Goal: Task Accomplishment & Management: Manage account settings

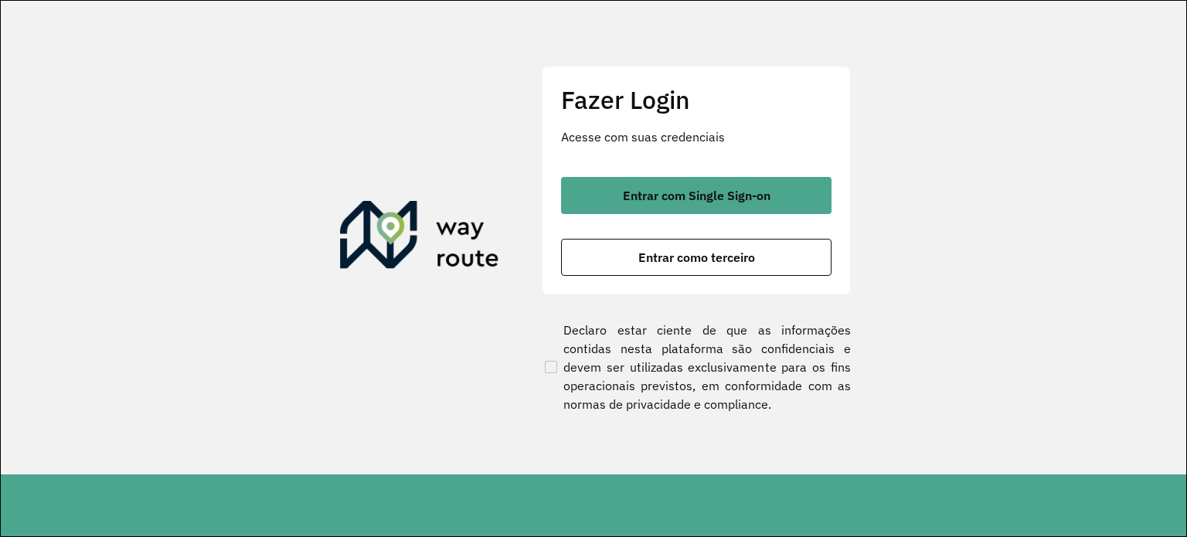
click at [620, 188] on button "Entrar com Single Sign-on" at bounding box center [696, 195] width 270 height 37
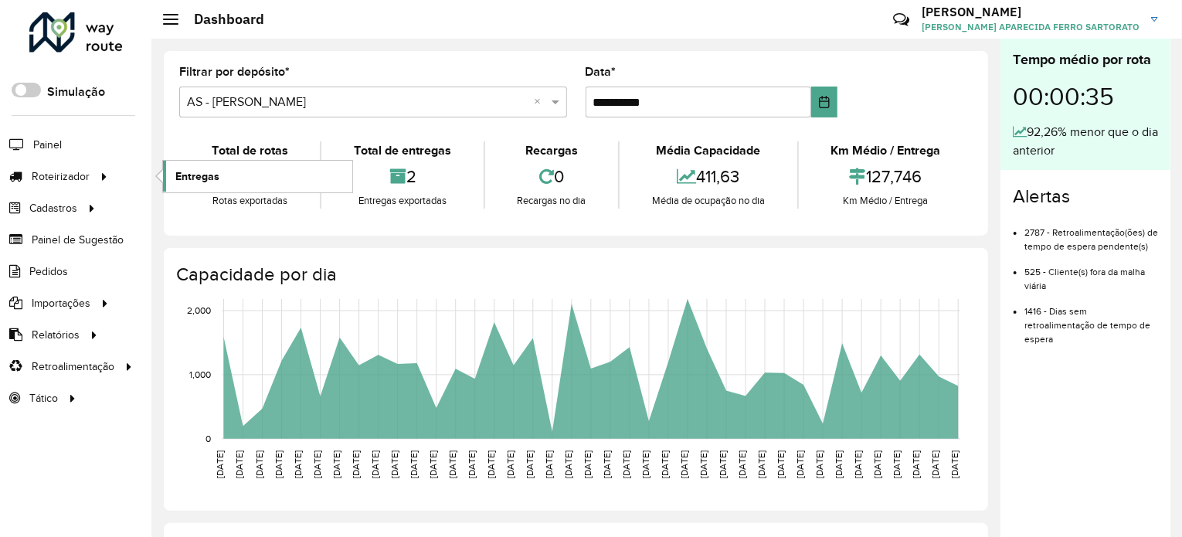
click at [173, 178] on link "Entregas" at bounding box center [257, 176] width 189 height 31
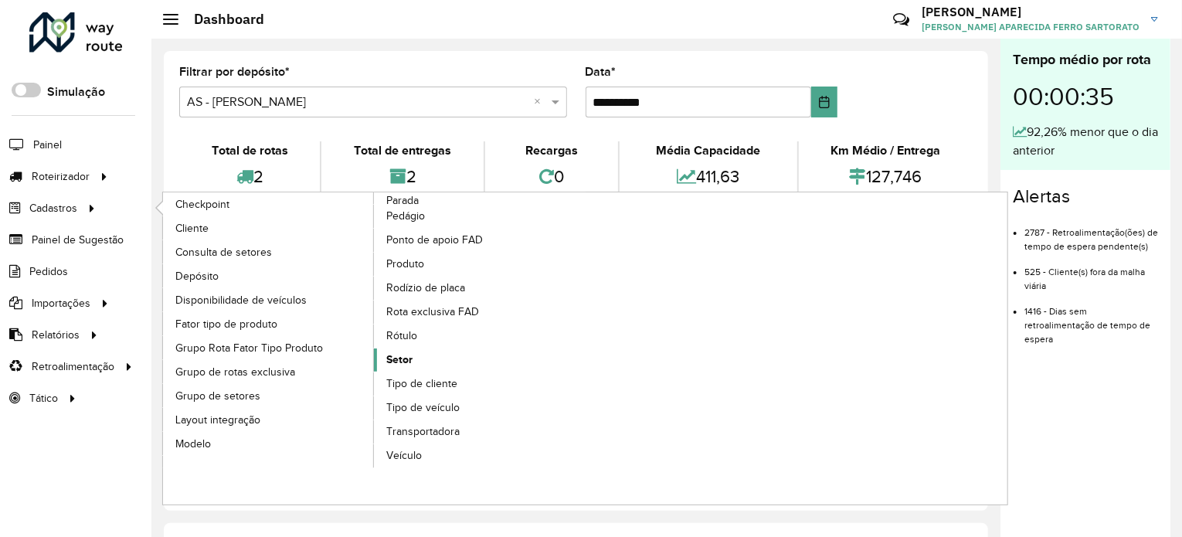
click at [396, 357] on span "Setor" at bounding box center [399, 360] width 26 height 16
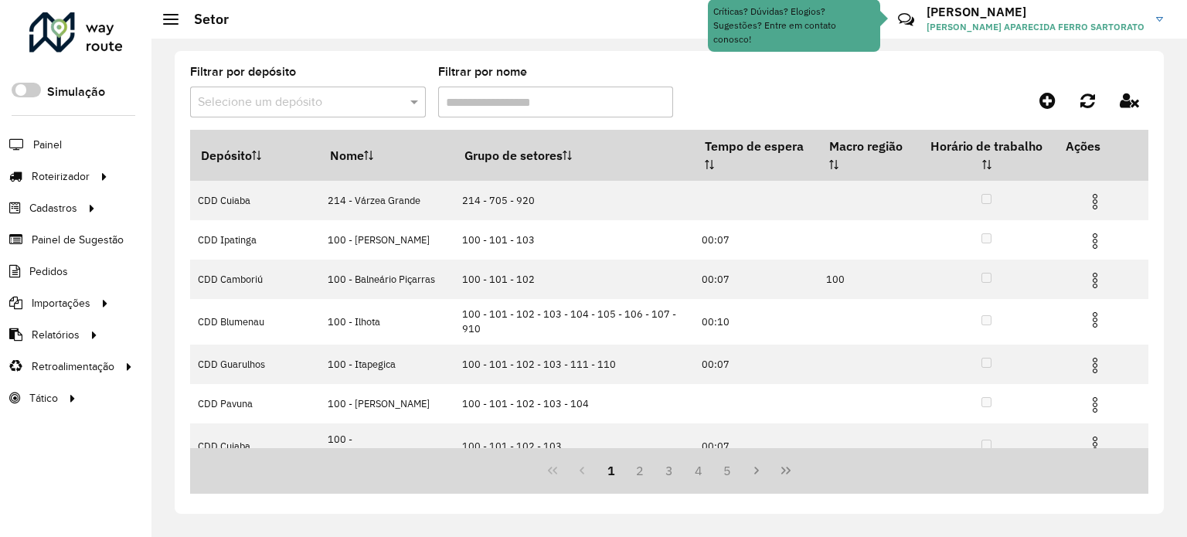
click at [244, 107] on input "text" at bounding box center [292, 102] width 189 height 19
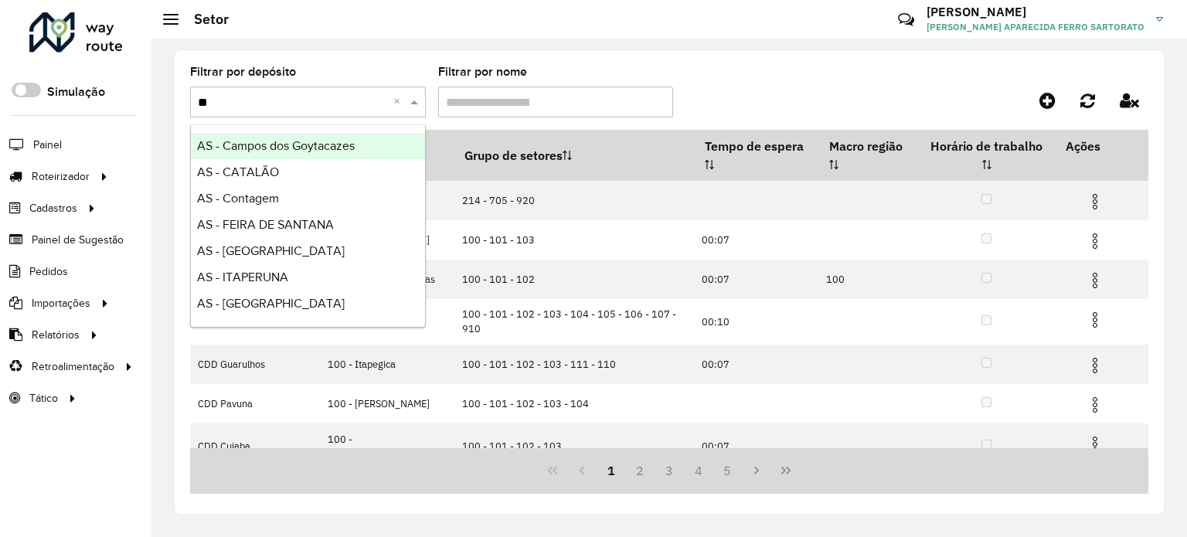
type input "***"
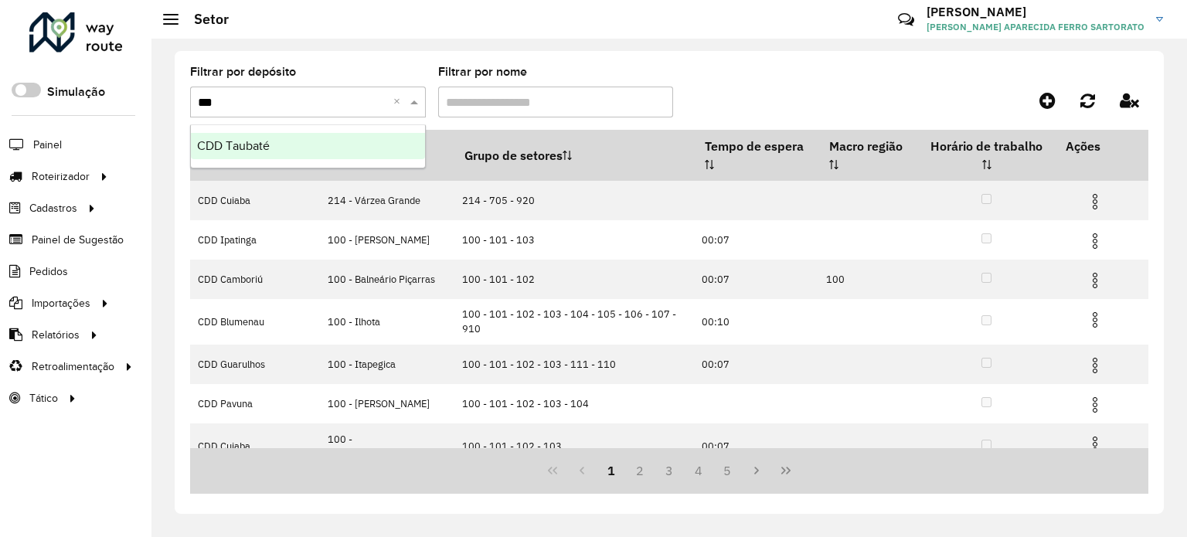
click at [234, 165] on ng-dropdown-panel "CDD Taubaté" at bounding box center [308, 146] width 236 height 44
click at [233, 158] on div "CDD Taubaté" at bounding box center [308, 146] width 234 height 26
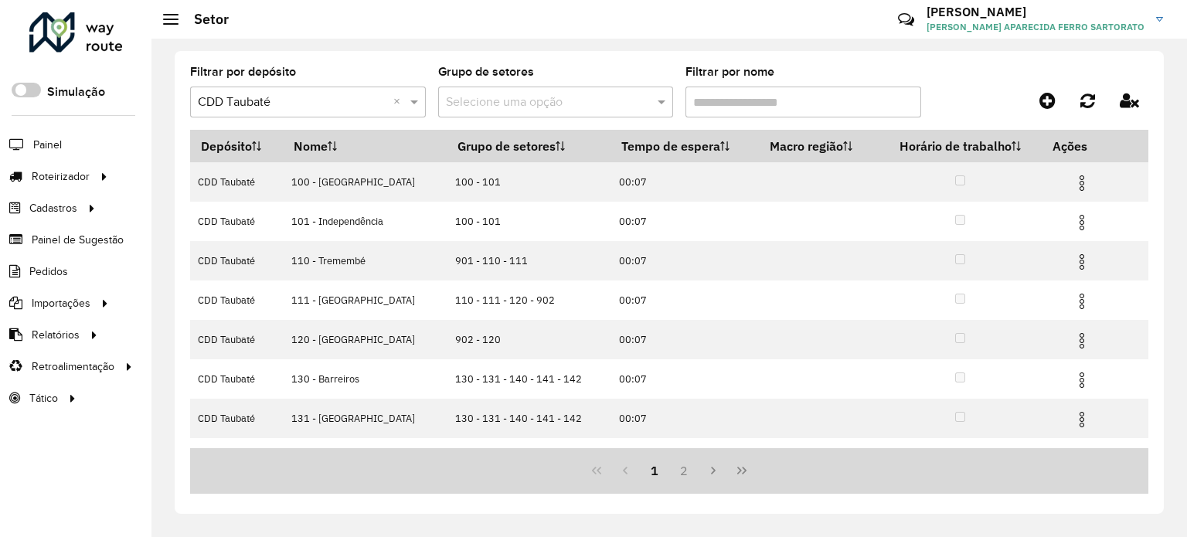
click at [484, 106] on input "text" at bounding box center [540, 102] width 189 height 19
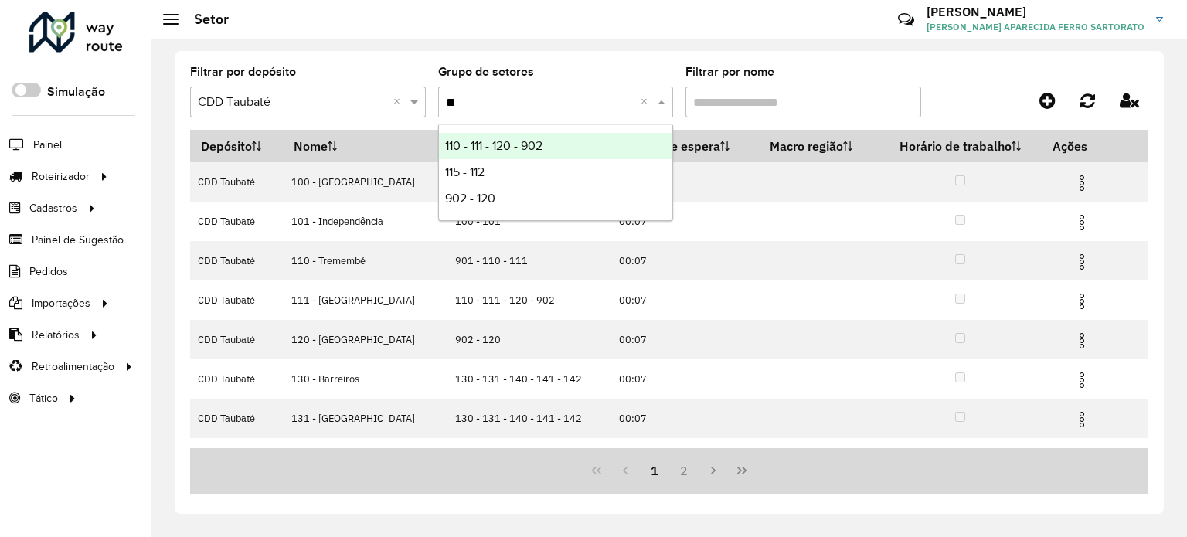
type input "***"
click at [510, 148] on span "110 - 111 - 120 - 902" at bounding box center [493, 145] width 97 height 13
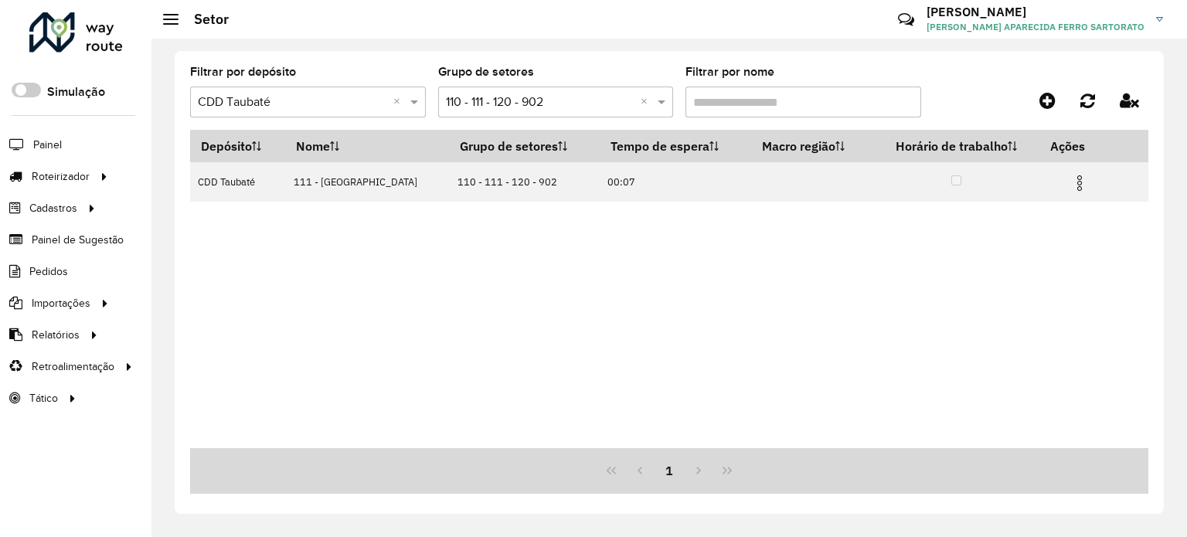
click at [563, 99] on input "text" at bounding box center [540, 102] width 189 height 19
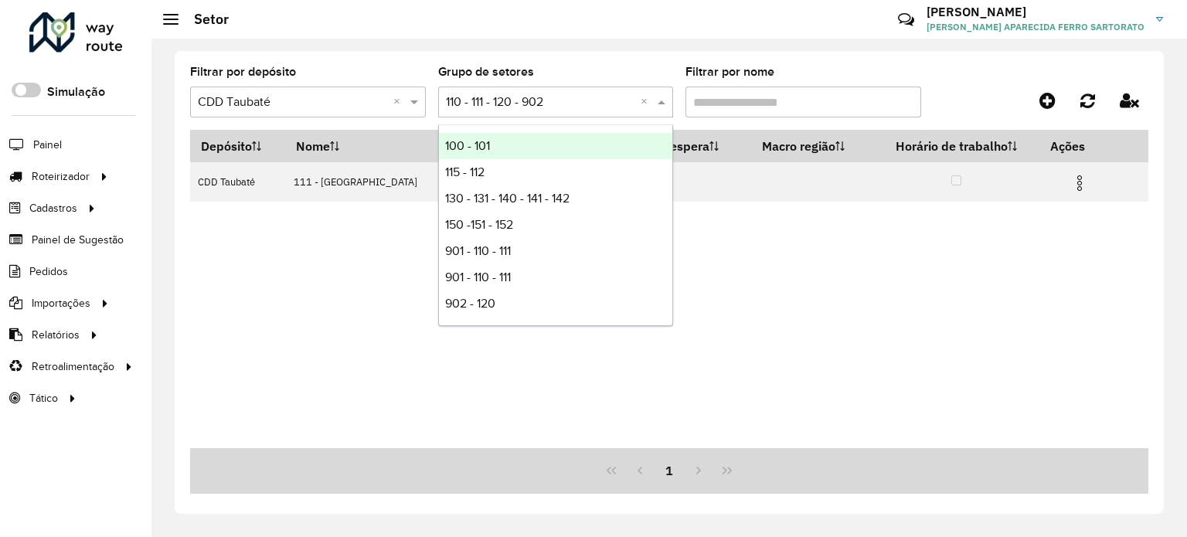
click at [745, 101] on input "Filtrar por nome" at bounding box center [803, 102] width 236 height 31
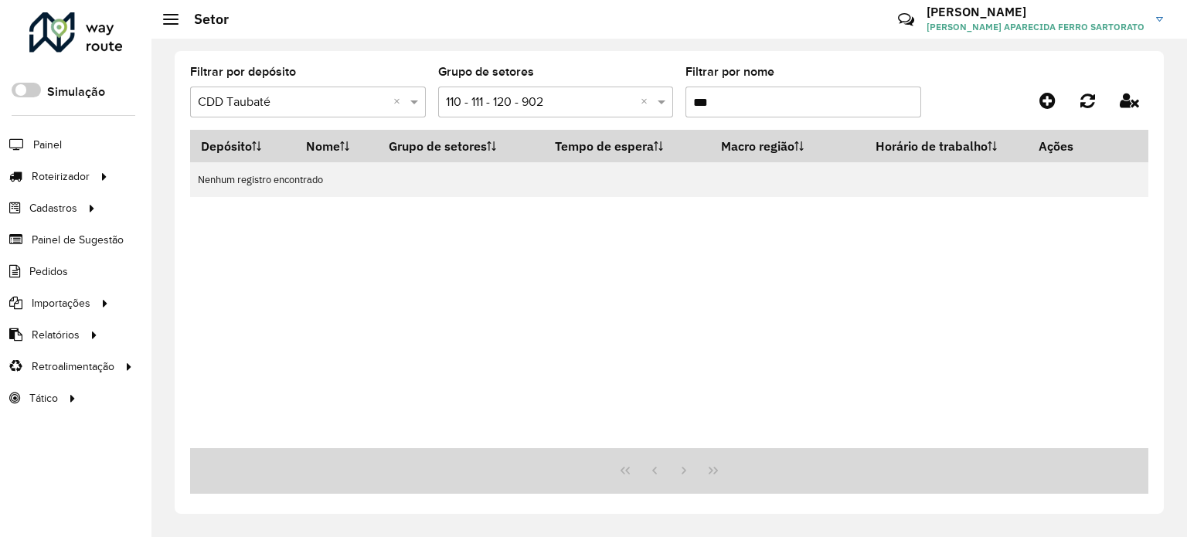
type input "***"
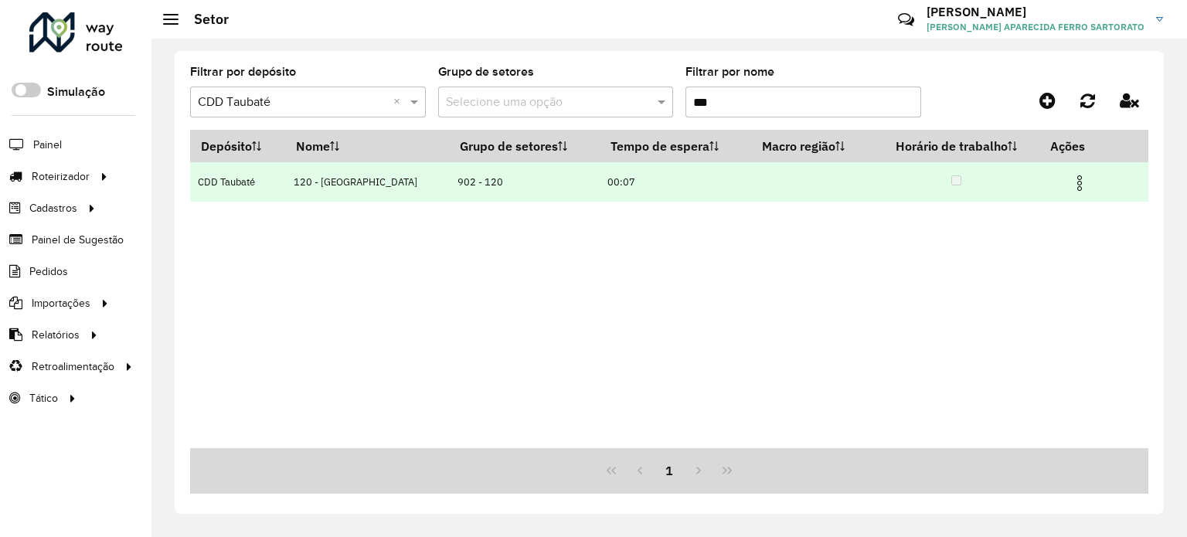
click at [1076, 183] on img at bounding box center [1079, 183] width 19 height 19
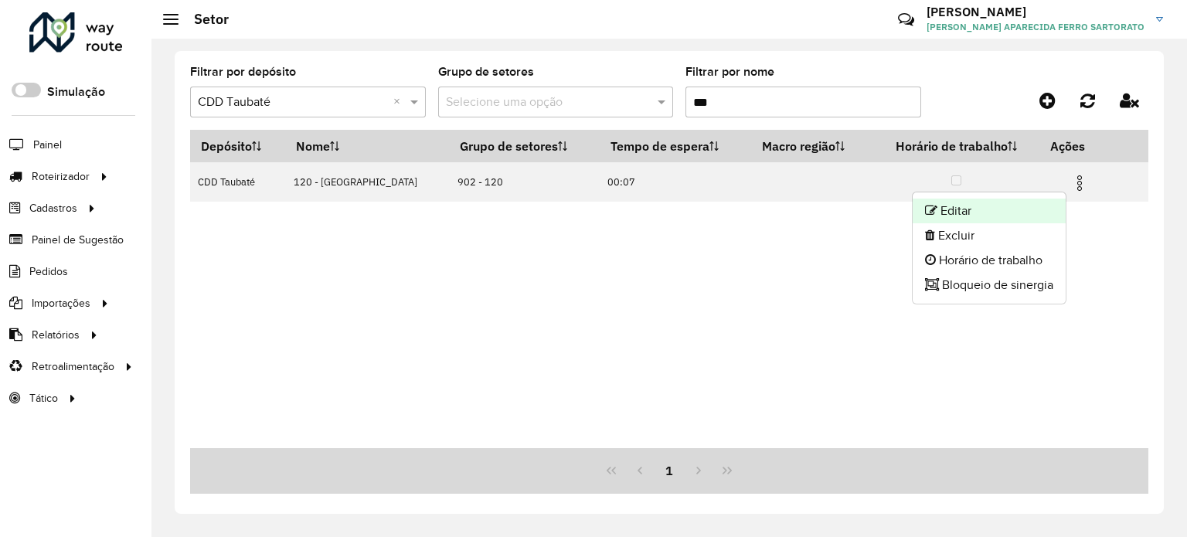
click at [1005, 215] on li "Editar" at bounding box center [989, 211] width 153 height 25
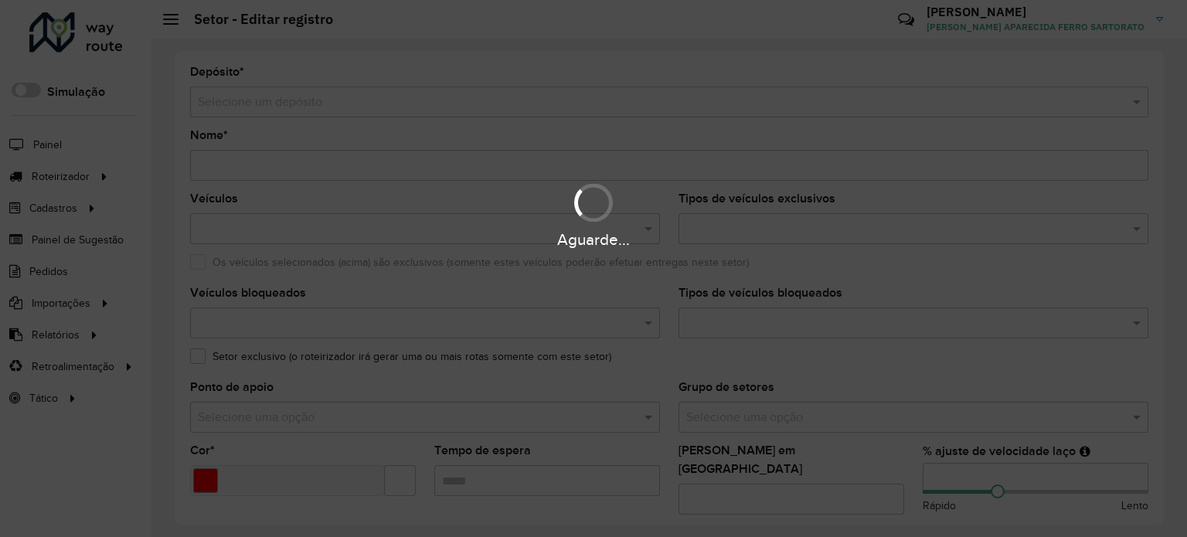
type input "**********"
type input "*******"
type input "*****"
type input "**"
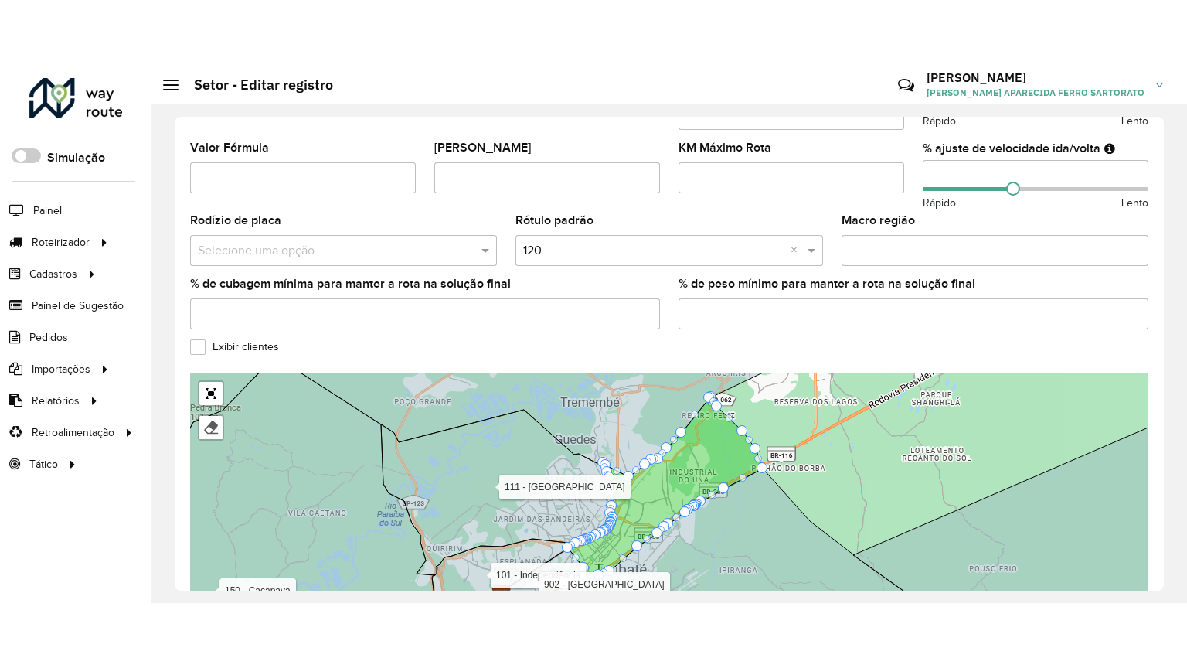
scroll to position [519, 0]
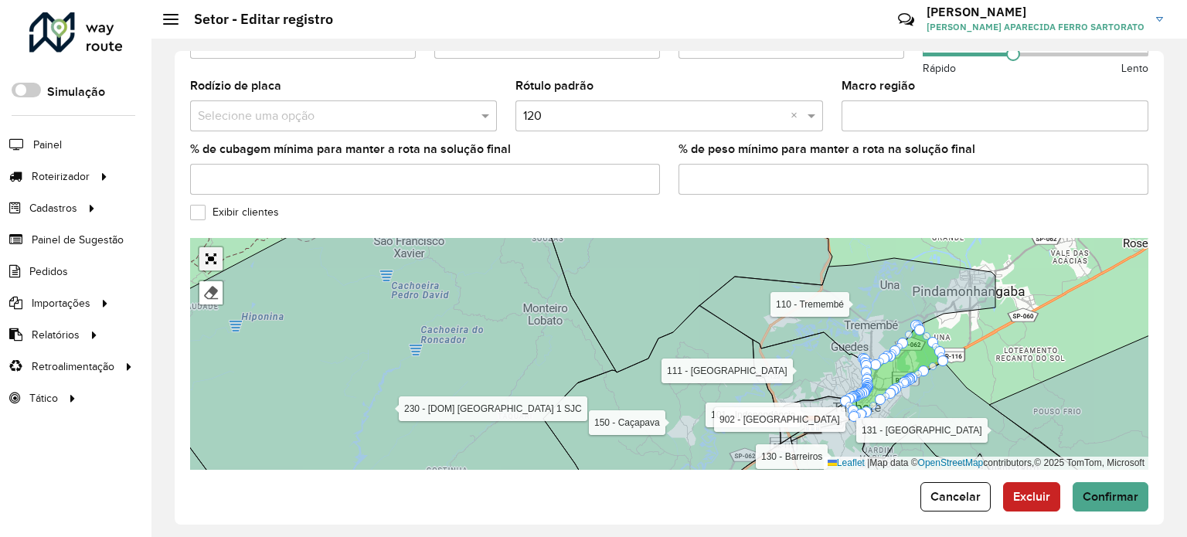
click at [210, 247] on link "Abrir mapa em tela cheia" at bounding box center [210, 258] width 23 height 23
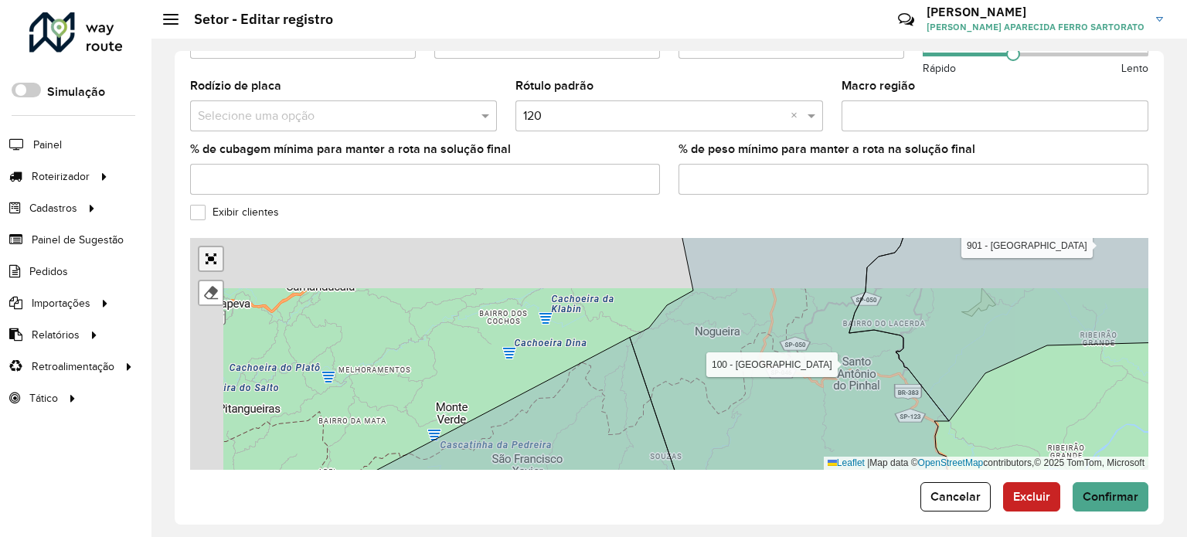
scroll to position [145, 0]
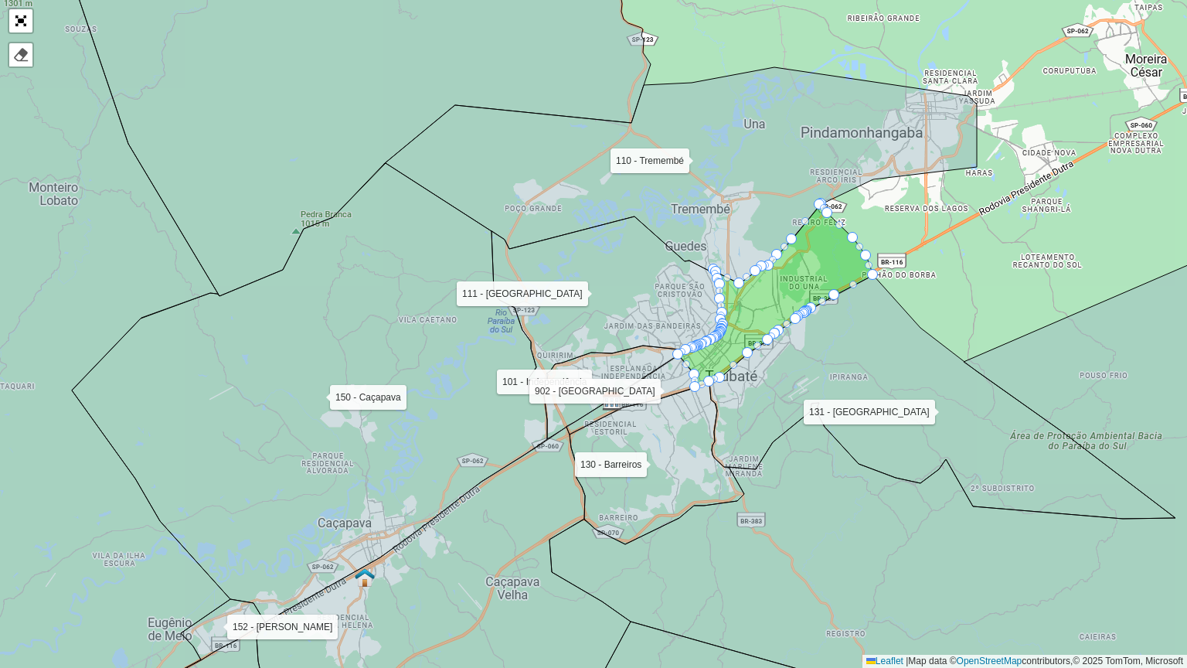
click at [820, 351] on icon at bounding box center [942, 396] width 466 height 243
click at [757, 374] on icon at bounding box center [942, 396] width 466 height 243
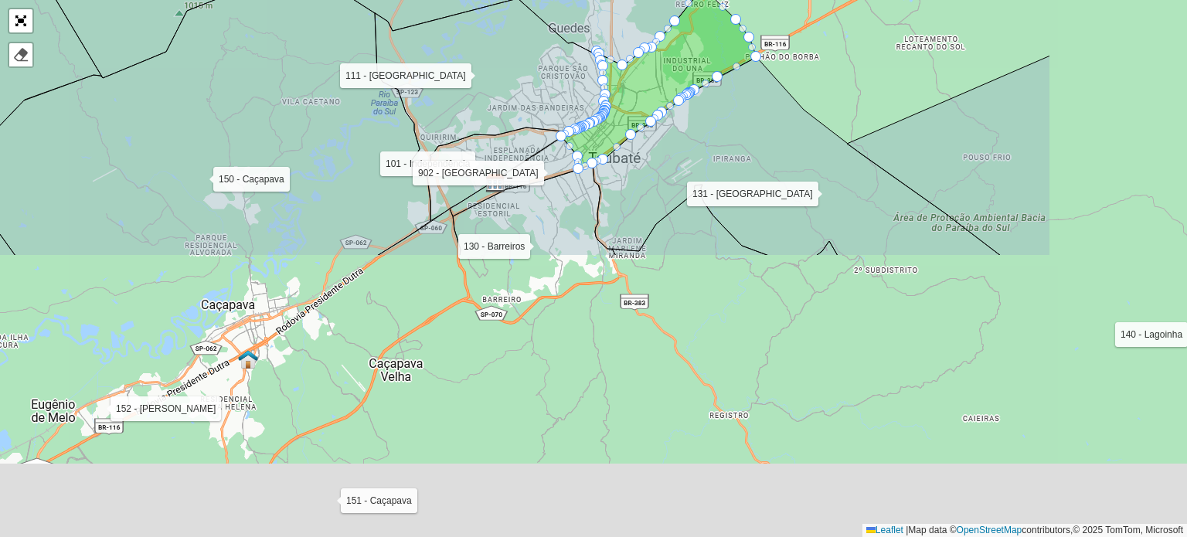
scroll to position [519, 0]
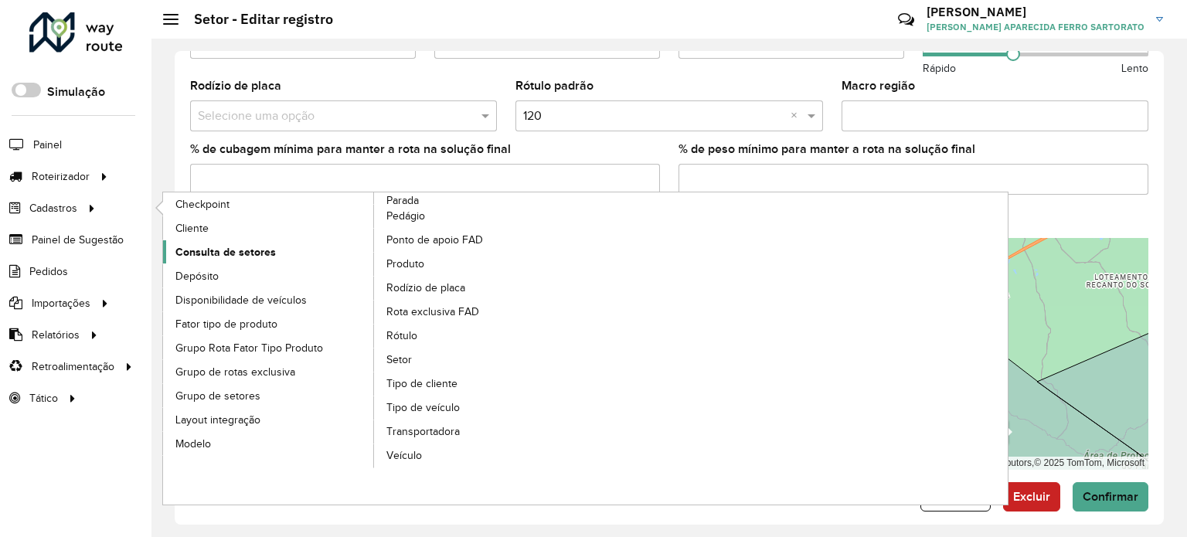
click at [207, 247] on span "Consulta de setores" at bounding box center [225, 252] width 100 height 16
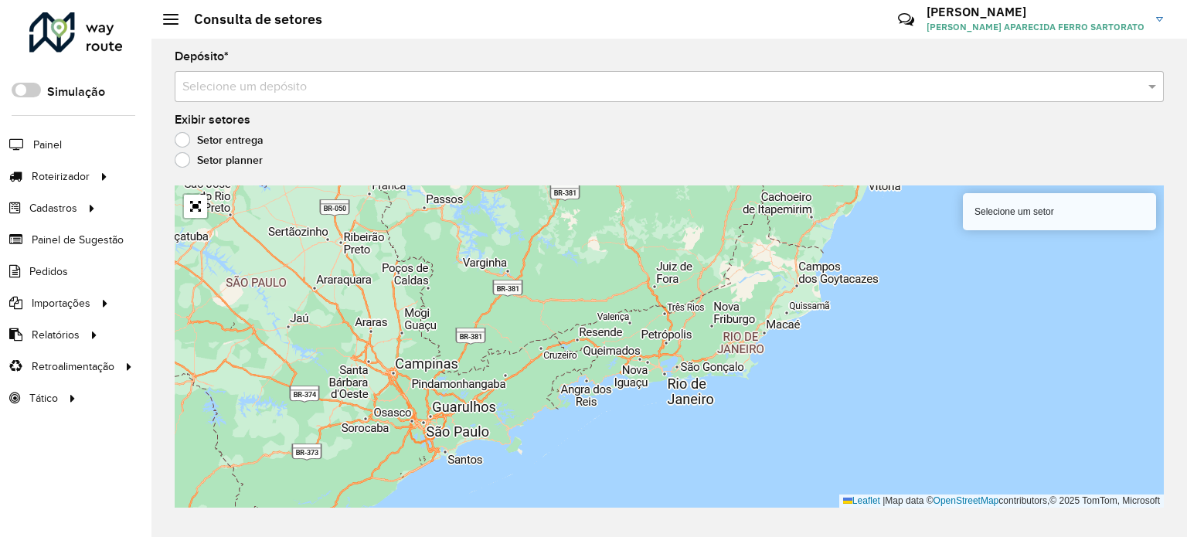
click at [230, 94] on input "text" at bounding box center [653, 87] width 943 height 19
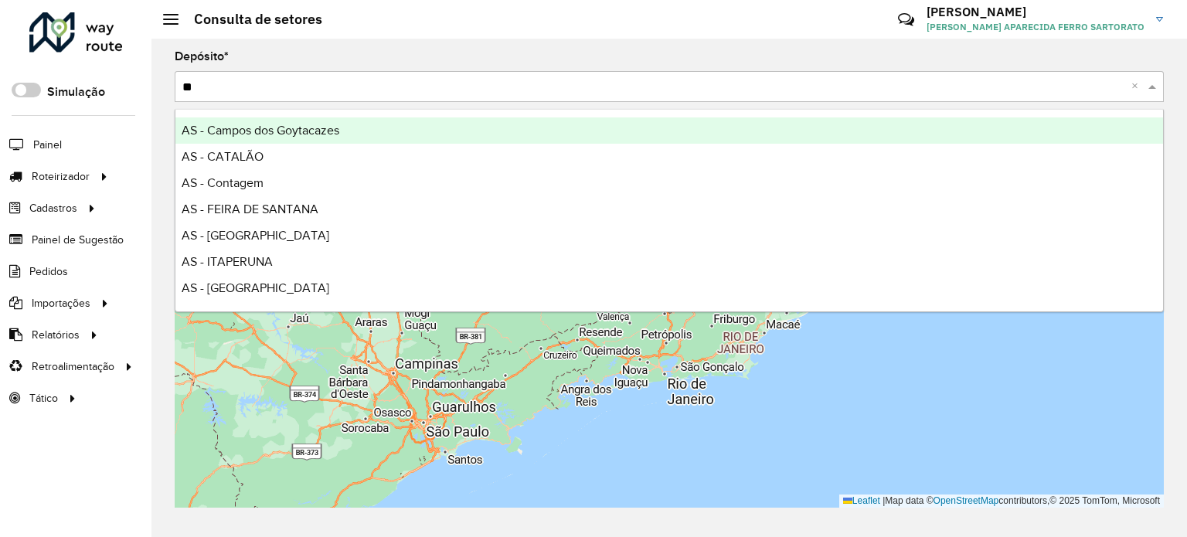
type input "***"
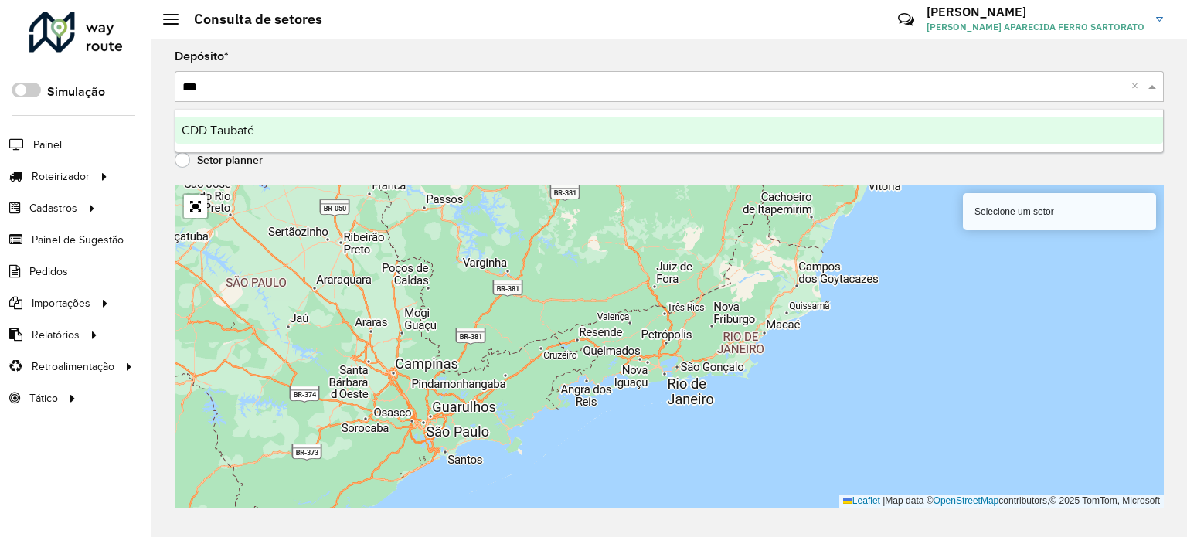
click at [225, 131] on span "CDD Taubaté" at bounding box center [218, 130] width 73 height 13
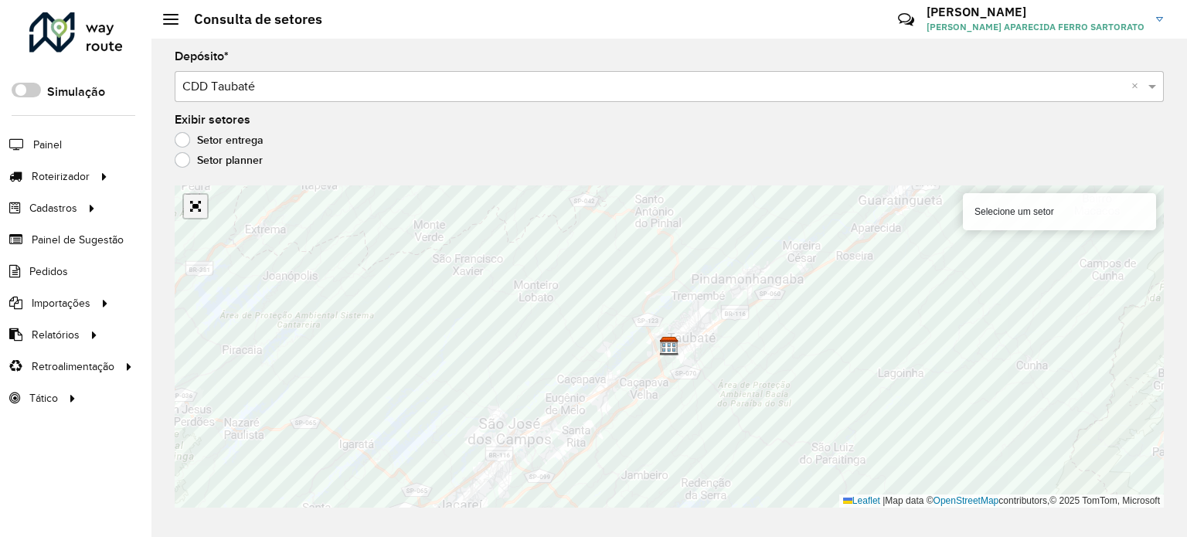
click at [192, 203] on link "Abrir mapa em tela cheia" at bounding box center [195, 206] width 23 height 23
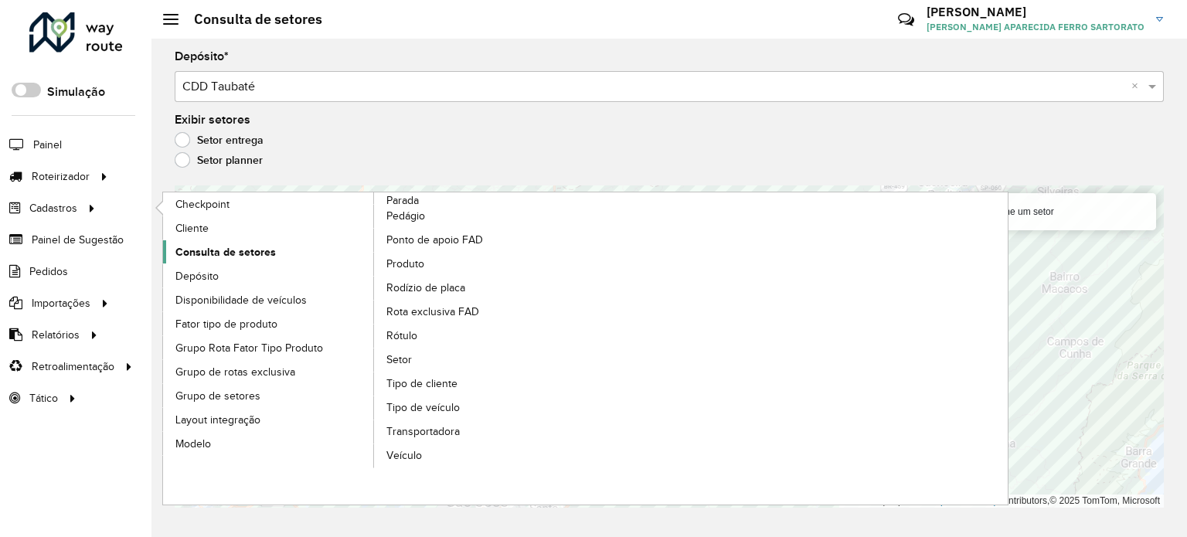
click at [253, 246] on span "Consulta de setores" at bounding box center [225, 252] width 100 height 16
click at [244, 248] on span "Consulta de setores" at bounding box center [225, 252] width 100 height 16
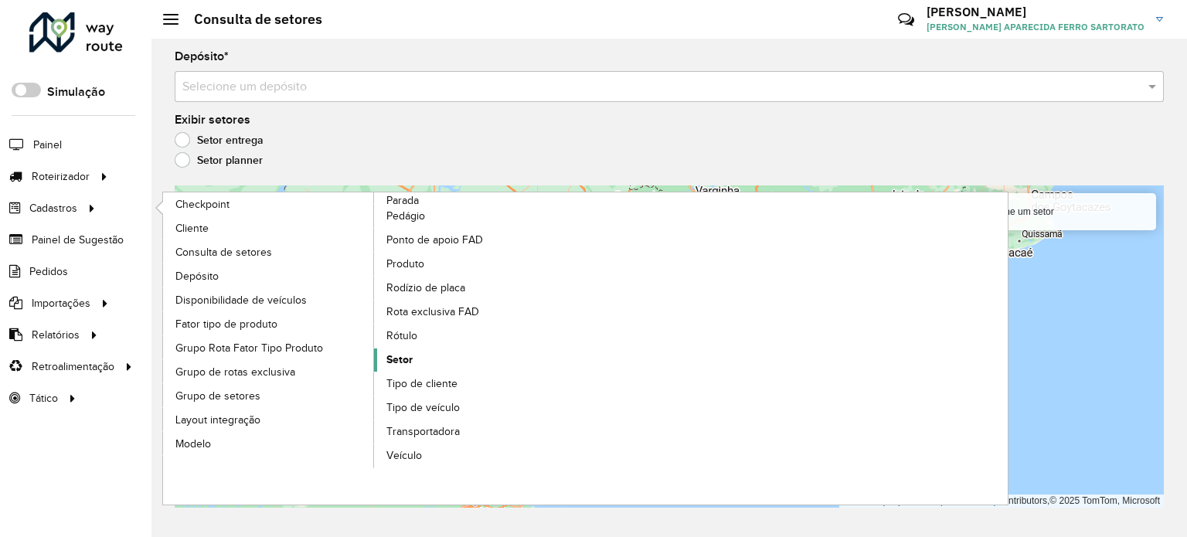
click at [405, 362] on span "Setor" at bounding box center [399, 360] width 26 height 16
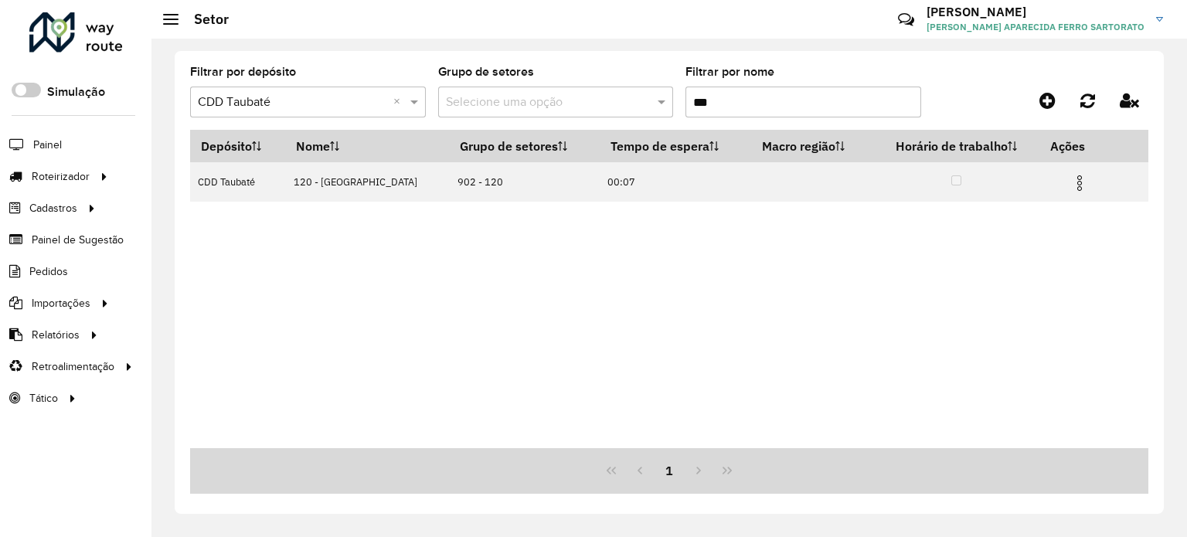
drag, startPoint x: 720, startPoint y: 99, endPoint x: 660, endPoint y: 110, distance: 61.4
click at [660, 110] on formly-group "Filtrar por depósito Selecione um depósito × CDD Taubaté × Grupo de setores Sel…" at bounding box center [543, 97] width 706 height 63
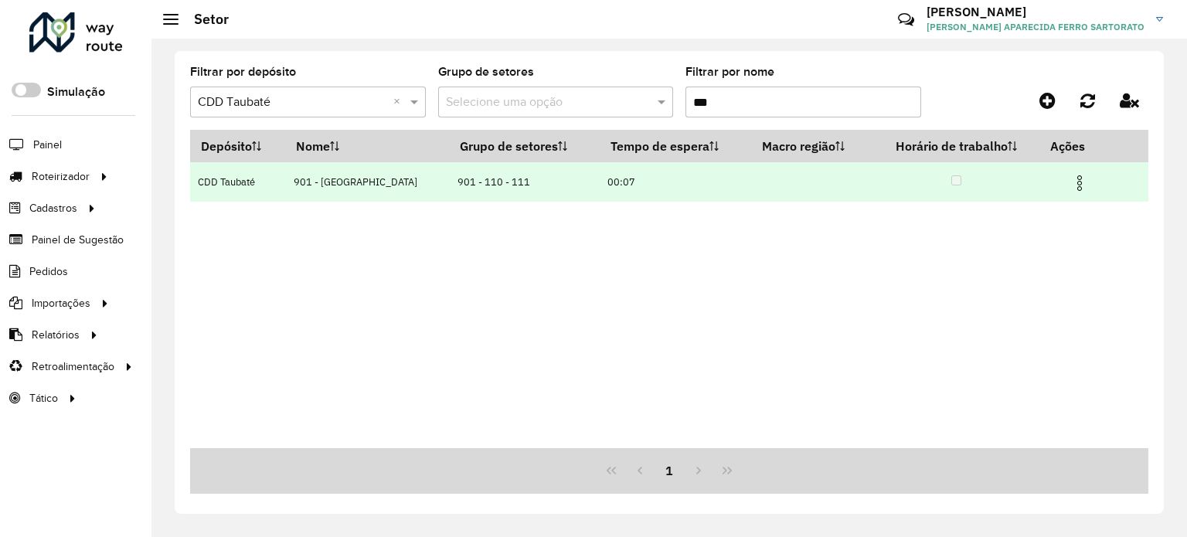
type input "***"
click at [1076, 185] on img at bounding box center [1079, 183] width 19 height 19
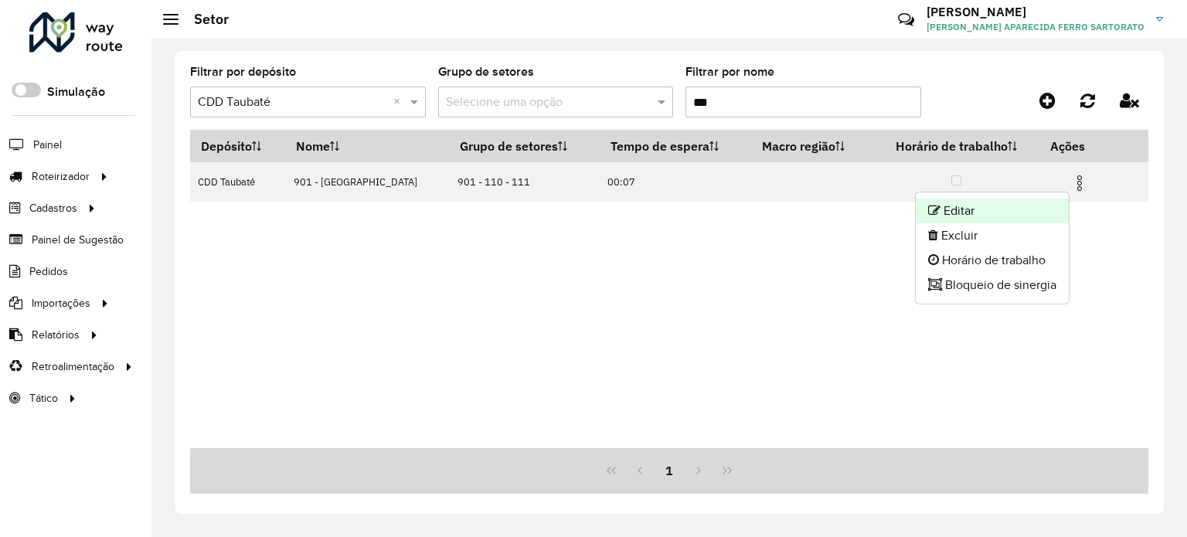
click at [1002, 209] on li "Editar" at bounding box center [992, 211] width 153 height 25
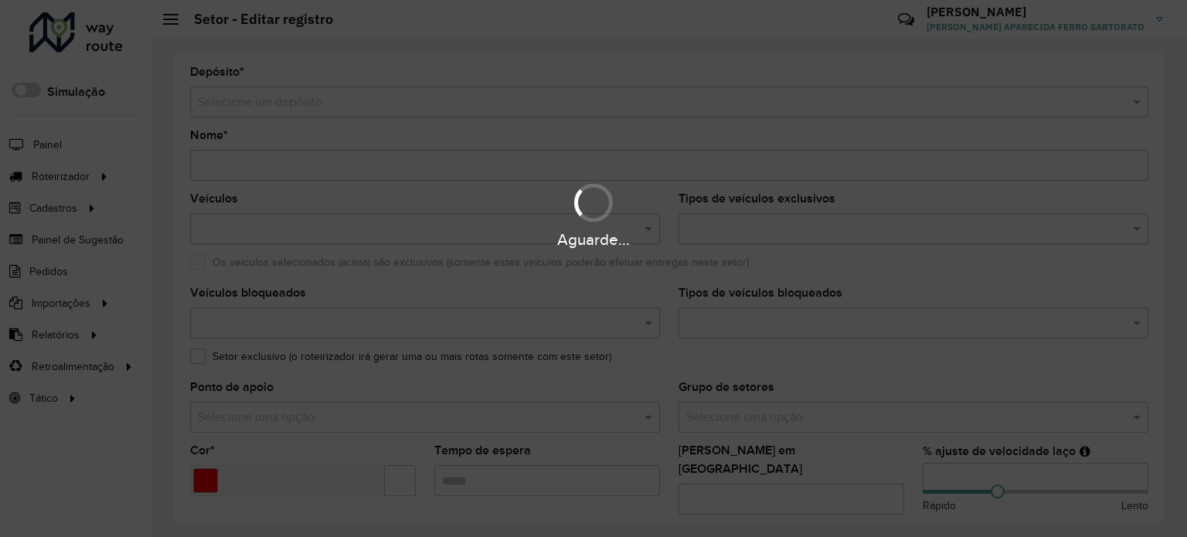
type input "**********"
type input "*******"
type input "*****"
type input "**"
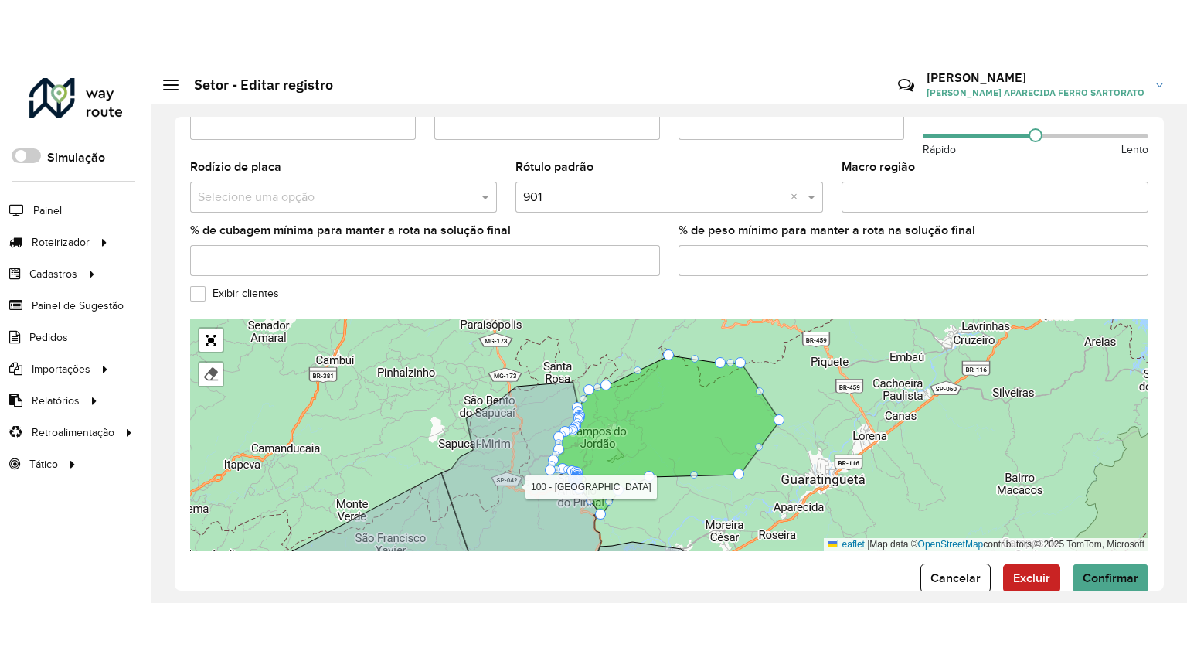
scroll to position [494, 0]
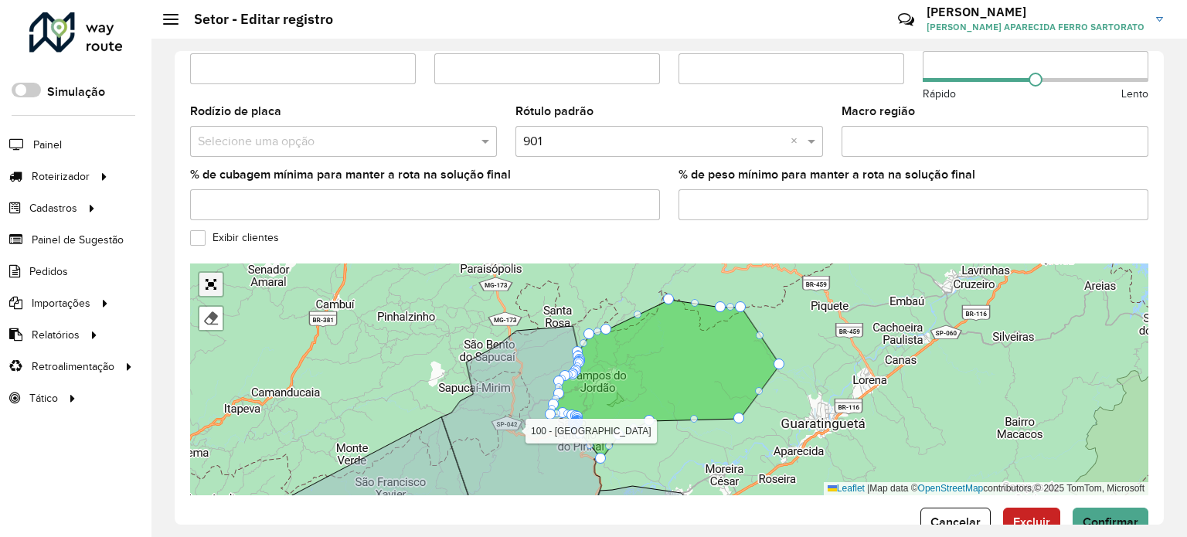
drag, startPoint x: 212, startPoint y: 275, endPoint x: 214, endPoint y: 370, distance: 95.1
click at [214, 277] on link "Abrir mapa em tela cheia" at bounding box center [210, 284] width 23 height 23
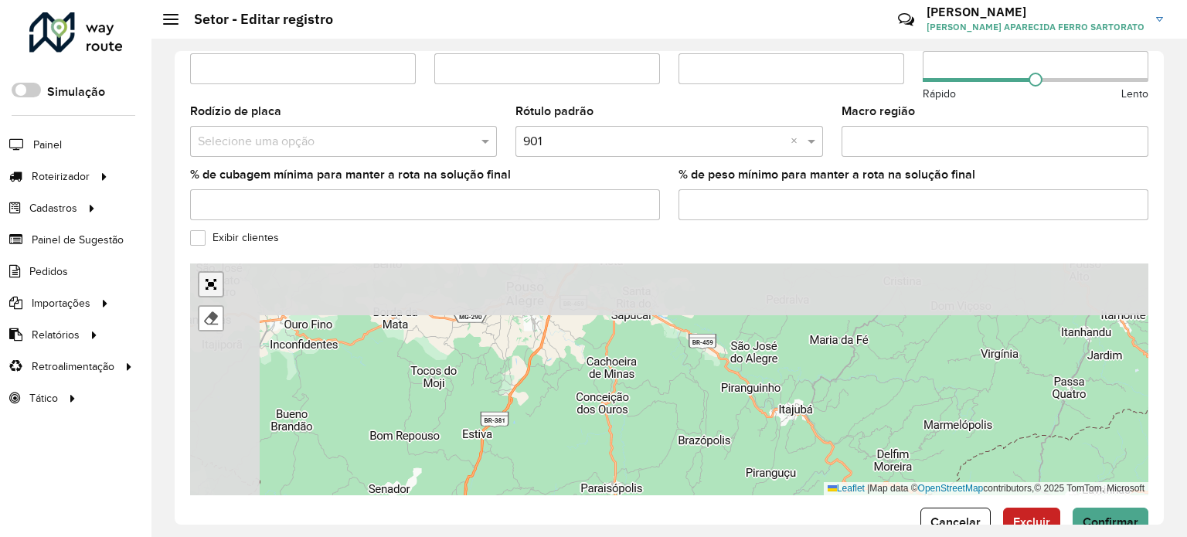
scroll to position [145, 0]
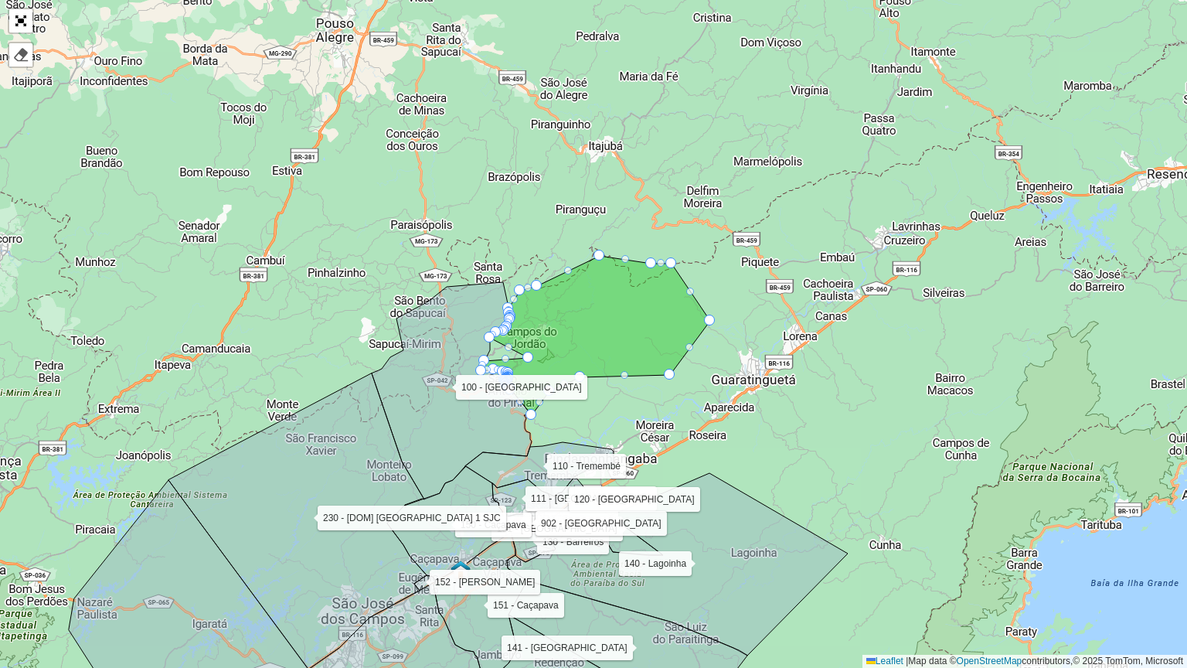
drag, startPoint x: 487, startPoint y: 348, endPoint x: 525, endPoint y: 356, distance: 39.6
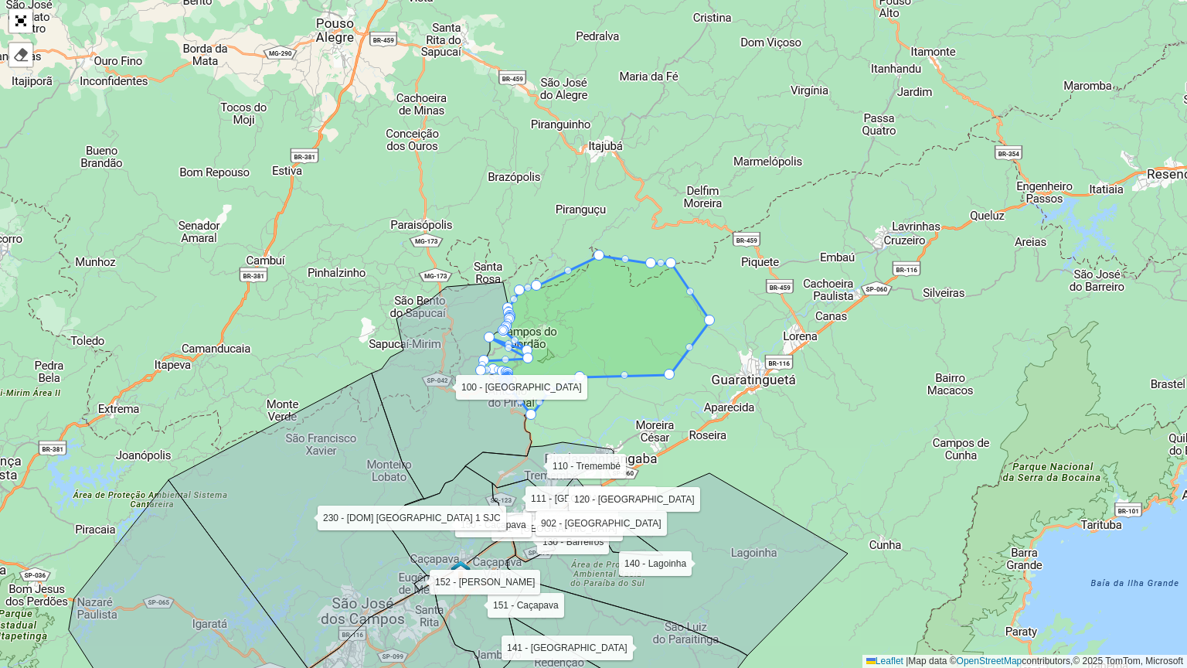
drag, startPoint x: 493, startPoint y: 328, endPoint x: 525, endPoint y: 347, distance: 37.8
drag, startPoint x: 504, startPoint y: 317, endPoint x: 529, endPoint y: 324, distance: 25.7
drag, startPoint x: 504, startPoint y: 330, endPoint x: 538, endPoint y: 343, distance: 36.4
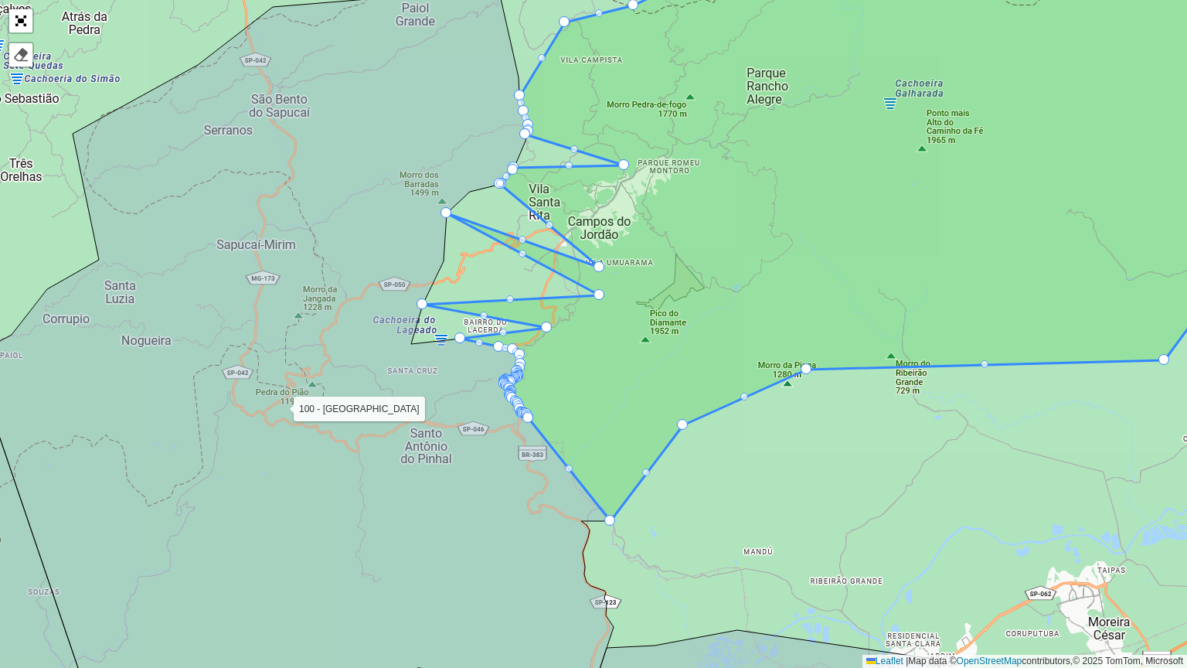
drag, startPoint x: 411, startPoint y: 338, endPoint x: 547, endPoint y: 321, distance: 137.0
drag, startPoint x: 419, startPoint y: 303, endPoint x: 544, endPoint y: 318, distance: 126.1
drag, startPoint x: 445, startPoint y: 210, endPoint x: 578, endPoint y: 264, distance: 143.5
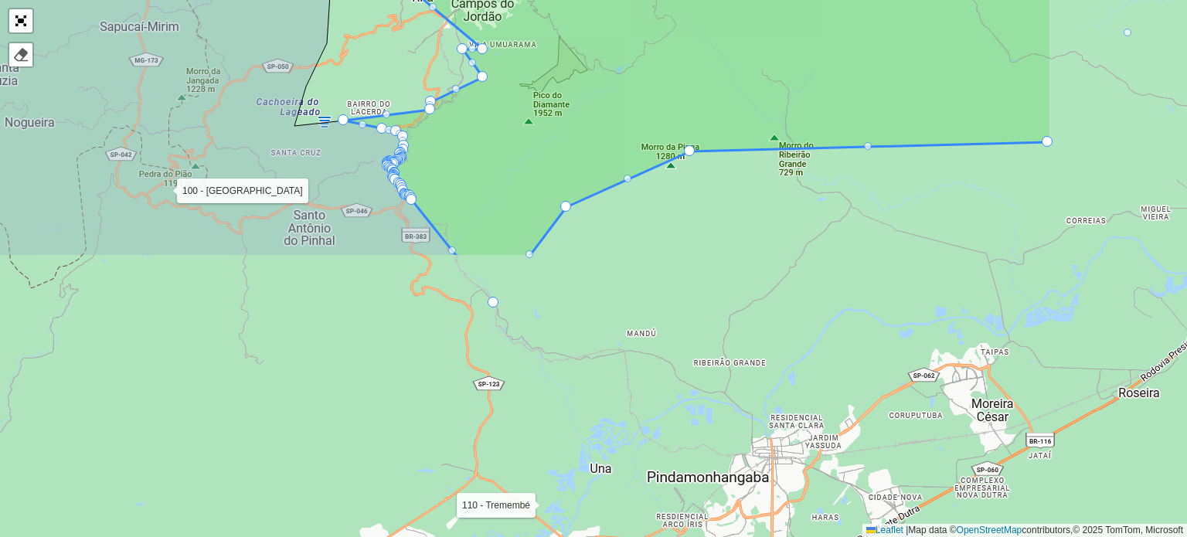
scroll to position [519, 0]
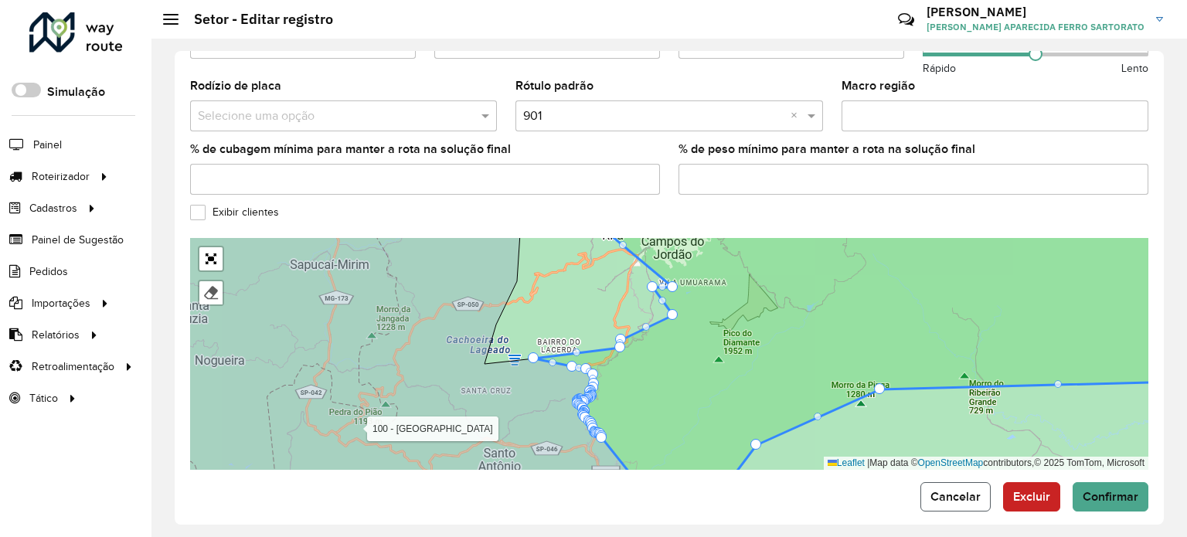
click at [963, 491] on button "Cancelar" at bounding box center [955, 496] width 70 height 29
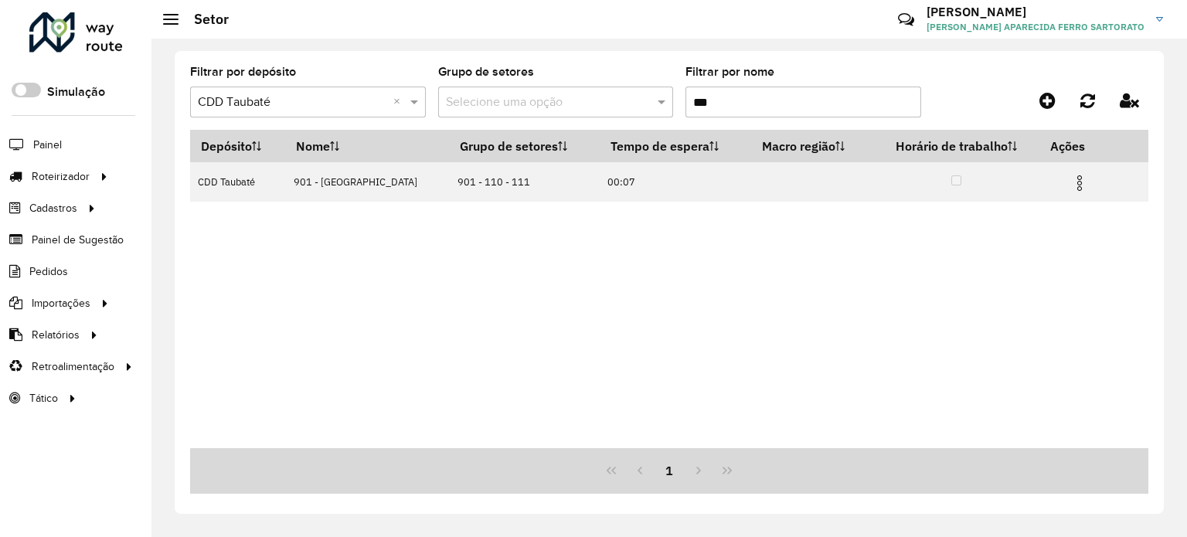
click at [722, 102] on input "***" at bounding box center [803, 102] width 236 height 31
type input "*"
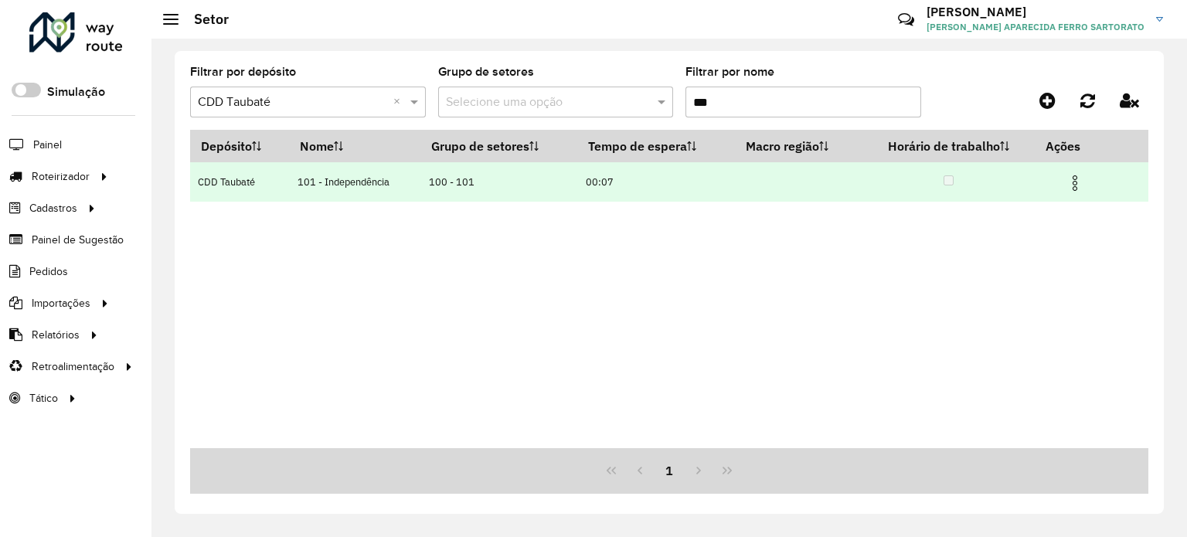
type input "***"
click at [1070, 185] on img at bounding box center [1075, 183] width 19 height 19
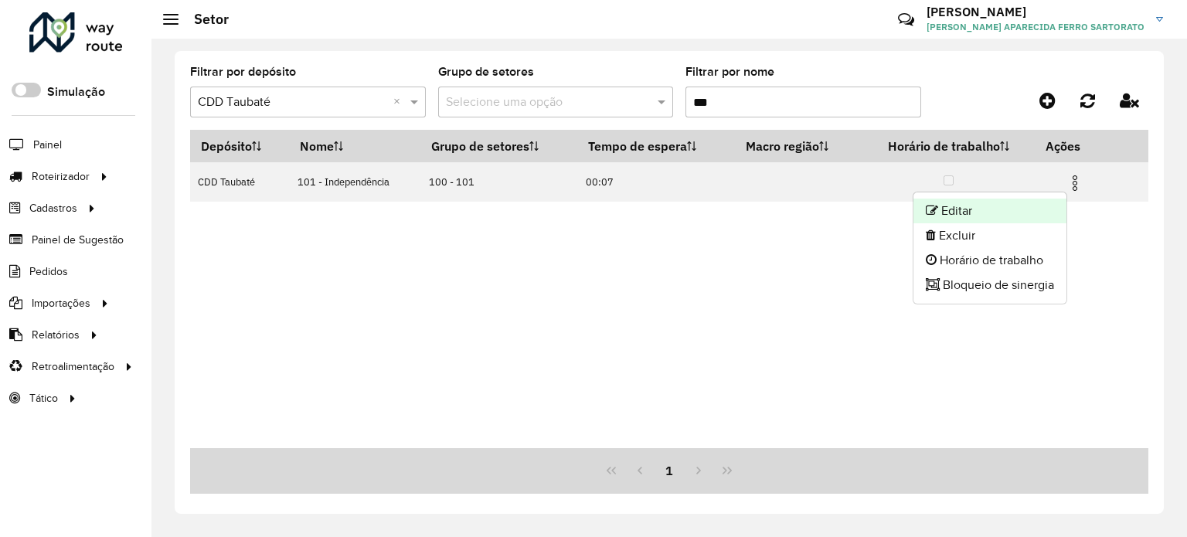
click at [1007, 209] on li "Editar" at bounding box center [989, 211] width 153 height 25
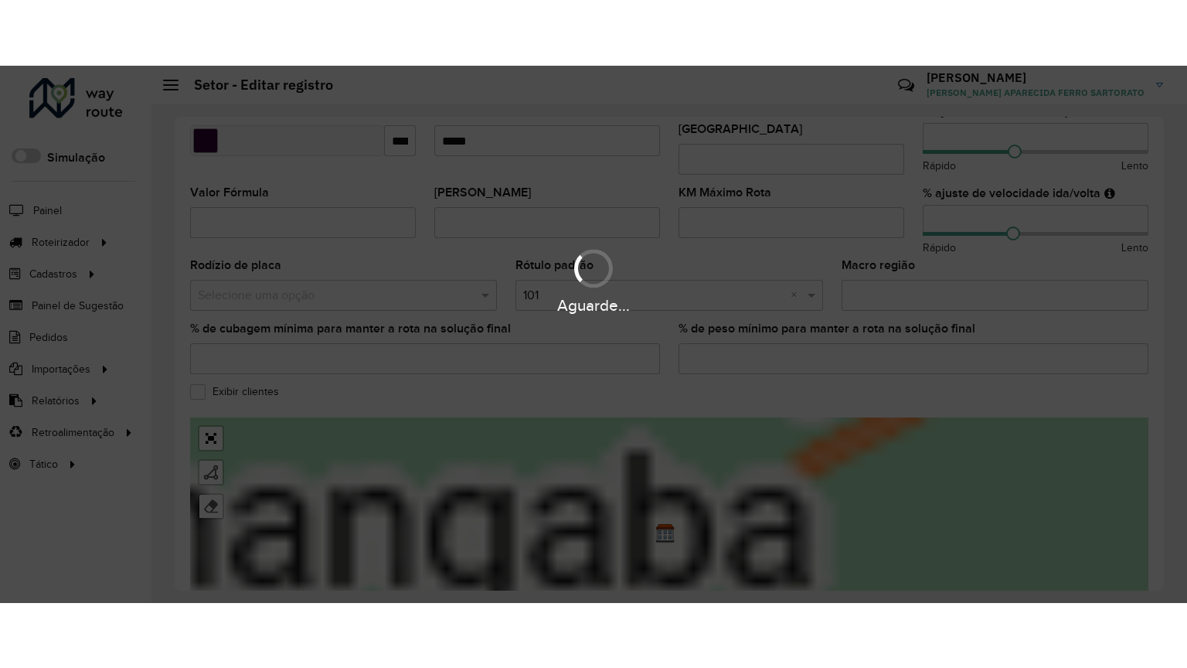
scroll to position [464, 0]
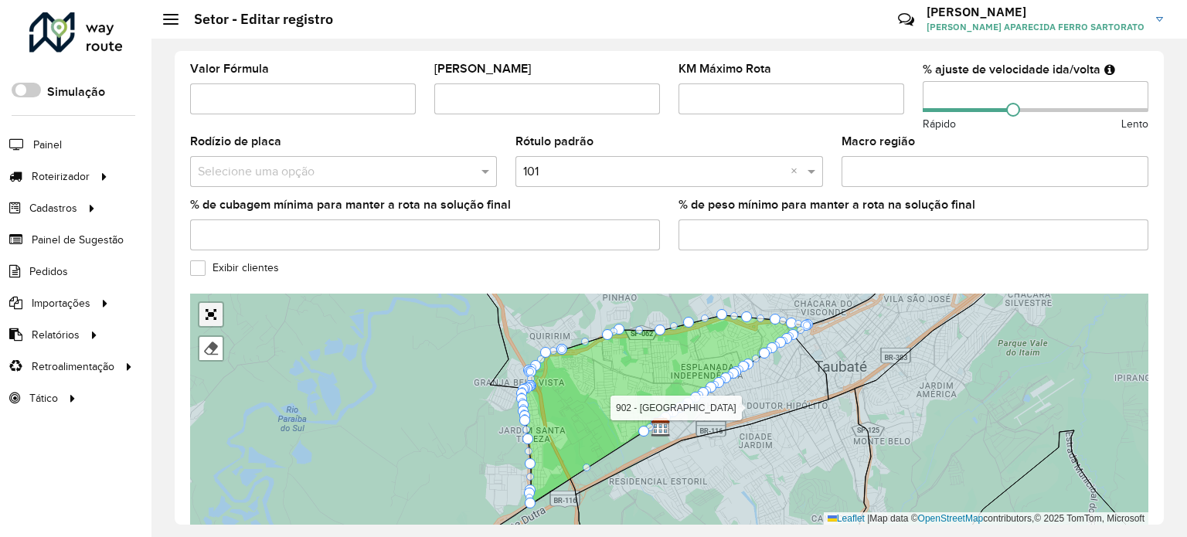
click at [204, 303] on link "Abrir mapa em tela cheia" at bounding box center [210, 314] width 23 height 23
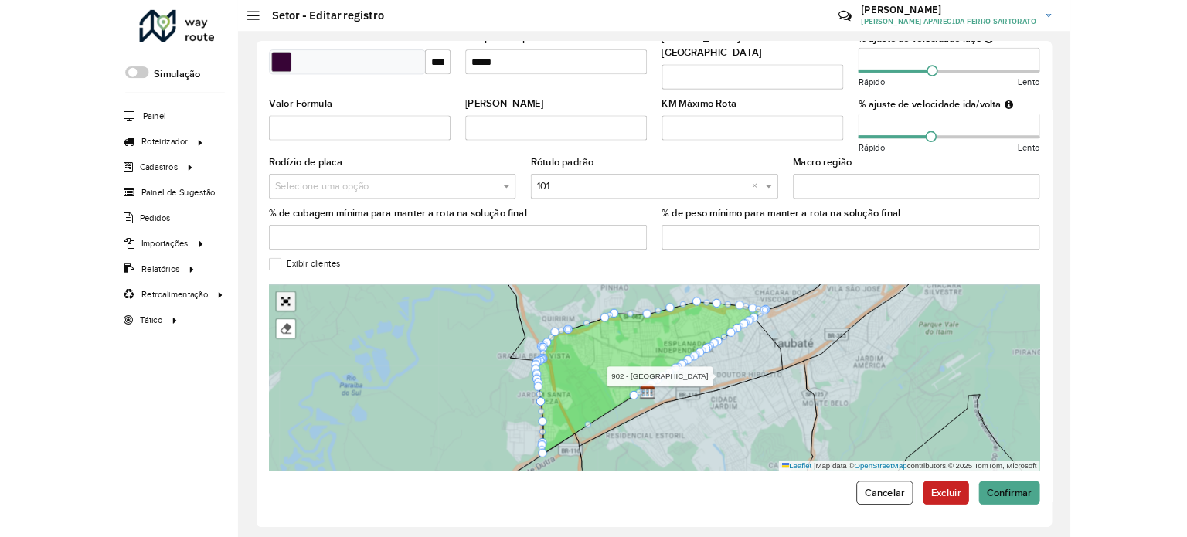
scroll to position [145, 0]
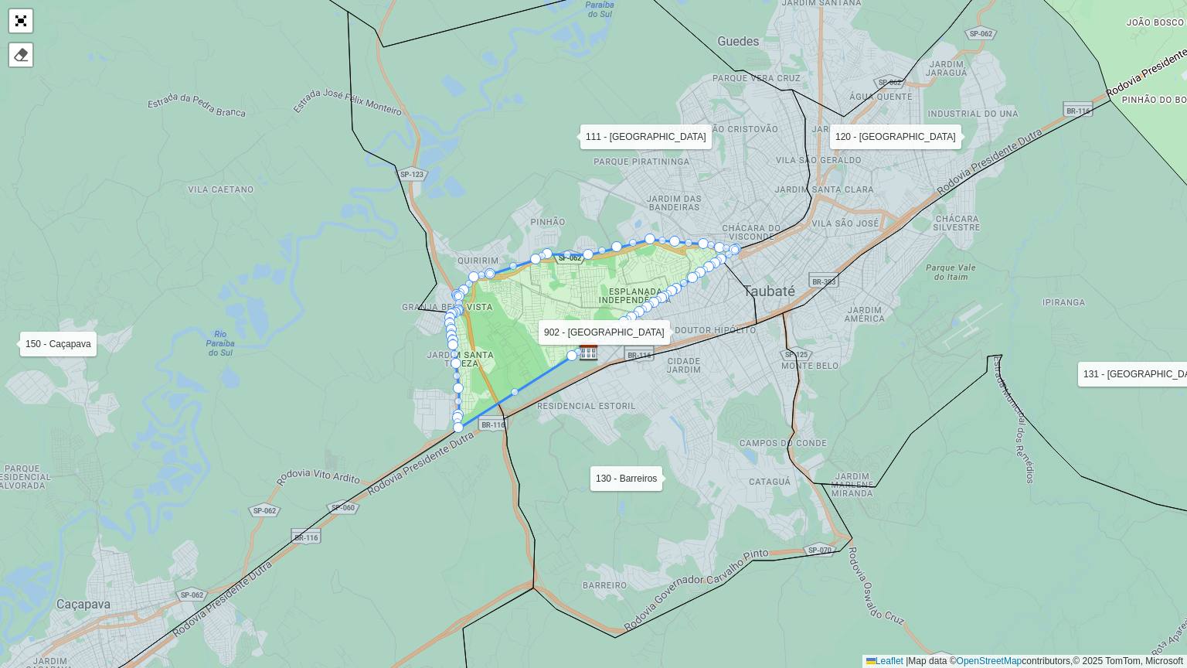
drag, startPoint x: 488, startPoint y: 273, endPoint x: 510, endPoint y: 349, distance: 79.5
drag, startPoint x: 548, startPoint y: 349, endPoint x: 501, endPoint y: 282, distance: 82.1
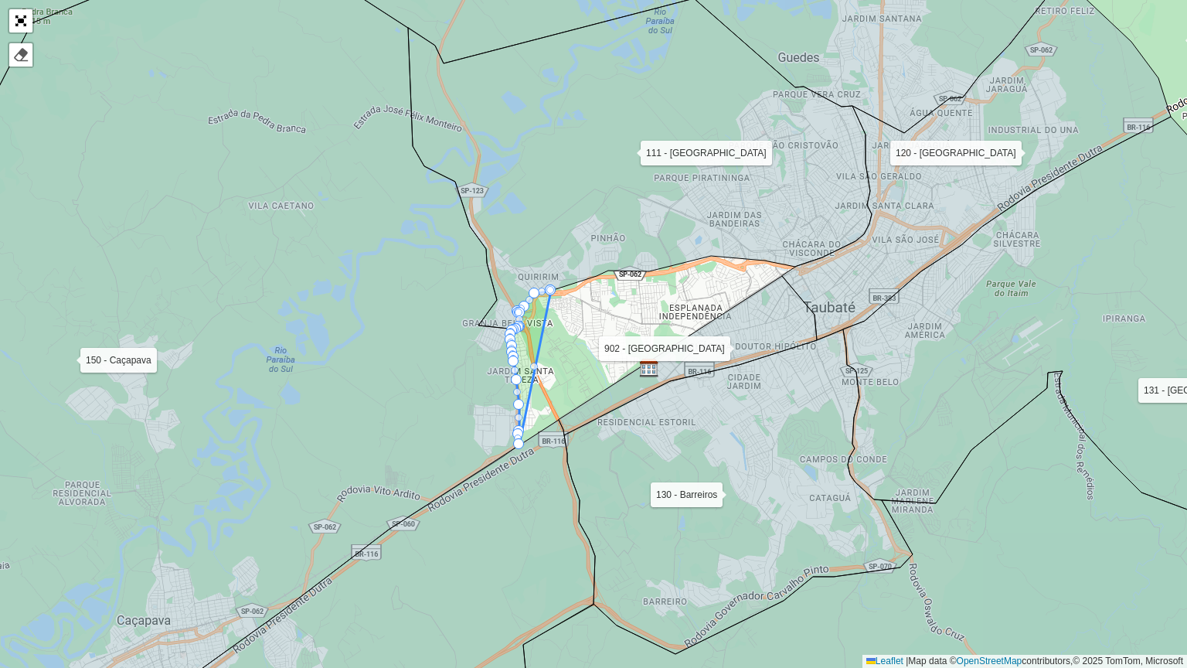
drag, startPoint x: 474, startPoint y: 343, endPoint x: 535, endPoint y: 359, distance: 62.4
click at [535, 359] on icon at bounding box center [531, 368] width 40 height 154
drag, startPoint x: 532, startPoint y: 364, endPoint x: 569, endPoint y: 370, distance: 36.8
drag, startPoint x: 536, startPoint y: 365, endPoint x: 586, endPoint y: 382, distance: 53.0
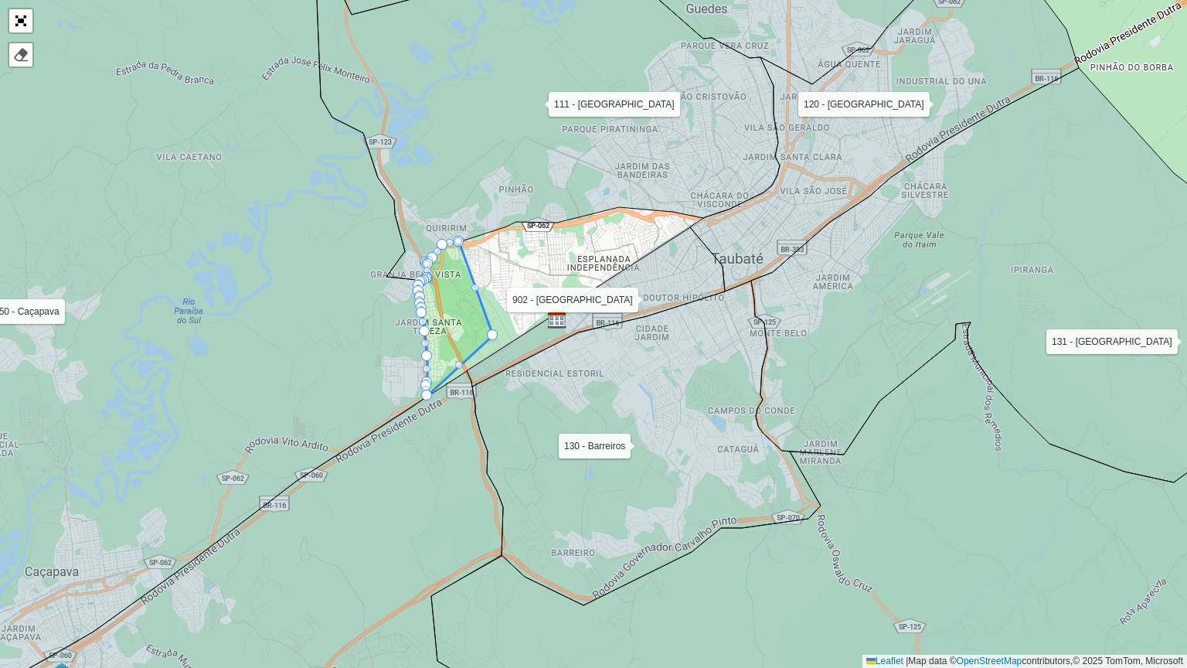
drag, startPoint x: 394, startPoint y: 355, endPoint x: 302, endPoint y: 306, distance: 104.0
click at [302, 306] on icon at bounding box center [107, 285] width 639 height 803
drag, startPoint x: 495, startPoint y: 332, endPoint x: 506, endPoint y: 332, distance: 11.6
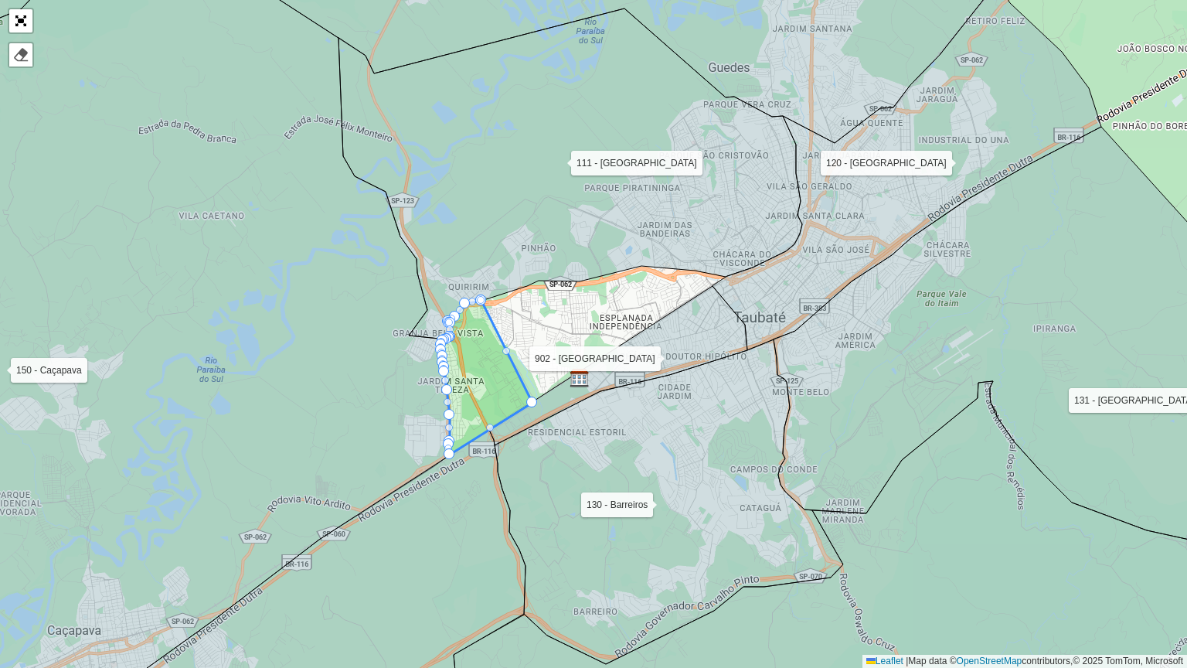
drag, startPoint x: 510, startPoint y: 411, endPoint x: 532, endPoint y: 470, distance: 62.9
click at [532, 470] on icon at bounding box center [669, 501] width 348 height 325
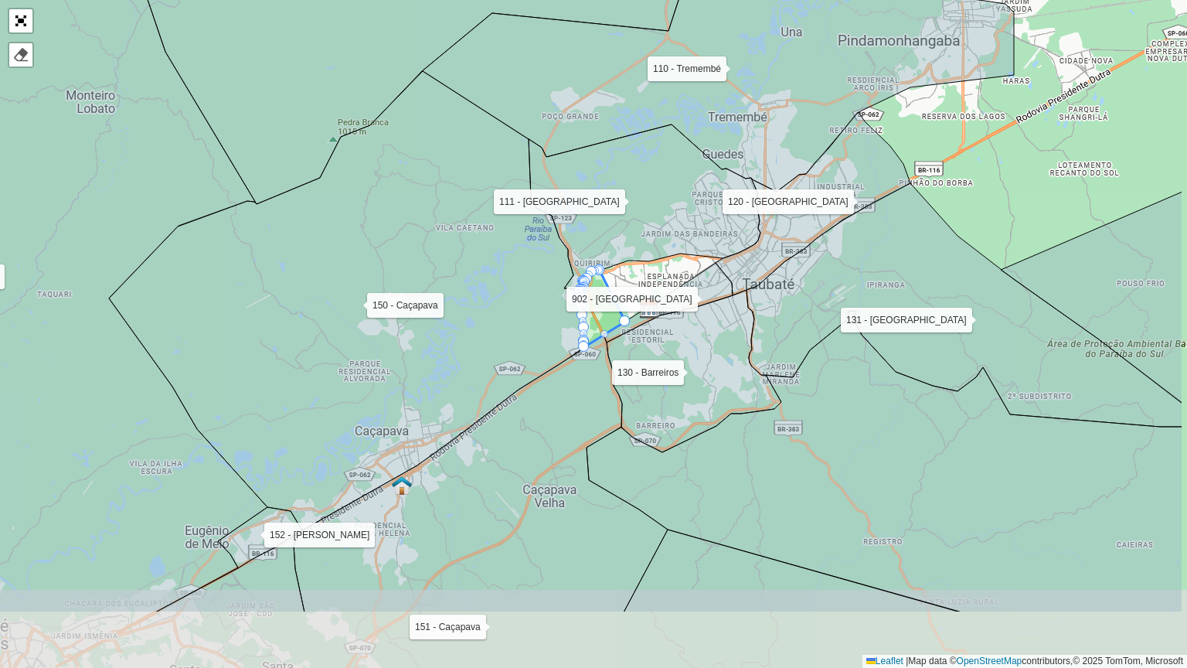
drag, startPoint x: 984, startPoint y: 521, endPoint x: 843, endPoint y: 386, distance: 195.1
click at [845, 383] on icon at bounding box center [884, 402] width 596 height 420
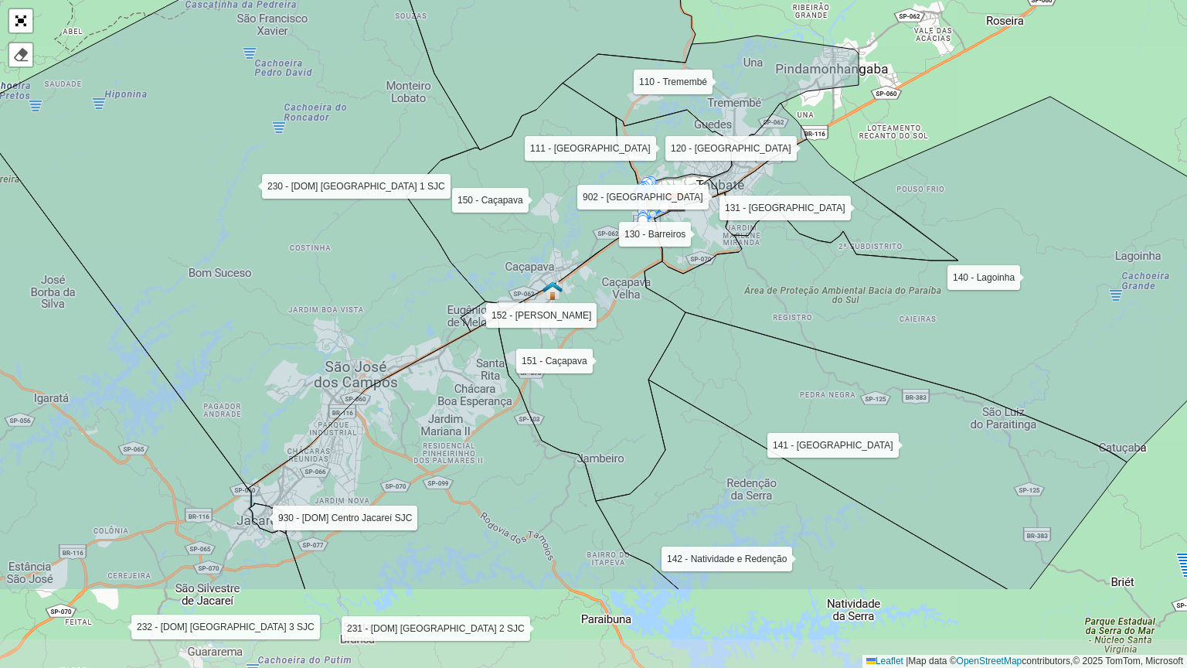
drag, startPoint x: 859, startPoint y: 479, endPoint x: 801, endPoint y: 341, distance: 150.3
click at [796, 334] on icon at bounding box center [943, 279] width 598 height 365
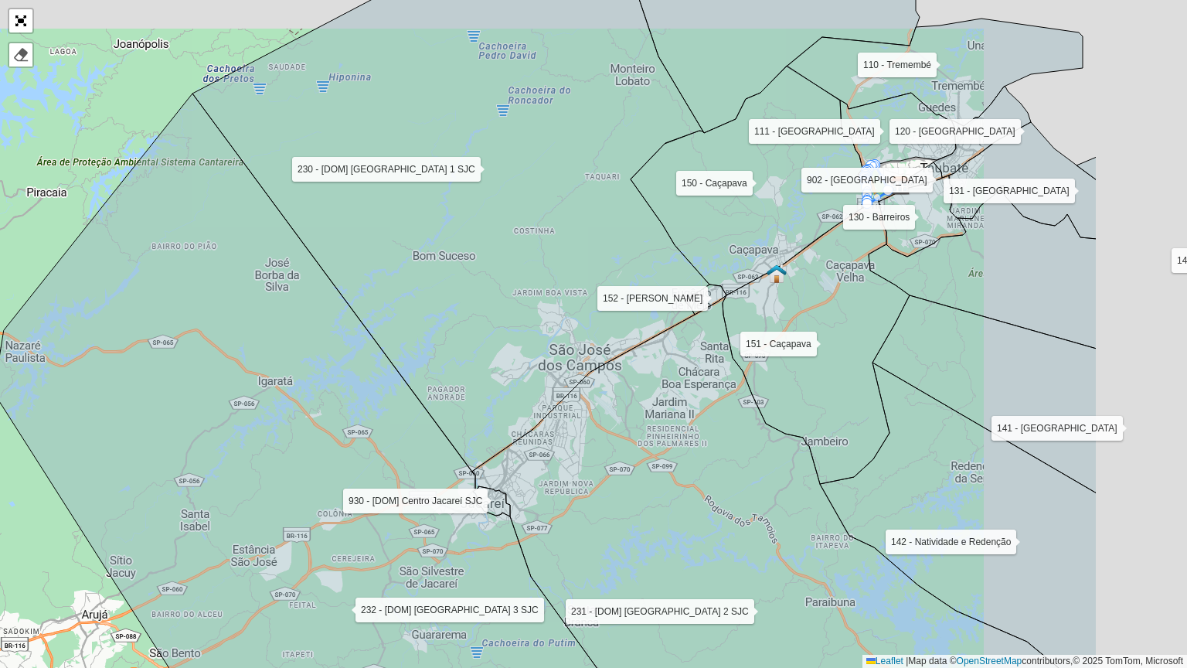
drag, startPoint x: 649, startPoint y: 367, endPoint x: 430, endPoint y: 440, distance: 231.4
click at [427, 440] on icon at bounding box center [450, 231] width 517 height 479
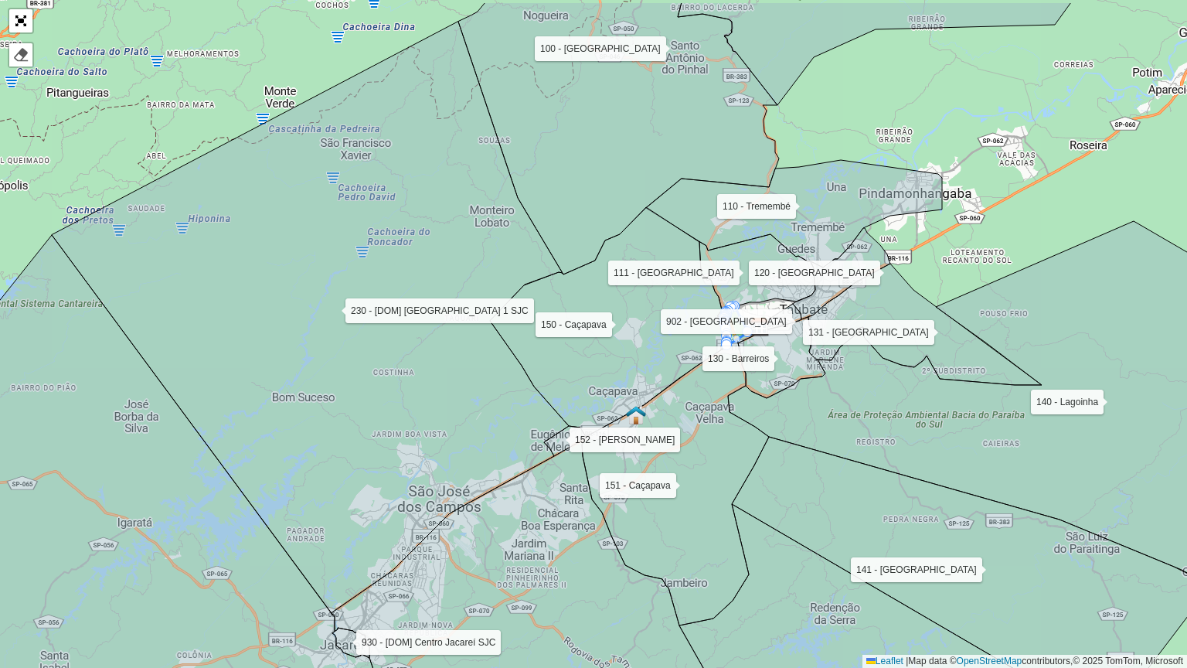
drag, startPoint x: 545, startPoint y: 317, endPoint x: 559, endPoint y: 388, distance: 72.6
click at [559, 388] on icon at bounding box center [608, 321] width 237 height 229
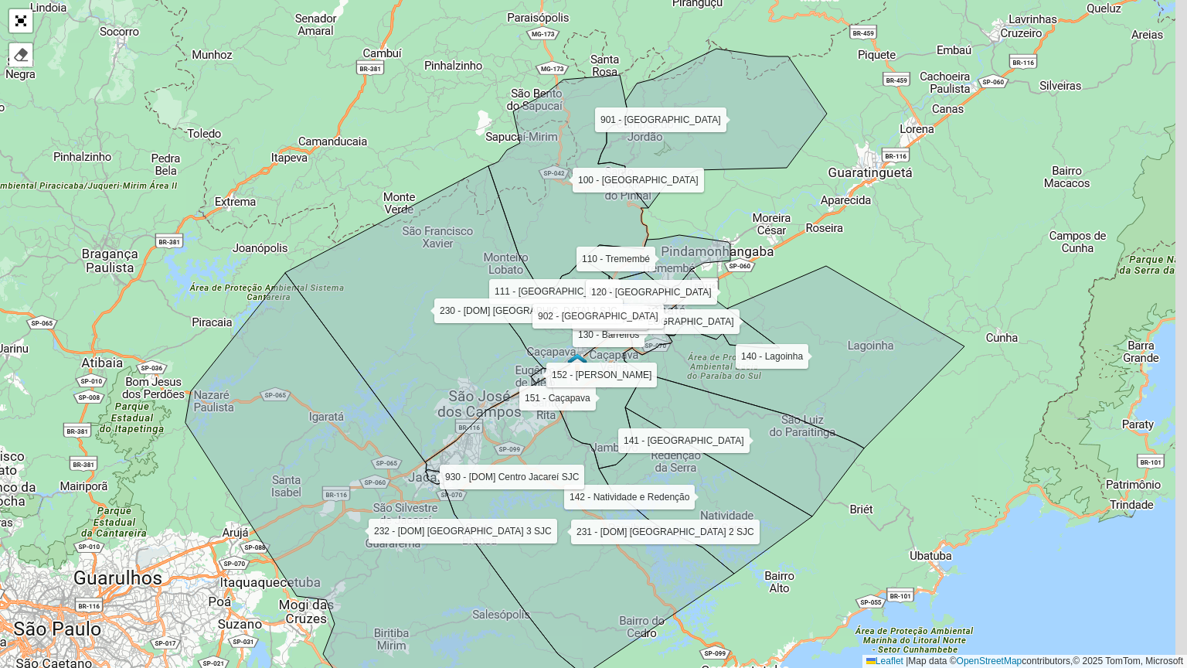
drag, startPoint x: 844, startPoint y: 500, endPoint x: 816, endPoint y: 515, distance: 31.8
click at [816, 515] on icon at bounding box center [744, 444] width 239 height 143
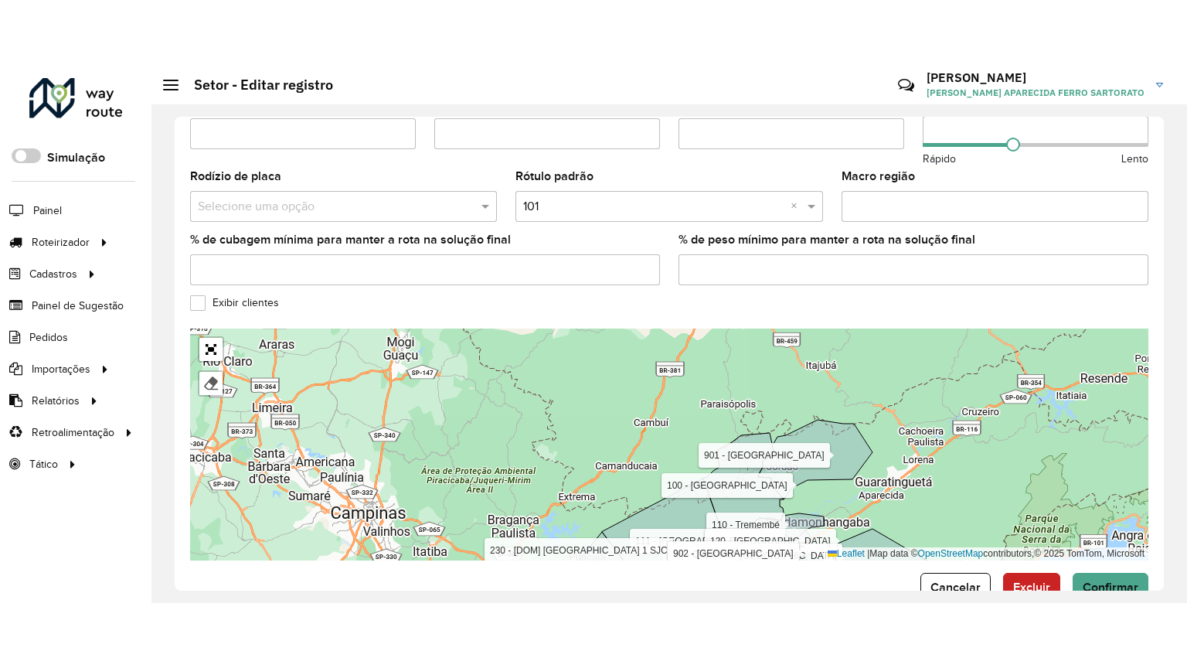
scroll to position [519, 0]
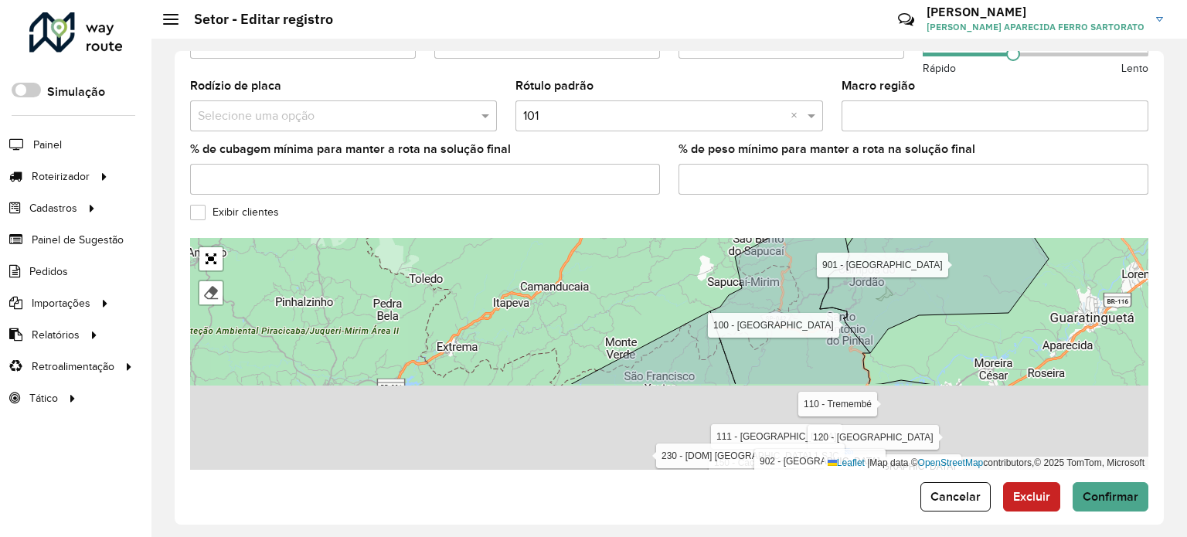
drag, startPoint x: 694, startPoint y: 365, endPoint x: 679, endPoint y: 237, distance: 129.1
click at [679, 238] on div "100 - São Bento 110 - Tremembé 111 - Parque Aeroporto- Quiririm 120 - Vila São …" at bounding box center [669, 354] width 958 height 232
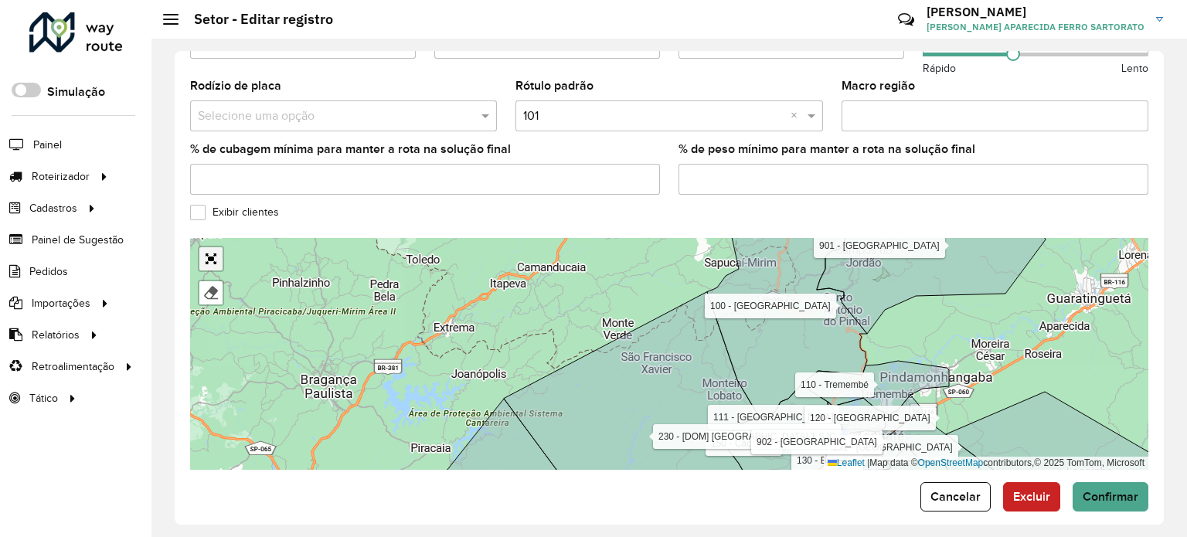
click at [213, 247] on link "Abrir mapa em tela cheia" at bounding box center [210, 258] width 23 height 23
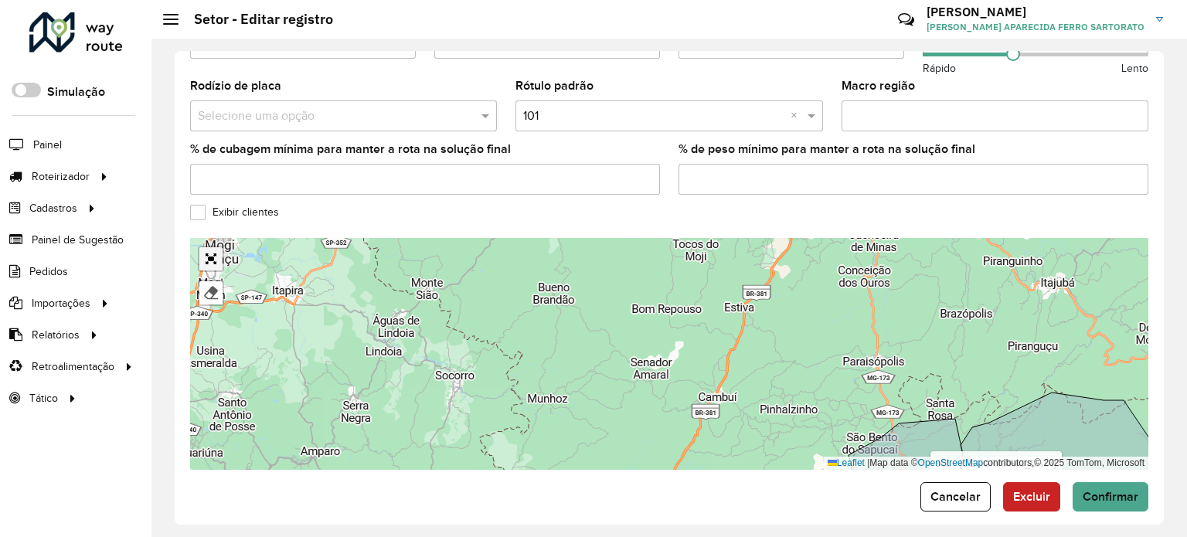
scroll to position [145, 0]
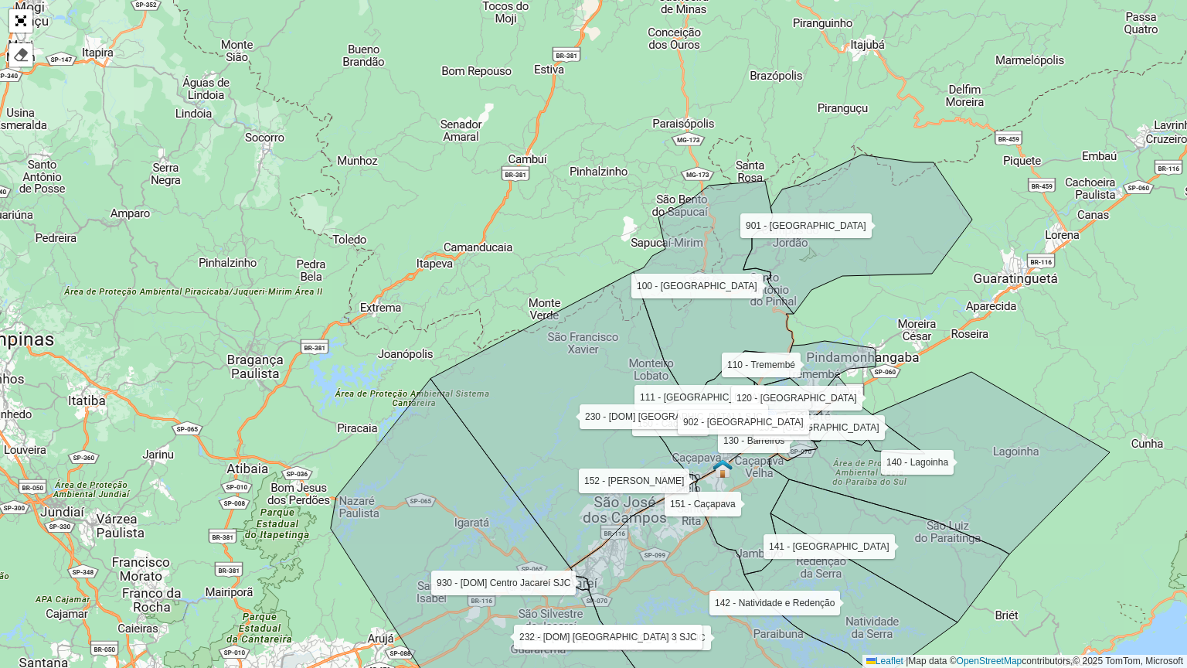
click at [529, 440] on icon at bounding box center [559, 420] width 258 height 296
click at [22, 14] on link "Abrir mapa em tela cheia" at bounding box center [20, 20] width 23 height 23
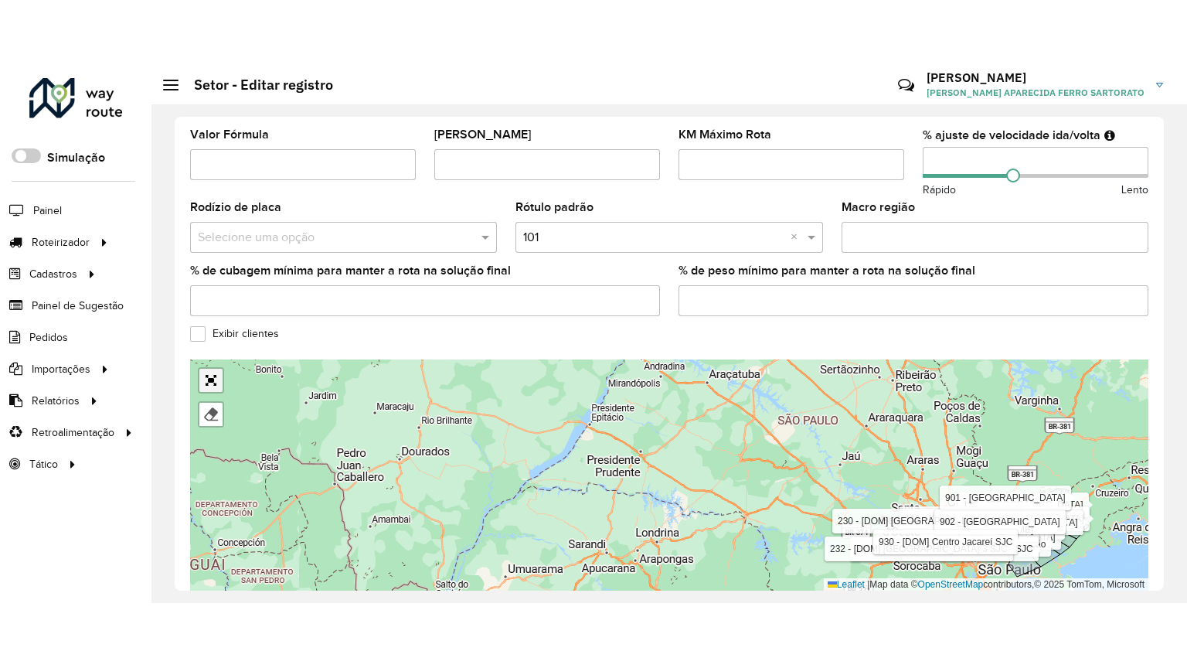
scroll to position [519, 0]
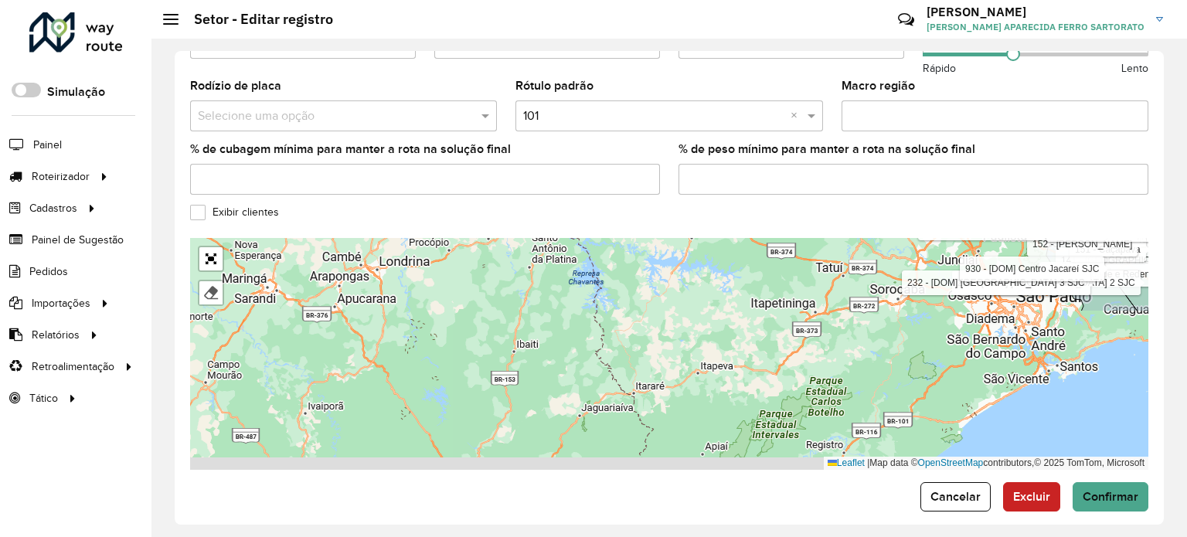
drag, startPoint x: 865, startPoint y: 376, endPoint x: 779, endPoint y: 189, distance: 206.0
click at [779, 189] on formly-group "**********" at bounding box center [669, 8] width 958 height 923
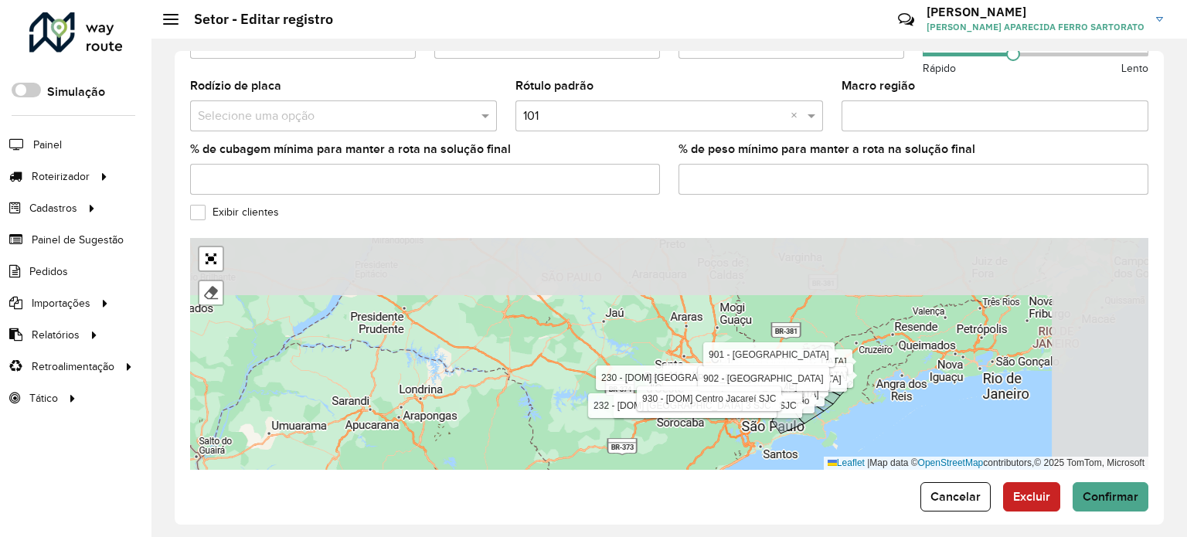
drag, startPoint x: 730, startPoint y: 318, endPoint x: 579, endPoint y: 443, distance: 196.5
click at [579, 443] on div "100 - São Bento 110 - Tremembé 111 - Parque Aeroporto- Quiririm 120 - Vila São …" at bounding box center [669, 354] width 958 height 232
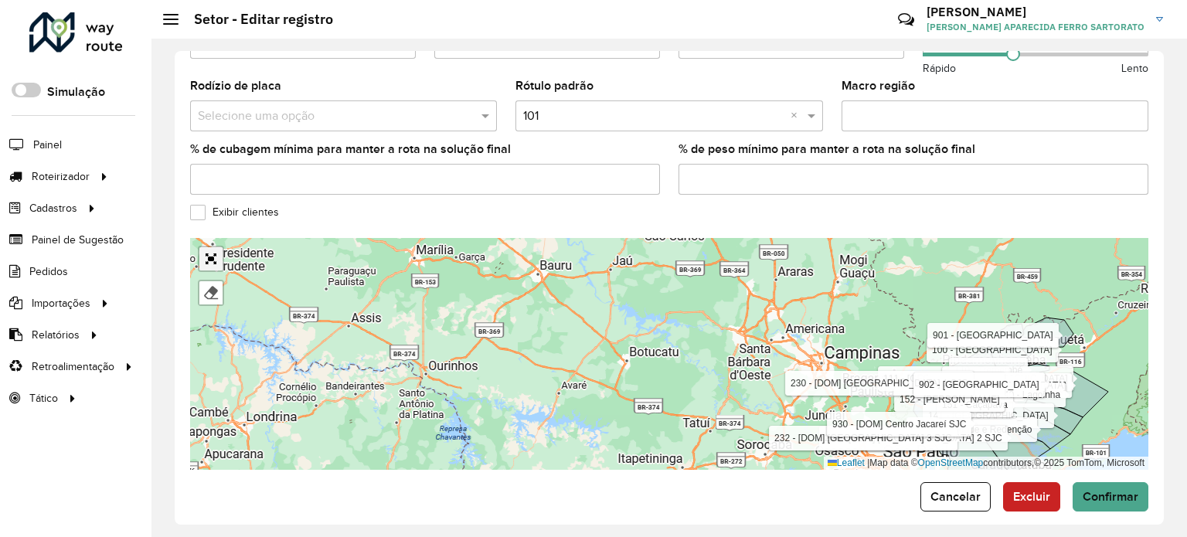
click at [204, 247] on link "Abrir mapa em tela cheia" at bounding box center [210, 258] width 23 height 23
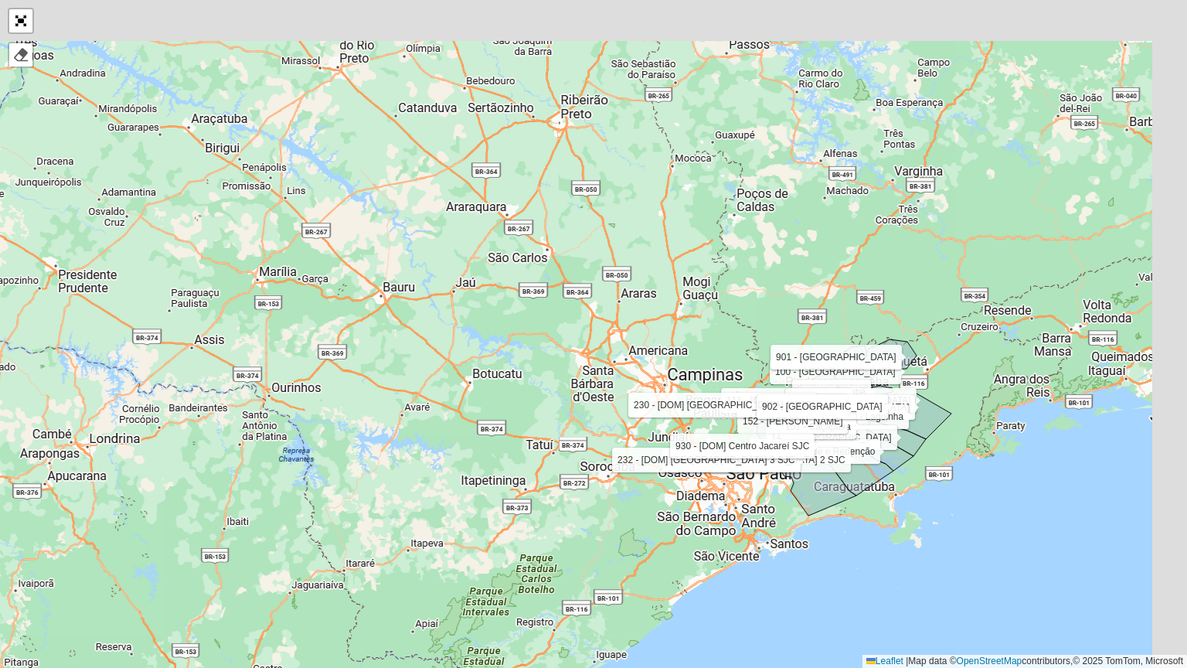
drag, startPoint x: 573, startPoint y: 427, endPoint x: 480, endPoint y: 468, distance: 102.4
click at [487, 468] on div "100 - São Bento 110 - Tremembé 111 - Parque Aeroporto- Quiririm 120 - Vila São …" at bounding box center [593, 334] width 1187 height 668
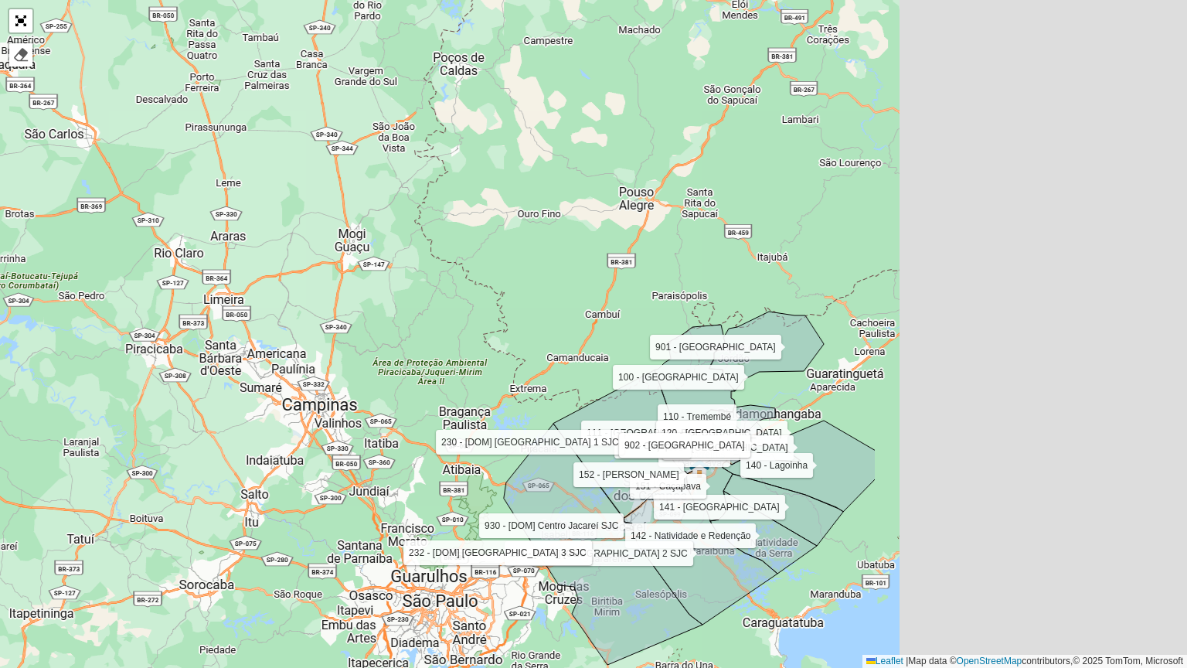
drag, startPoint x: 683, startPoint y: 378, endPoint x: 185, endPoint y: 437, distance: 501.1
click at [185, 437] on div "100 - São Bento 110 - Tremembé 111 - Parque Aeroporto- Quiririm 120 - Vila São …" at bounding box center [593, 334] width 1187 height 668
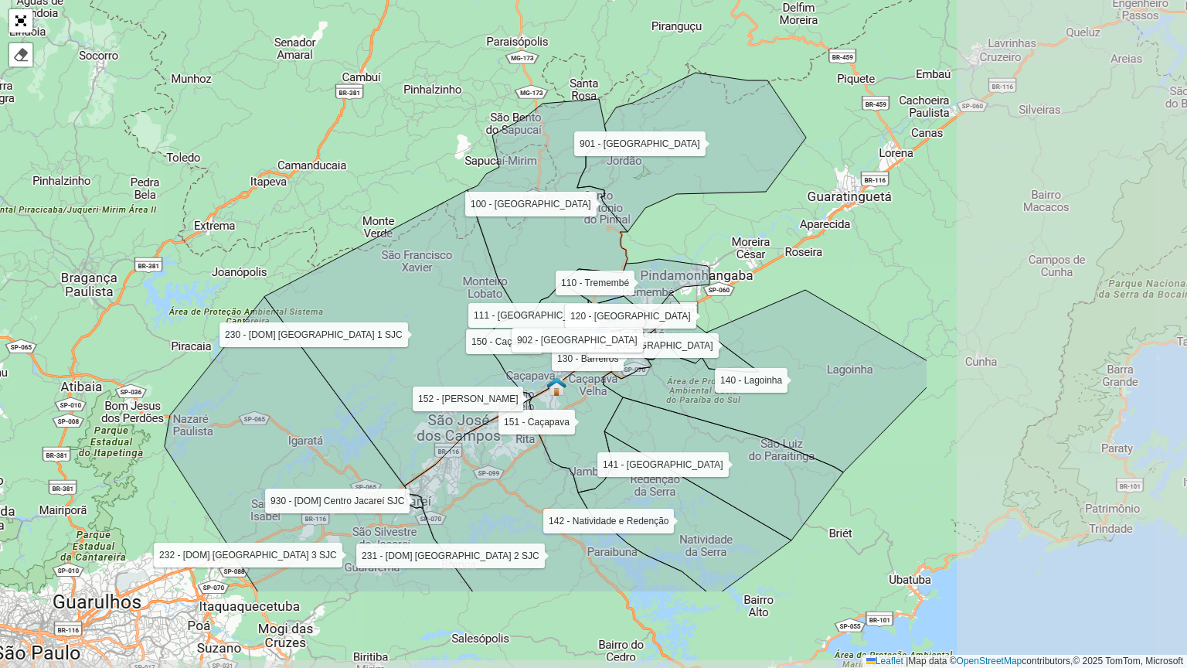
drag, startPoint x: 456, startPoint y: 423, endPoint x: 74, endPoint y: 279, distance: 408.1
click at [75, 280] on div "100 - São Bento 110 - Tremembé 111 - Parque Aeroporto- Quiririm 120 - Vila São …" at bounding box center [593, 334] width 1187 height 668
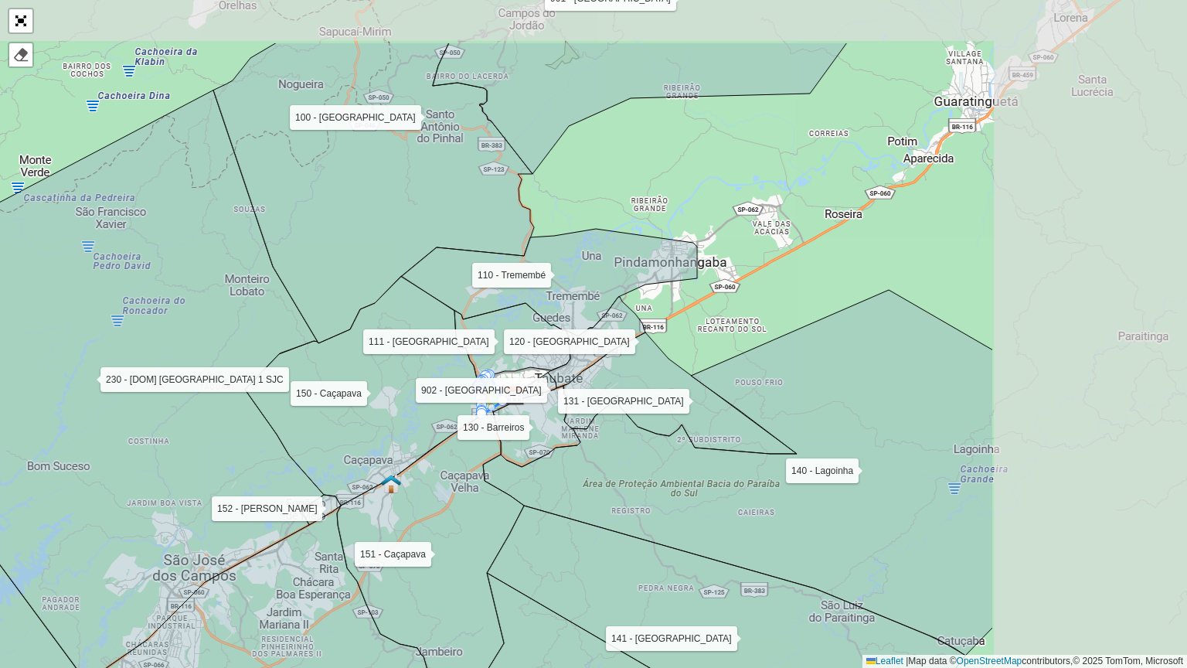
drag, startPoint x: 691, startPoint y: 398, endPoint x: 381, endPoint y: 522, distance: 333.6
click at [359, 536] on icon at bounding box center [430, 551] width 187 height 286
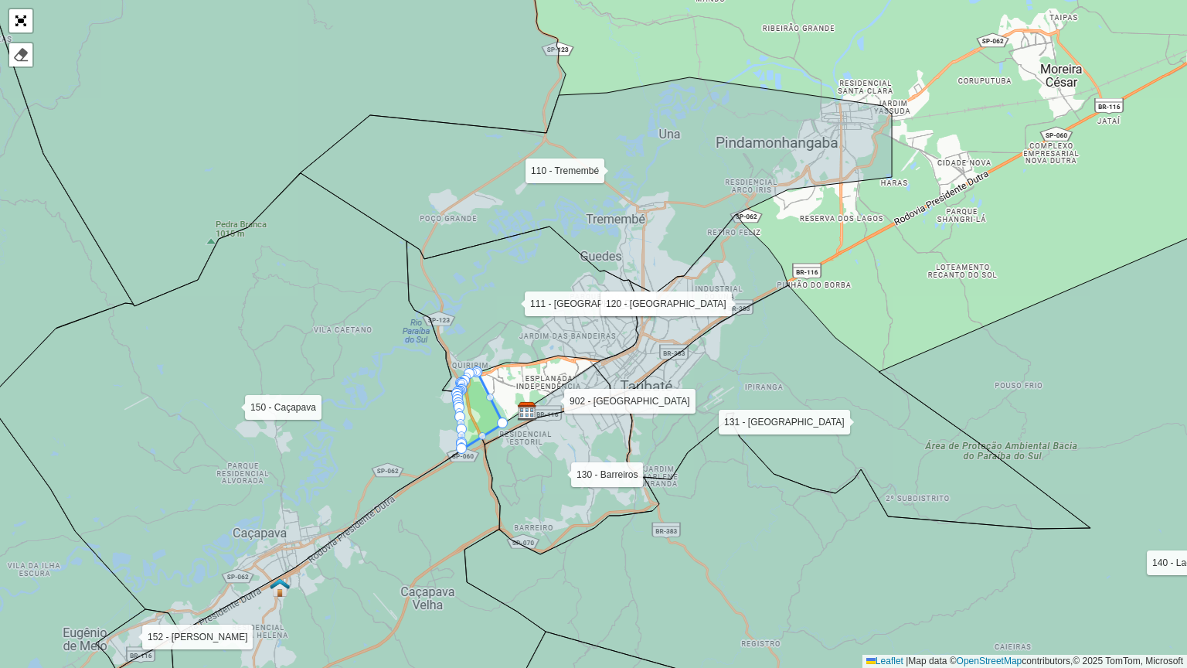
drag, startPoint x: 529, startPoint y: 436, endPoint x: 511, endPoint y: 457, distance: 28.0
click at [511, 457] on icon at bounding box center [571, 473] width 175 height 162
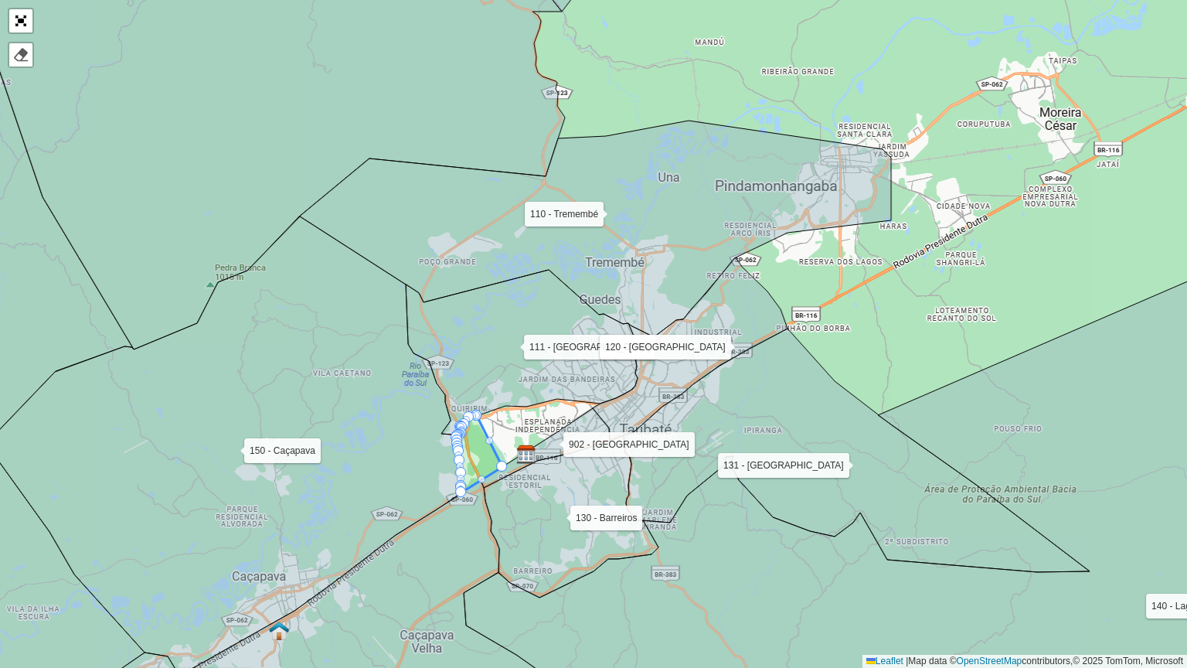
drag, startPoint x: 532, startPoint y: 468, endPoint x: 532, endPoint y: 511, distance: 42.5
click at [532, 511] on icon at bounding box center [571, 516] width 175 height 162
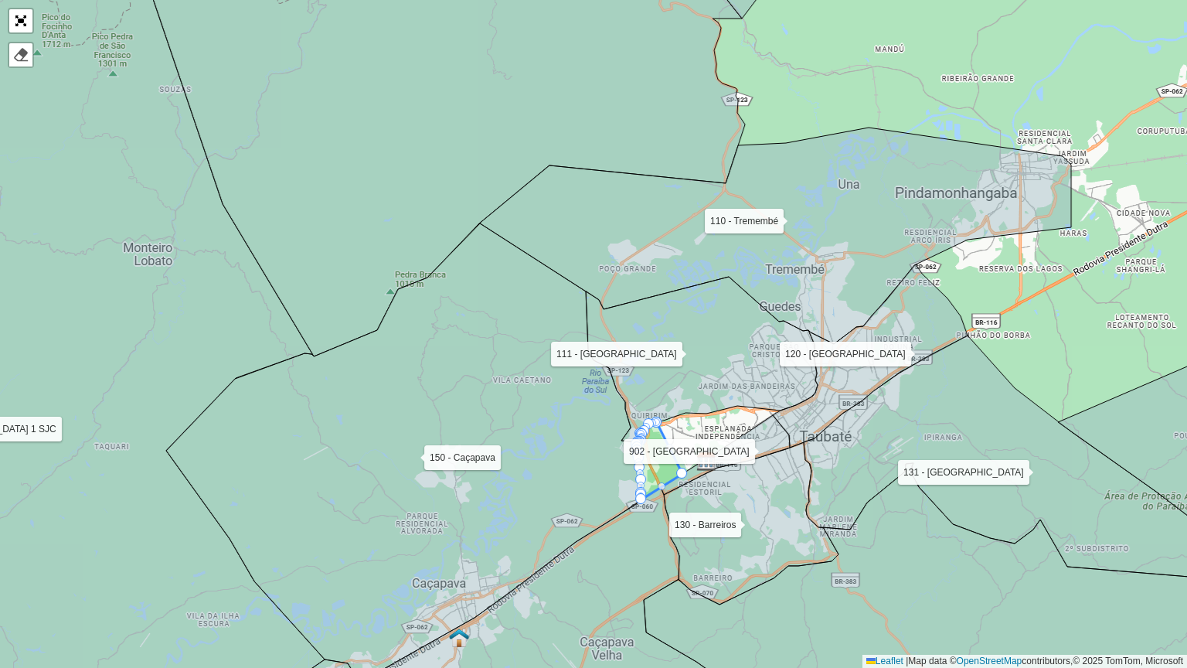
drag, startPoint x: 933, startPoint y: 559, endPoint x: 745, endPoint y: 416, distance: 236.0
click at [745, 416] on icon at bounding box center [963, 521] width 638 height 393
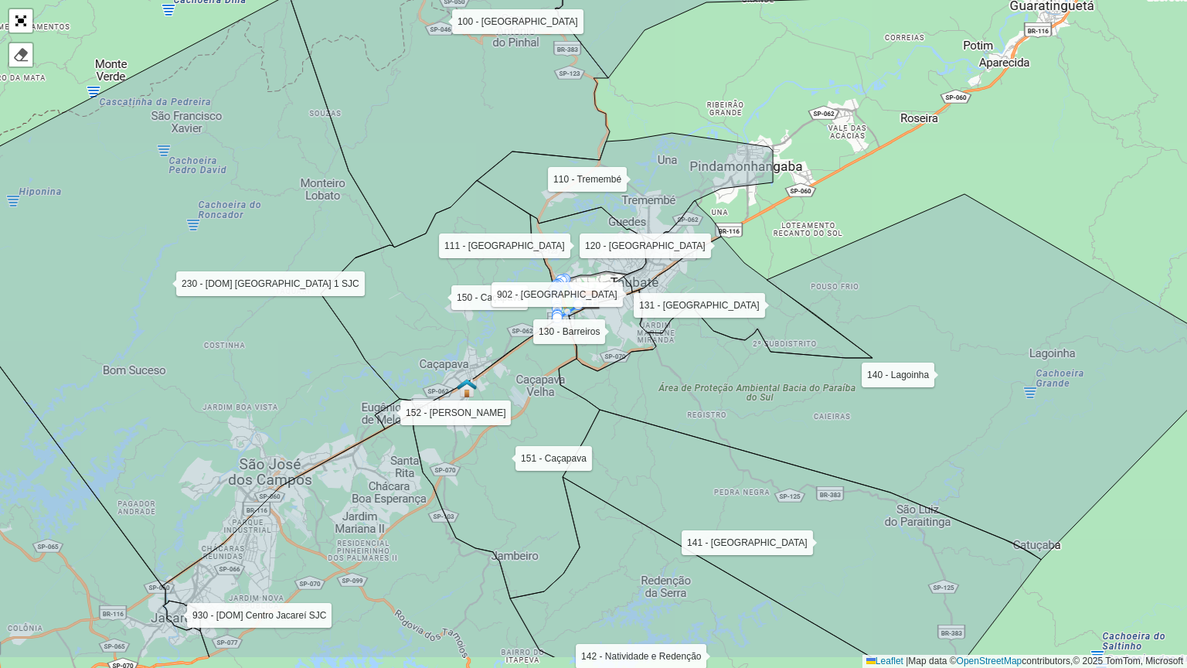
drag, startPoint x: 763, startPoint y: 450, endPoint x: 752, endPoint y: 442, distance: 13.8
click at [753, 429] on icon at bounding box center [900, 376] width 682 height 365
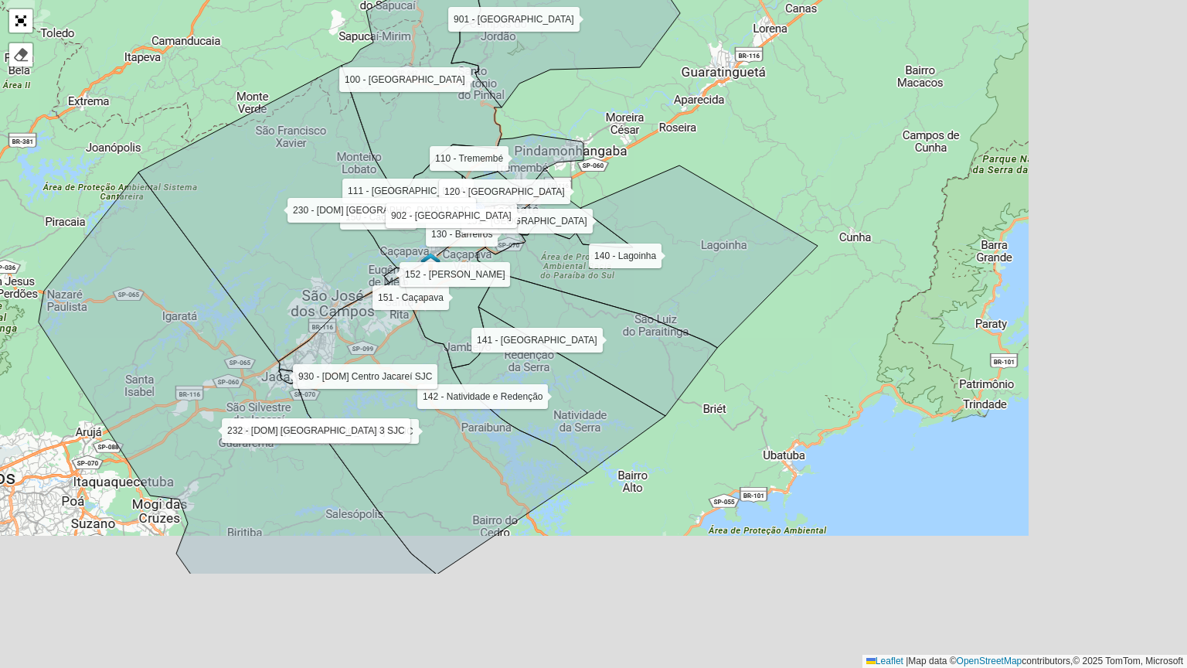
drag, startPoint x: 917, startPoint y: 588, endPoint x: 631, endPoint y: 371, distance: 359.6
click at [631, 370] on div "100 - São Bento 110 - Tremembé 111 - Parque Aeroporto- Quiririm 120 - Vila São …" at bounding box center [593, 334] width 1187 height 668
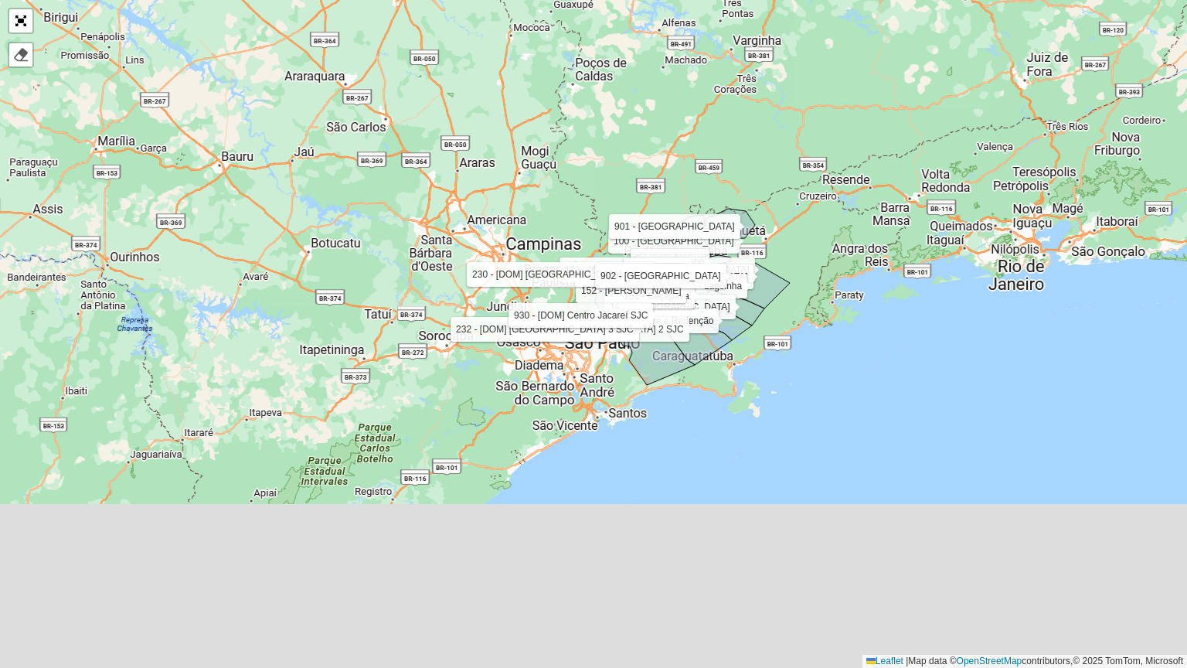
drag, startPoint x: 1018, startPoint y: 615, endPoint x: 807, endPoint y: 362, distance: 330.2
click at [754, 269] on div "100 - São Bento 110 - Tremembé 111 - Parque Aeroporto- Quiririm 120 - Vila São …" at bounding box center [593, 334] width 1187 height 668
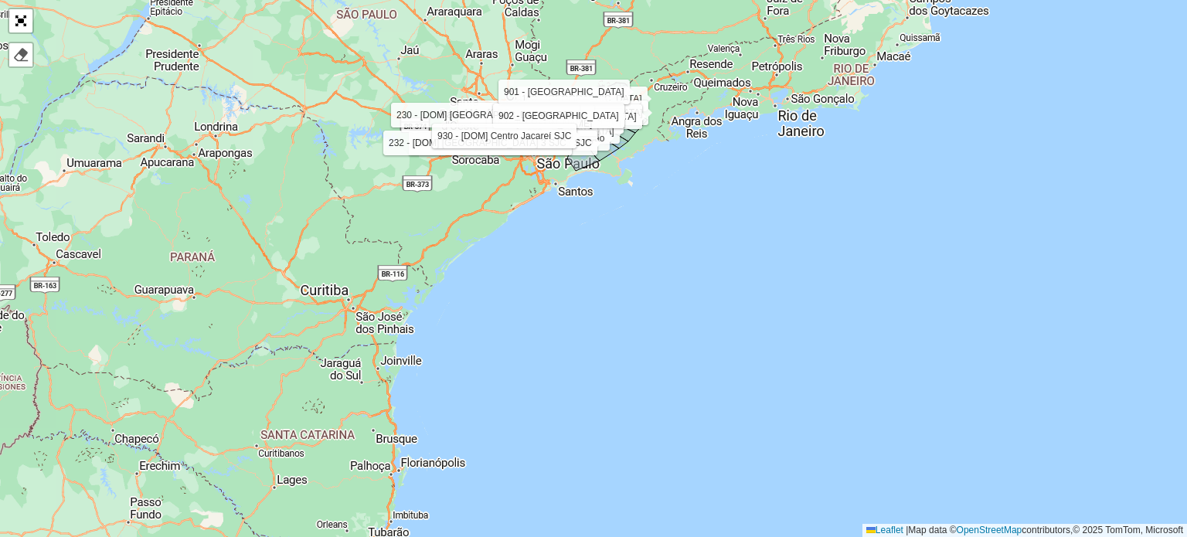
scroll to position [454, 0]
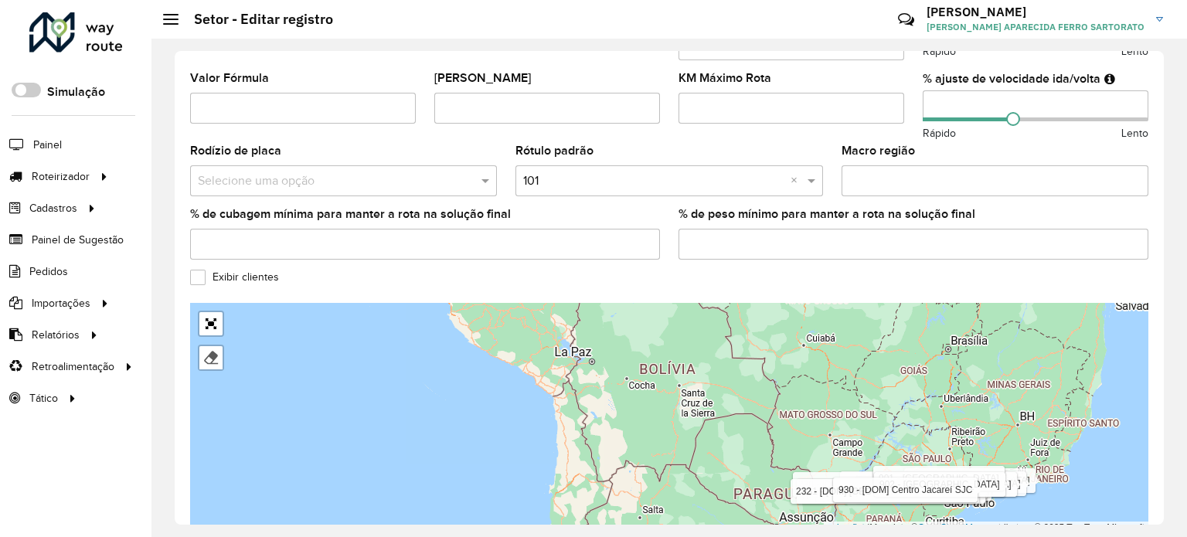
drag, startPoint x: 1163, startPoint y: 486, endPoint x: 1167, endPoint y: 500, distance: 14.4
click at [1173, 508] on div "**********" at bounding box center [668, 288] width 1035 height 498
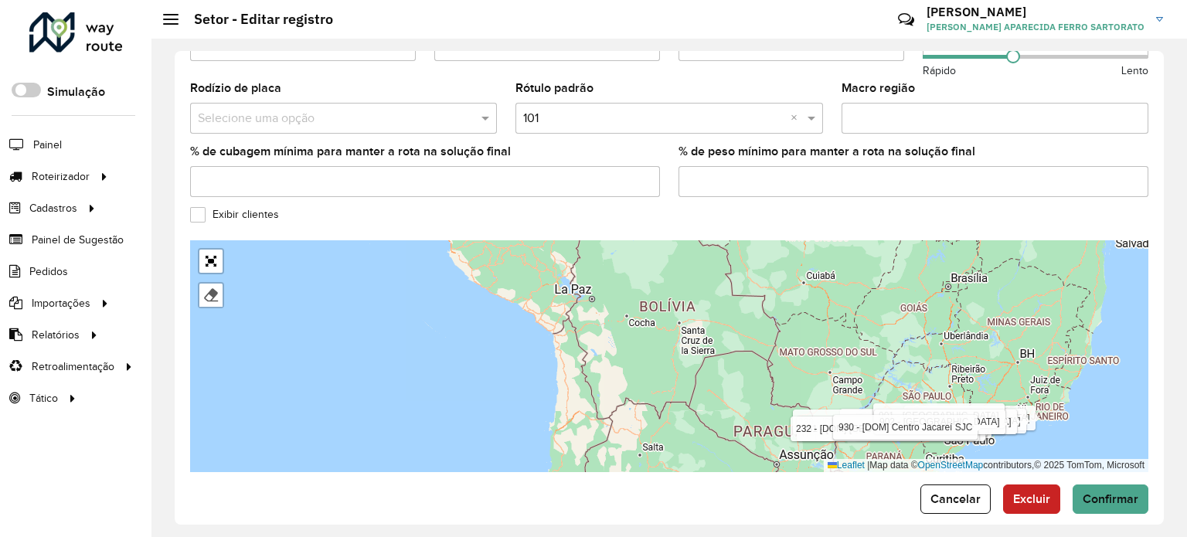
scroll to position [519, 0]
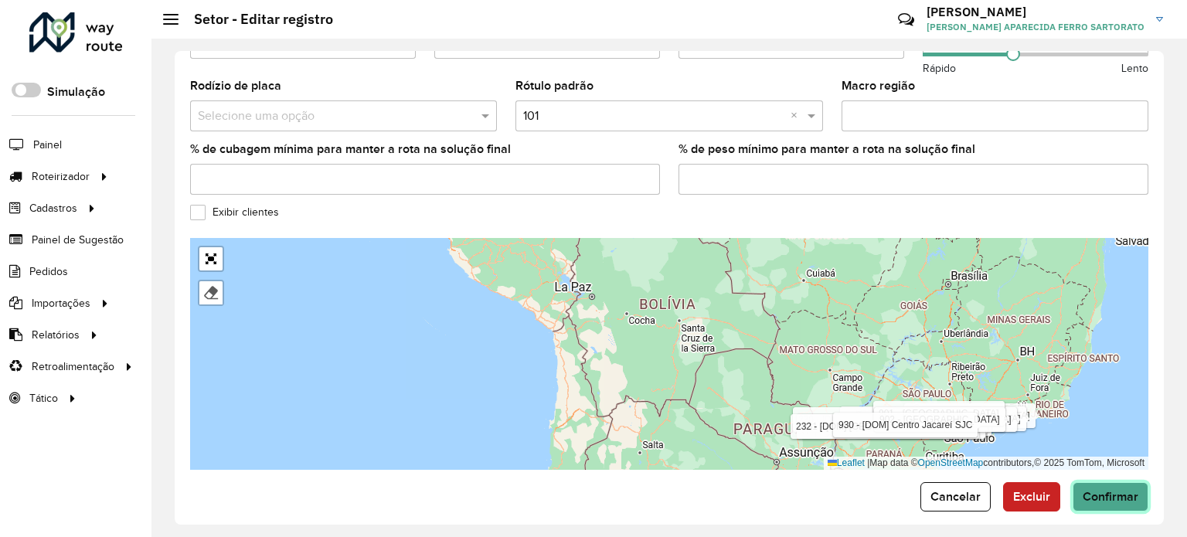
click at [1099, 490] on span "Confirmar" at bounding box center [1111, 496] width 56 height 13
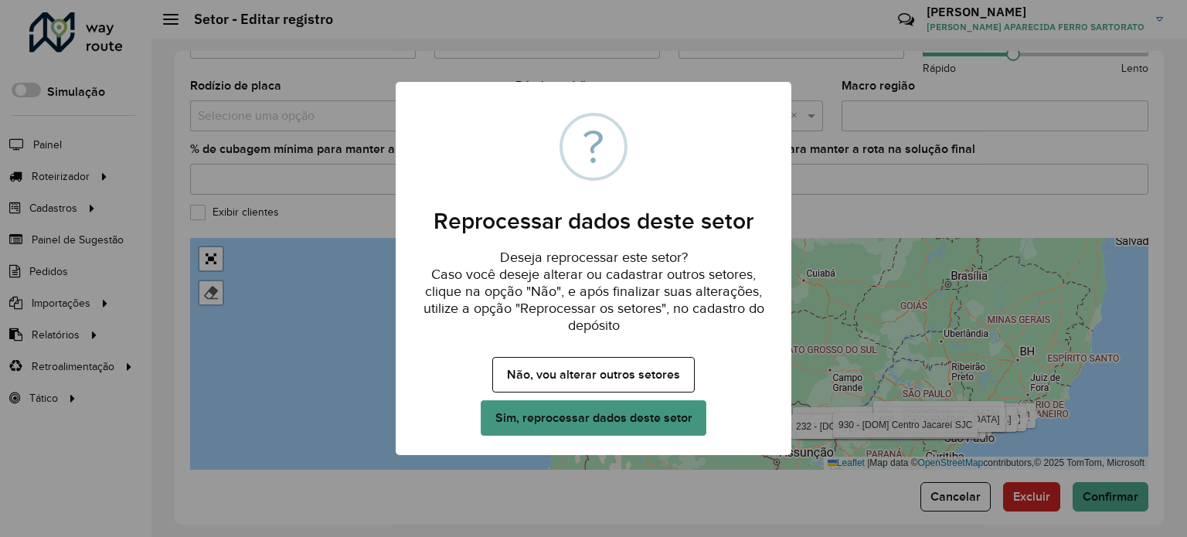
click at [658, 415] on button "Sim, reprocessar dados deste setor" at bounding box center [594, 418] width 226 height 36
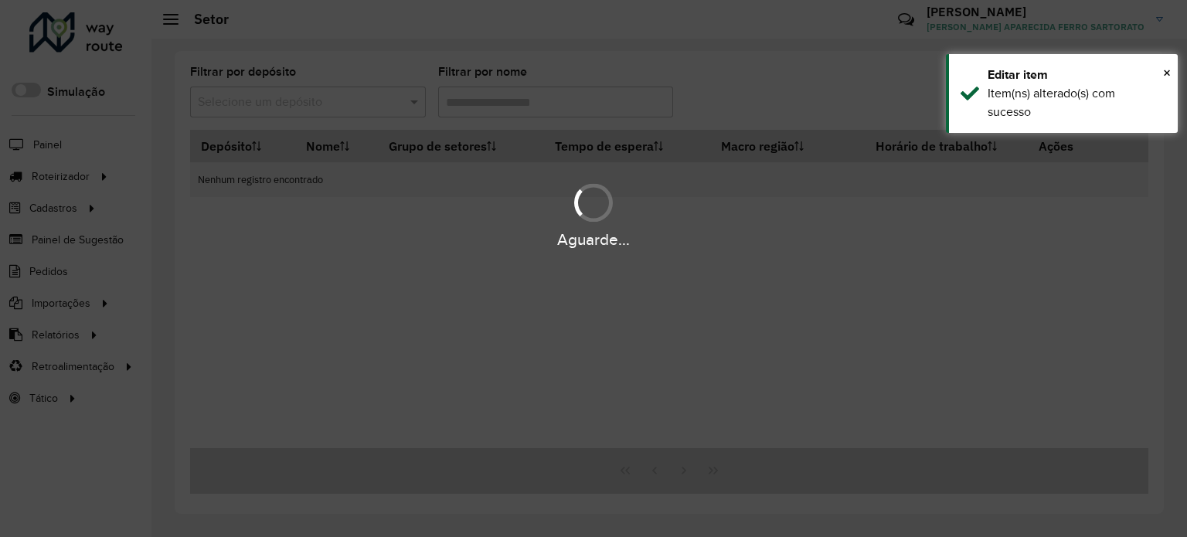
type input "***"
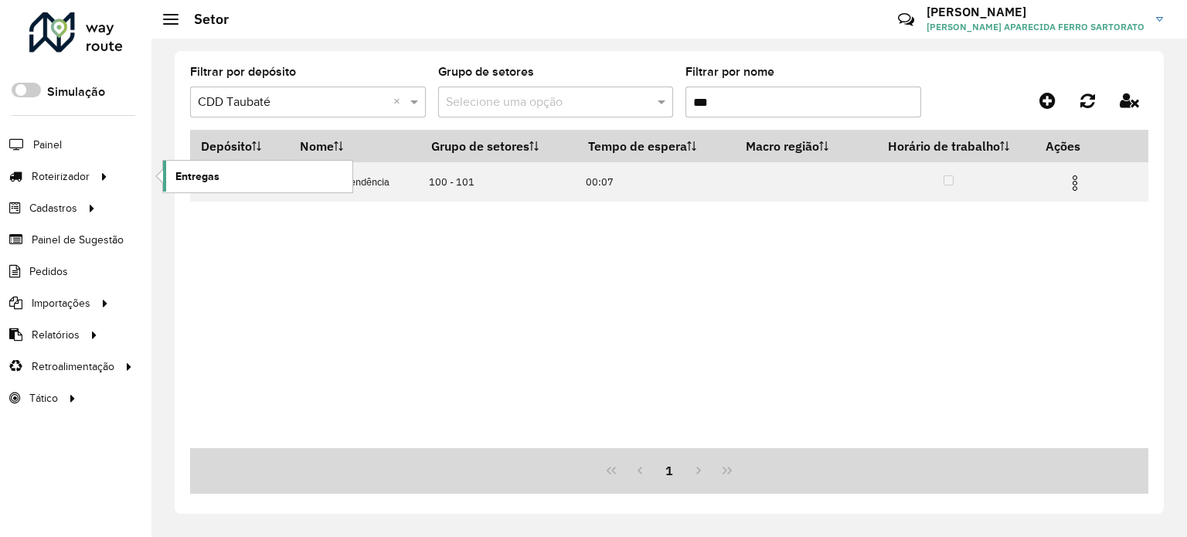
click at [188, 176] on span "Entregas" at bounding box center [197, 176] width 44 height 16
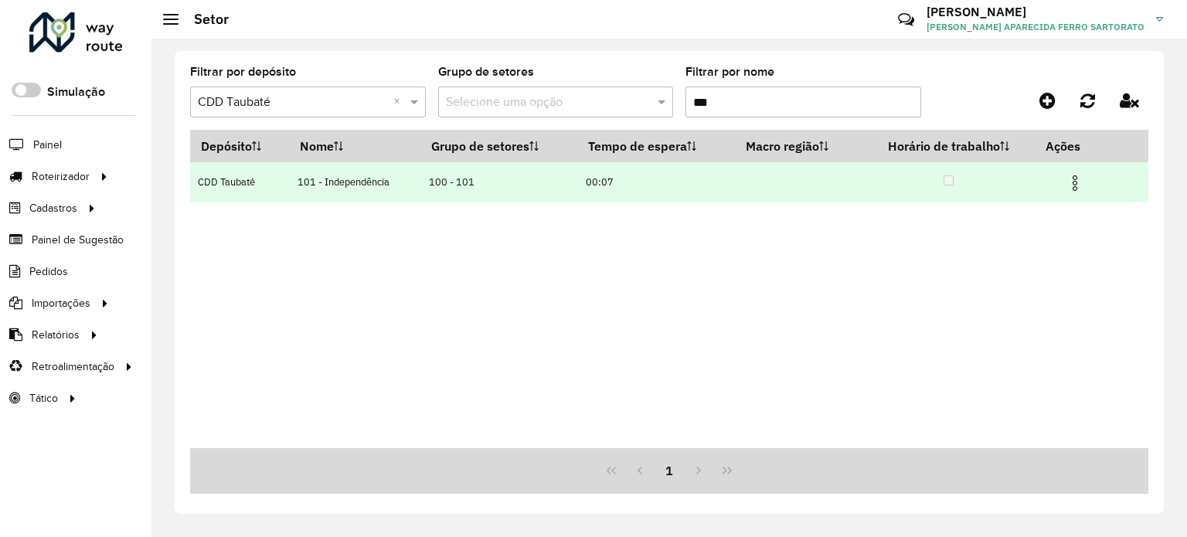
click at [1081, 180] on img at bounding box center [1075, 183] width 19 height 19
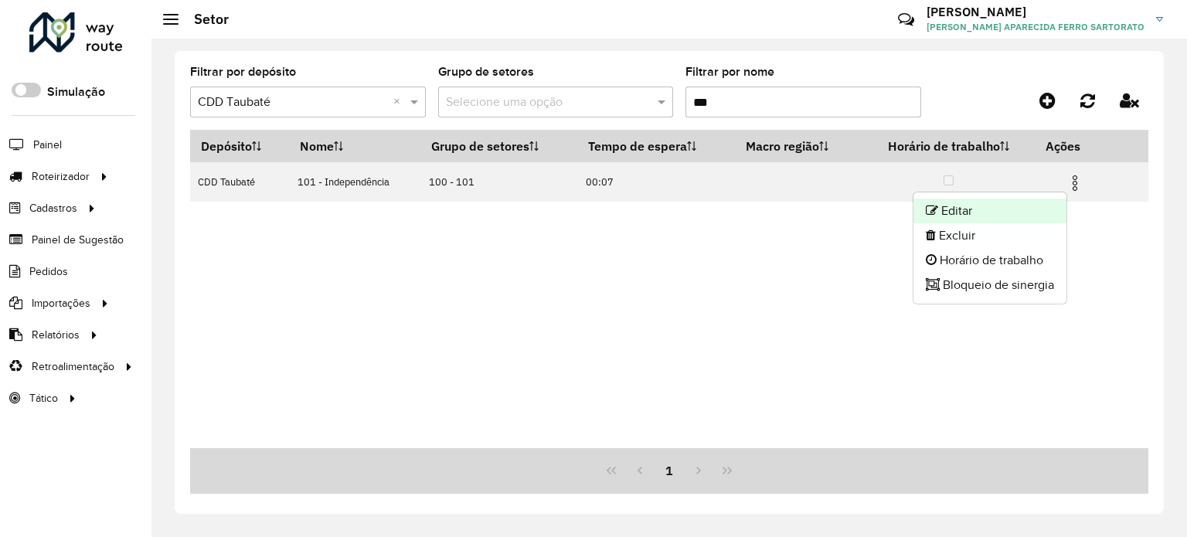
click at [967, 206] on li "Editar" at bounding box center [989, 211] width 153 height 25
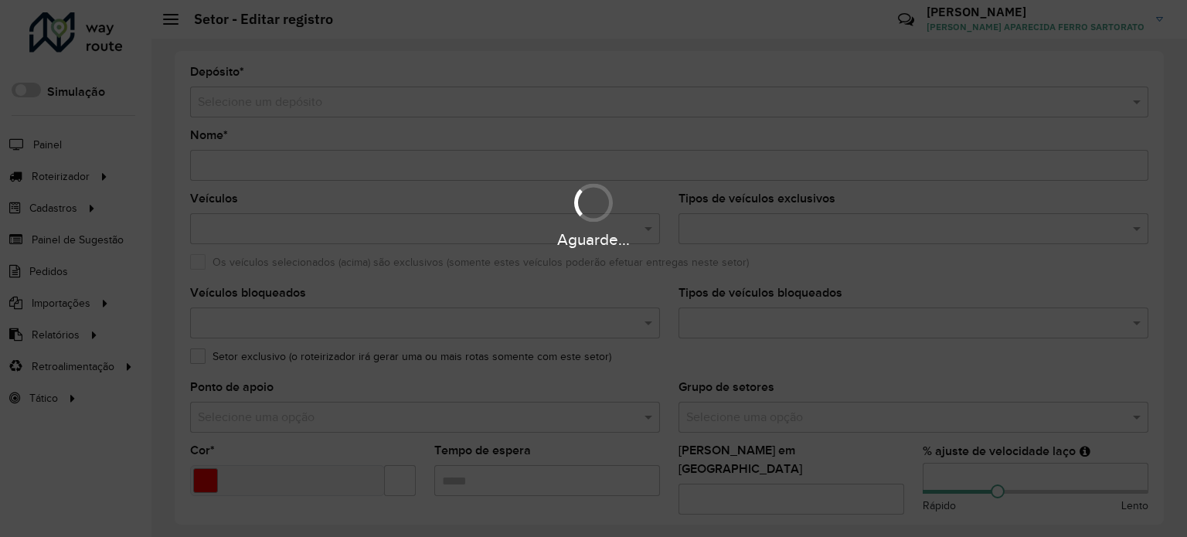
type input "**********"
type input "*******"
type input "*****"
type input "**"
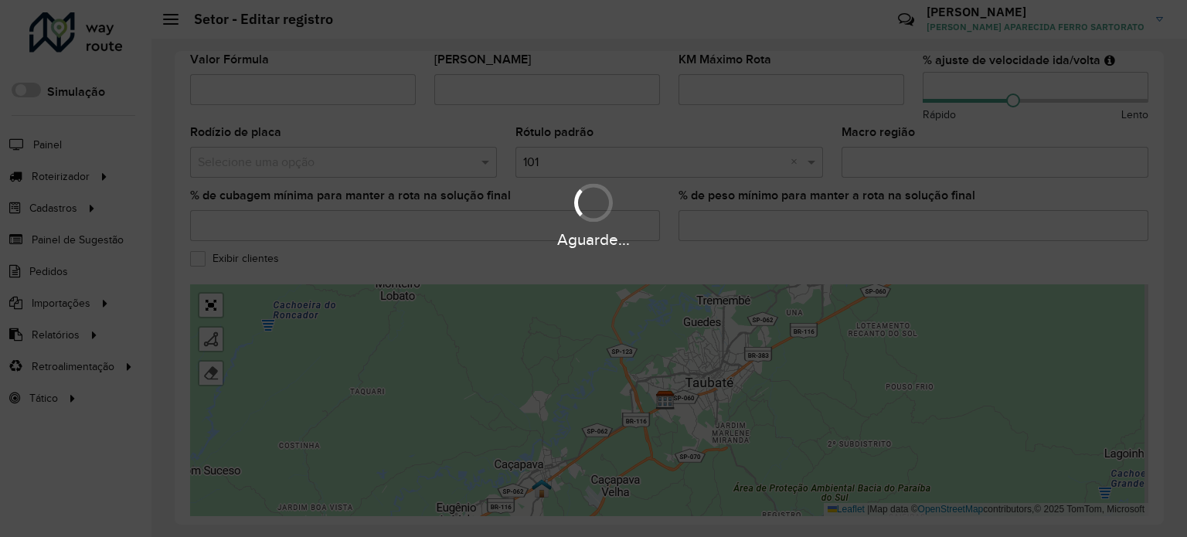
scroll to position [519, 0]
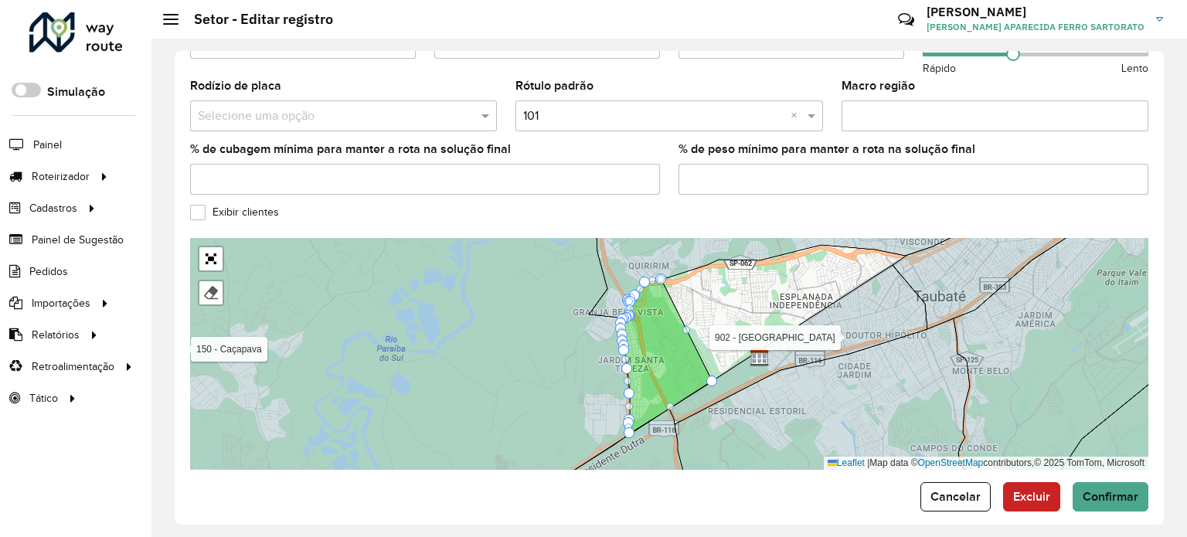
click at [868, 373] on icon at bounding box center [835, 407] width 321 height 178
click at [708, 289] on div "100 - São Bento 110 - Tremembé 111 - Parque Aeroporto- Quiririm 120 - Vila São …" at bounding box center [669, 354] width 958 height 232
drag, startPoint x: 974, startPoint y: 485, endPoint x: 488, endPoint y: 308, distance: 517.5
click at [970, 490] on span "Cancelar" at bounding box center [955, 496] width 50 height 13
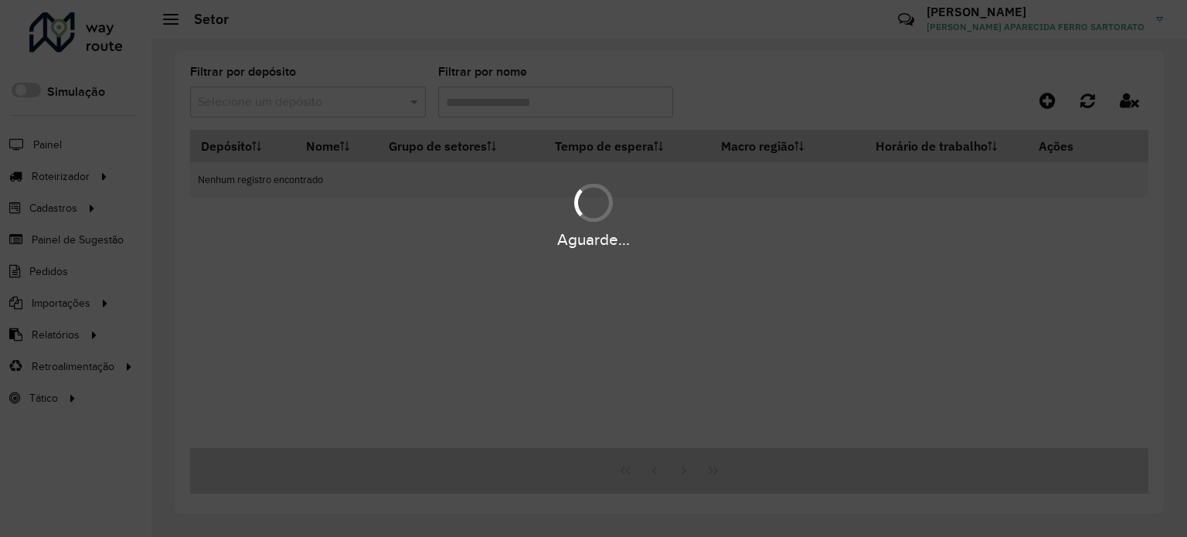
type input "***"
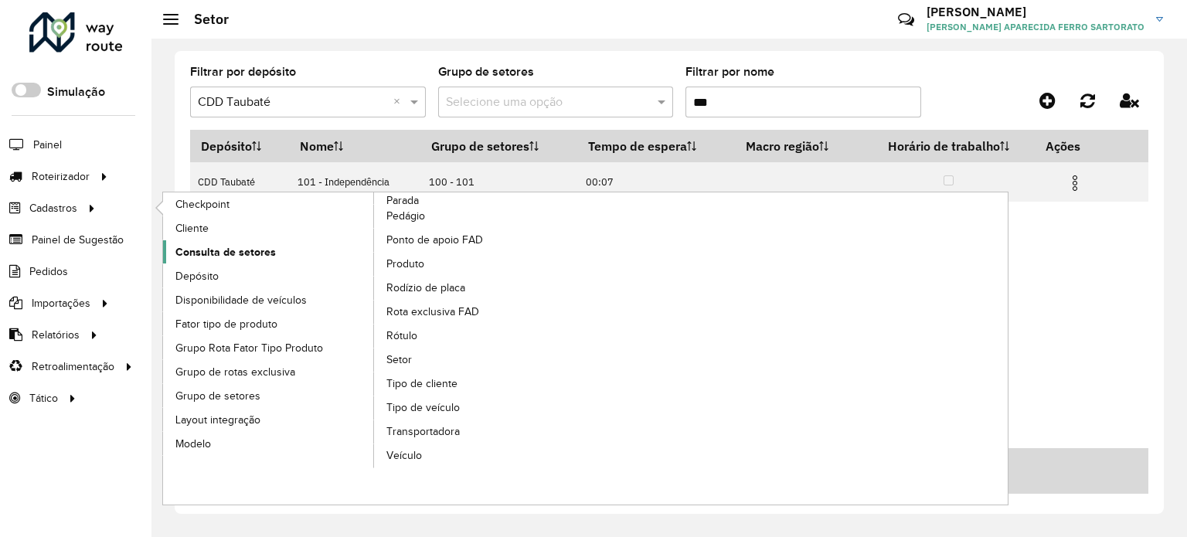
click at [247, 250] on span "Consulta de setores" at bounding box center [225, 252] width 100 height 16
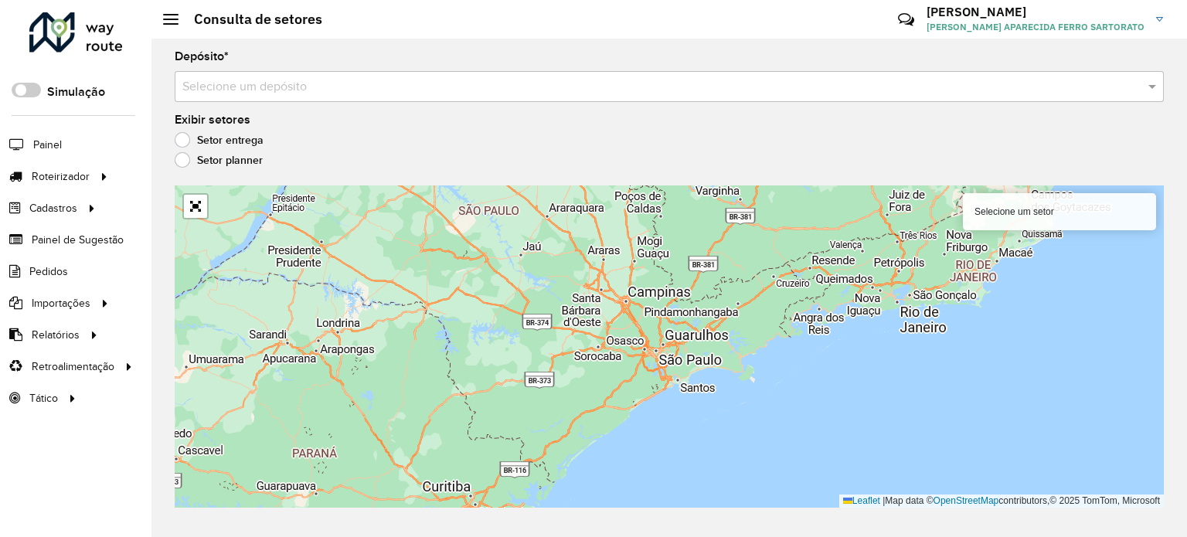
click at [213, 75] on div "Selecione um depósito" at bounding box center [669, 86] width 989 height 31
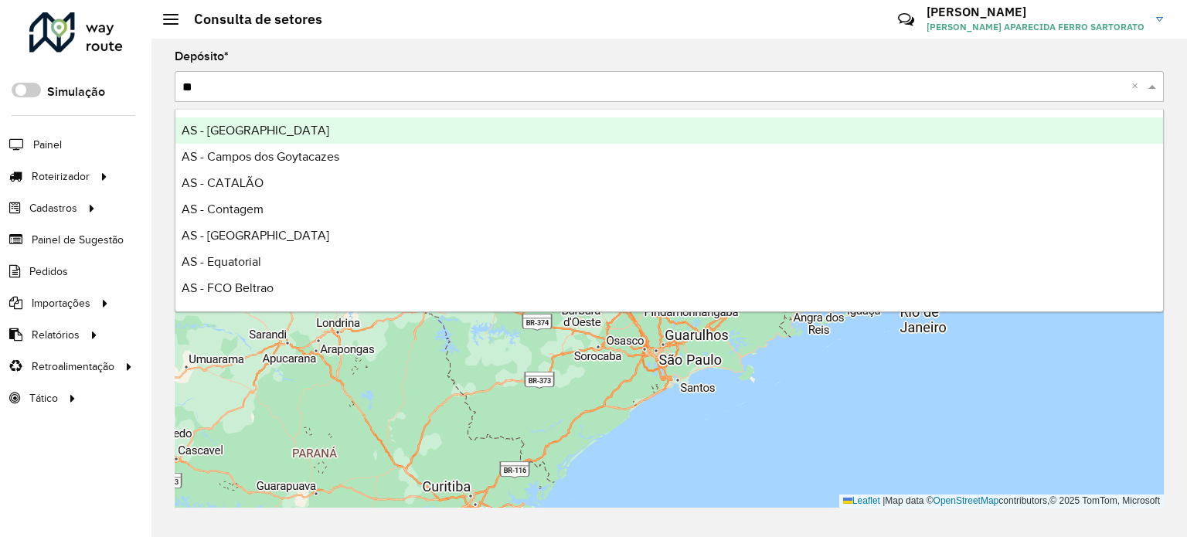
type input "***"
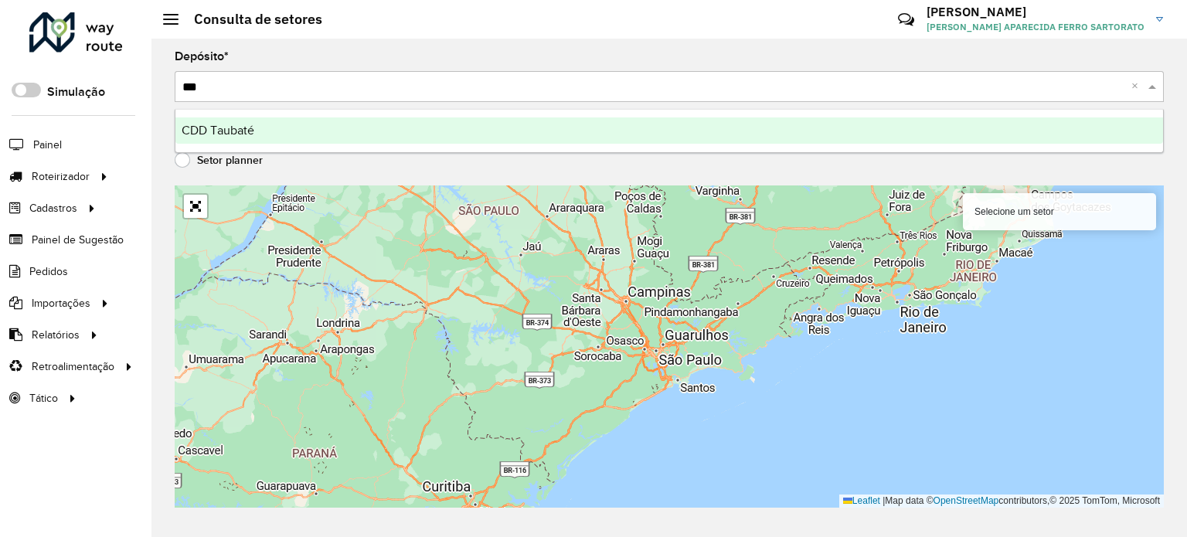
click at [216, 135] on span "CDD Taubaté" at bounding box center [218, 130] width 73 height 13
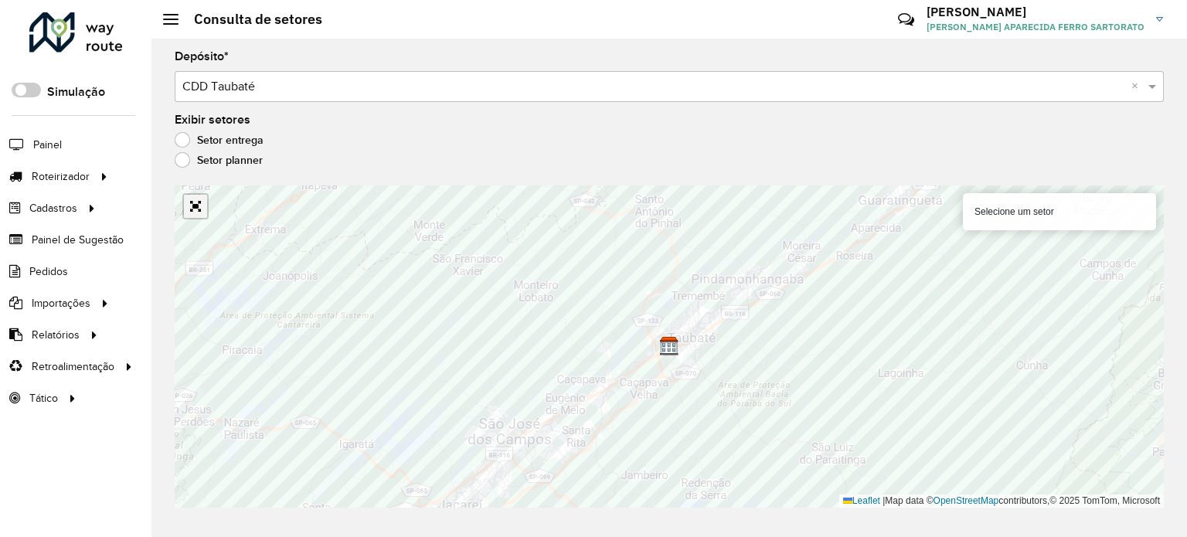
click at [199, 207] on link "Abrir mapa em tela cheia" at bounding box center [195, 206] width 23 height 23
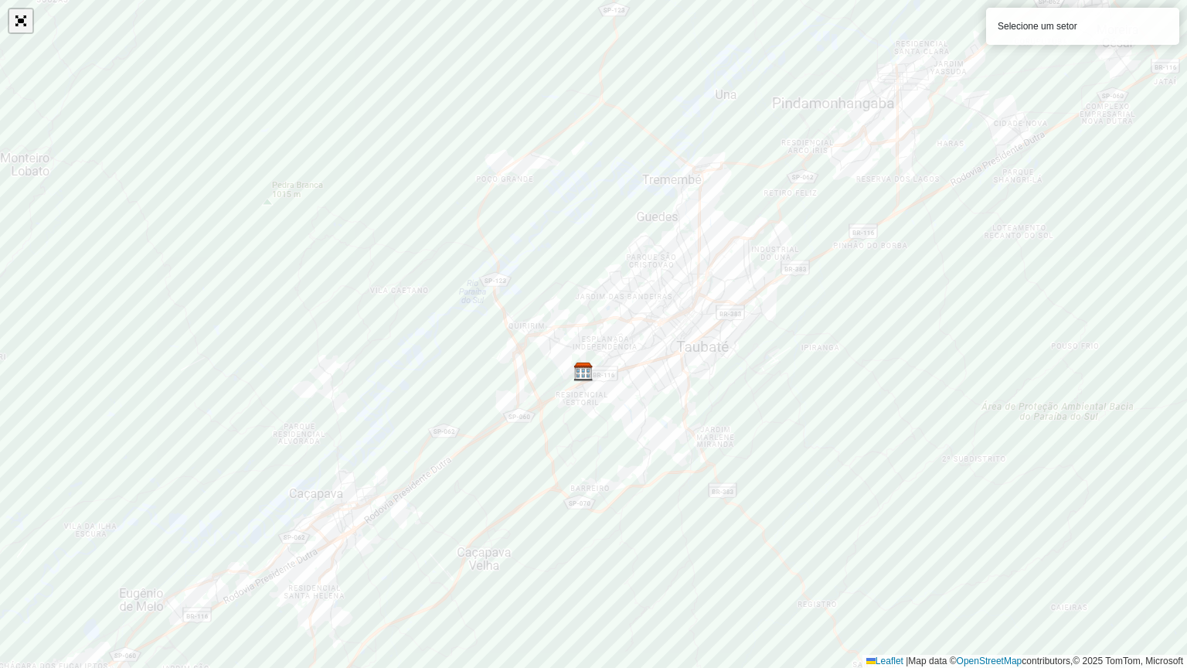
click at [18, 16] on link "Abrir mapa em tela cheia" at bounding box center [20, 20] width 23 height 23
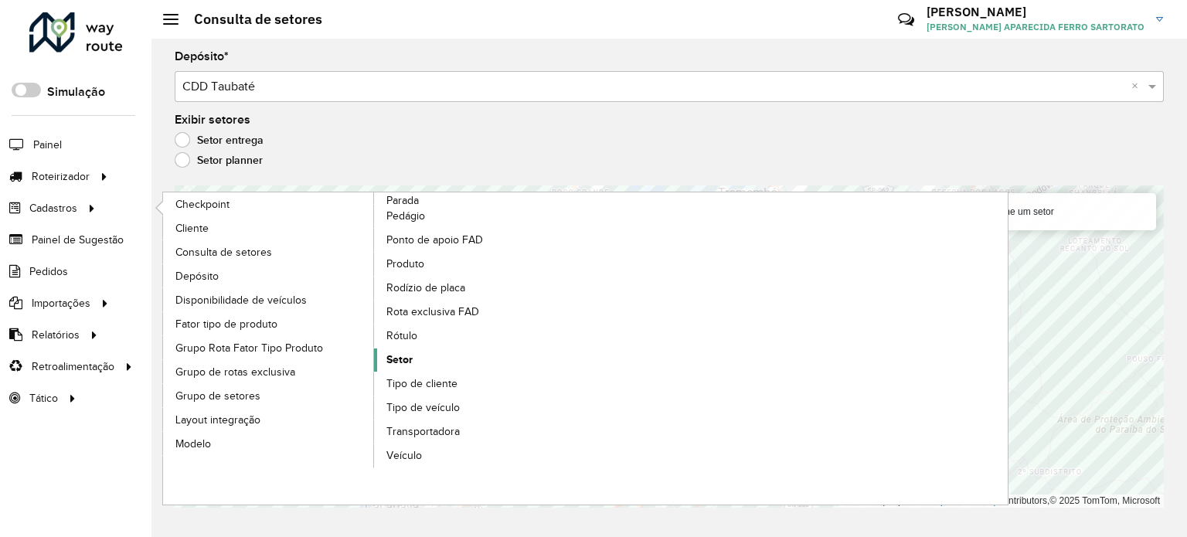
click at [391, 359] on span "Setor" at bounding box center [399, 360] width 26 height 16
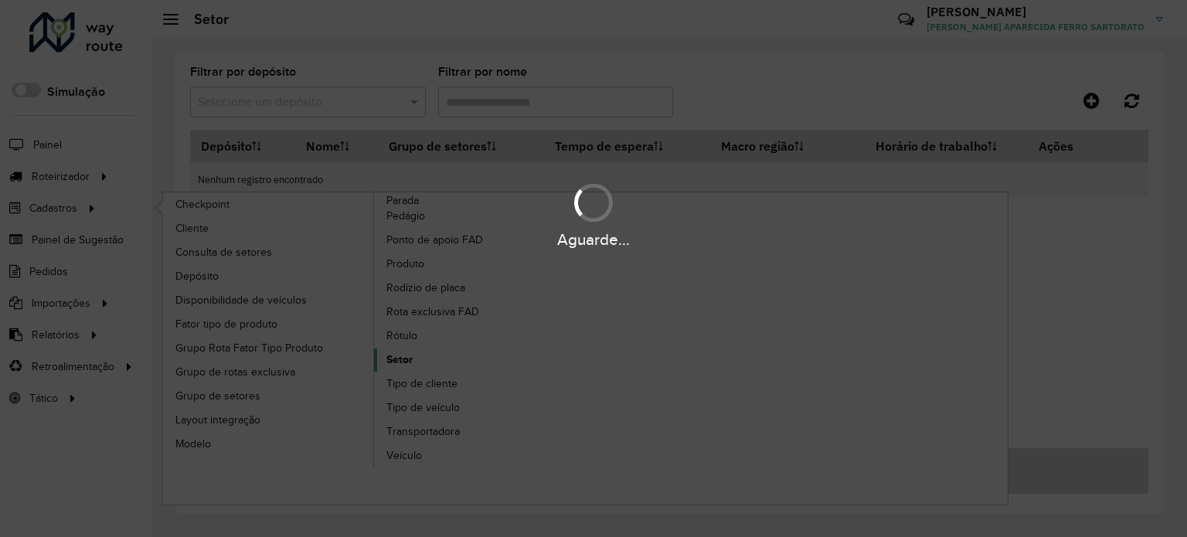
type input "***"
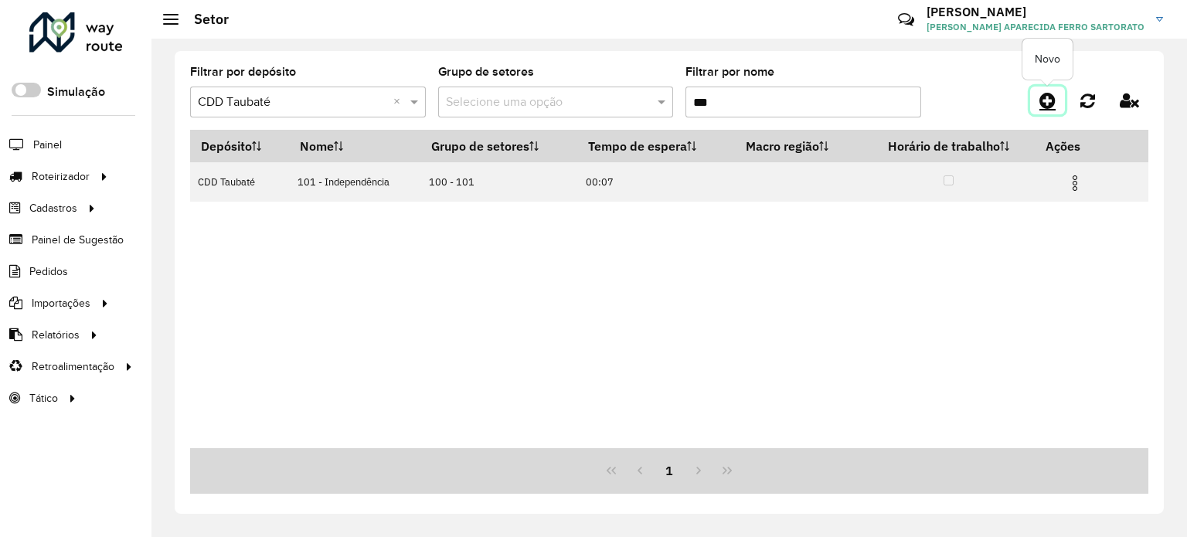
click at [1048, 103] on icon at bounding box center [1047, 100] width 16 height 19
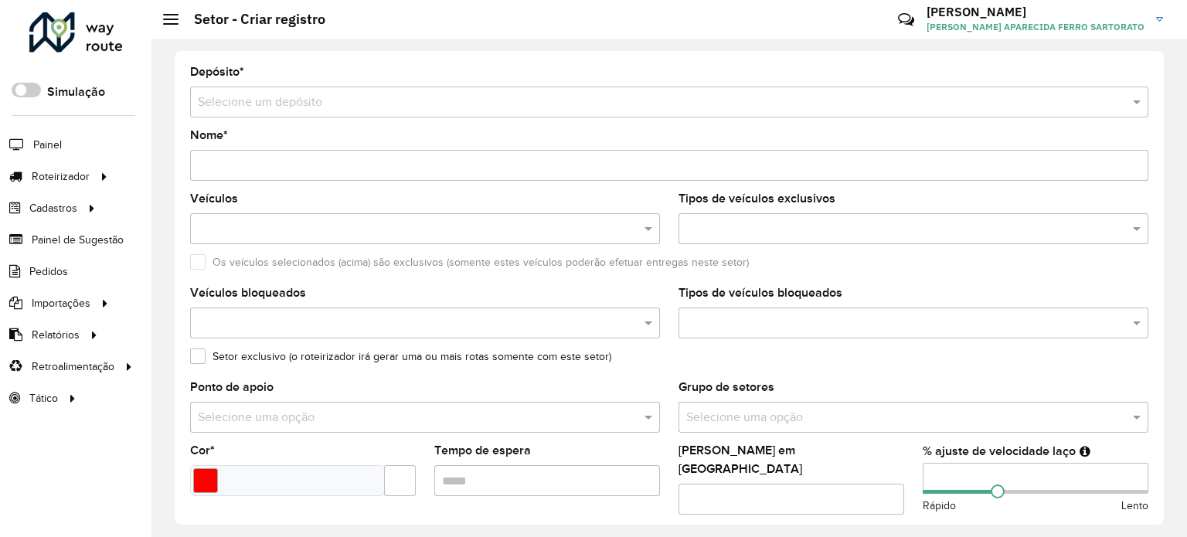
click at [297, 104] on input "text" at bounding box center [654, 102] width 912 height 19
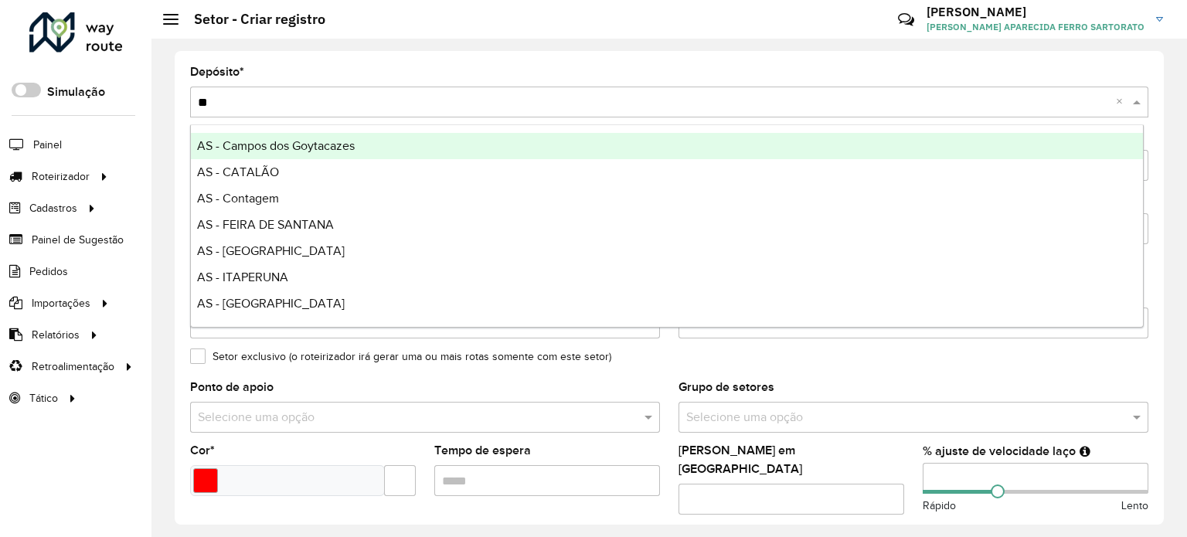
type input "***"
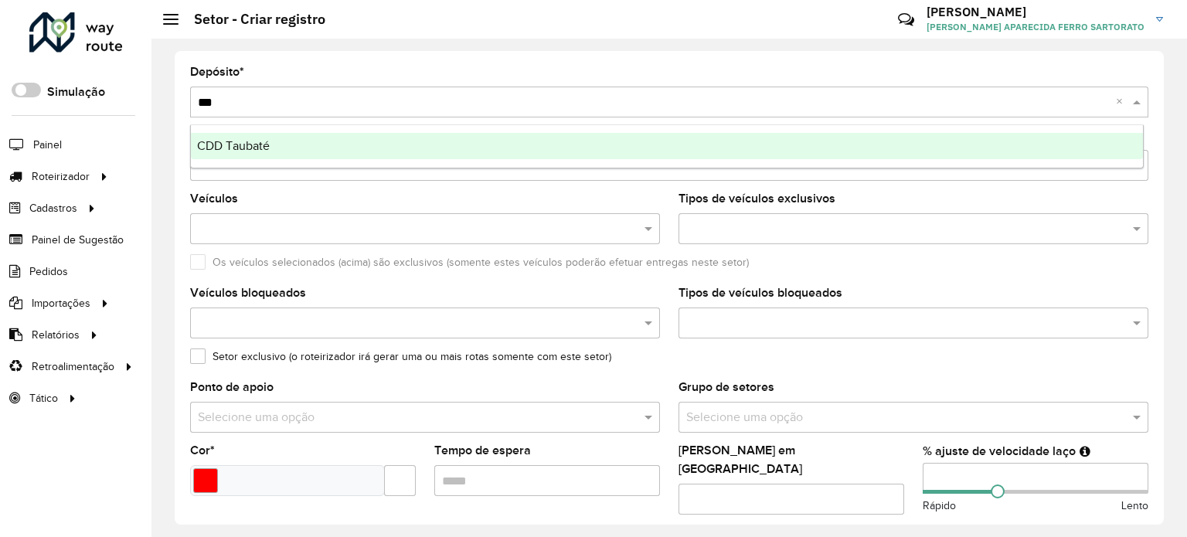
click at [263, 152] on span "CDD Taubaté" at bounding box center [233, 145] width 73 height 13
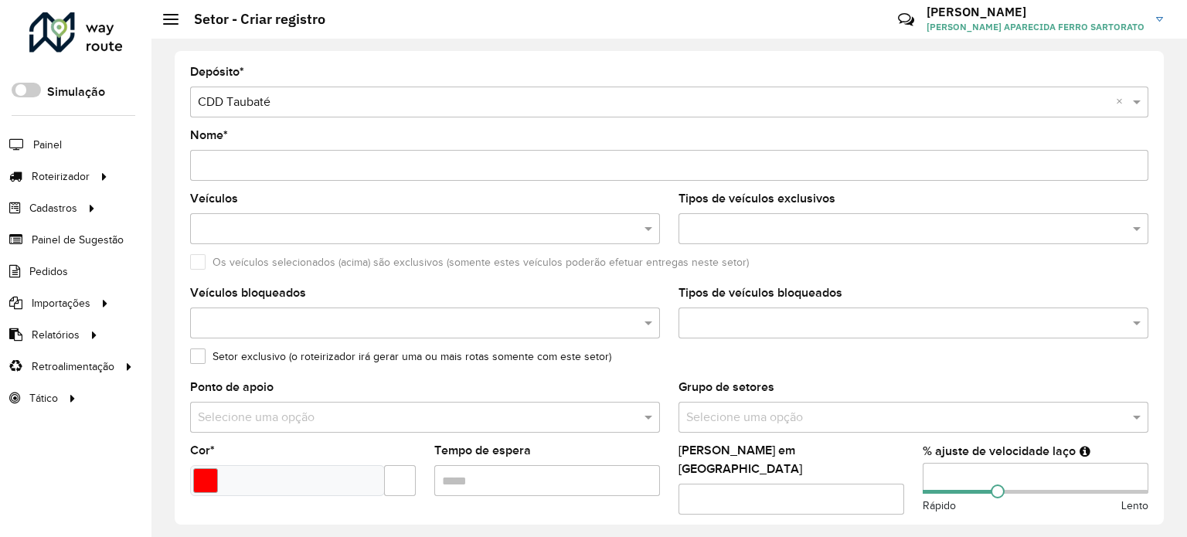
click at [251, 168] on input "Nome *" at bounding box center [669, 165] width 958 height 31
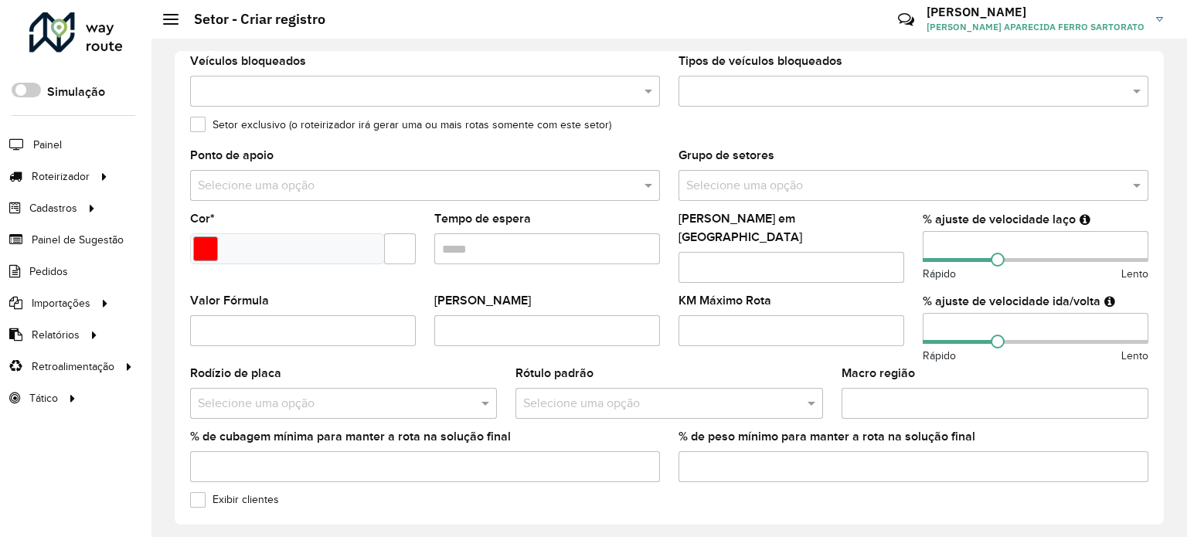
scroll to position [386, 0]
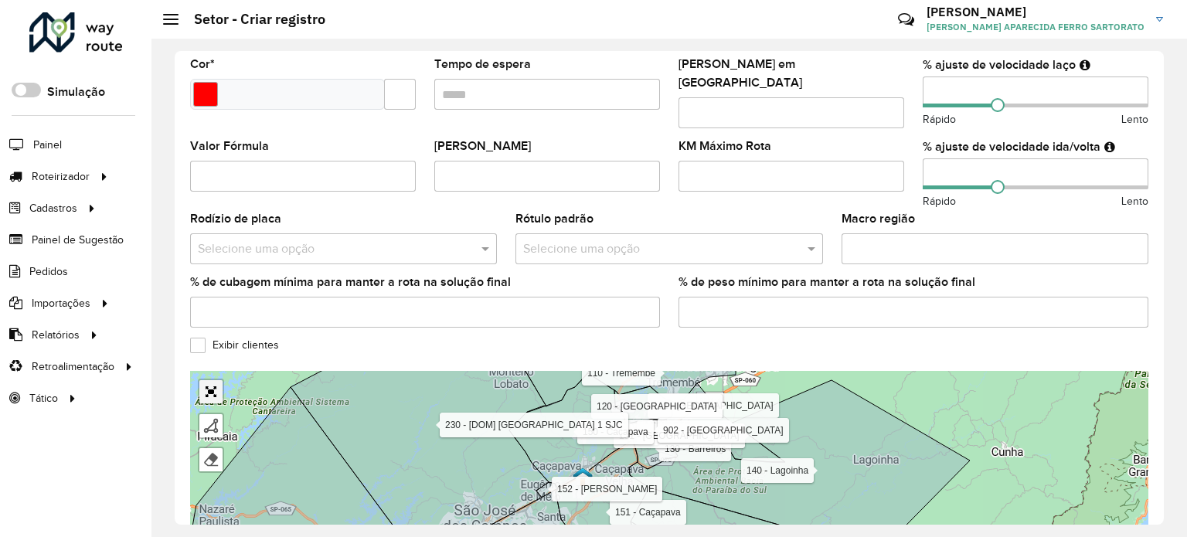
type input "**********"
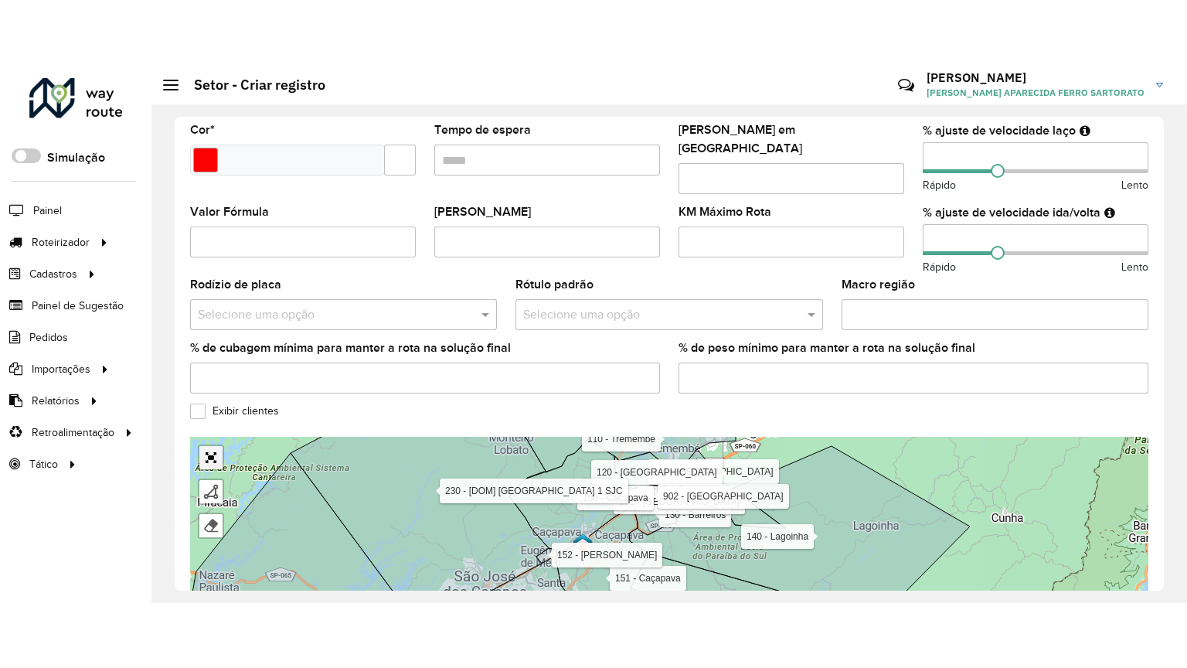
scroll to position [451, 0]
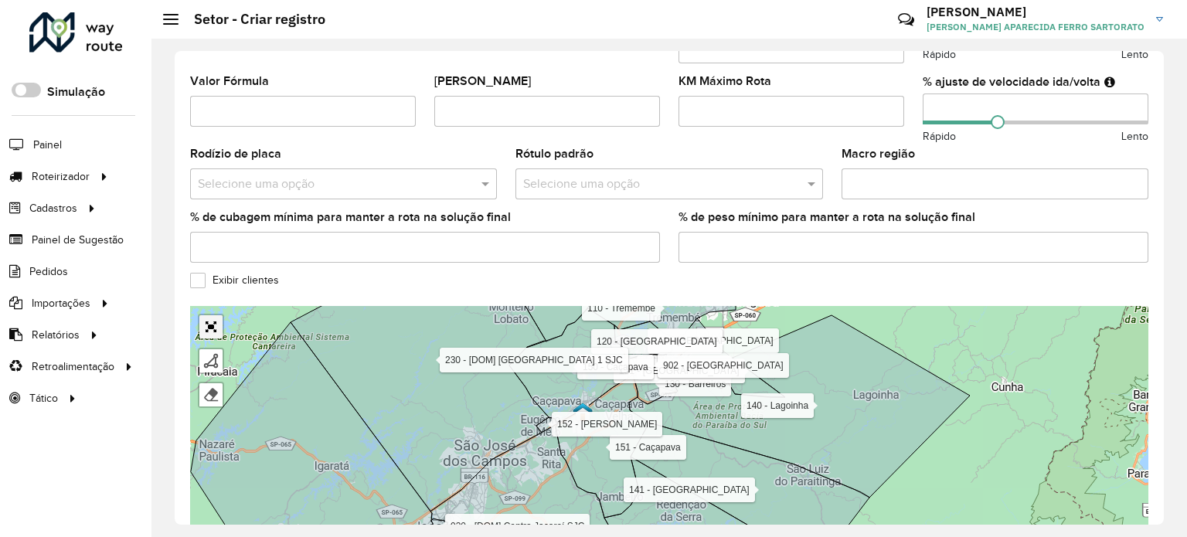
click at [206, 379] on div "Finalizar Remover último vértice Cancelar Finalizar" at bounding box center [207, 357] width 34 height 102
click at [206, 315] on link "Abrir mapa em tela cheia" at bounding box center [210, 326] width 23 height 23
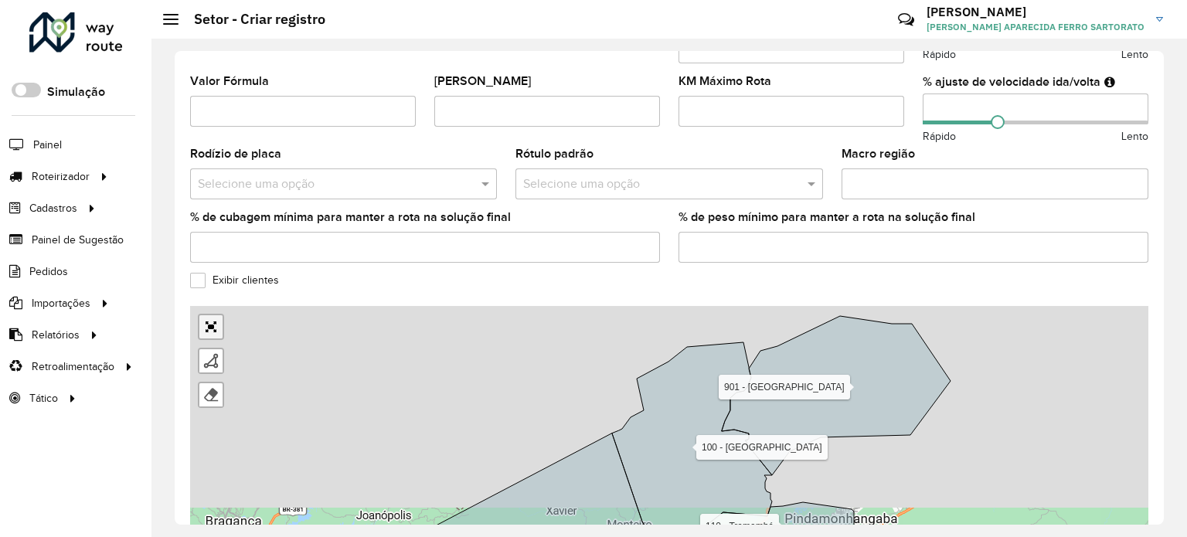
scroll to position [145, 0]
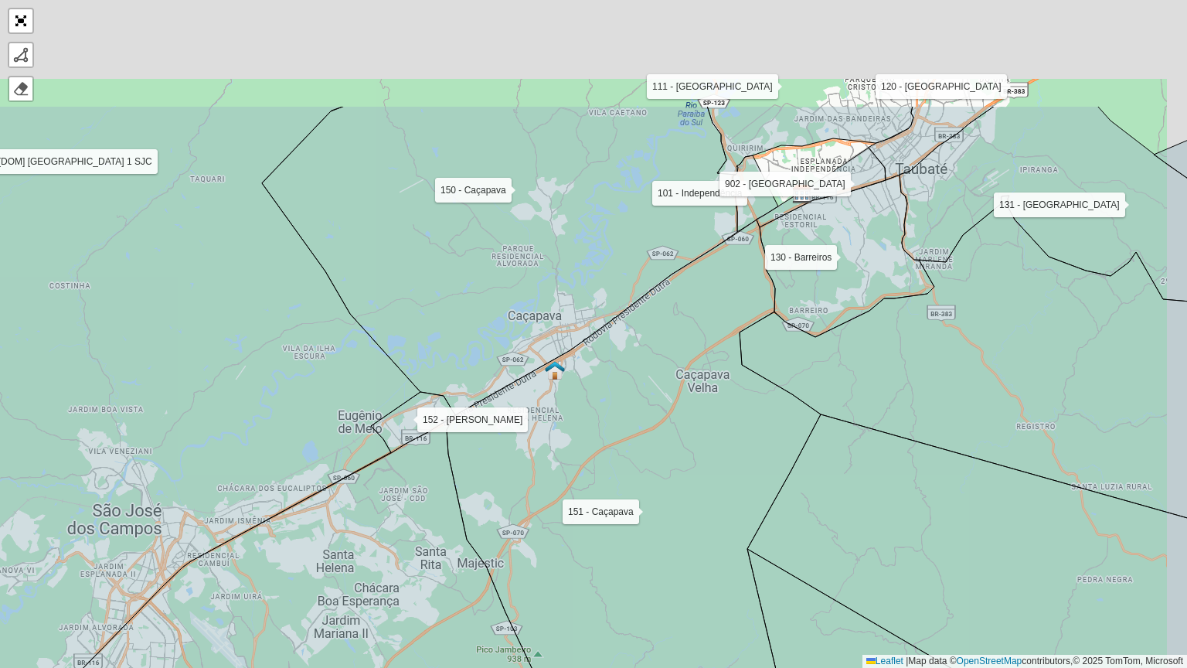
drag, startPoint x: 645, startPoint y: 272, endPoint x: 522, endPoint y: 459, distance: 223.7
click at [524, 459] on icon at bounding box center [634, 505] width 374 height 572
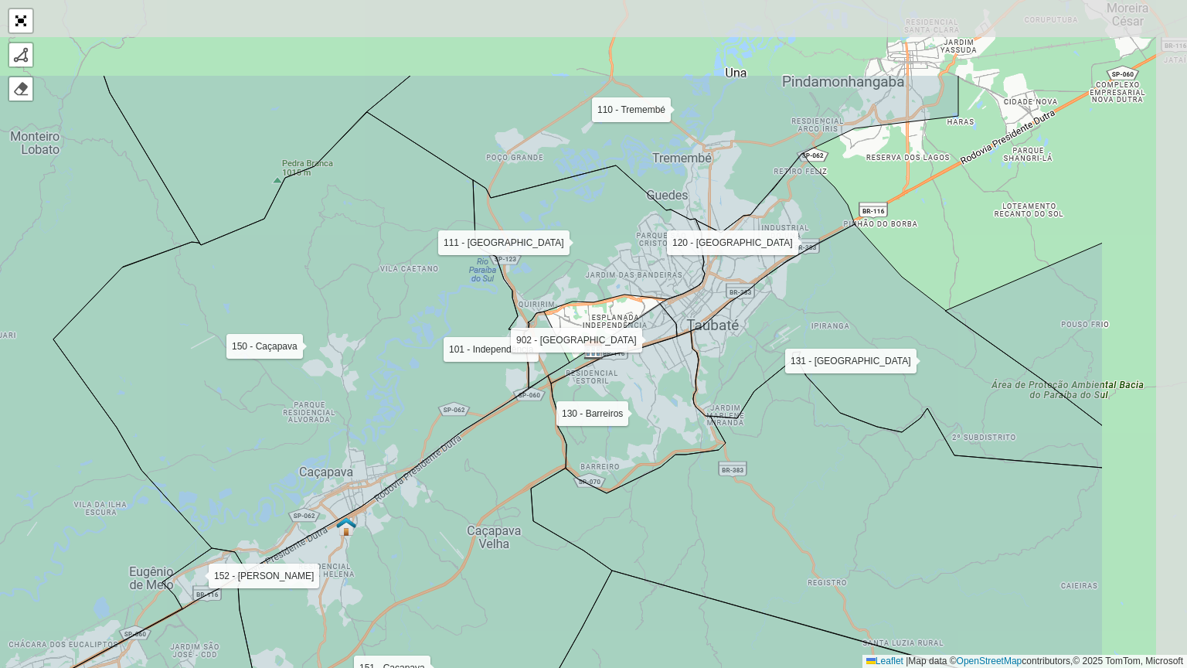
drag, startPoint x: 665, startPoint y: 269, endPoint x: 532, endPoint y: 352, distance: 157.6
click at [466, 408] on icon at bounding box center [290, 341] width 475 height 459
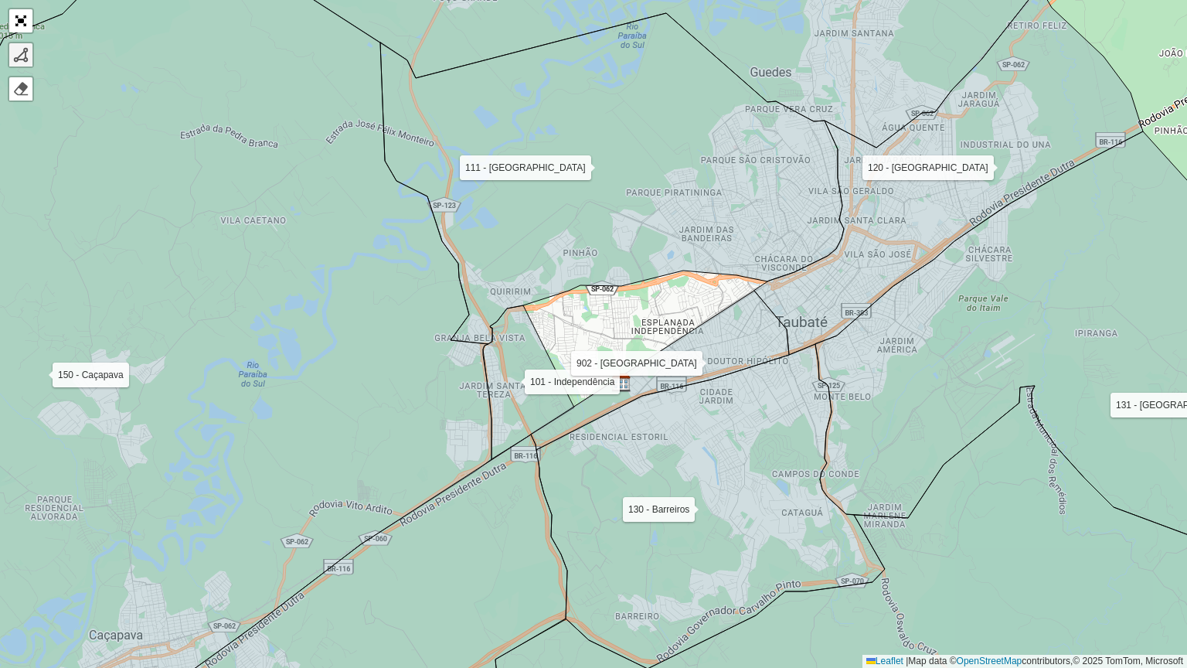
click at [15, 52] on div at bounding box center [20, 54] width 15 height 15
click at [524, 304] on icon at bounding box center [612, 178] width 464 height 331
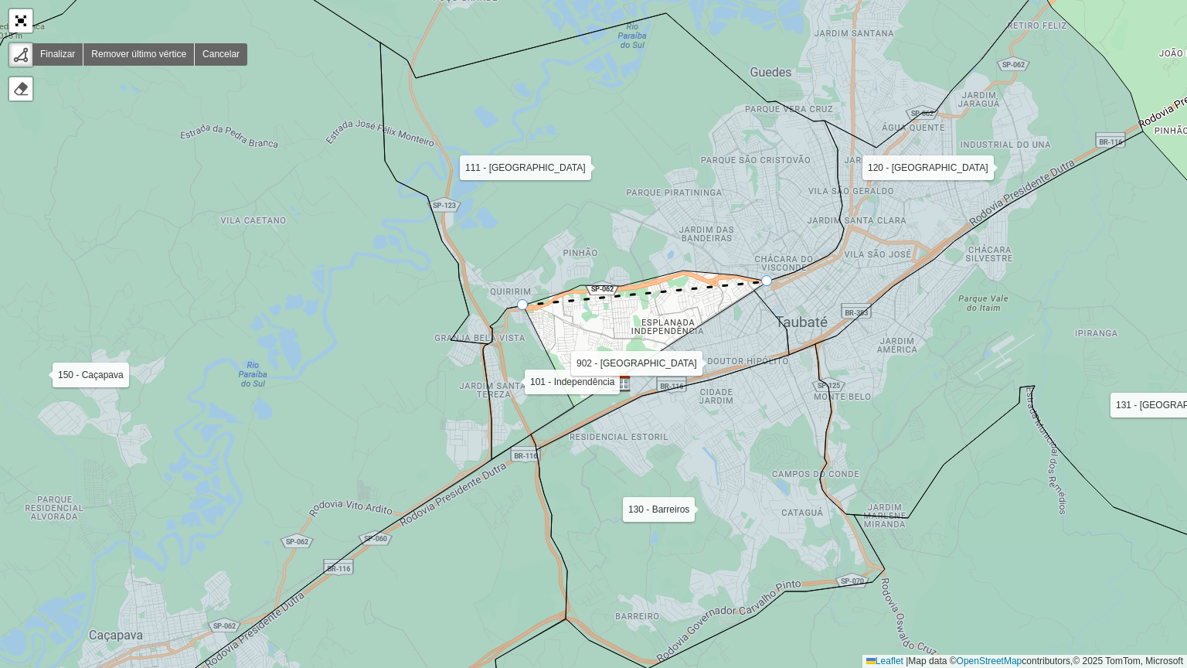
click at [765, 282] on icon at bounding box center [948, 171] width 389 height 367
click at [687, 272] on icon at bounding box center [725, 275] width 84 height 11
click at [618, 280] on icon at bounding box center [612, 178] width 464 height 331
click at [582, 284] on icon at bounding box center [612, 178] width 464 height 331
click at [575, 399] on div "100 - São Bento 101 - Independência 110 - Tremembé 111 - Parque Aeroporto- Quir…" at bounding box center [593, 334] width 1187 height 668
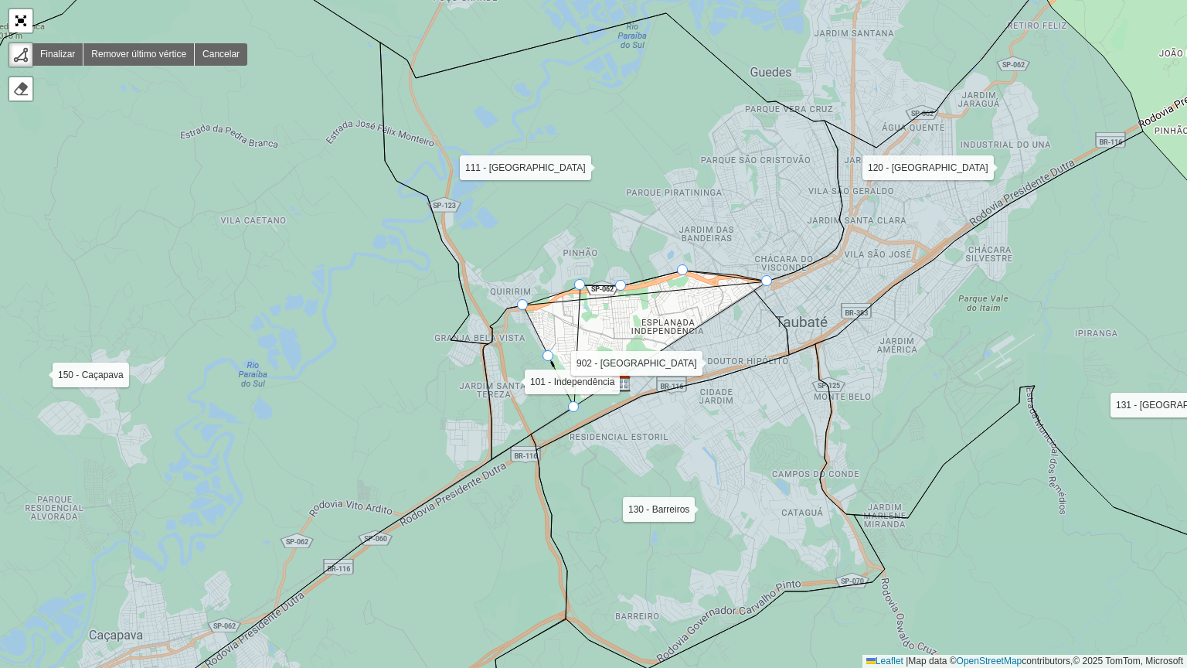
click at [549, 355] on div "100 - São Bento 101 - Independência 110 - Tremembé 111 - Parque Aeroporto- Quir…" at bounding box center [593, 334] width 1187 height 668
click at [674, 345] on icon at bounding box center [660, 370] width 258 height 159
click at [531, 328] on icon at bounding box center [528, 382] width 91 height 154
click at [520, 301] on div at bounding box center [522, 304] width 11 height 11
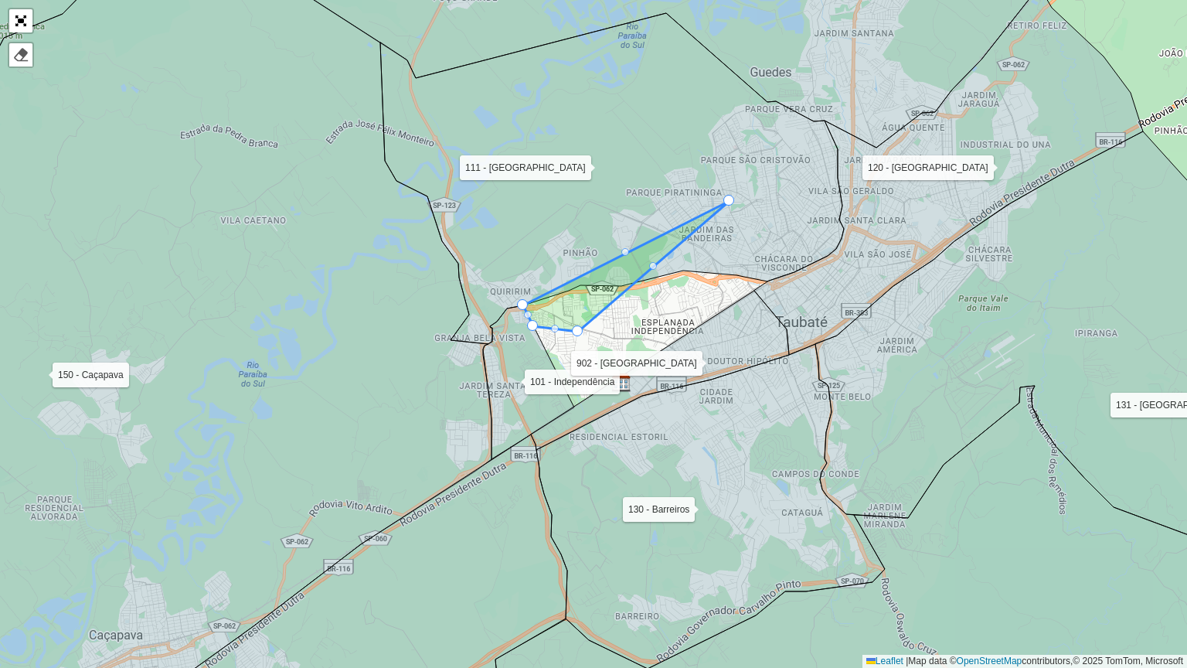
drag, startPoint x: 578, startPoint y: 303, endPoint x: 728, endPoint y: 205, distance: 179.2
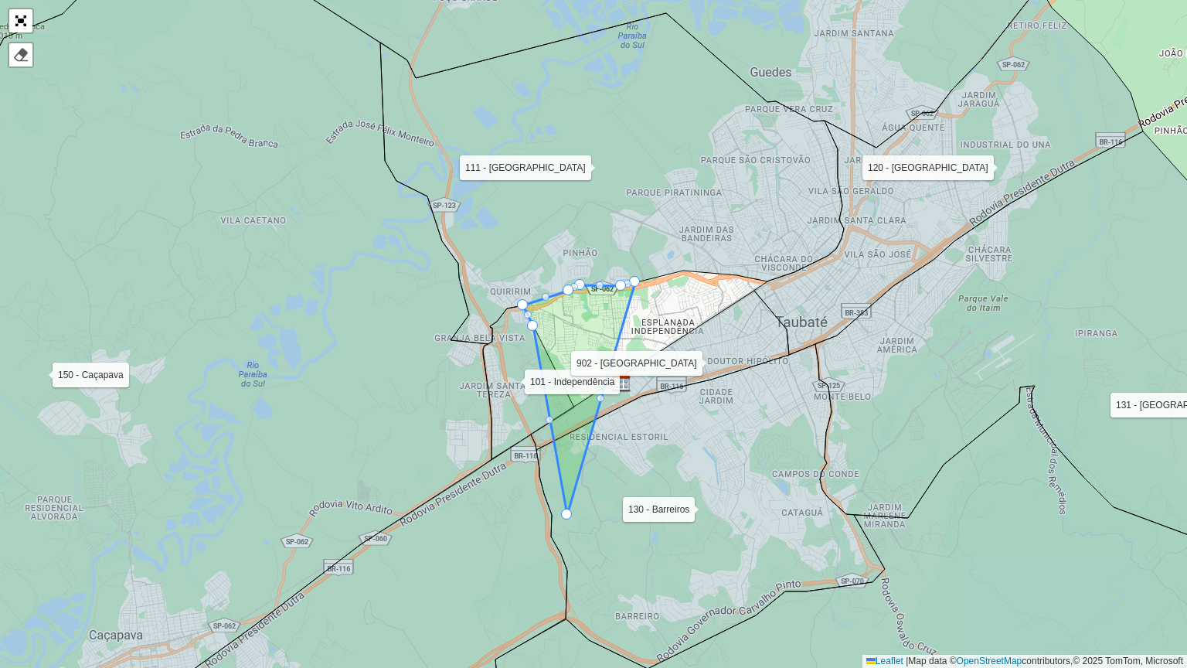
drag, startPoint x: 580, startPoint y: 333, endPoint x: 572, endPoint y: 517, distance: 184.1
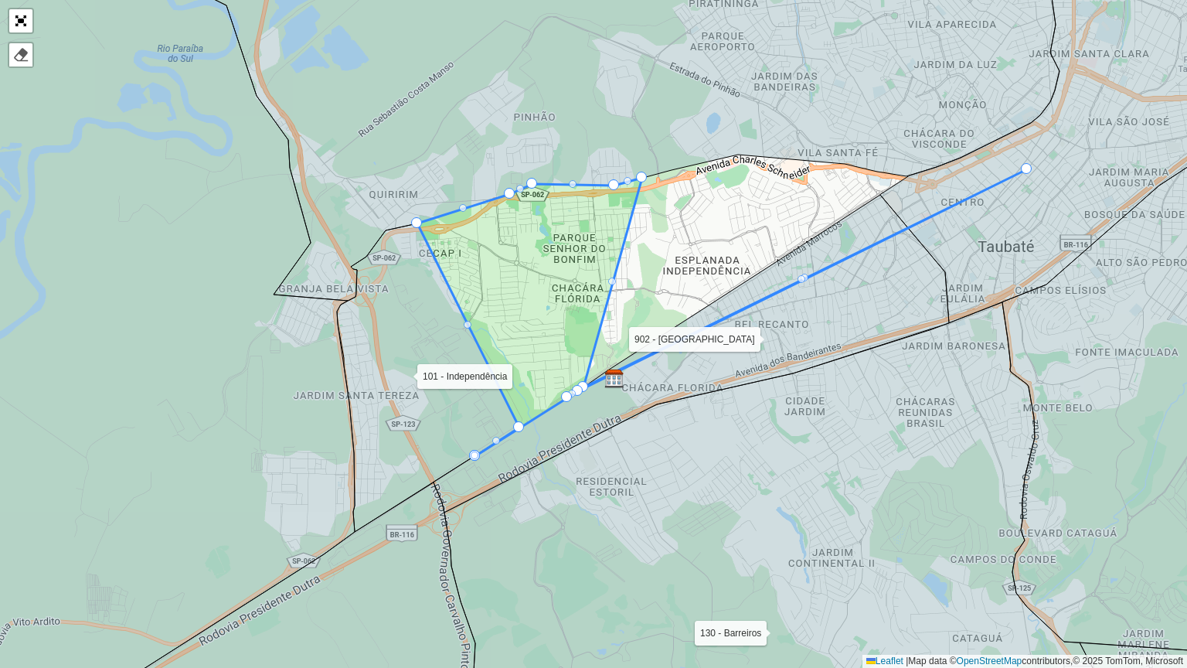
drag, startPoint x: 584, startPoint y: 383, endPoint x: 1029, endPoint y: 165, distance: 495.9
click at [618, 289] on div "100 - São Bento 101 - Independência 110 - Tremembé 111 - Parque Aeroporto- Quir…" at bounding box center [593, 334] width 1187 height 668
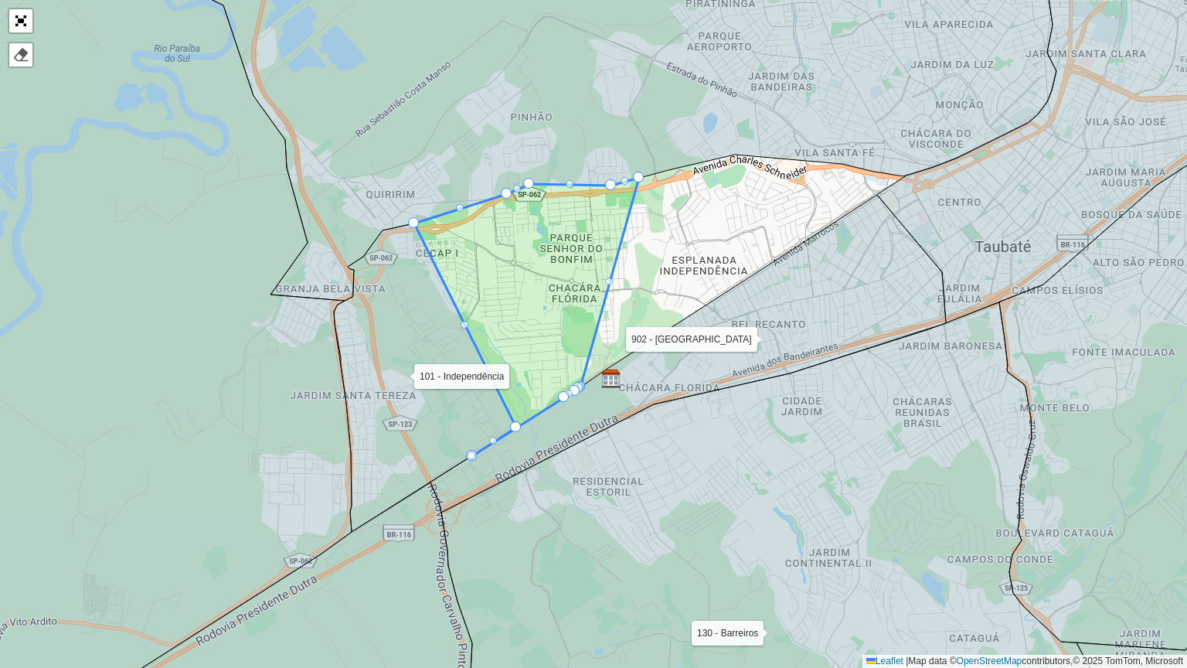
click at [611, 287] on div "100 - São Bento 101 - Independência 110 - Tremembé 111 - Parque Aeroporto- Quir…" at bounding box center [593, 334] width 1187 height 668
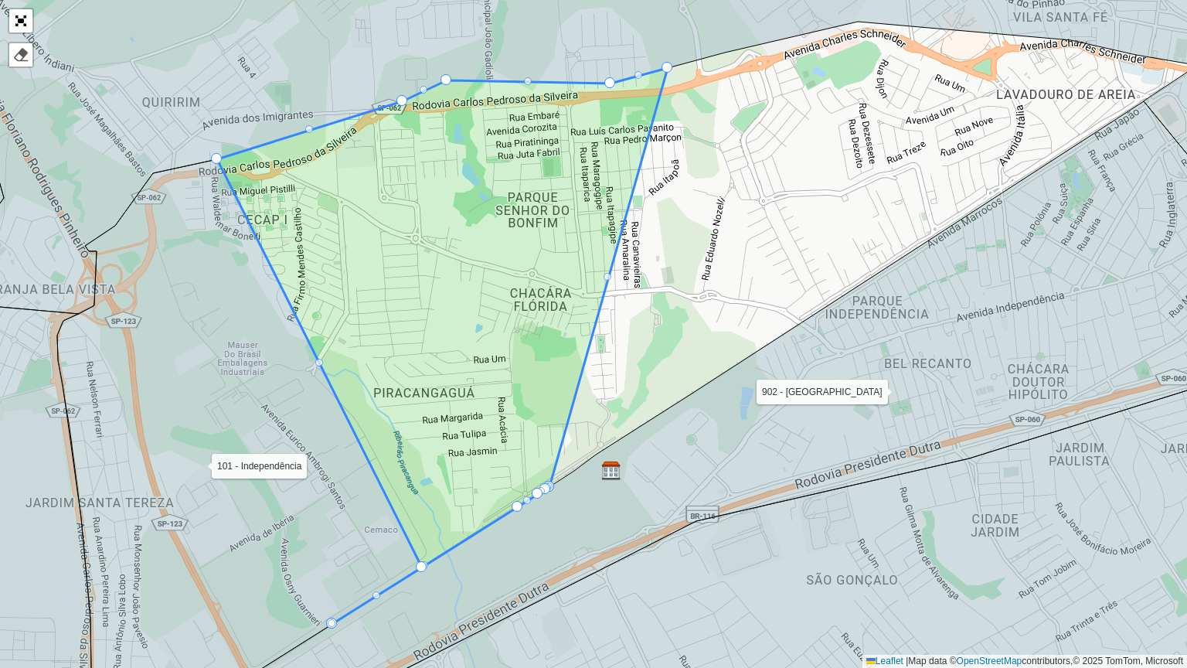
drag, startPoint x: 551, startPoint y: 485, endPoint x: 682, endPoint y: 381, distance: 167.1
drag, startPoint x: 553, startPoint y: 491, endPoint x: 545, endPoint y: 491, distance: 8.5
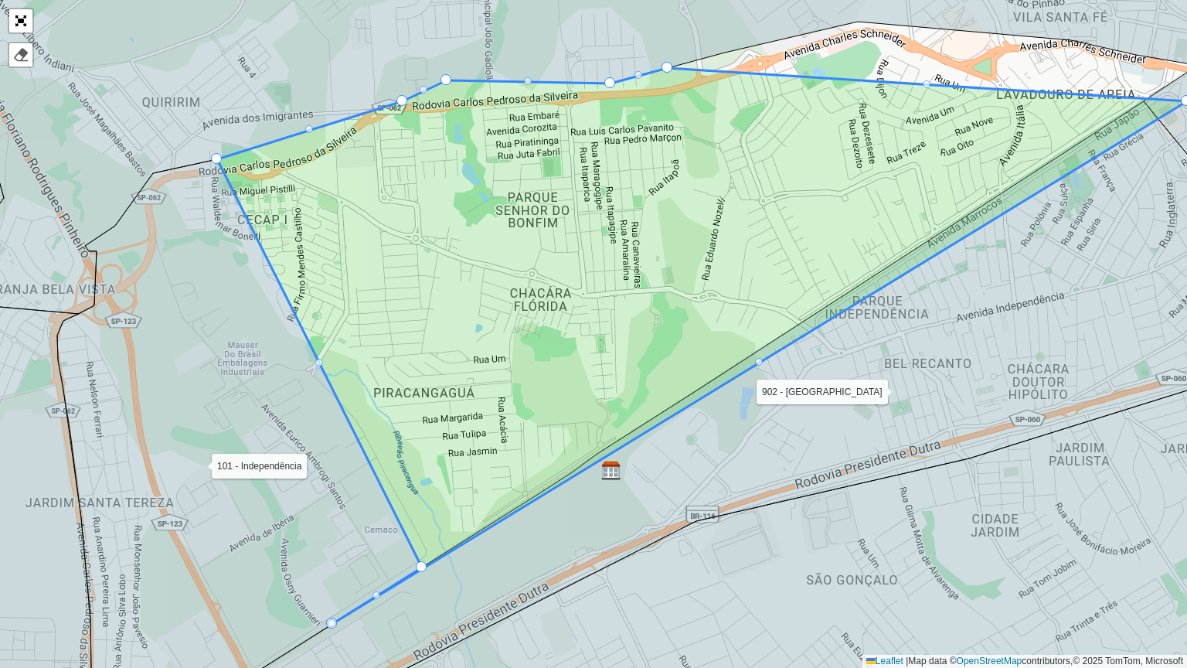
drag, startPoint x: 517, startPoint y: 506, endPoint x: 1186, endPoint y: 100, distance: 782.5
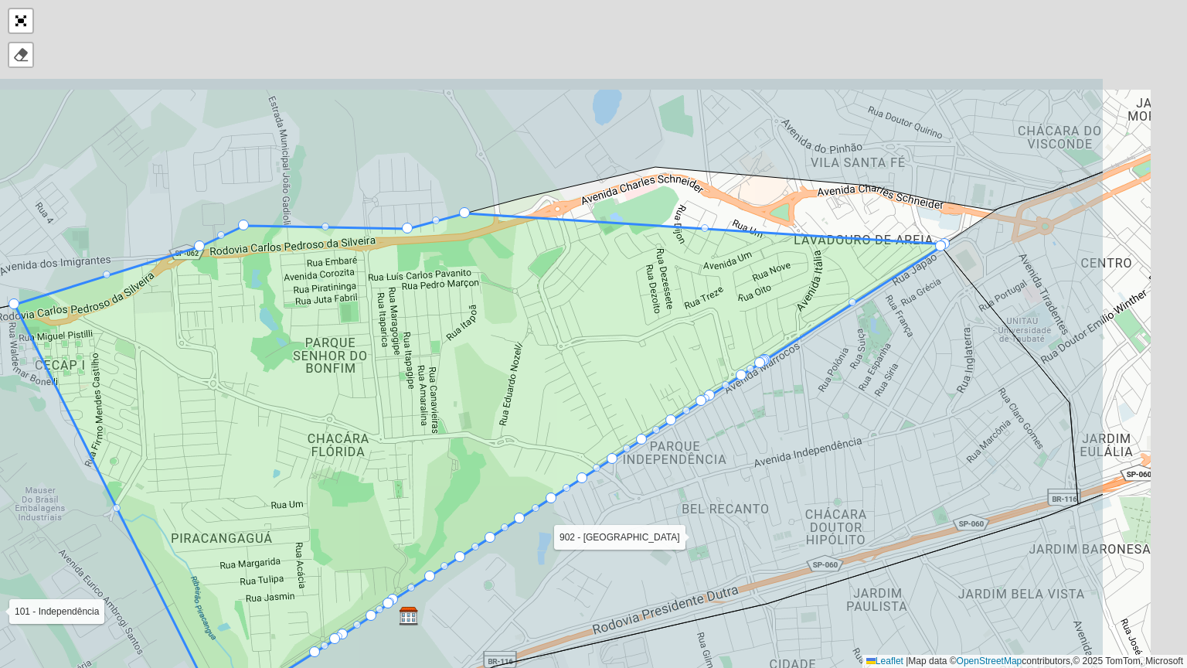
drag, startPoint x: 1108, startPoint y: 192, endPoint x: 798, endPoint y: 423, distance: 387.0
click at [796, 427] on icon at bounding box center [562, 563] width 1031 height 634
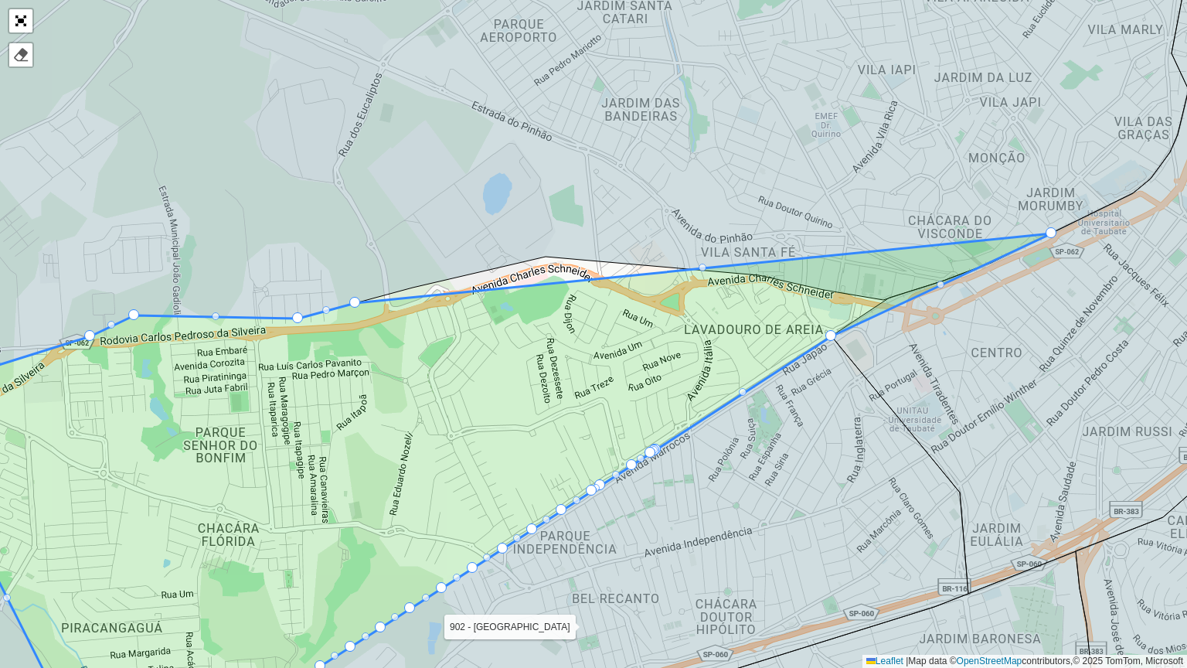
drag, startPoint x: 835, startPoint y: 328, endPoint x: 1035, endPoint y: 229, distance: 223.6
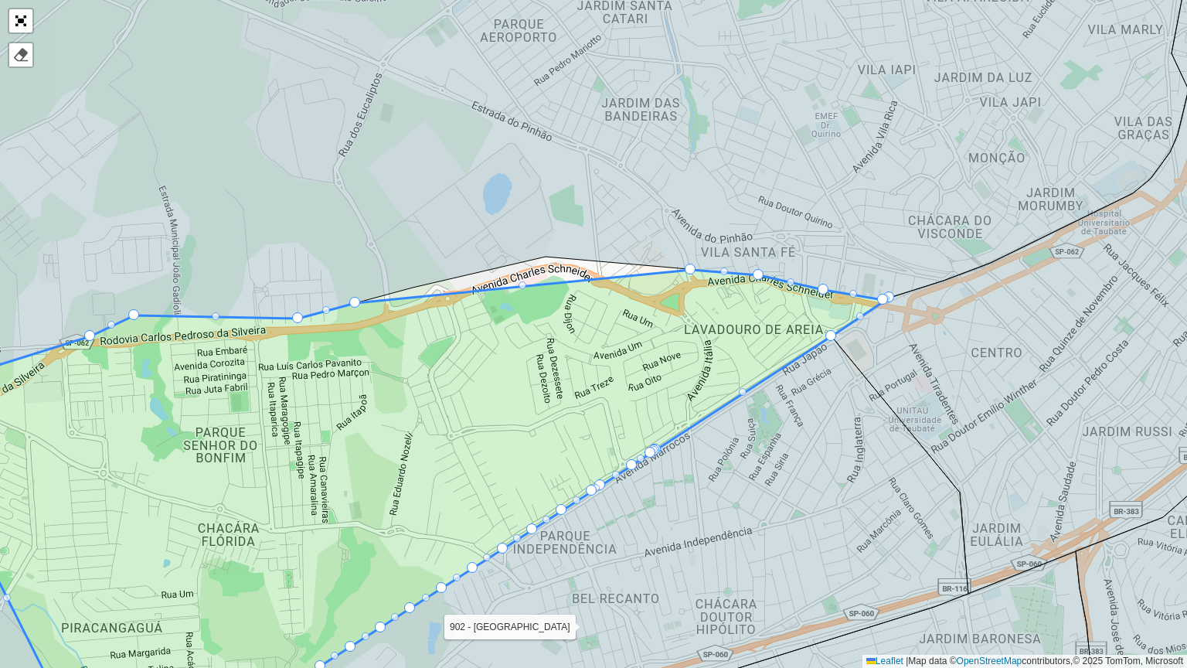
click at [517, 286] on icon at bounding box center [397, 503] width 984 height 467
click at [522, 284] on div at bounding box center [522, 285] width 8 height 8
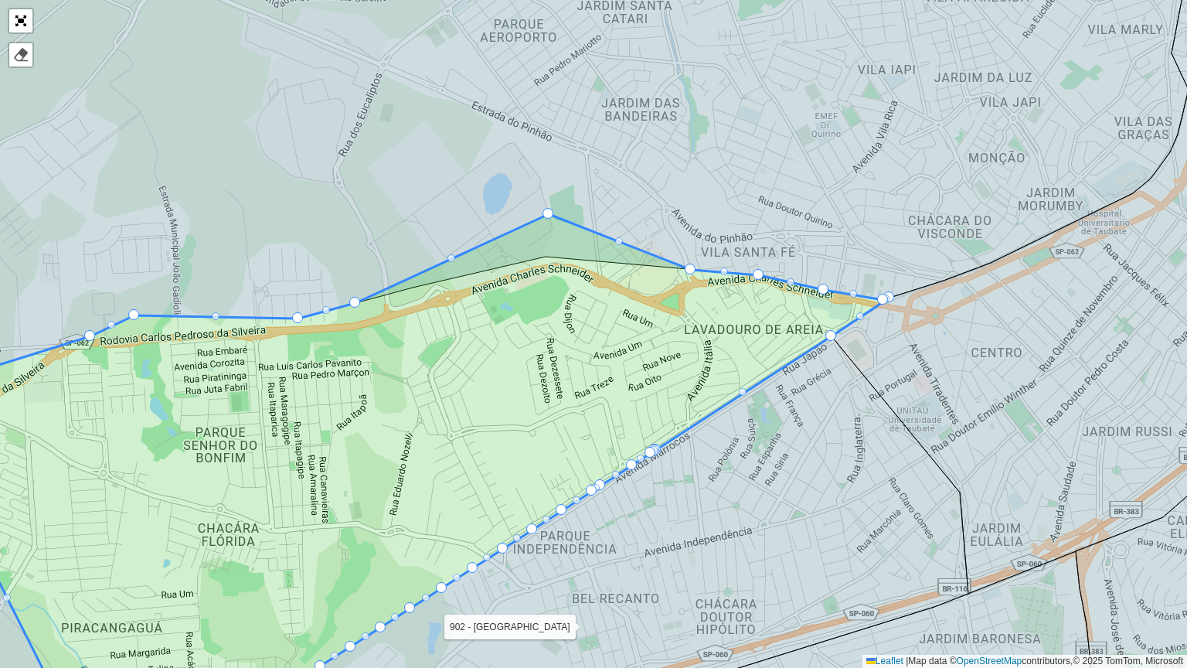
drag, startPoint x: 522, startPoint y: 285, endPoint x: 547, endPoint y: 210, distance: 79.2
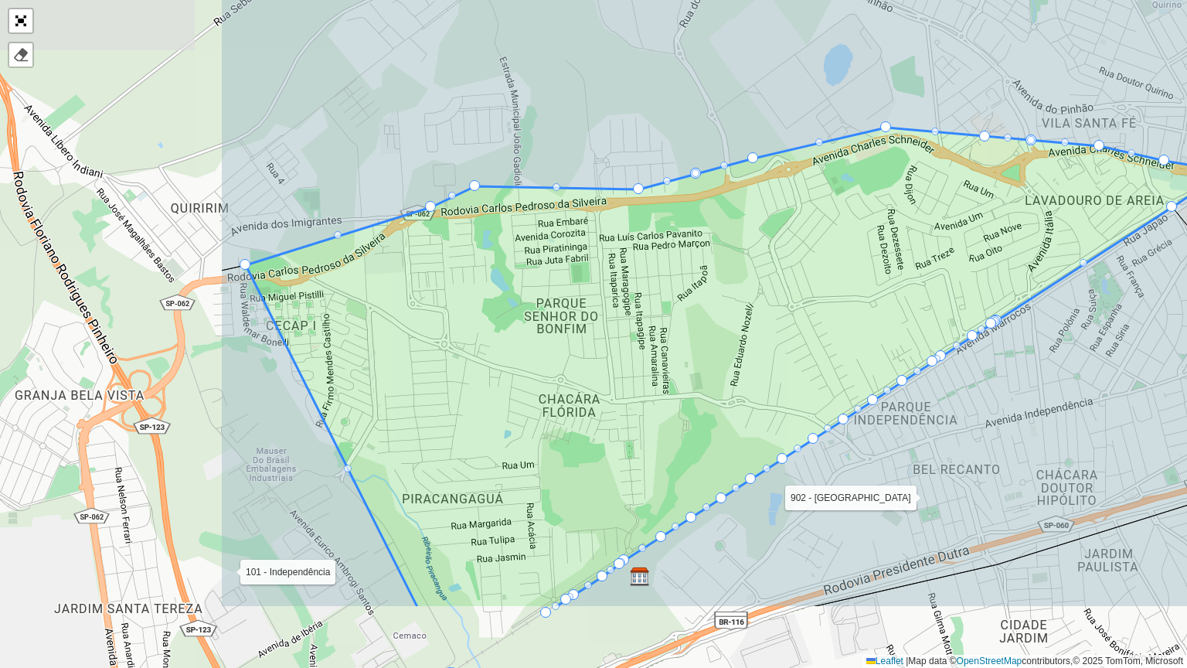
drag, startPoint x: 439, startPoint y: 383, endPoint x: 767, endPoint y: 259, distance: 350.4
click at [767, 259] on icon at bounding box center [738, 367] width 984 height 481
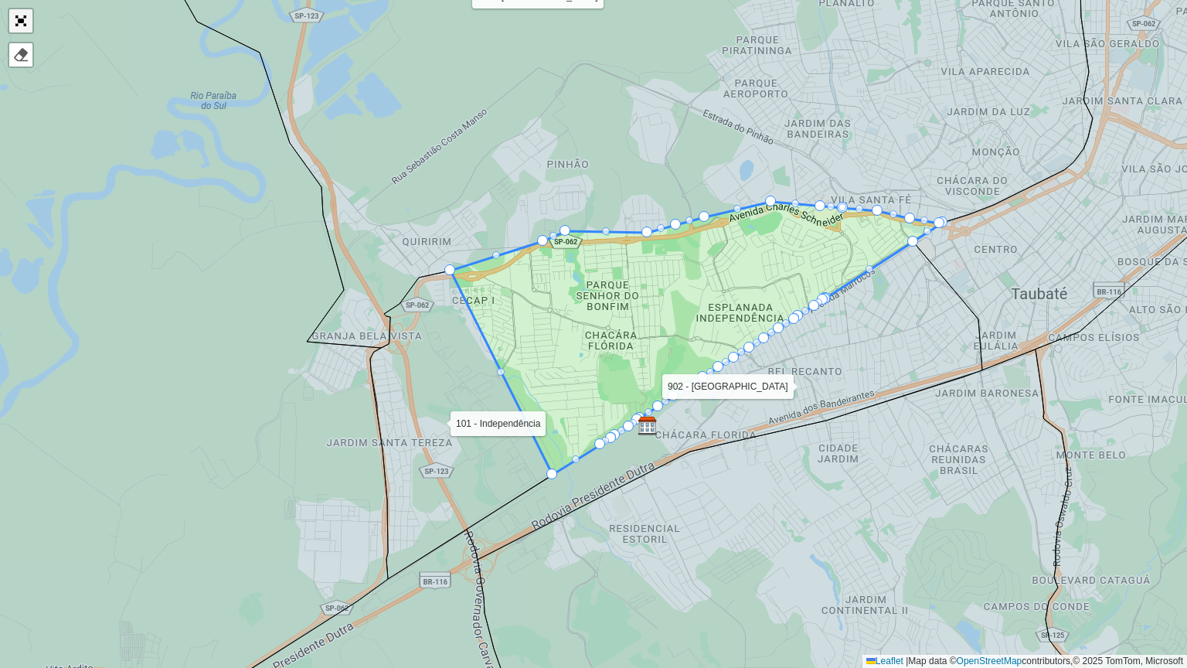
click at [22, 13] on link "Abrir mapa em tela cheia" at bounding box center [20, 20] width 23 height 23
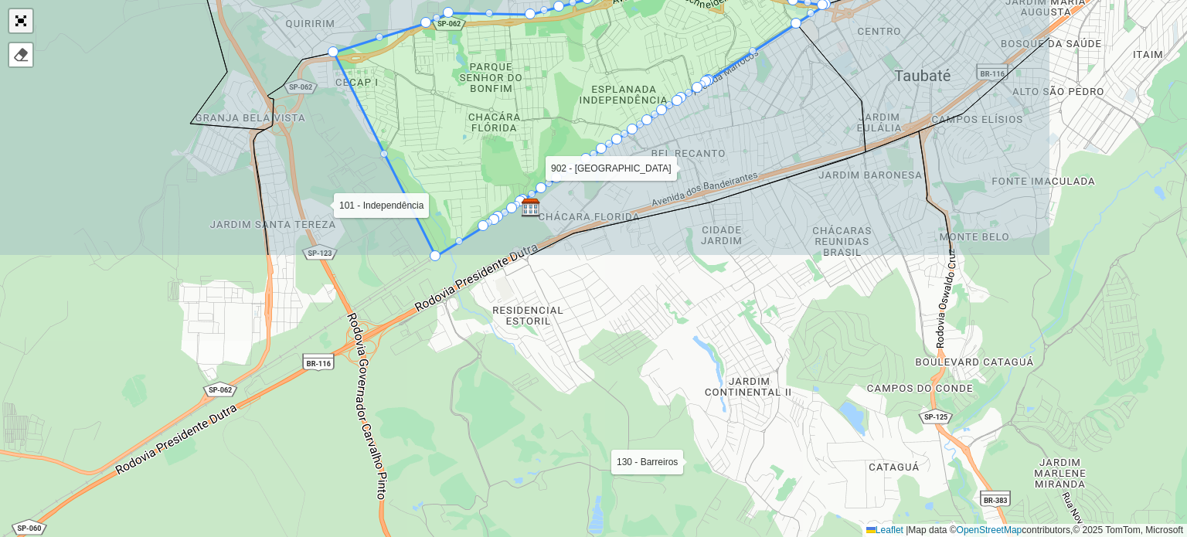
scroll to position [365, 0]
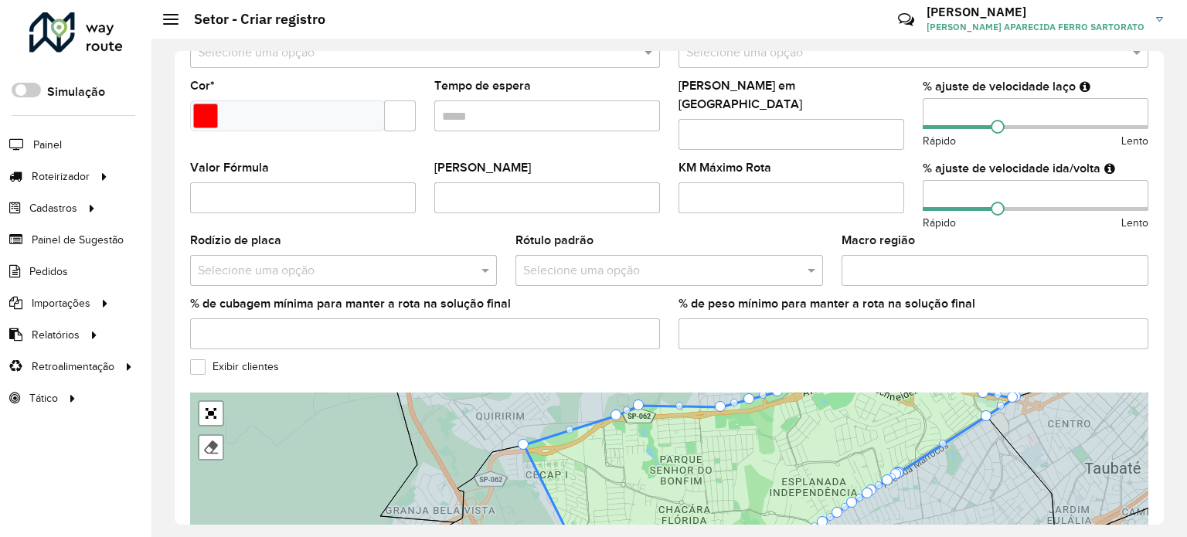
click at [960, 105] on input "number" at bounding box center [1036, 113] width 226 height 31
type input "**"
click at [931, 180] on input "number" at bounding box center [1036, 195] width 226 height 31
type input "**"
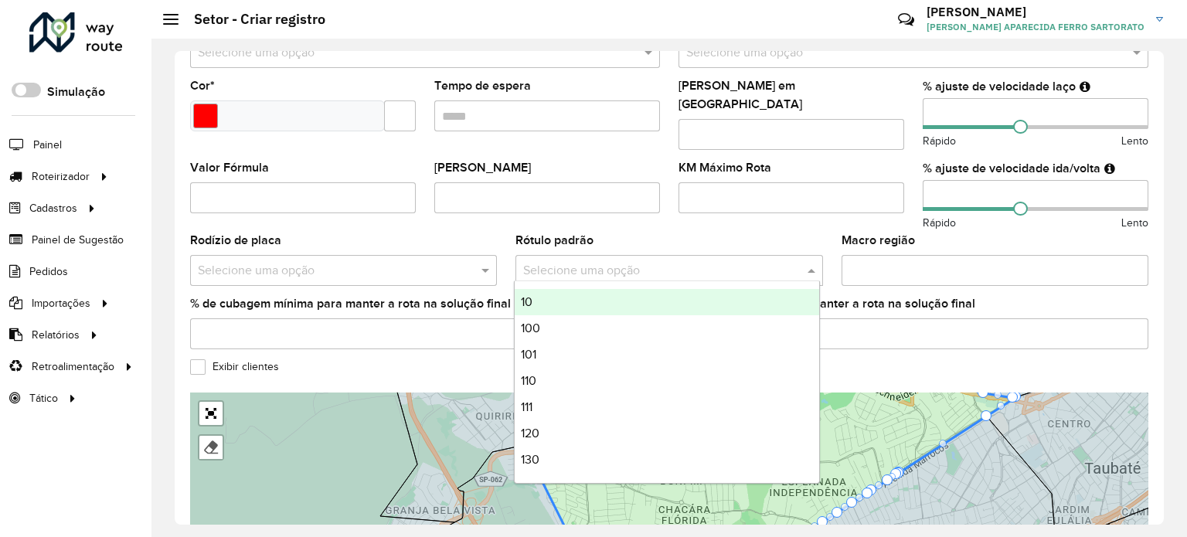
click at [566, 270] on div "Selecione uma opção" at bounding box center [668, 270] width 307 height 31
click at [566, 268] on div "Selecione uma opção" at bounding box center [668, 270] width 307 height 31
click at [1028, 280] on formly-field "Macro região" at bounding box center [994, 266] width 325 height 63
click at [679, 261] on input "text" at bounding box center [653, 270] width 260 height 19
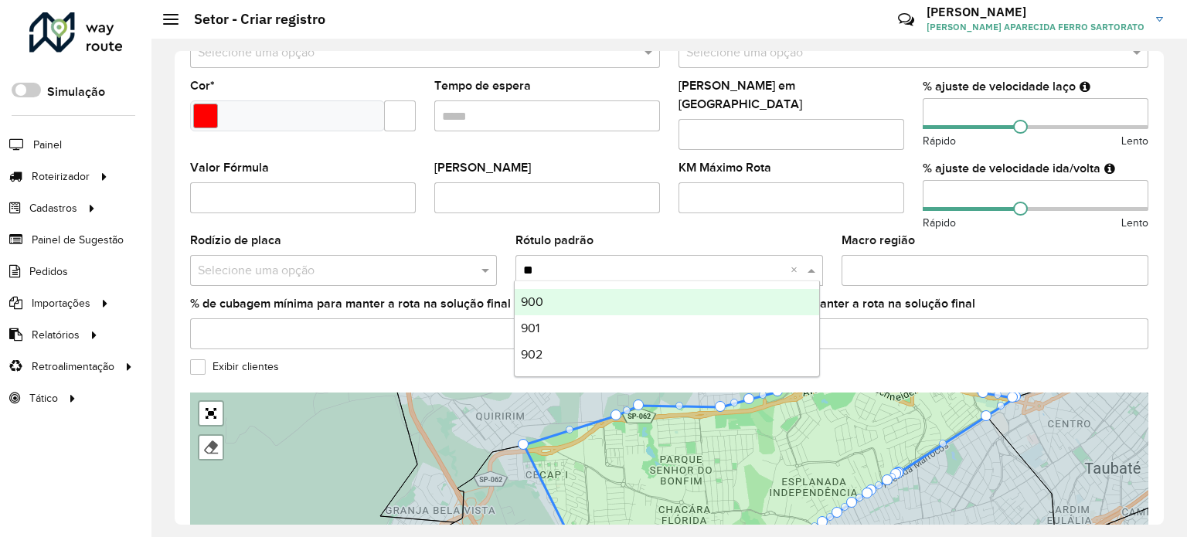
type input "***"
click at [640, 314] on div "902" at bounding box center [667, 302] width 304 height 26
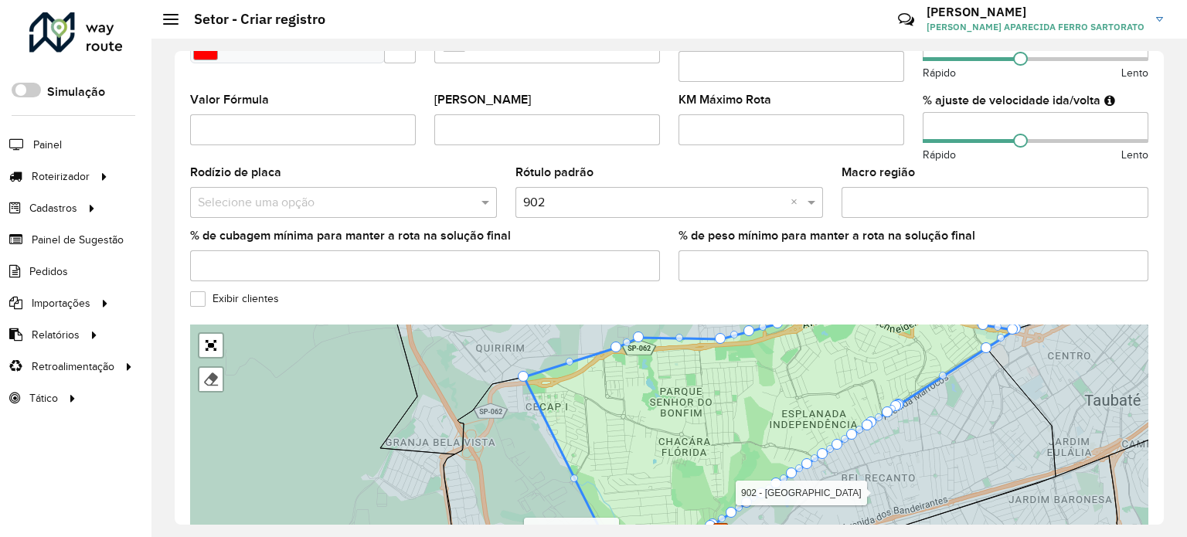
scroll to position [519, 0]
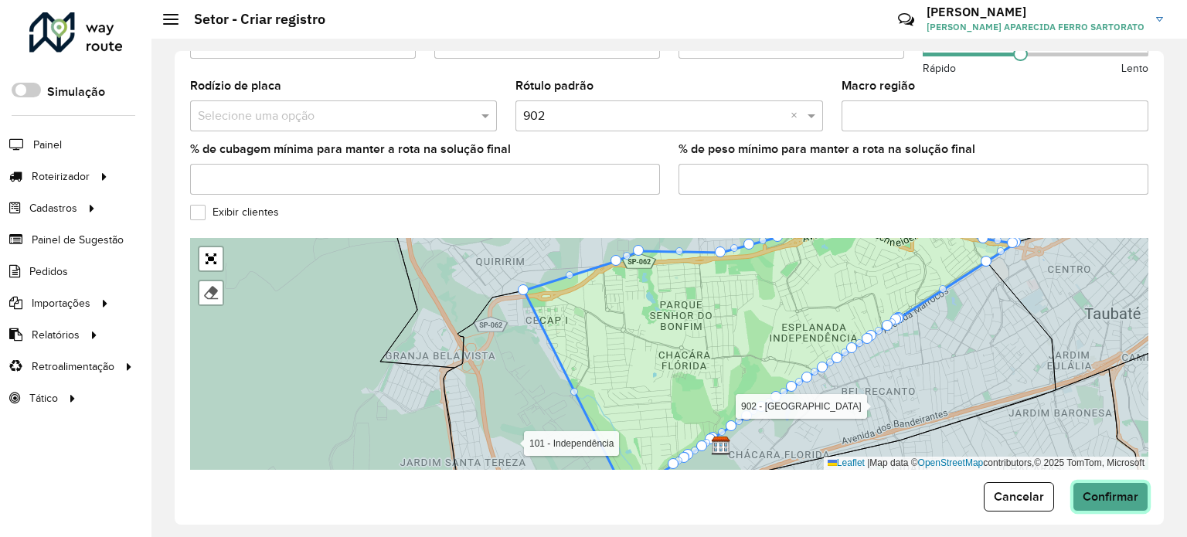
click at [1095, 482] on button "Confirmar" at bounding box center [1110, 496] width 76 height 29
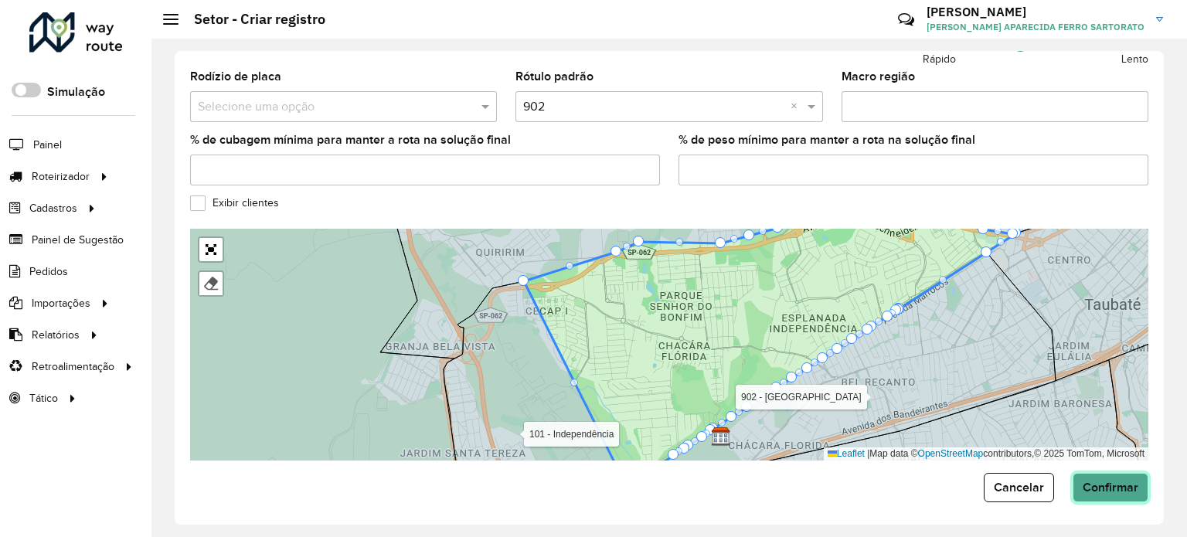
click at [1093, 485] on span "Confirmar" at bounding box center [1111, 487] width 56 height 13
click at [1106, 481] on span "Confirmar" at bounding box center [1111, 487] width 56 height 13
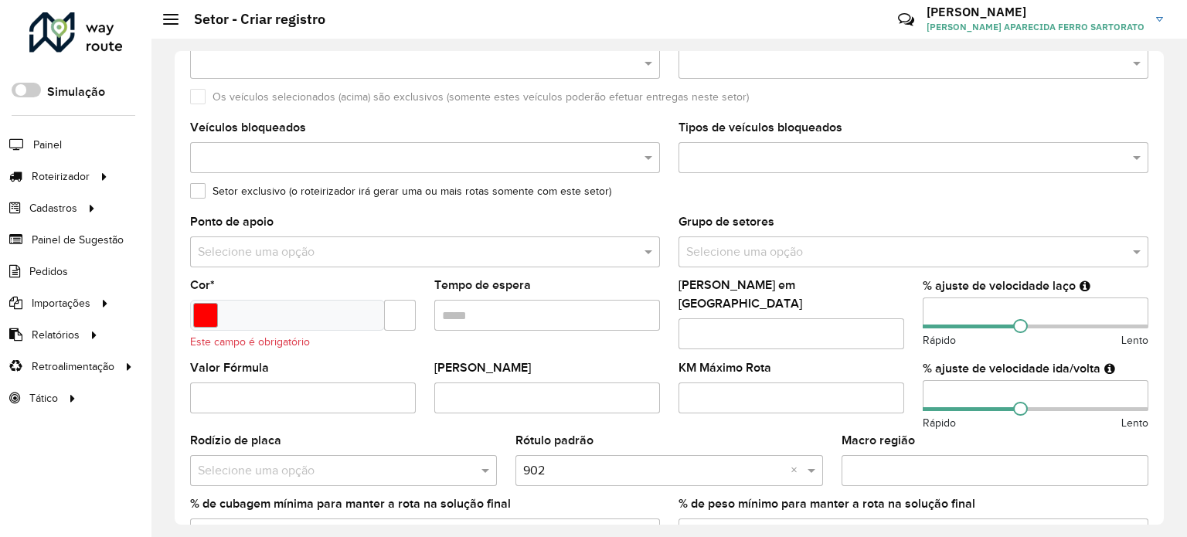
scroll to position [143, 0]
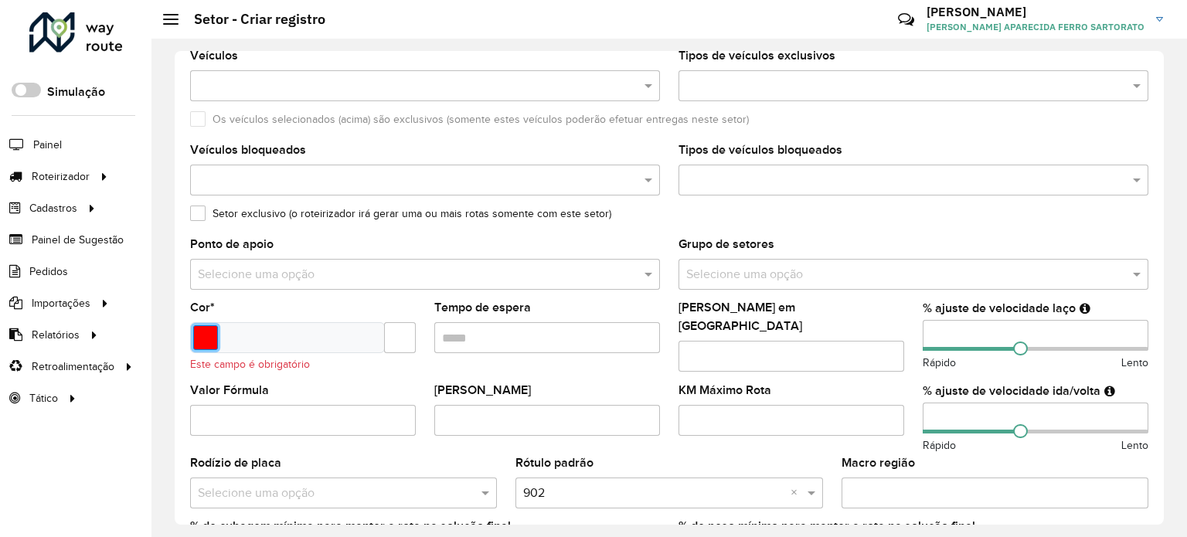
click at [212, 331] on input "Select a color" at bounding box center [205, 337] width 25 height 25
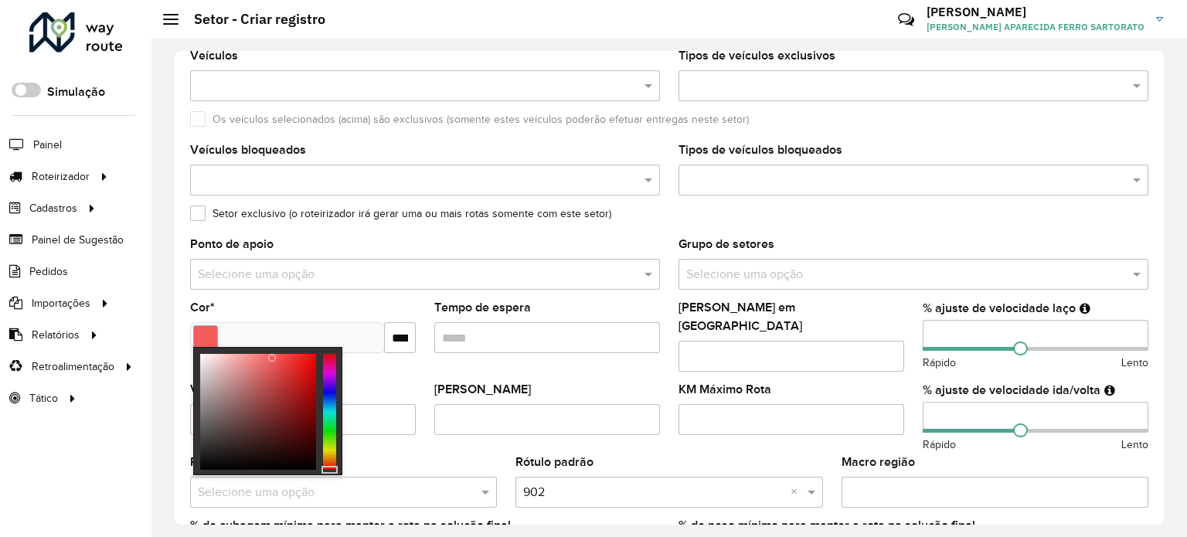
type input "*******"
drag, startPoint x: 258, startPoint y: 393, endPoint x: 277, endPoint y: 352, distance: 44.3
click at [277, 354] on div at bounding box center [258, 412] width 116 height 116
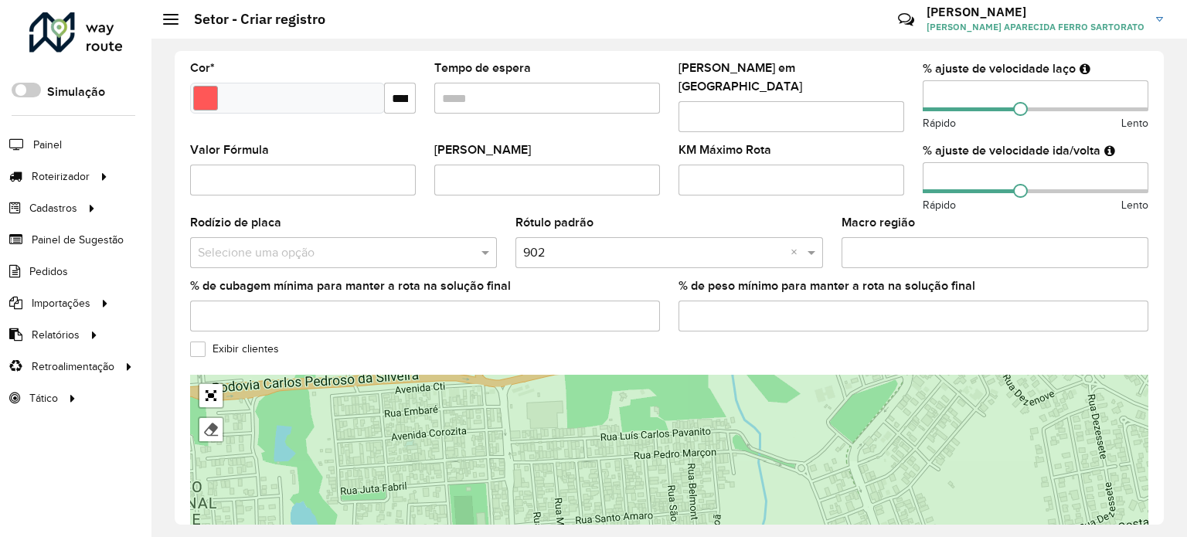
scroll to position [519, 0]
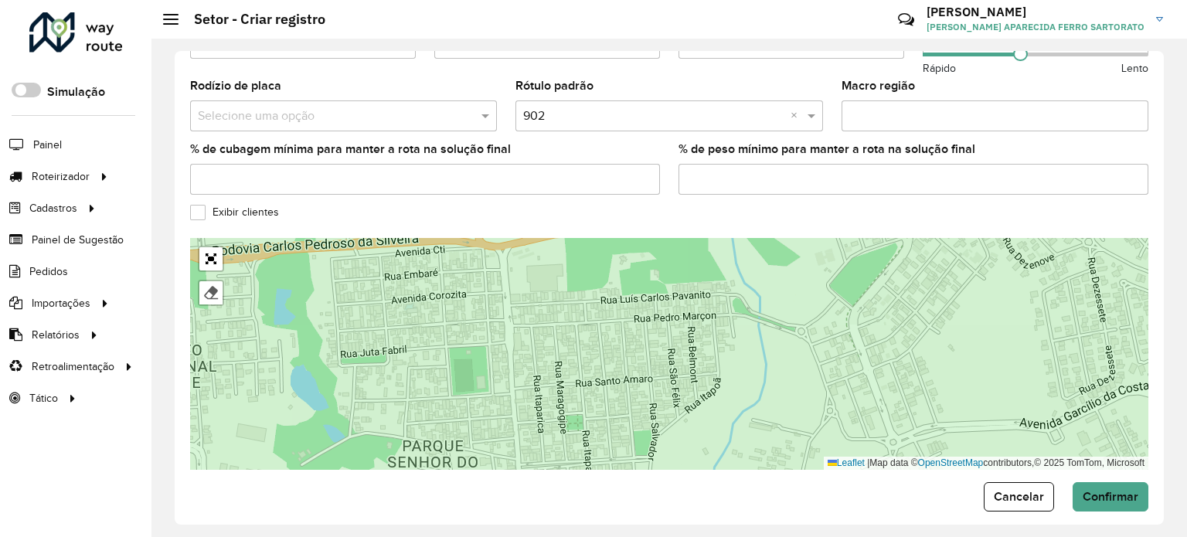
click at [1086, 465] on form "**********" at bounding box center [669, 29] width 958 height 964
click at [1093, 482] on button "Confirmar" at bounding box center [1110, 496] width 76 height 29
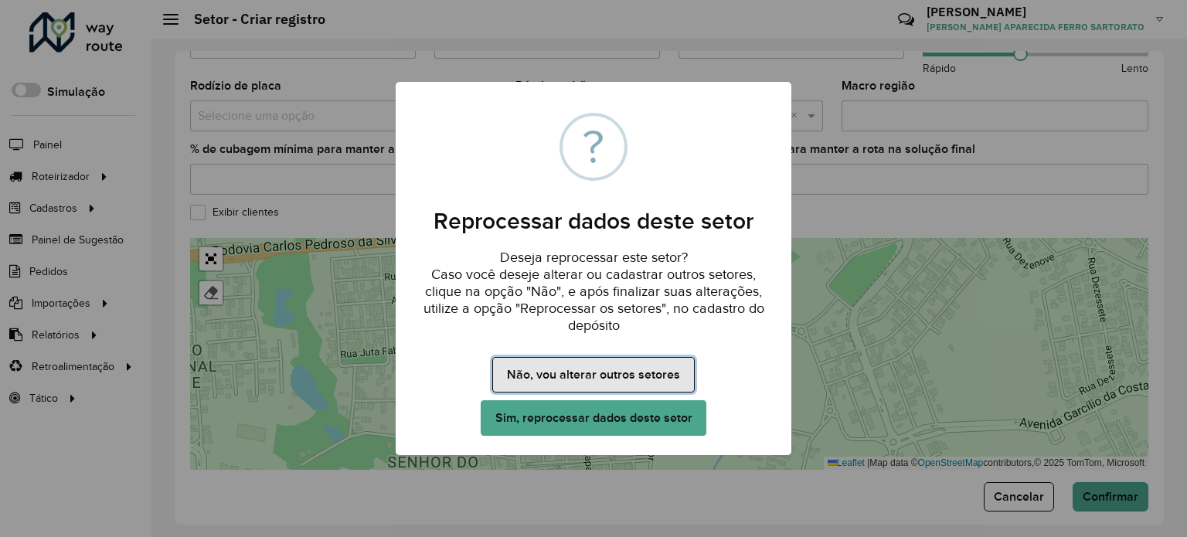
click at [598, 372] on button "Não, vou alterar outros setores" at bounding box center [593, 375] width 202 height 36
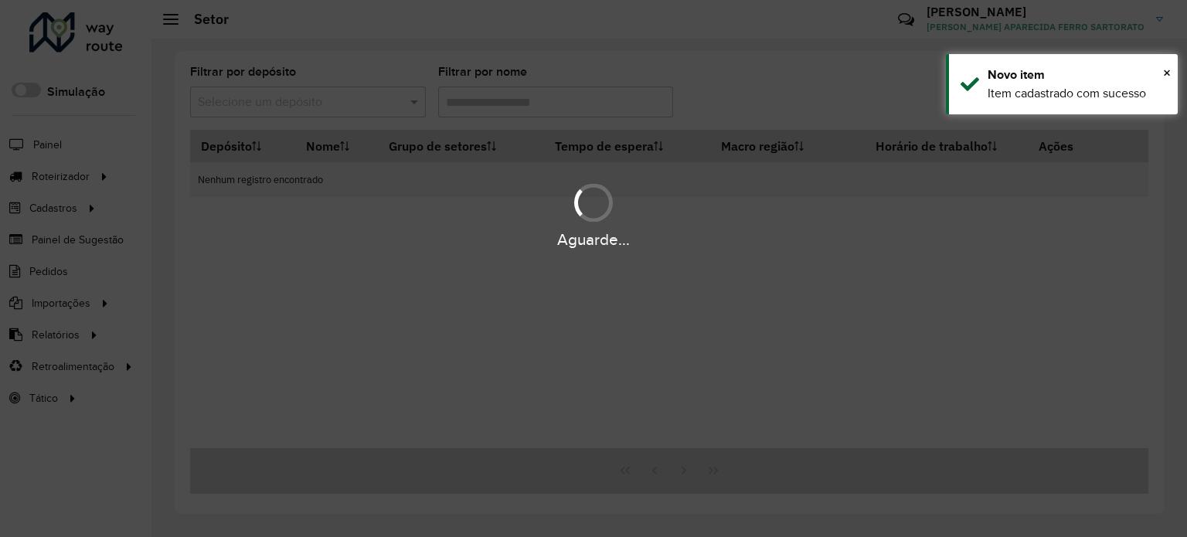
type input "***"
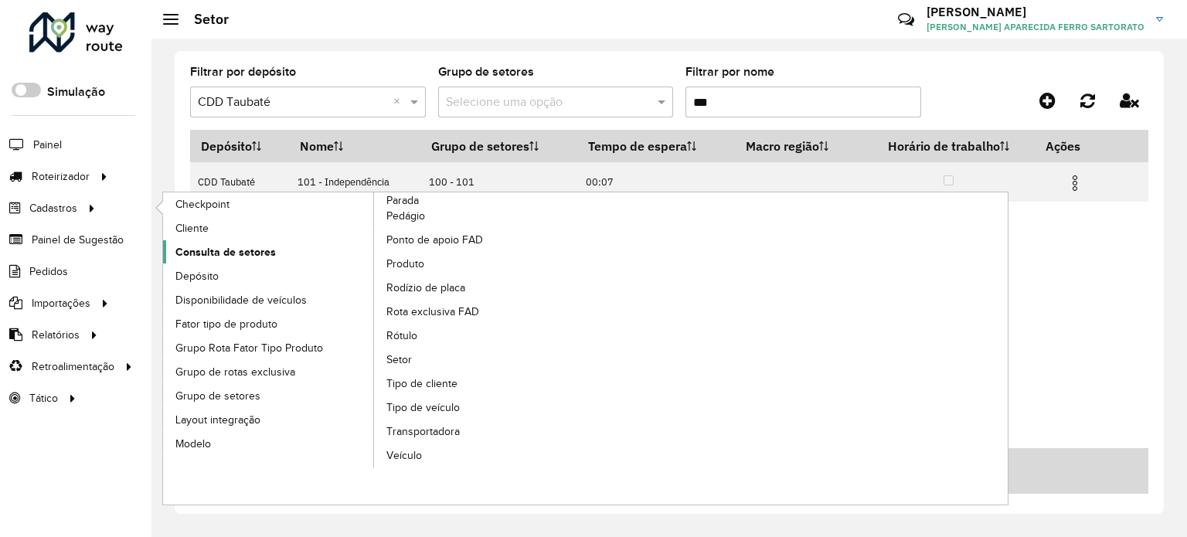
click at [232, 253] on span "Consulta de setores" at bounding box center [225, 252] width 100 height 16
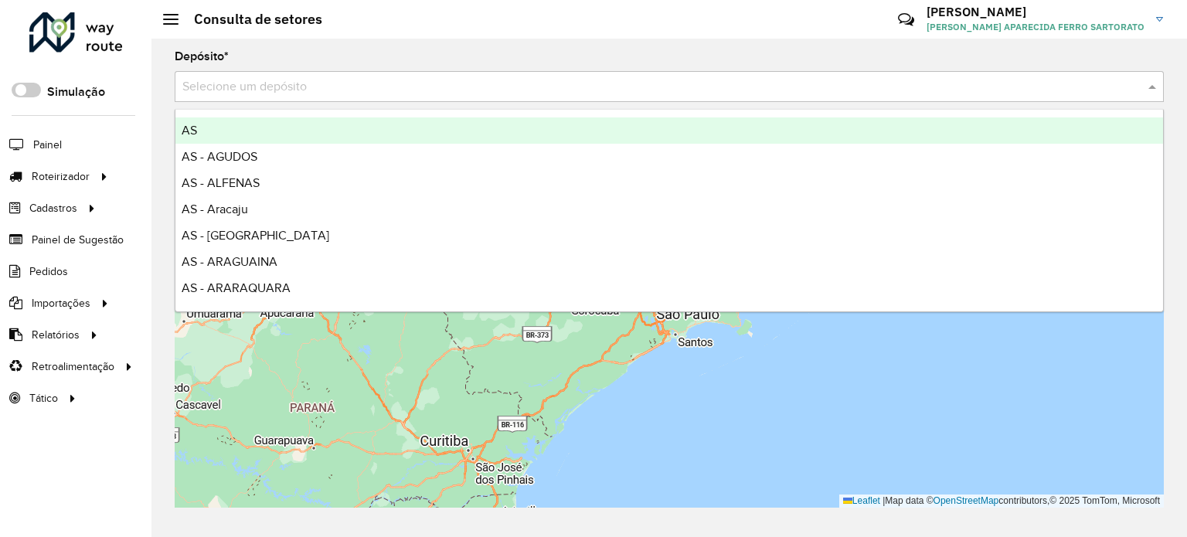
click at [273, 73] on div "Selecione um depósito" at bounding box center [669, 86] width 989 height 31
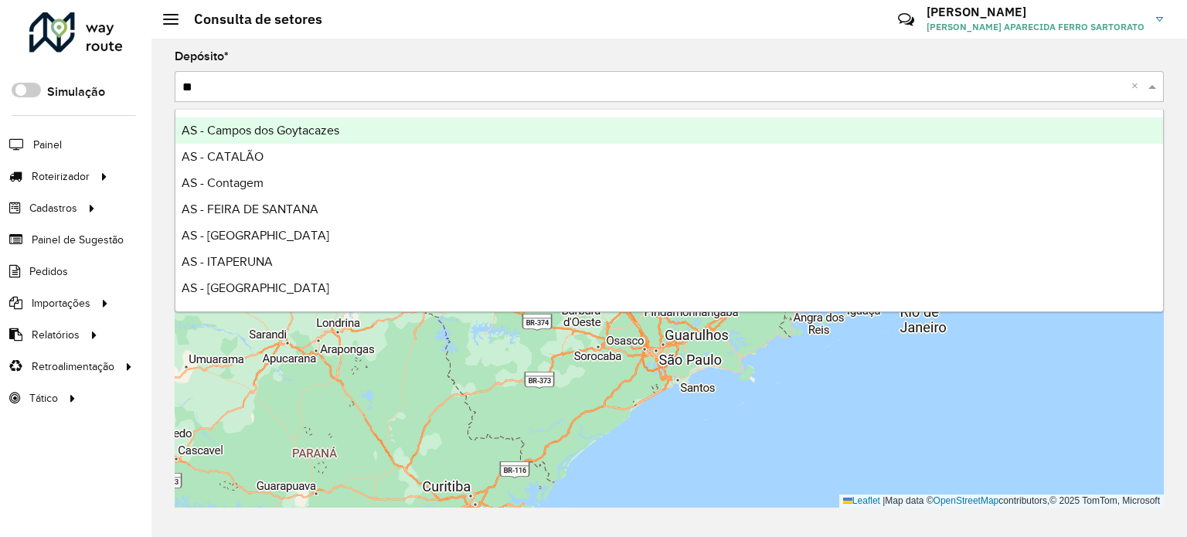
type input "***"
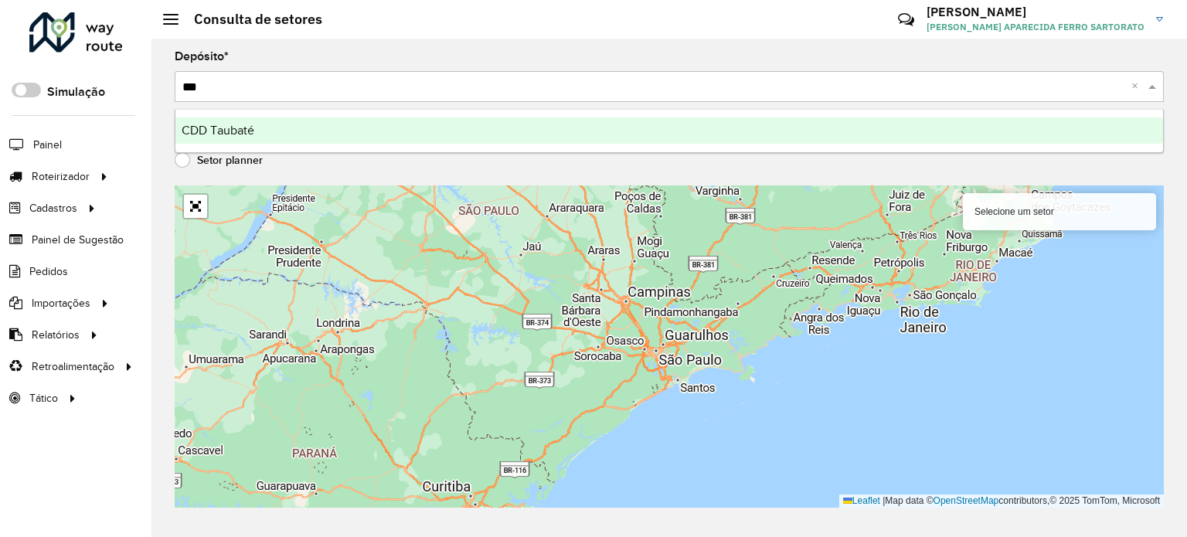
click at [257, 127] on div "CDD Taubaté" at bounding box center [668, 130] width 987 height 26
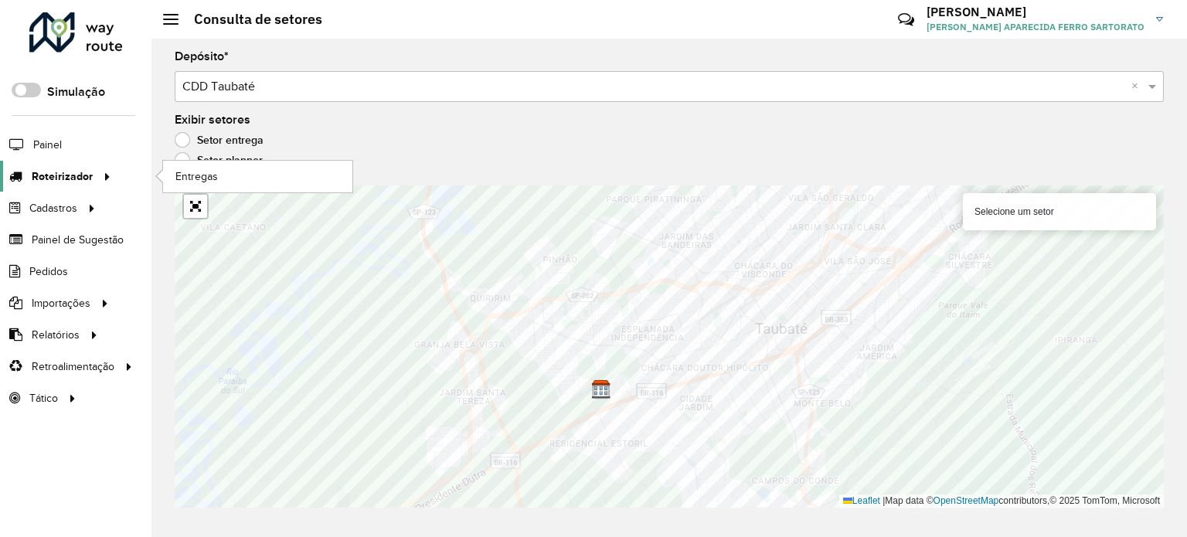
click at [43, 173] on span "Roteirizador" at bounding box center [62, 176] width 61 height 16
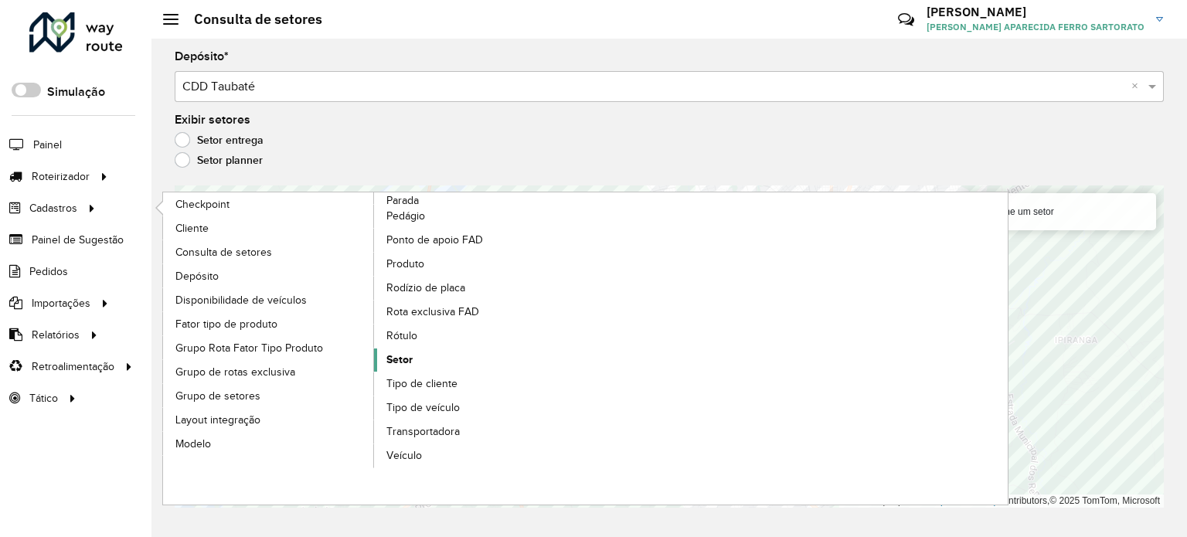
click at [408, 356] on span "Setor" at bounding box center [399, 360] width 26 height 16
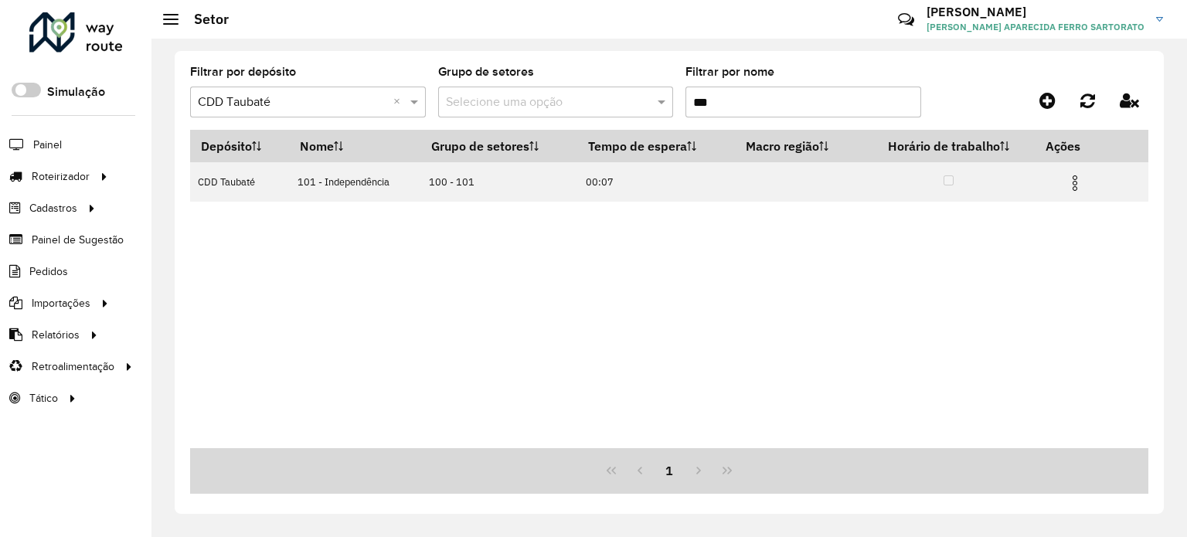
click at [717, 101] on input "***" at bounding box center [803, 102] width 236 height 31
type input "*"
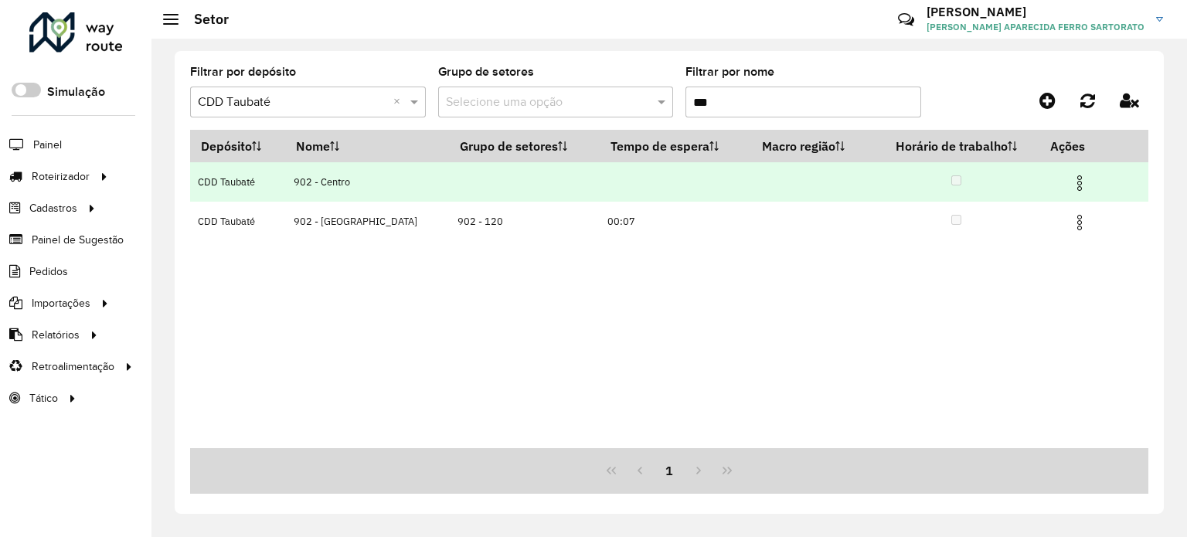
type input "***"
click at [1077, 177] on img at bounding box center [1079, 183] width 19 height 19
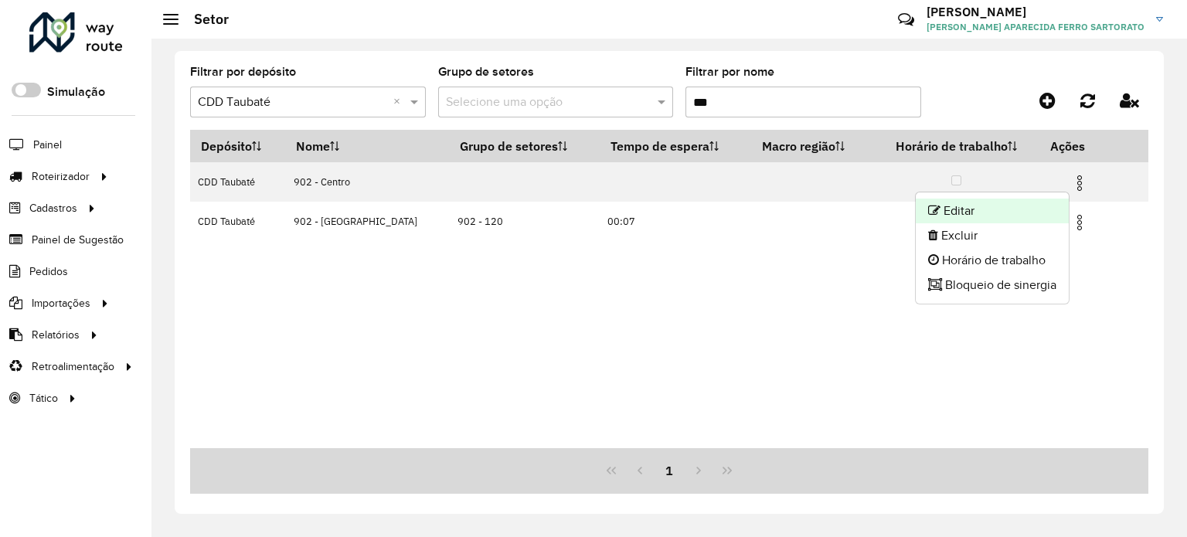
click at [968, 203] on li "Editar" at bounding box center [992, 211] width 153 height 25
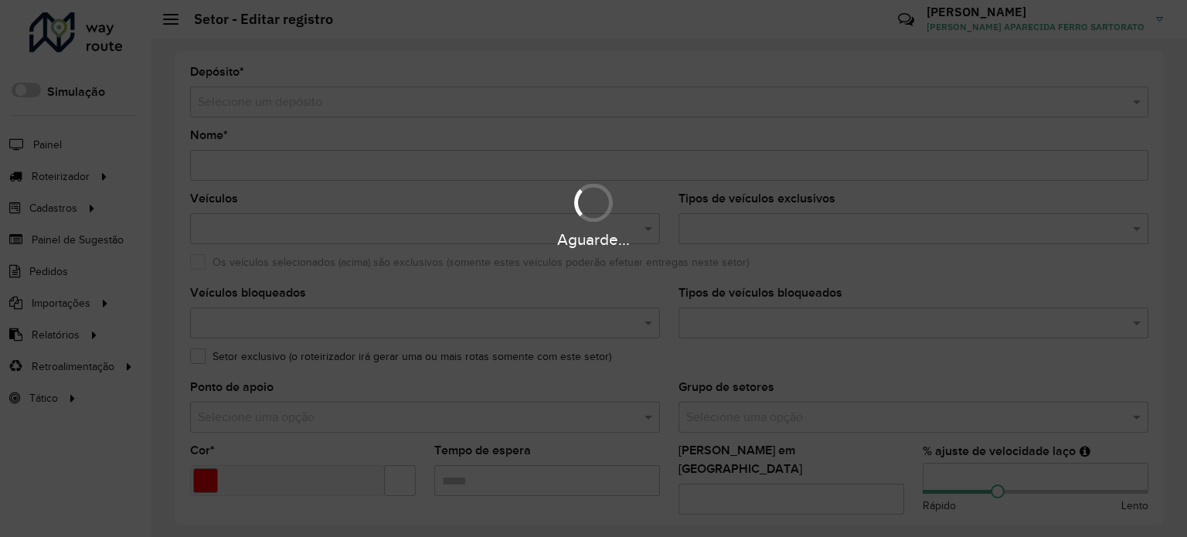
type input "**********"
type input "*******"
type input "**"
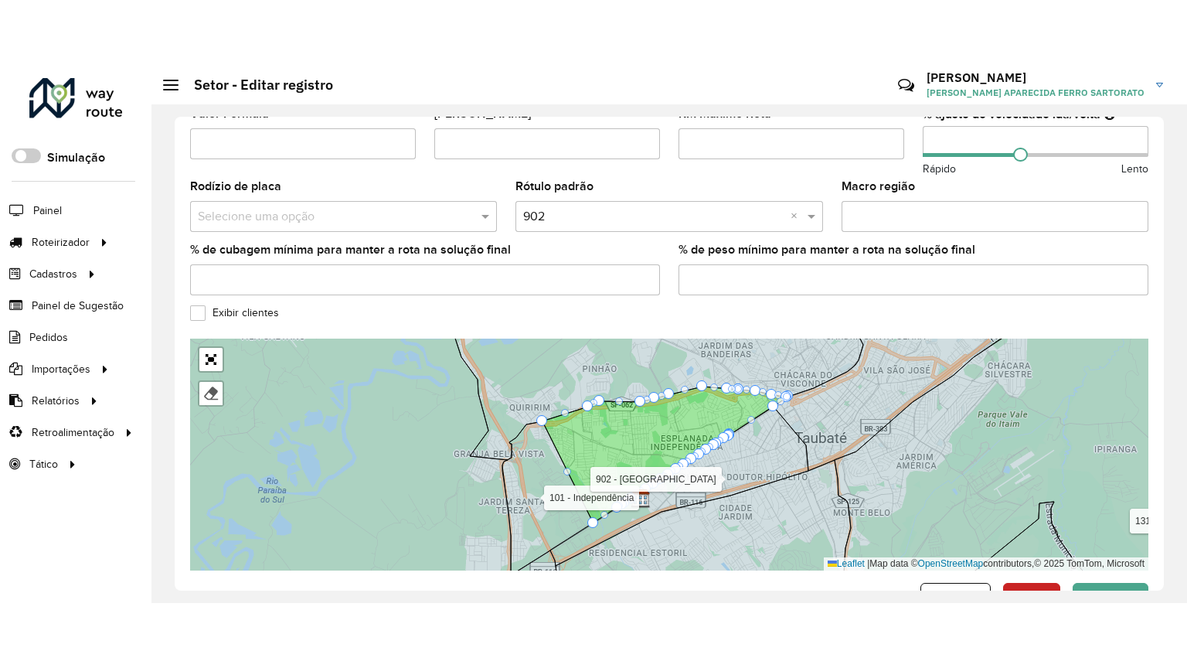
scroll to position [519, 0]
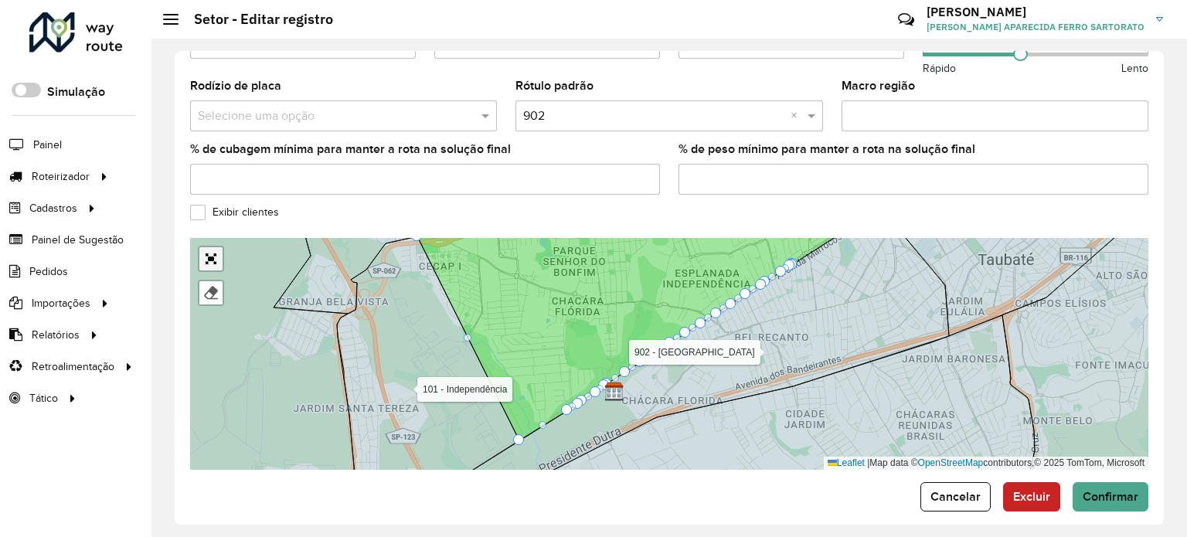
click at [214, 247] on link "Abrir mapa em tela cheia" at bounding box center [210, 258] width 23 height 23
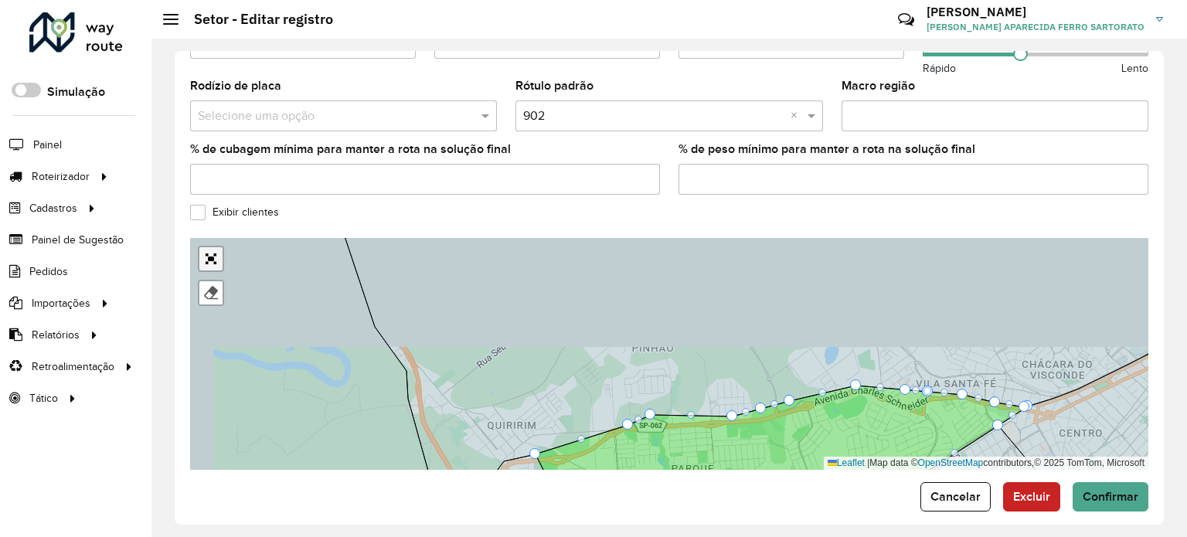
scroll to position [145, 0]
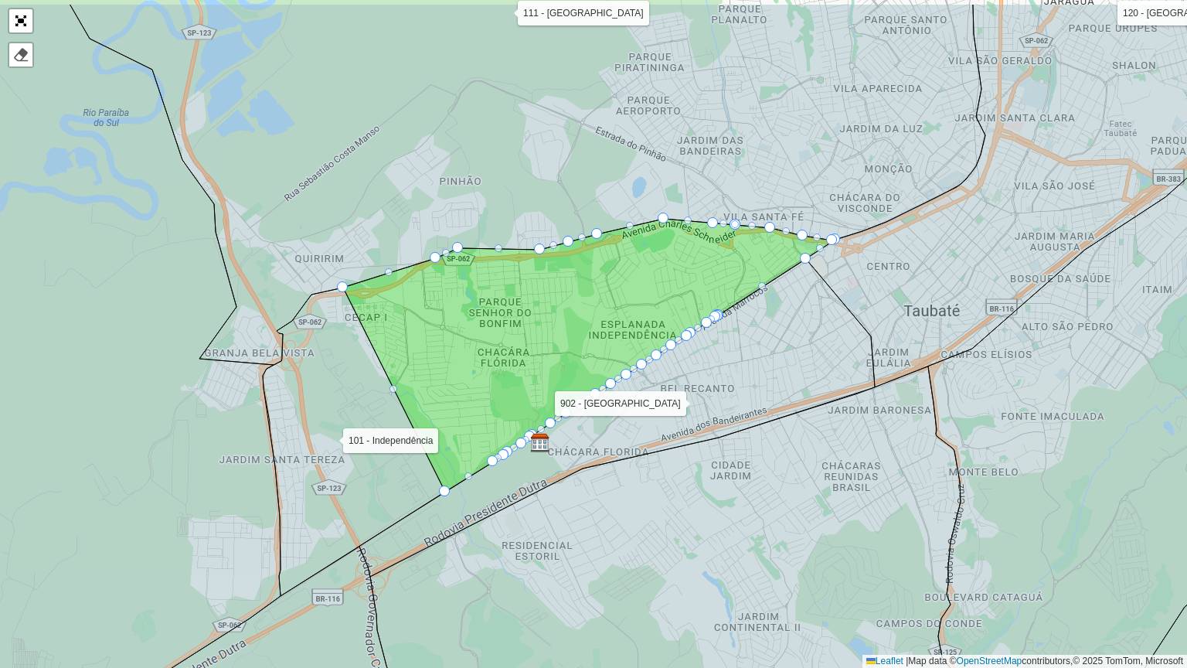
drag, startPoint x: 723, startPoint y: 314, endPoint x: 717, endPoint y: 389, distance: 76.0
click at [719, 387] on icon at bounding box center [616, 418] width 515 height 318
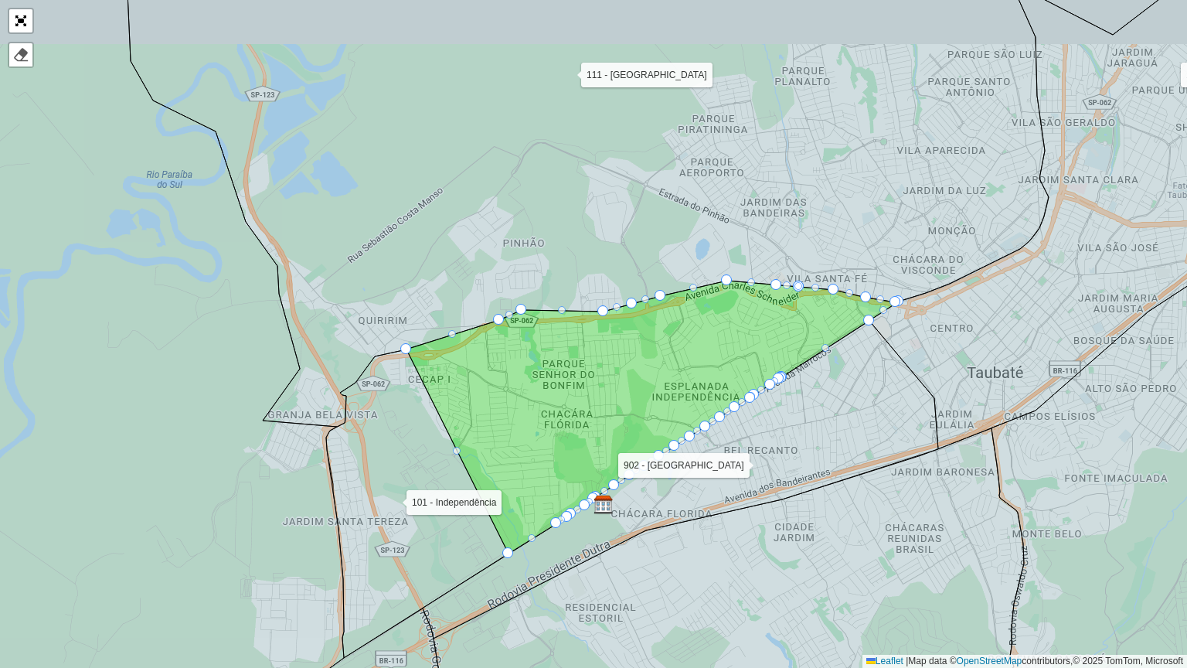
drag, startPoint x: 719, startPoint y: 377, endPoint x: 784, endPoint y: 437, distance: 88.0
click at [784, 437] on icon at bounding box center [680, 480] width 515 height 318
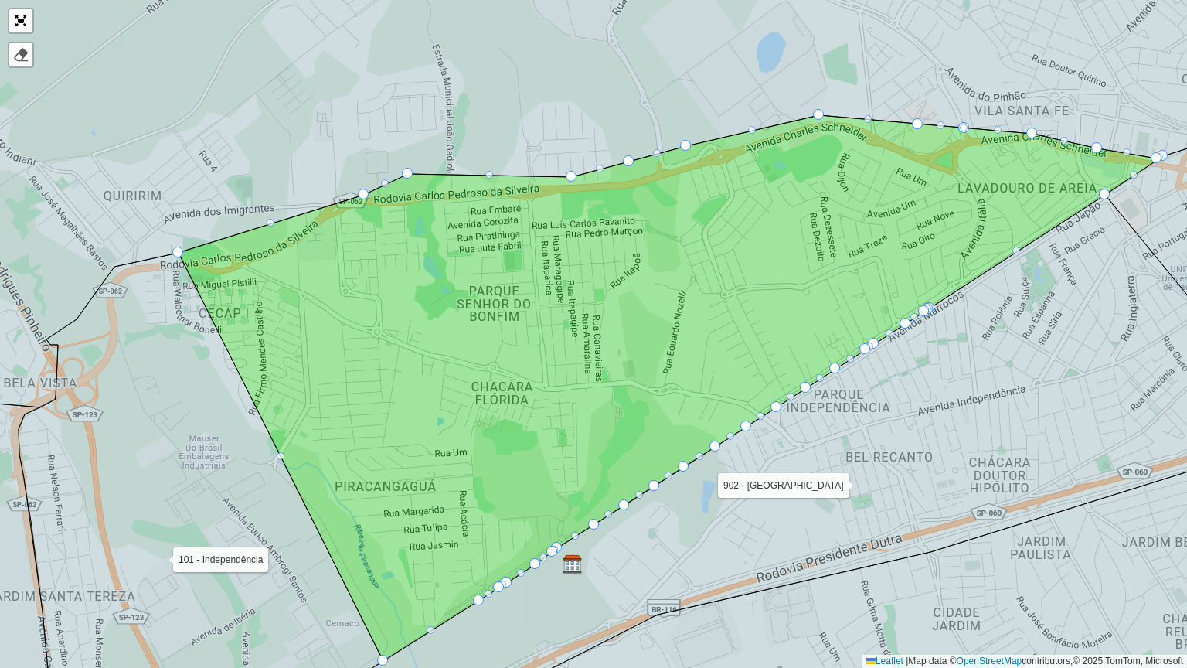
drag, startPoint x: 780, startPoint y: 471, endPoint x: 692, endPoint y: 532, distance: 106.7
click at [692, 532] on icon at bounding box center [720, 491] width 1018 height 593
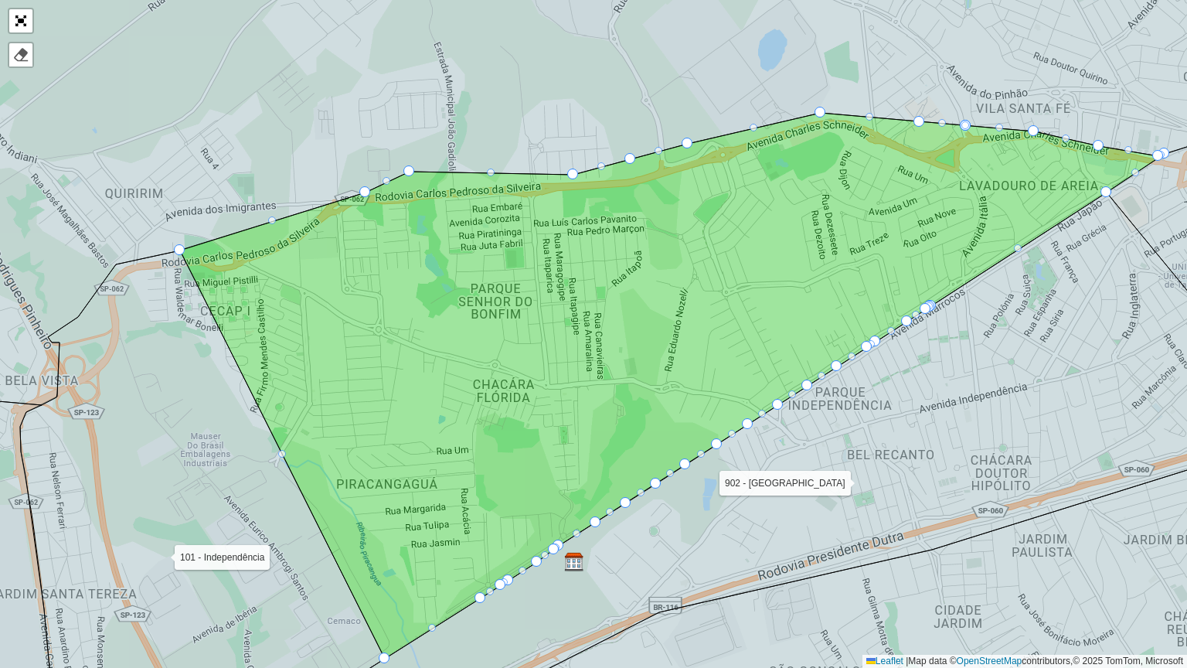
drag, startPoint x: 677, startPoint y: 552, endPoint x: 709, endPoint y: 534, distance: 36.3
click at [709, 534] on icon at bounding box center [762, 458] width 964 height 532
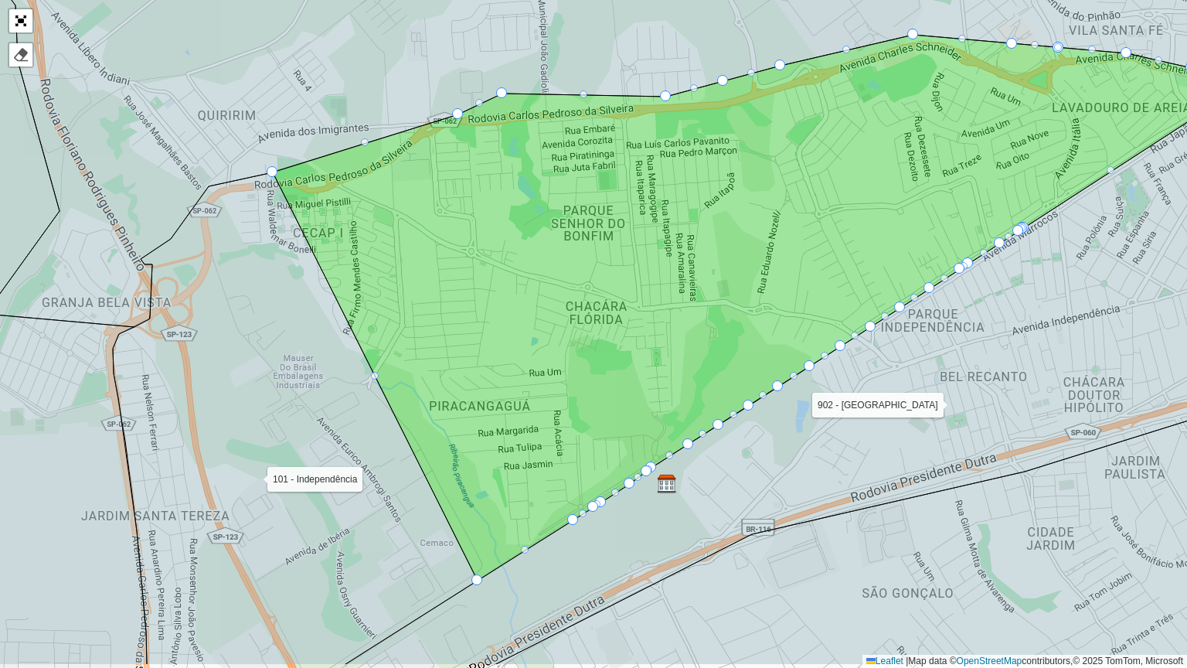
drag, startPoint x: 309, startPoint y: 453, endPoint x: 338, endPoint y: 414, distance: 48.1
click at [337, 414] on icon at bounding box center [295, 418] width 365 height 492
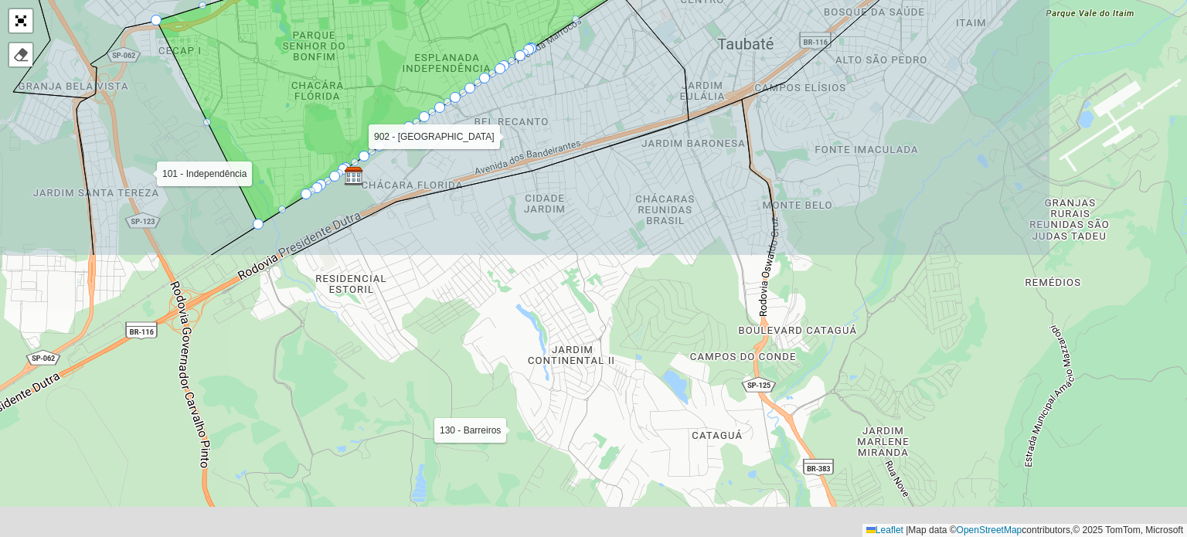
scroll to position [377, 0]
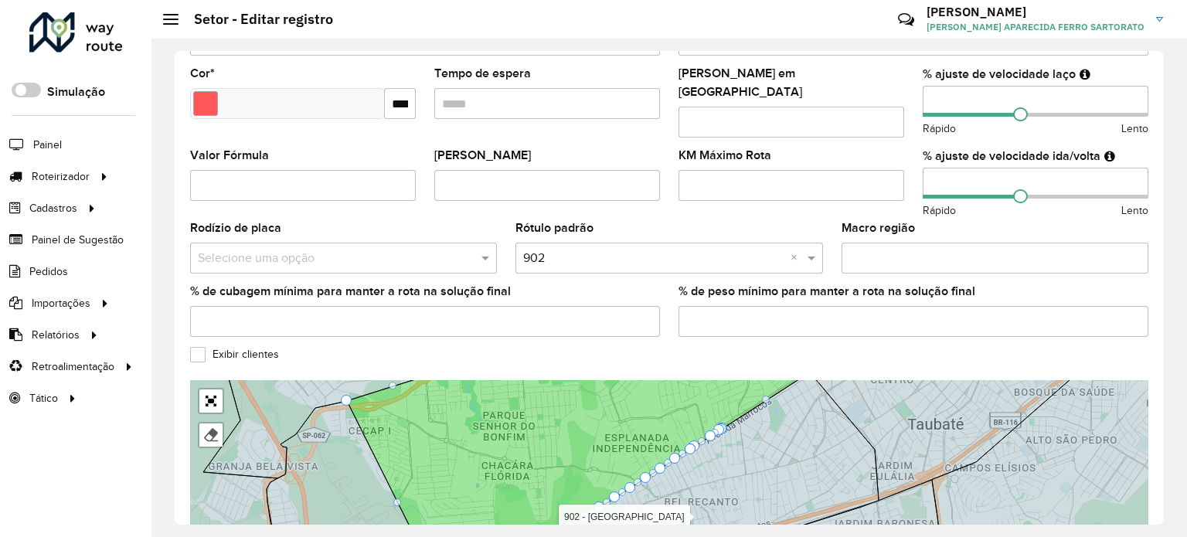
click at [1164, 413] on div "**********" at bounding box center [668, 288] width 1035 height 498
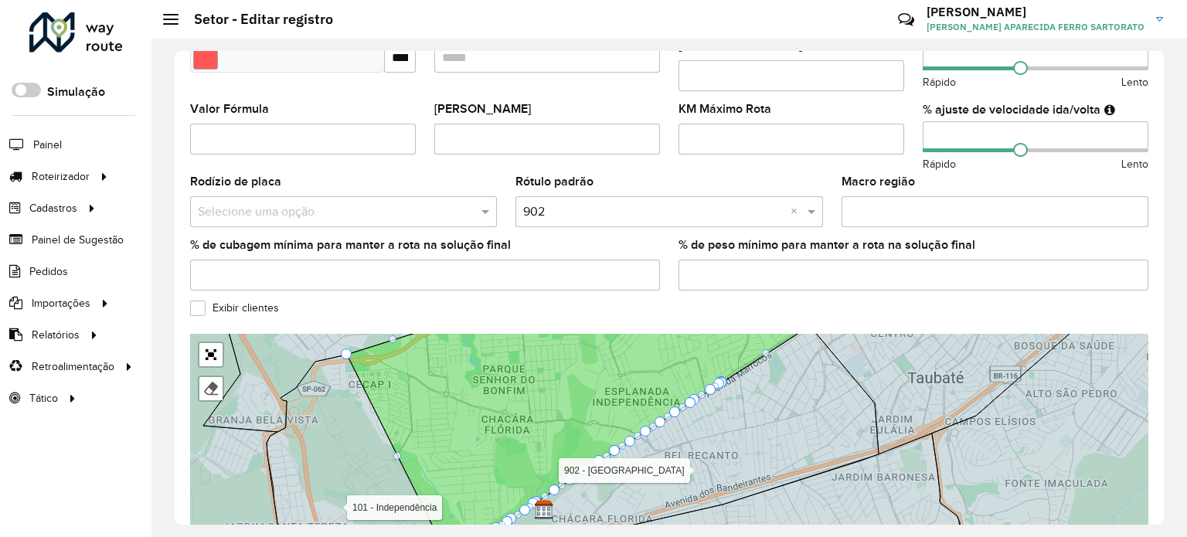
scroll to position [519, 0]
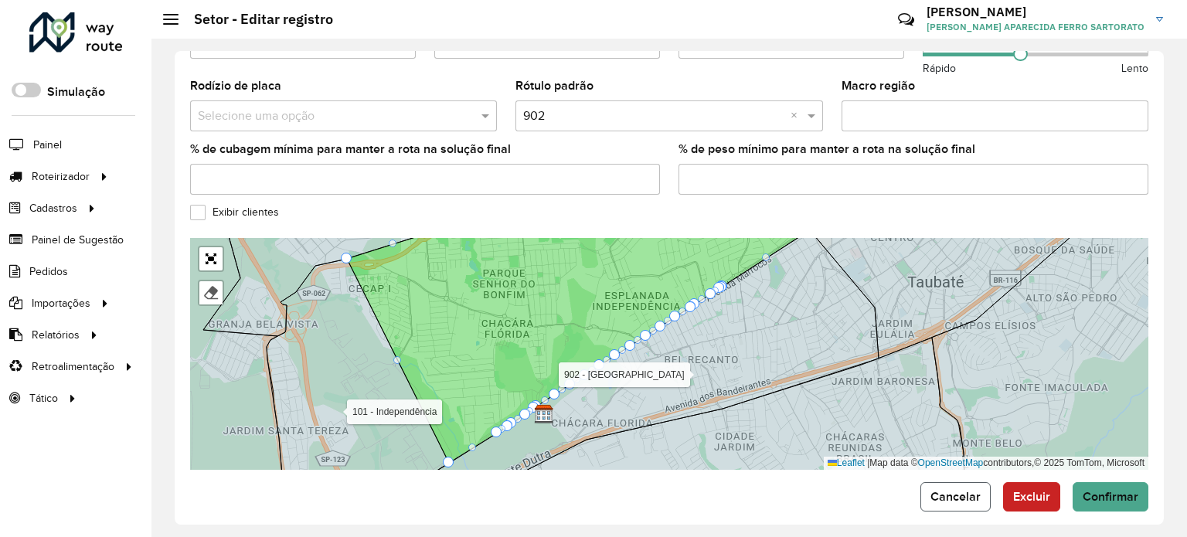
click at [964, 490] on span "Cancelar" at bounding box center [955, 496] width 50 height 13
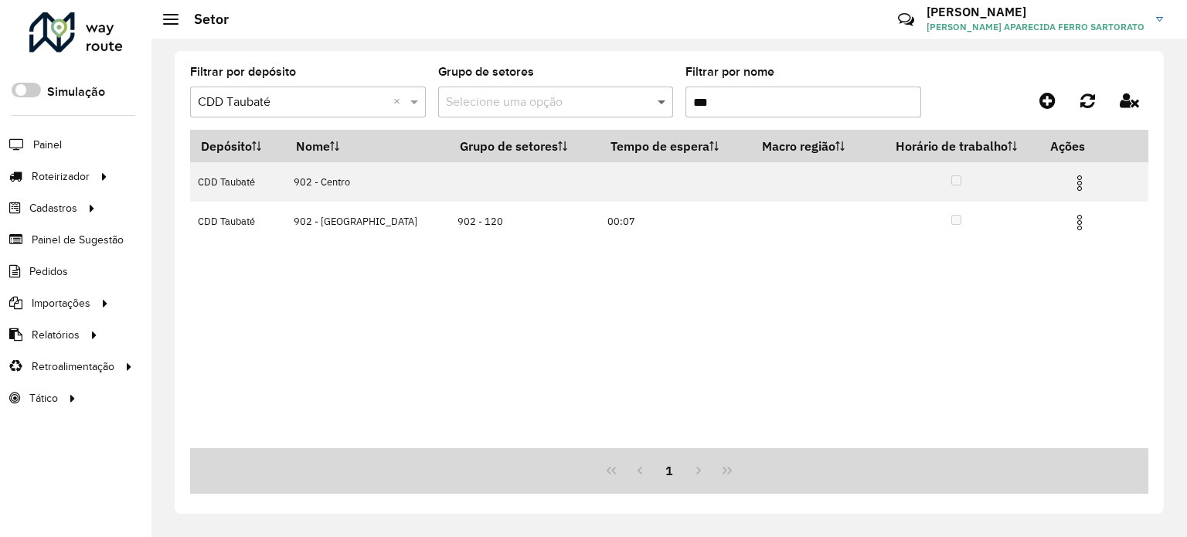
drag, startPoint x: 727, startPoint y: 104, endPoint x: 654, endPoint y: 109, distance: 72.8
click at [655, 109] on formly-group "Filtrar por depósito Selecione um depósito × CDD Taubaté × Grupo de setores Sel…" at bounding box center [543, 97] width 706 height 63
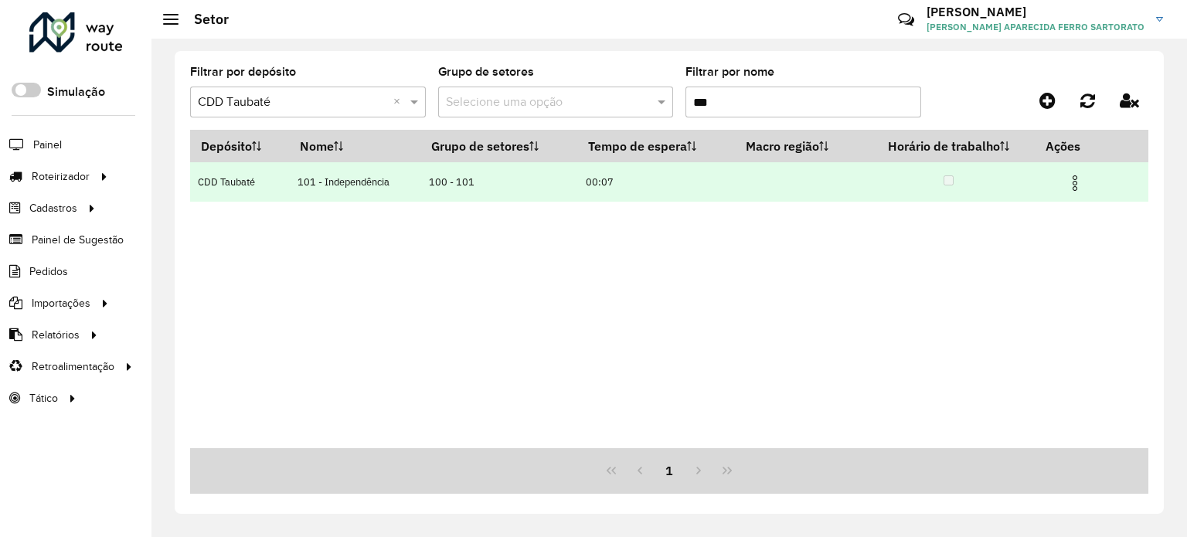
type input "***"
click at [1077, 182] on img at bounding box center [1075, 183] width 19 height 19
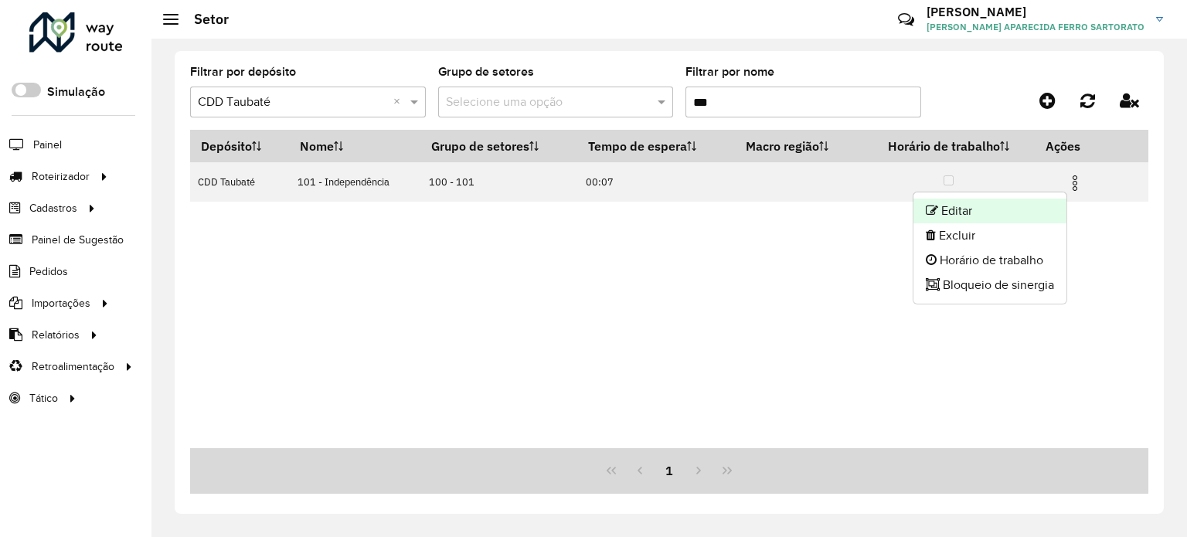
click at [1007, 209] on li "Editar" at bounding box center [989, 211] width 153 height 25
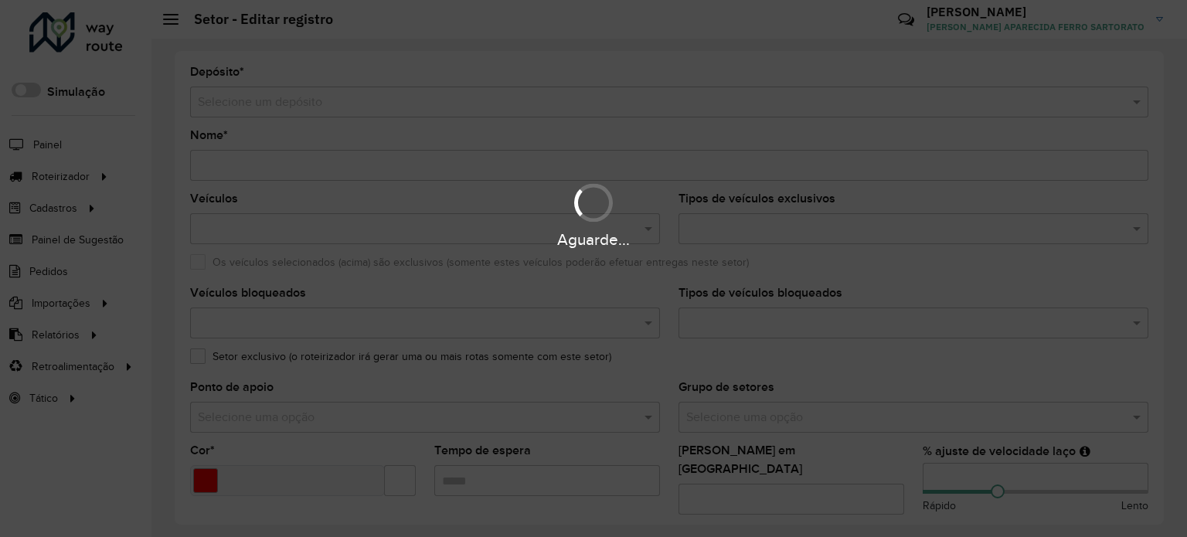
type input "**********"
type input "*******"
type input "*****"
type input "**"
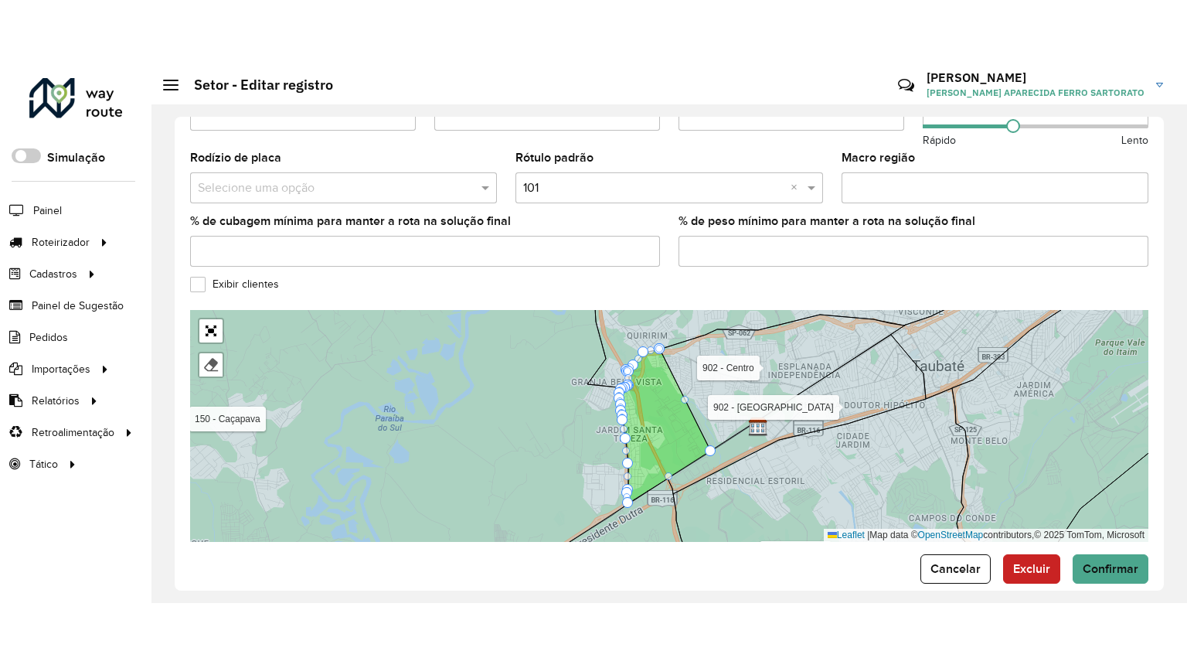
scroll to position [519, 0]
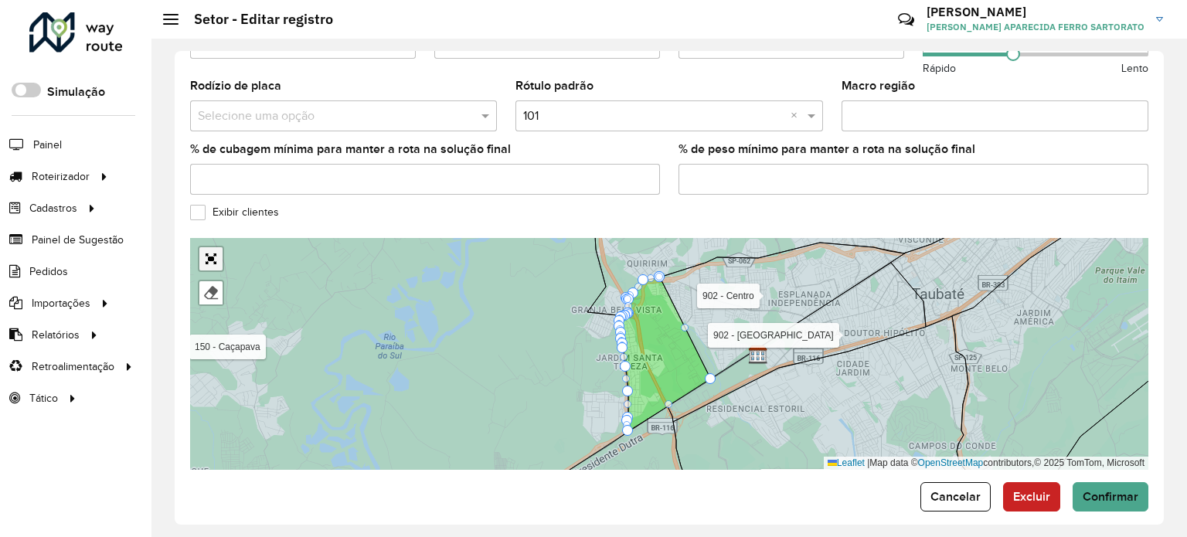
click at [216, 247] on link "Abrir mapa em tela cheia" at bounding box center [210, 258] width 23 height 23
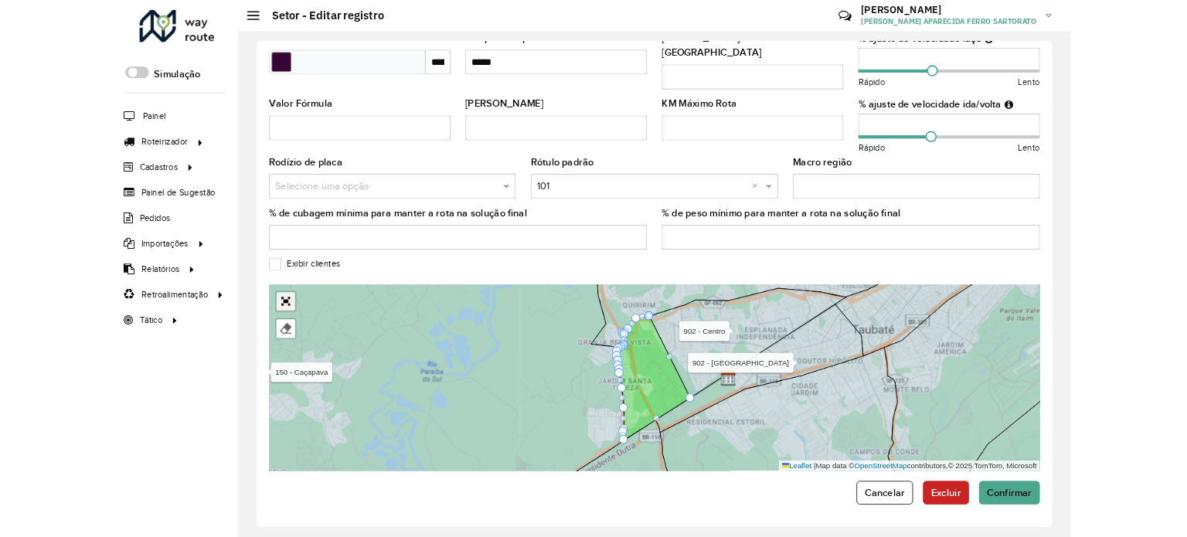
scroll to position [145, 0]
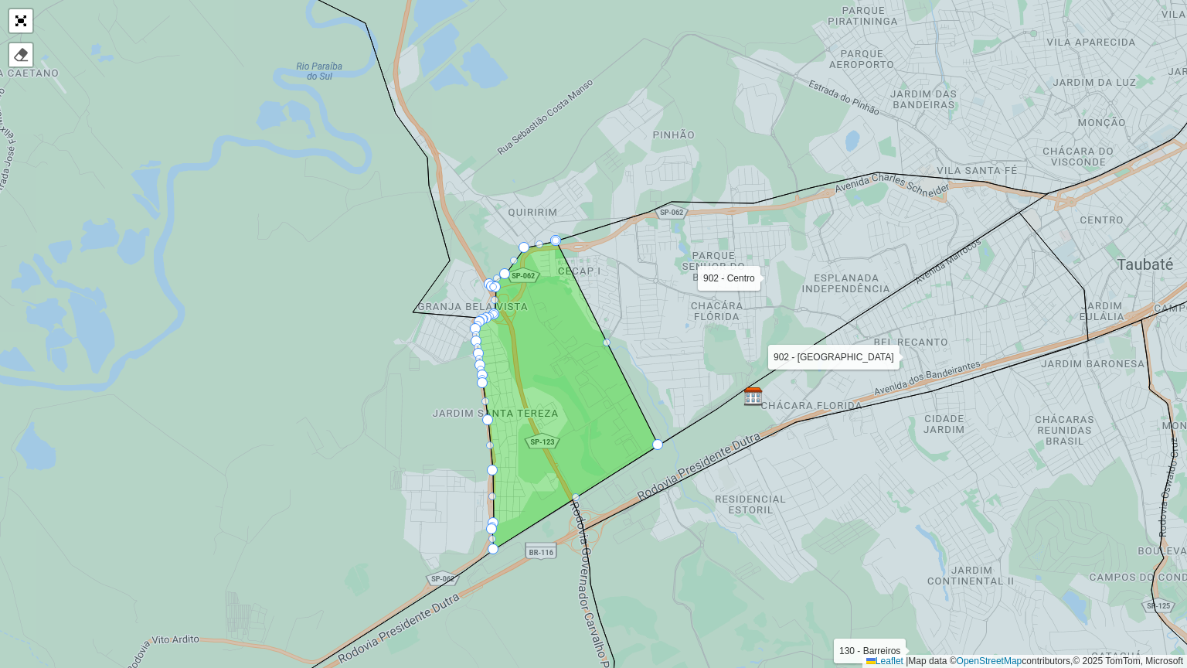
drag, startPoint x: 648, startPoint y: 280, endPoint x: 659, endPoint y: 376, distance: 96.4
click at [659, 376] on icon at bounding box center [802, 308] width 492 height 273
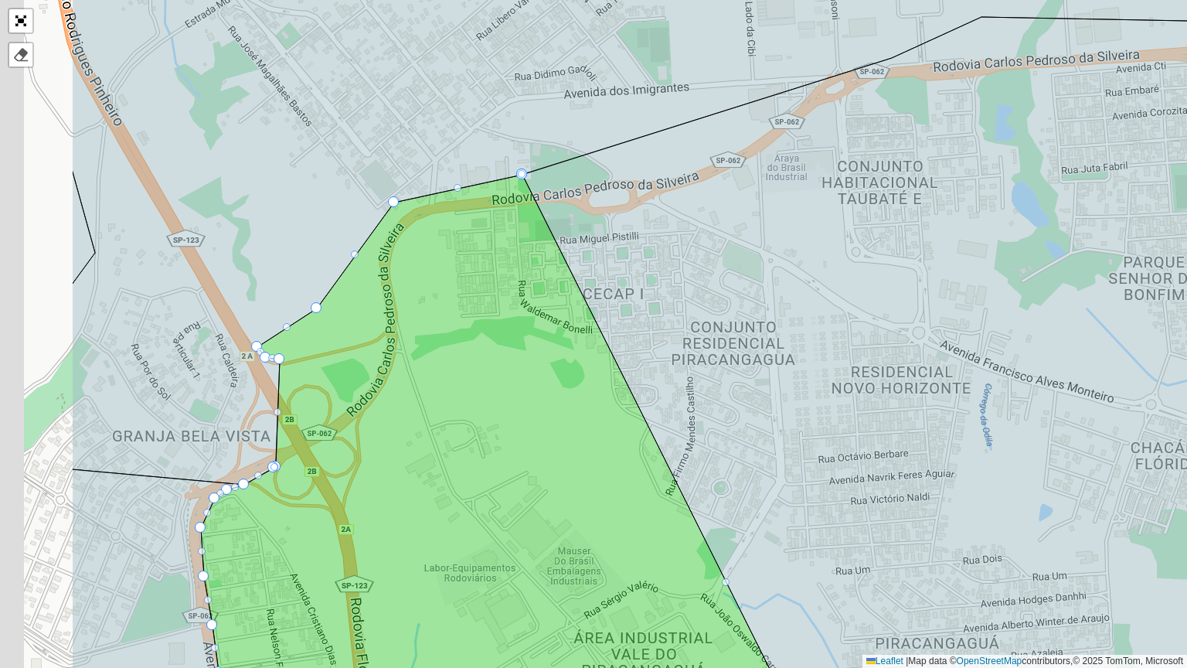
drag, startPoint x: 624, startPoint y: 345, endPoint x: 816, endPoint y: 411, distance: 202.6
click at [816, 411] on icon at bounding box center [1009, 399] width 975 height 803
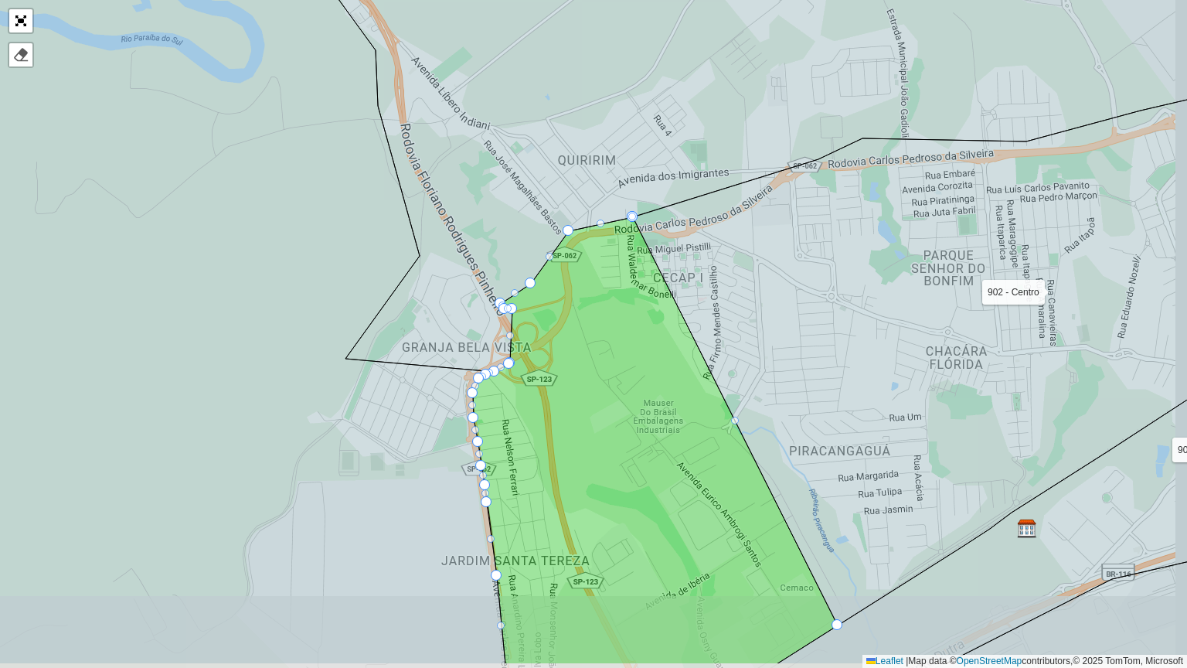
drag, startPoint x: 773, startPoint y: 402, endPoint x: 746, endPoint y: 309, distance: 96.4
click at [746, 309] on icon at bounding box center [962, 353] width 658 height 546
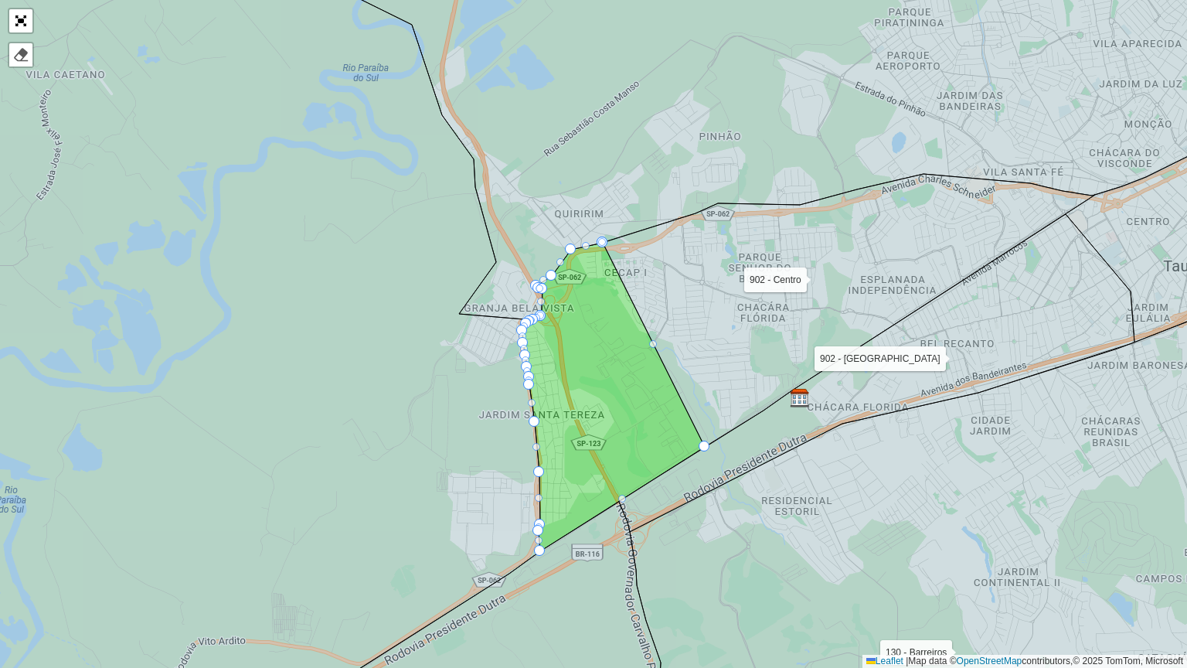
drag, startPoint x: 804, startPoint y: 337, endPoint x: 723, endPoint y: 328, distance: 80.9
click at [723, 328] on icon at bounding box center [849, 310] width 492 height 273
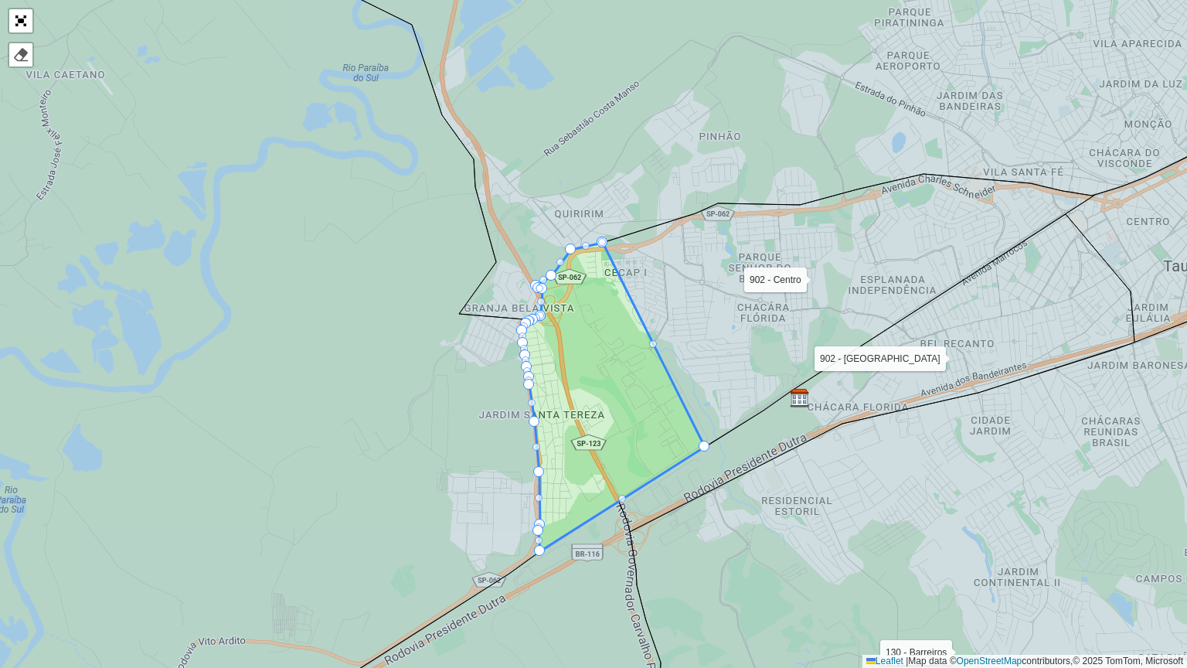
drag, startPoint x: 653, startPoint y: 342, endPoint x: 745, endPoint y: 312, distance: 96.8
drag, startPoint x: 652, startPoint y: 342, endPoint x: 697, endPoint y: 328, distance: 47.2
drag, startPoint x: 606, startPoint y: 244, endPoint x: 788, endPoint y: 314, distance: 195.4
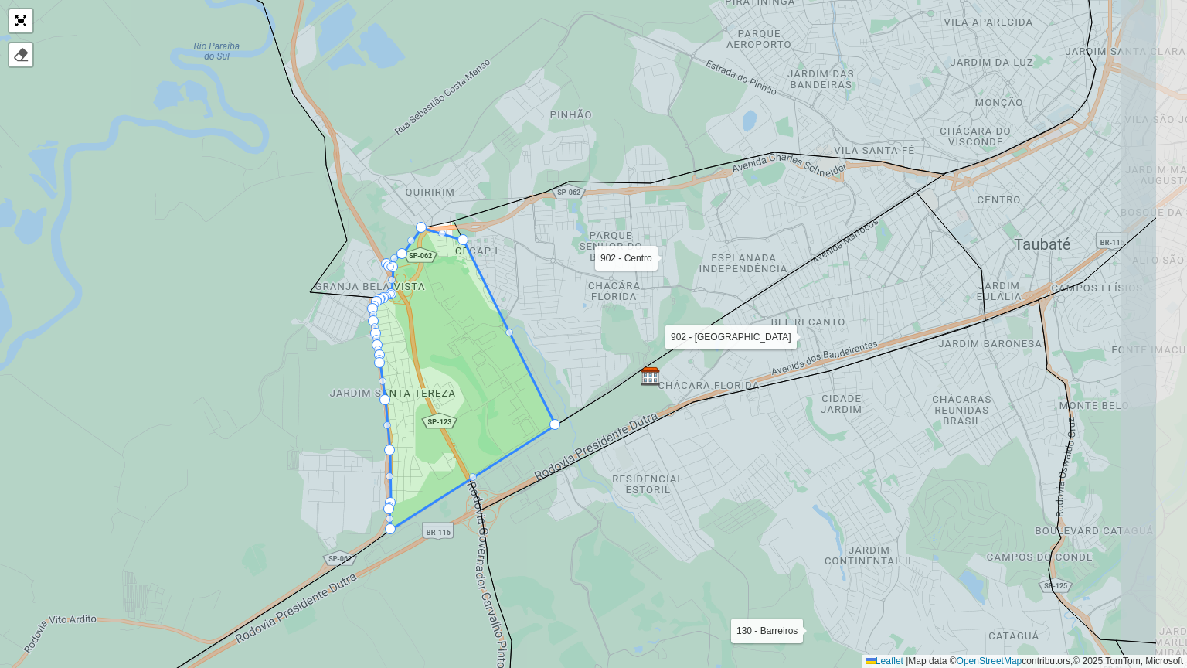
drag, startPoint x: 702, startPoint y: 439, endPoint x: 553, endPoint y: 418, distance: 150.6
click at [553, 418] on icon at bounding box center [700, 288] width 492 height 273
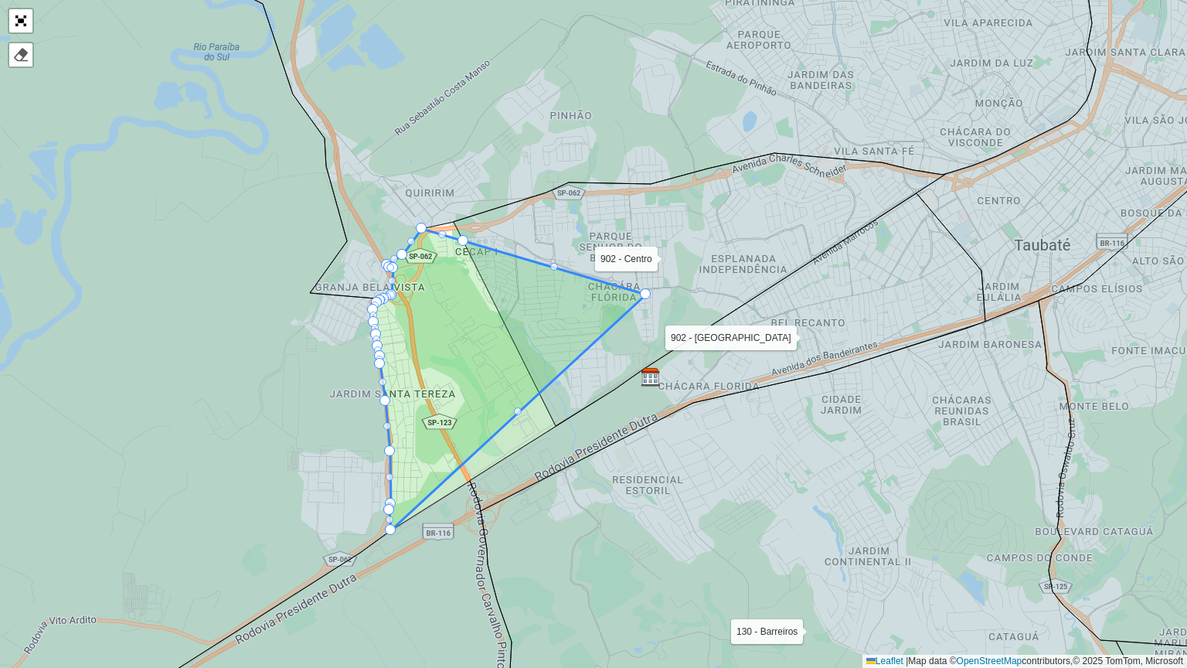
drag, startPoint x: 555, startPoint y: 422, endPoint x: 645, endPoint y: 291, distance: 159.5
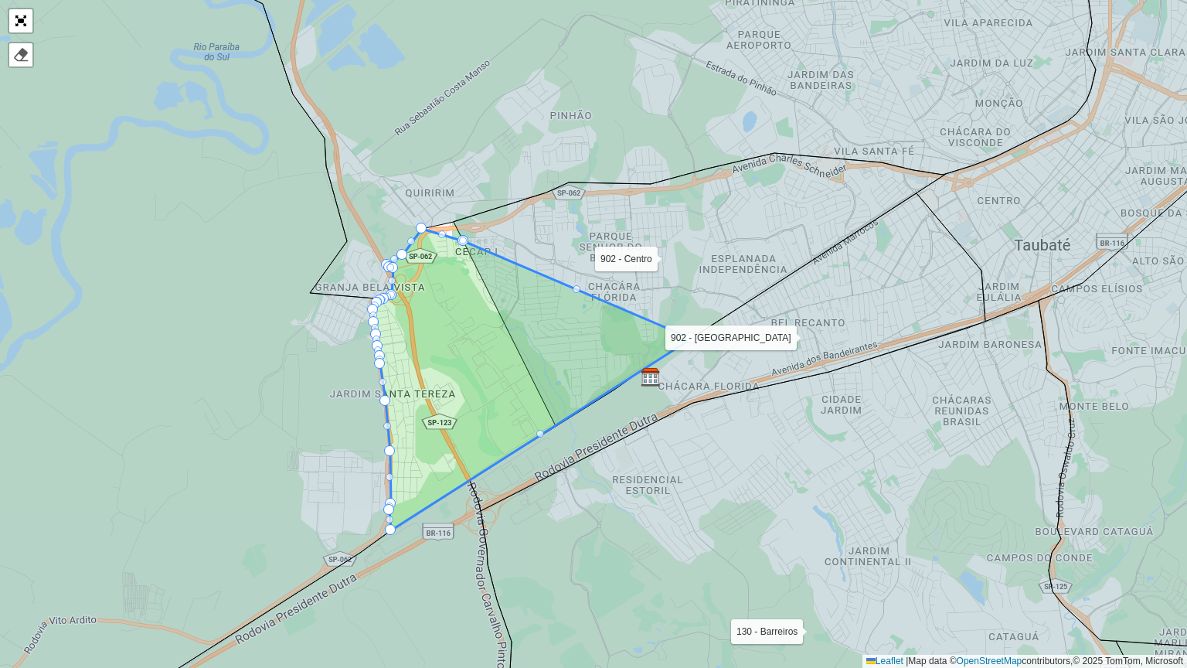
drag, startPoint x: 537, startPoint y: 389, endPoint x: 684, endPoint y: 338, distance: 155.4
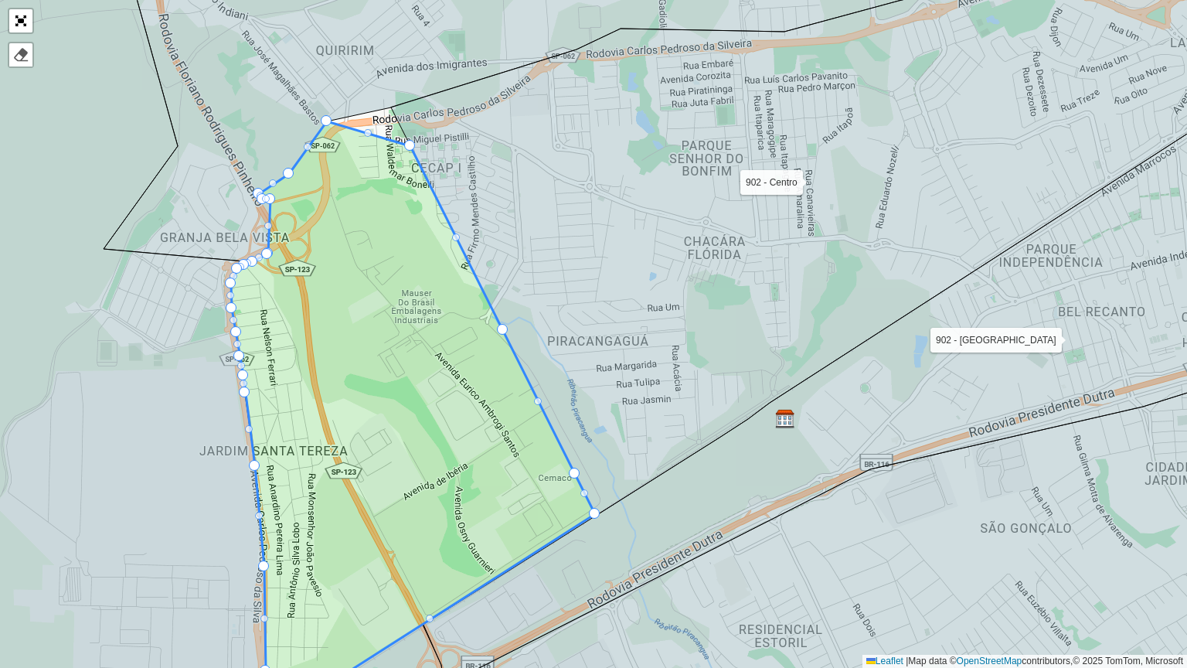
drag, startPoint x: 501, startPoint y: 330, endPoint x: 541, endPoint y: 287, distance: 58.5
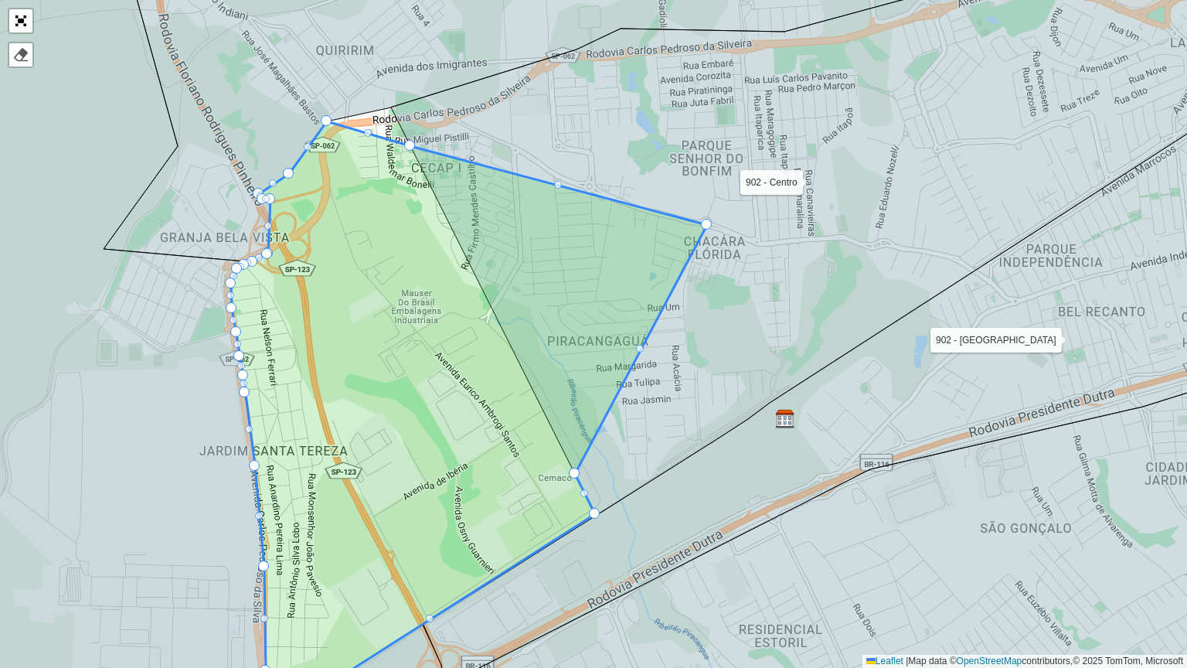
drag, startPoint x: 504, startPoint y: 330, endPoint x: 708, endPoint y: 225, distance: 229.5
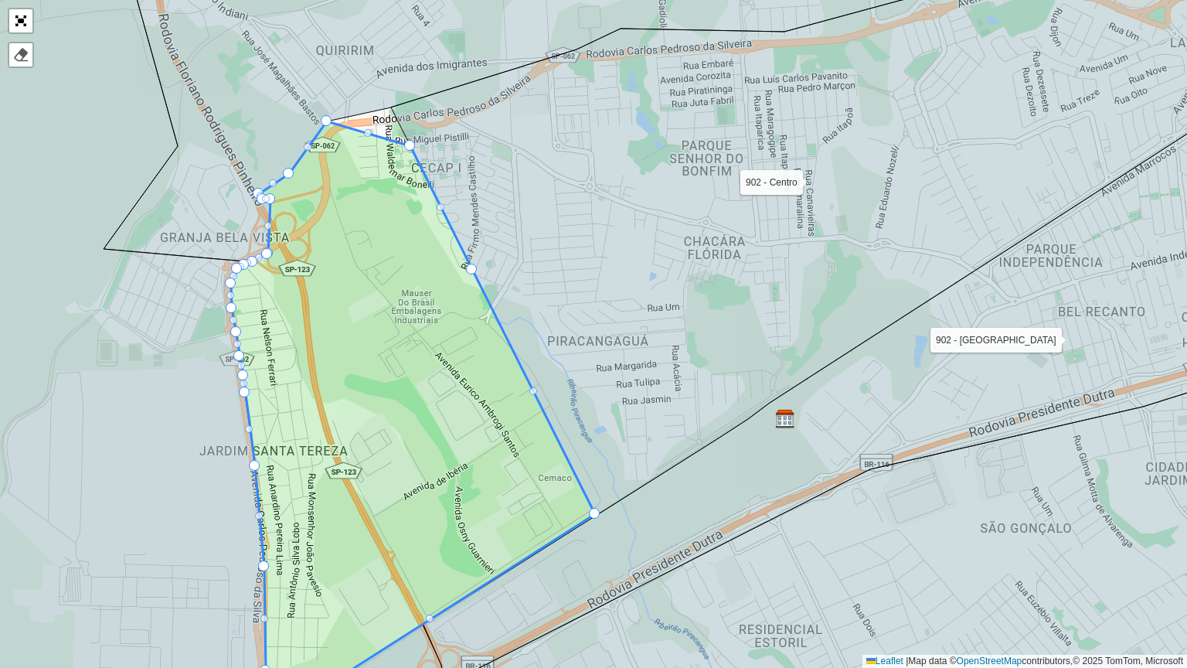
drag, startPoint x: 501, startPoint y: 330, endPoint x: 580, endPoint y: 282, distance: 92.2
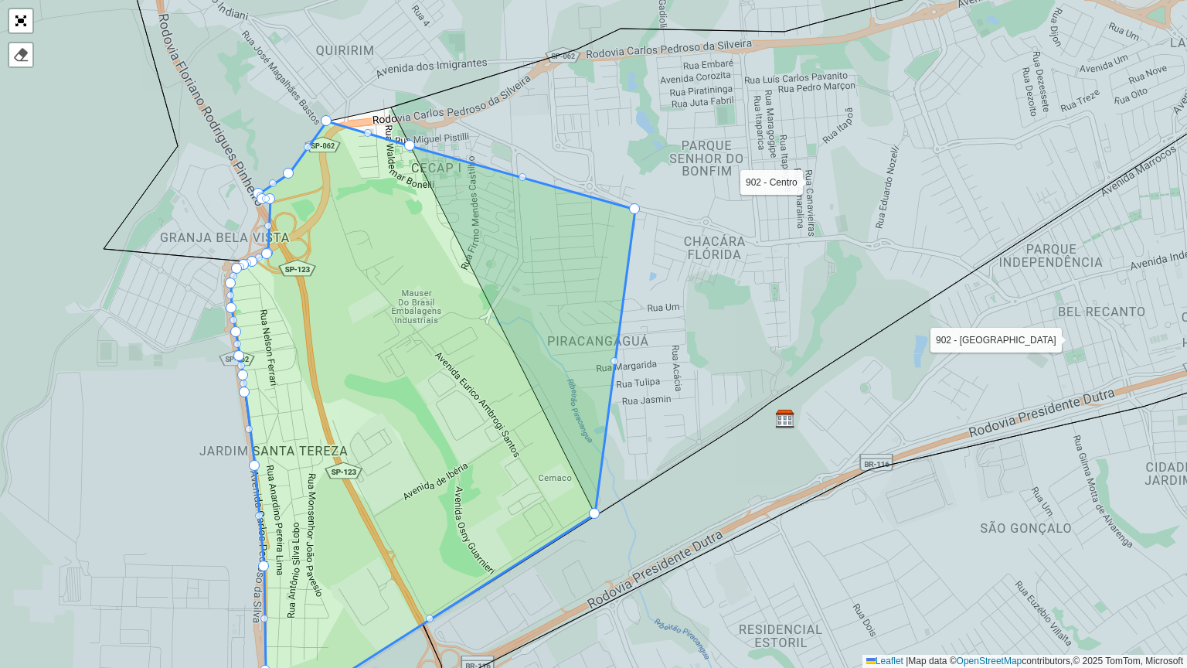
drag, startPoint x: 469, startPoint y: 267, endPoint x: 632, endPoint y: 207, distance: 173.8
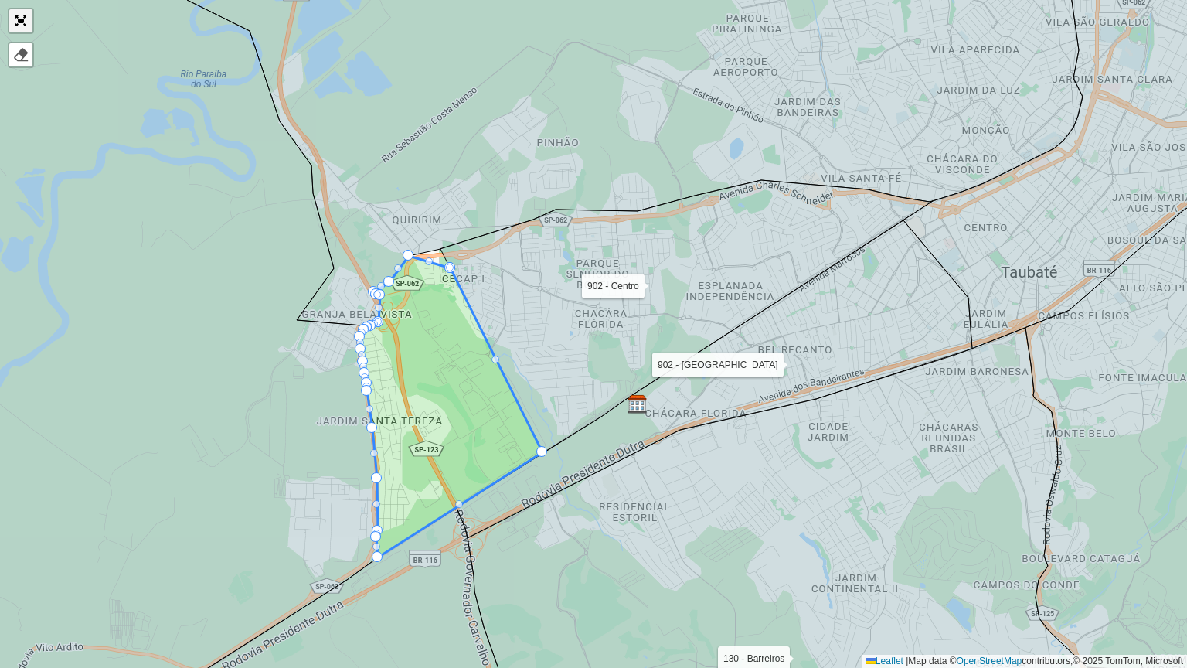
click at [19, 25] on link "Abrir mapa em tela cheia" at bounding box center [20, 20] width 23 height 23
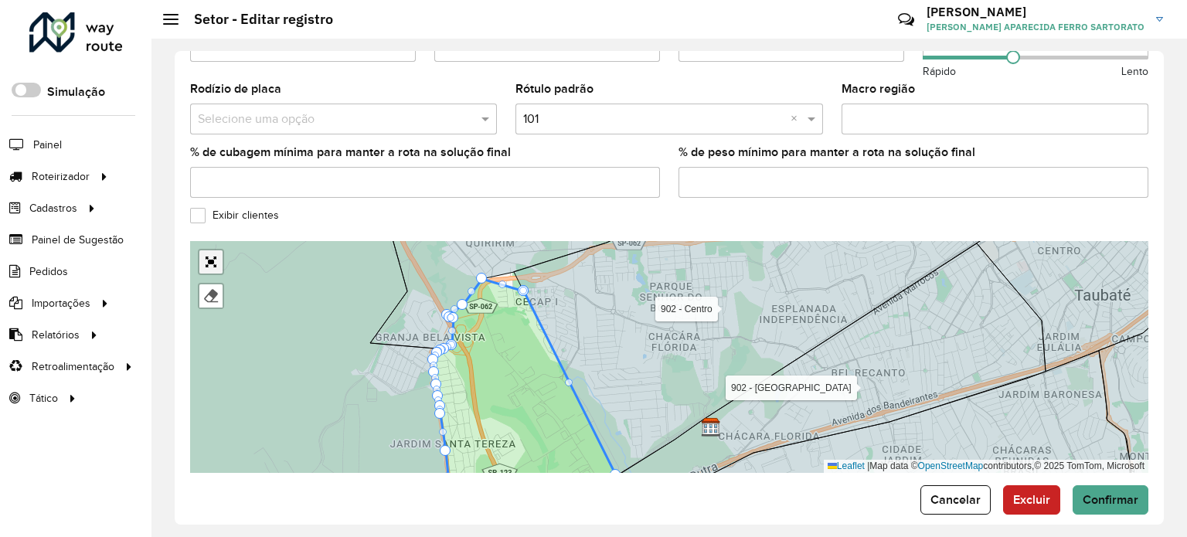
scroll to position [519, 0]
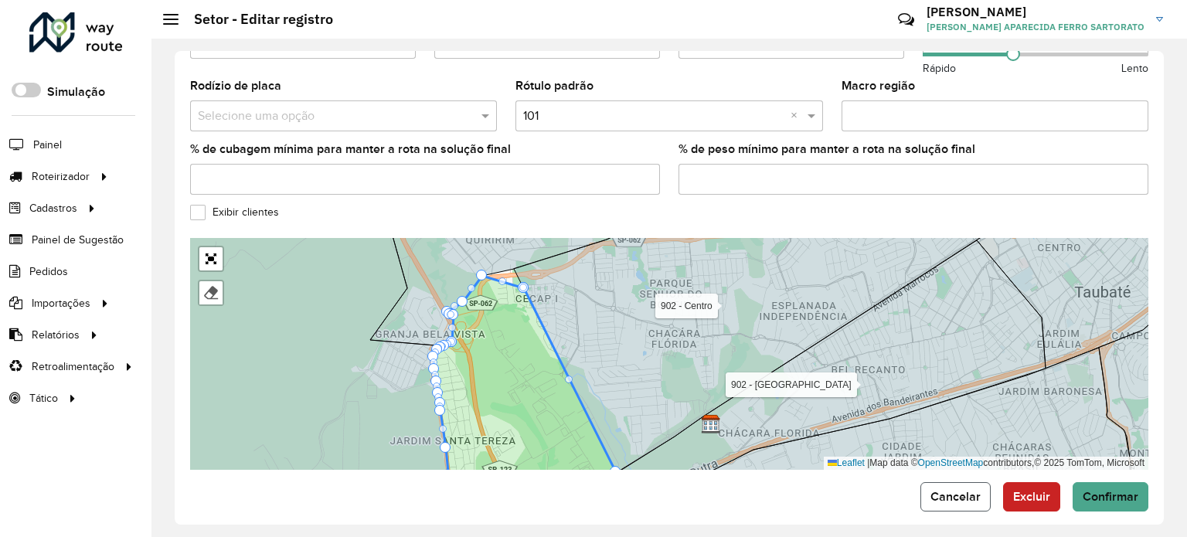
click at [961, 490] on span "Cancelar" at bounding box center [955, 496] width 50 height 13
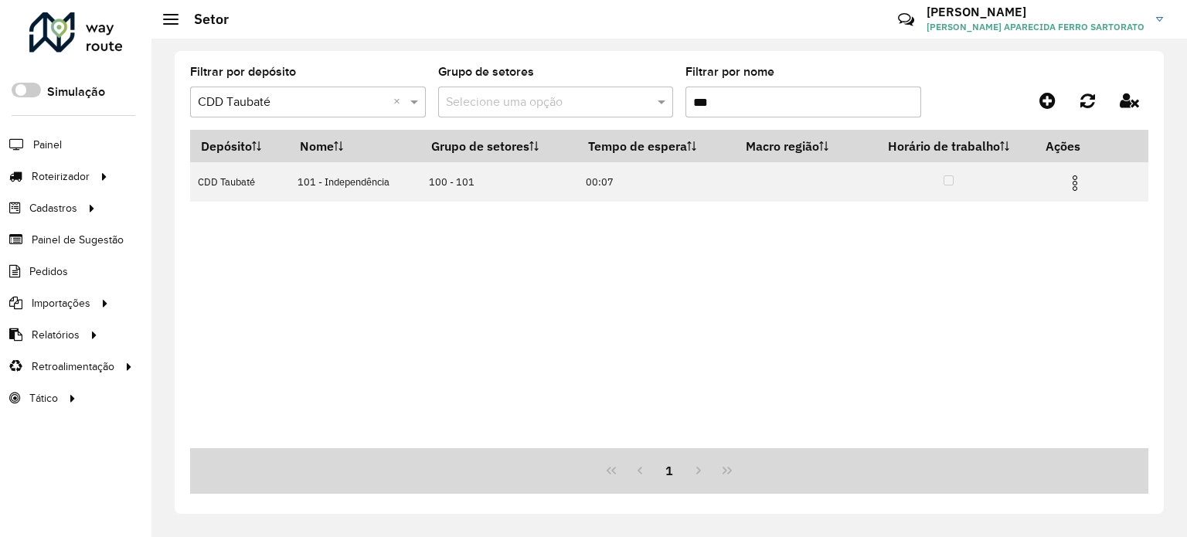
drag, startPoint x: 733, startPoint y: 103, endPoint x: 641, endPoint y: 107, distance: 91.3
click at [641, 107] on formly-group "Filtrar por depósito Selecione um depósito × CDD Taubaté × Grupo de setores Sel…" at bounding box center [543, 97] width 706 height 63
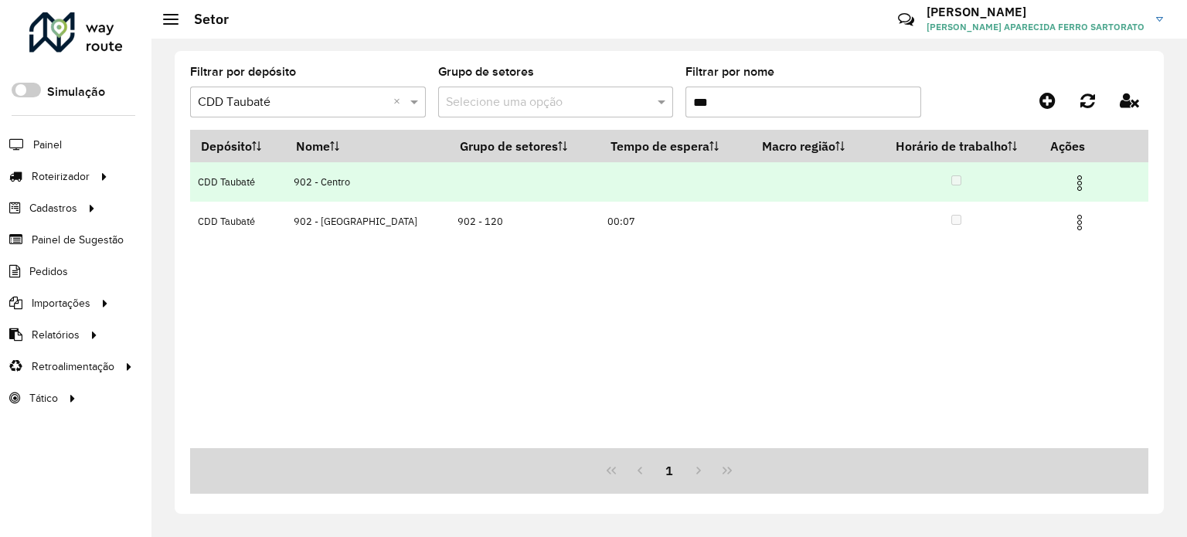
type input "***"
click at [1076, 182] on img at bounding box center [1079, 183] width 19 height 19
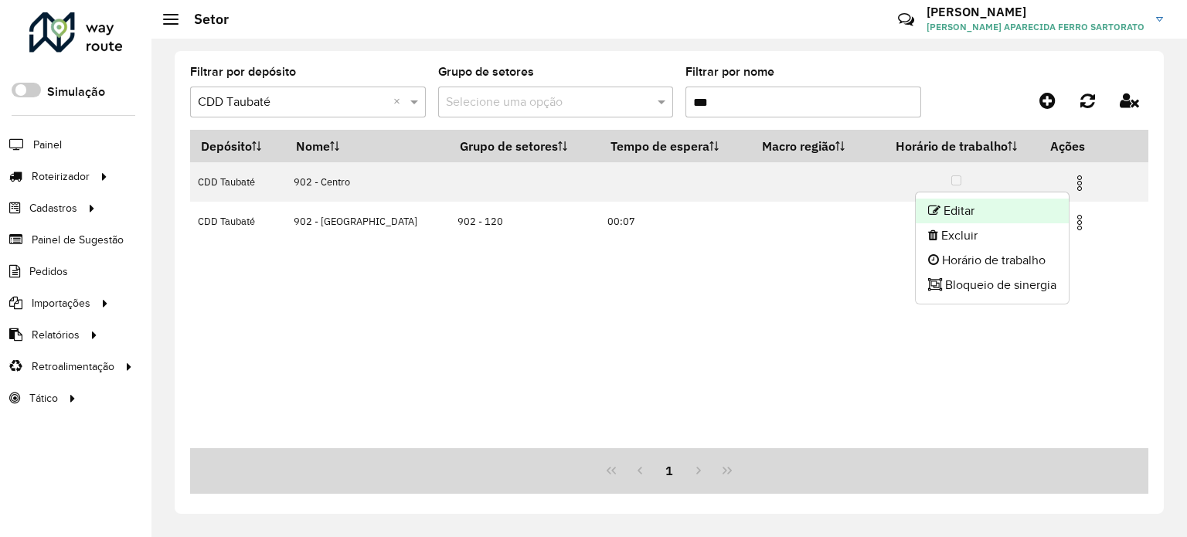
click at [1004, 215] on li "Editar" at bounding box center [992, 211] width 153 height 25
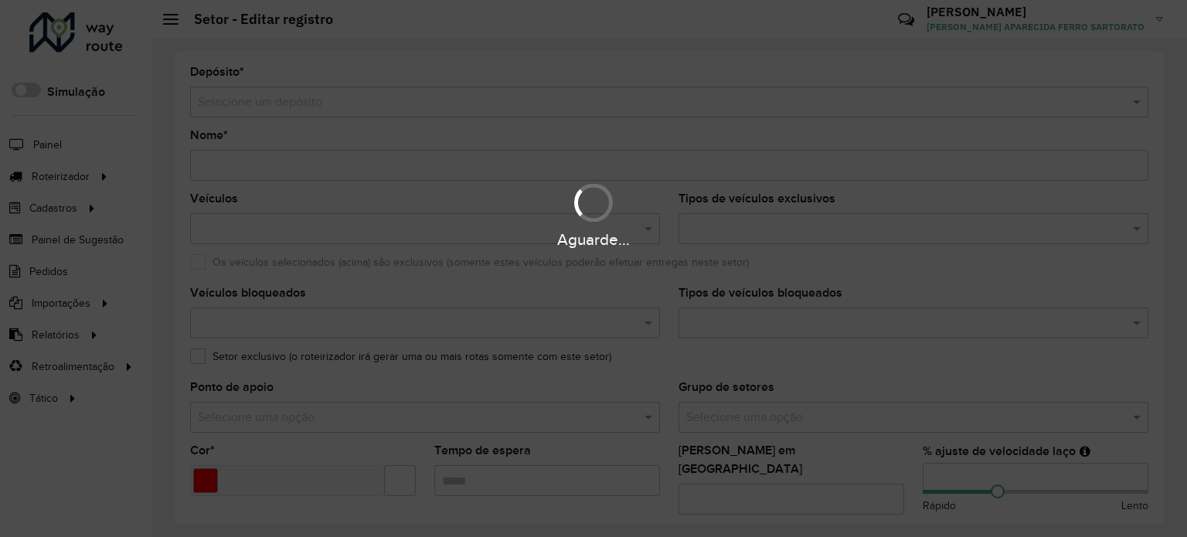
type input "**********"
type input "*******"
type input "**"
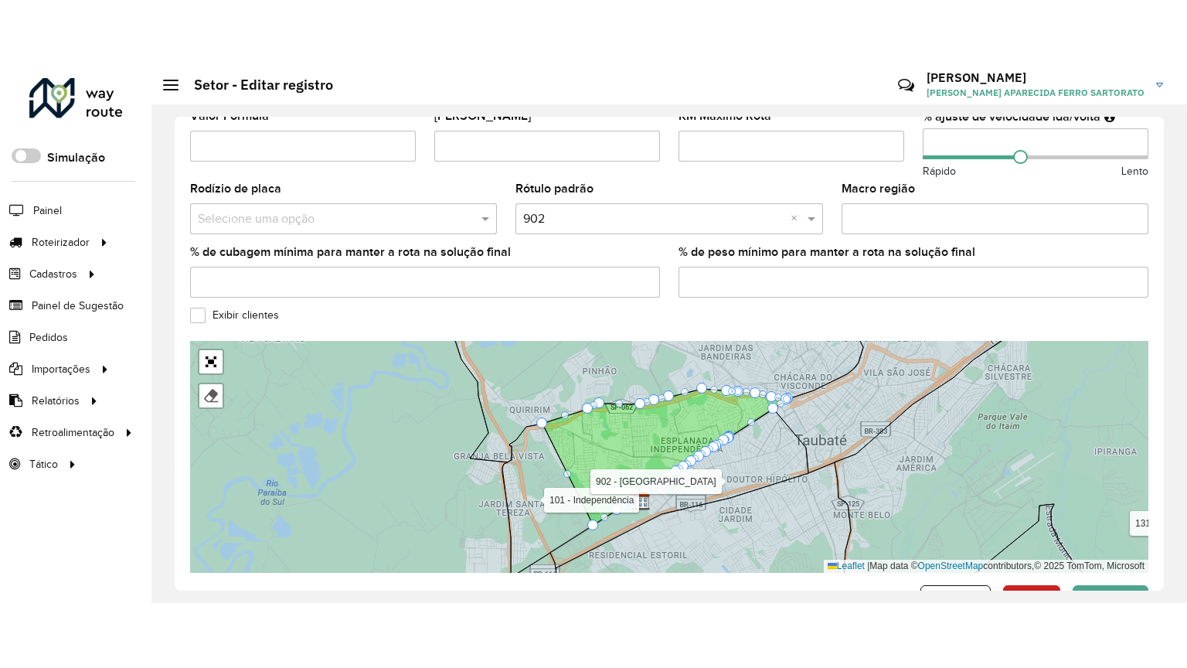
scroll to position [519, 0]
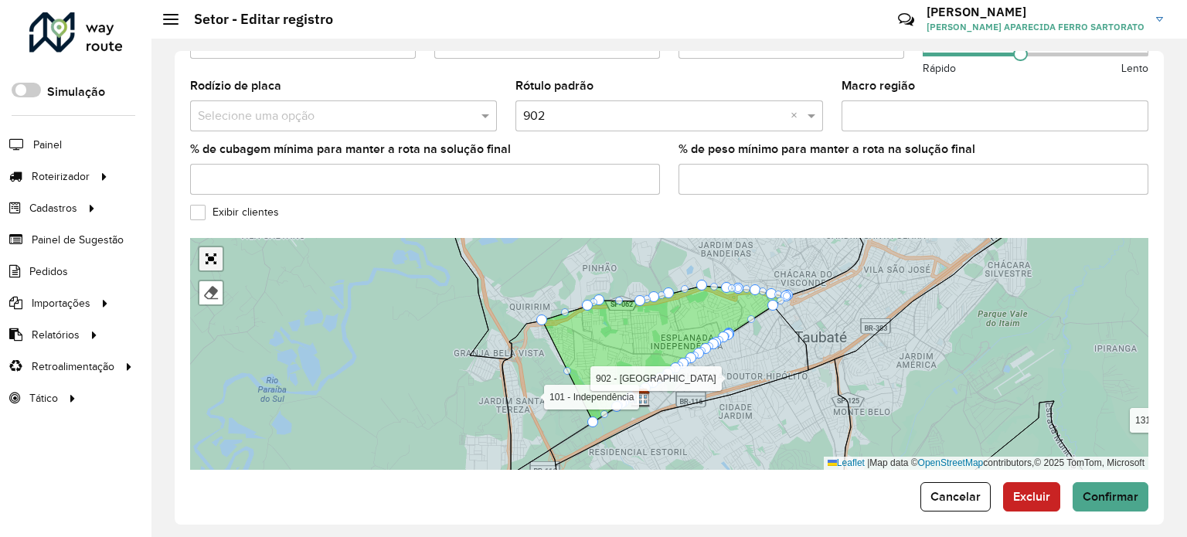
click at [214, 247] on link "Abrir mapa em tela cheia" at bounding box center [210, 258] width 23 height 23
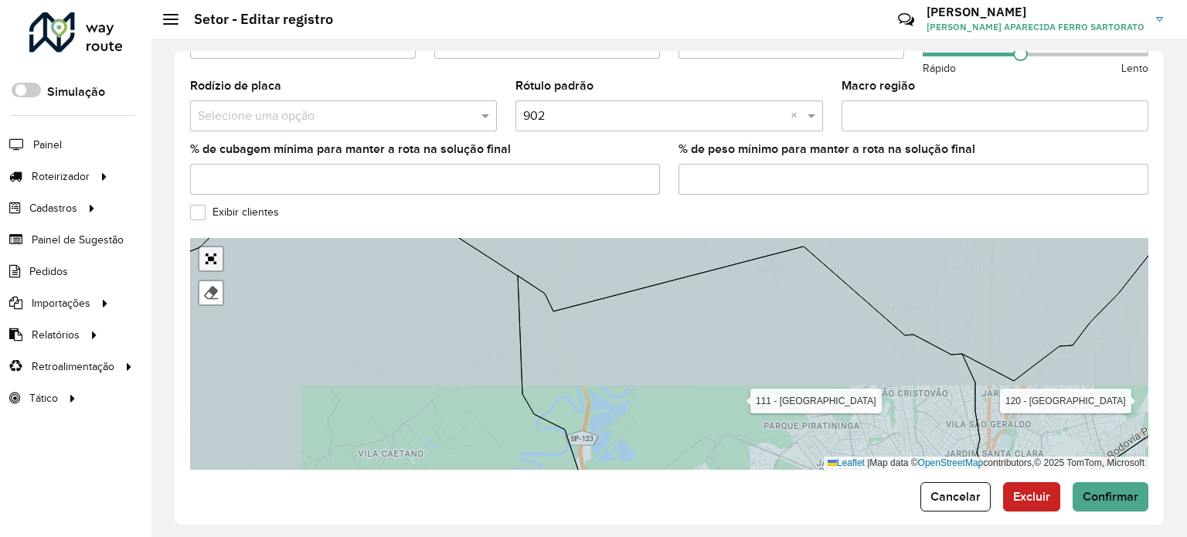
scroll to position [145, 0]
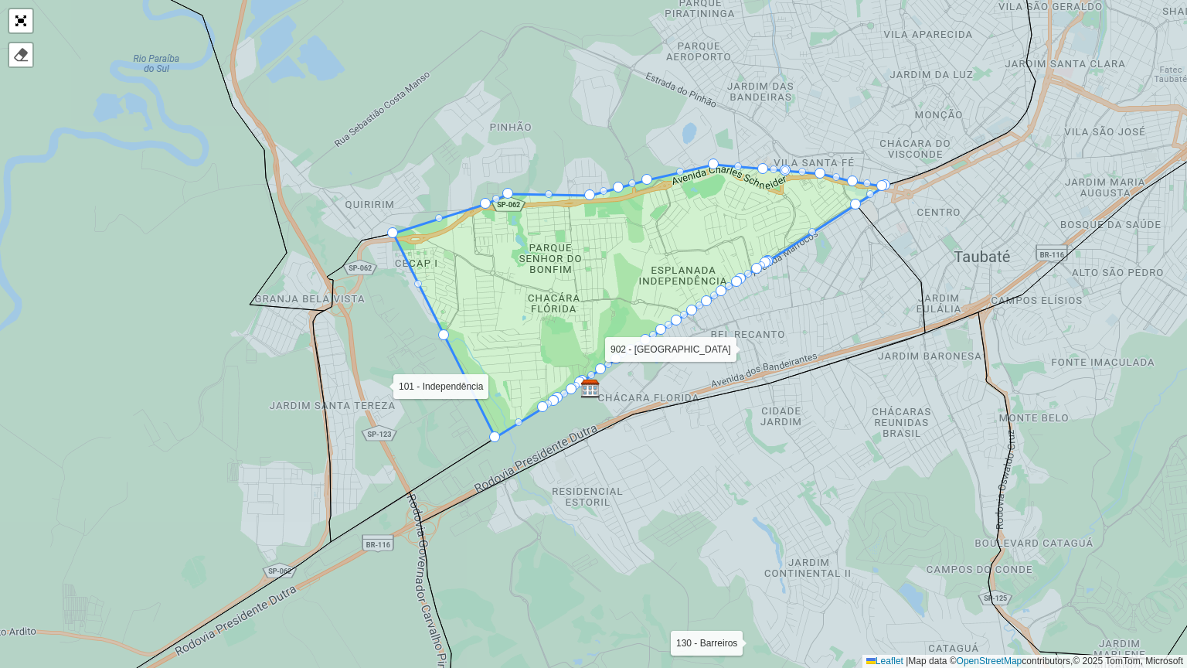
drag, startPoint x: 447, startPoint y: 334, endPoint x: 479, endPoint y: 379, distance: 55.3
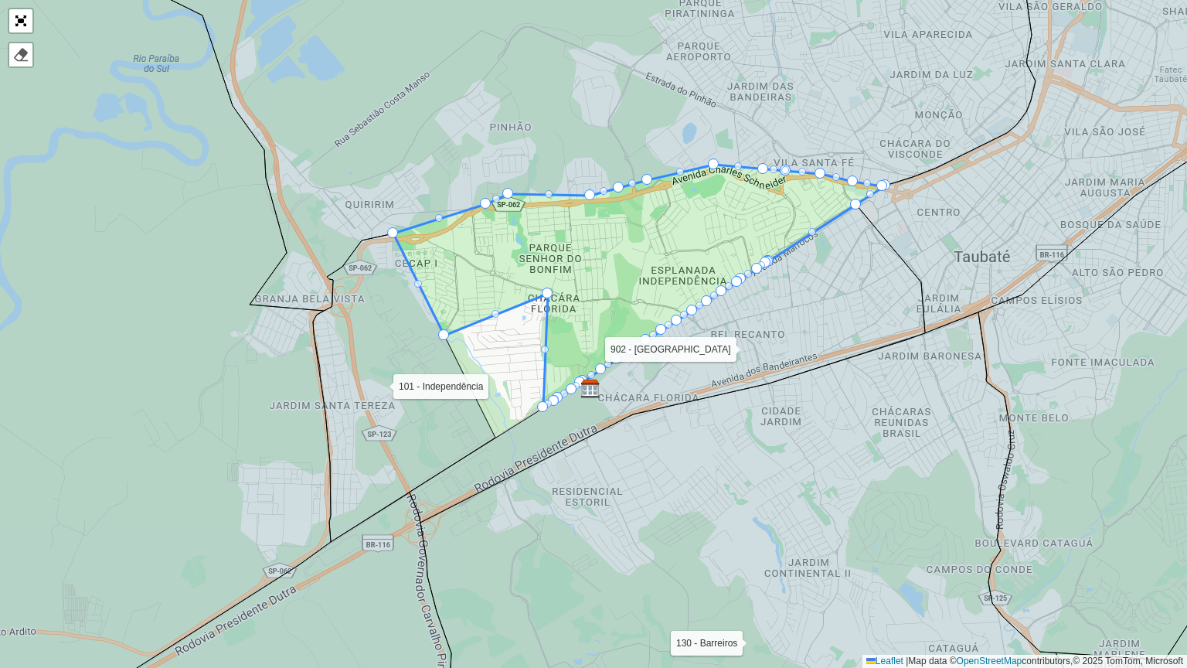
drag, startPoint x: 498, startPoint y: 436, endPoint x: 550, endPoint y: 292, distance: 153.0
drag, startPoint x: 440, startPoint y: 331, endPoint x: 495, endPoint y: 272, distance: 80.4
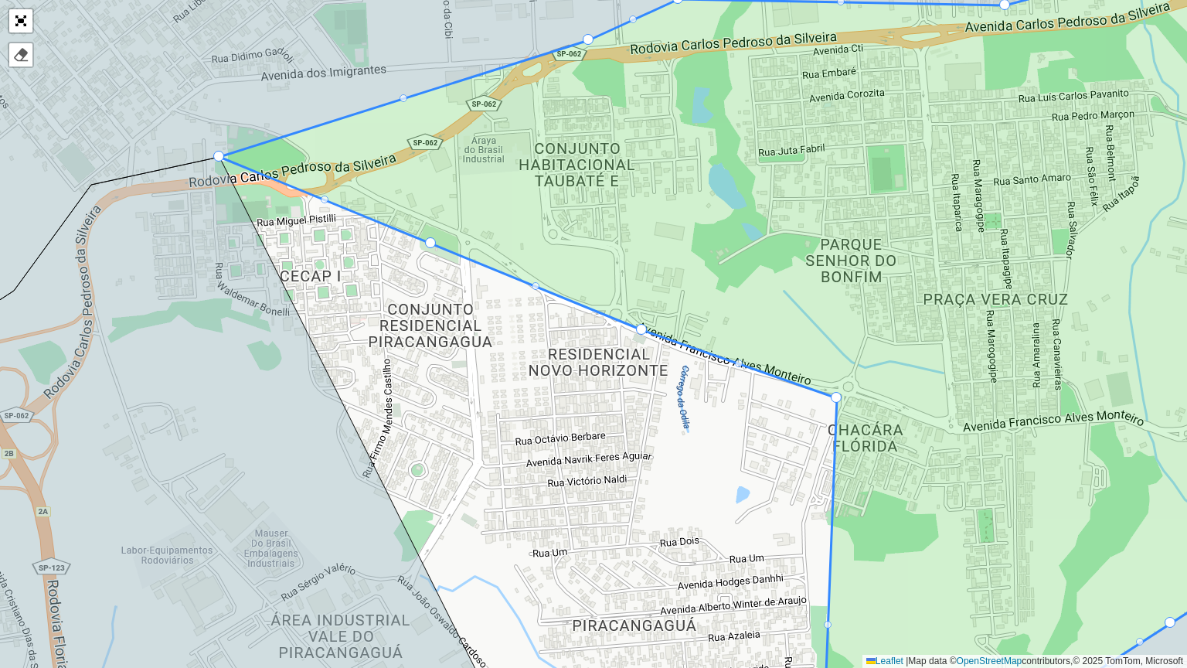
drag, startPoint x: 445, startPoint y: 280, endPoint x: 437, endPoint y: 340, distance: 60.9
click at [437, 340] on div "100 - São Bento 101 - Independência 110 - Tremembé 111 - Parque Aeroporto- Quir…" at bounding box center [593, 334] width 1187 height 668
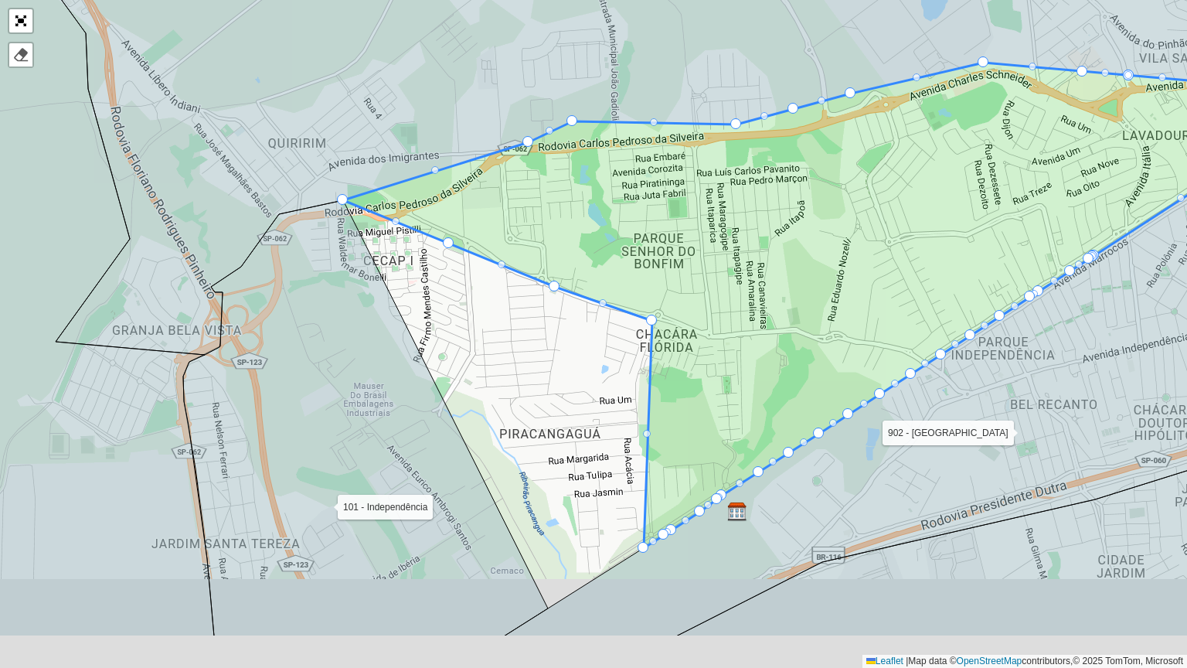
drag, startPoint x: 501, startPoint y: 463, endPoint x: 488, endPoint y: 339, distance: 124.2
click at [488, 339] on div "100 - São Bento 101 - Independência 110 - Tremembé 111 - Parque Aeroporto- Quir…" at bounding box center [593, 334] width 1187 height 668
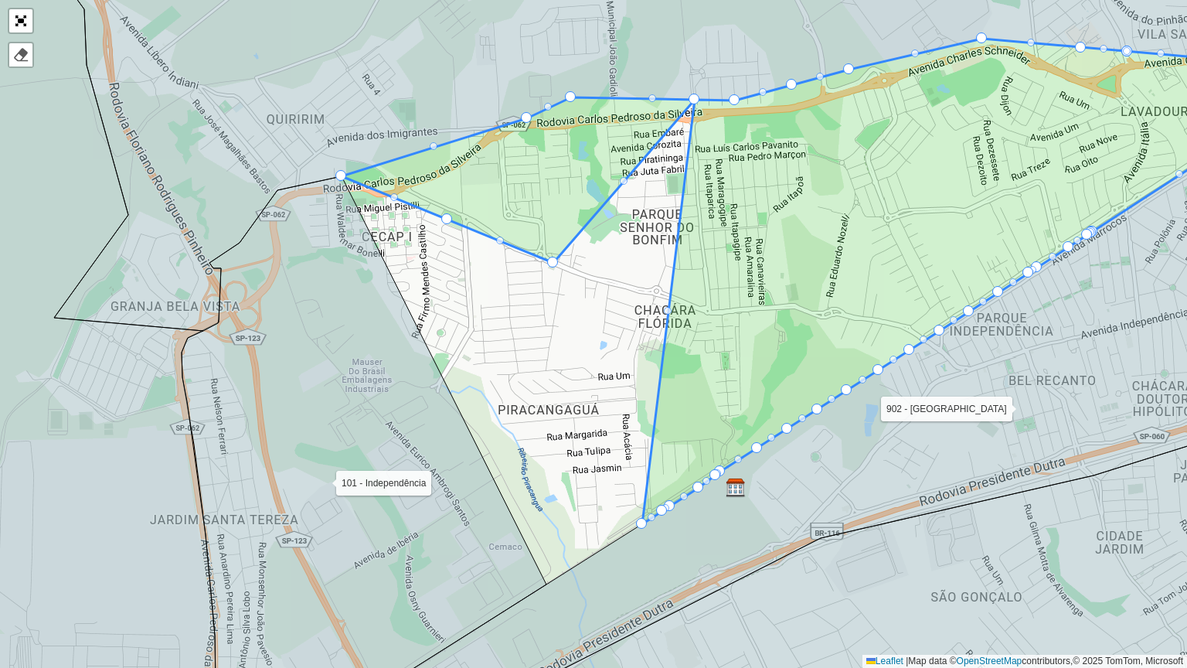
drag, startPoint x: 650, startPoint y: 294, endPoint x: 694, endPoint y: 101, distance: 197.4
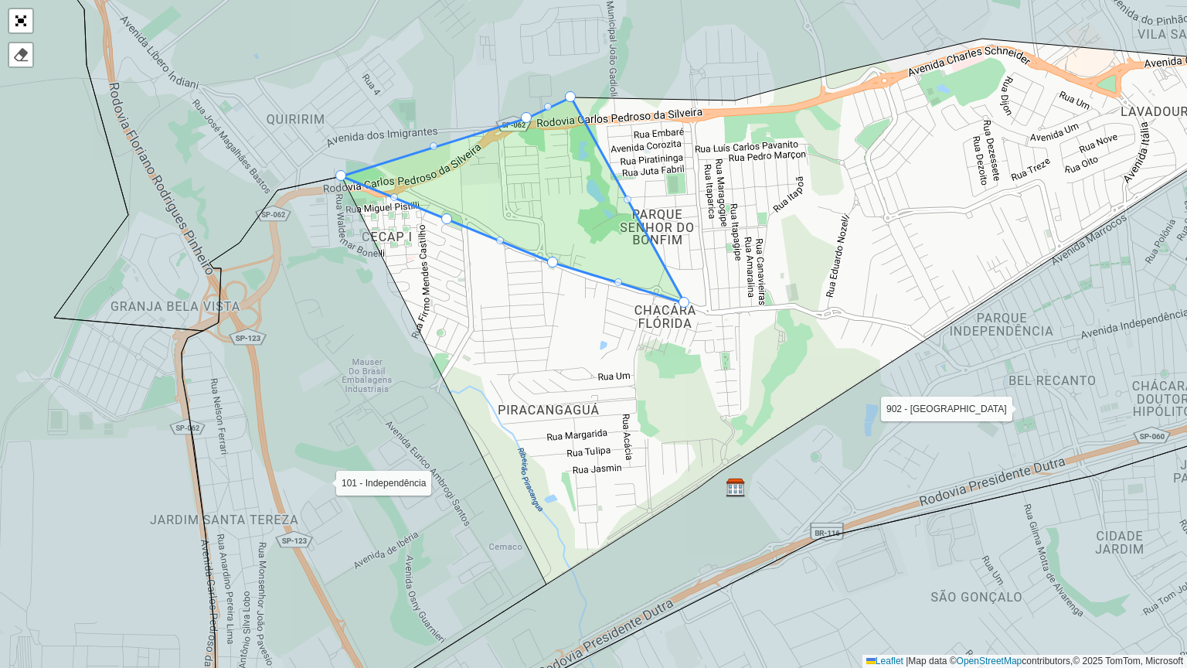
drag, startPoint x: 695, startPoint y: 100, endPoint x: 689, endPoint y: 307, distance: 207.2
drag, startPoint x: 620, startPoint y: 284, endPoint x: 600, endPoint y: 321, distance: 42.6
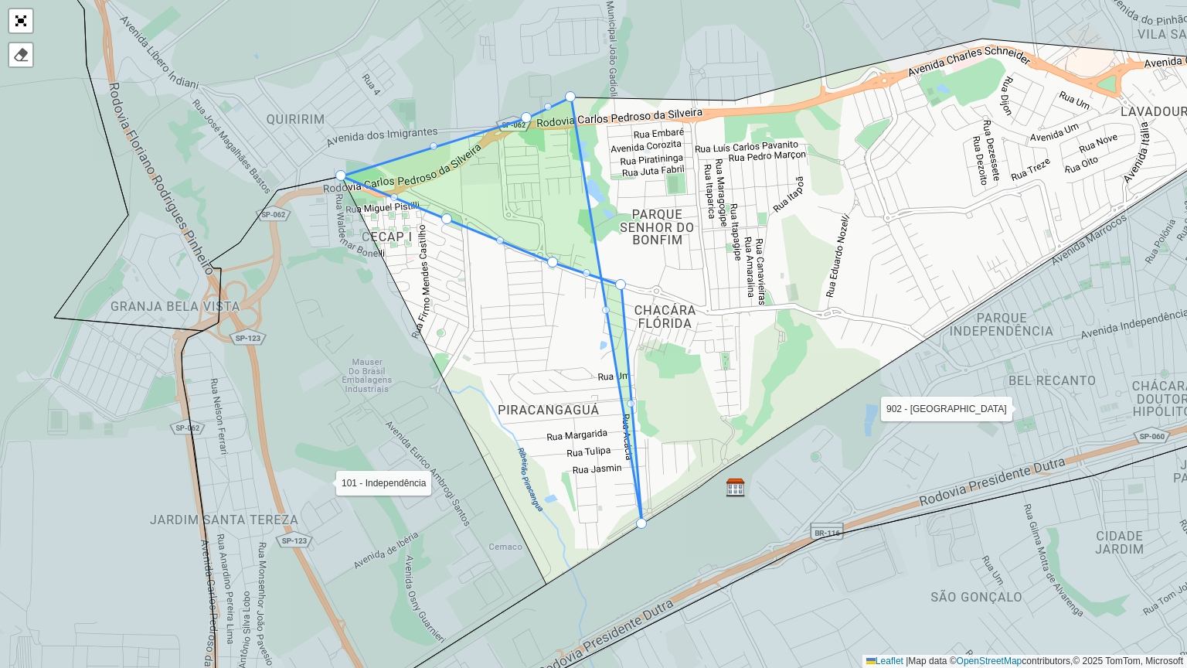
drag, startPoint x: 691, startPoint y: 302, endPoint x: 655, endPoint y: 515, distance: 215.4
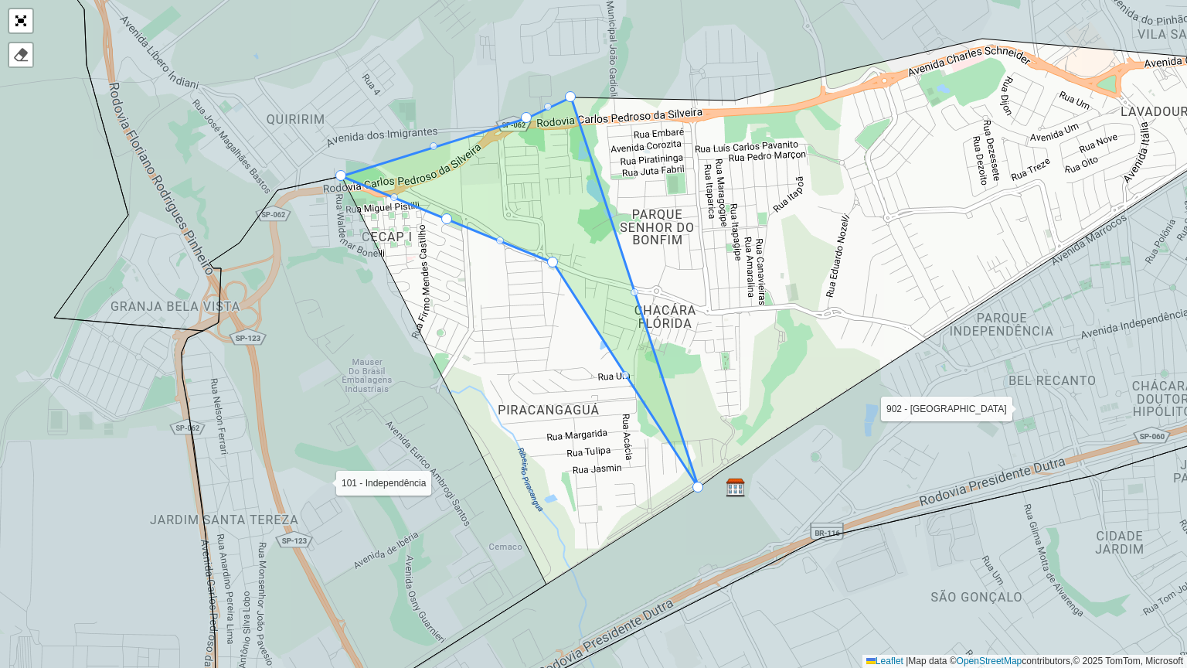
drag, startPoint x: 600, startPoint y: 278, endPoint x: 699, endPoint y: 477, distance: 221.5
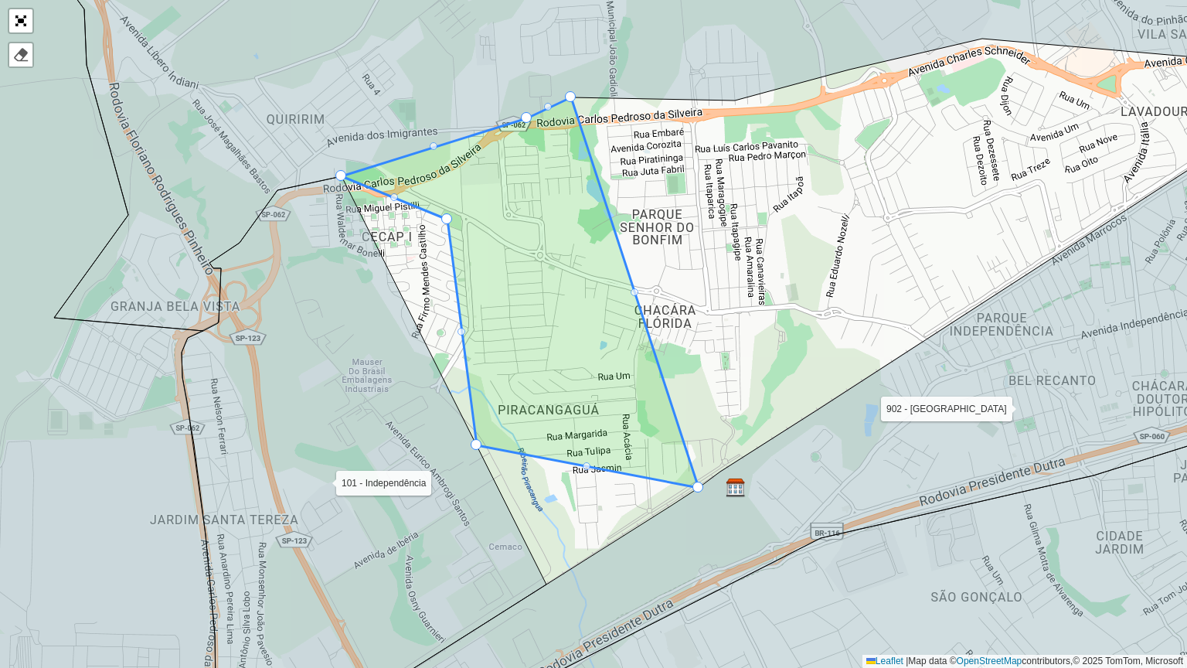
drag, startPoint x: 550, startPoint y: 263, endPoint x: 477, endPoint y: 444, distance: 195.1
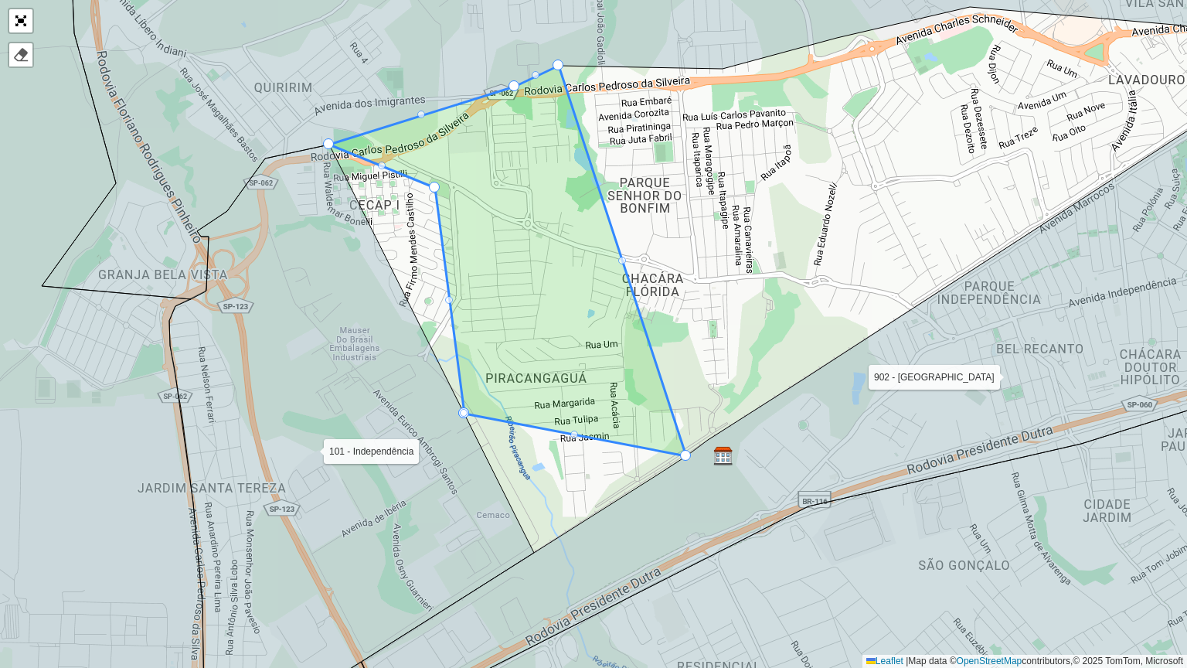
drag, startPoint x: 584, startPoint y: 461, endPoint x: 575, endPoint y: 422, distance: 39.7
click at [576, 423] on icon at bounding box center [507, 261] width 357 height 390
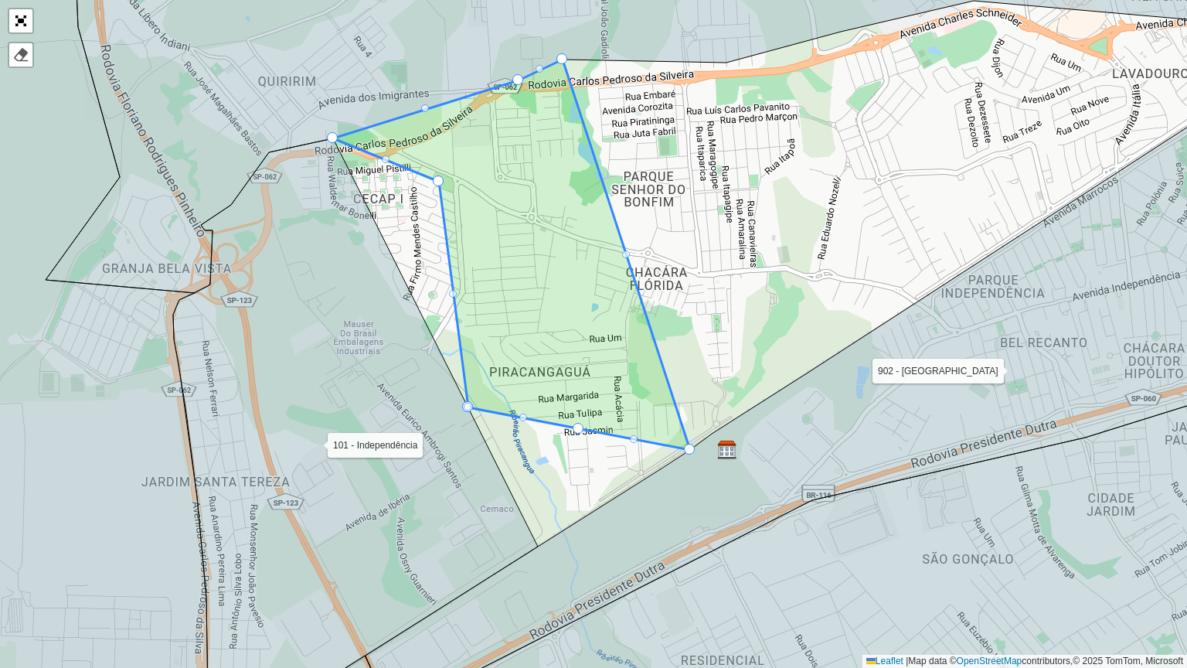
drag, startPoint x: 576, startPoint y: 427, endPoint x: 557, endPoint y: 442, distance: 24.3
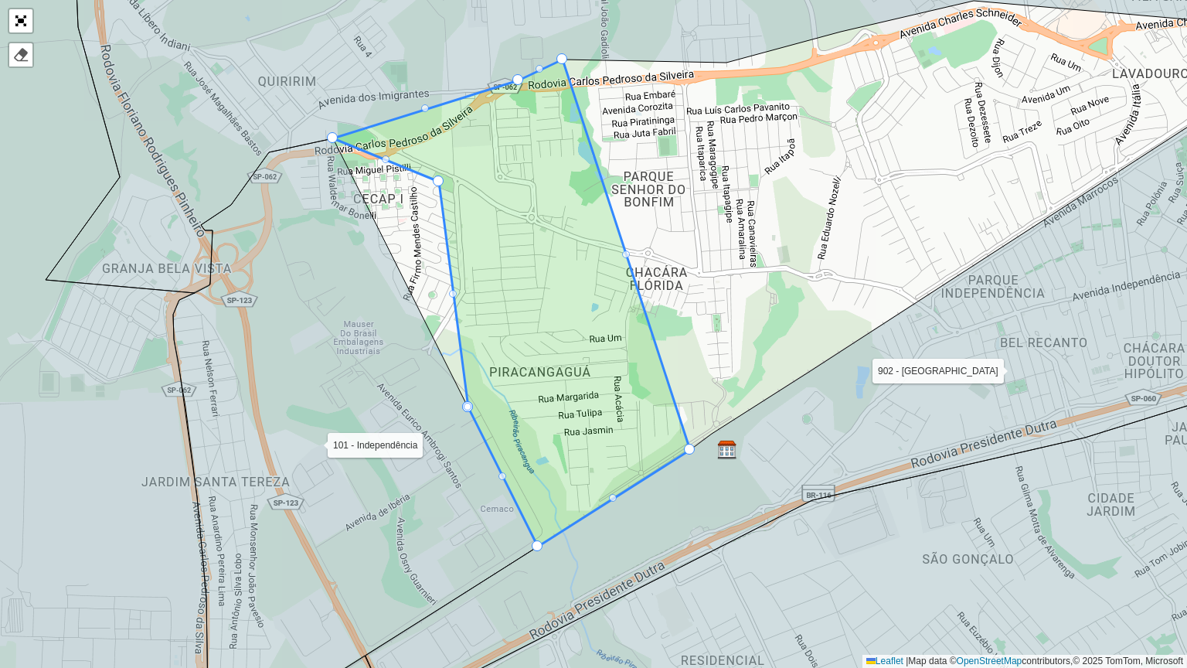
drag, startPoint x: 580, startPoint y: 427, endPoint x: 539, endPoint y: 539, distance: 120.3
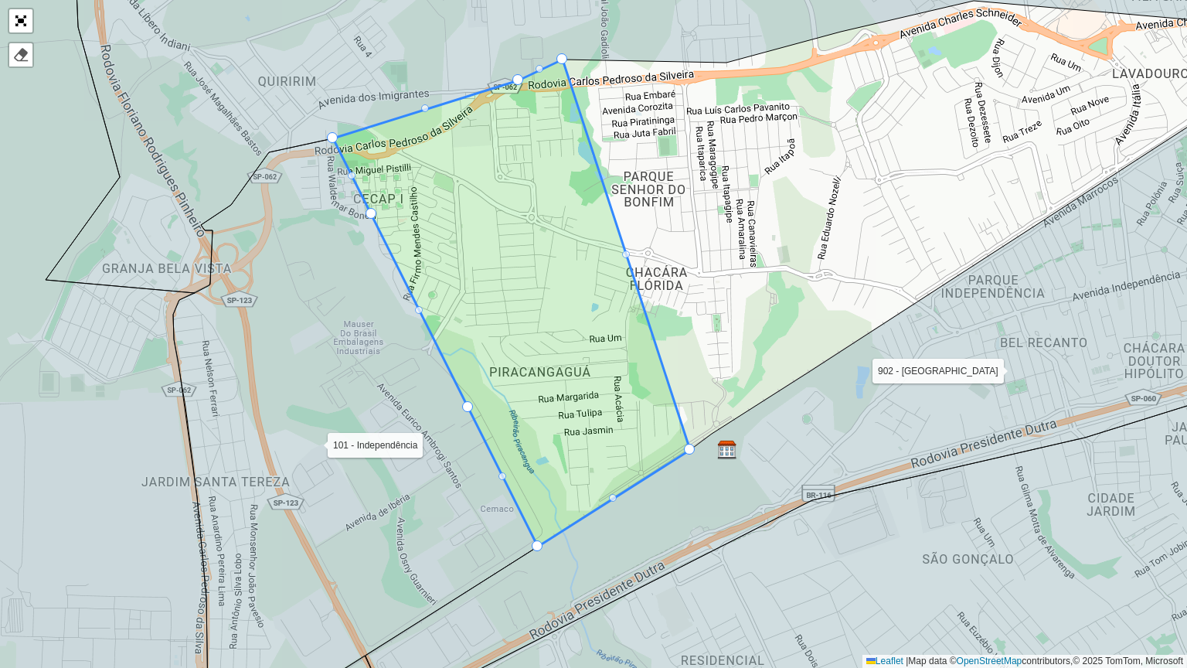
drag, startPoint x: 437, startPoint y: 178, endPoint x: 373, endPoint y: 209, distance: 71.5
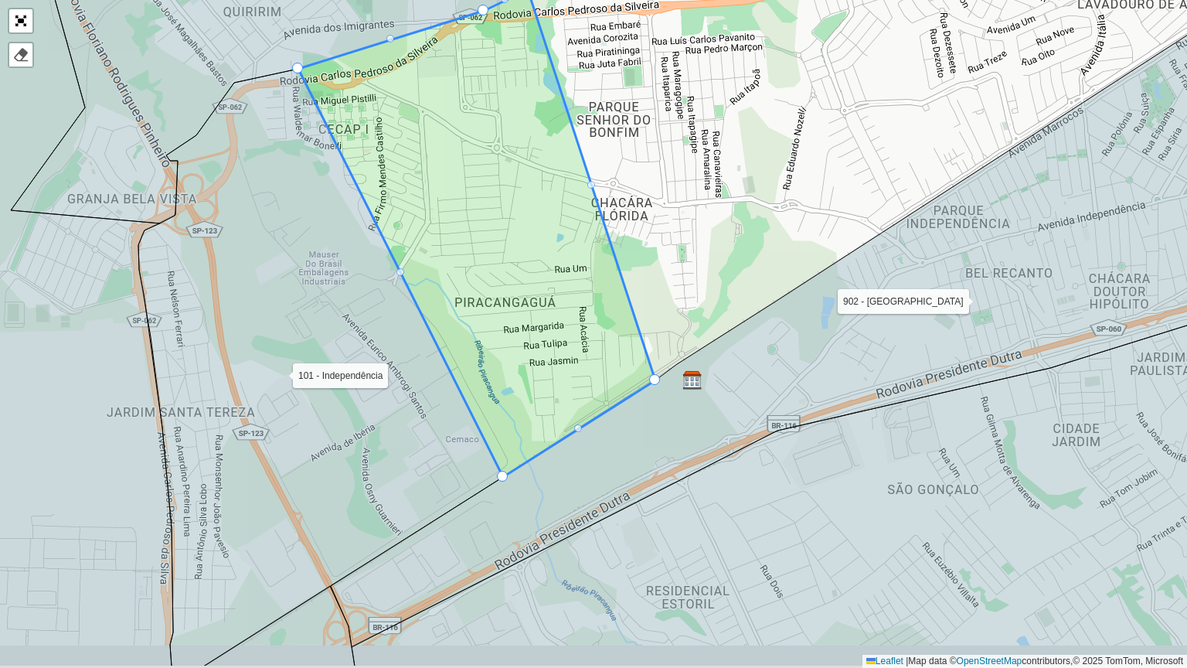
drag, startPoint x: 933, startPoint y: 423, endPoint x: 889, endPoint y: 320, distance: 112.1
click at [889, 321] on icon at bounding box center [801, 329] width 940 height 636
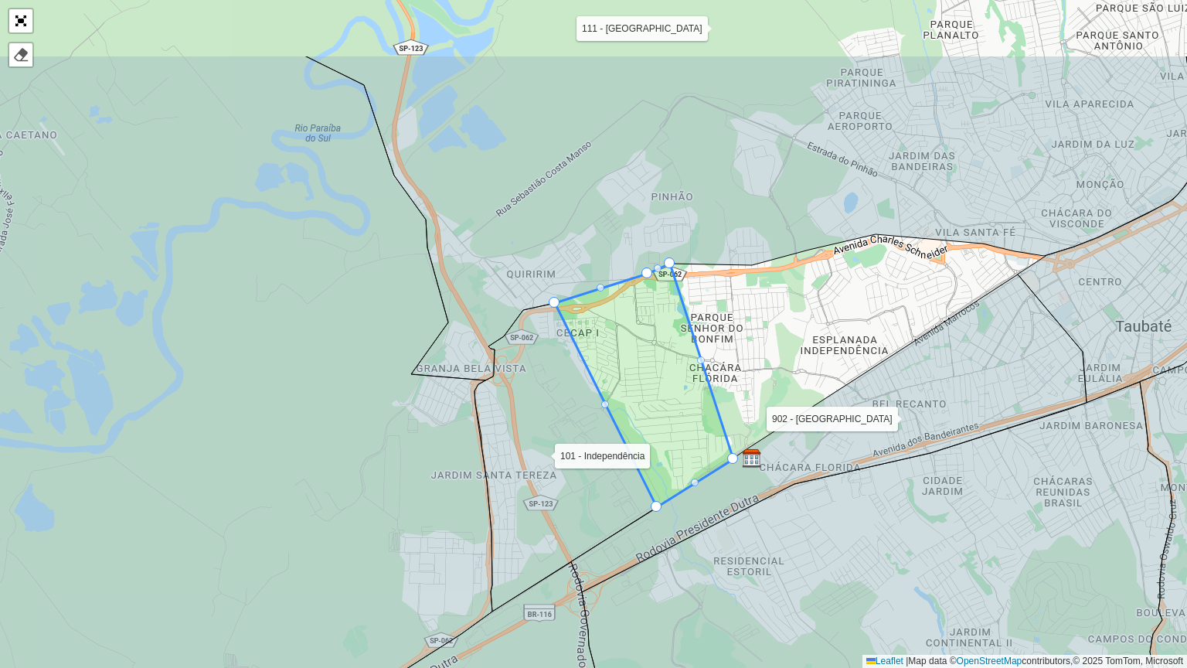
drag, startPoint x: 893, startPoint y: 372, endPoint x: 859, endPoint y: 497, distance: 129.7
click at [859, 497] on icon at bounding box center [927, 620] width 691 height 477
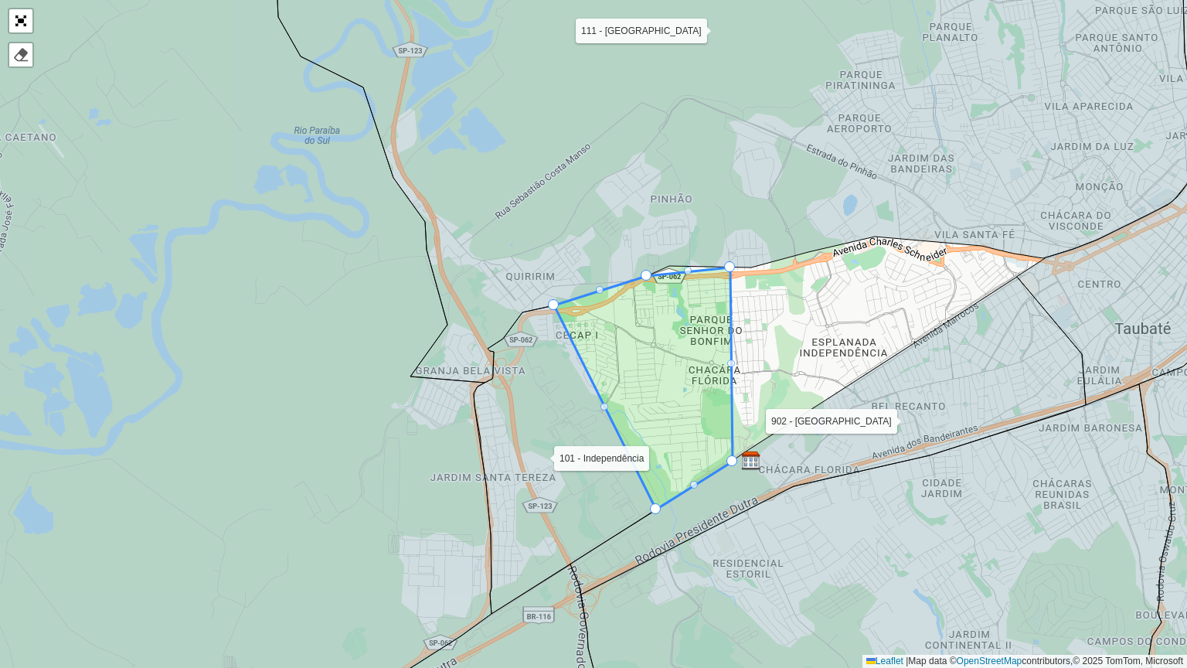
drag, startPoint x: 669, startPoint y: 263, endPoint x: 730, endPoint y: 280, distance: 63.4
drag, startPoint x: 689, startPoint y: 277, endPoint x: 692, endPoint y: 265, distance: 12.7
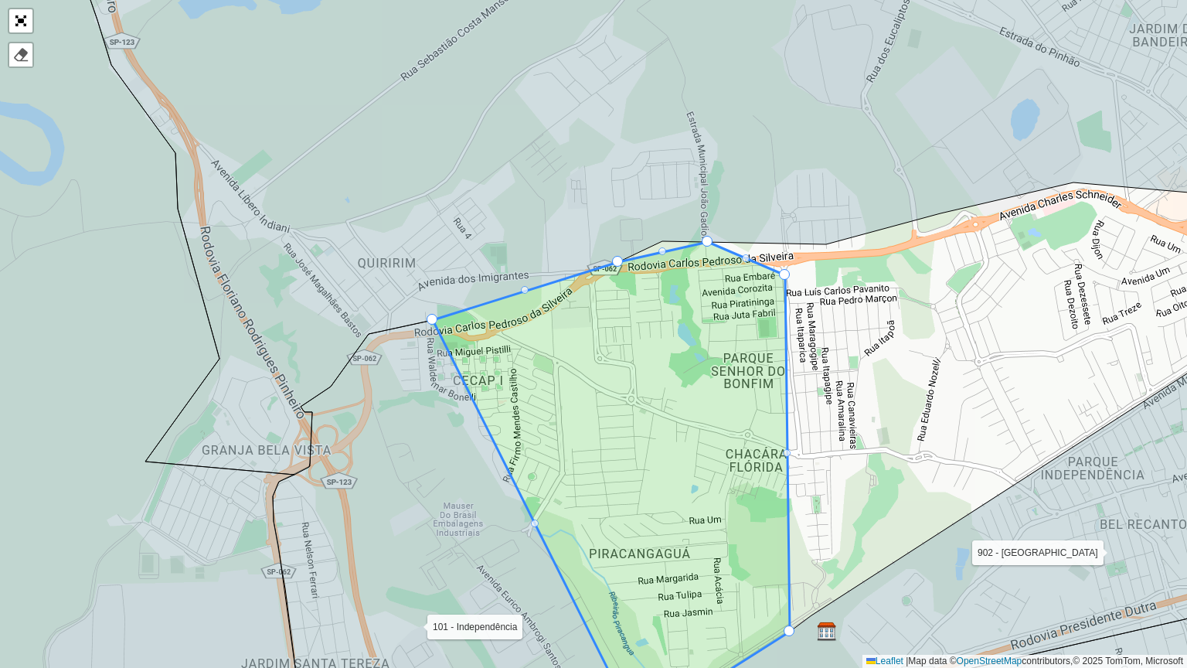
drag, startPoint x: 699, startPoint y: 266, endPoint x: 705, endPoint y: 241, distance: 25.5
drag, startPoint x: 660, startPoint y: 250, endPoint x: 655, endPoint y: 223, distance: 28.2
drag, startPoint x: 661, startPoint y: 253, endPoint x: 653, endPoint y: 234, distance: 21.1
drag, startPoint x: 783, startPoint y: 271, endPoint x: 787, endPoint y: 250, distance: 22.1
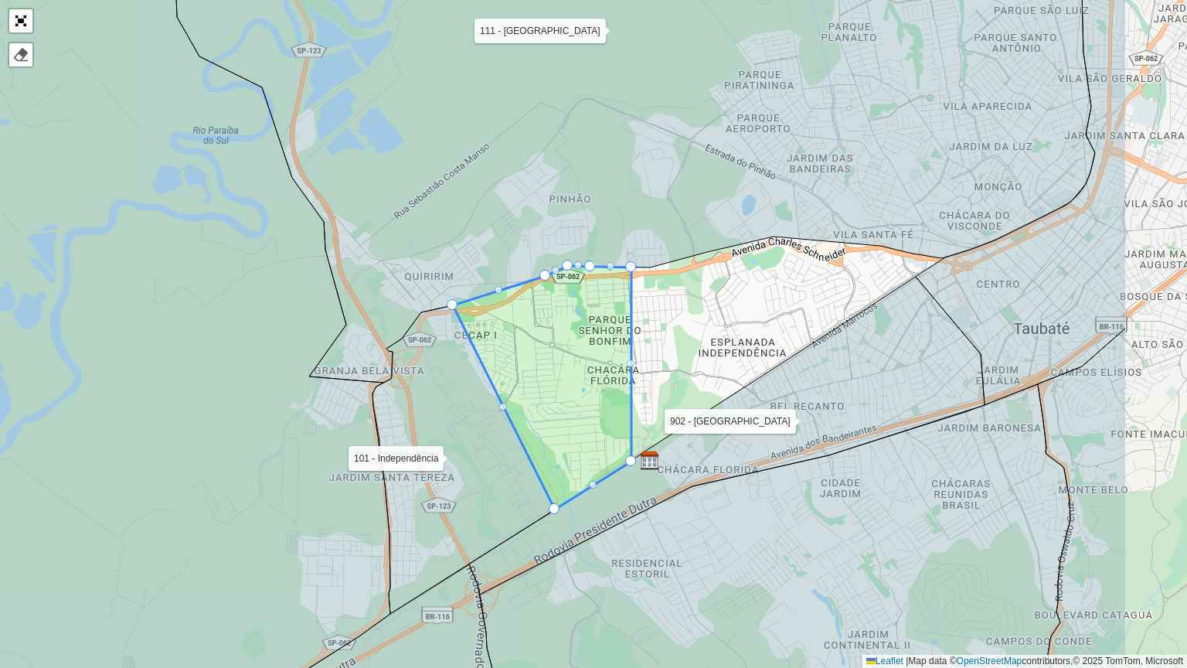
drag, startPoint x: 958, startPoint y: 428, endPoint x: 777, endPoint y: 397, distance: 183.4
click at [777, 397] on icon at bounding box center [726, 436] width 515 height 318
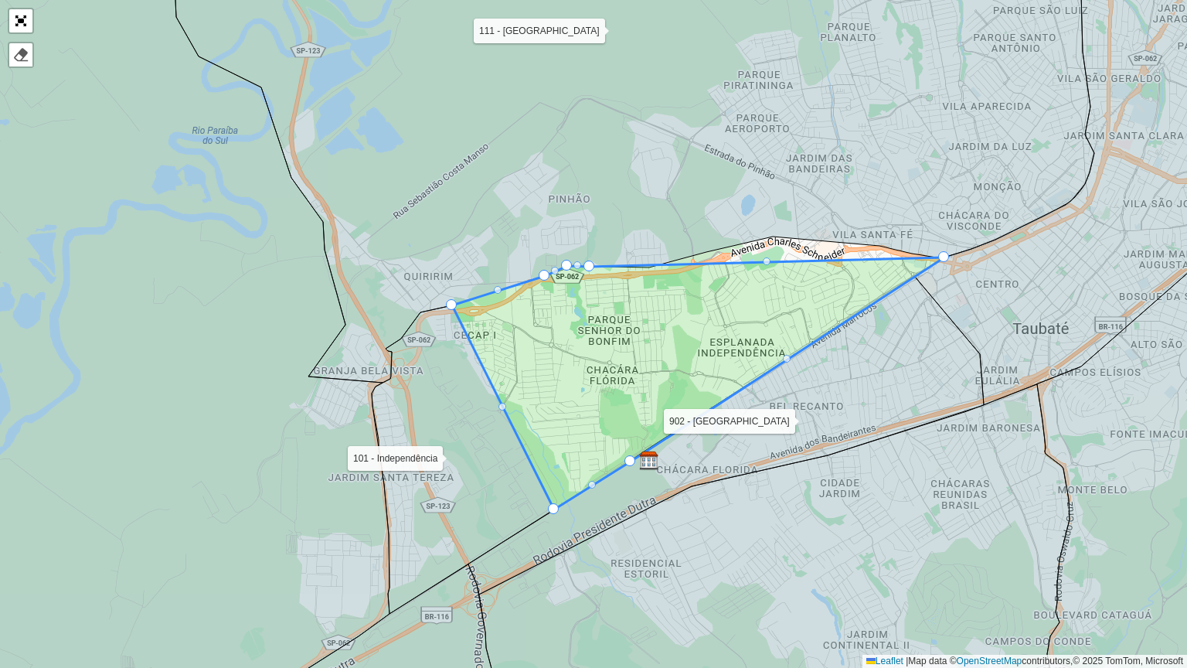
drag, startPoint x: 631, startPoint y: 265, endPoint x: 933, endPoint y: 260, distance: 302.9
drag, startPoint x: 797, startPoint y: 257, endPoint x: 805, endPoint y: 240, distance: 19.4
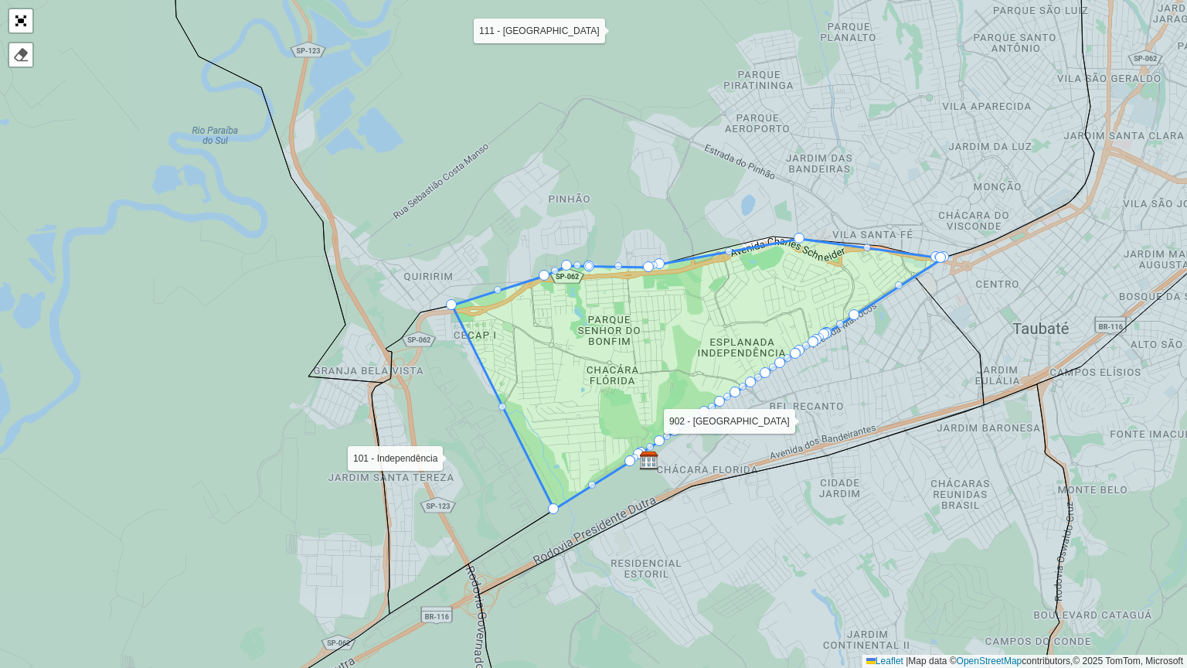
drag, startPoint x: 795, startPoint y: 260, endPoint x: 796, endPoint y: 243, distance: 16.2
drag, startPoint x: 867, startPoint y: 244, endPoint x: 872, endPoint y: 234, distance: 11.1
drag, startPoint x: 864, startPoint y: 246, endPoint x: 872, endPoint y: 240, distance: 11.0
drag, startPoint x: 729, startPoint y: 247, endPoint x: 724, endPoint y: 235, distance: 13.2
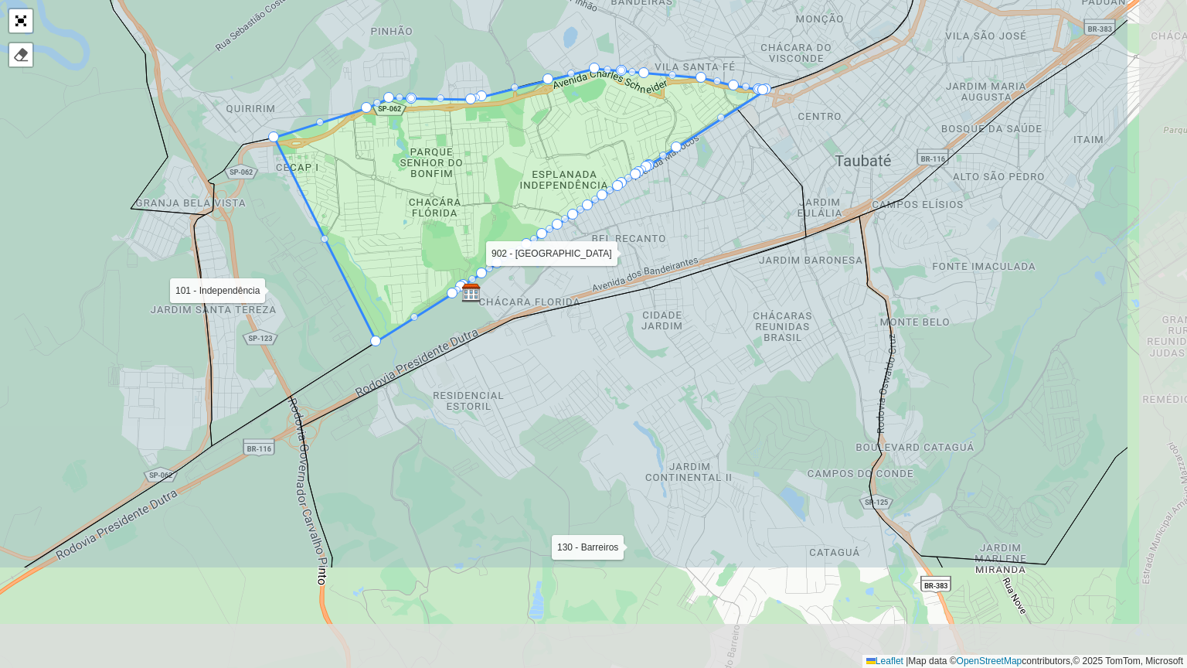
drag, startPoint x: 940, startPoint y: 474, endPoint x: 777, endPoint y: 327, distance: 218.8
click at [763, 305] on icon at bounding box center [621, 392] width 641 height 352
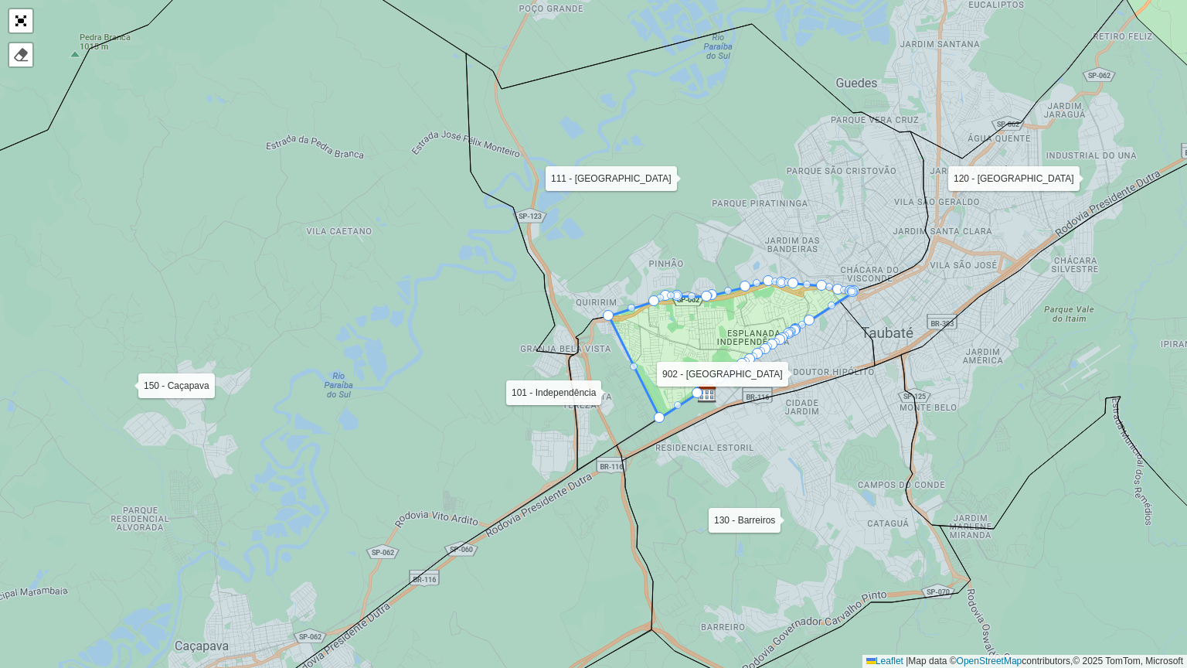
drag, startPoint x: 966, startPoint y: 563, endPoint x: 801, endPoint y: 419, distance: 218.5
click at [801, 419] on icon at bounding box center [796, 517] width 348 height 325
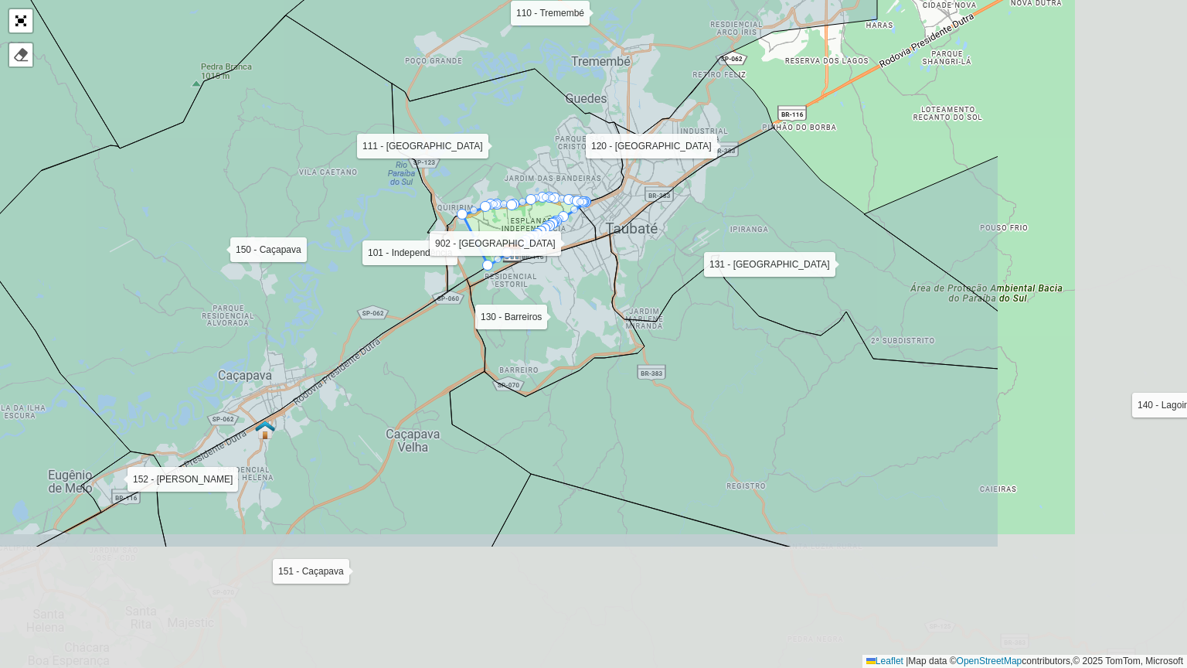
drag, startPoint x: 1056, startPoint y: 603, endPoint x: 723, endPoint y: 395, distance: 392.6
click at [723, 395] on icon at bounding box center [724, 351] width 549 height 391
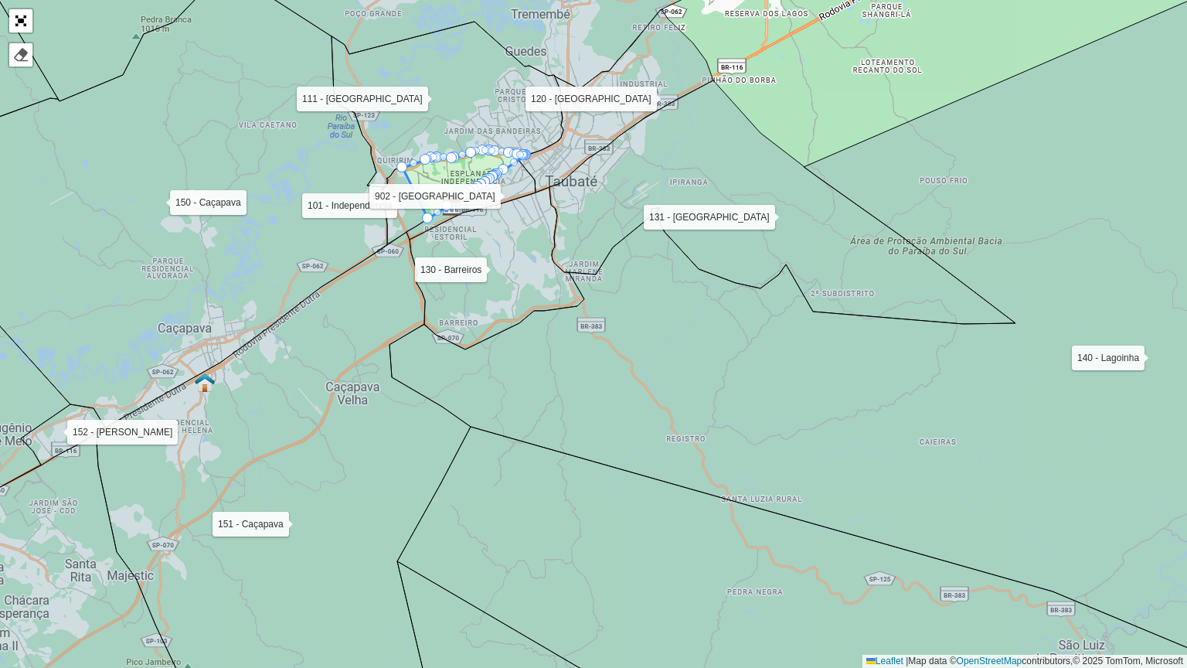
drag, startPoint x: 1041, startPoint y: 550, endPoint x: 889, endPoint y: 454, distance: 179.9
click at [869, 443] on icon at bounding box center [830, 338] width 882 height 687
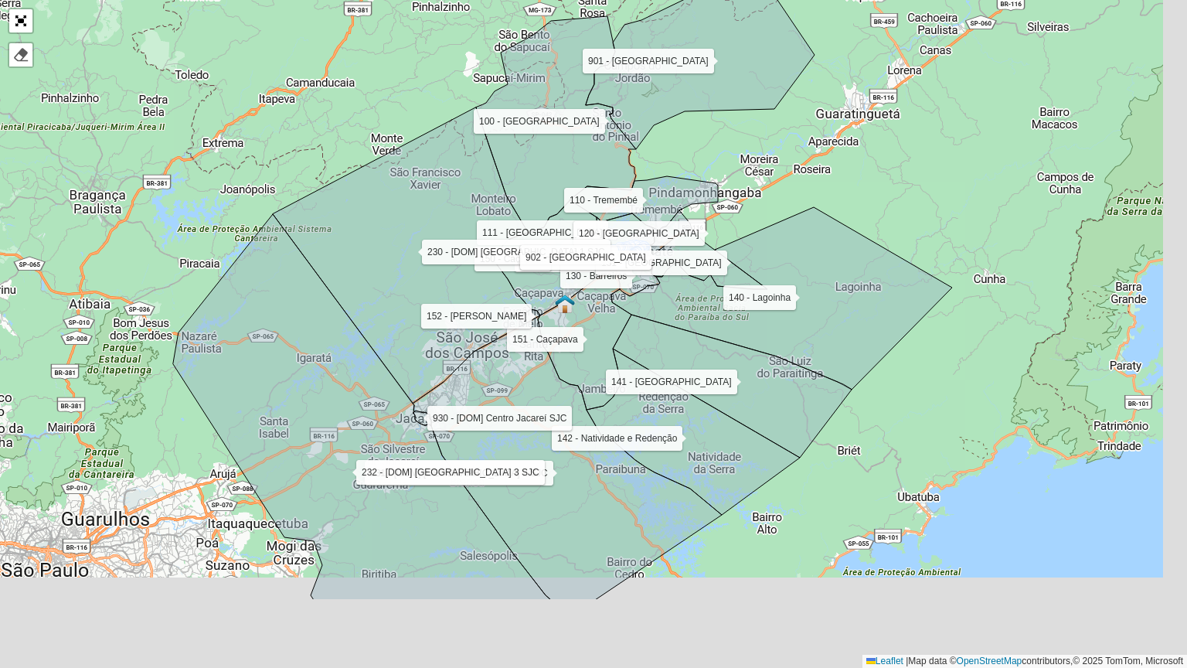
drag, startPoint x: 1026, startPoint y: 568, endPoint x: 878, endPoint y: 430, distance: 202.8
click at [878, 430] on div "100 - São Bento 101 - Independência 110 - Tremembé 111 - Parque Aeroporto- Quir…" at bounding box center [593, 334] width 1187 height 668
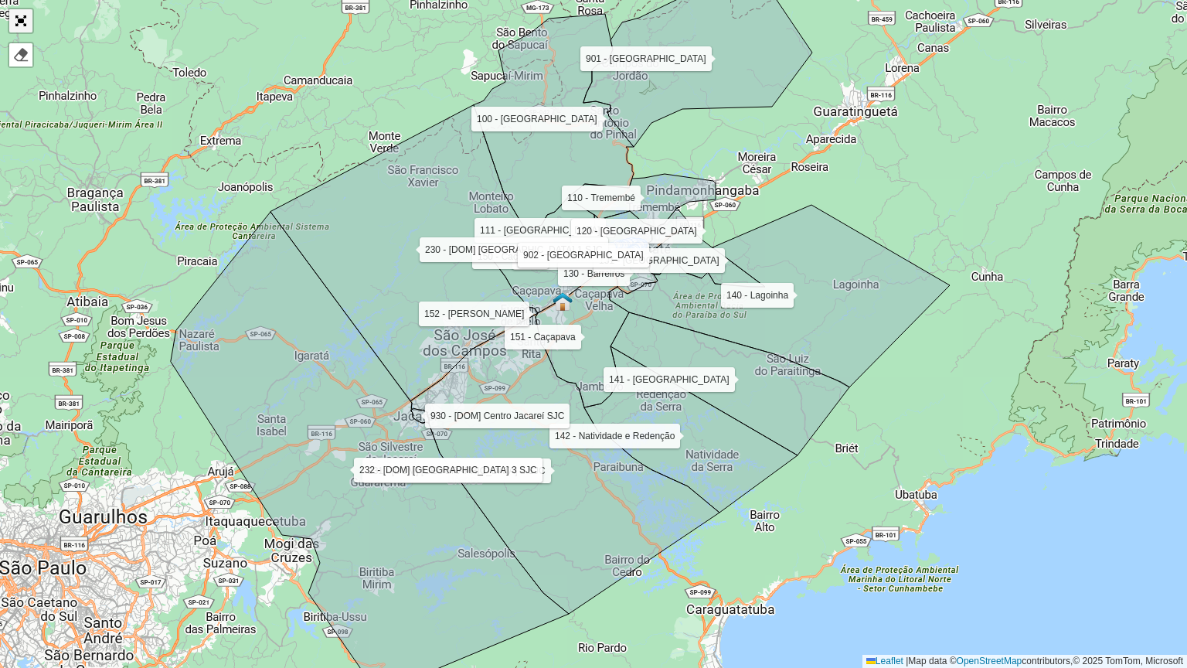
click at [19, 21] on link "Abrir mapa em tela cheia" at bounding box center [20, 20] width 23 height 23
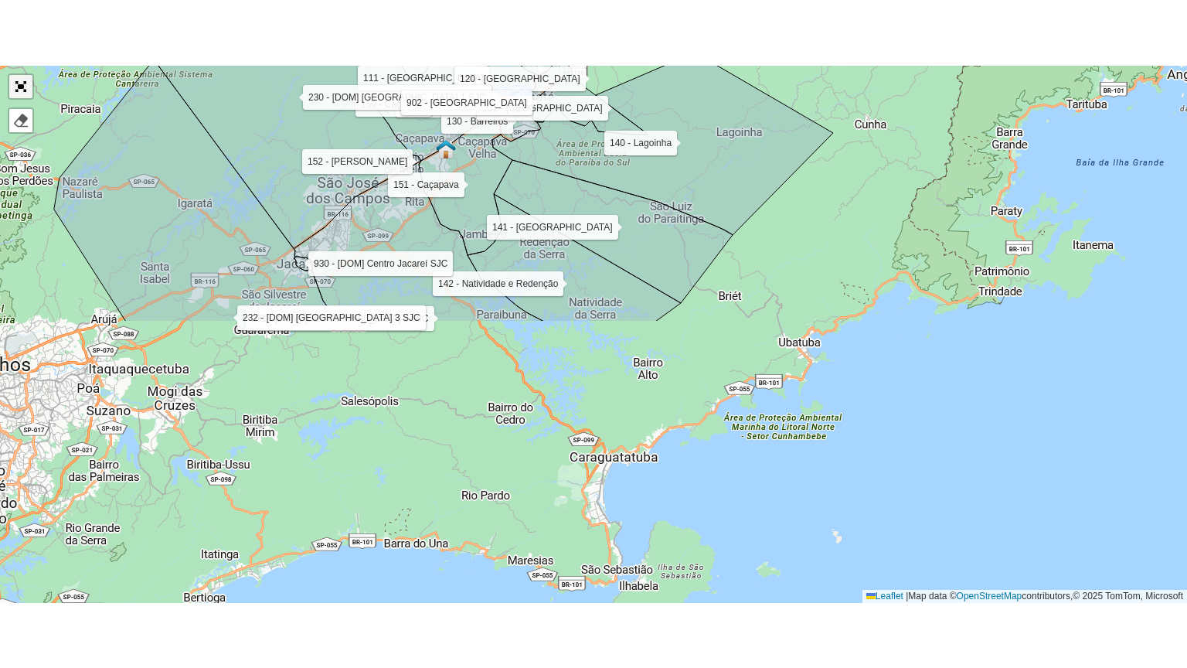
scroll to position [513, 0]
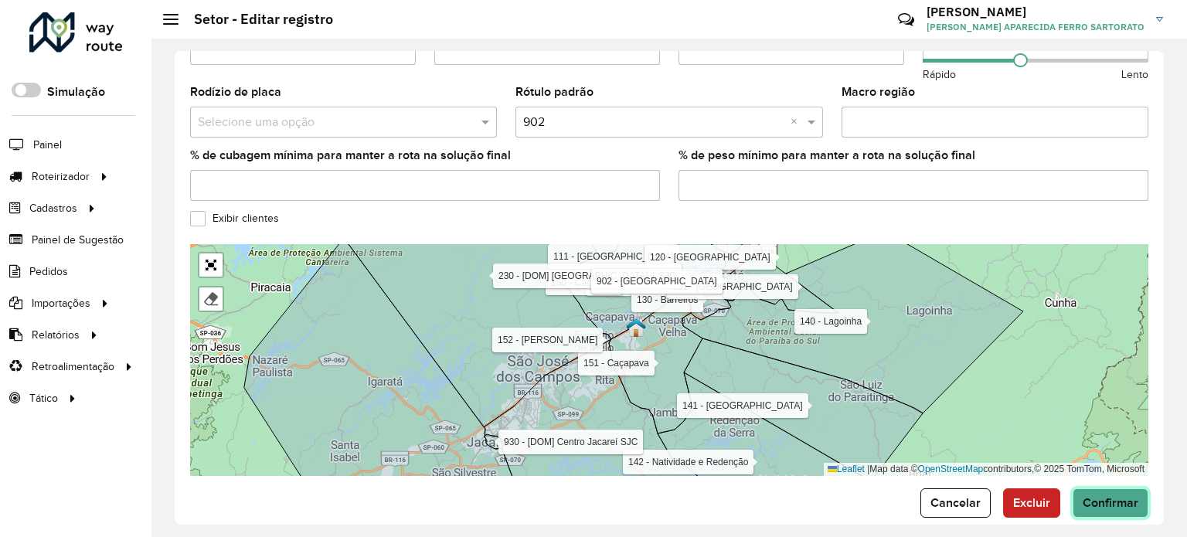
click at [1125, 496] on span "Confirmar" at bounding box center [1111, 502] width 56 height 13
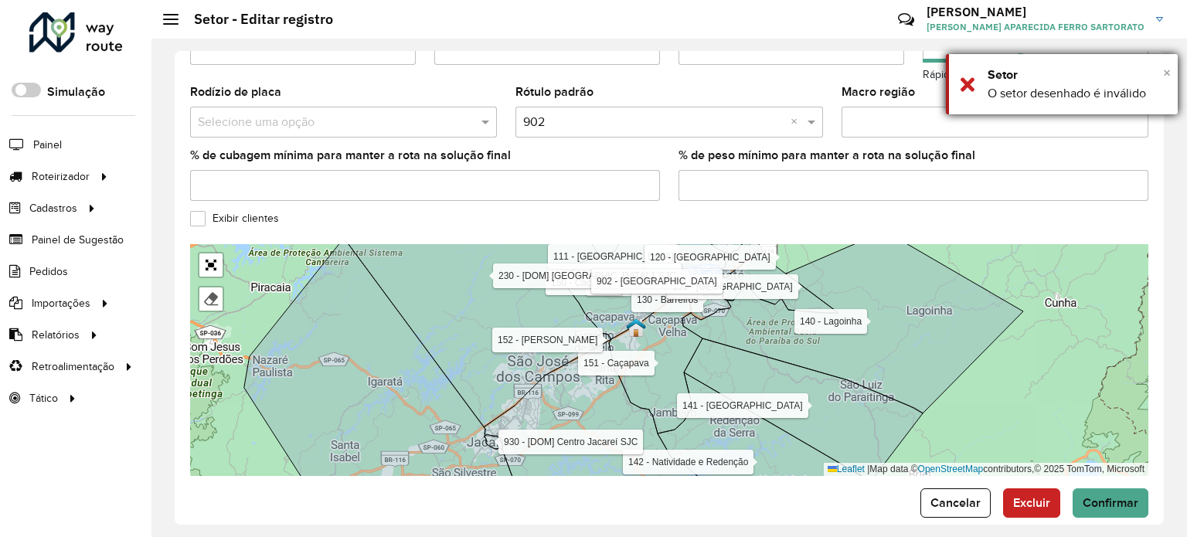
click at [1166, 73] on span "×" at bounding box center [1167, 72] width 8 height 17
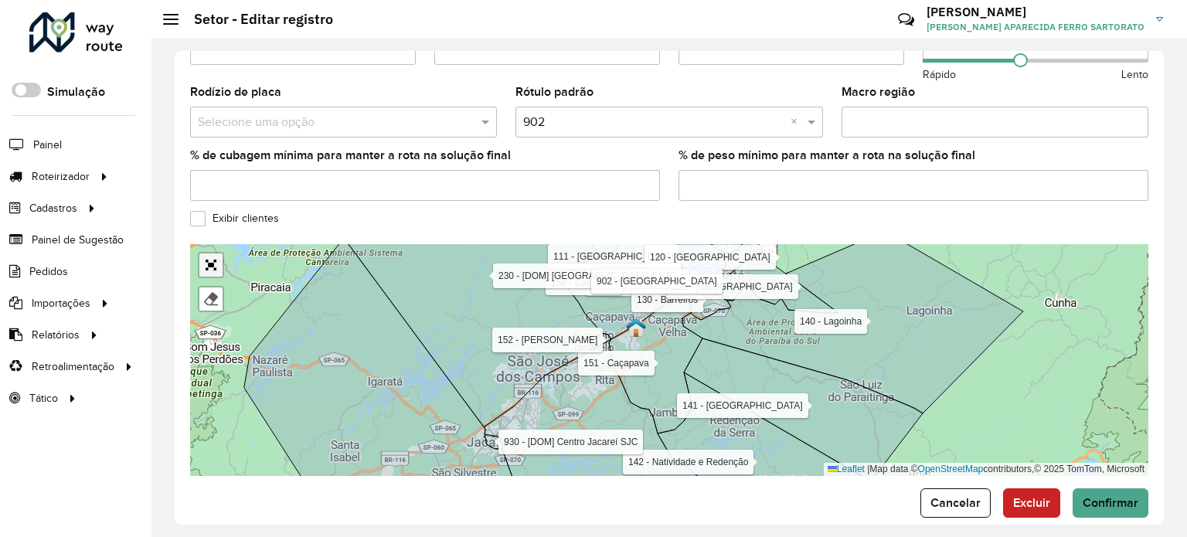
click at [213, 257] on link "Abrir mapa em tela cheia" at bounding box center [210, 264] width 23 height 23
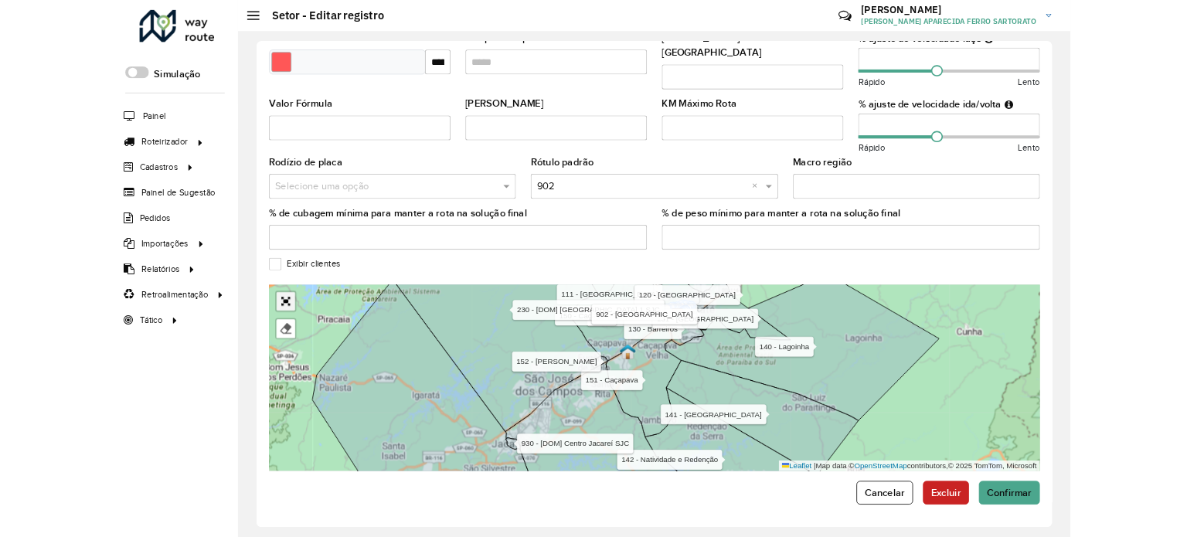
scroll to position [145, 0]
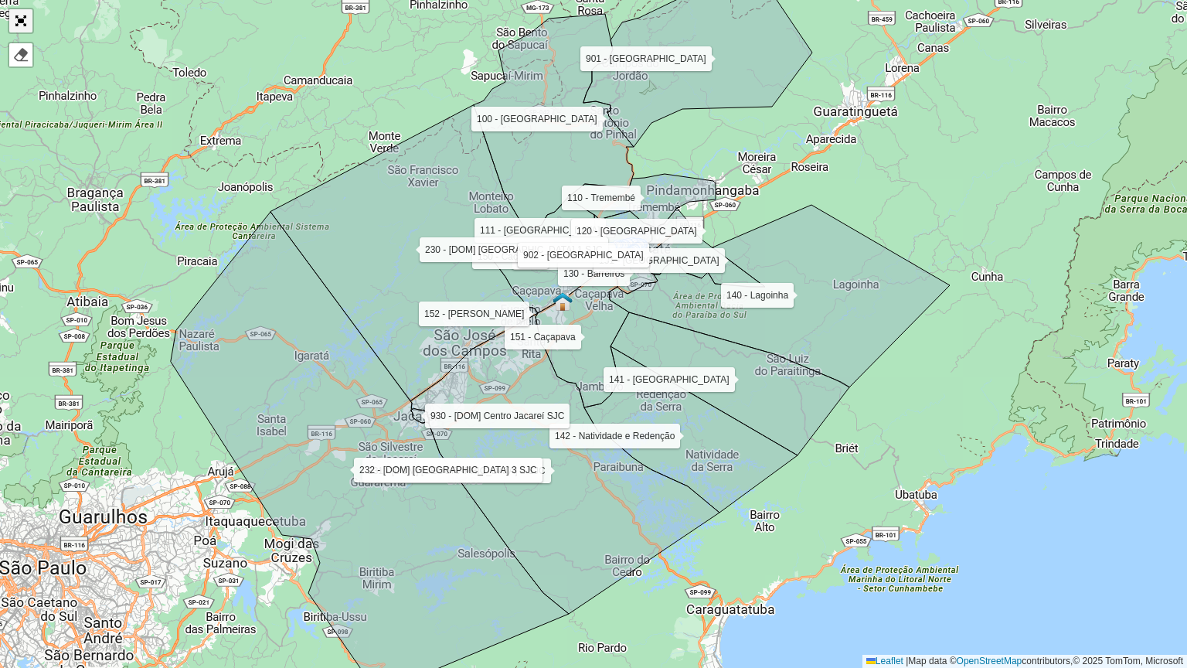
click at [28, 12] on link "Abrir mapa em tela cheia" at bounding box center [20, 20] width 23 height 23
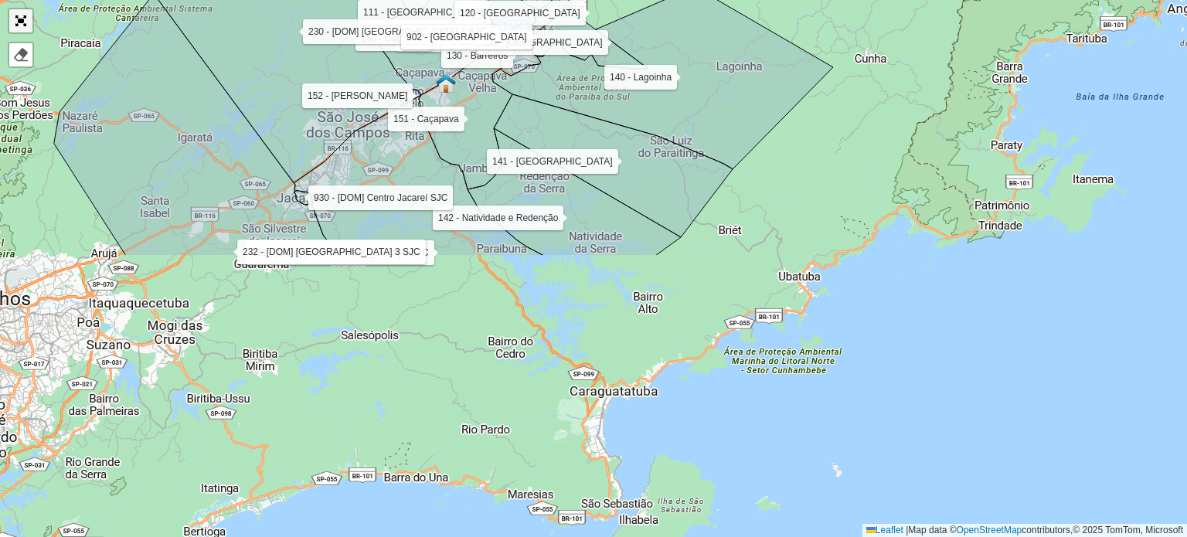
scroll to position [519, 0]
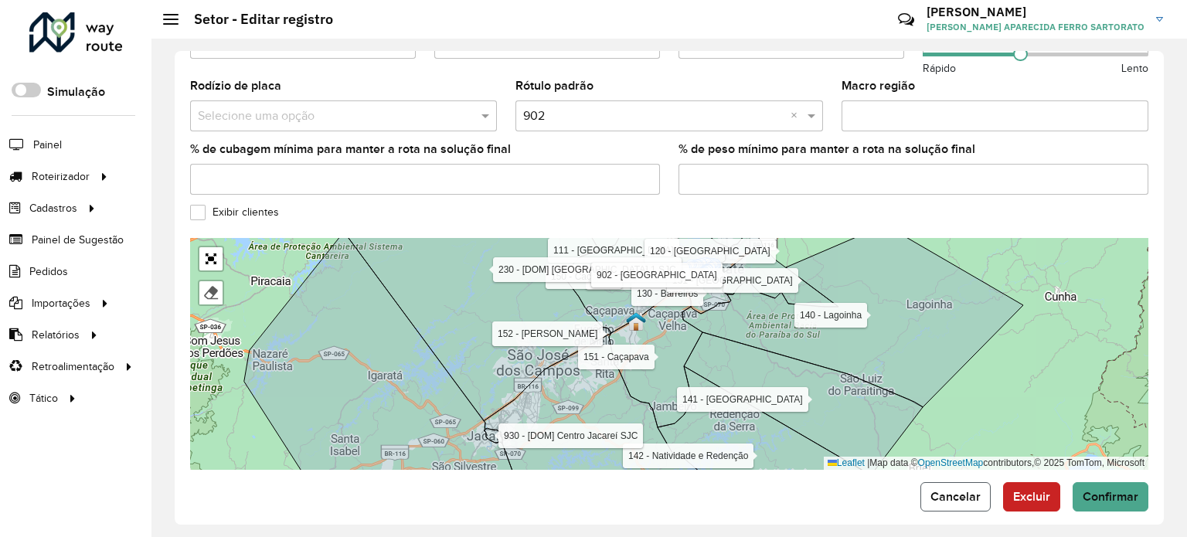
click at [967, 490] on span "Cancelar" at bounding box center [955, 496] width 50 height 13
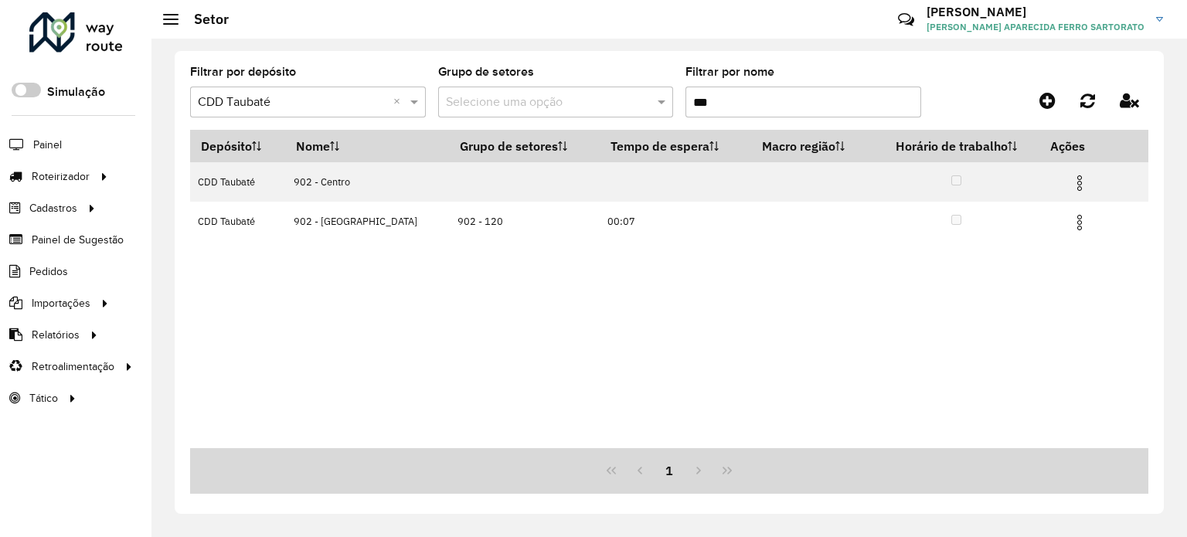
click at [736, 104] on input "***" at bounding box center [803, 102] width 236 height 31
type input "*"
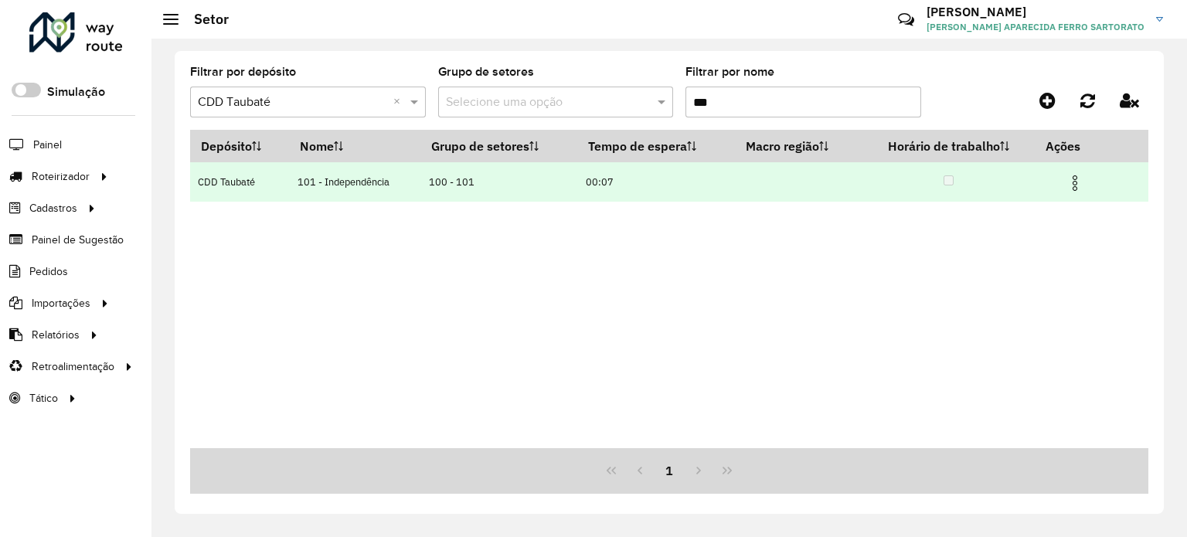
type input "***"
click at [1081, 188] on img at bounding box center [1075, 183] width 19 height 19
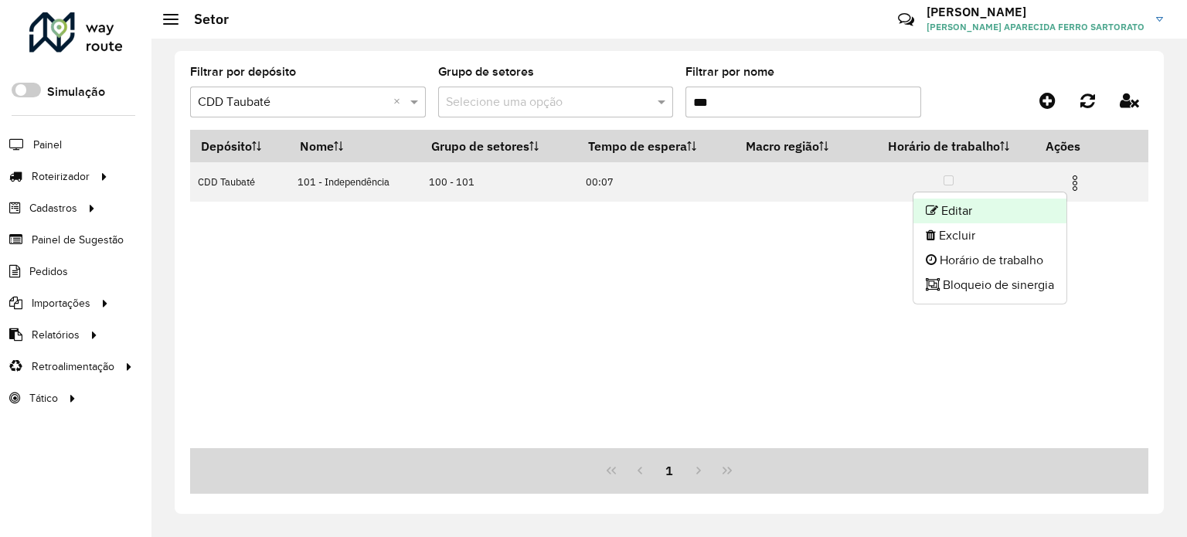
click at [989, 206] on li "Editar" at bounding box center [989, 211] width 153 height 25
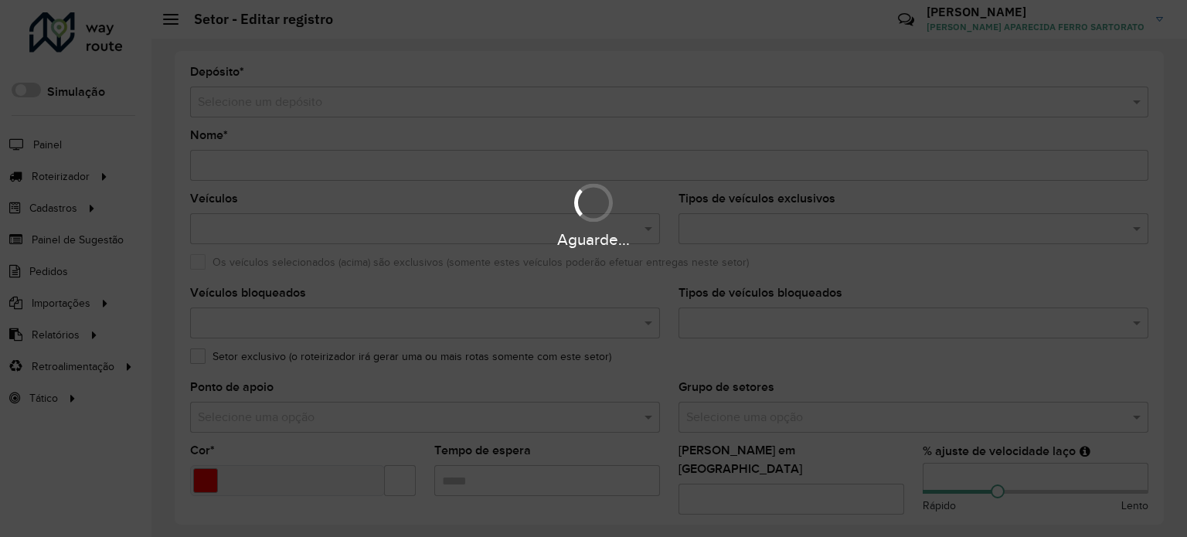
type input "**********"
type input "*******"
type input "*****"
type input "**"
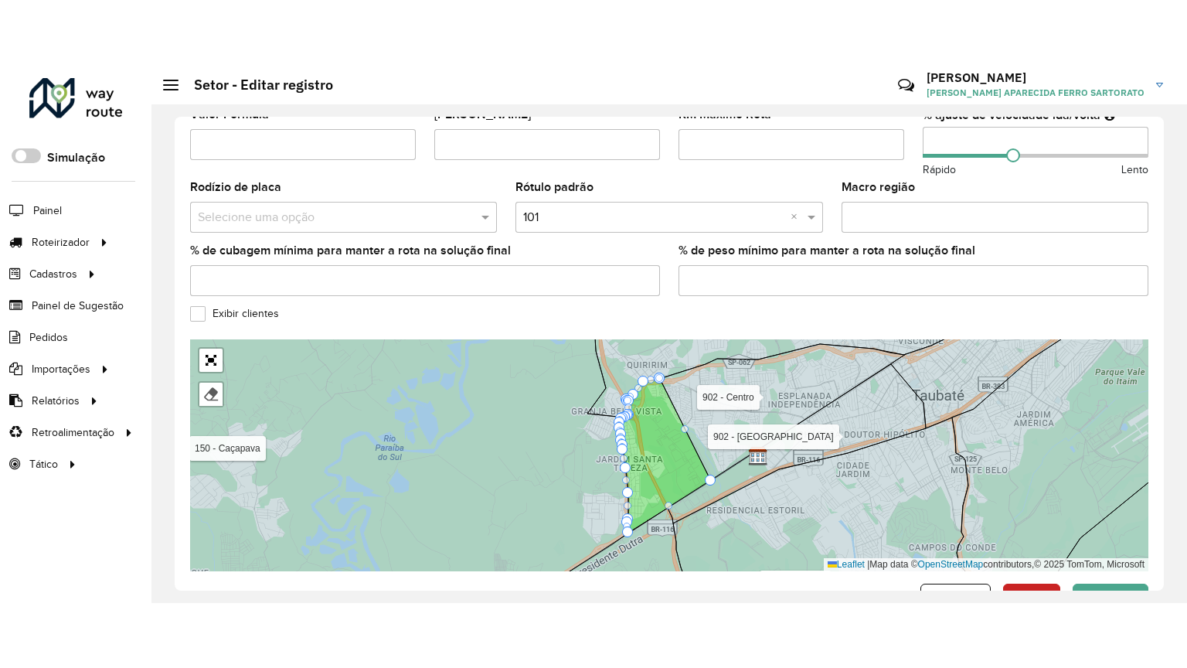
scroll to position [519, 0]
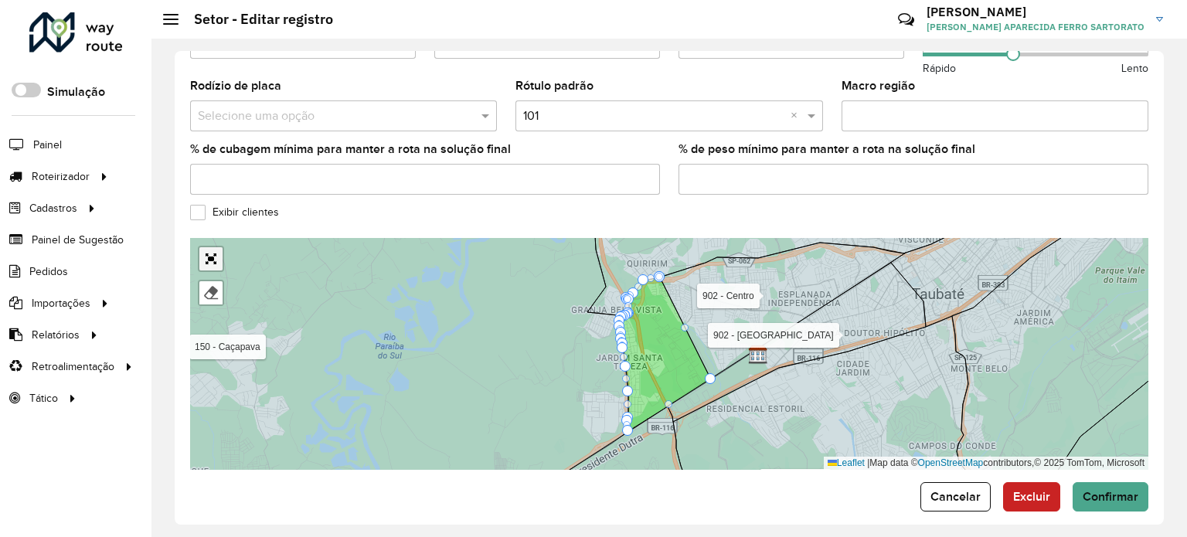
click at [212, 247] on link "Abrir mapa em tela cheia" at bounding box center [210, 258] width 23 height 23
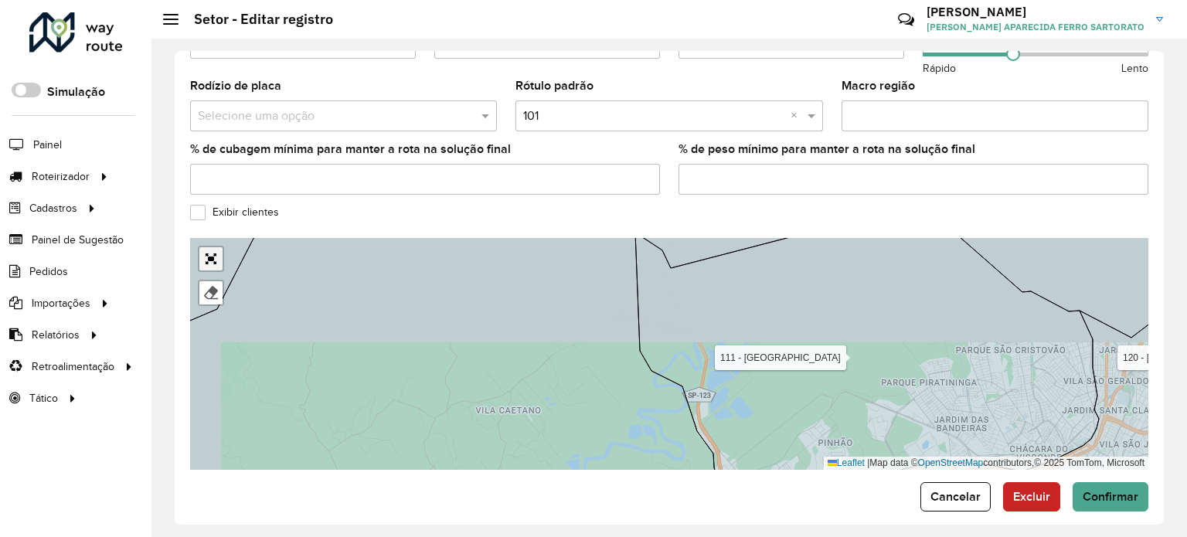
scroll to position [145, 0]
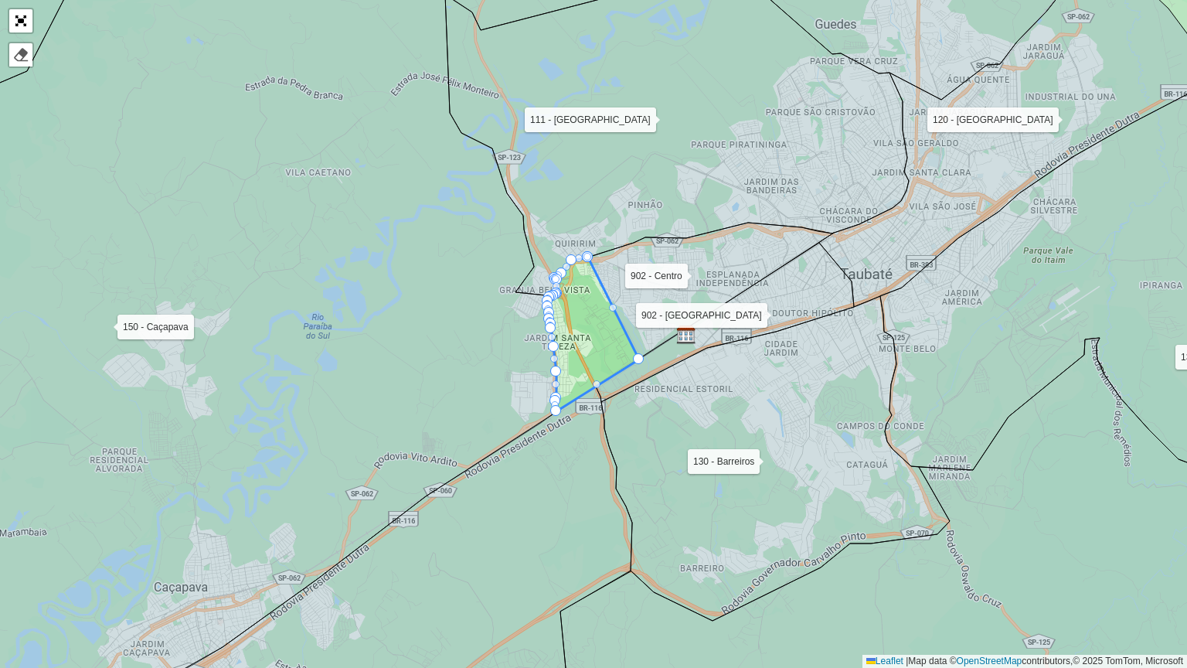
drag, startPoint x: 612, startPoint y: 303, endPoint x: 680, endPoint y: 281, distance: 71.4
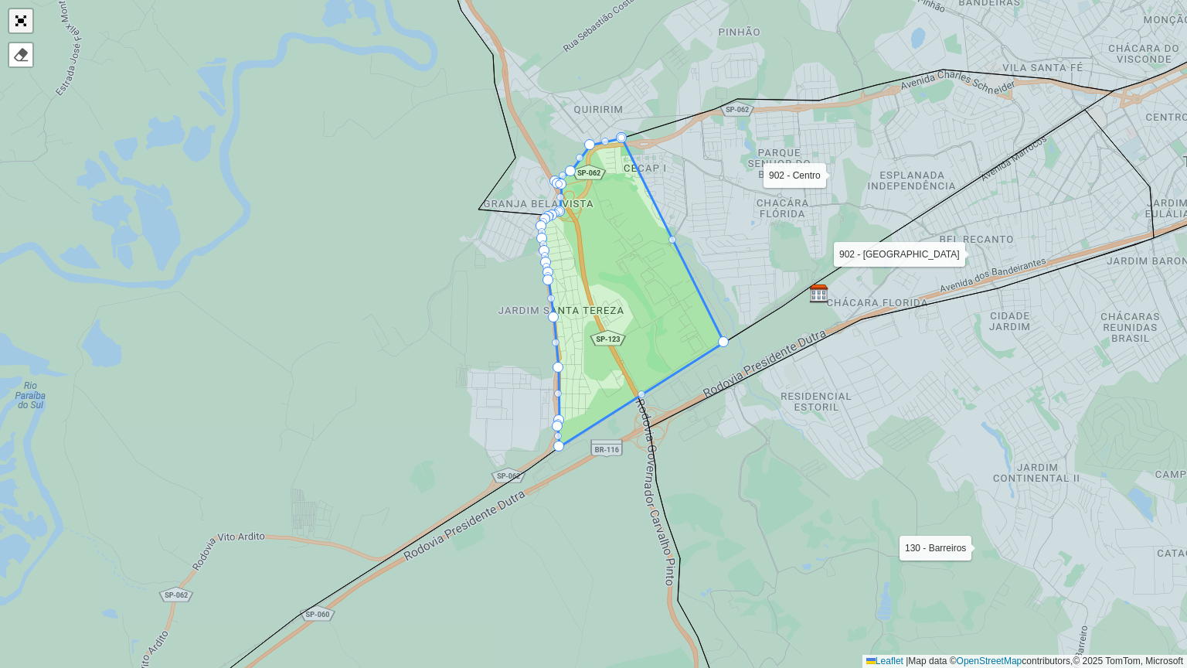
click at [20, 17] on link "Abrir mapa em tela cheia" at bounding box center [20, 20] width 23 height 23
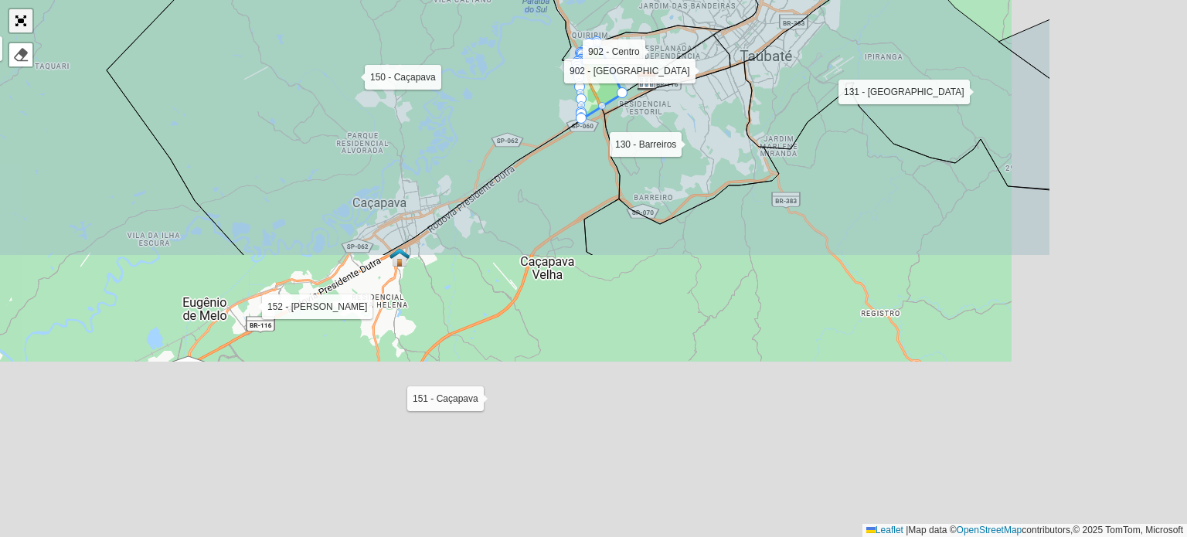
scroll to position [0, 0]
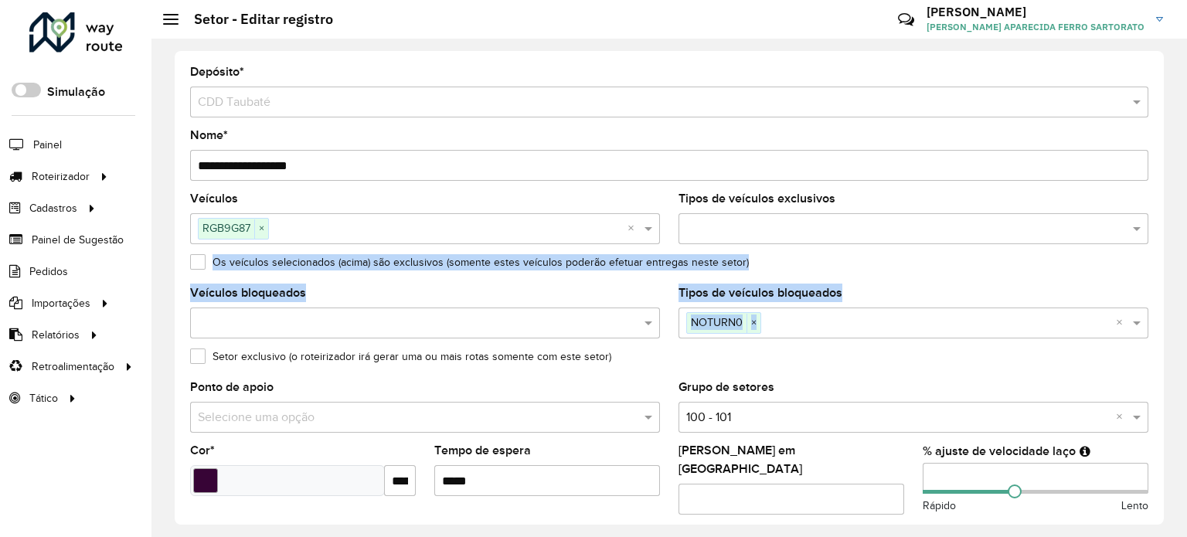
drag, startPoint x: 1159, startPoint y: 184, endPoint x: 1165, endPoint y: 321, distance: 136.9
click at [1165, 321] on div "**********" at bounding box center [668, 288] width 1035 height 498
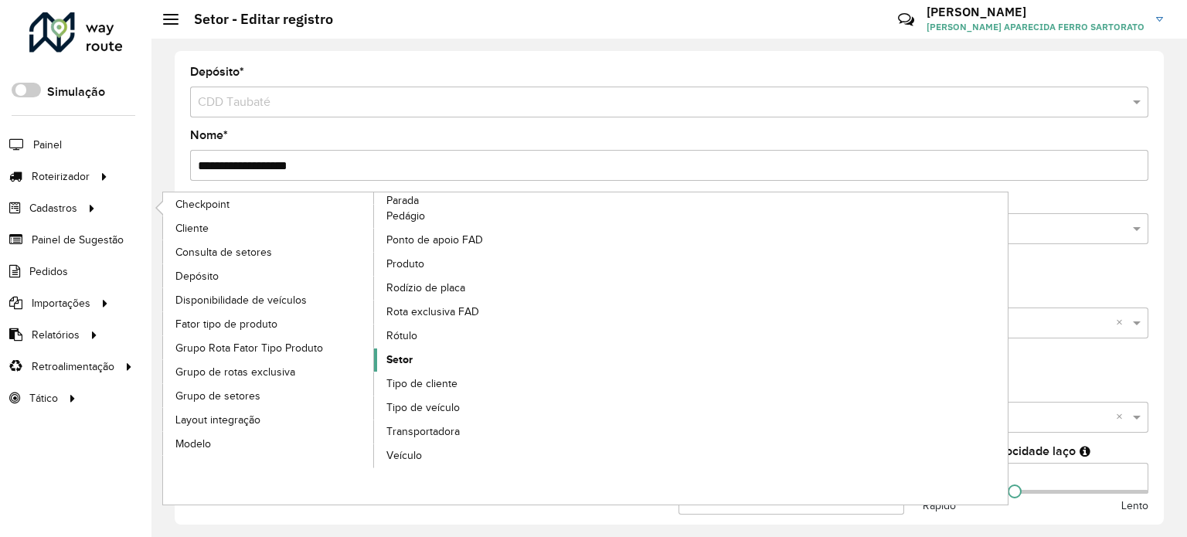
click at [413, 362] on link "Setor" at bounding box center [480, 359] width 212 height 23
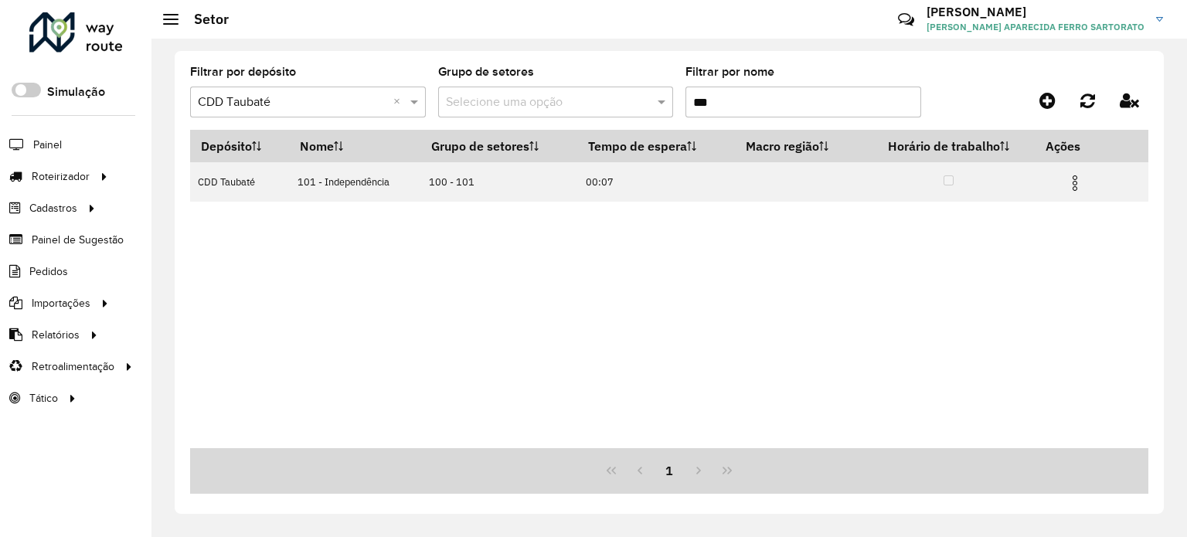
click at [728, 104] on input "***" at bounding box center [803, 102] width 236 height 31
type input "*"
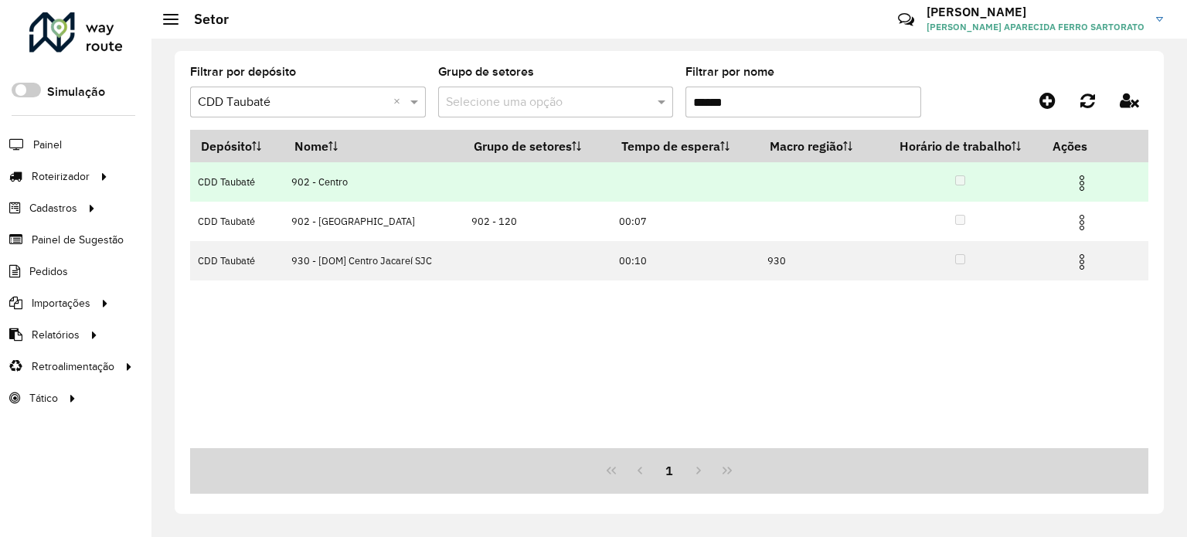
type input "******"
click at [1082, 182] on img at bounding box center [1081, 183] width 19 height 19
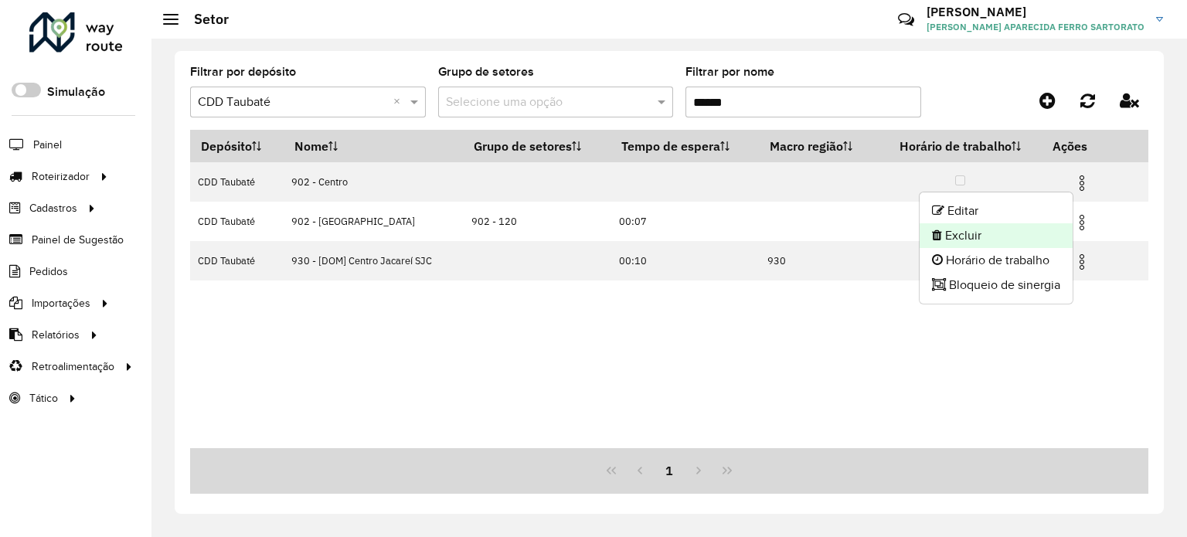
click at [958, 229] on li "Excluir" at bounding box center [995, 235] width 153 height 25
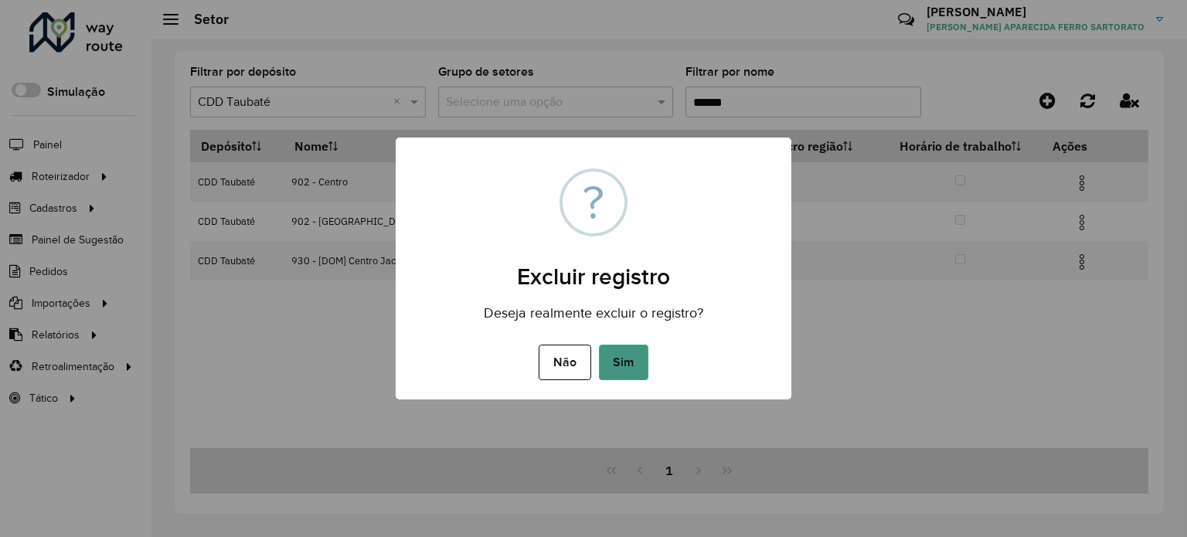
drag, startPoint x: 615, startPoint y: 367, endPoint x: 623, endPoint y: 370, distance: 8.3
click at [623, 370] on button "Sim" at bounding box center [623, 363] width 49 height 36
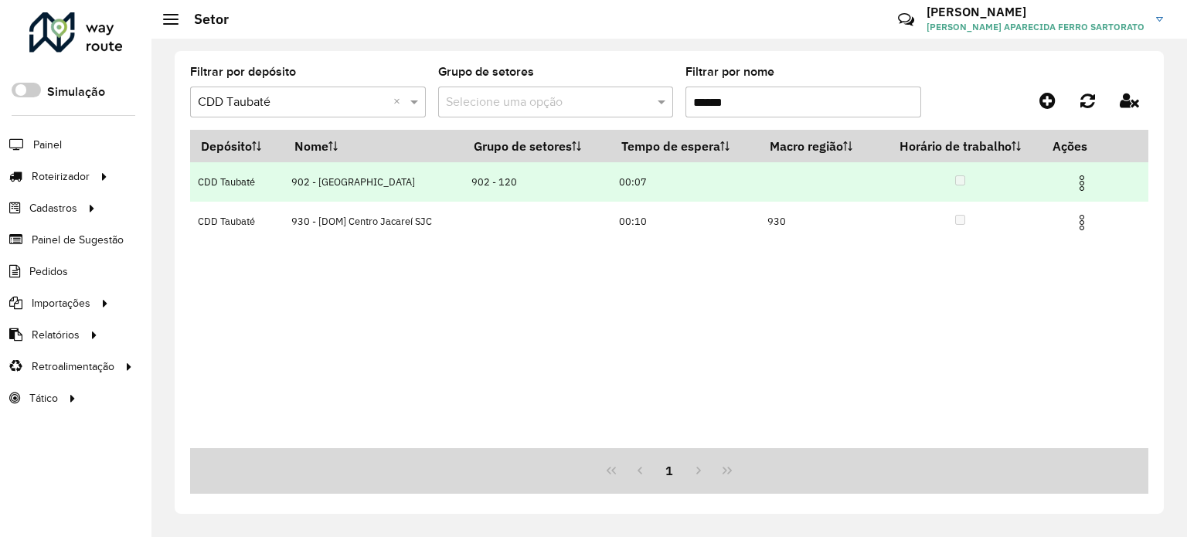
click at [1079, 183] on img at bounding box center [1081, 183] width 19 height 19
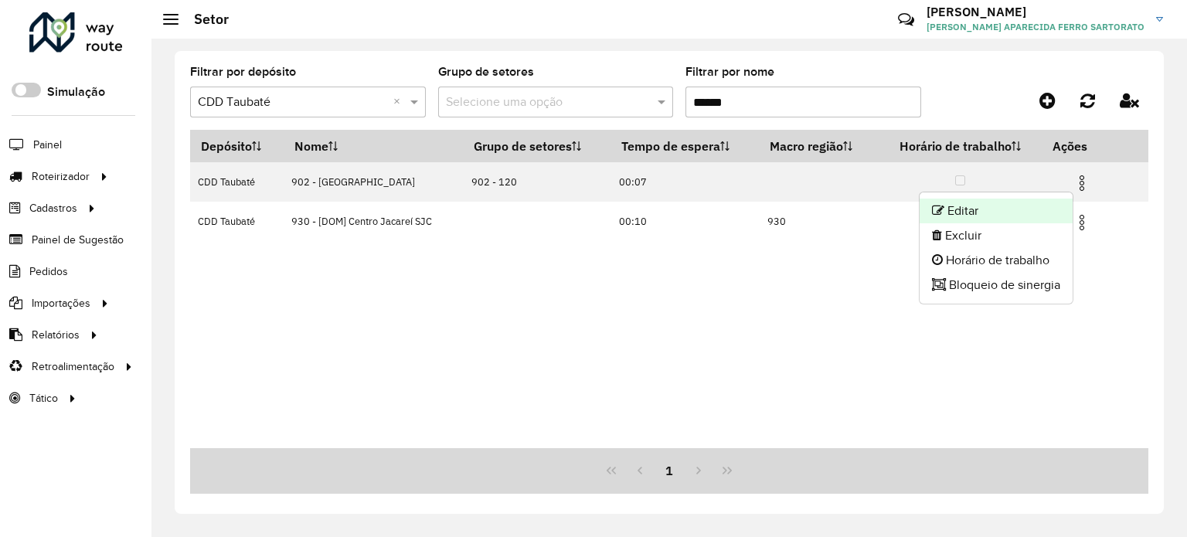
click at [1014, 208] on li "Editar" at bounding box center [995, 211] width 153 height 25
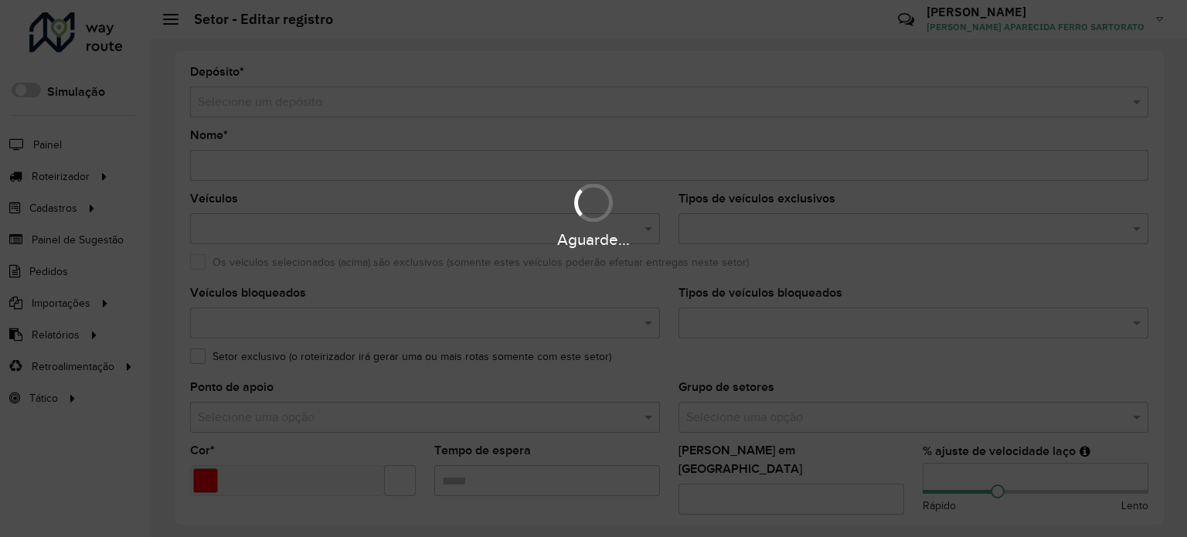
type input "**********"
type input "*******"
type input "*****"
type input "**"
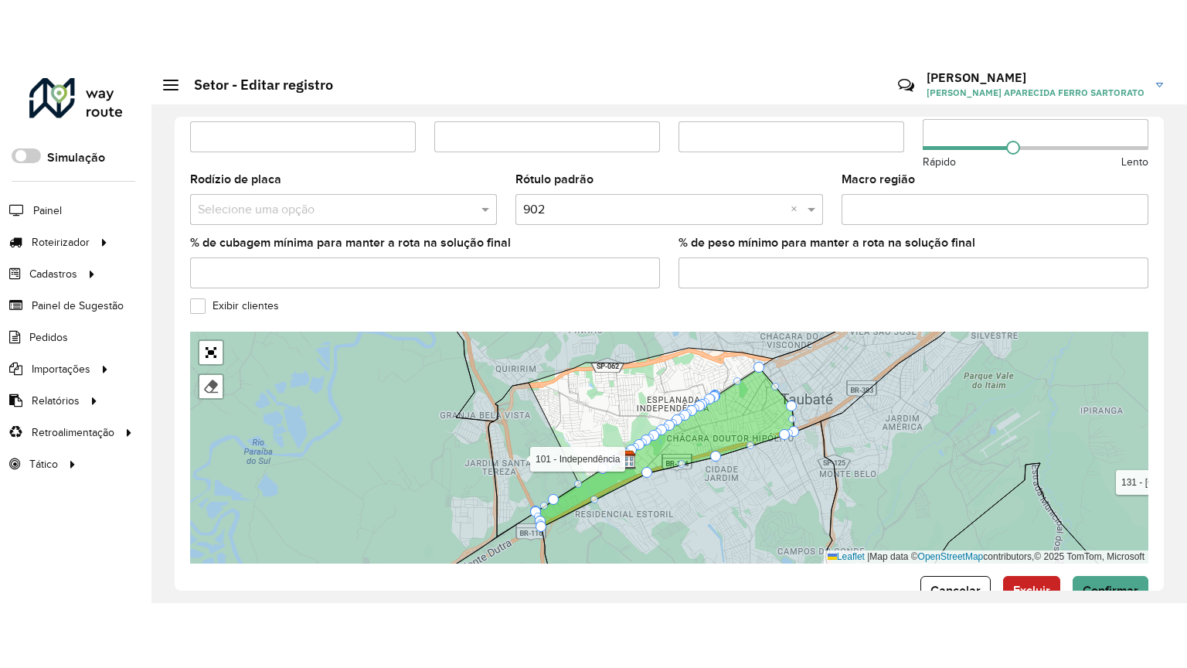
scroll to position [519, 0]
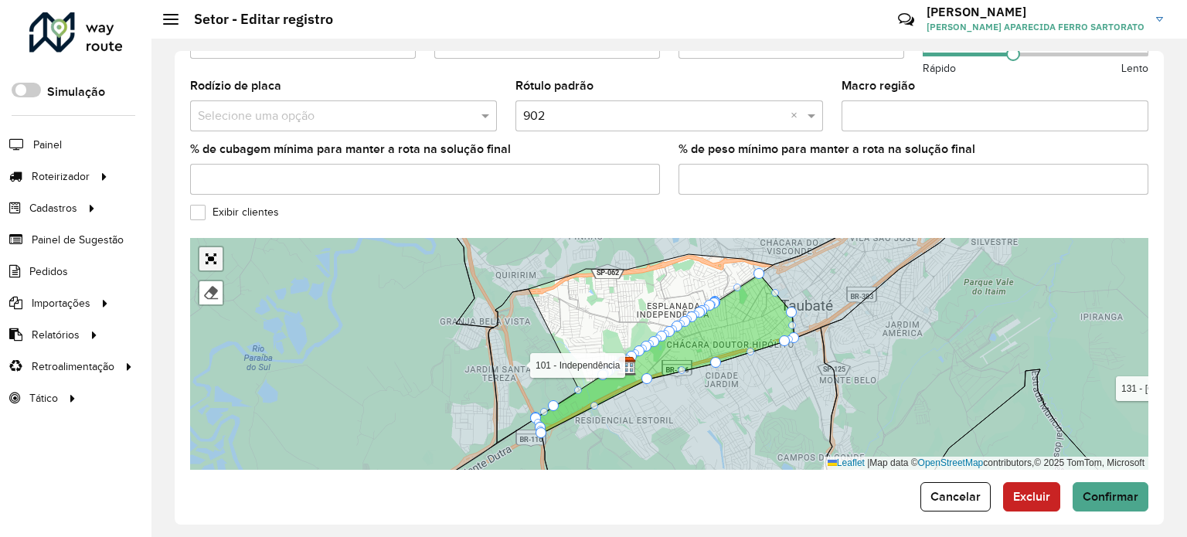
click at [212, 247] on link "Abrir mapa em tela cheia" at bounding box center [210, 258] width 23 height 23
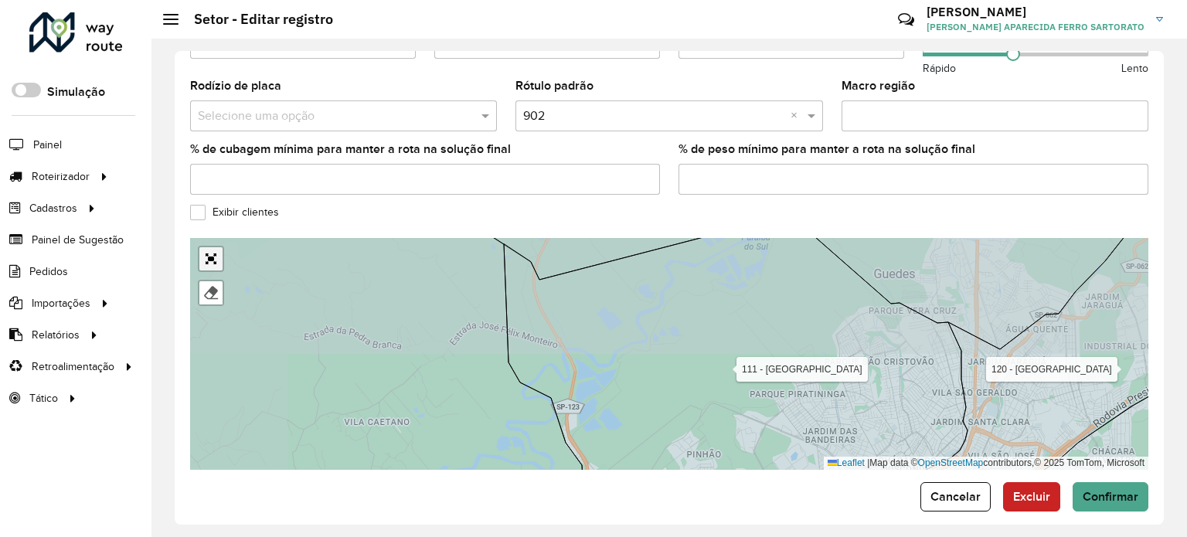
scroll to position [145, 0]
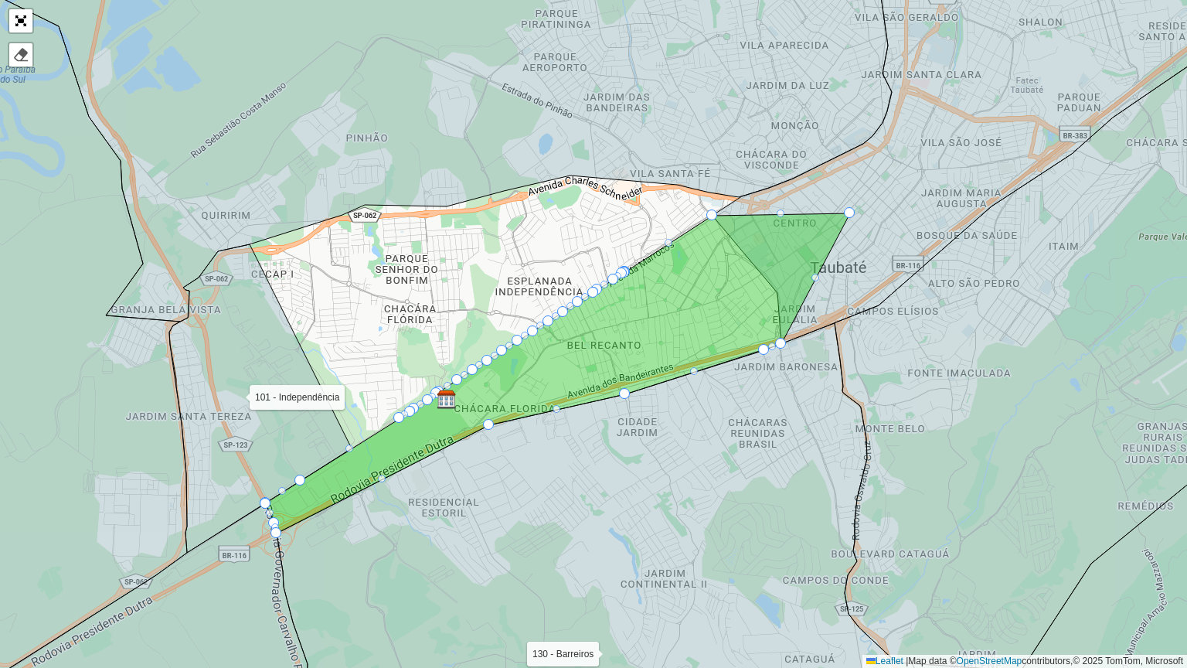
drag, startPoint x: 776, startPoint y: 291, endPoint x: 848, endPoint y: 211, distance: 107.7
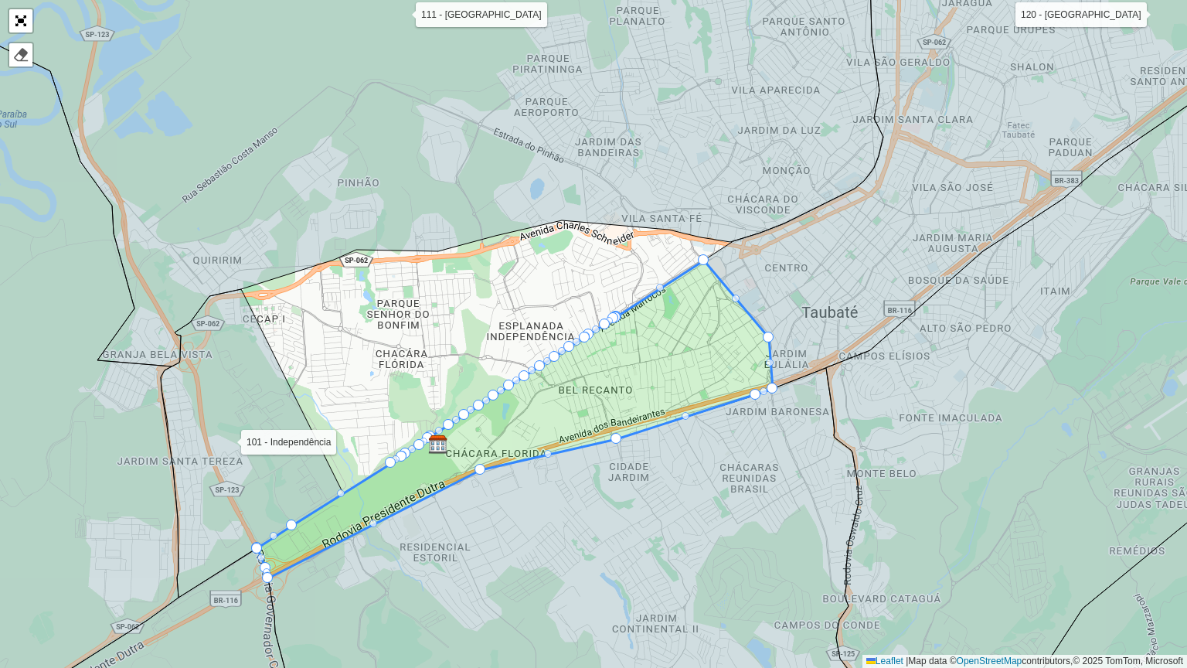
drag, startPoint x: 735, startPoint y: 297, endPoint x: 774, endPoint y: 246, distance: 64.4
drag, startPoint x: 770, startPoint y: 338, endPoint x: 778, endPoint y: 346, distance: 12.0
drag, startPoint x: 768, startPoint y: 333, endPoint x: 865, endPoint y: 341, distance: 97.7
drag, startPoint x: 766, startPoint y: 334, endPoint x: 875, endPoint y: 337, distance: 109.8
drag, startPoint x: 736, startPoint y: 297, endPoint x: 759, endPoint y: 249, distance: 53.2
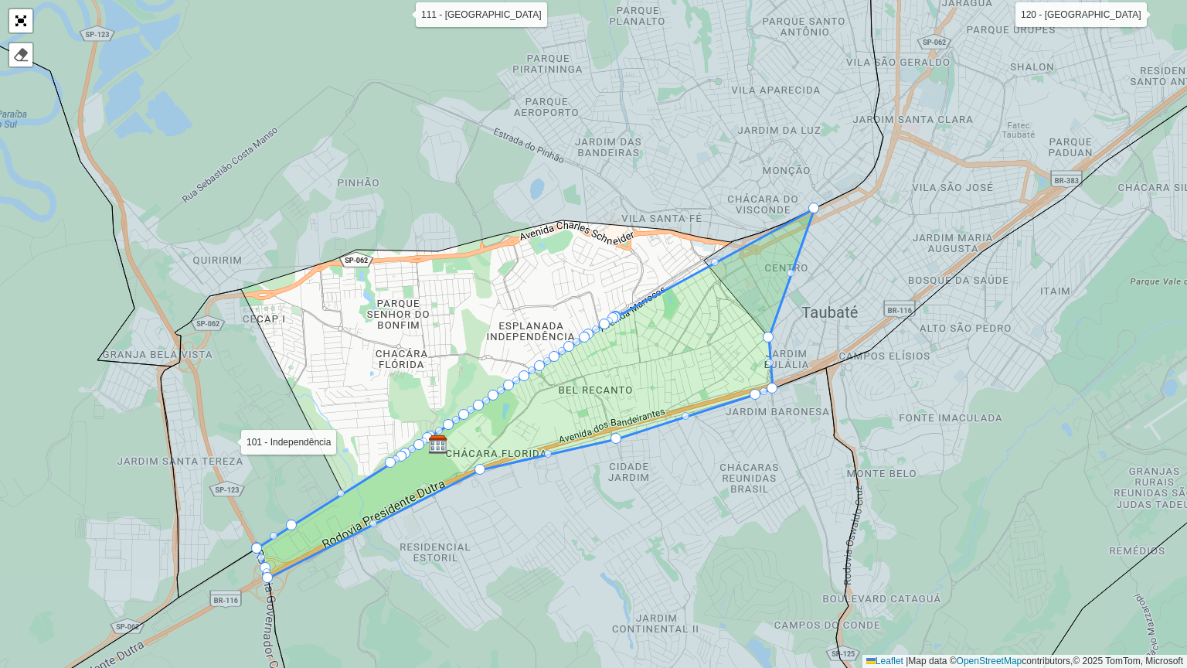
drag, startPoint x: 702, startPoint y: 260, endPoint x: 813, endPoint y: 216, distance: 119.7
drag, startPoint x: 705, startPoint y: 261, endPoint x: 842, endPoint y: 195, distance: 152.1
drag, startPoint x: 711, startPoint y: 267, endPoint x: 709, endPoint y: 259, distance: 8.6
drag, startPoint x: 734, startPoint y: 294, endPoint x: 758, endPoint y: 275, distance: 30.8
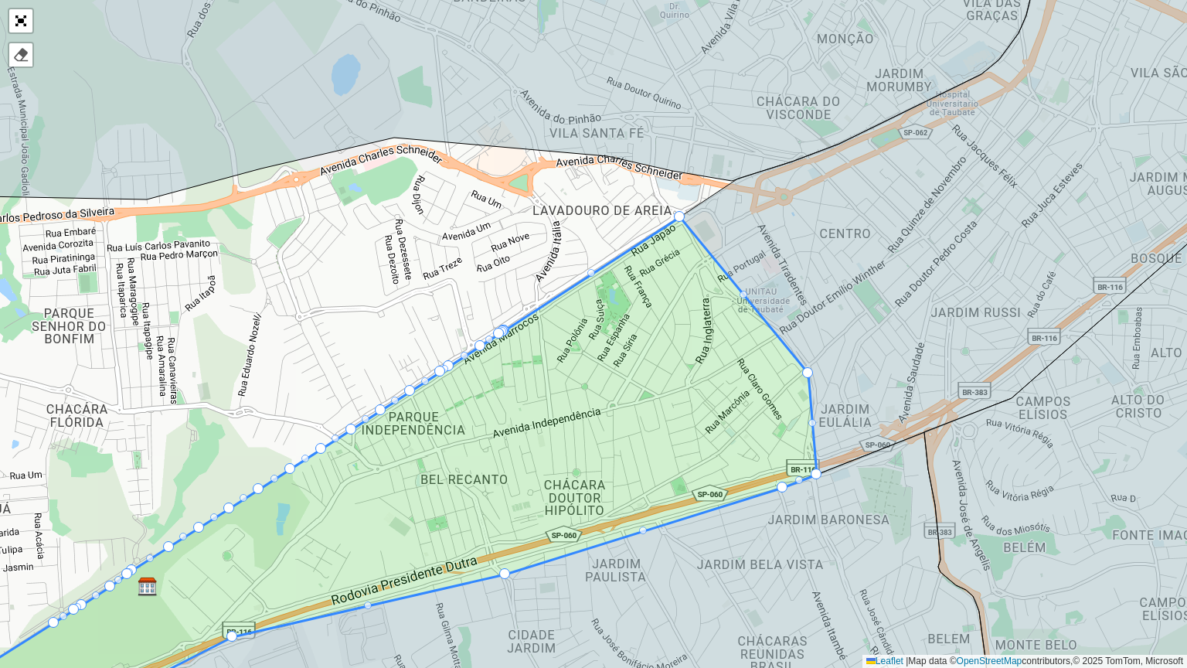
click at [742, 295] on div at bounding box center [743, 295] width 8 height 8
drag, startPoint x: 742, startPoint y: 296, endPoint x: 818, endPoint y: 263, distance: 83.4
drag, startPoint x: 748, startPoint y: 345, endPoint x: 794, endPoint y: 348, distance: 46.4
drag, startPoint x: 785, startPoint y: 406, endPoint x: 817, endPoint y: 376, distance: 44.8
drag, startPoint x: 782, startPoint y: 408, endPoint x: 811, endPoint y: 371, distance: 47.3
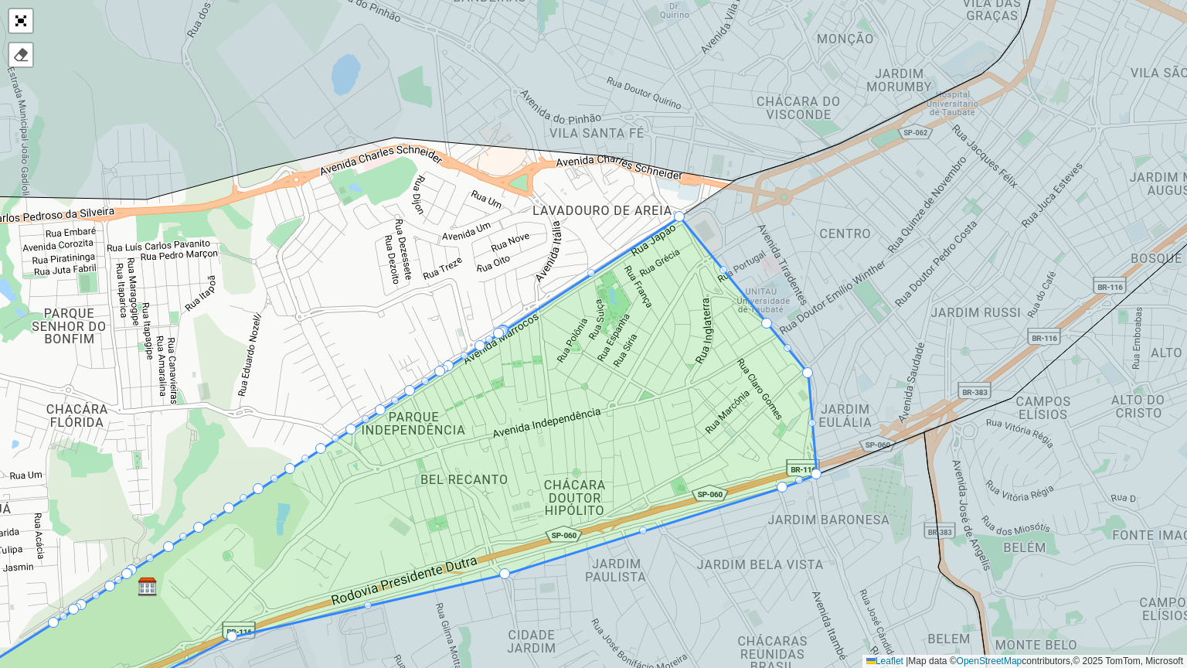
drag, startPoint x: 748, startPoint y: 342, endPoint x: 765, endPoint y: 321, distance: 26.3
drag, startPoint x: 819, startPoint y: 470, endPoint x: 895, endPoint y: 452, distance: 77.8
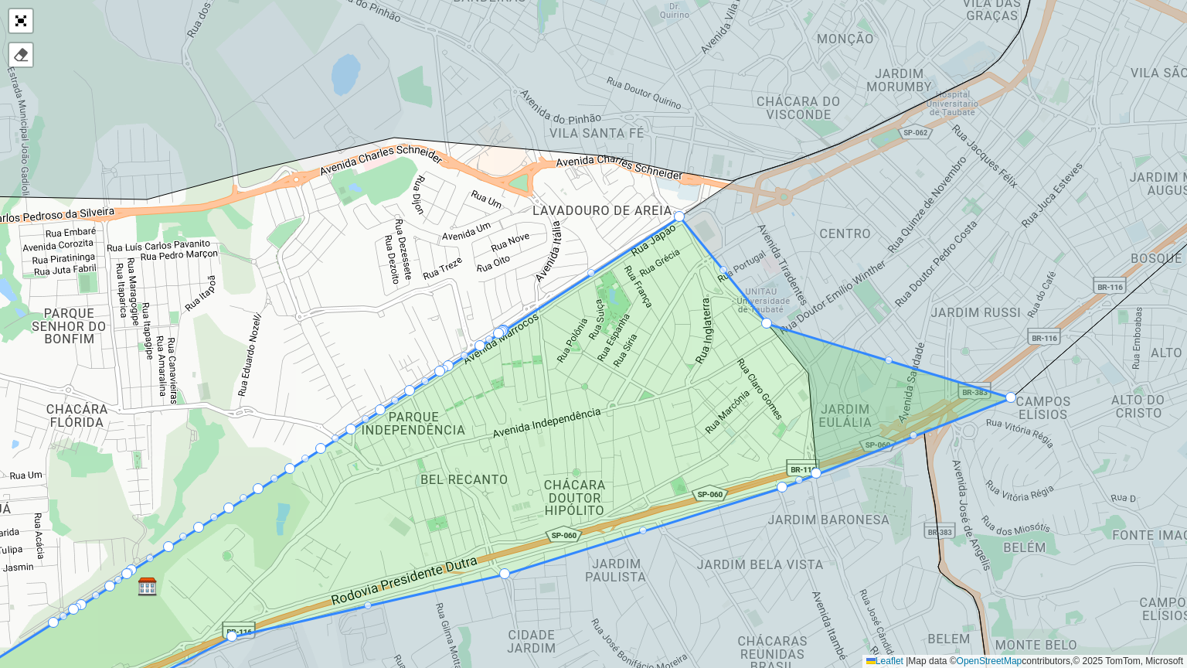
drag, startPoint x: 807, startPoint y: 369, endPoint x: 1020, endPoint y: 385, distance: 213.1
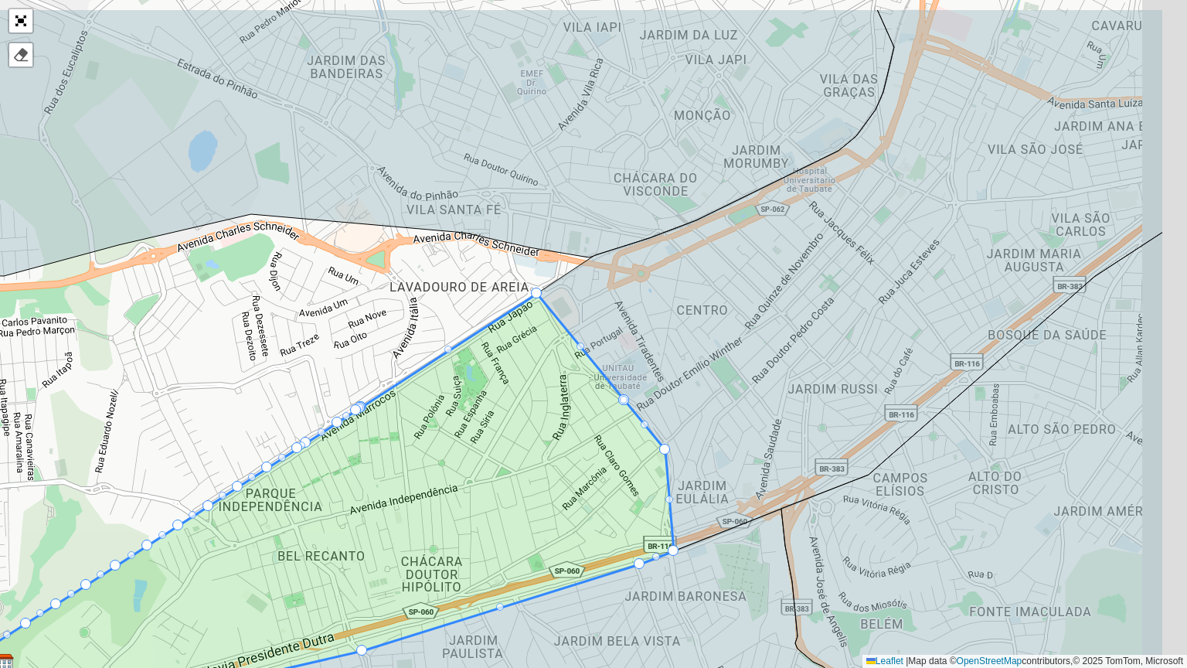
drag, startPoint x: 927, startPoint y: 227, endPoint x: 784, endPoint y: 304, distance: 163.2
click at [781, 307] on icon at bounding box center [850, 280] width 626 height 542
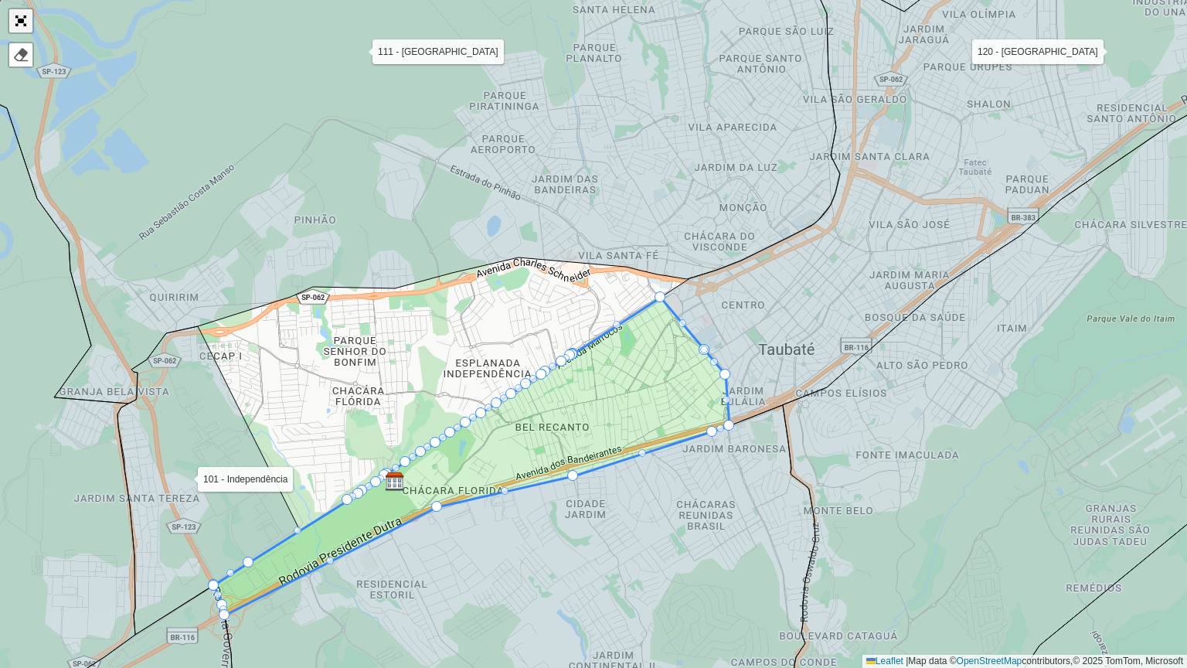
click at [20, 16] on link "Abrir mapa em tela cheia" at bounding box center [20, 20] width 23 height 23
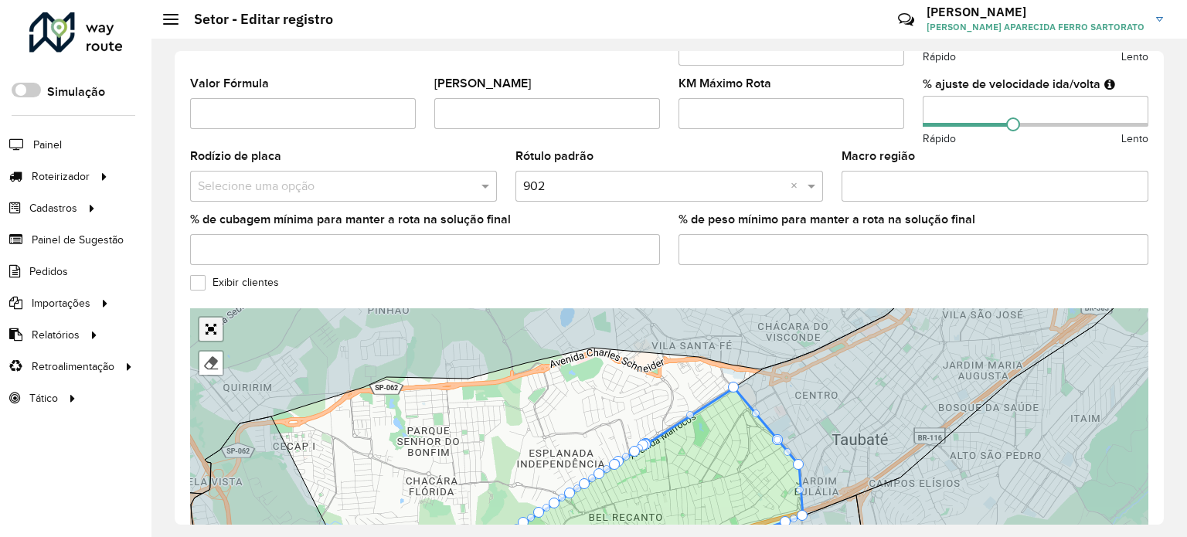
scroll to position [519, 0]
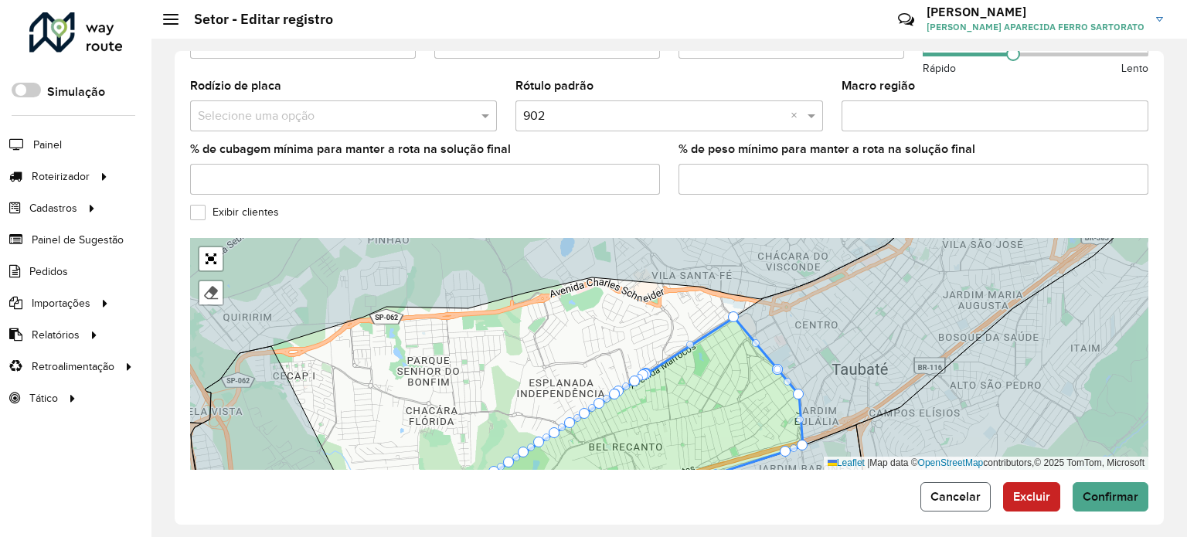
click at [956, 492] on button "Cancelar" at bounding box center [955, 496] width 70 height 29
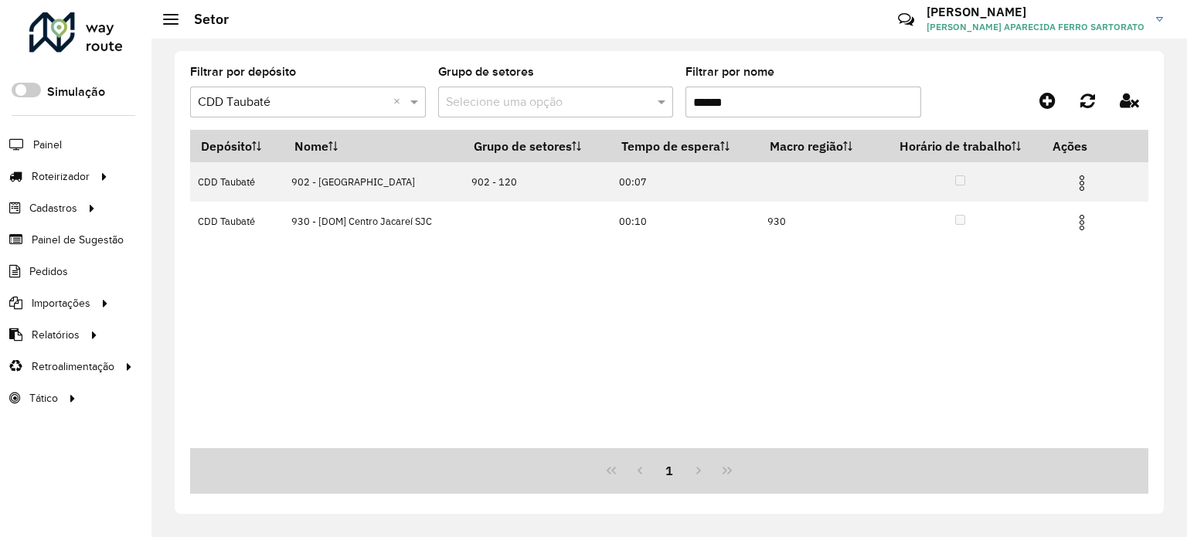
click at [736, 104] on input "******" at bounding box center [803, 102] width 236 height 31
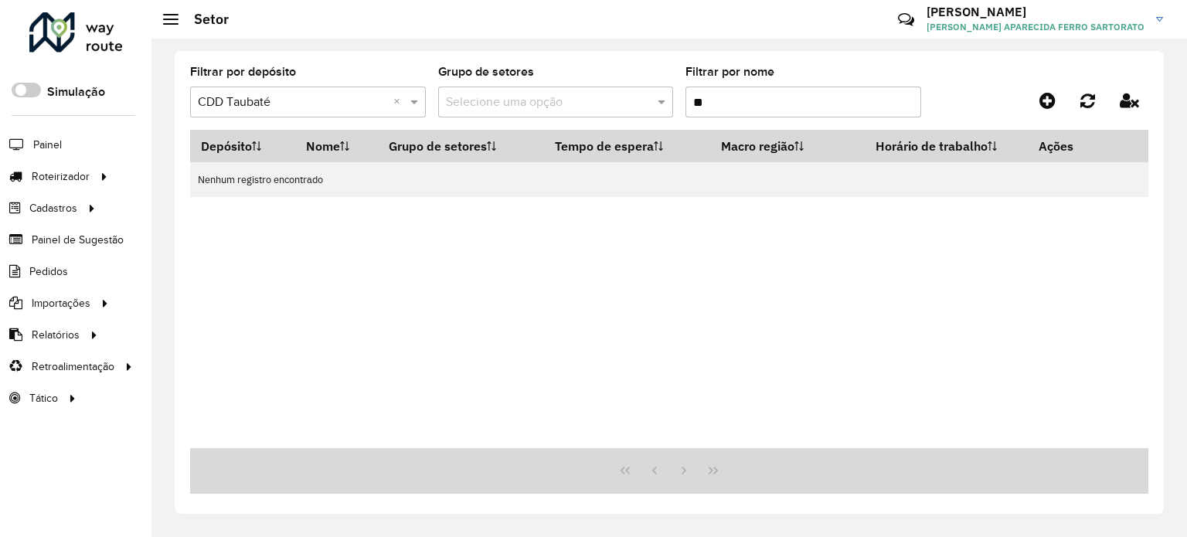
type input "*"
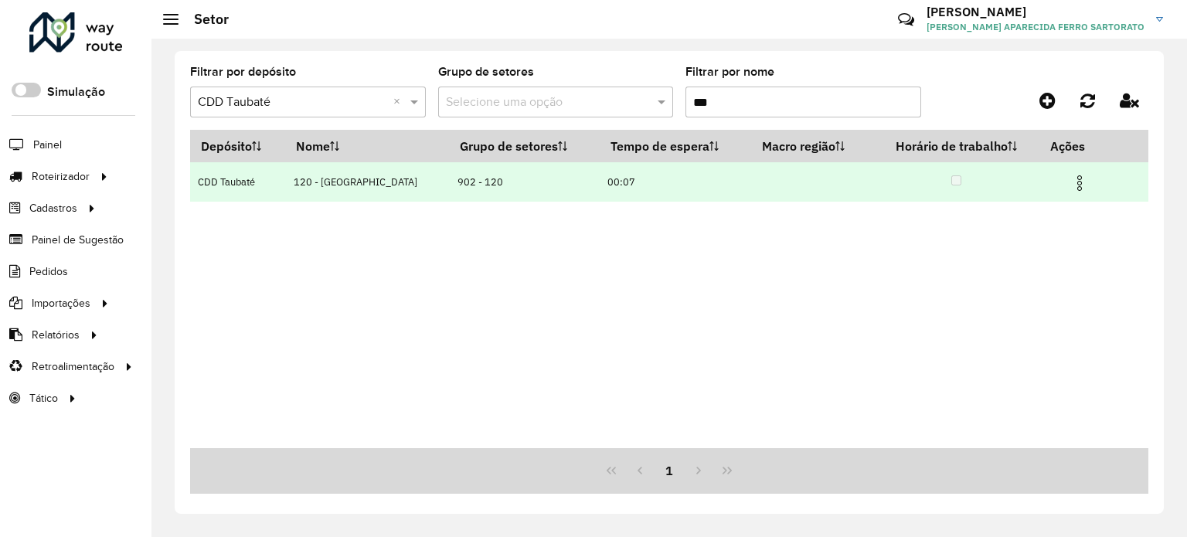
type input "***"
click at [1074, 182] on img at bounding box center [1079, 183] width 19 height 19
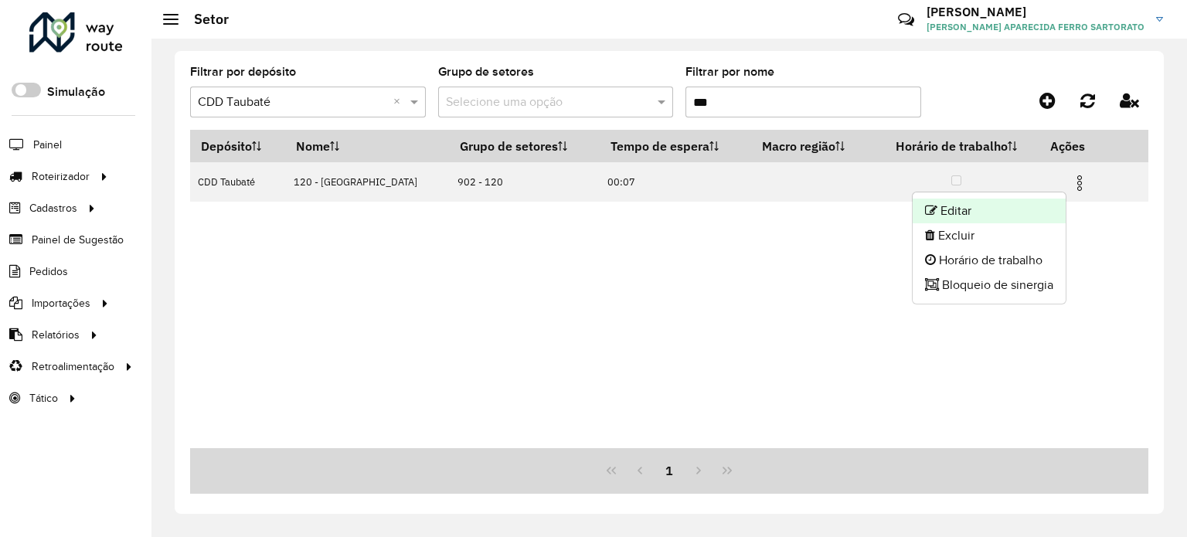
click at [974, 214] on li "Editar" at bounding box center [989, 211] width 153 height 25
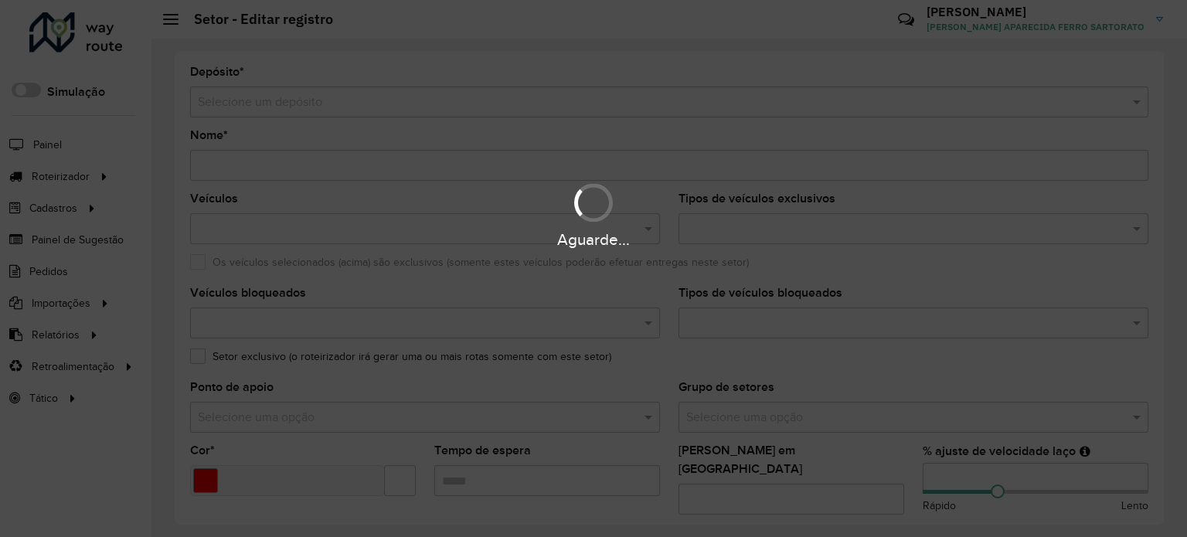
type input "**********"
type input "*******"
type input "*****"
type input "**"
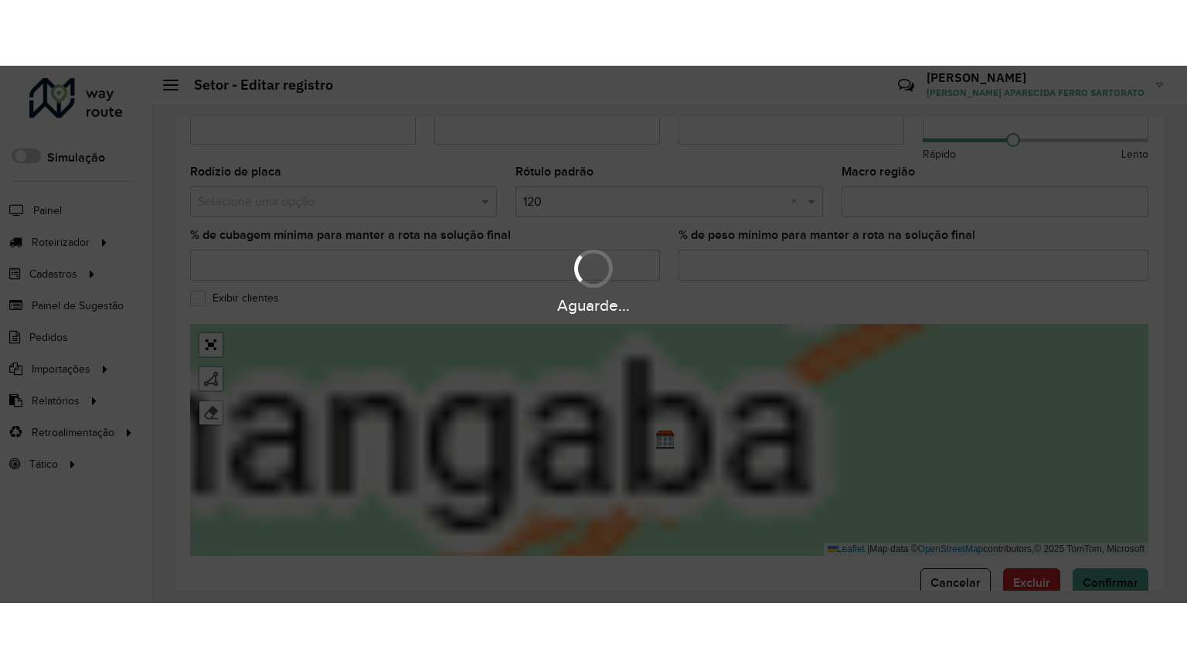
scroll to position [519, 0]
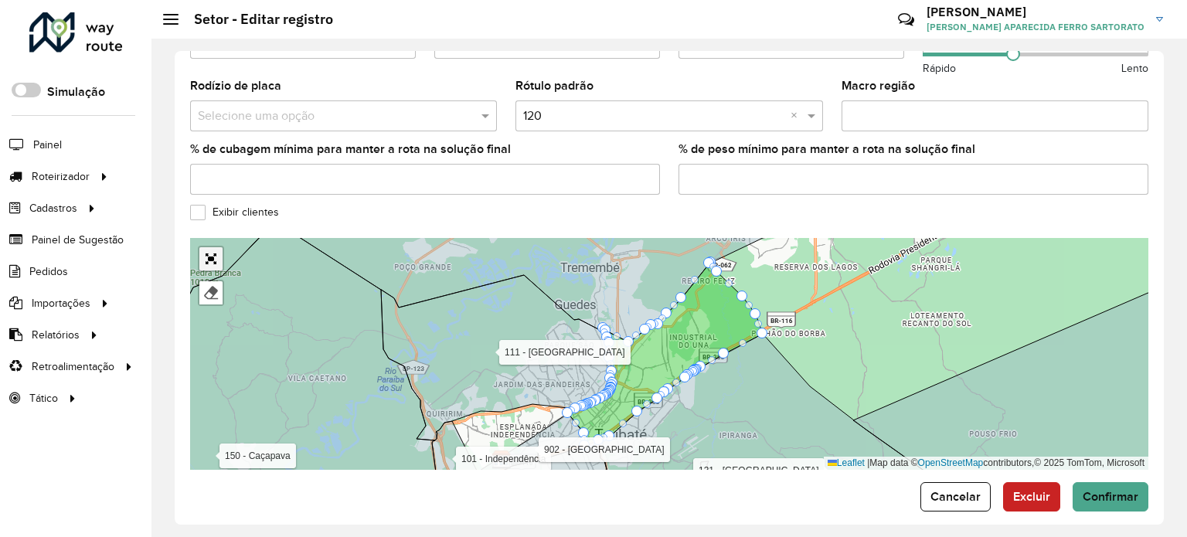
click at [212, 247] on link "Abrir mapa em tela cheia" at bounding box center [210, 258] width 23 height 23
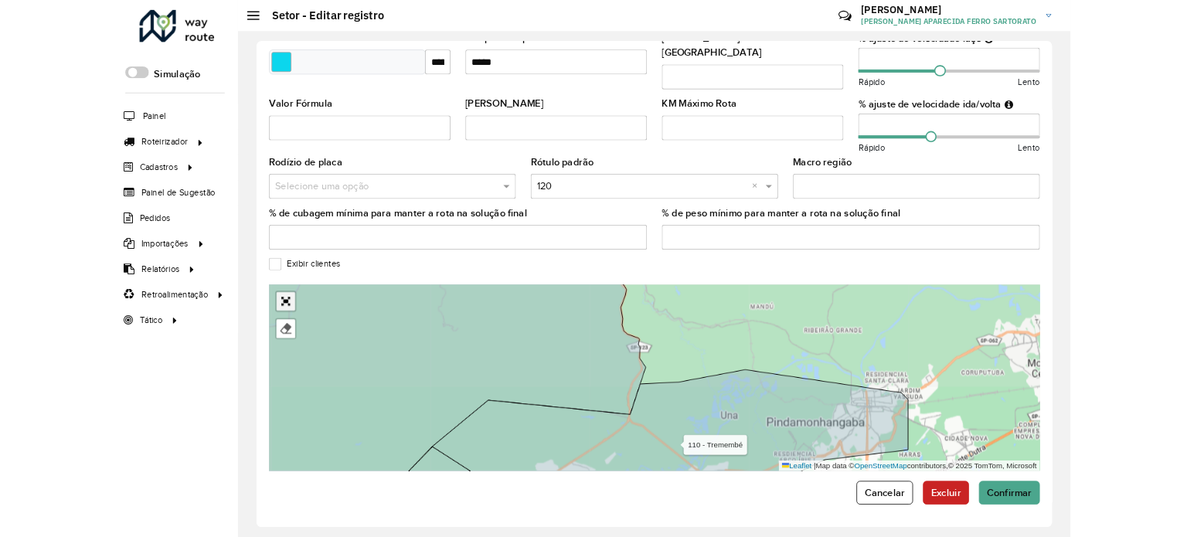
scroll to position [145, 0]
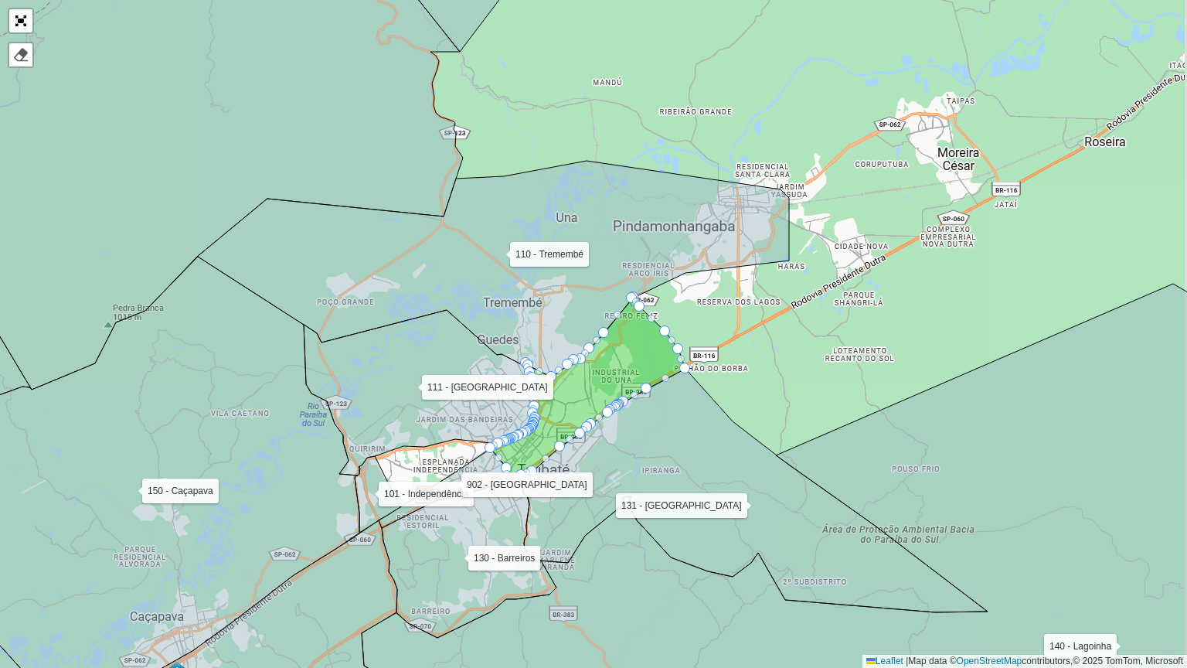
drag, startPoint x: 915, startPoint y: 285, endPoint x: 909, endPoint y: 360, distance: 75.2
click at [909, 360] on div "100 - São Bento 101 - Independência 110 - Tremembé 111 - Parque Aeroporto- Quir…" at bounding box center [593, 334] width 1187 height 668
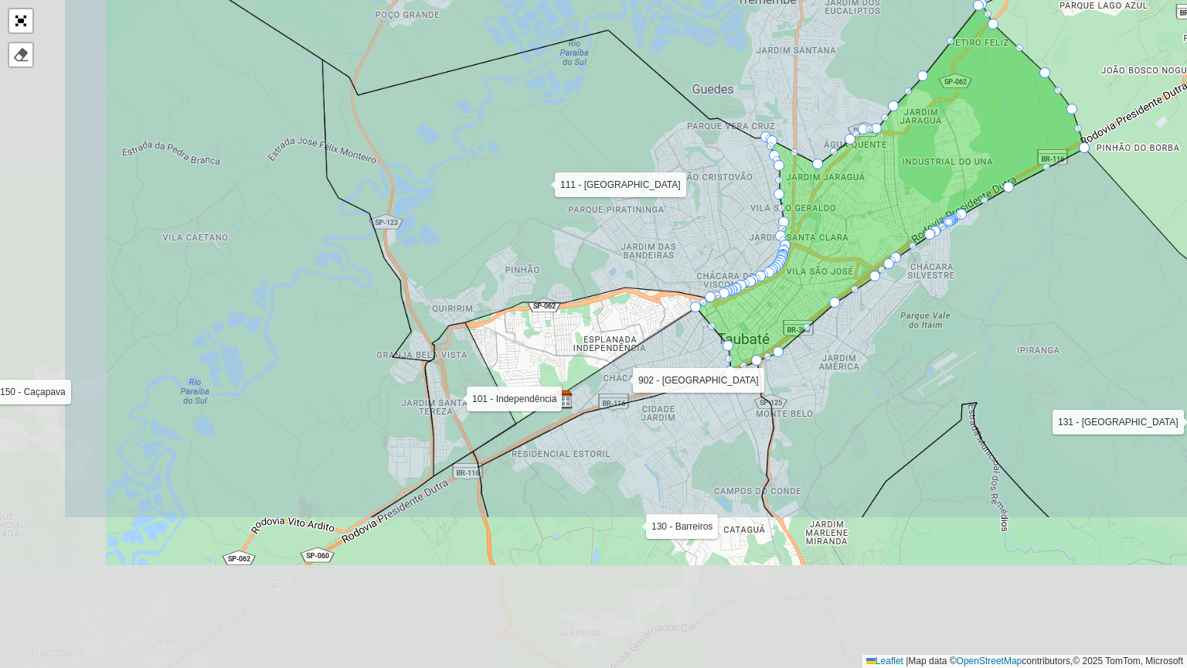
drag, startPoint x: 482, startPoint y: 423, endPoint x: 665, endPoint y: 206, distance: 284.6
click at [665, 206] on icon at bounding box center [554, 195] width 464 height 331
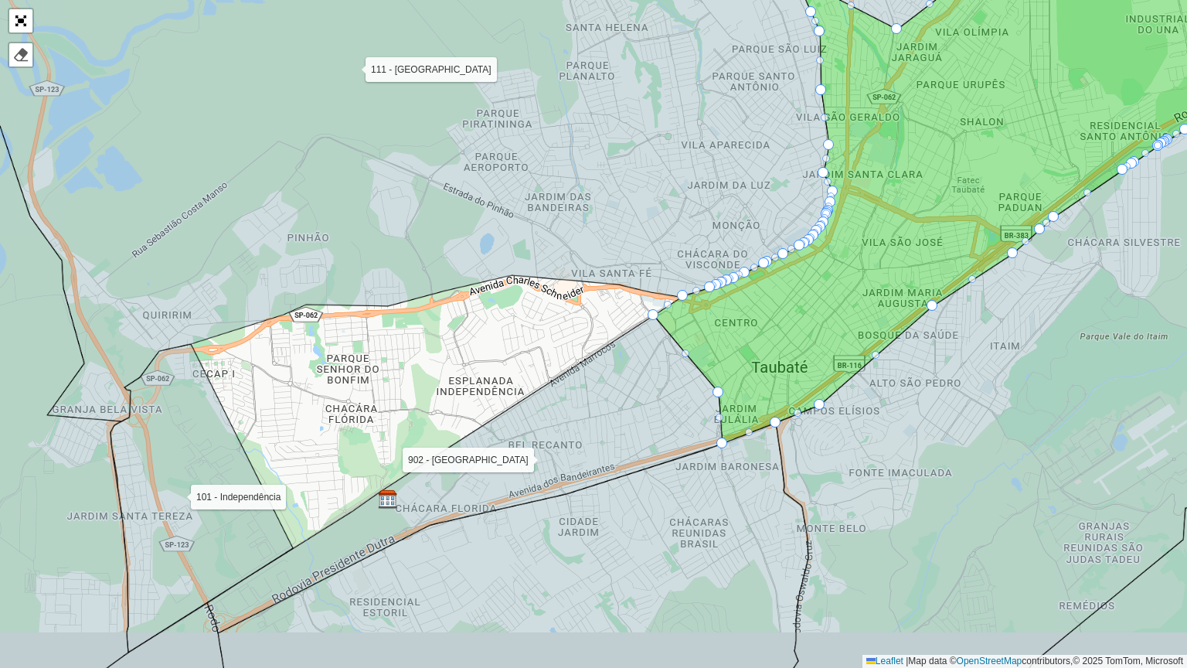
drag, startPoint x: 673, startPoint y: 244, endPoint x: 597, endPoint y: 235, distance: 77.1
click at [600, 216] on icon at bounding box center [370, 157] width 925 height 529
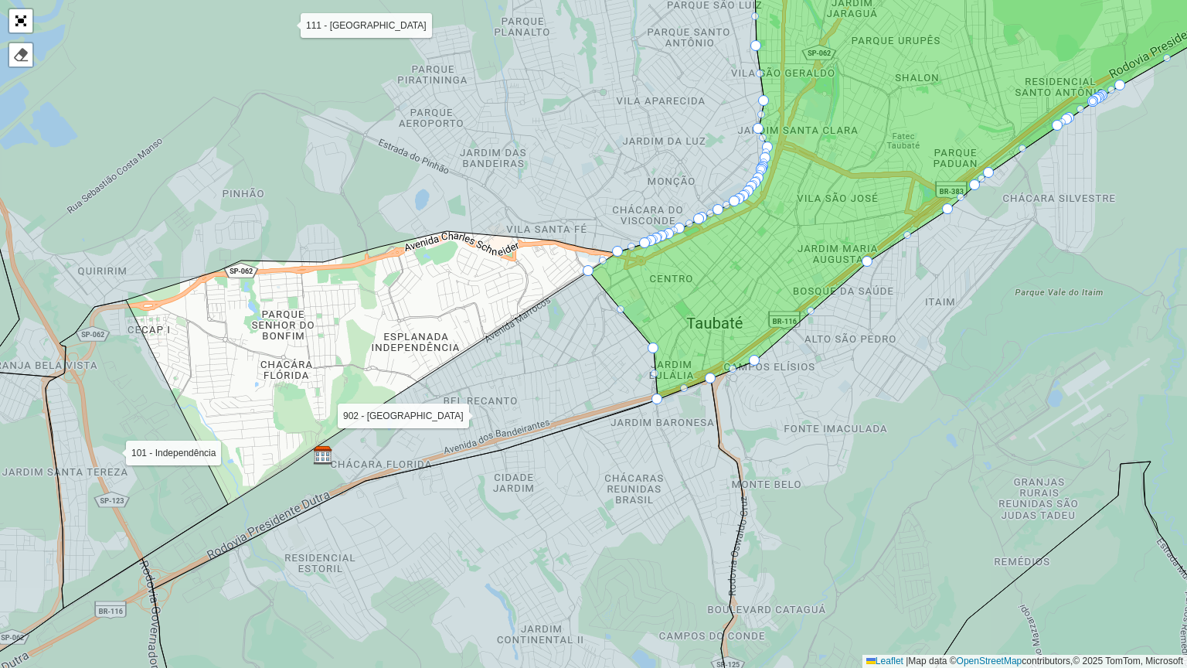
drag, startPoint x: 699, startPoint y: 376, endPoint x: 652, endPoint y: 338, distance: 59.4
click at [652, 338] on icon at bounding box center [924, 146] width 671 height 505
drag, startPoint x: 654, startPoint y: 349, endPoint x: 730, endPoint y: 287, distance: 98.8
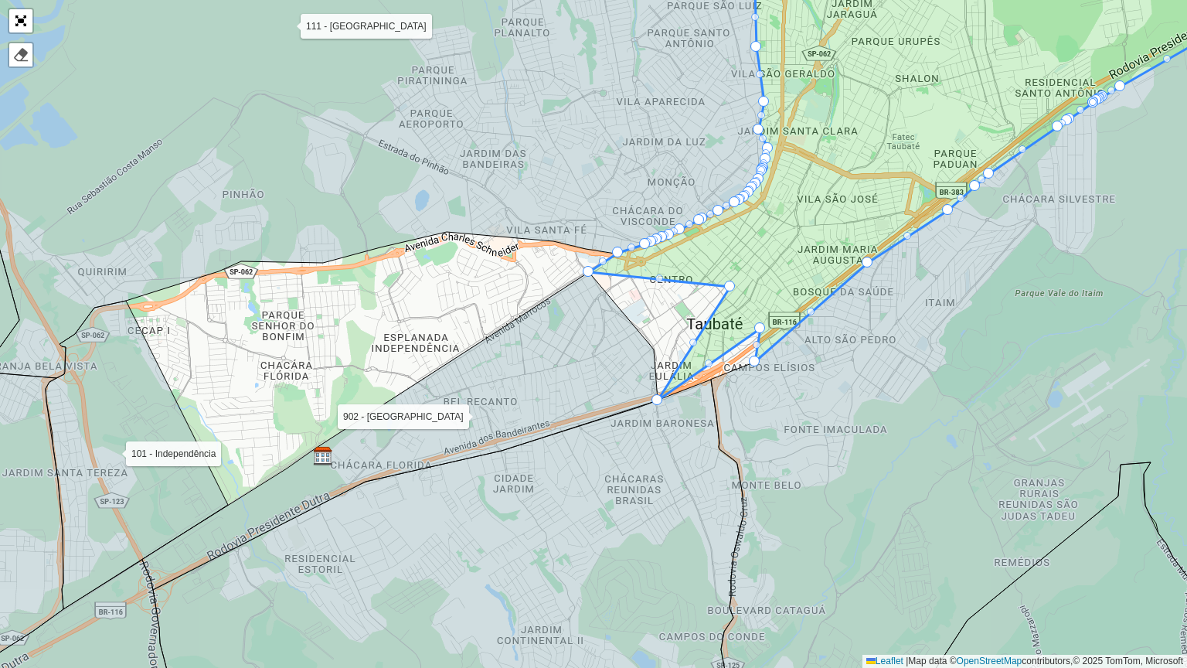
drag, startPoint x: 707, startPoint y: 374, endPoint x: 756, endPoint y: 323, distance: 71.0
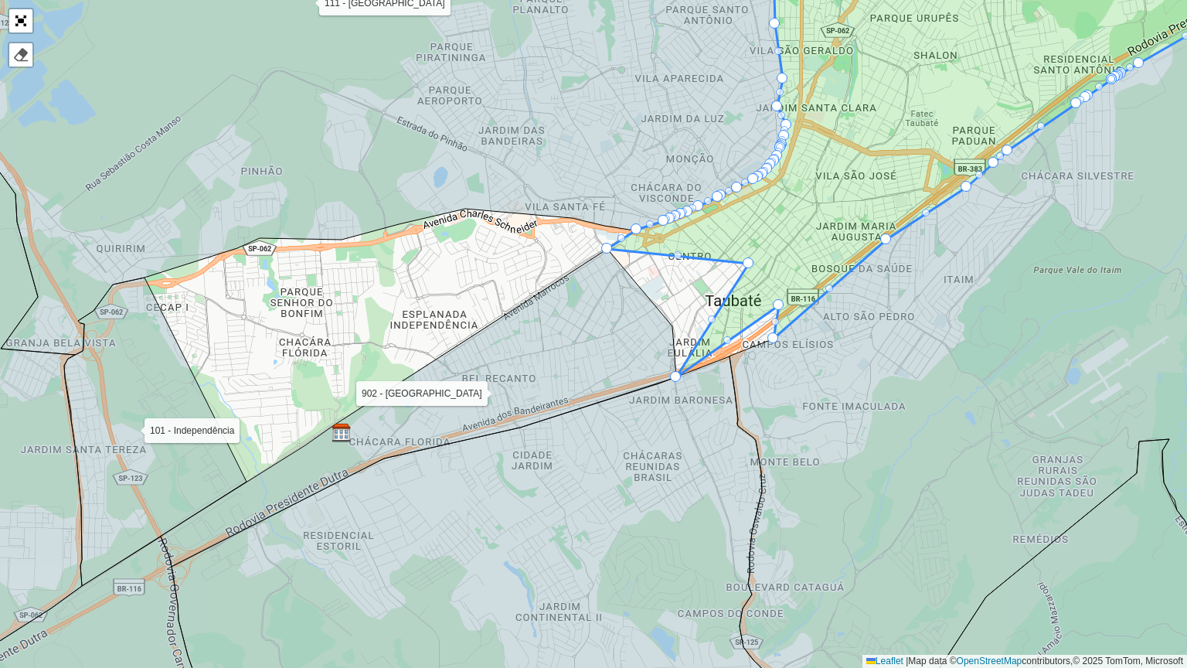
drag, startPoint x: 660, startPoint y: 282, endPoint x: 678, endPoint y: 259, distance: 29.7
click at [678, 259] on div "100 - São Bento 101 - Independência 110 - Tremembé 111 - Parque Aeroporto- Quir…" at bounding box center [593, 334] width 1187 height 668
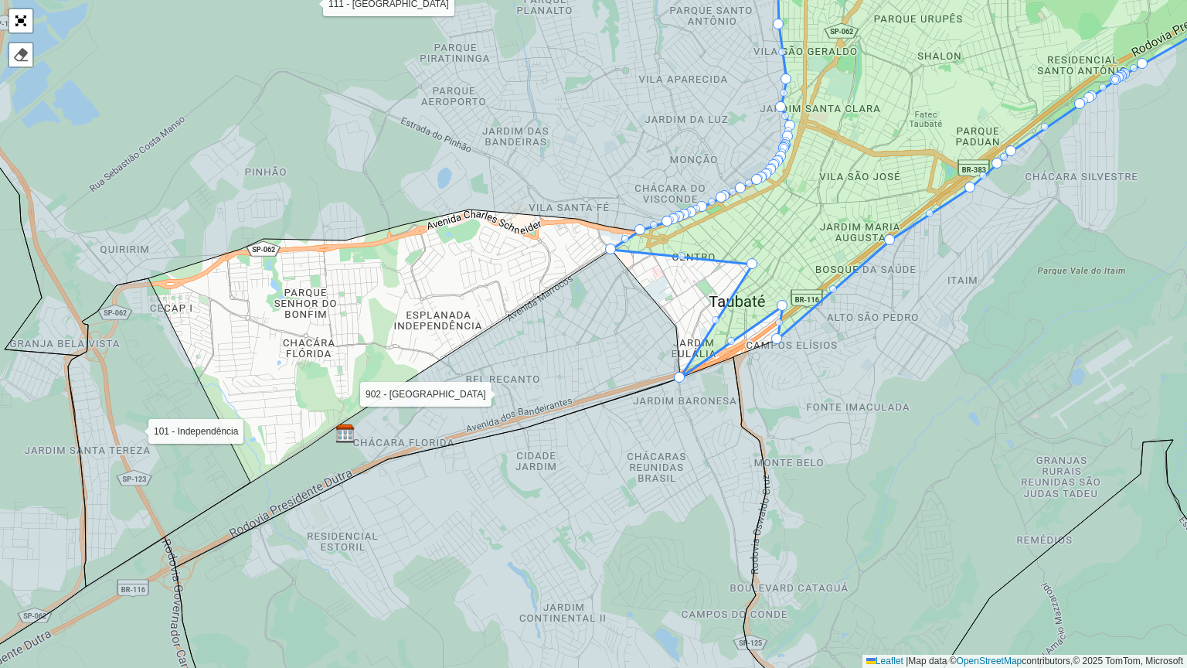
drag, startPoint x: 161, startPoint y: 328, endPoint x: 169, endPoint y: 330, distance: 8.8
click at [169, 330] on icon at bounding box center [159, 432] width 182 height 308
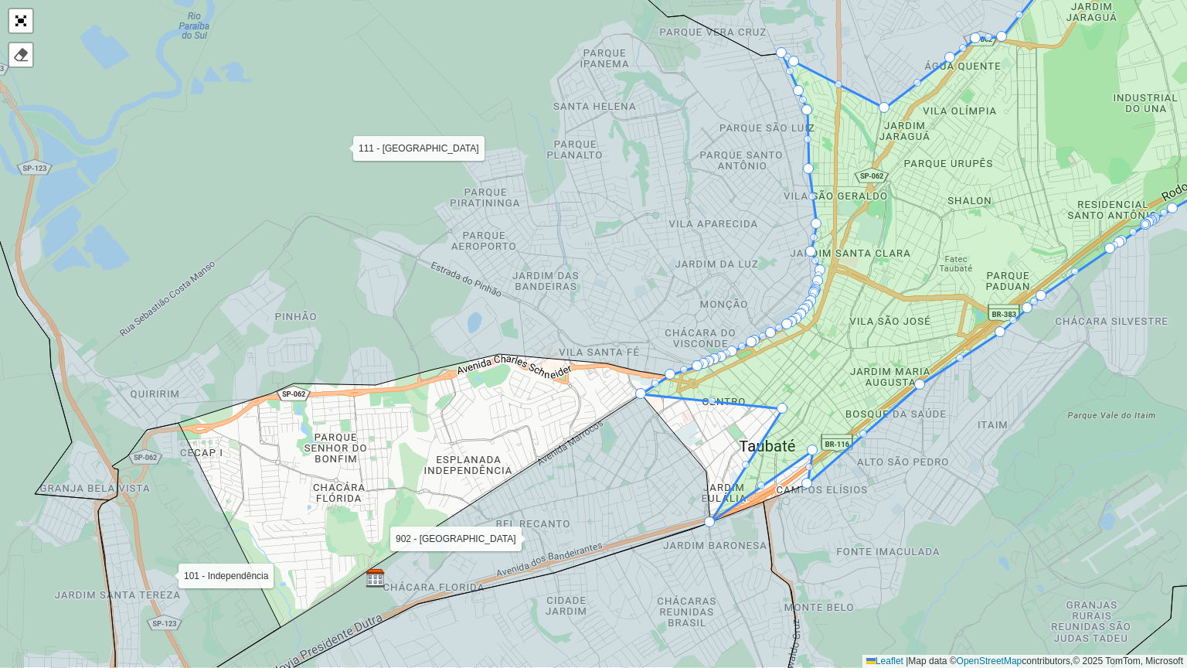
drag, startPoint x: 27, startPoint y: 597, endPoint x: 19, endPoint y: 553, distance: 44.1
click at [23, 536] on icon at bounding box center [7, 356] width 216 height 624
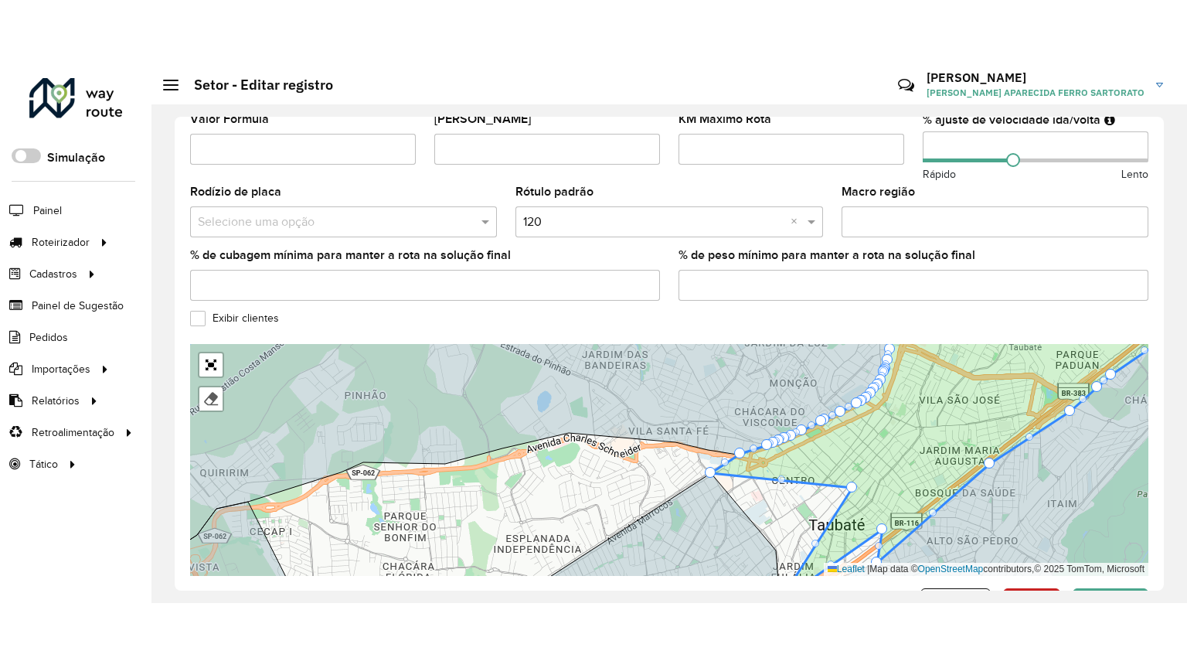
scroll to position [519, 0]
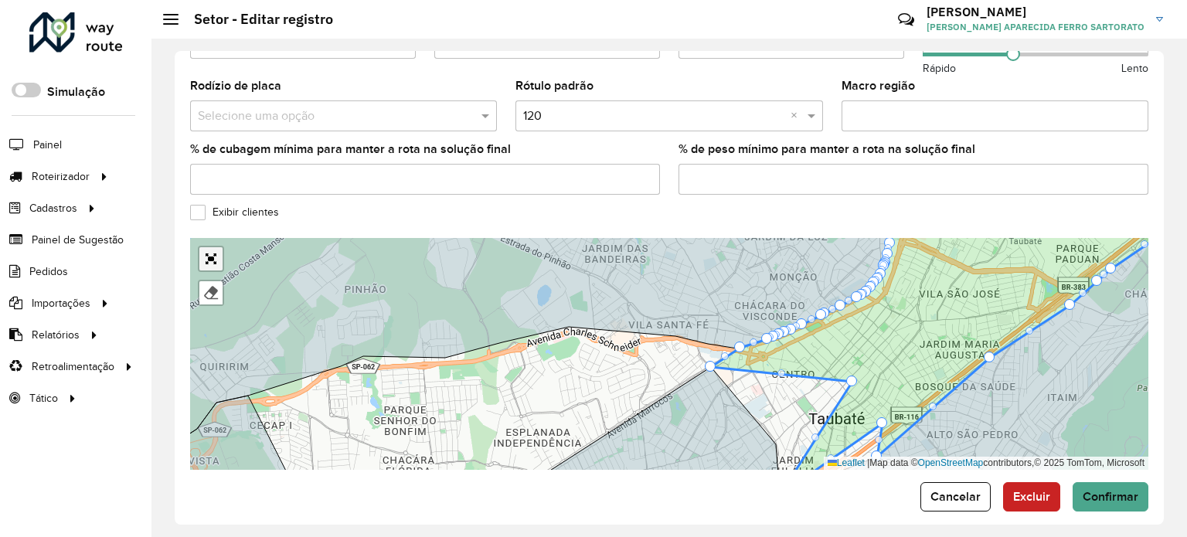
drag, startPoint x: 207, startPoint y: 239, endPoint x: 207, endPoint y: 333, distance: 94.3
click at [207, 247] on link "Abrir mapa em tela cheia" at bounding box center [210, 258] width 23 height 23
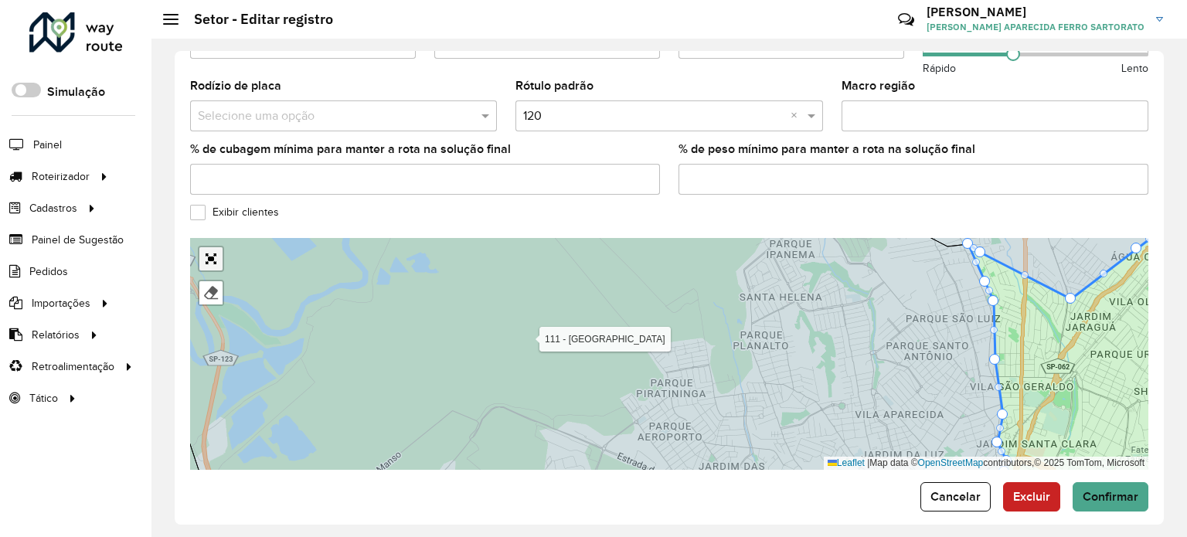
scroll to position [145, 0]
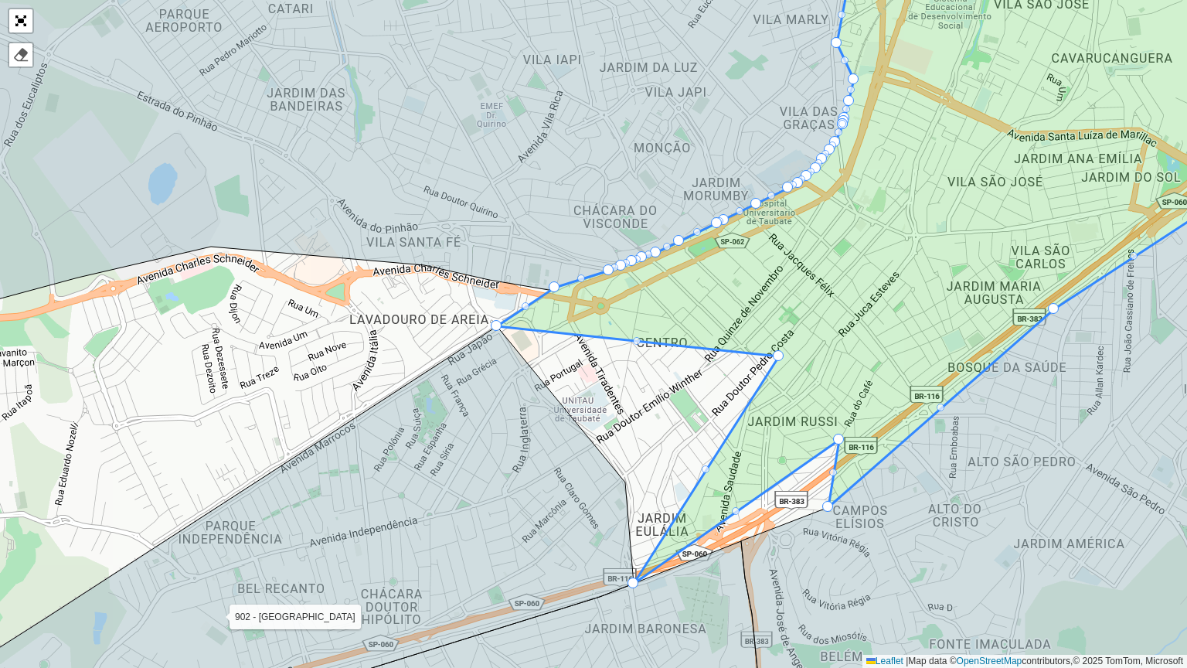
drag, startPoint x: 639, startPoint y: 340, endPoint x: 634, endPoint y: 284, distance: 55.8
click at [644, 345] on div "100 - São Bento 101 - Independência 110 - Tremembé 111 - Parque Aeroporto- Quir…" at bounding box center [593, 334] width 1187 height 668
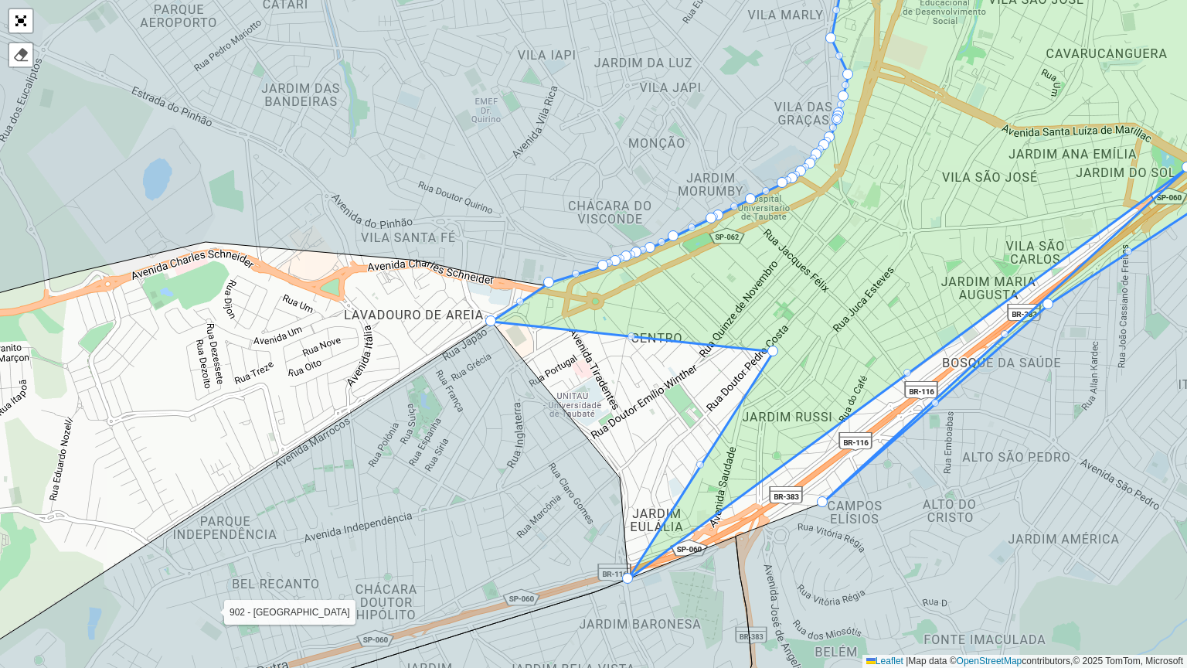
drag, startPoint x: 832, startPoint y: 433, endPoint x: 1186, endPoint y: 165, distance: 443.5
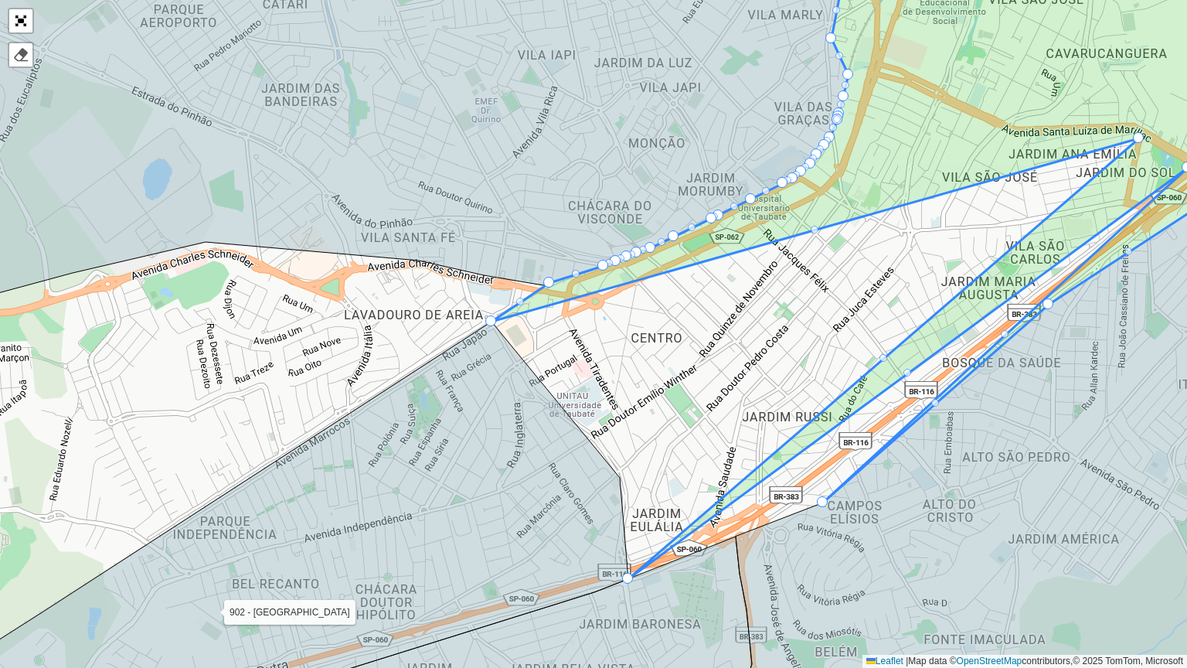
drag, startPoint x: 773, startPoint y: 349, endPoint x: 1139, endPoint y: 136, distance: 423.8
drag, startPoint x: 816, startPoint y: 230, endPoint x: 801, endPoint y: 182, distance: 50.3
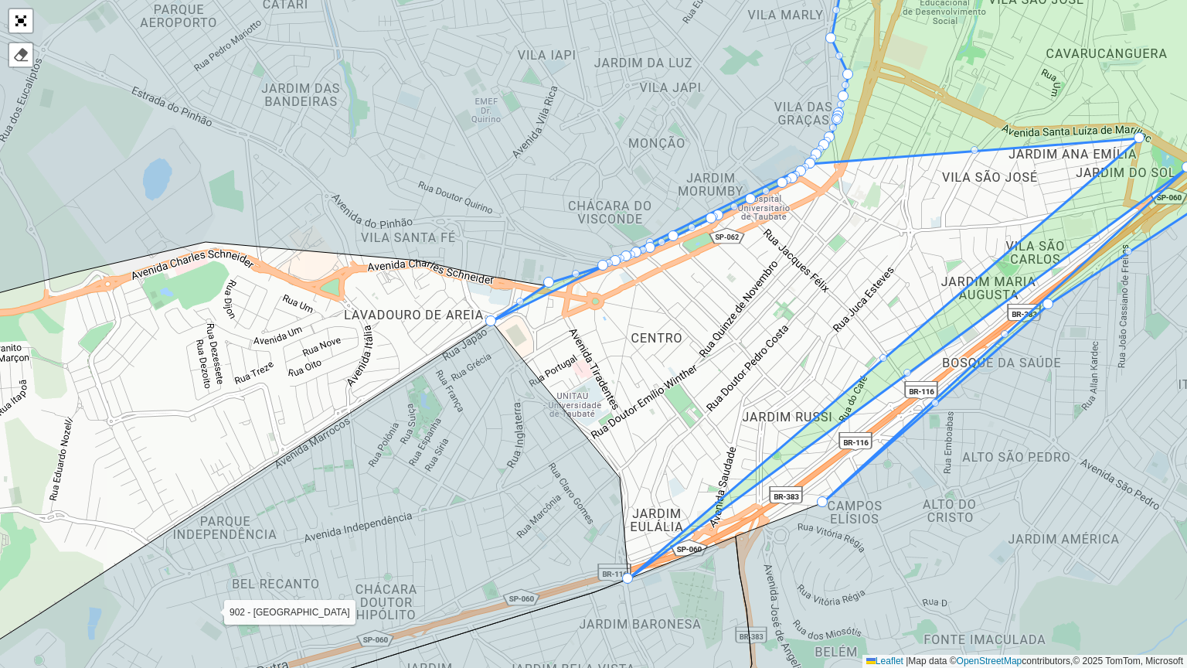
drag, startPoint x: 816, startPoint y: 229, endPoint x: 834, endPoint y: 169, distance: 62.1
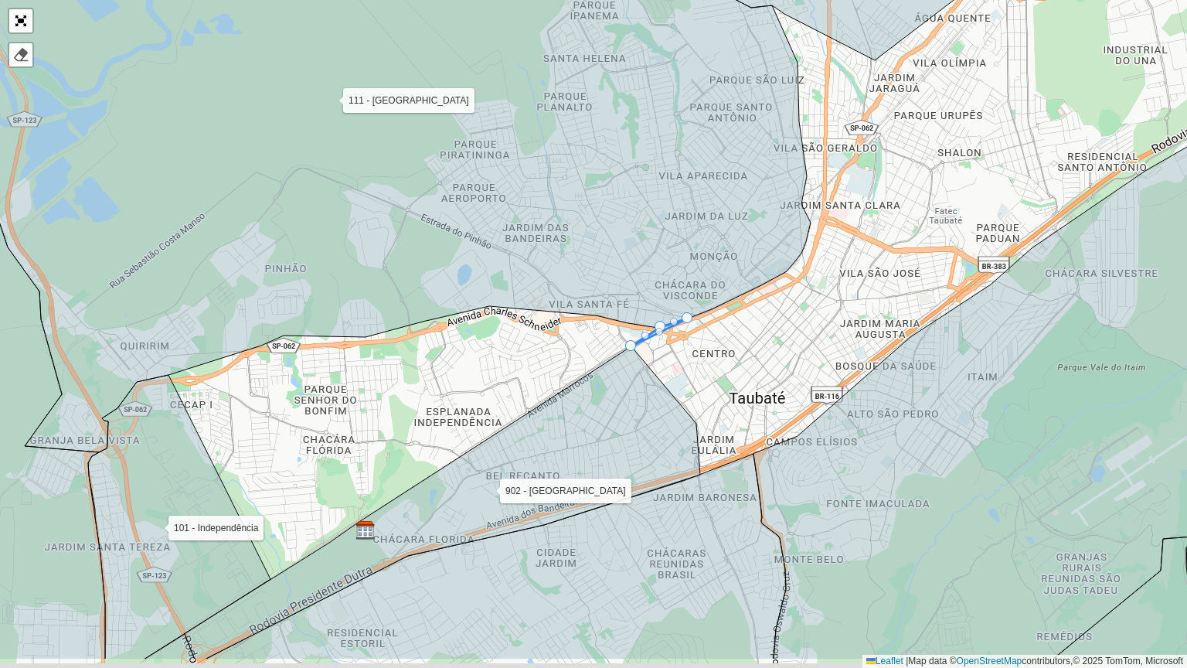
drag, startPoint x: 967, startPoint y: 556, endPoint x: 826, endPoint y: 451, distance: 175.7
click at [874, 472] on icon at bounding box center [990, 391] width 475 height 536
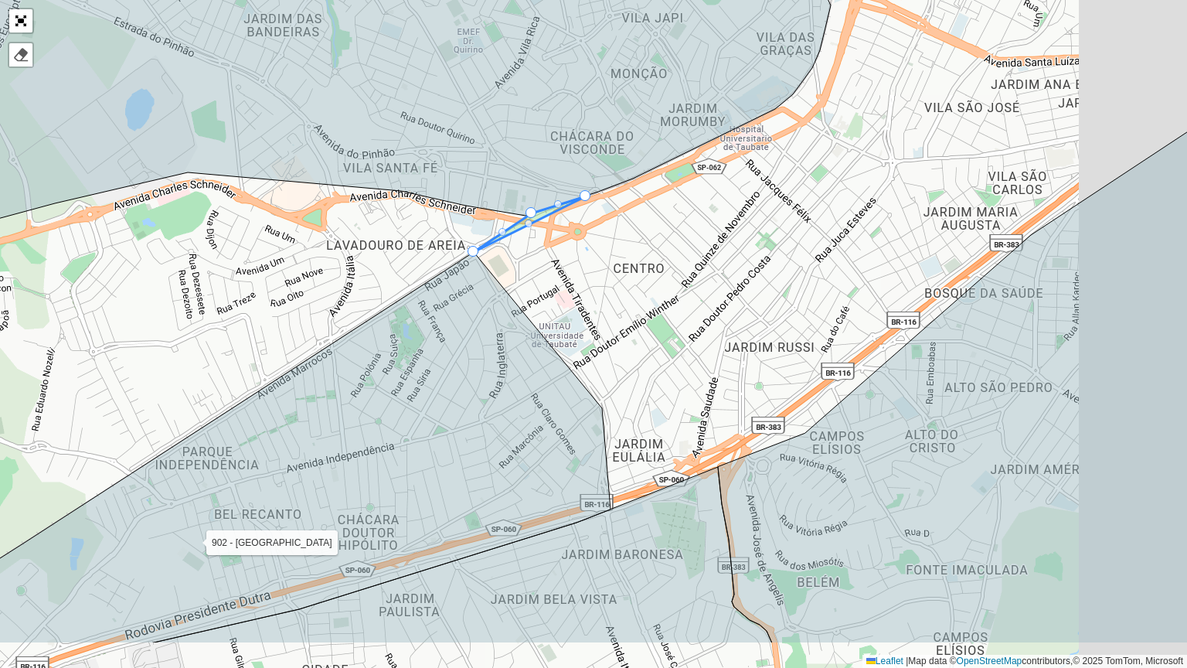
drag, startPoint x: 638, startPoint y: 321, endPoint x: 540, endPoint y: 250, distance: 120.7
click at [529, 229] on div "100 - São Bento 101 - Independência 110 - Tremembé 111 - Parque Aeroporto- Quir…" at bounding box center [593, 334] width 1187 height 668
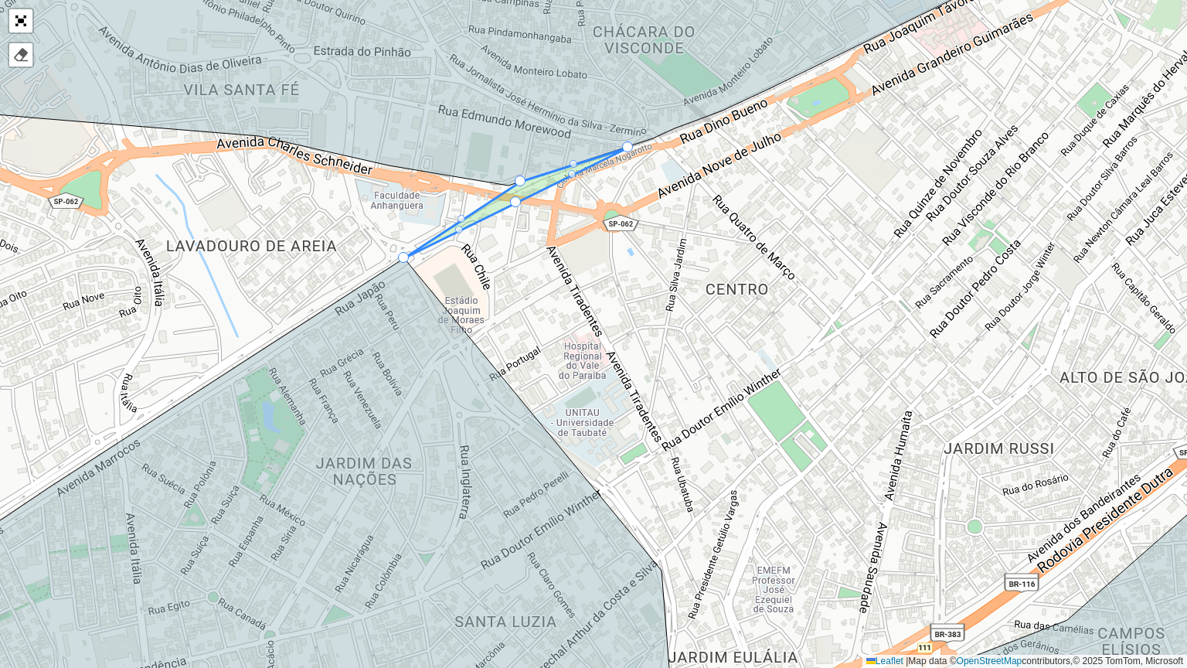
drag, startPoint x: 515, startPoint y: 201, endPoint x: 610, endPoint y: 214, distance: 95.2
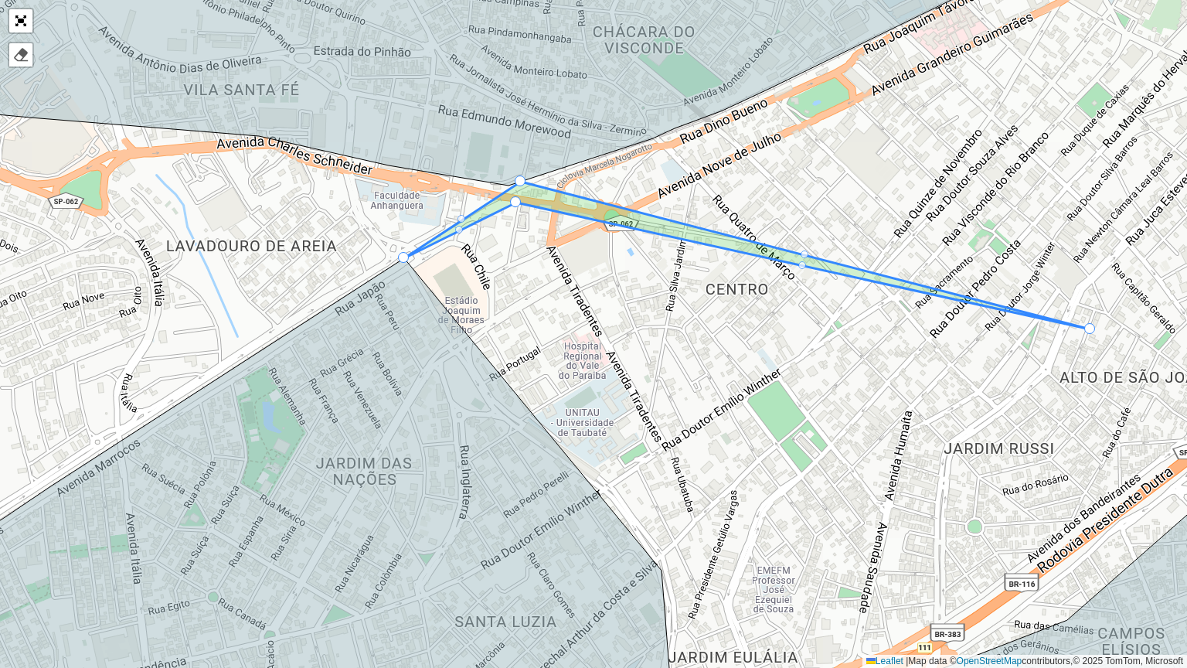
drag, startPoint x: 627, startPoint y: 148, endPoint x: 1090, endPoint y: 328, distance: 496.6
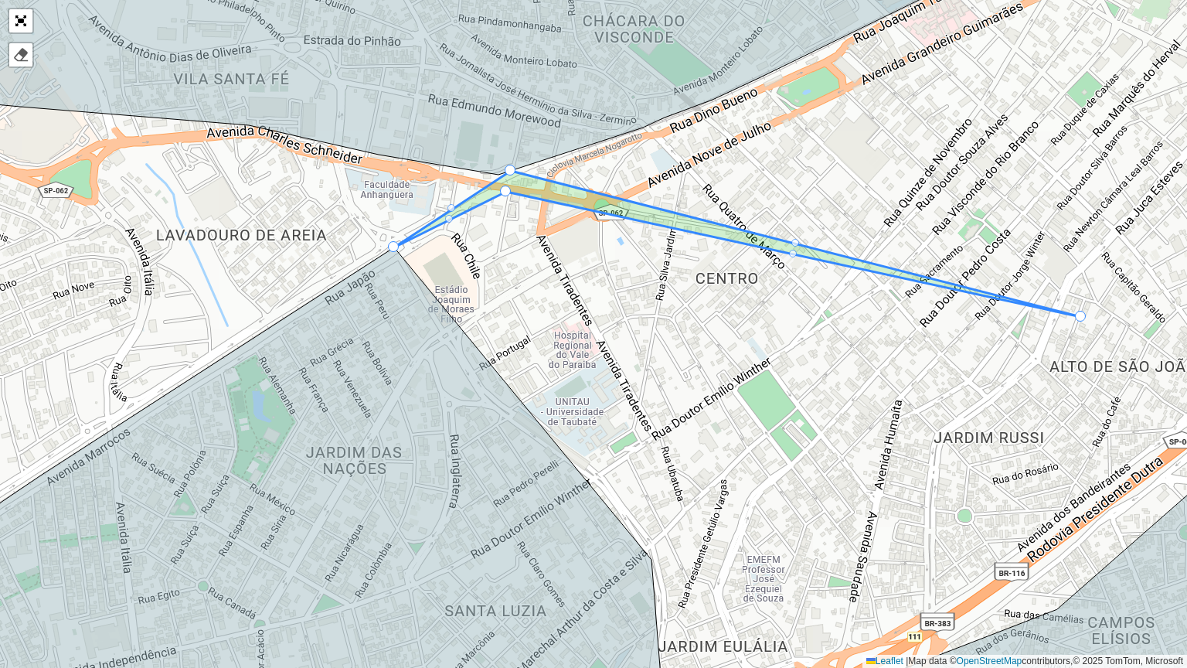
drag, startPoint x: 865, startPoint y: 383, endPoint x: 648, endPoint y: 314, distance: 227.3
click at [640, 311] on div "100 - São Bento 101 - Independência 110 - Tremembé 111 - Parque Aeroporto- Quir…" at bounding box center [593, 334] width 1187 height 668
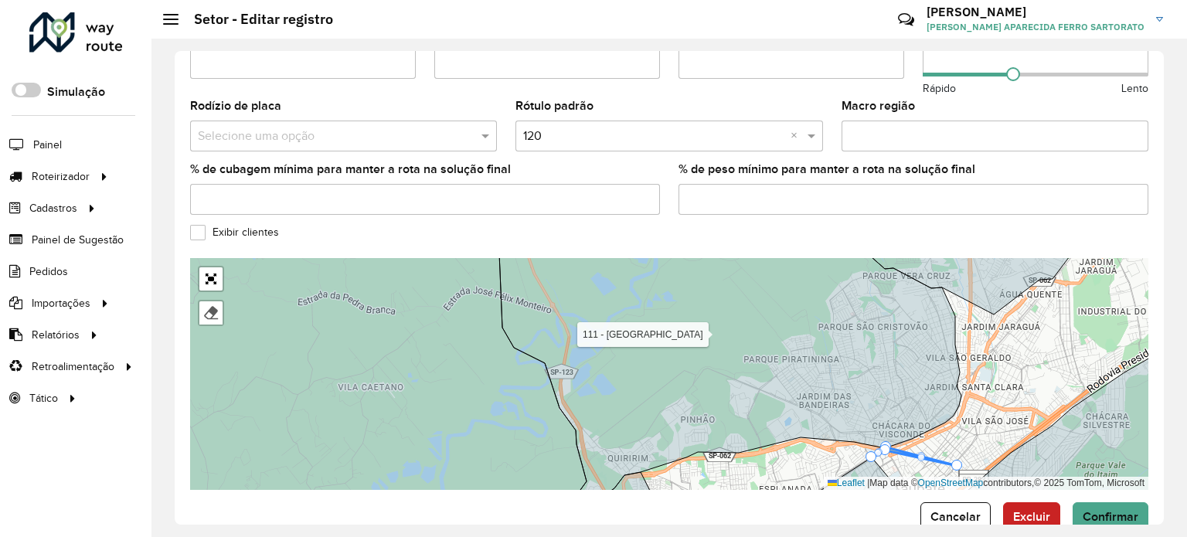
scroll to position [519, 0]
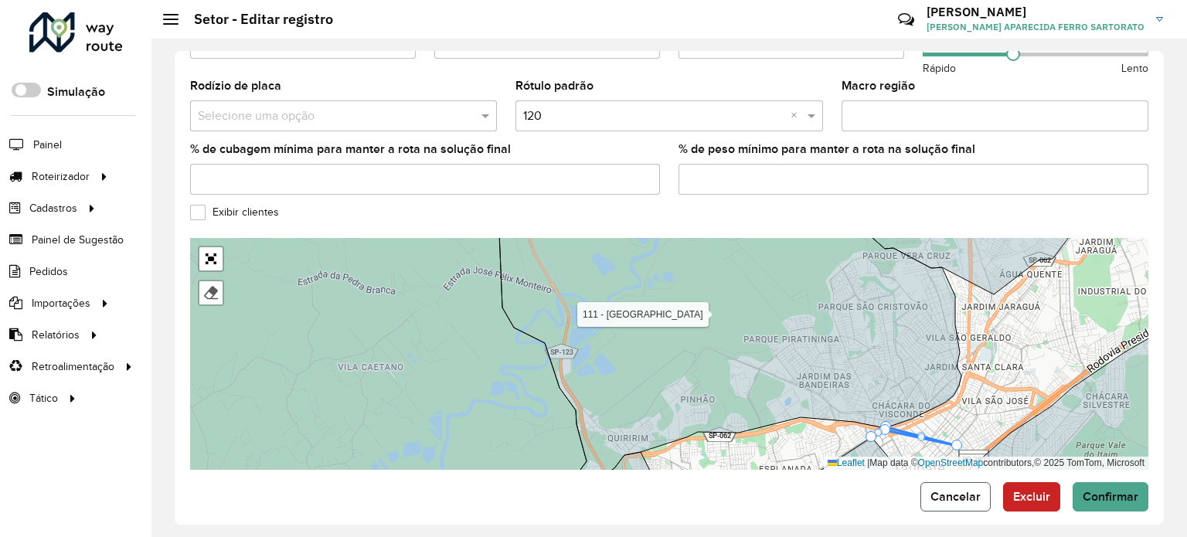
click at [956, 490] on span "Cancelar" at bounding box center [955, 496] width 50 height 13
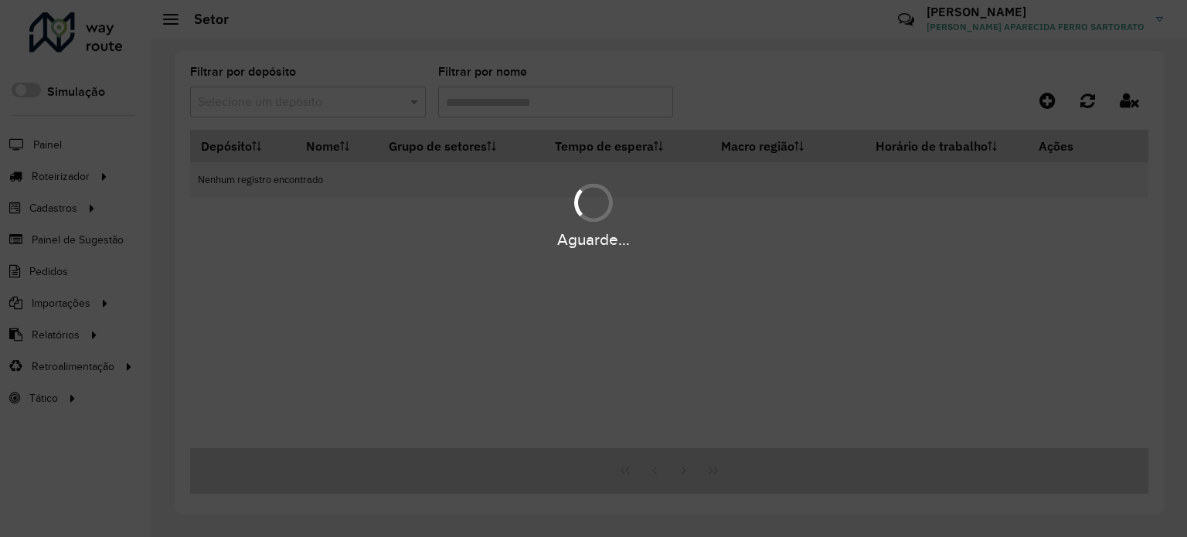
type input "***"
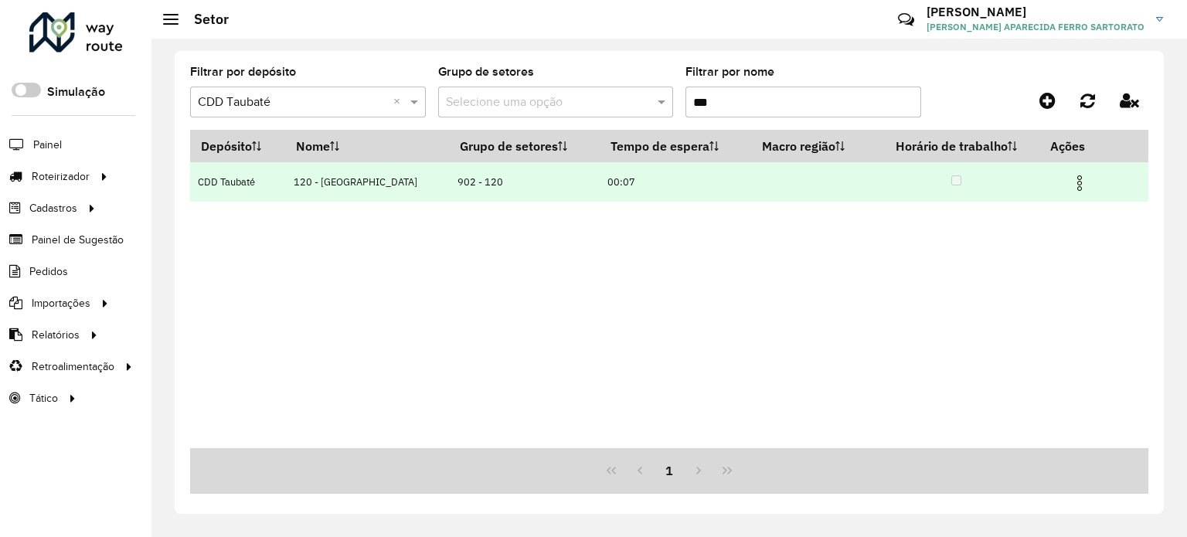
click at [1071, 183] on img at bounding box center [1079, 183] width 19 height 19
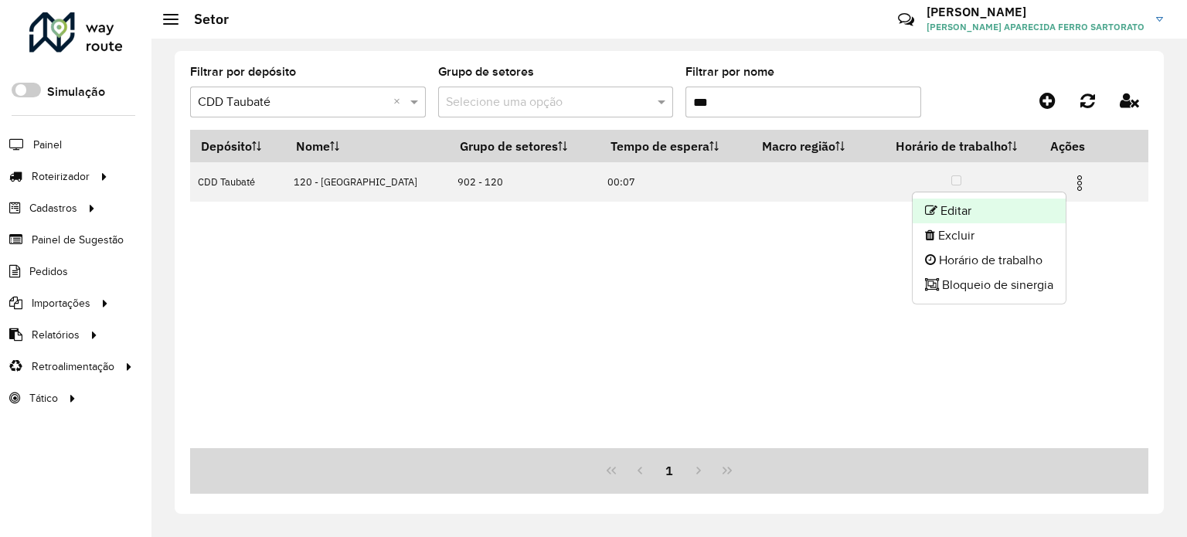
click at [1008, 206] on li "Editar" at bounding box center [989, 211] width 153 height 25
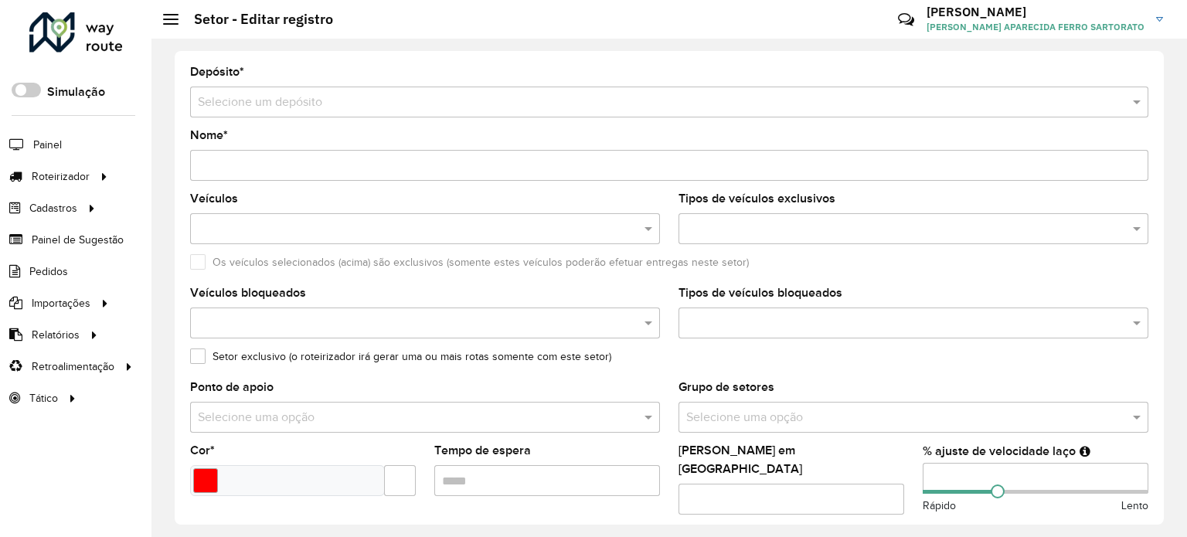
type input "**********"
type input "*******"
type input "*****"
type input "**"
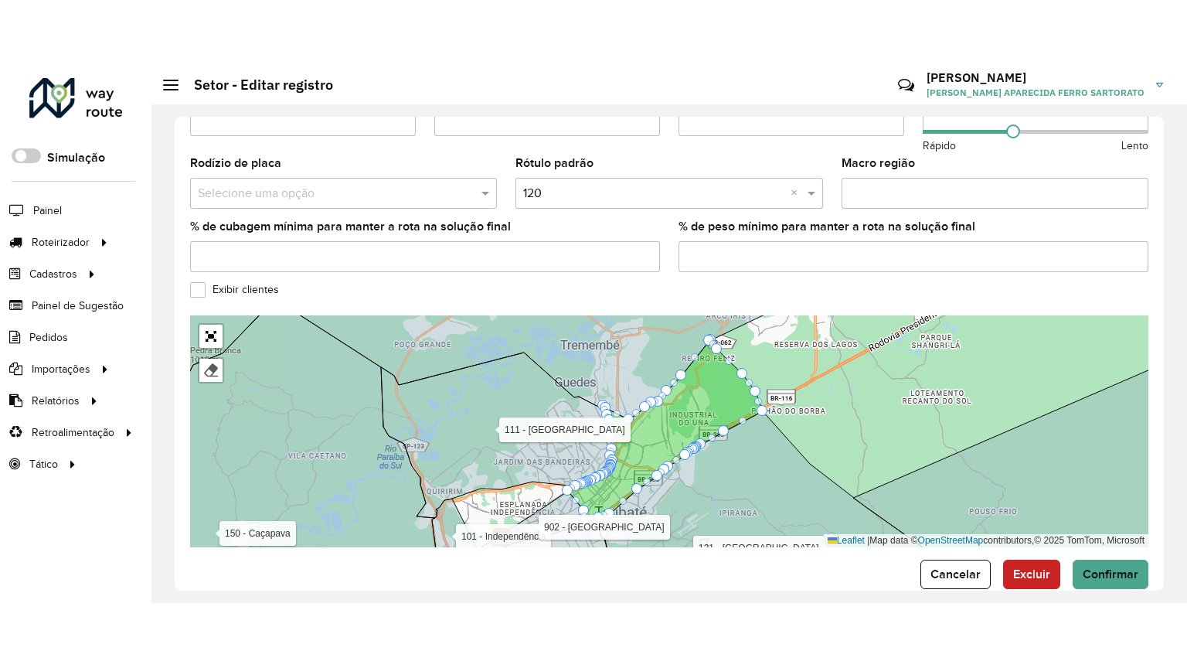
scroll to position [519, 0]
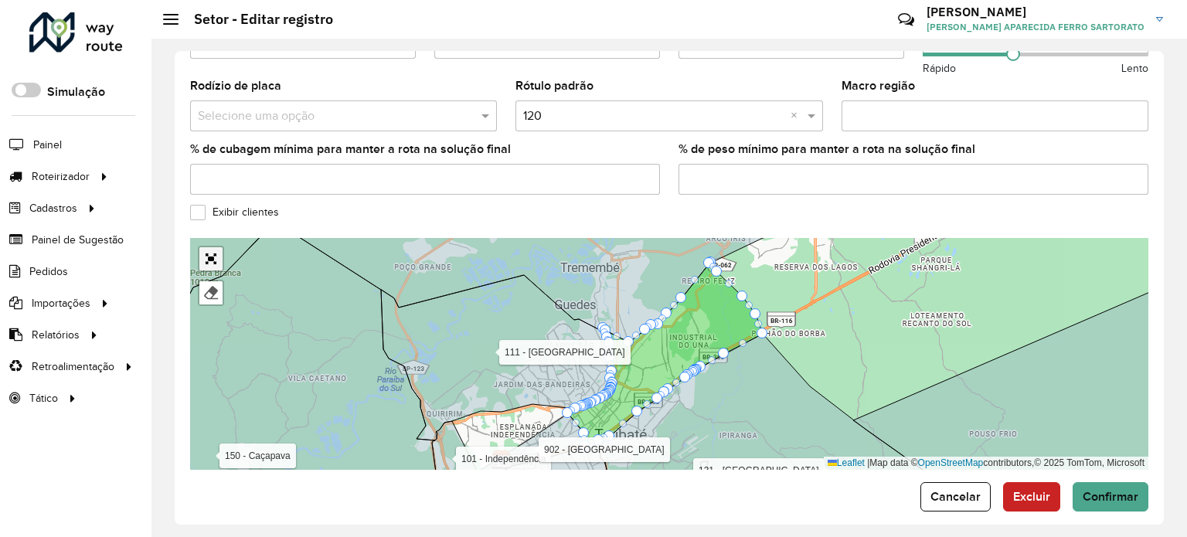
click at [205, 247] on link "Abrir mapa em tela cheia" at bounding box center [210, 258] width 23 height 23
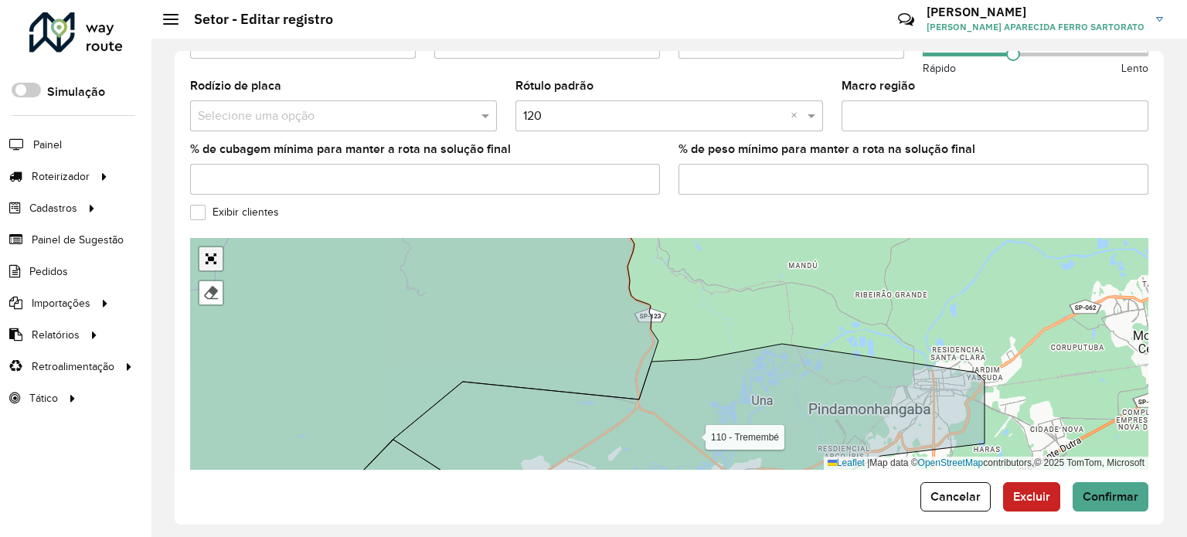
scroll to position [145, 0]
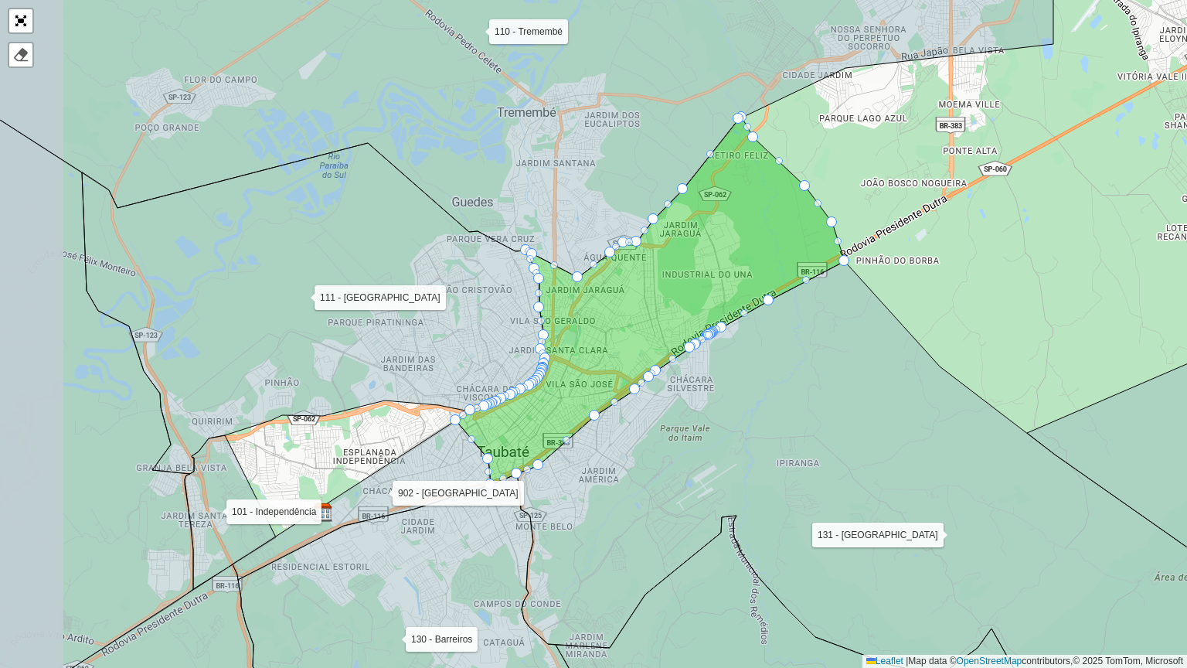
drag, startPoint x: 594, startPoint y: 383, endPoint x: 666, endPoint y: 445, distance: 94.8
click at [666, 445] on icon at bounding box center [946, 503] width 859 height 485
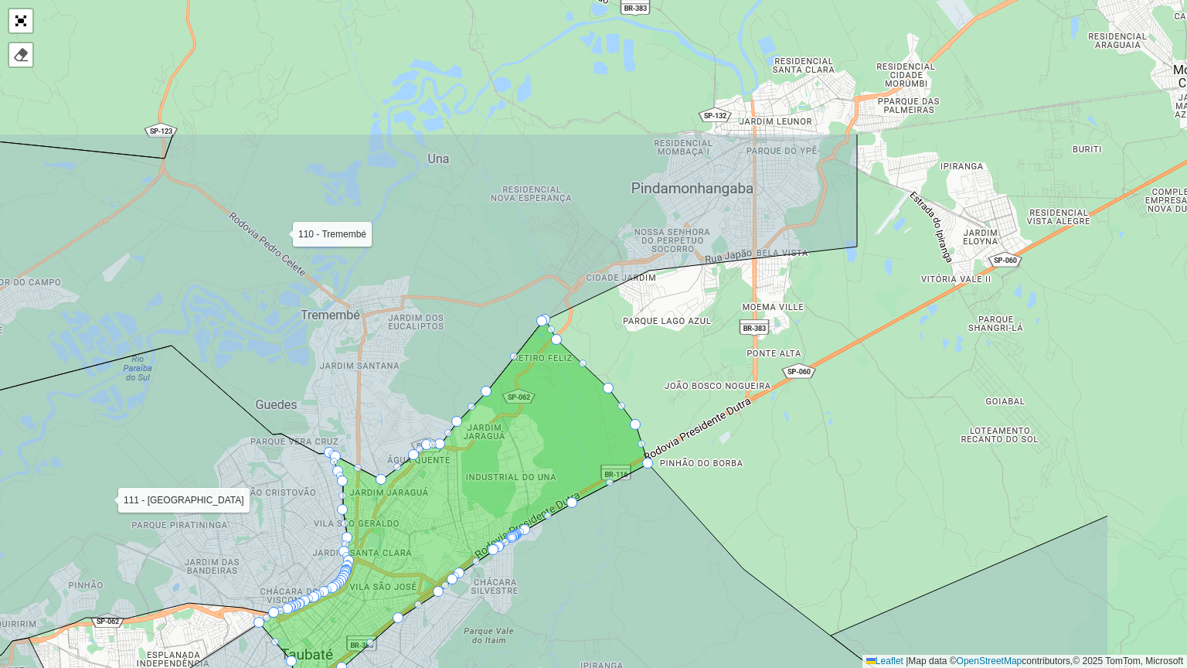
drag, startPoint x: 748, startPoint y: 439, endPoint x: 536, endPoint y: 655, distance: 302.7
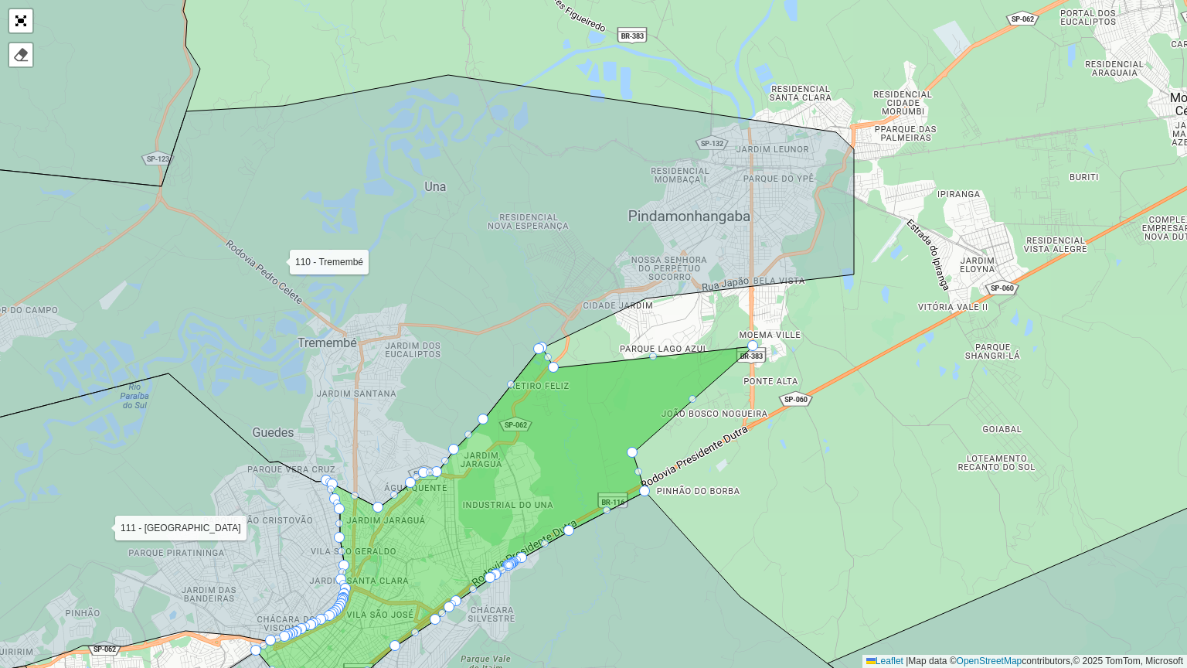
drag, startPoint x: 601, startPoint y: 411, endPoint x: 749, endPoint y: 341, distance: 163.5
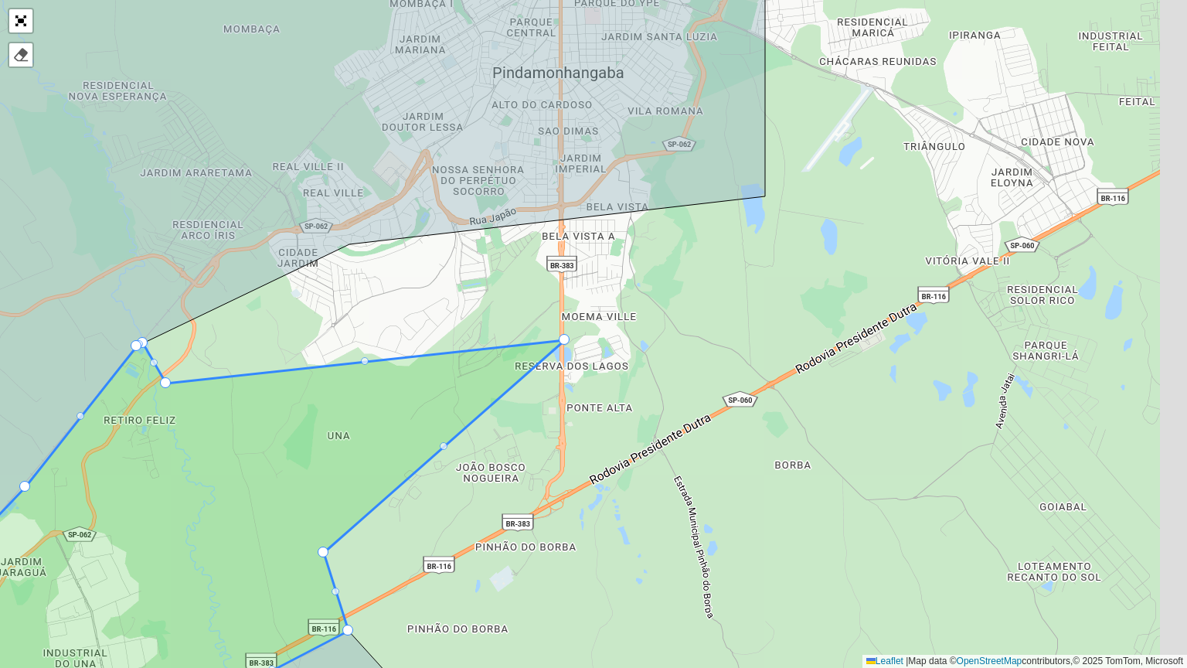
drag, startPoint x: 853, startPoint y: 349, endPoint x: 648, endPoint y: 350, distance: 205.5
click at [648, 349] on div "100 - São Bento 101 - Independência 110 - Tremembé 111 - Parque Aeroporto- Quir…" at bounding box center [593, 334] width 1187 height 668
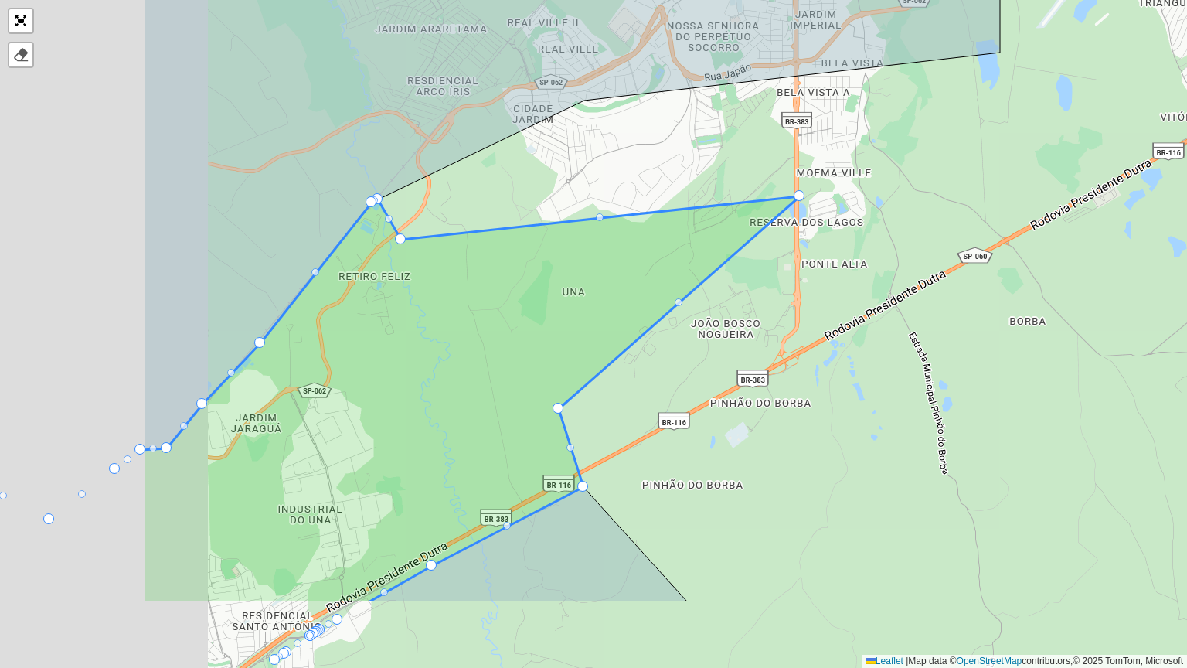
drag, startPoint x: 756, startPoint y: 431, endPoint x: 926, endPoint y: 334, distance: 195.2
click at [926, 334] on div "100 - São Bento 101 - Independência 110 - Tremembé 111 - Parque Aeroporto- Quir…" at bounding box center [593, 334] width 1187 height 668
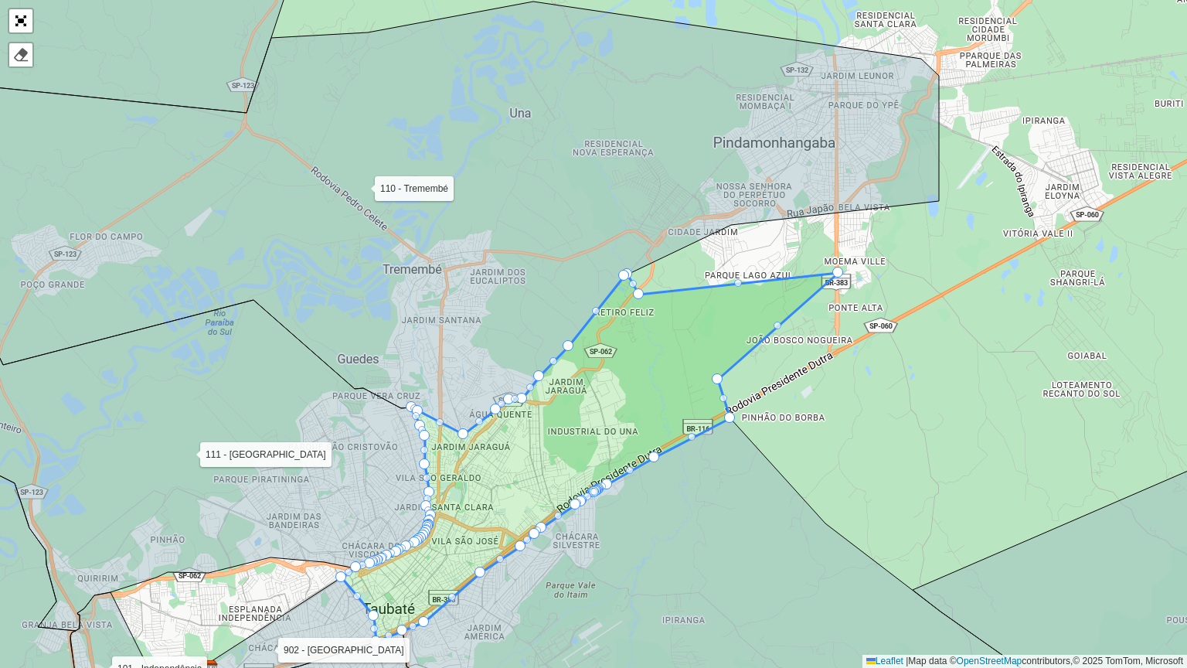
drag, startPoint x: 739, startPoint y: 508, endPoint x: 890, endPoint y: 404, distance: 183.3
click at [890, 418] on icon at bounding box center [760, 577] width 715 height 318
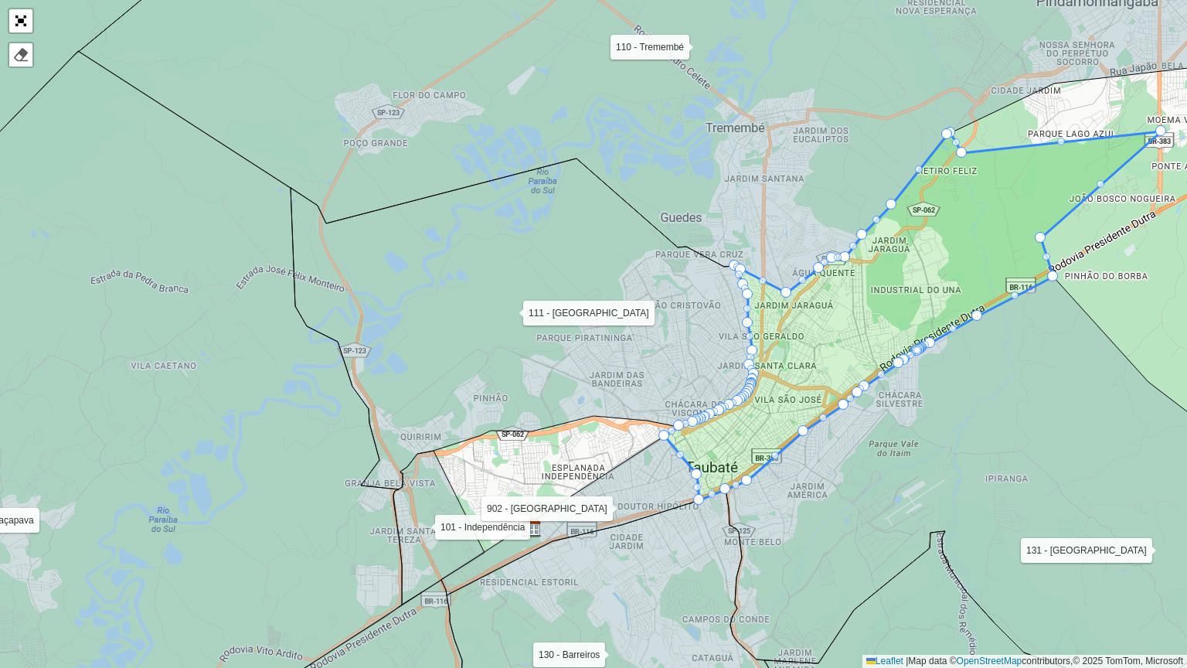
click at [707, 446] on icon at bounding box center [913, 315] width 497 height 369
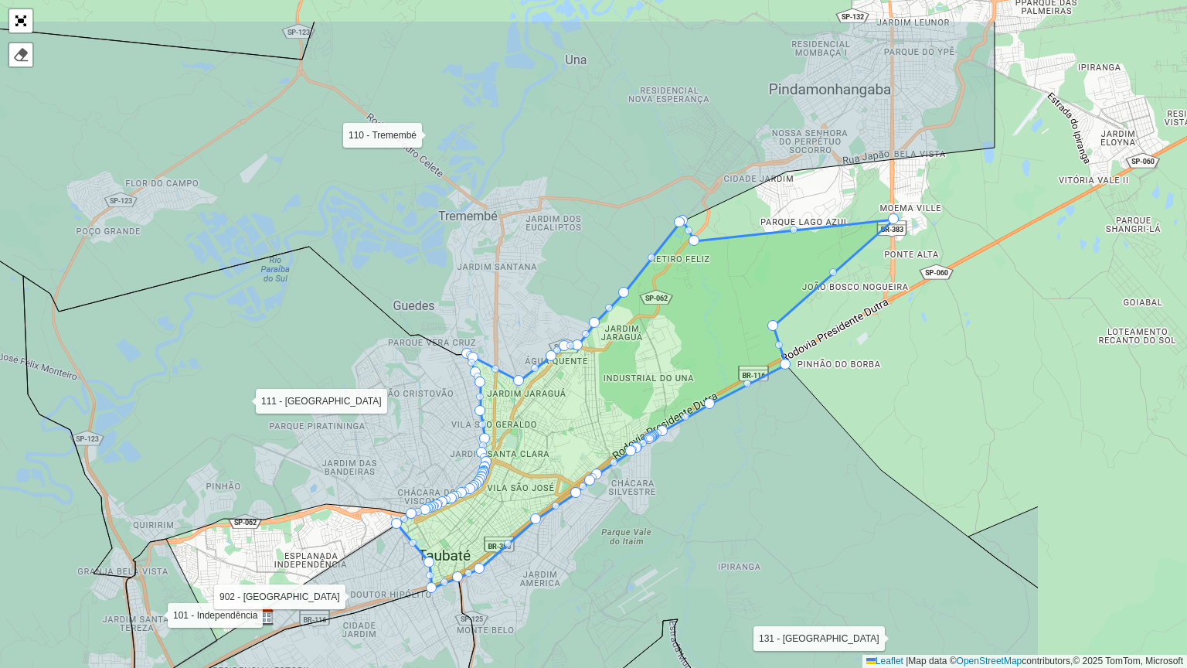
drag, startPoint x: 804, startPoint y: 342, endPoint x: 536, endPoint y: 430, distance: 281.5
click at [536, 430] on icon at bounding box center [645, 403] width 497 height 369
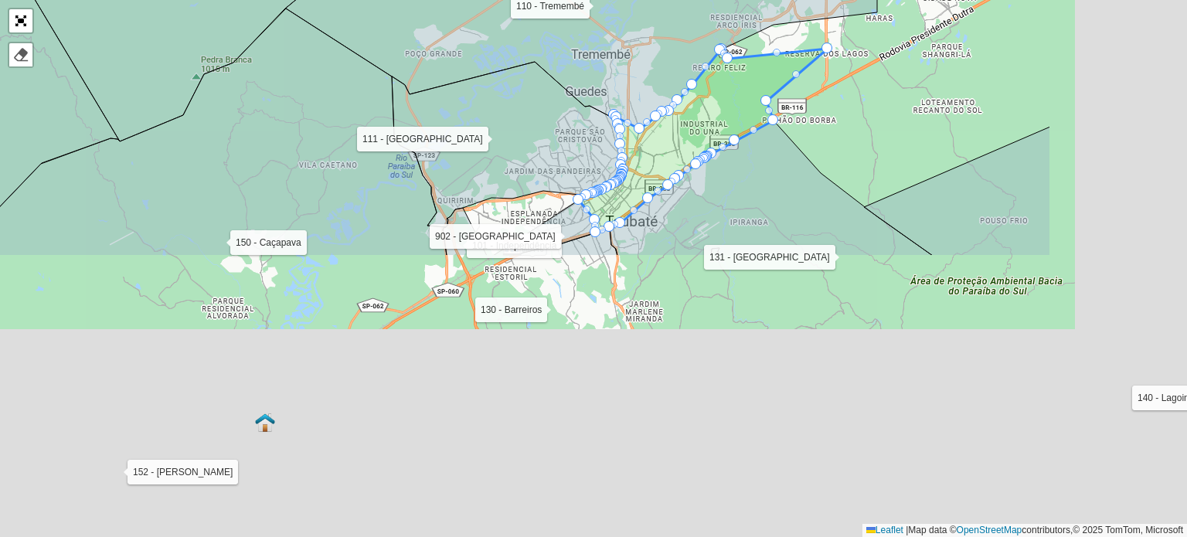
scroll to position [519, 0]
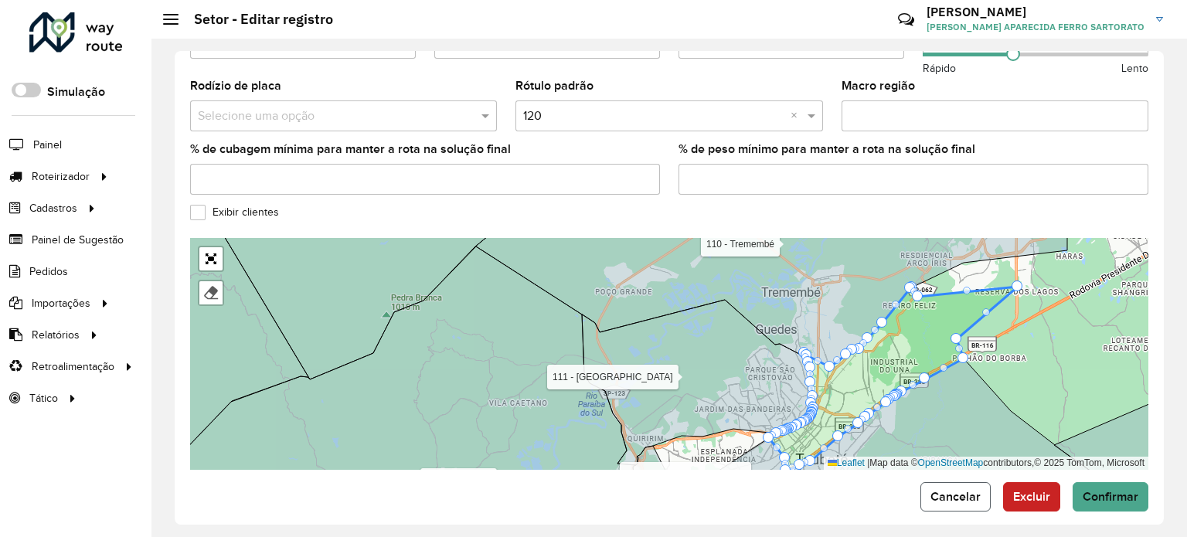
click at [968, 490] on span "Cancelar" at bounding box center [955, 496] width 50 height 13
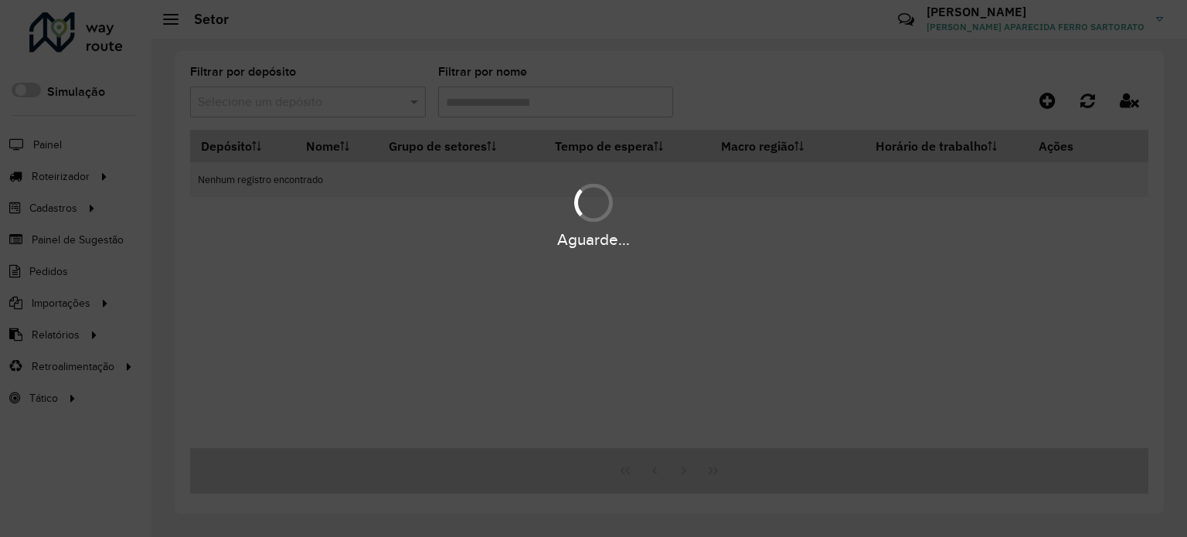
type input "***"
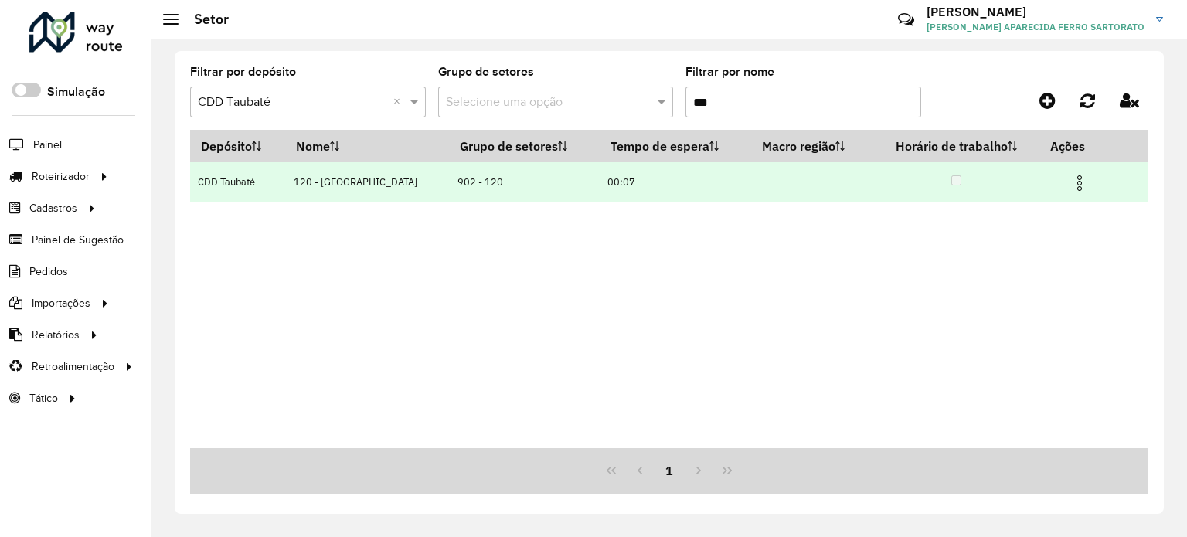
click at [1073, 182] on img at bounding box center [1079, 183] width 19 height 19
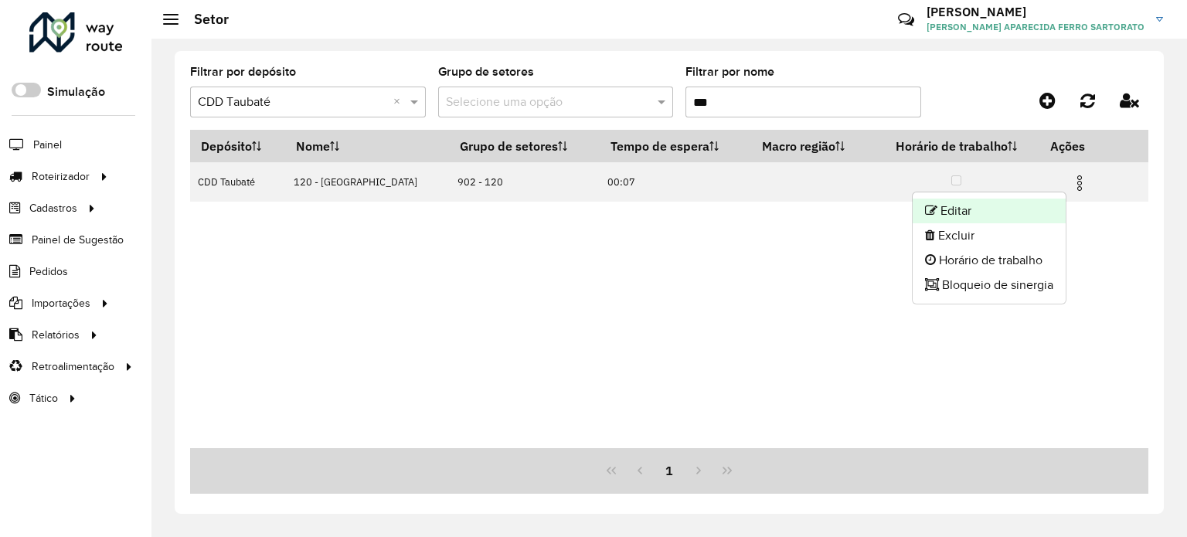
click at [991, 208] on li "Editar" at bounding box center [989, 211] width 153 height 25
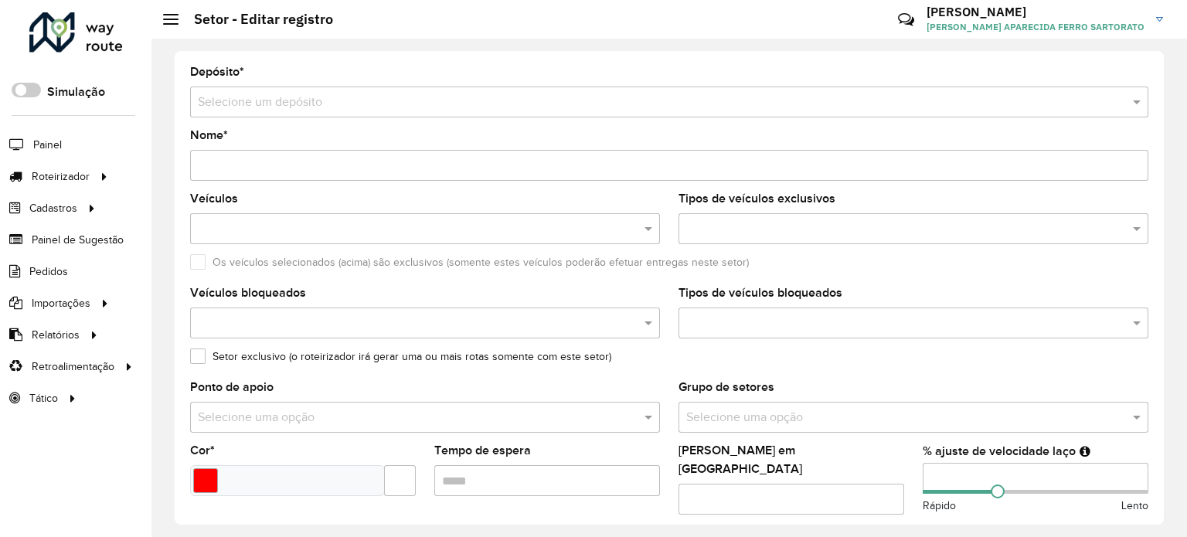
type input "**********"
type input "*******"
type input "*****"
type input "**"
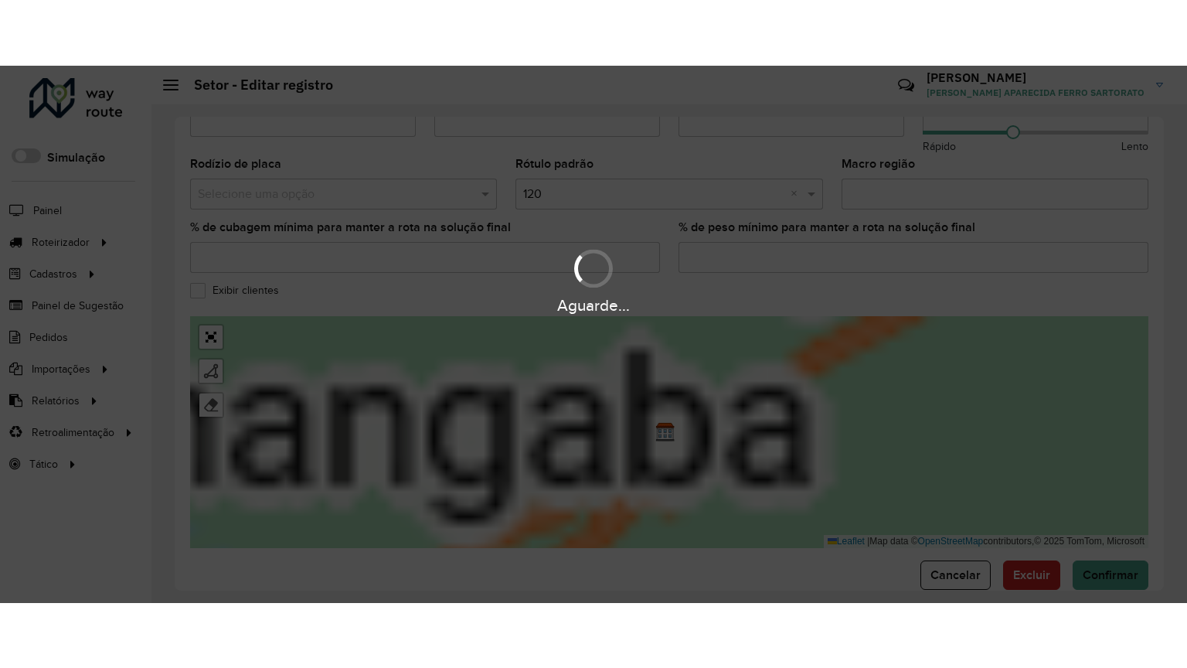
scroll to position [519, 0]
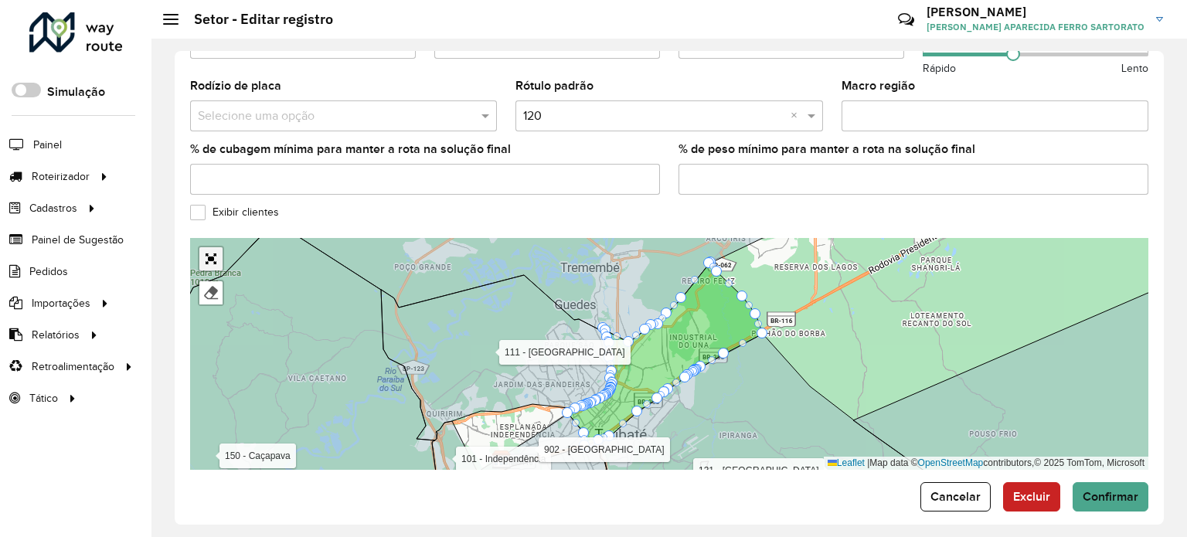
click at [212, 247] on link "Abrir mapa em tela cheia" at bounding box center [210, 258] width 23 height 23
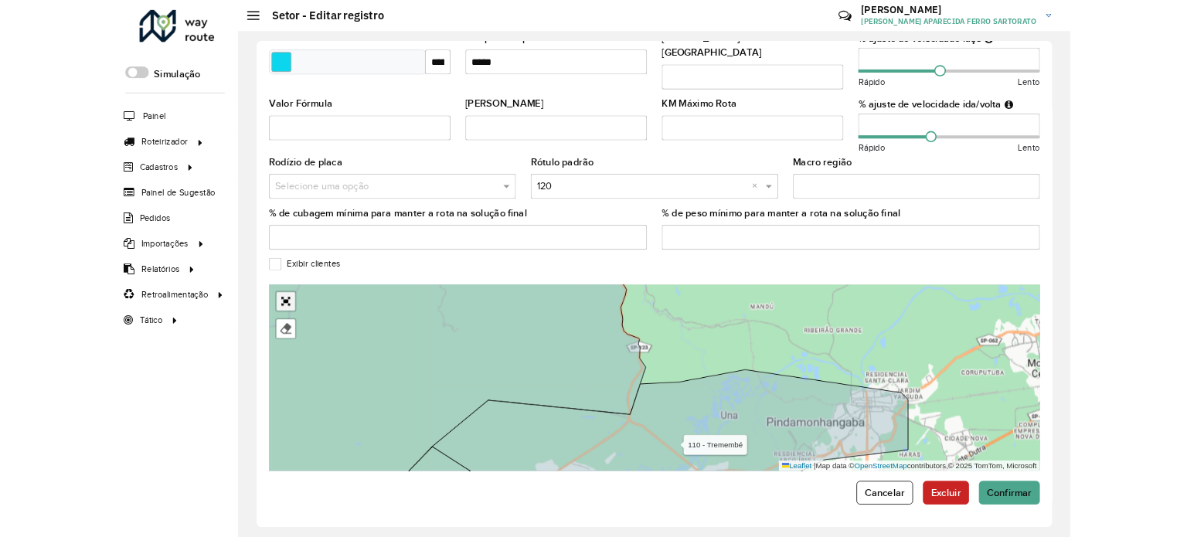
scroll to position [145, 0]
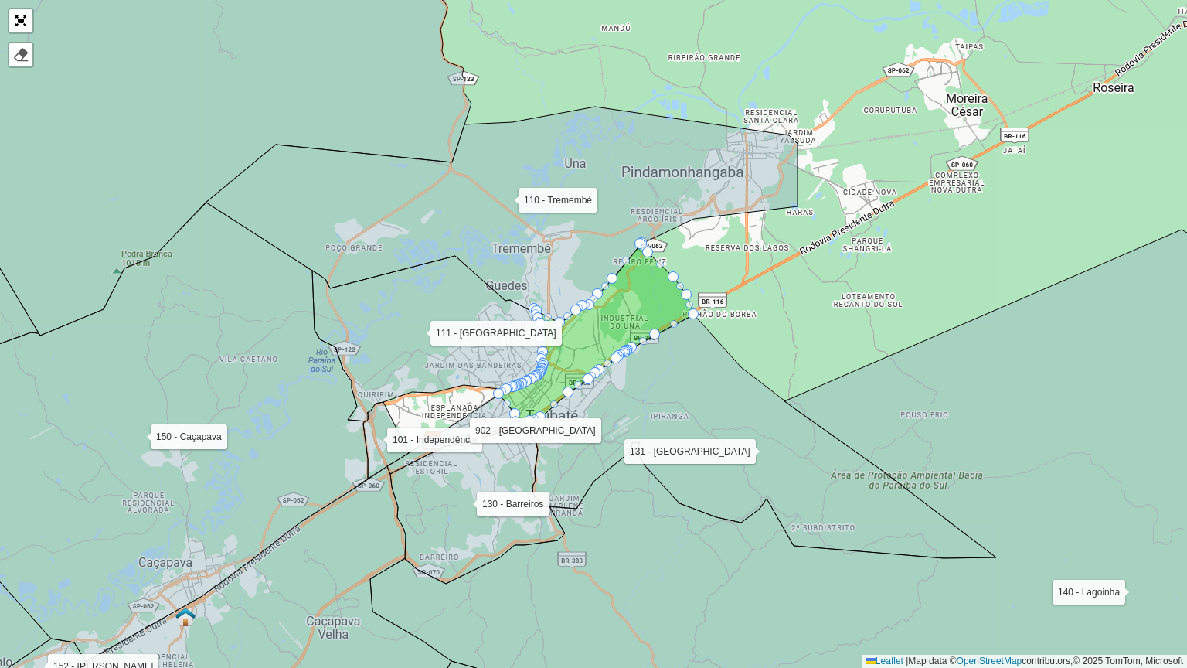
drag, startPoint x: 624, startPoint y: 413, endPoint x: 705, endPoint y: 427, distance: 81.7
click at [705, 427] on icon at bounding box center [763, 435] width 466 height 243
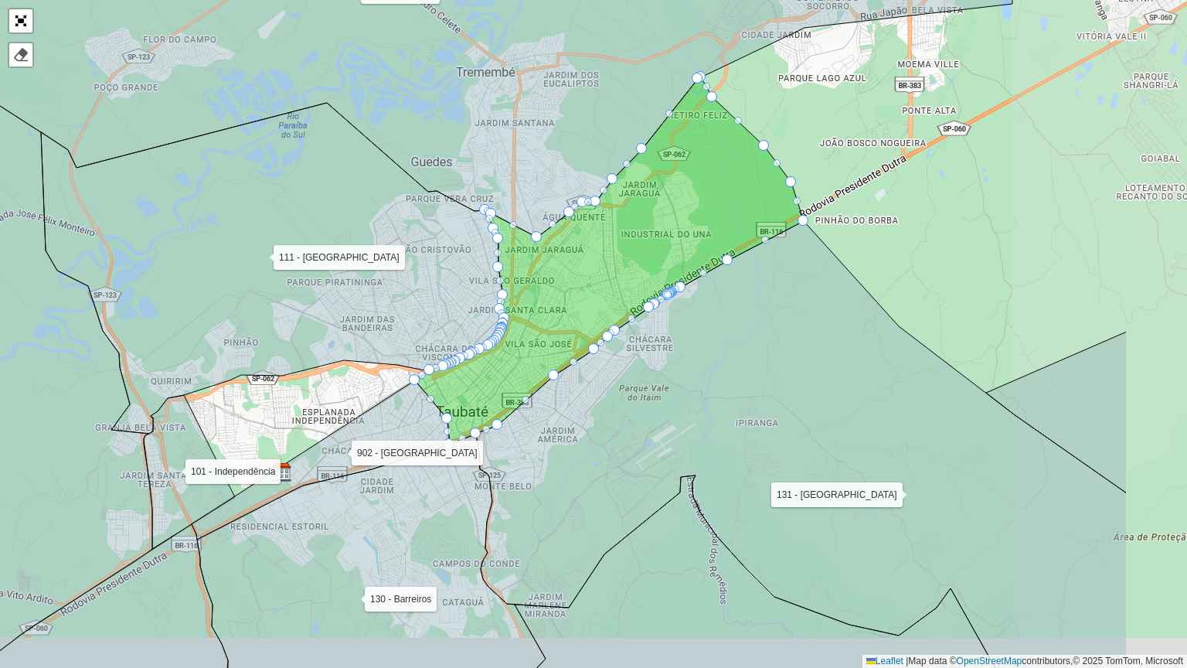
drag, startPoint x: 594, startPoint y: 371, endPoint x: 505, endPoint y: 329, distance: 98.2
click at [414, 305] on icon at bounding box center [273, 268] width 464 height 331
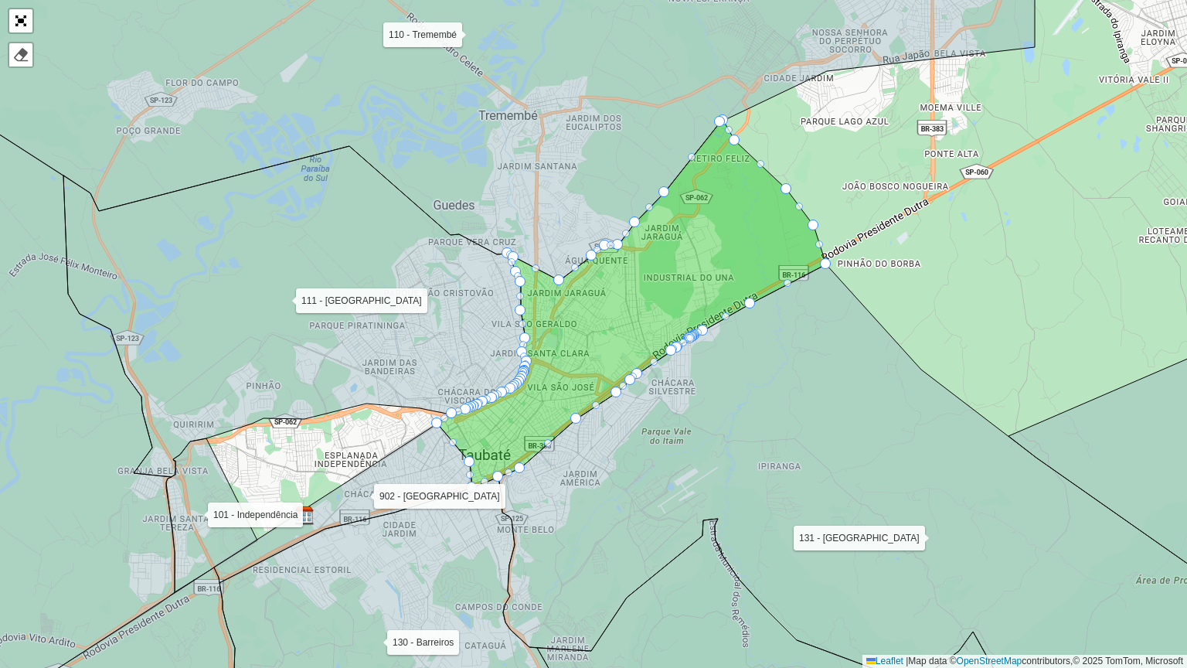
drag, startPoint x: 750, startPoint y: 441, endPoint x: 779, endPoint y: 489, distance: 55.8
click at [779, 489] on icon at bounding box center [913, 506] width 831 height 485
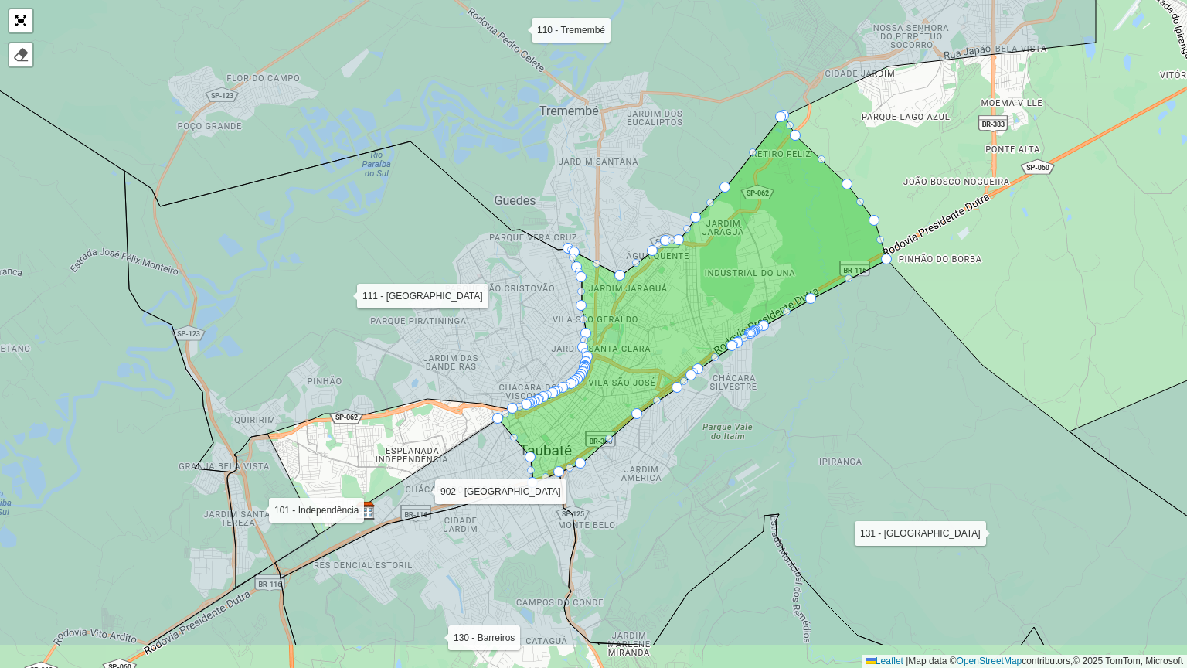
drag, startPoint x: 666, startPoint y: 520, endPoint x: 649, endPoint y: 430, distance: 92.0
click at [649, 430] on icon at bounding box center [923, 453] width 729 height 386
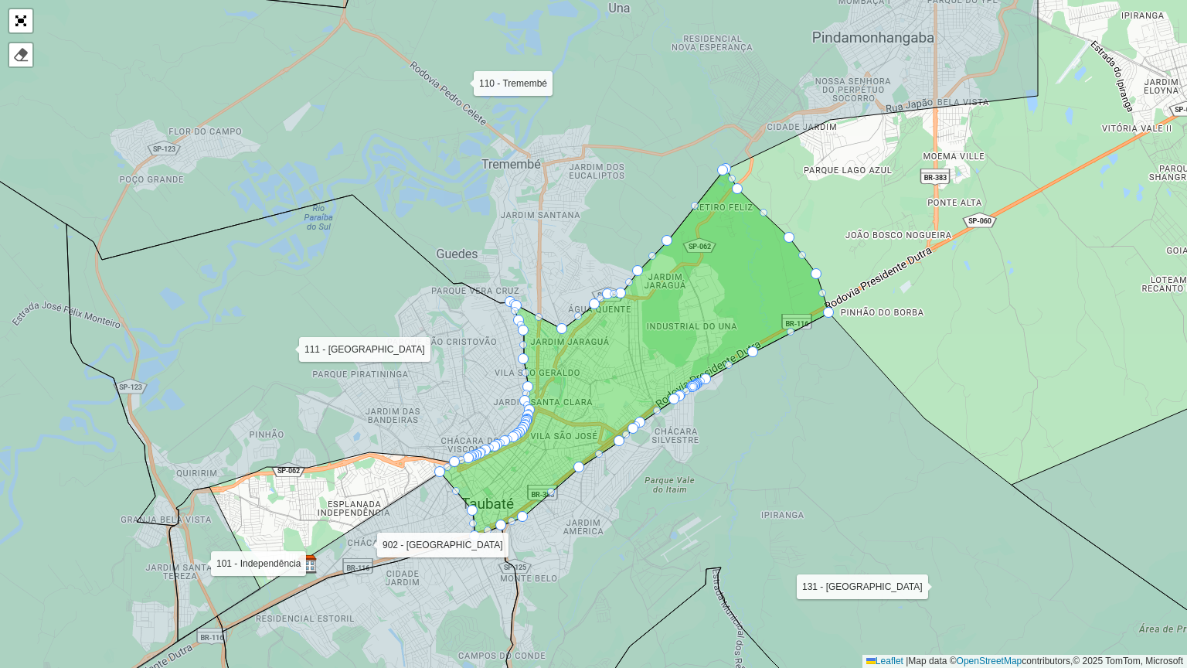
drag, startPoint x: 708, startPoint y: 443, endPoint x: 631, endPoint y: 518, distance: 108.2
click at [631, 518] on icon at bounding box center [874, 551] width 746 height 476
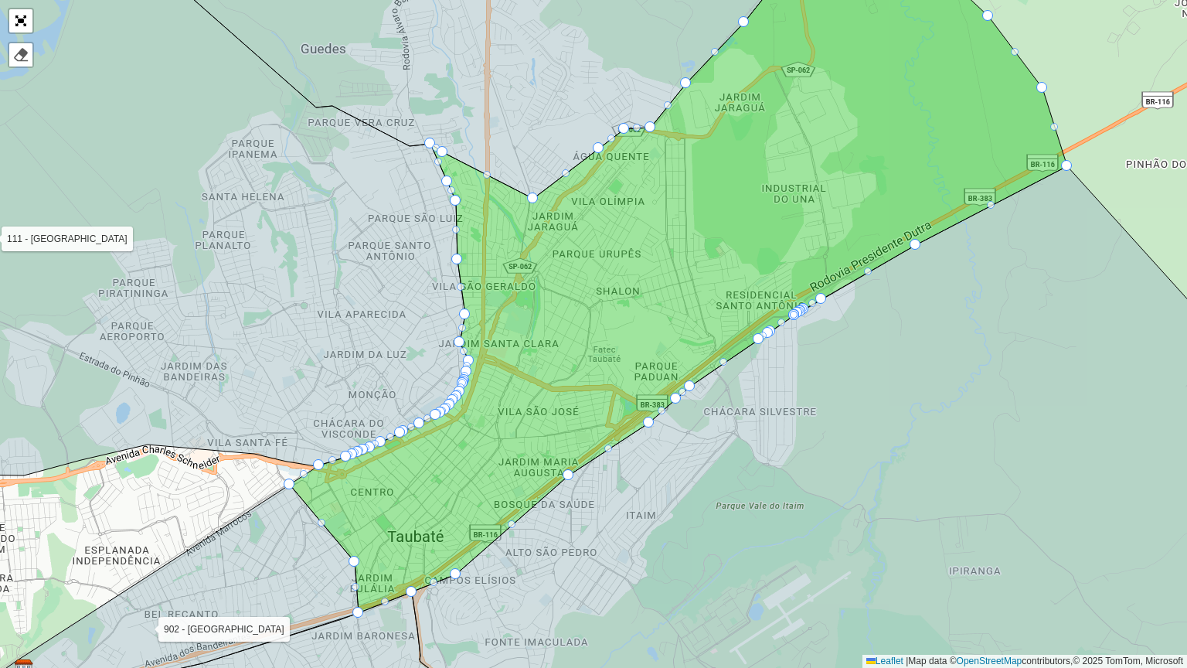
drag, startPoint x: 651, startPoint y: 535, endPoint x: 580, endPoint y: 495, distance: 81.7
click at [770, 536] on icon at bounding box center [907, 452] width 991 height 573
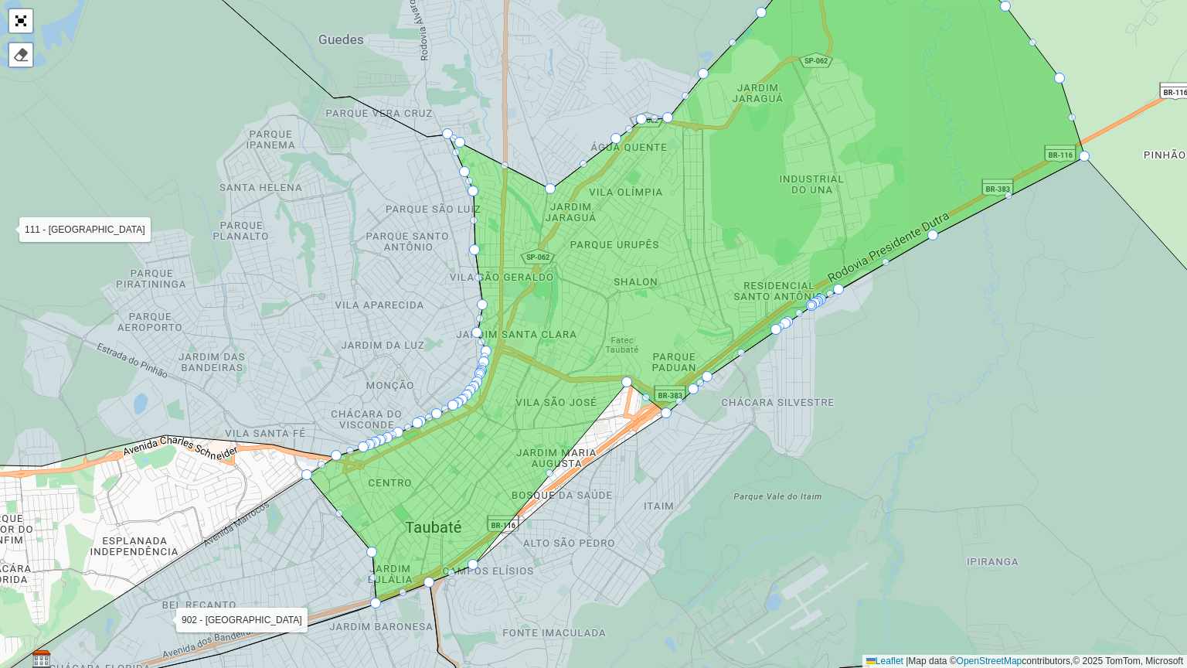
drag, startPoint x: 581, startPoint y: 467, endPoint x: 622, endPoint y: 383, distance: 93.0
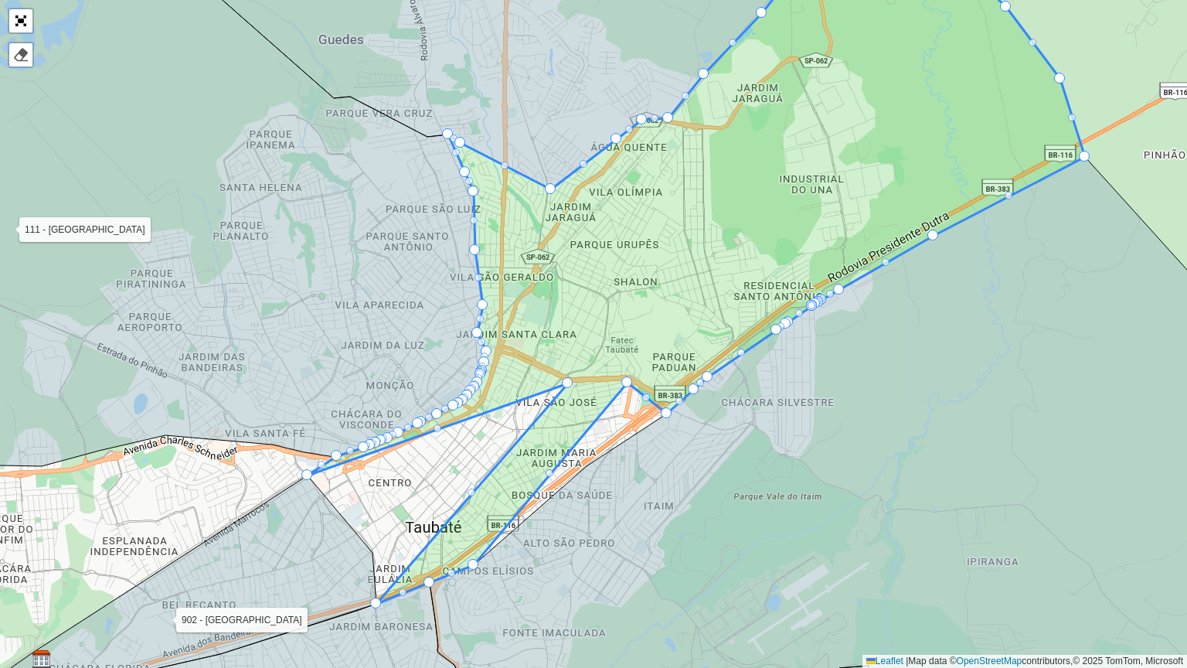
drag, startPoint x: 372, startPoint y: 546, endPoint x: 569, endPoint y: 376, distance: 259.6
drag, startPoint x: 481, startPoint y: 355, endPoint x: 522, endPoint y: 369, distance: 43.2
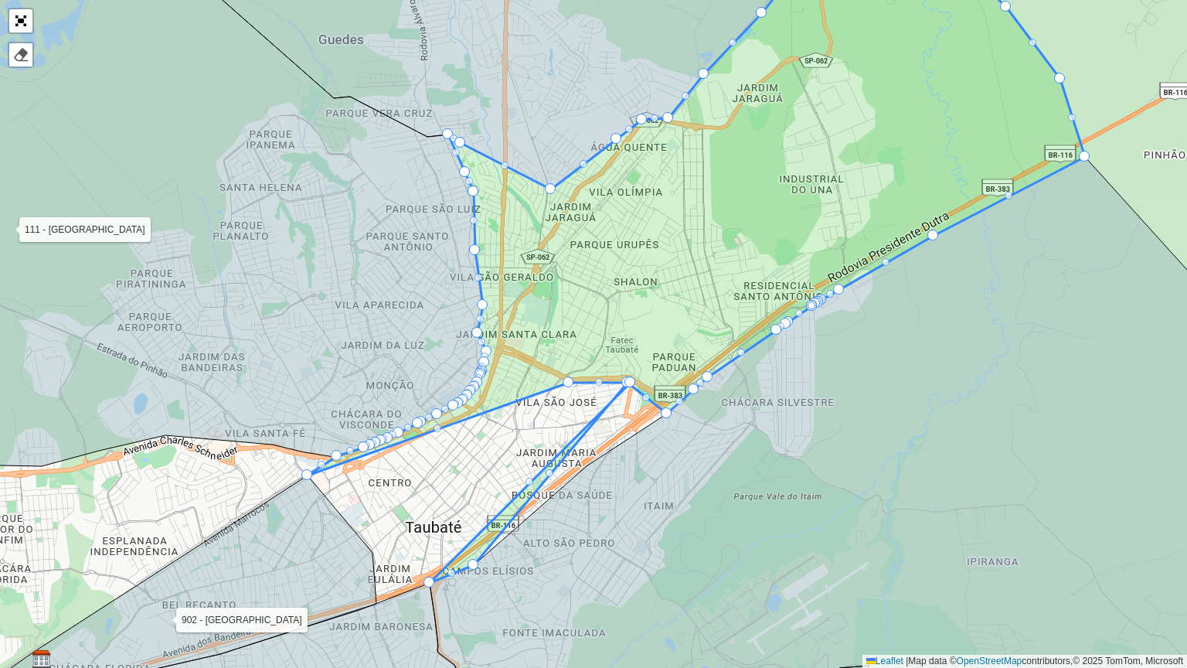
drag, startPoint x: 372, startPoint y: 597, endPoint x: 626, endPoint y: 377, distance: 336.3
drag, startPoint x: 439, startPoint y: 430, endPoint x: 436, endPoint y: 414, distance: 15.8
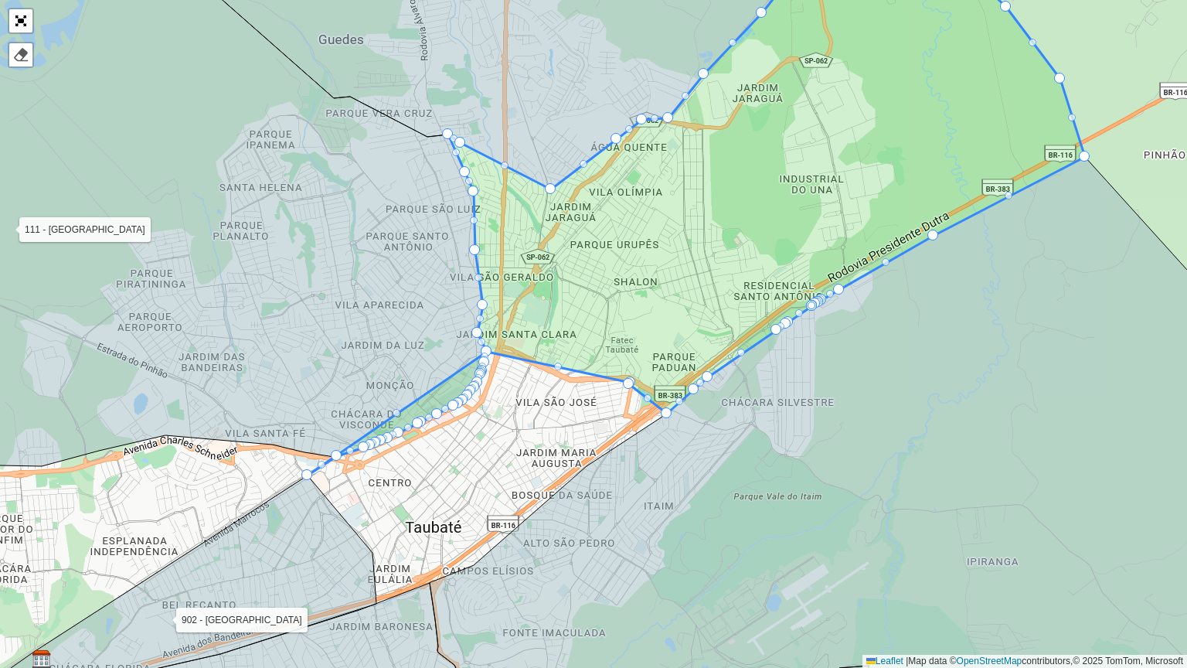
drag, startPoint x: 569, startPoint y: 383, endPoint x: 501, endPoint y: 352, distance: 74.7
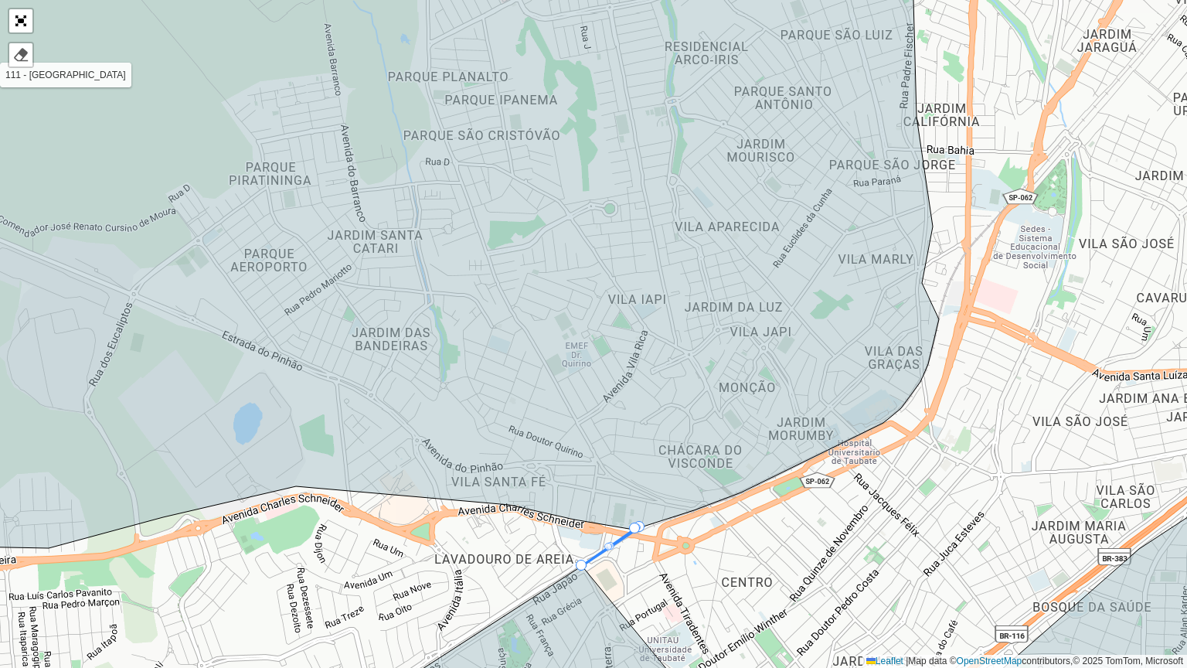
drag, startPoint x: 580, startPoint y: 425, endPoint x: 329, endPoint y: 176, distance: 353.5
click at [329, 176] on icon at bounding box center [409, 240] width 1059 height 615
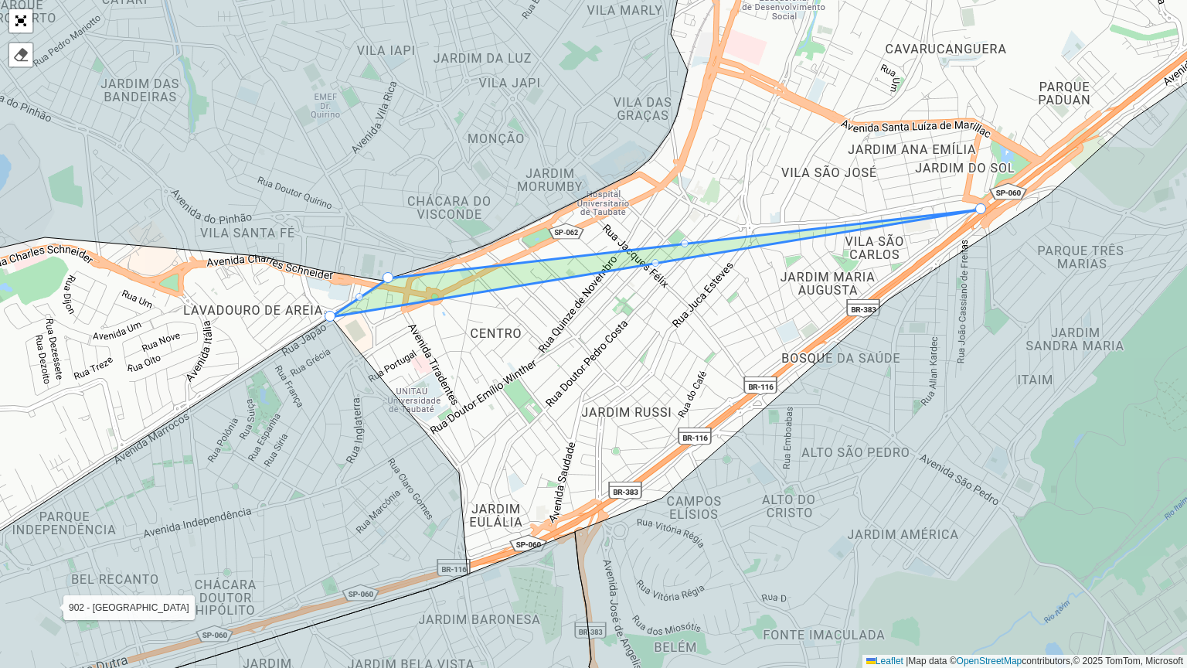
drag, startPoint x: 385, startPoint y: 277, endPoint x: 983, endPoint y: 206, distance: 602.3
drag, startPoint x: 655, startPoint y: 263, endPoint x: 658, endPoint y: 314, distance: 51.0
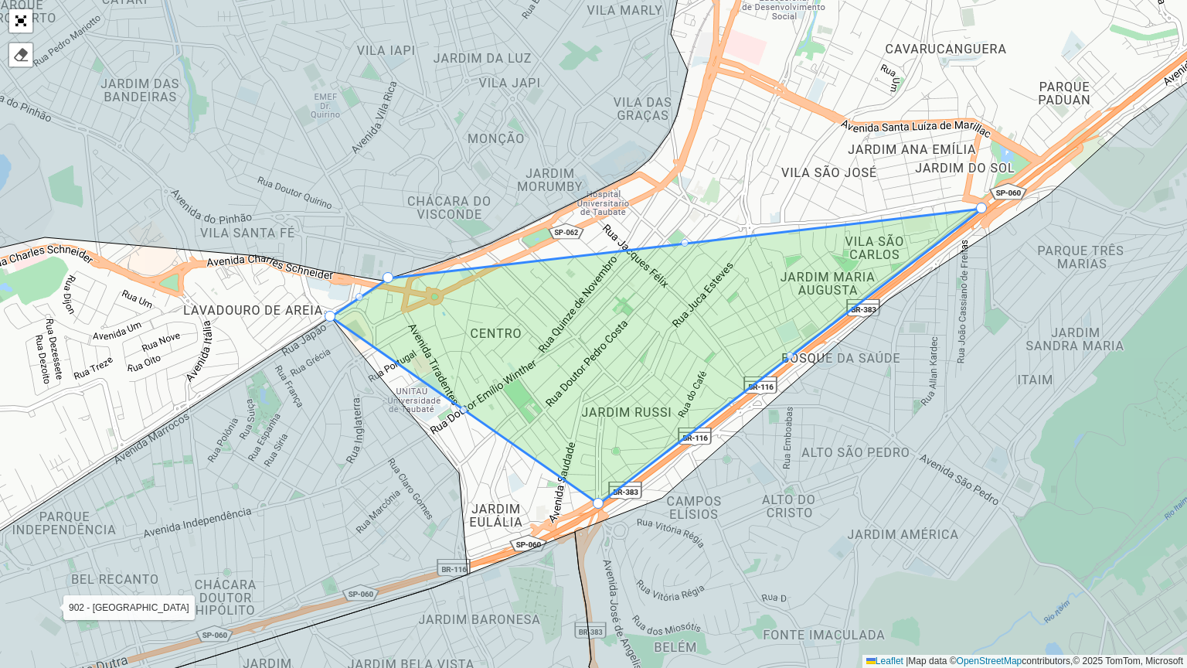
drag, startPoint x: 657, startPoint y: 260, endPoint x: 600, endPoint y: 501, distance: 247.8
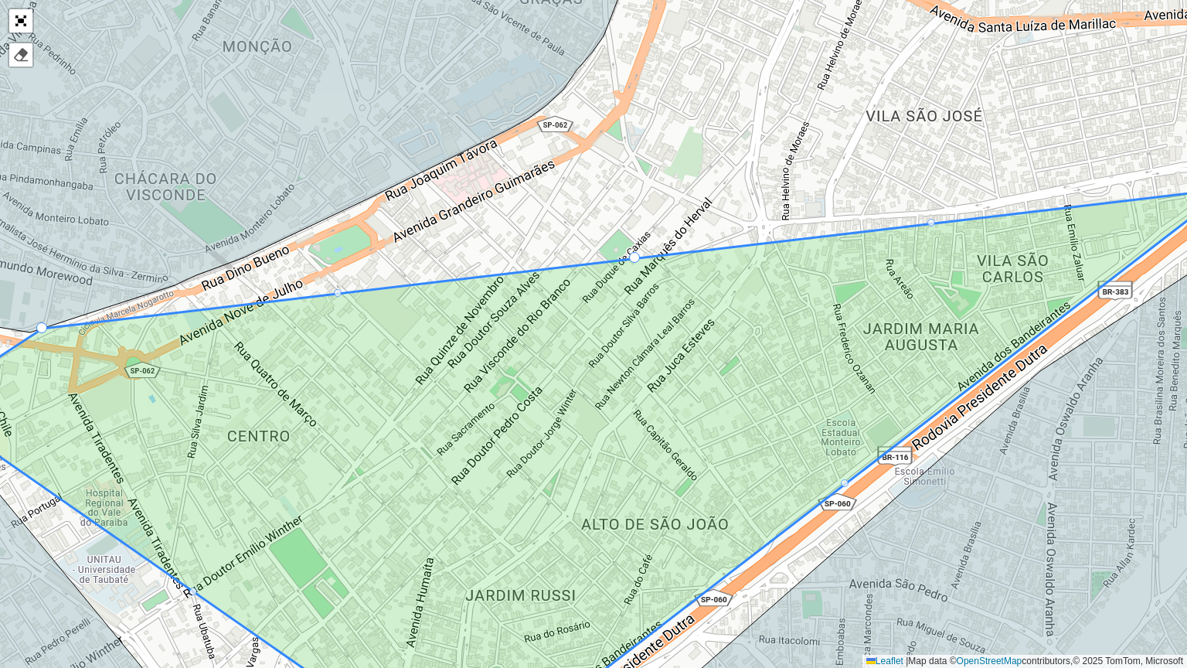
drag, startPoint x: 634, startPoint y: 257, endPoint x: 624, endPoint y: 236, distance: 22.8
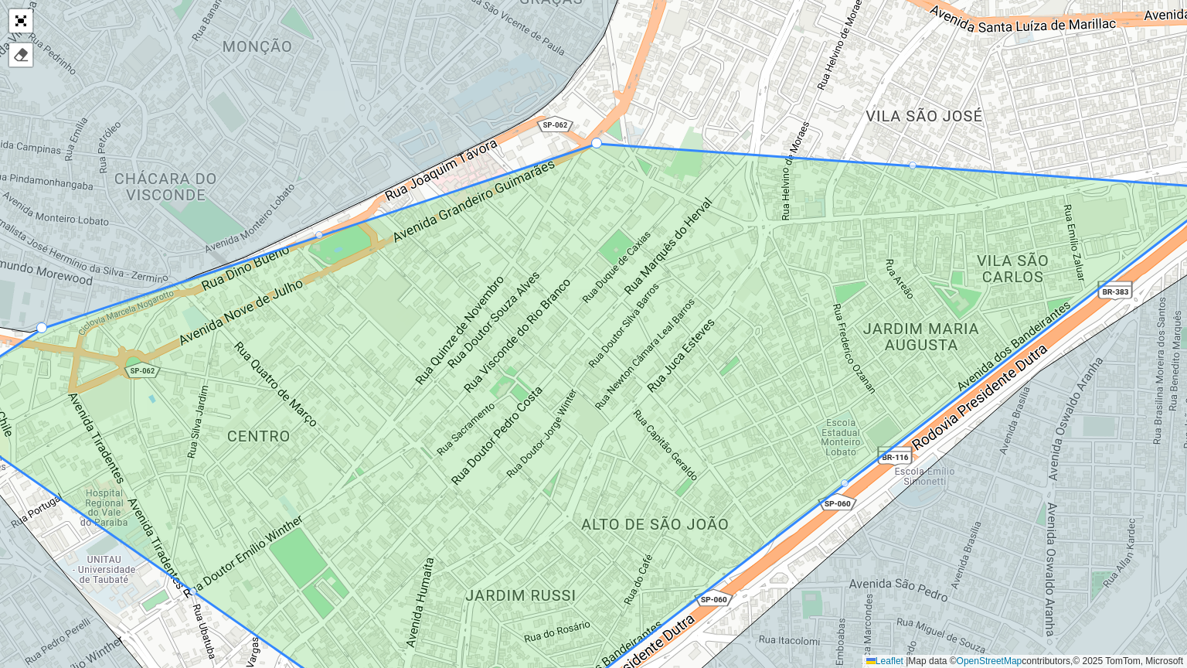
drag, startPoint x: 634, startPoint y: 257, endPoint x: 597, endPoint y: 144, distance: 118.3
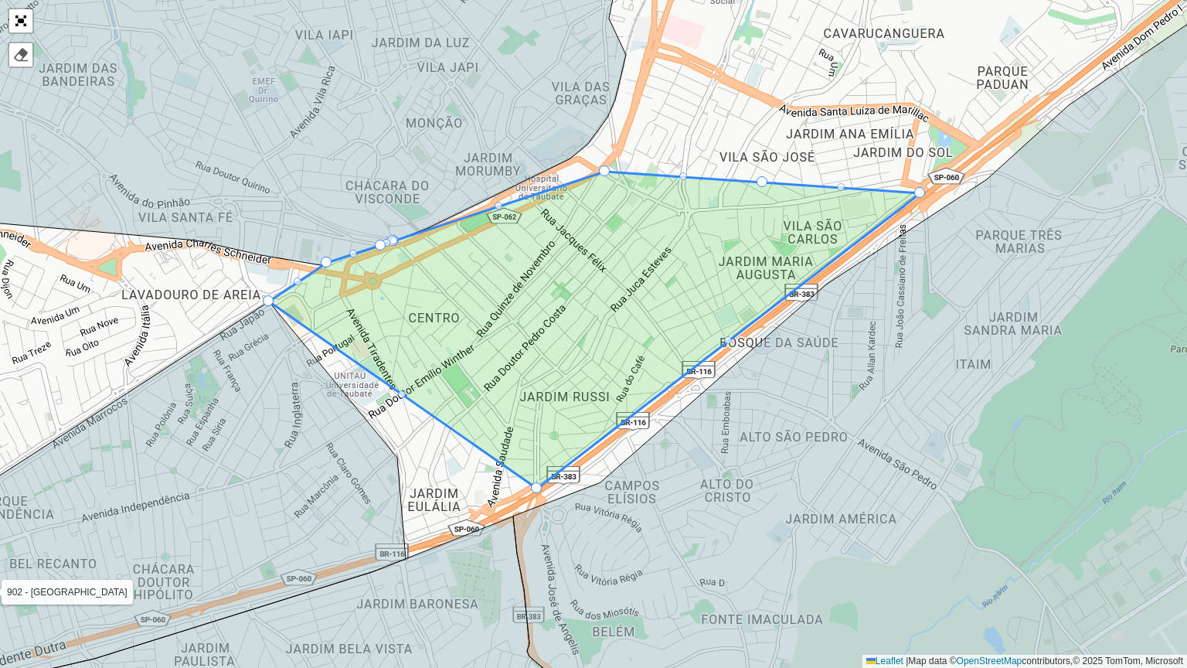
drag, startPoint x: 762, startPoint y: 180, endPoint x: 775, endPoint y: 144, distance: 37.9
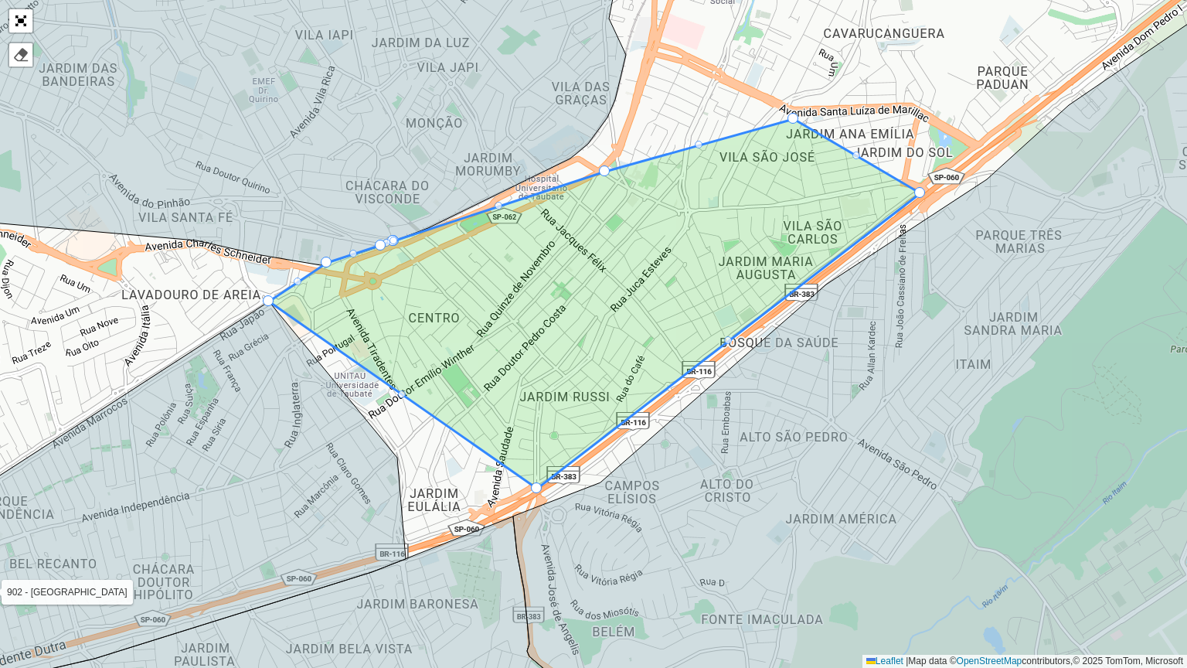
drag, startPoint x: 757, startPoint y: 184, endPoint x: 788, endPoint y: 121, distance: 70.5
drag, startPoint x: 854, startPoint y: 155, endPoint x: 880, endPoint y: 133, distance: 34.0
drag, startPoint x: 856, startPoint y: 155, endPoint x: 882, endPoint y: 132, distance: 34.5
drag, startPoint x: 851, startPoint y: 154, endPoint x: 865, endPoint y: 142, distance: 18.1
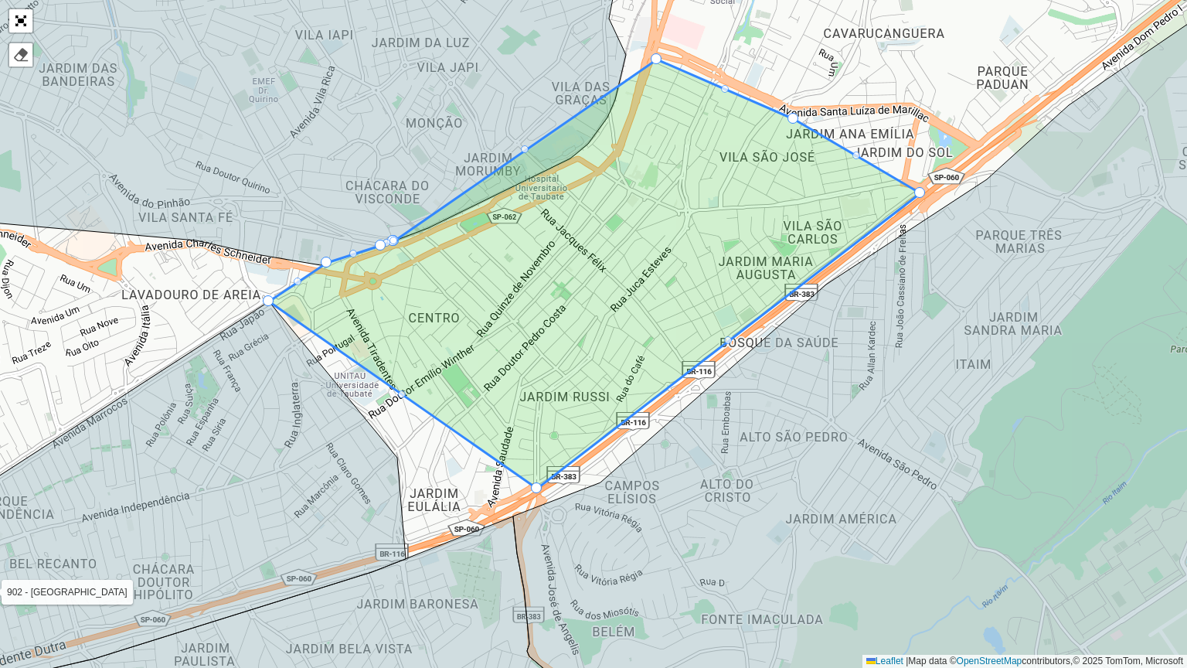
drag, startPoint x: 603, startPoint y: 171, endPoint x: 655, endPoint y: 59, distance: 123.4
drag, startPoint x: 854, startPoint y: 152, endPoint x: 896, endPoint y: 133, distance: 46.7
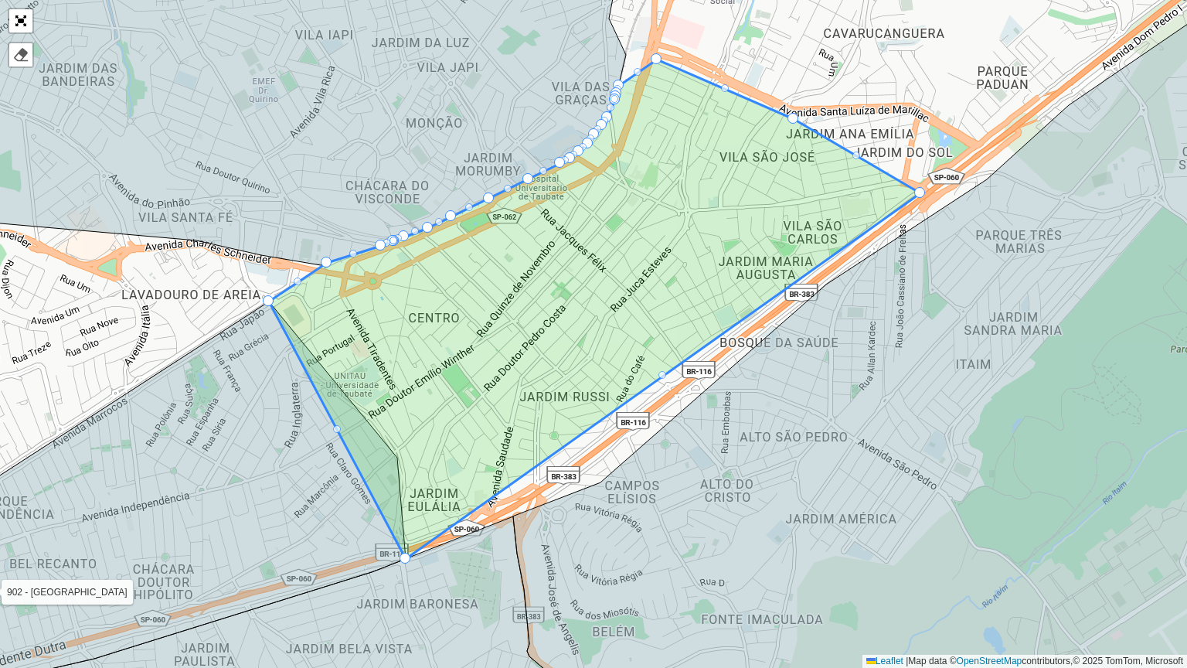
drag, startPoint x: 535, startPoint y: 486, endPoint x: 414, endPoint y: 546, distance: 135.1
drag, startPoint x: 662, startPoint y: 378, endPoint x: 671, endPoint y: 395, distance: 19.0
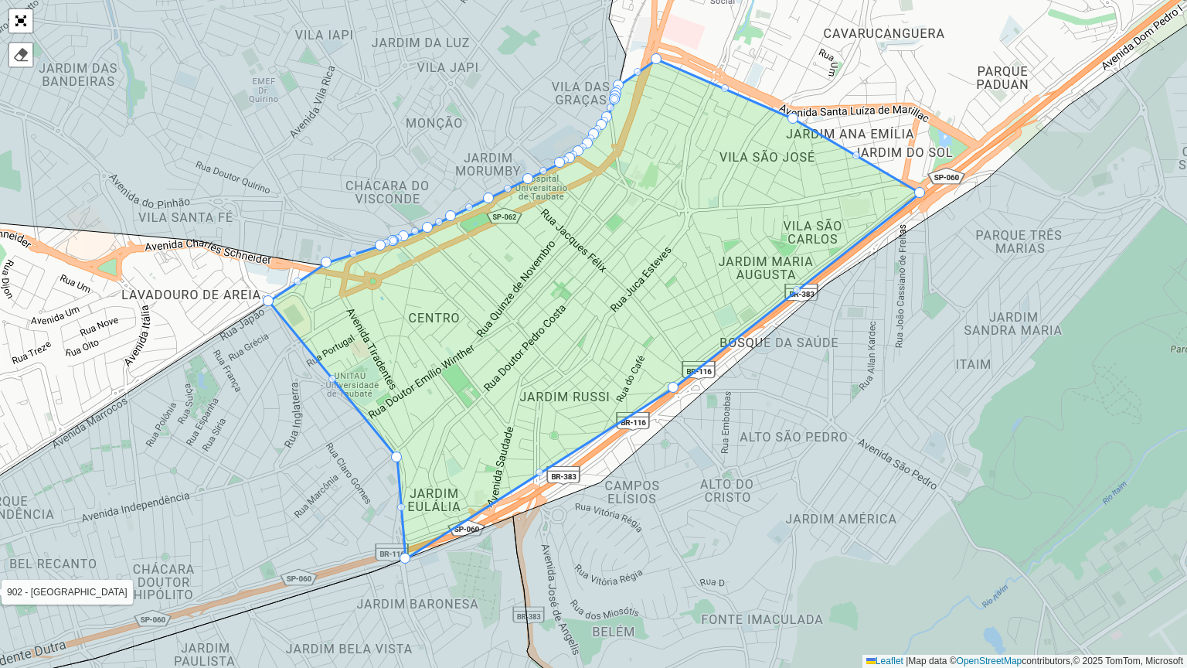
drag, startPoint x: 659, startPoint y: 371, endPoint x: 671, endPoint y: 386, distance: 19.8
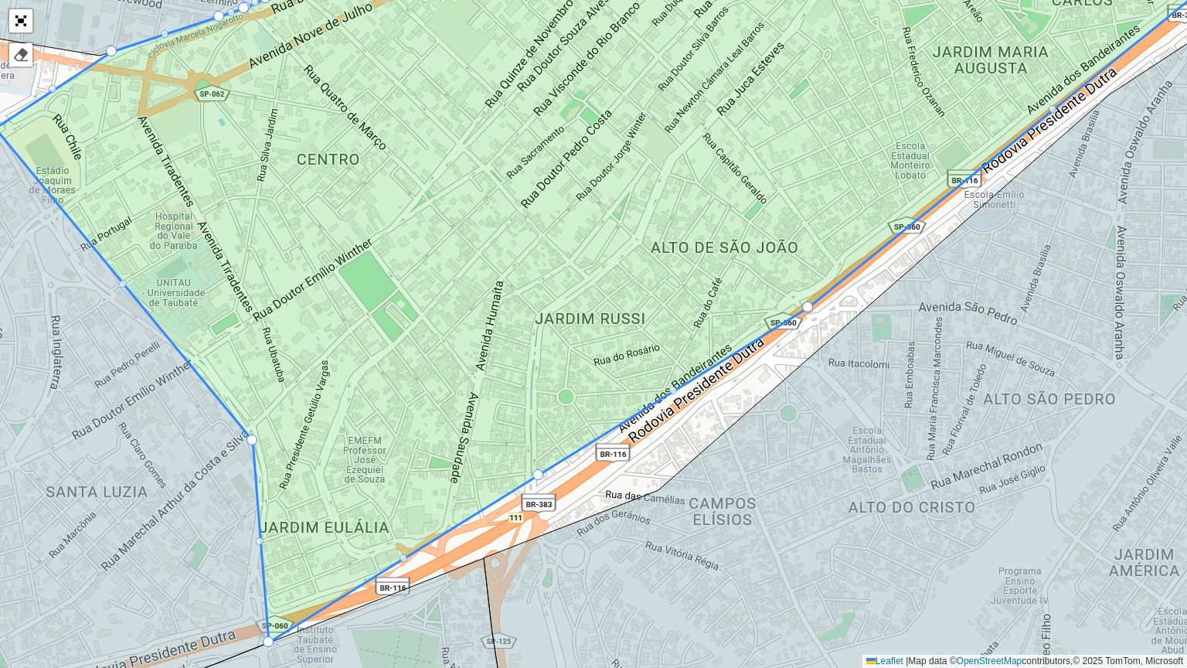
drag, startPoint x: 536, startPoint y: 474, endPoint x: 549, endPoint y: 488, distance: 19.7
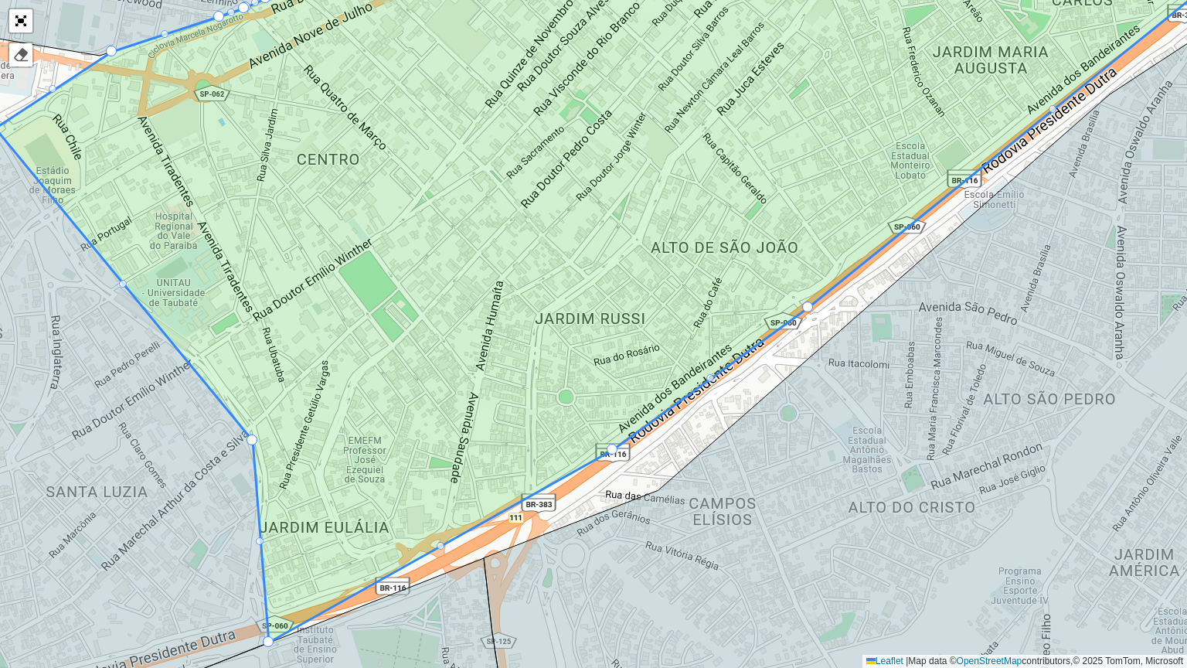
drag, startPoint x: 536, startPoint y: 470, endPoint x: 611, endPoint y: 445, distance: 78.9
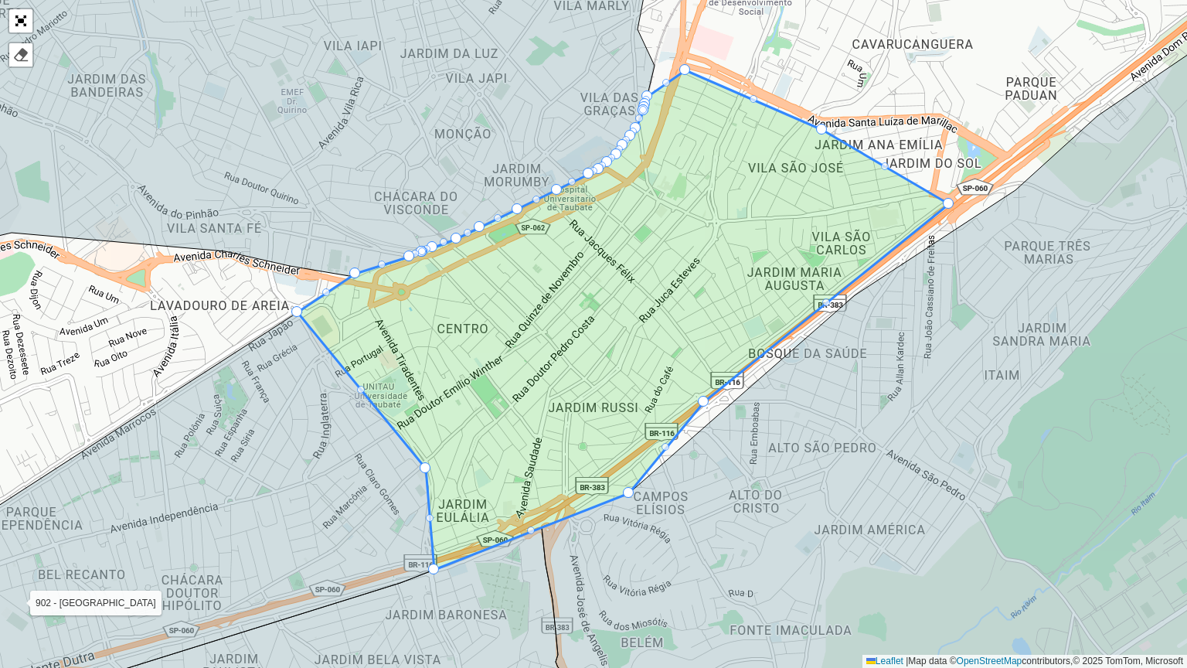
drag, startPoint x: 607, startPoint y: 473, endPoint x: 627, endPoint y: 491, distance: 26.8
drag, startPoint x: 704, startPoint y: 401, endPoint x: 709, endPoint y: 408, distance: 8.8
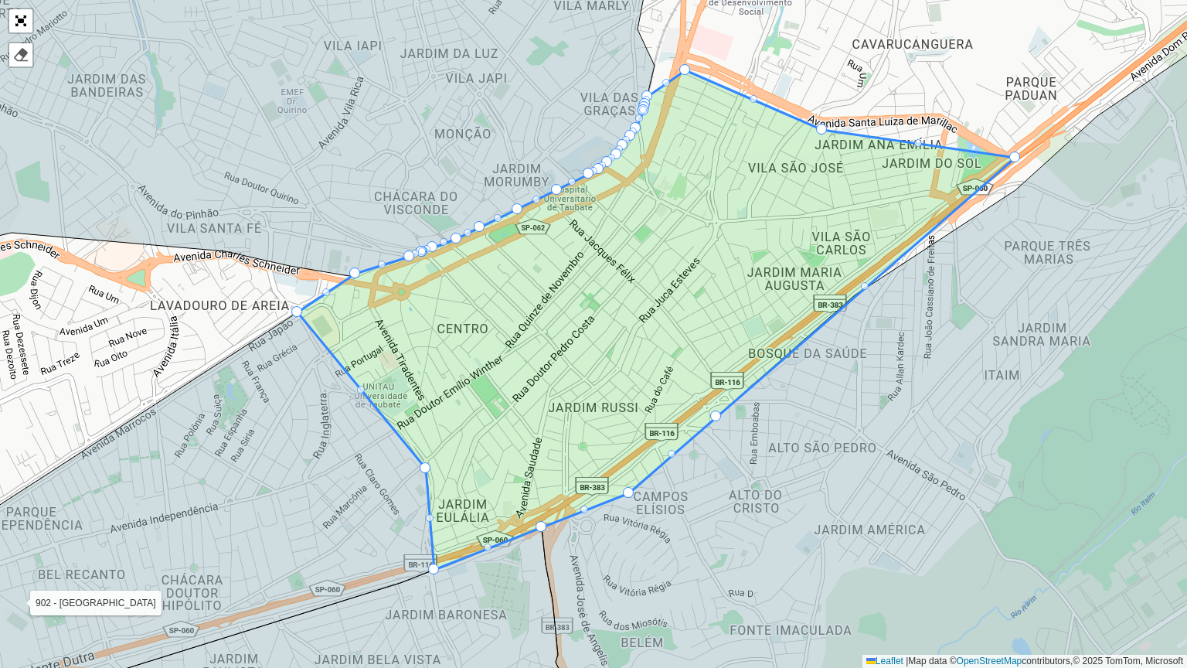
drag, startPoint x: 950, startPoint y: 201, endPoint x: 1017, endPoint y: 155, distance: 81.0
drag, startPoint x: 917, startPoint y: 139, endPoint x: 935, endPoint y: 118, distance: 27.4
drag, startPoint x: 914, startPoint y: 142, endPoint x: 936, endPoint y: 121, distance: 31.1
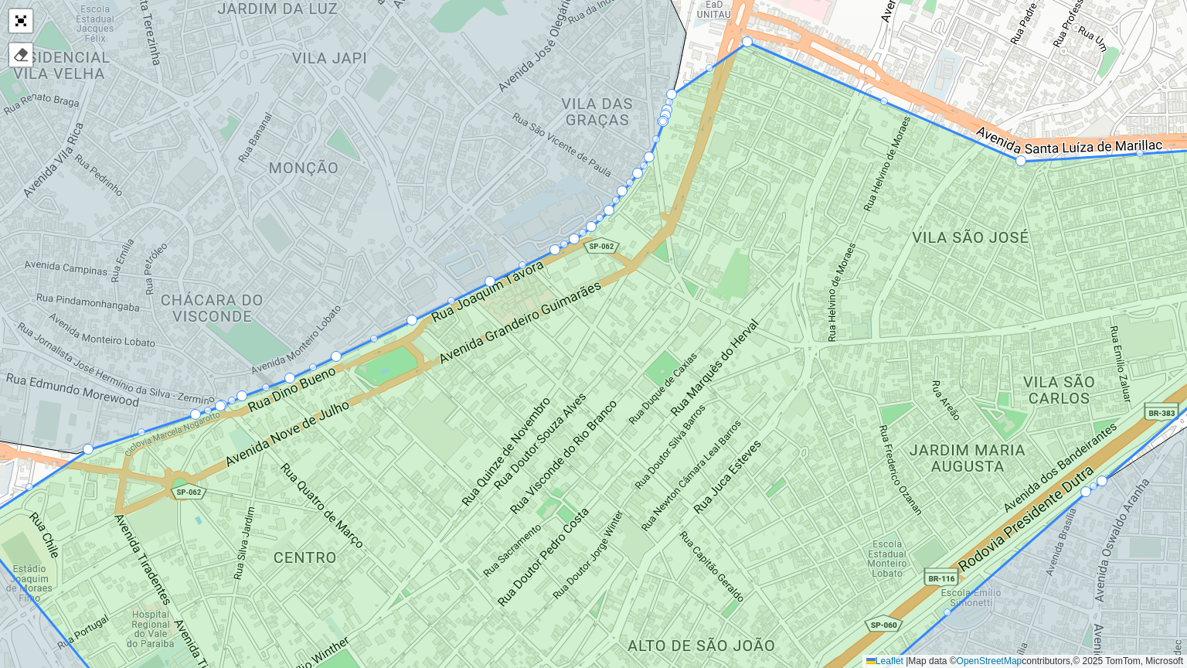
drag, startPoint x: 882, startPoint y: 98, endPoint x: 884, endPoint y: 84, distance: 14.1
drag, startPoint x: 746, startPoint y: 43, endPoint x: 749, endPoint y: 36, distance: 8.1
drag, startPoint x: 885, startPoint y: 97, endPoint x: 889, endPoint y: 89, distance: 9.7
drag, startPoint x: 885, startPoint y: 99, endPoint x: 888, endPoint y: 90, distance: 8.8
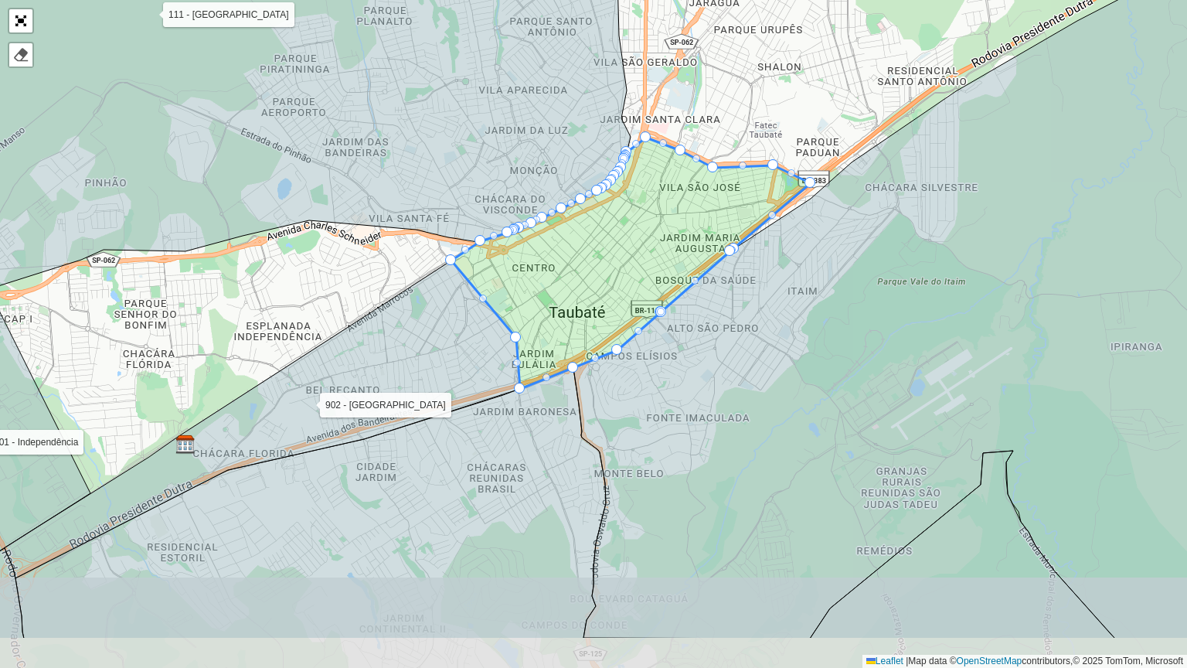
drag, startPoint x: 884, startPoint y: 488, endPoint x: 770, endPoint y: 391, distance: 149.6
click at [770, 391] on icon at bounding box center [882, 299] width 619 height 677
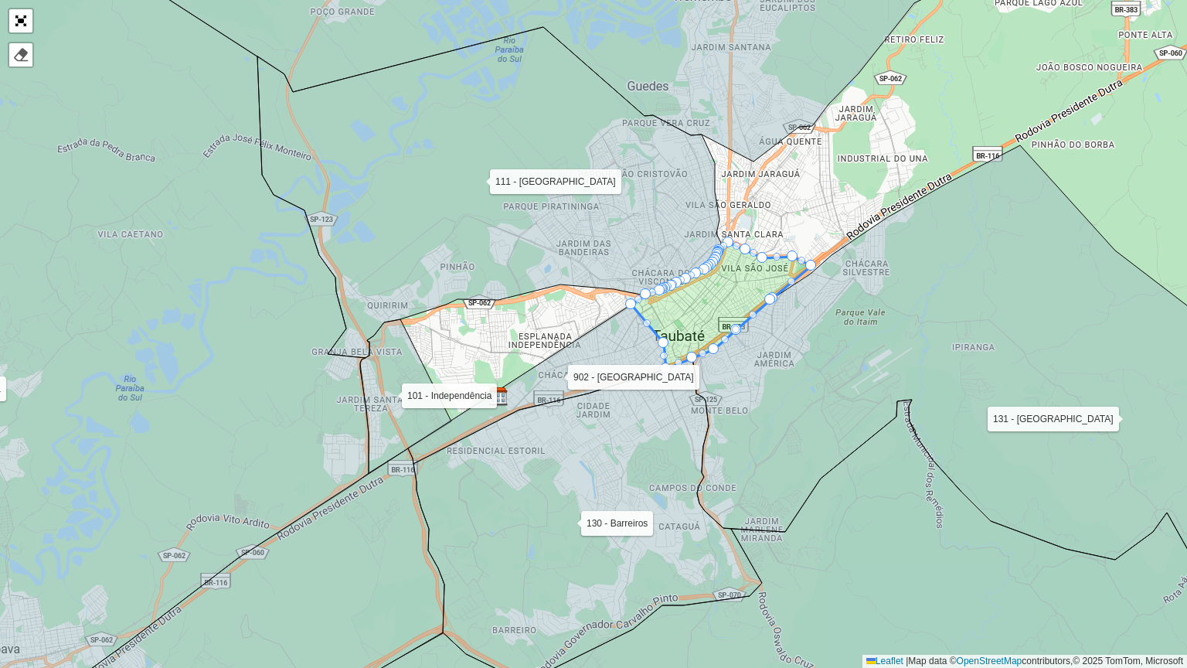
drag, startPoint x: 817, startPoint y: 452, endPoint x: 803, endPoint y: 393, distance: 61.1
click at [812, 391] on icon at bounding box center [999, 378] width 614 height 467
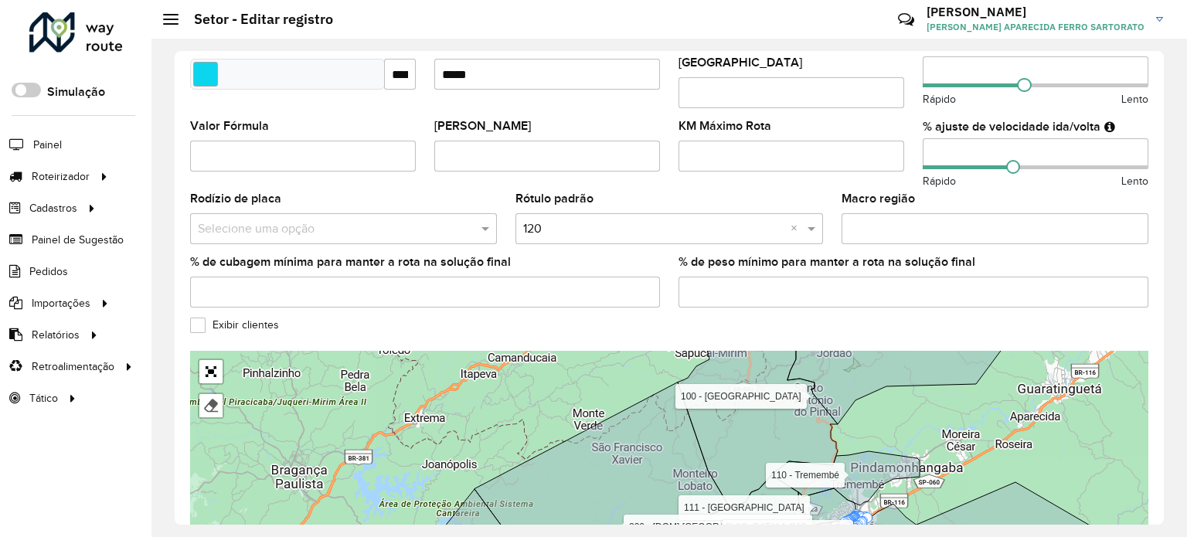
scroll to position [519, 0]
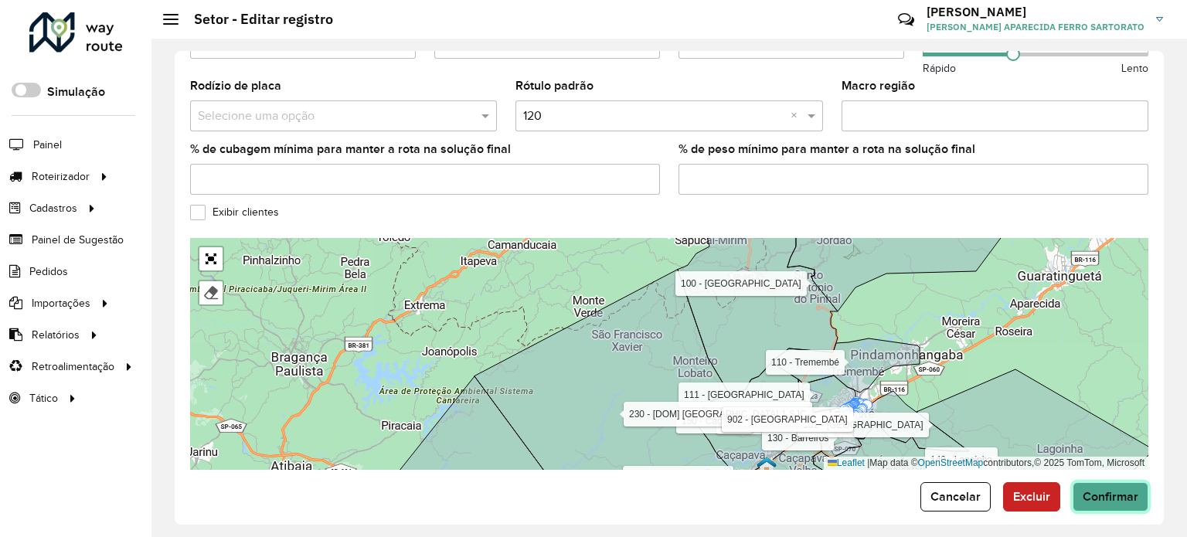
click at [1120, 490] on span "Confirmar" at bounding box center [1111, 496] width 56 height 13
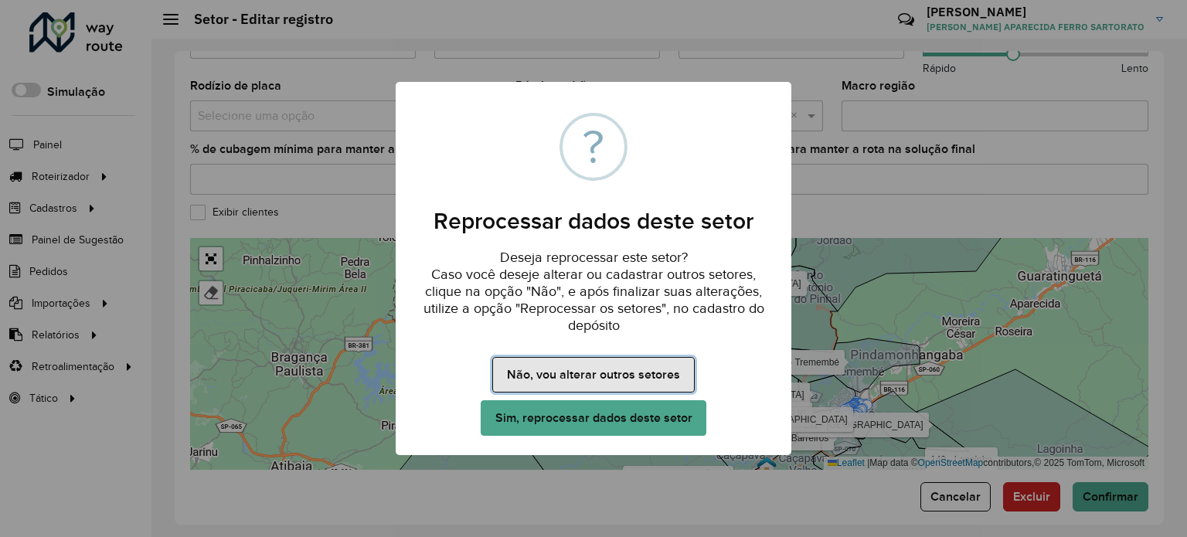
click at [569, 379] on button "Não, vou alterar outros setores" at bounding box center [593, 375] width 202 height 36
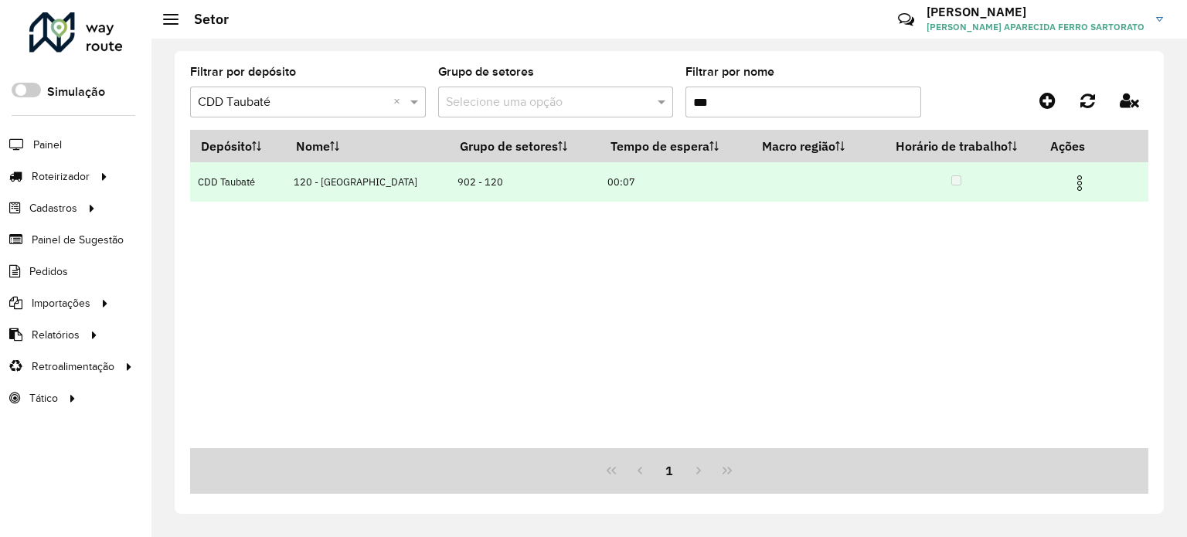
click at [1074, 189] on img at bounding box center [1079, 183] width 19 height 19
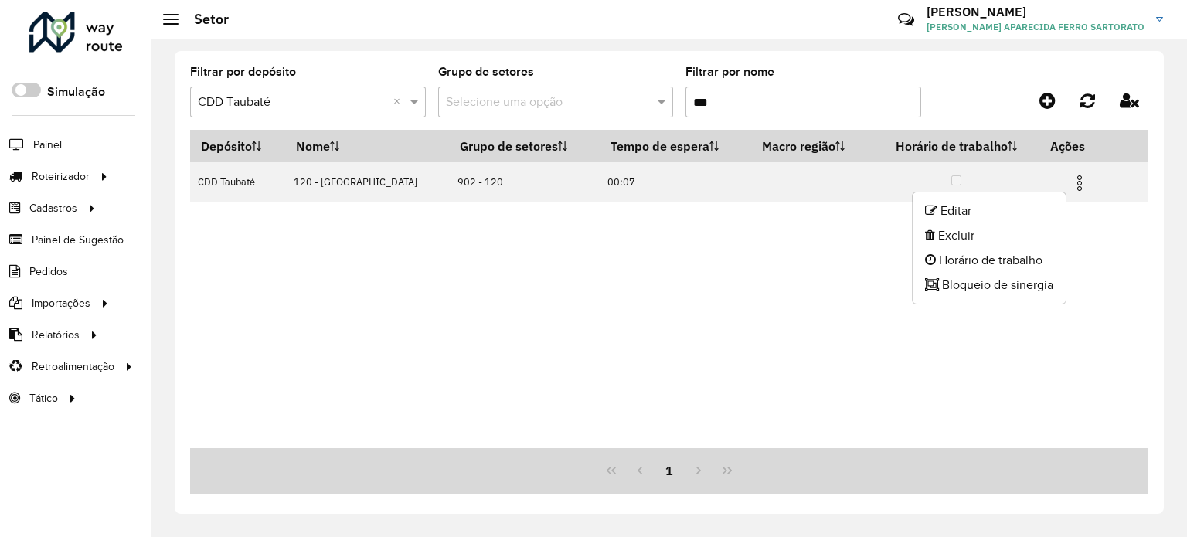
drag, startPoint x: 702, startPoint y: 103, endPoint x: 677, endPoint y: 101, distance: 24.8
click at [677, 101] on formly-group "Filtrar por depósito Selecione um depósito × CDD Taubaté × Grupo de setores Sel…" at bounding box center [543, 97] width 706 height 63
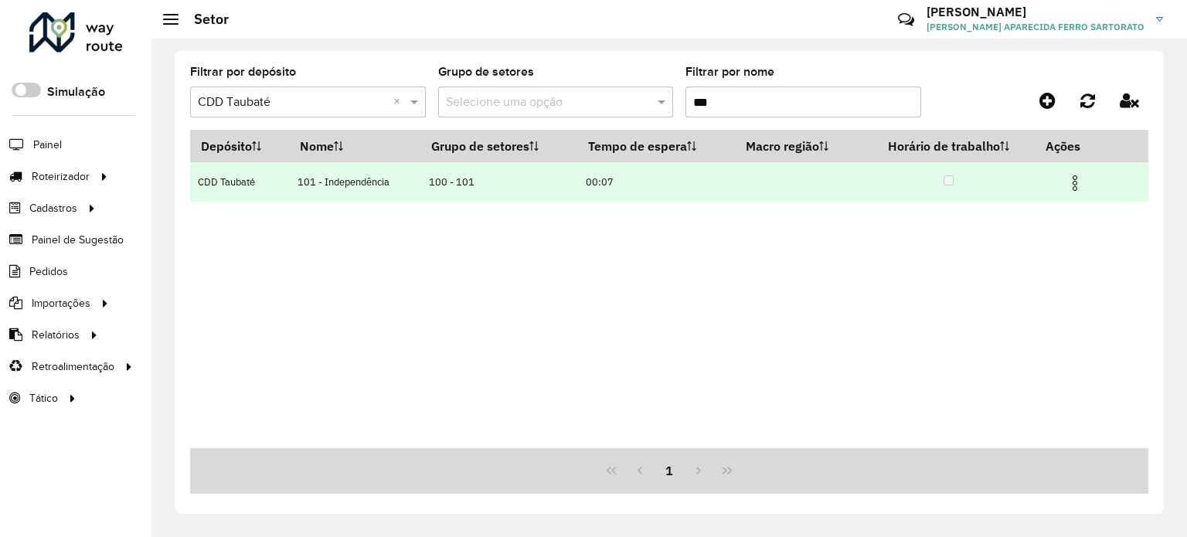
type input "***"
click at [1077, 181] on img at bounding box center [1075, 183] width 19 height 19
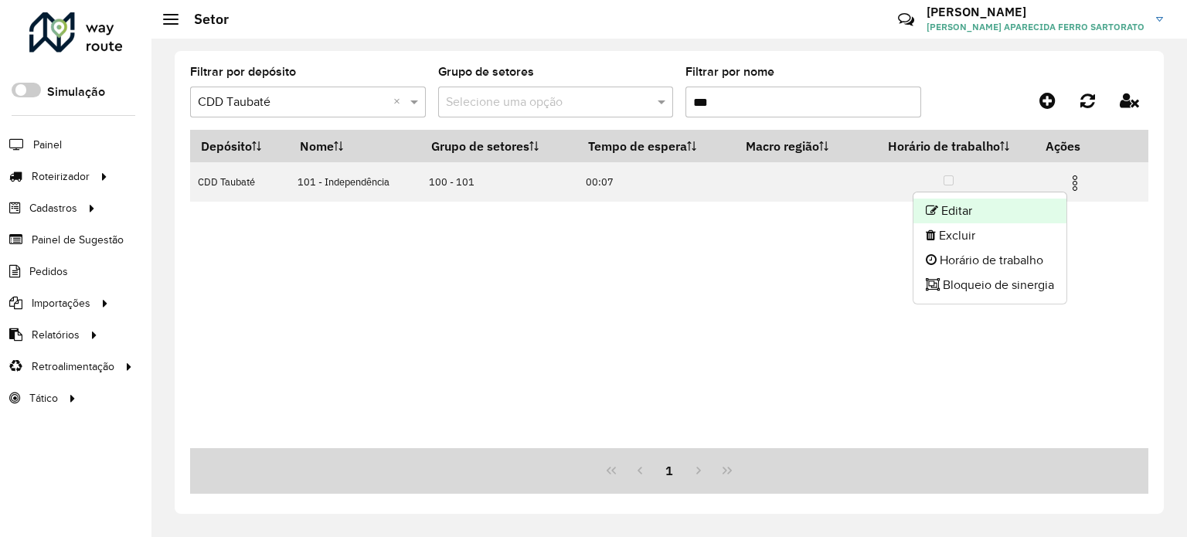
click at [1011, 208] on li "Editar" at bounding box center [989, 211] width 153 height 25
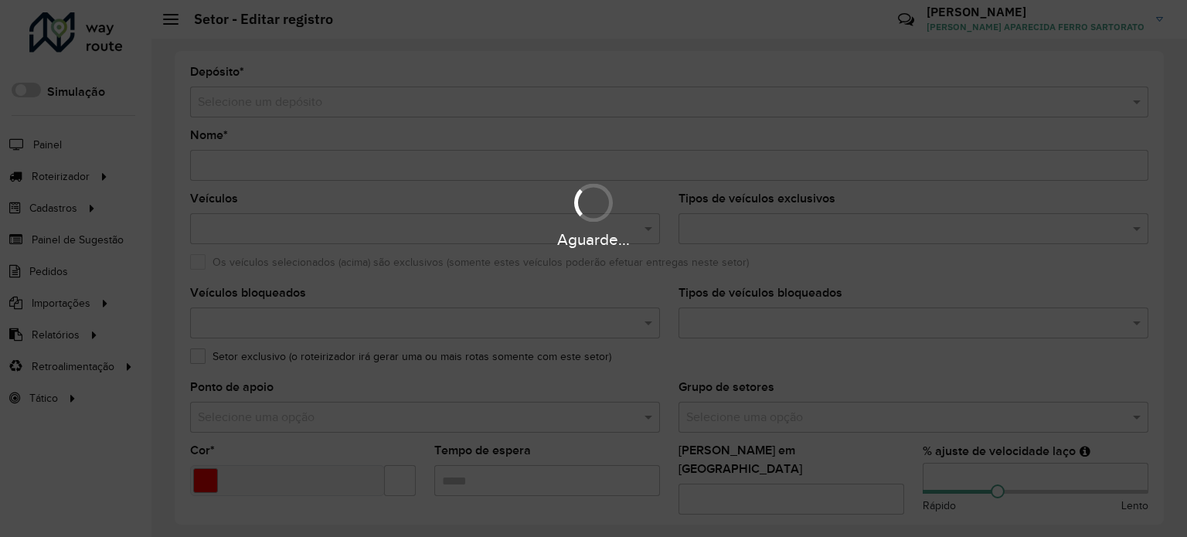
type input "**********"
type input "*******"
type input "*****"
type input "**"
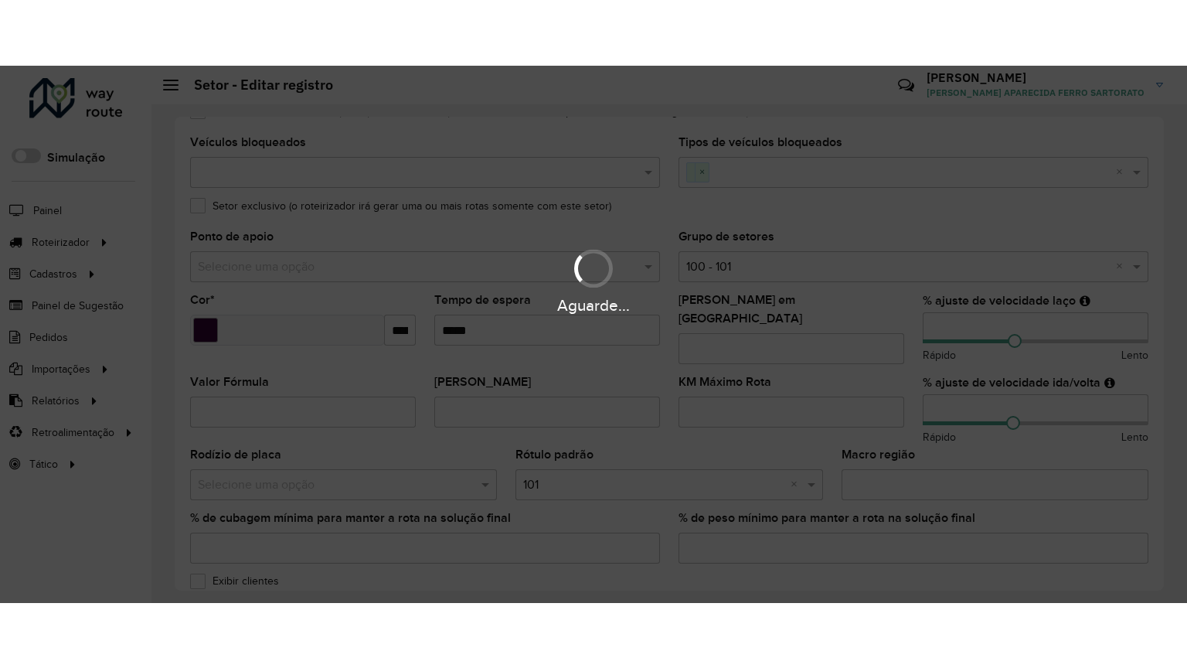
scroll to position [519, 0]
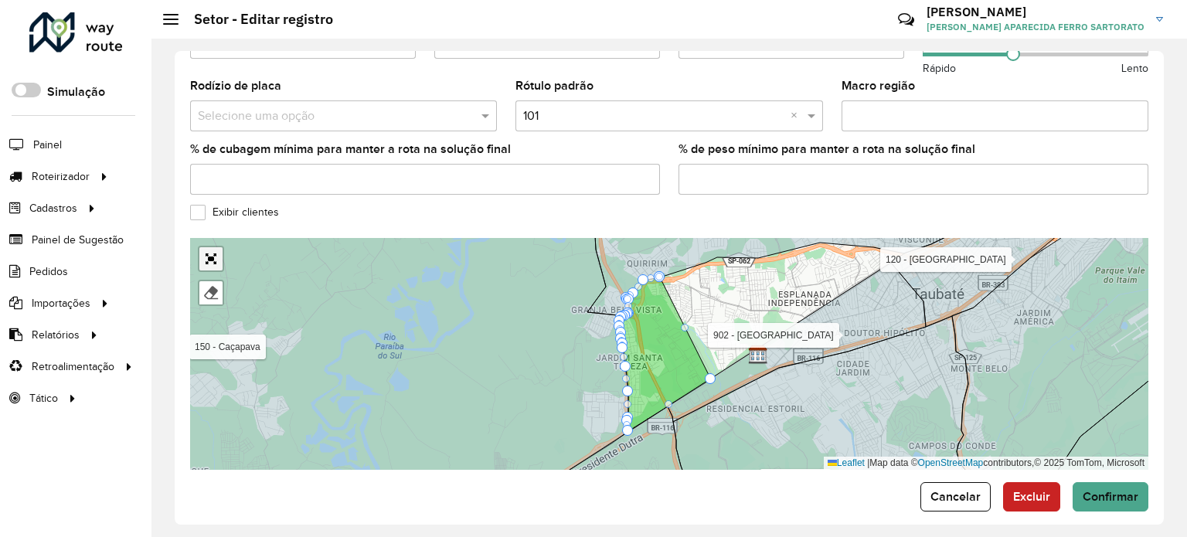
click at [210, 247] on link "Abrir mapa em tela cheia" at bounding box center [210, 258] width 23 height 23
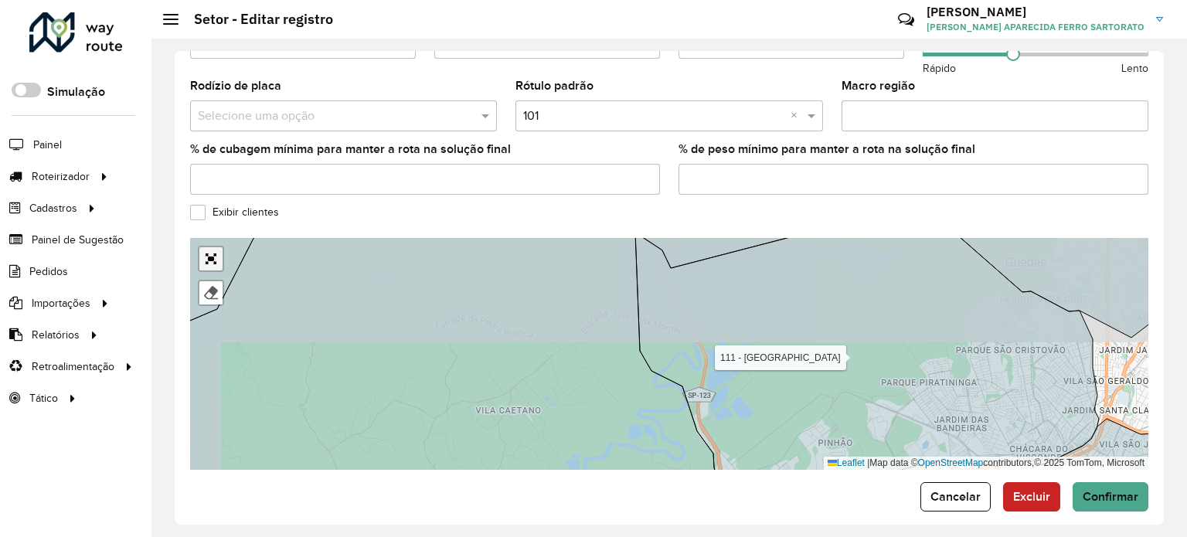
scroll to position [145, 0]
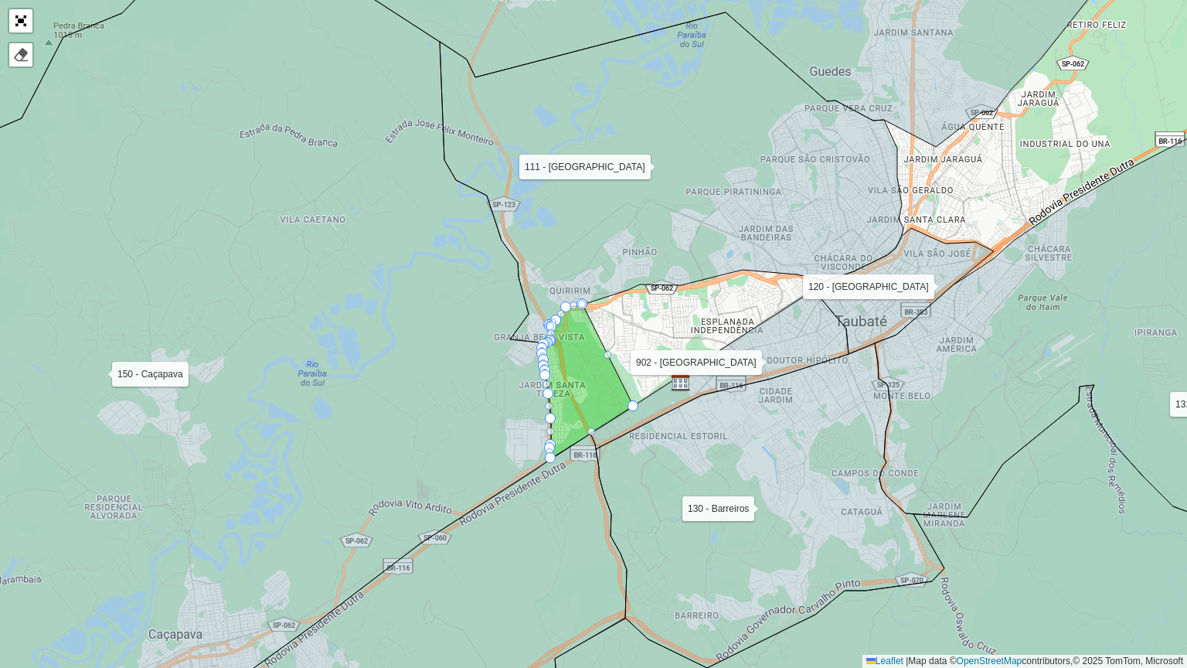
drag, startPoint x: 765, startPoint y: 396, endPoint x: 708, endPoint y: 445, distance: 75.6
click at [746, 464] on icon at bounding box center [770, 505] width 348 height 325
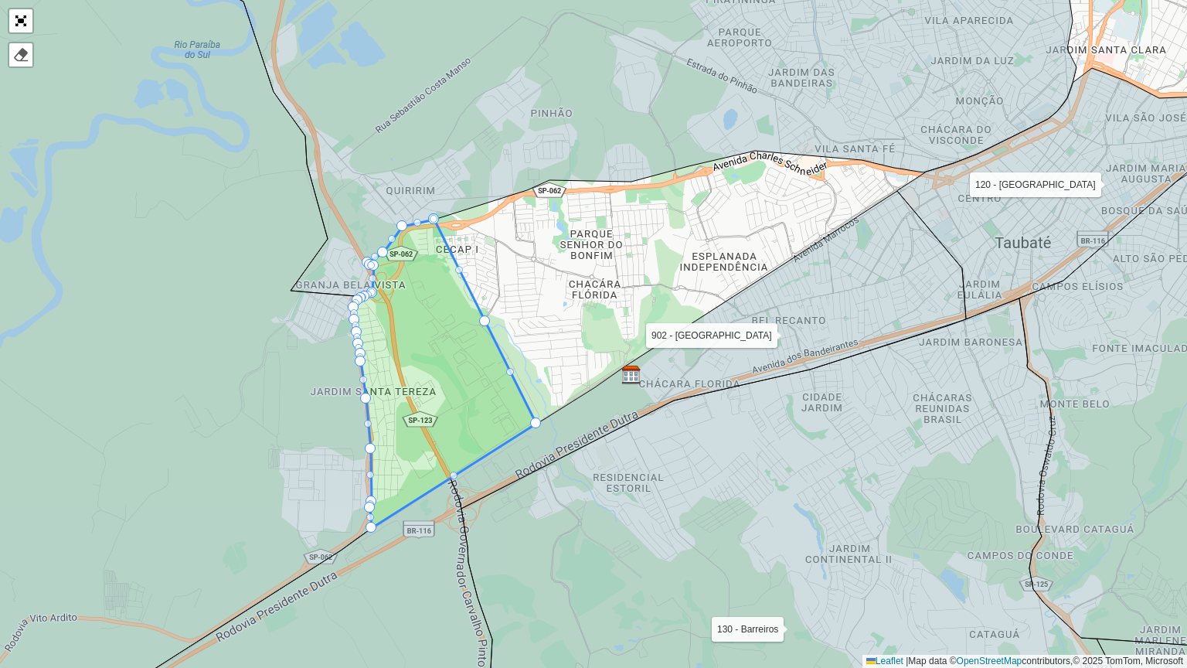
drag, startPoint x: 486, startPoint y: 321, endPoint x: 542, endPoint y: 308, distance: 57.2
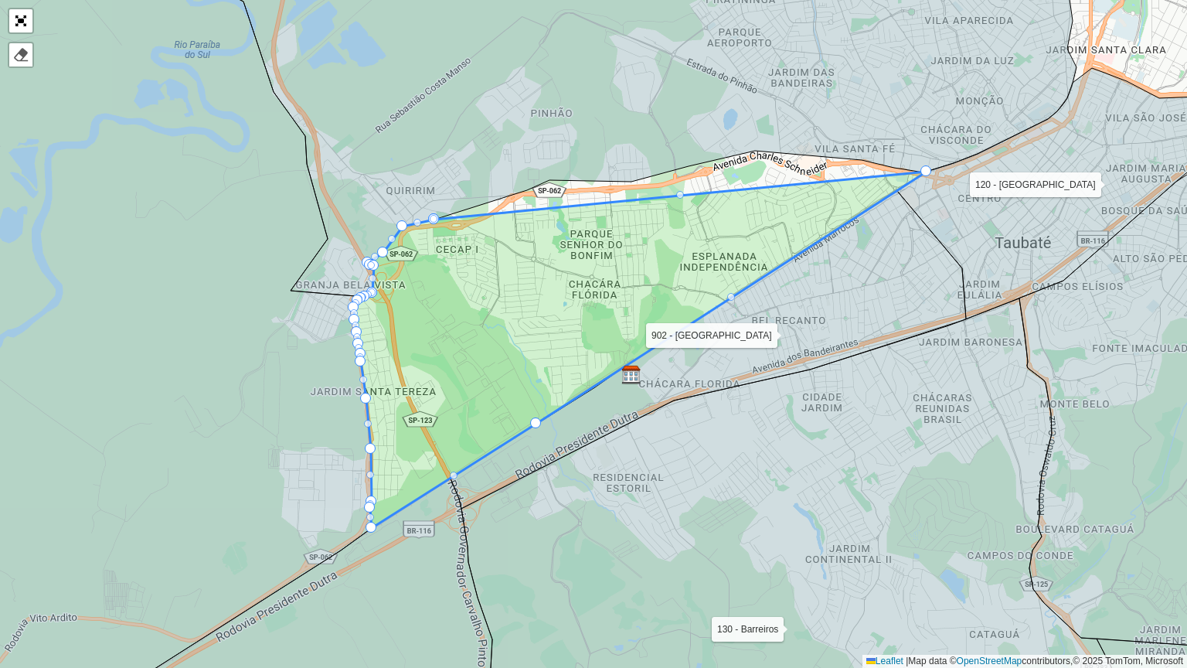
drag, startPoint x: 483, startPoint y: 317, endPoint x: 921, endPoint y: 185, distance: 457.4
click at [675, 193] on div at bounding box center [677, 195] width 8 height 8
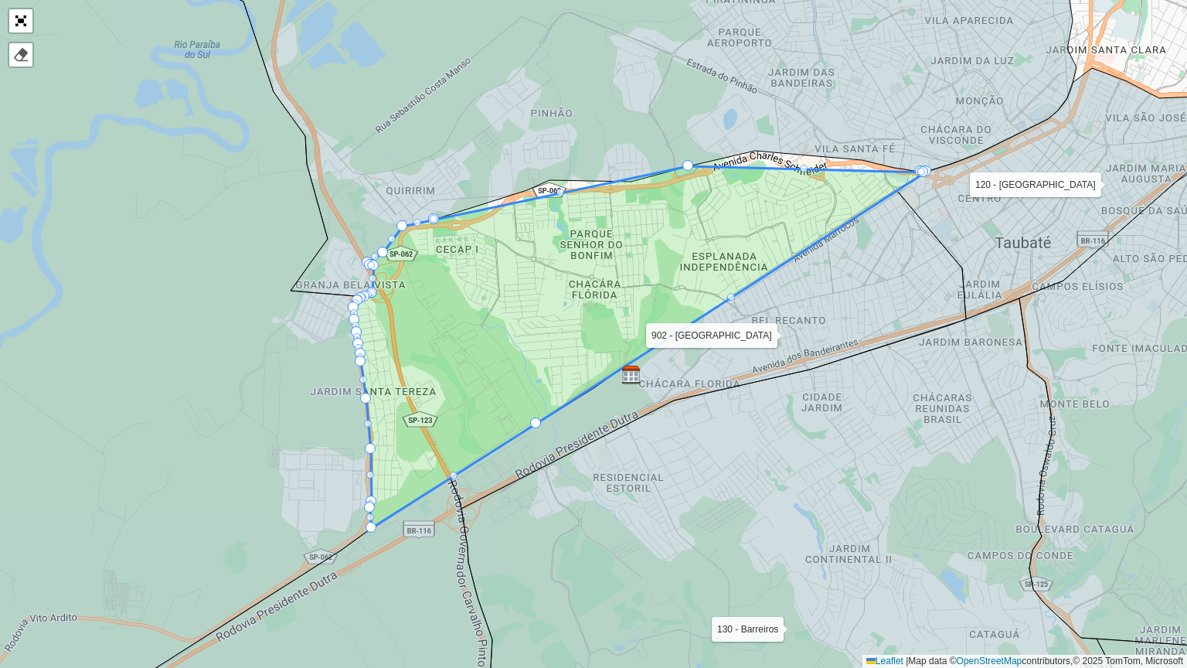
drag, startPoint x: 675, startPoint y: 193, endPoint x: 678, endPoint y: 175, distance: 17.9
click at [803, 168] on div at bounding box center [804, 169] width 8 height 8
drag, startPoint x: 802, startPoint y: 168, endPoint x: 802, endPoint y: 159, distance: 8.5
click at [861, 161] on div at bounding box center [862, 163] width 8 height 8
click at [862, 164] on div at bounding box center [862, 163] width 8 height 8
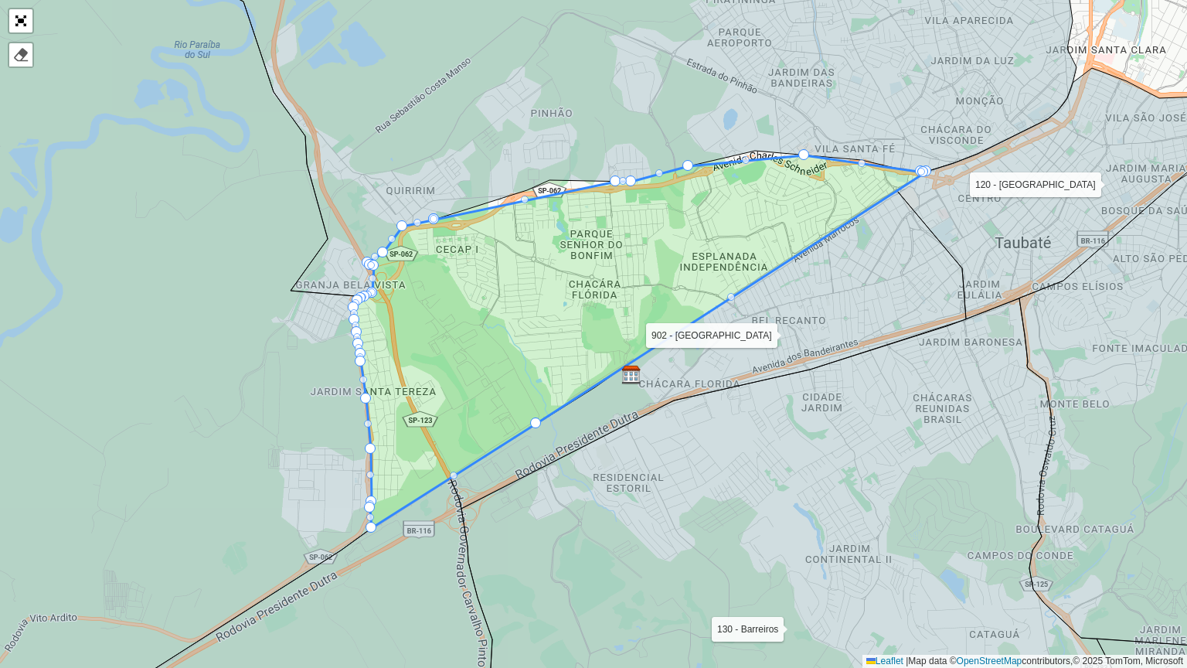
click at [862, 164] on div at bounding box center [862, 163] width 8 height 8
drag, startPoint x: 746, startPoint y: 157, endPoint x: 754, endPoint y: 148, distance: 12.0
drag, startPoint x: 747, startPoint y: 161, endPoint x: 757, endPoint y: 152, distance: 13.2
click at [525, 198] on div at bounding box center [525, 199] width 8 height 8
drag, startPoint x: 524, startPoint y: 196, endPoint x: 572, endPoint y: 191, distance: 48.2
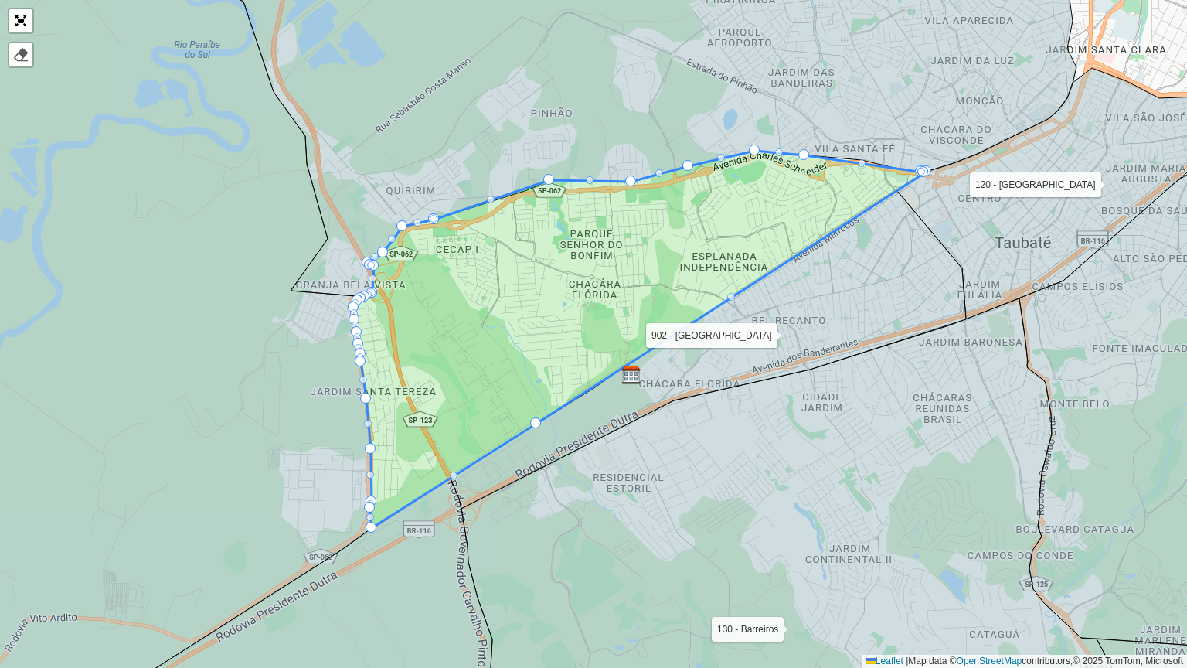
drag, startPoint x: 617, startPoint y: 185, endPoint x: 553, endPoint y: 189, distance: 64.2
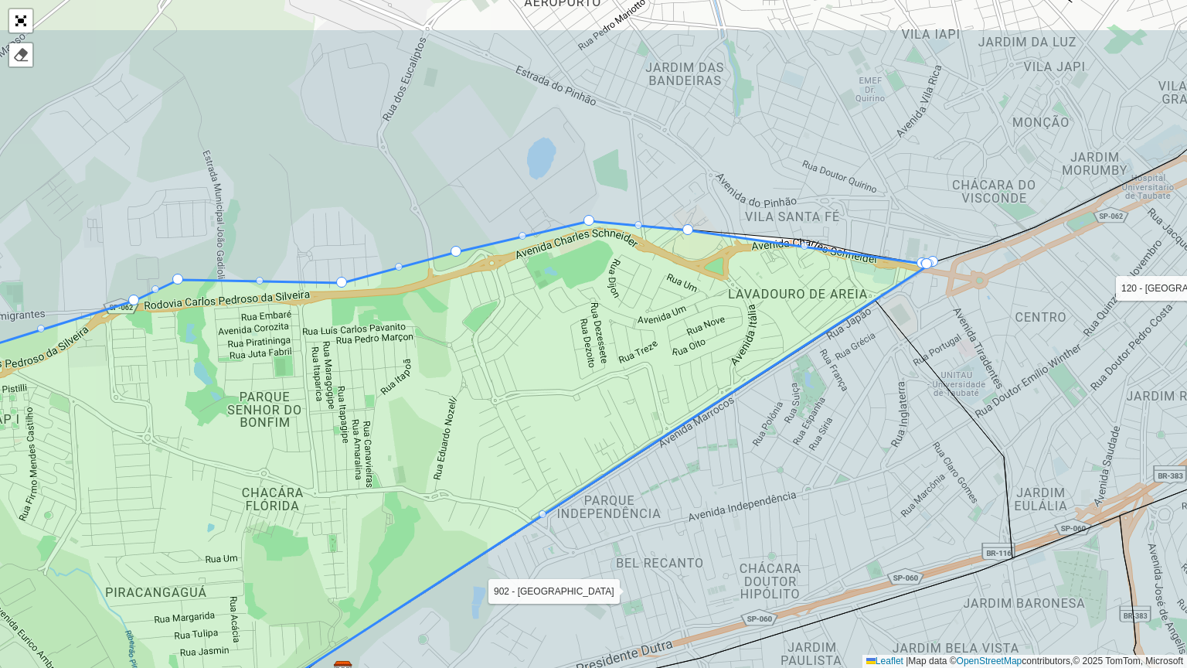
drag, startPoint x: 915, startPoint y: 291, endPoint x: 790, endPoint y: 345, distance: 136.1
click at [843, 389] on icon at bounding box center [530, 567] width 963 height 532
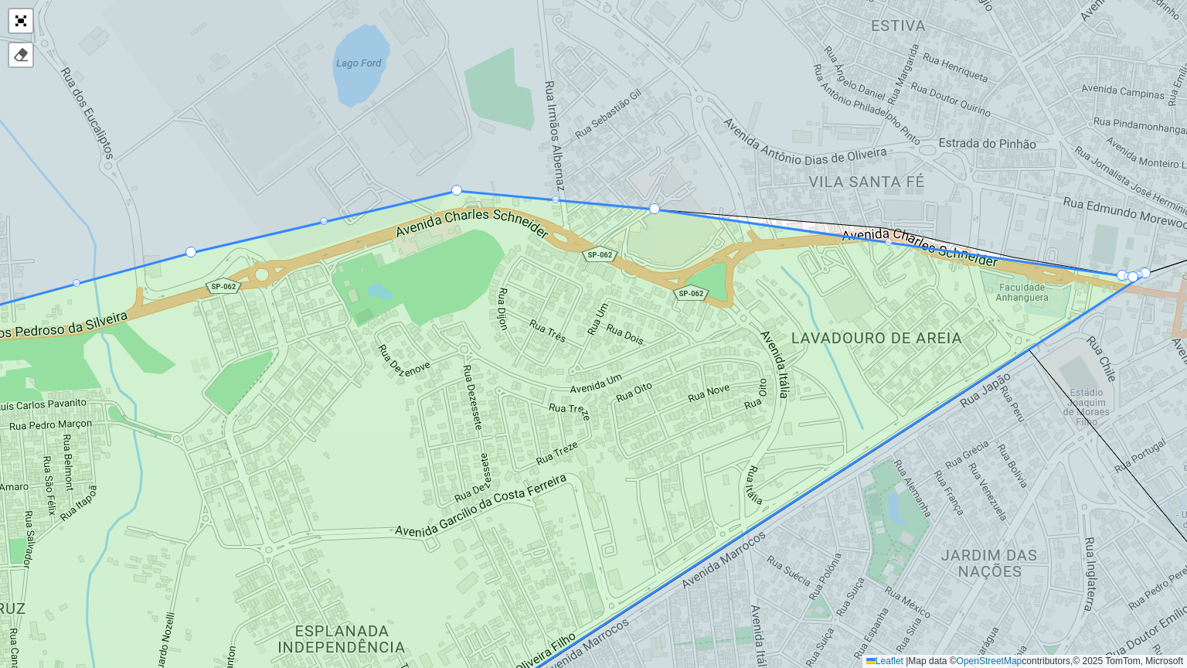
drag, startPoint x: 888, startPoint y: 240, endPoint x: 889, endPoint y: 226, distance: 13.9
click at [890, 241] on div at bounding box center [889, 242] width 8 height 8
drag, startPoint x: 886, startPoint y: 241, endPoint x: 704, endPoint y: 250, distance: 182.6
drag, startPoint x: 654, startPoint y: 208, endPoint x: 874, endPoint y: 223, distance: 220.8
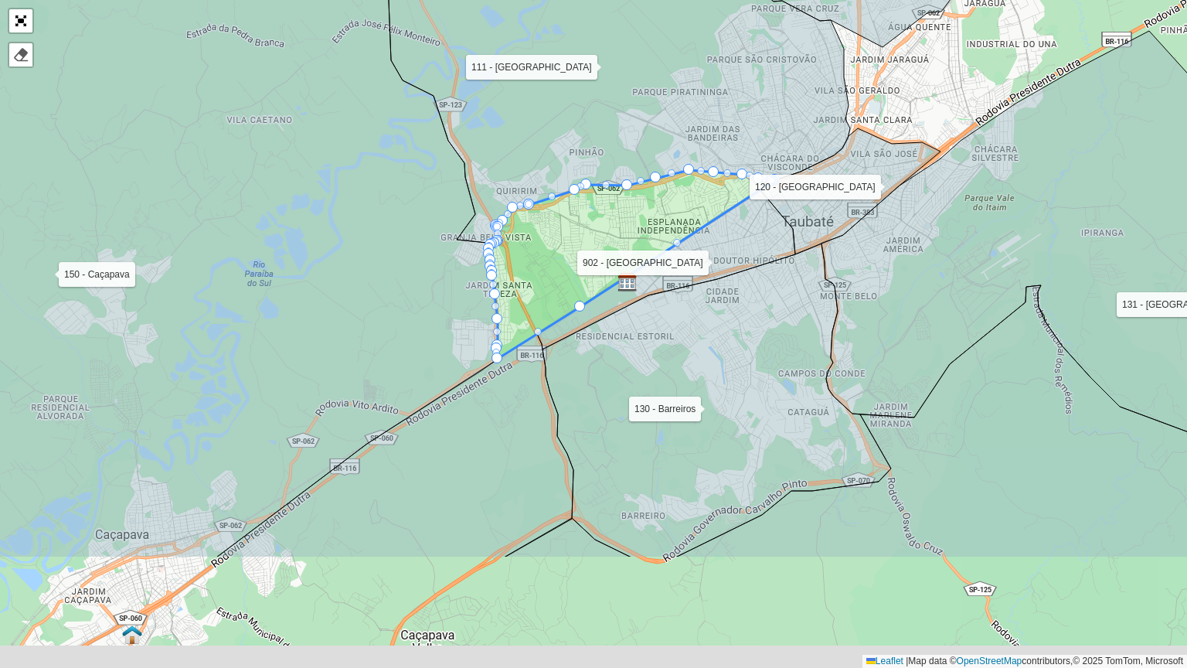
drag, startPoint x: 714, startPoint y: 538, endPoint x: 626, endPoint y: 300, distance: 253.8
click at [638, 309] on icon at bounding box center [716, 400] width 348 height 314
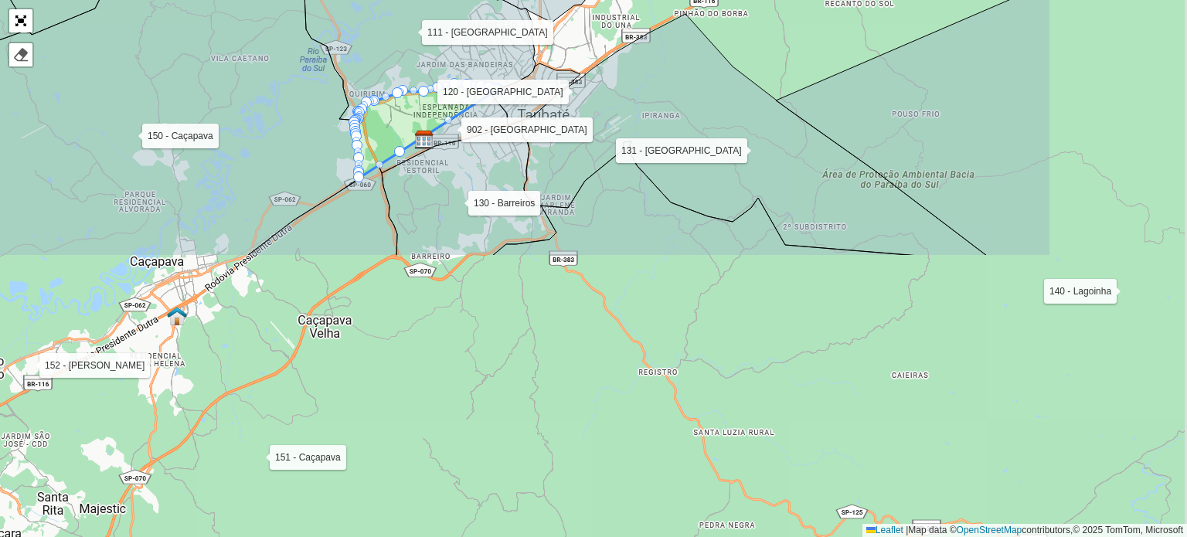
scroll to position [519, 0]
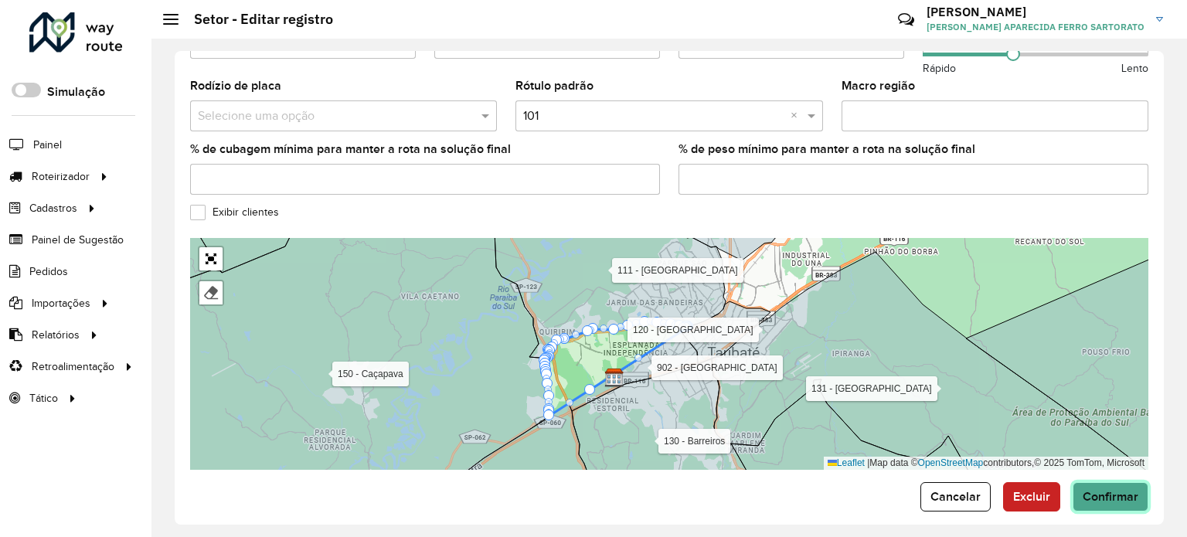
click at [1119, 490] on span "Confirmar" at bounding box center [1111, 496] width 56 height 13
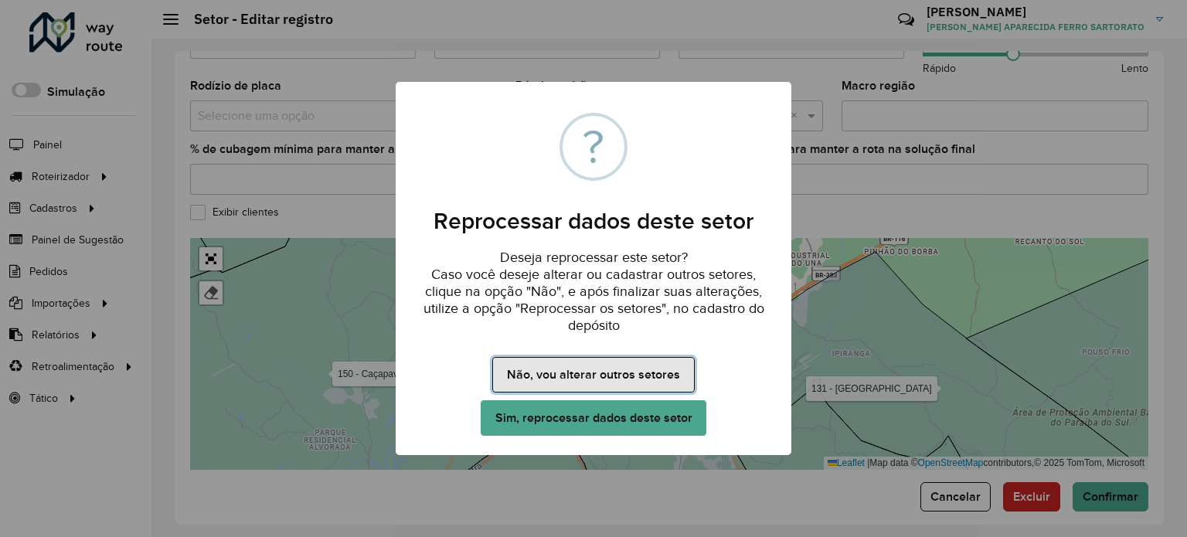
click at [541, 376] on button "Não, vou alterar outros setores" at bounding box center [593, 375] width 202 height 36
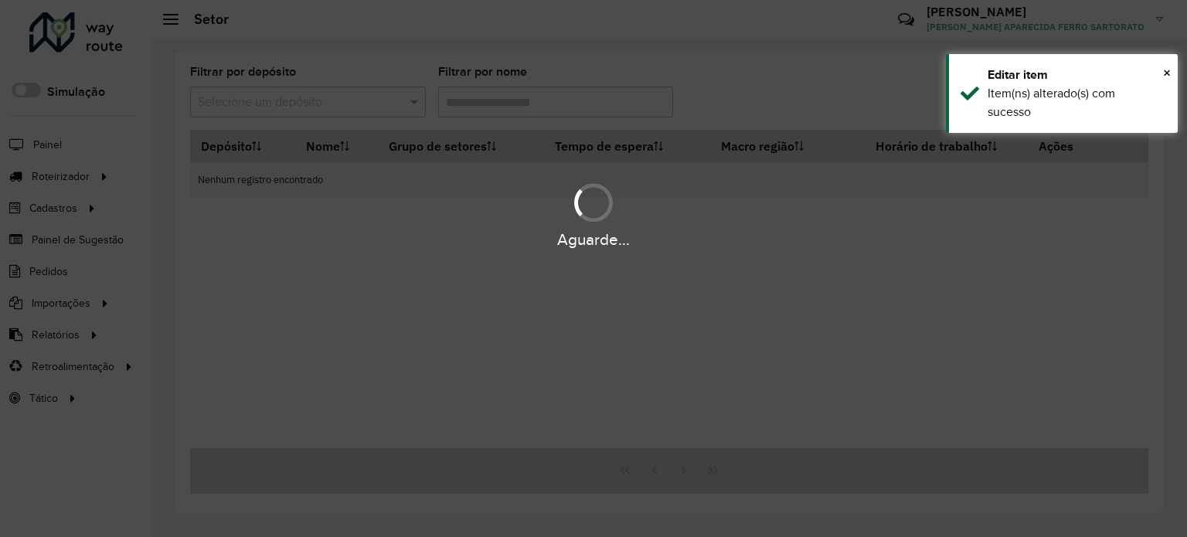
type input "***"
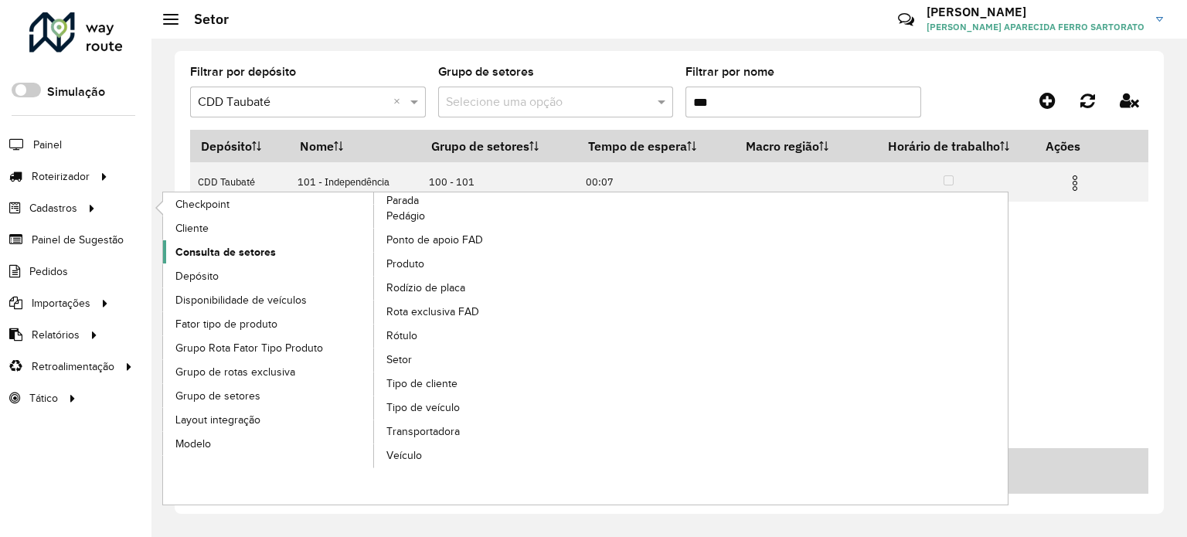
click at [240, 248] on span "Consulta de setores" at bounding box center [225, 252] width 100 height 16
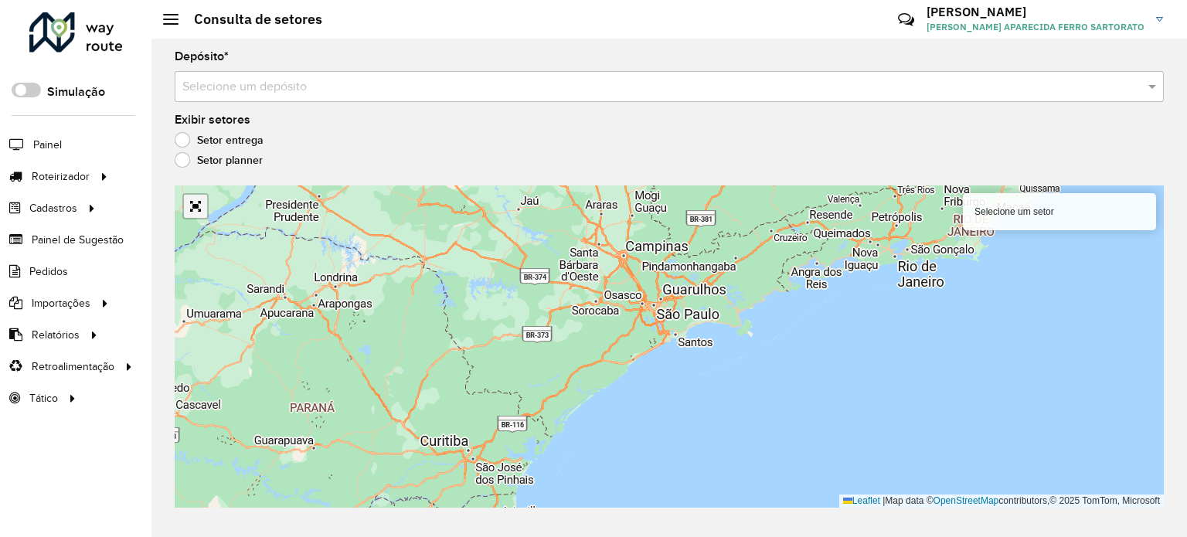
click at [192, 206] on link "Abrir mapa em tela cheia" at bounding box center [195, 206] width 23 height 23
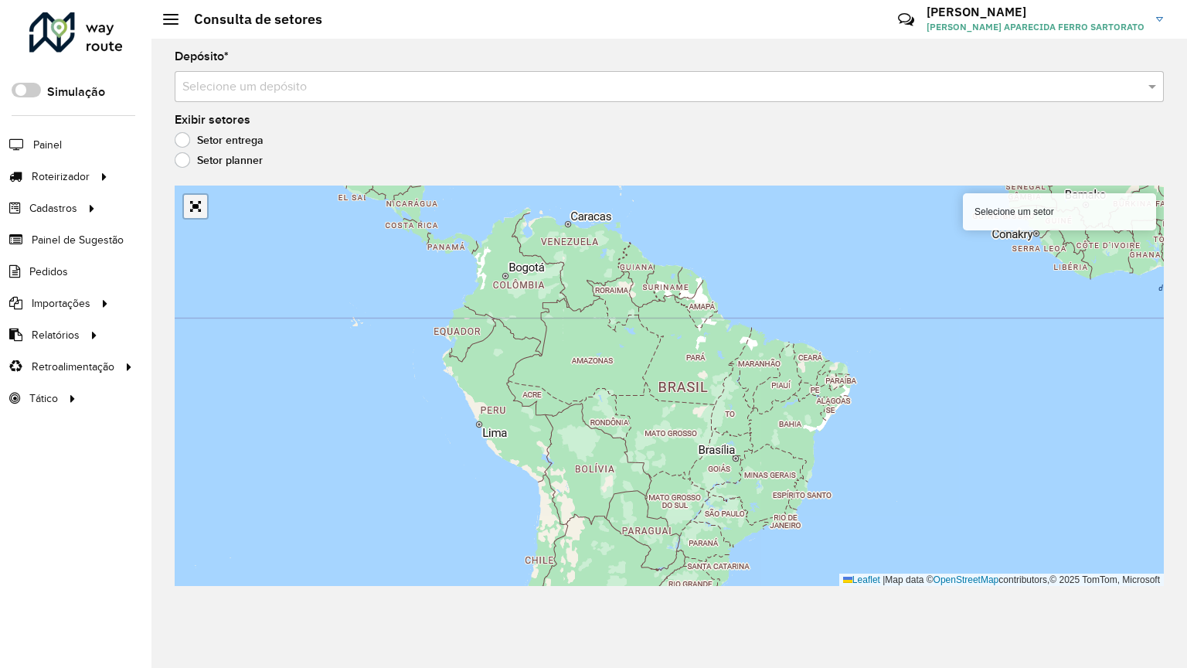
click at [184, 195] on link "Abrir mapa em tela cheia" at bounding box center [195, 206] width 23 height 23
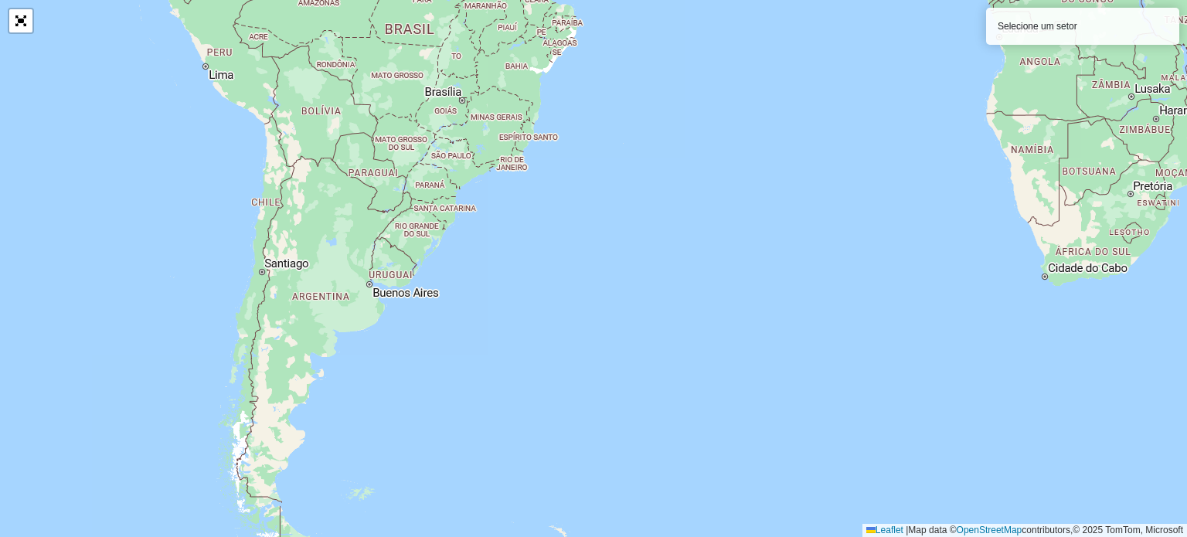
click at [337, 95] on input "text" at bounding box center [653, 87] width 943 height 19
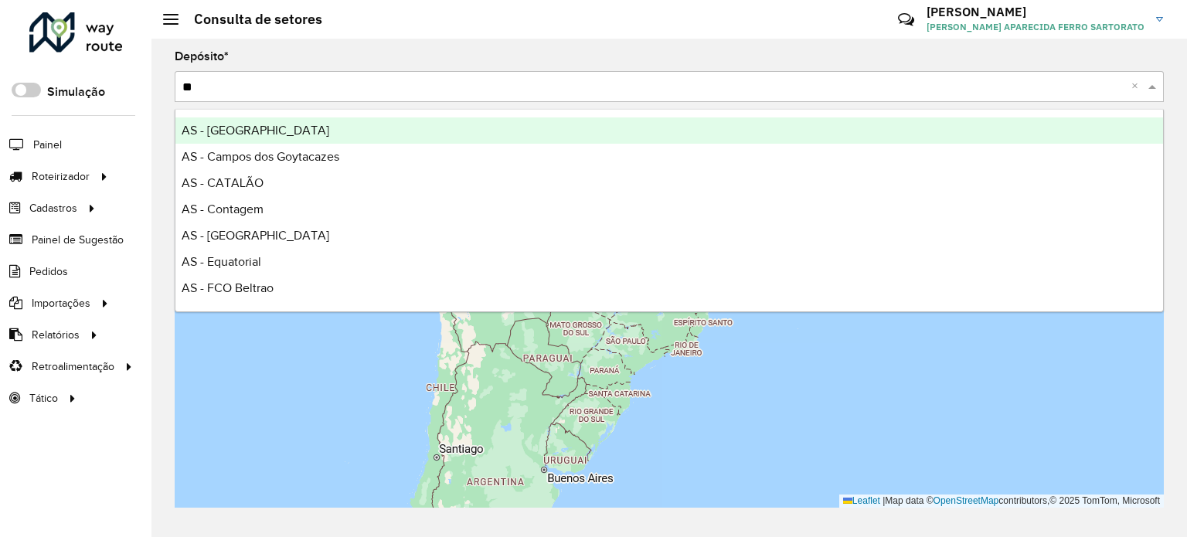
type input "***"
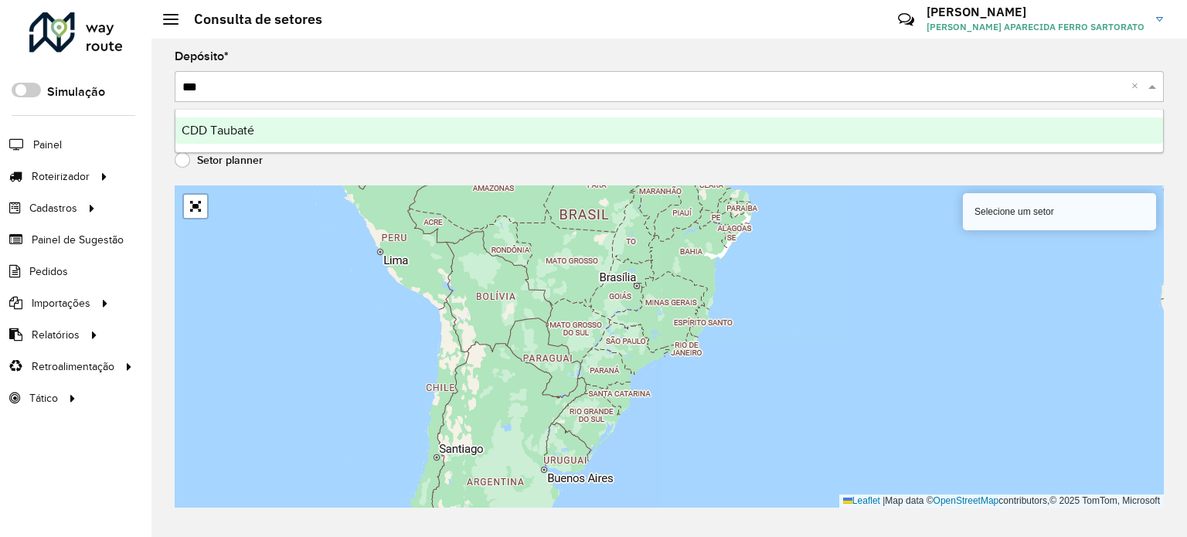
click at [269, 131] on div "CDD Taubaté" at bounding box center [668, 130] width 987 height 26
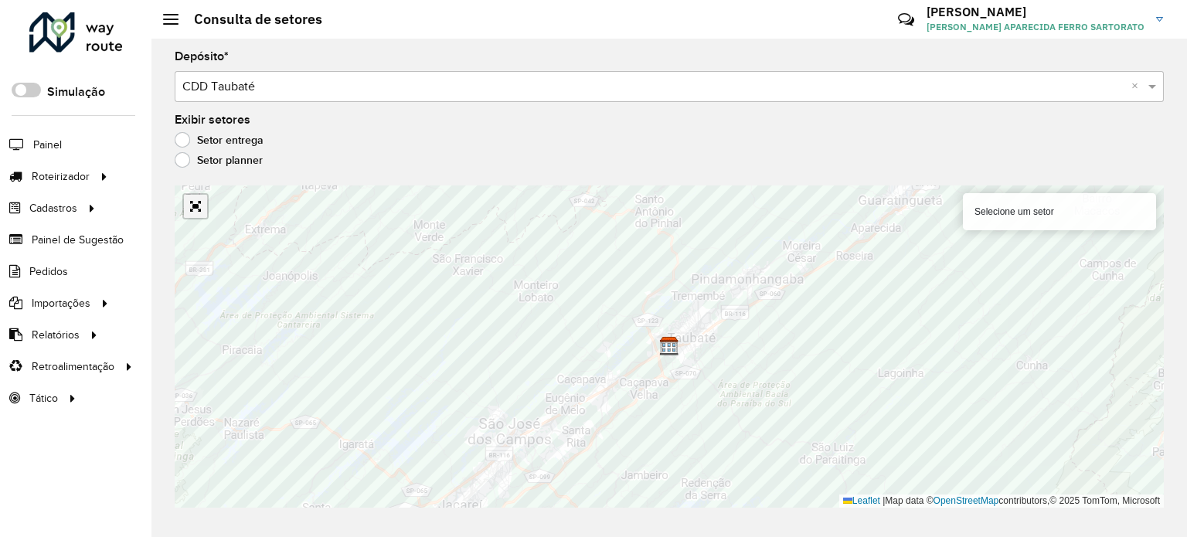
click at [195, 208] on link "Abrir mapa em tela cheia" at bounding box center [195, 206] width 23 height 23
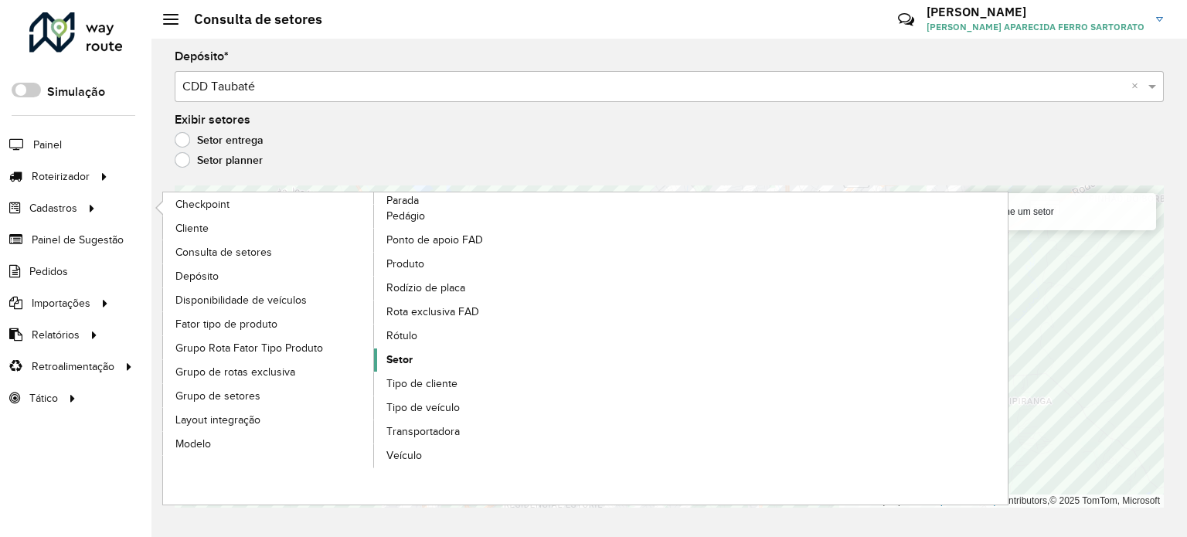
click at [420, 364] on link "Setor" at bounding box center [480, 359] width 212 height 23
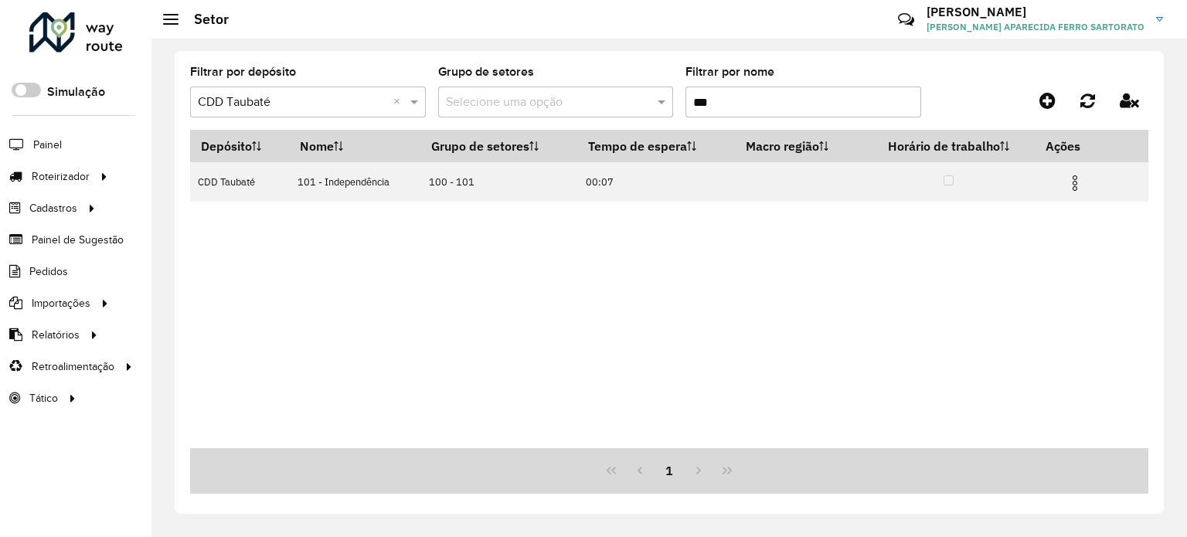
drag, startPoint x: 722, startPoint y: 102, endPoint x: 522, endPoint y: 124, distance: 201.3
click at [522, 124] on formly-group "Filtrar por depósito Selecione um depósito × CDD Taubaté × Grupo de setores Sel…" at bounding box center [543, 97] width 706 height 63
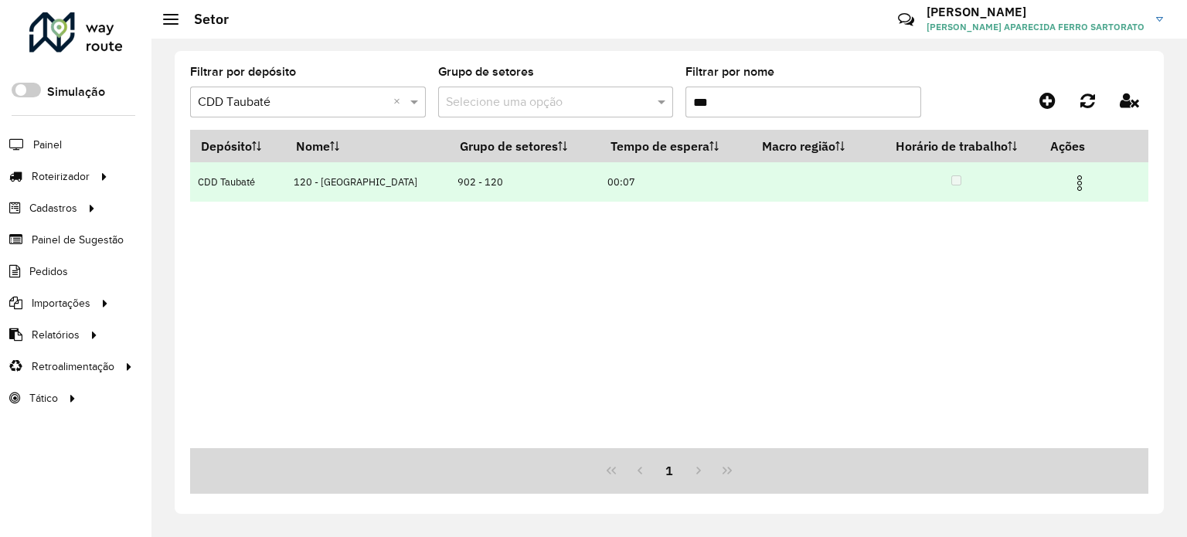
click at [1076, 178] on img at bounding box center [1079, 183] width 19 height 19
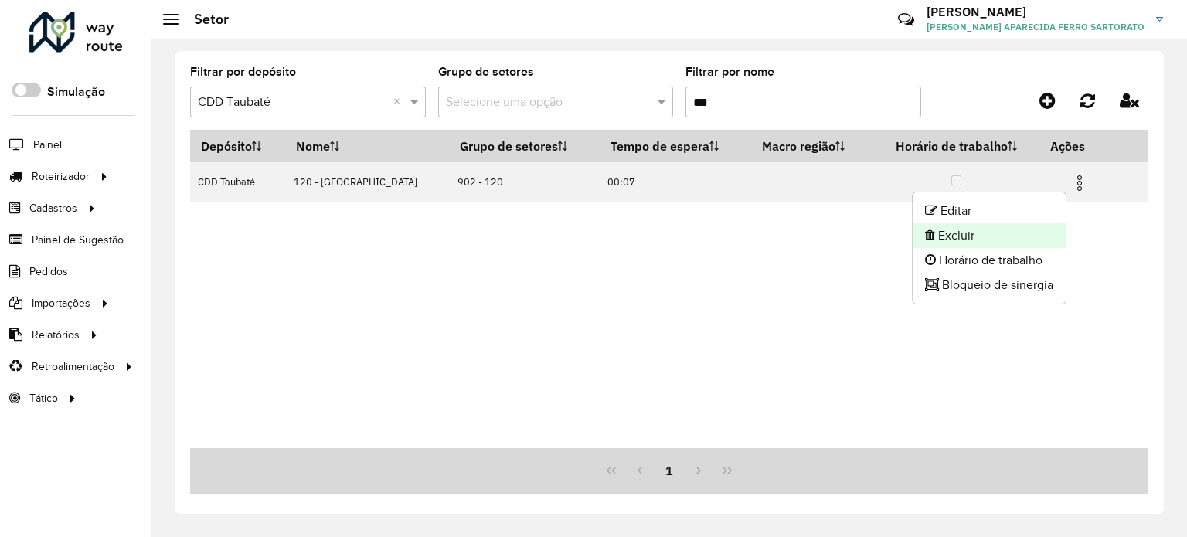
click at [989, 234] on li "Excluir" at bounding box center [989, 235] width 153 height 25
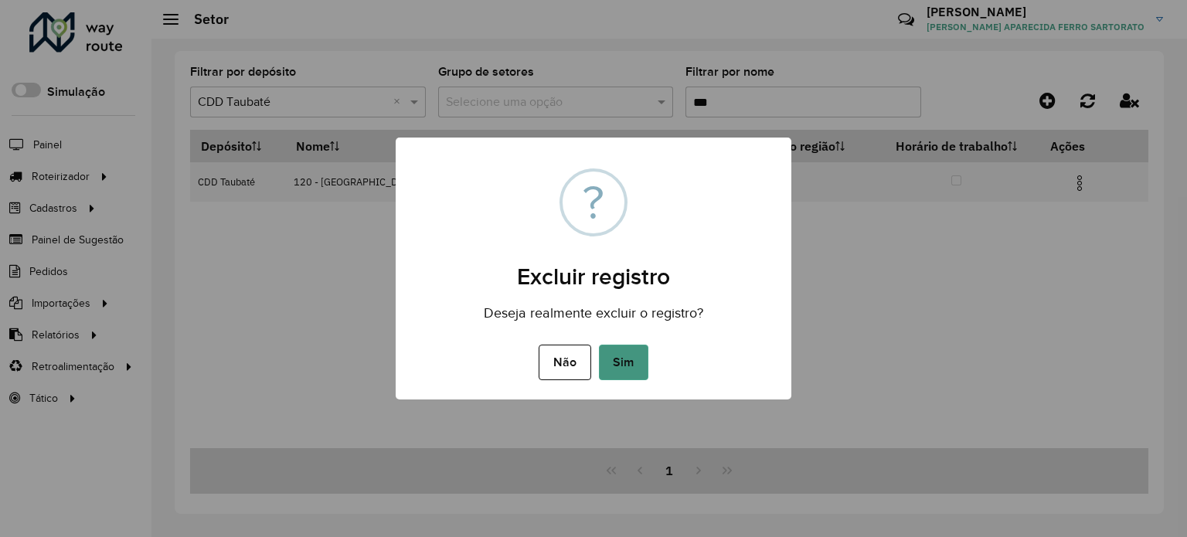
click at [628, 358] on button "Sim" at bounding box center [623, 363] width 49 height 36
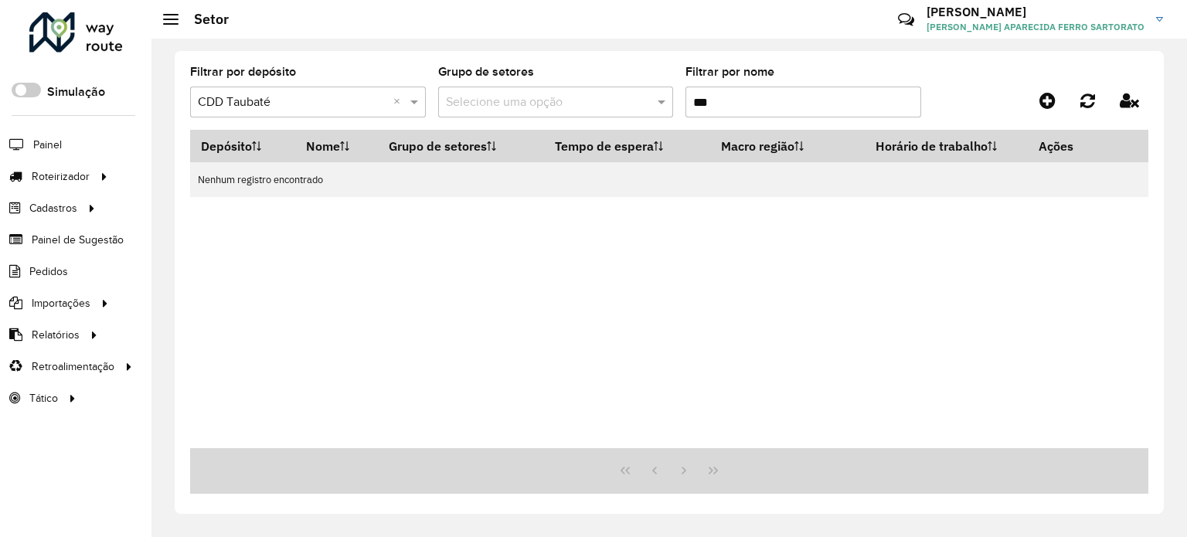
drag, startPoint x: 624, startPoint y: 111, endPoint x: 613, endPoint y: 114, distance: 11.1
click at [613, 114] on formly-group "Filtrar por depósito Selecione um depósito × CDD Taubaté × Grupo de setores Sel…" at bounding box center [543, 97] width 706 height 63
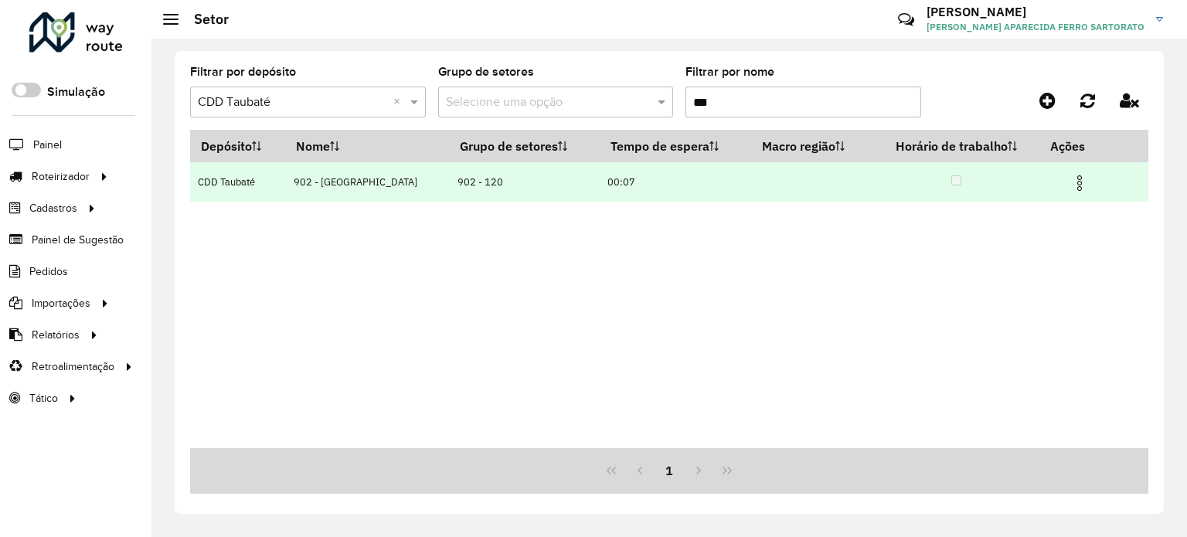
type input "***"
click at [1071, 182] on img at bounding box center [1079, 183] width 19 height 19
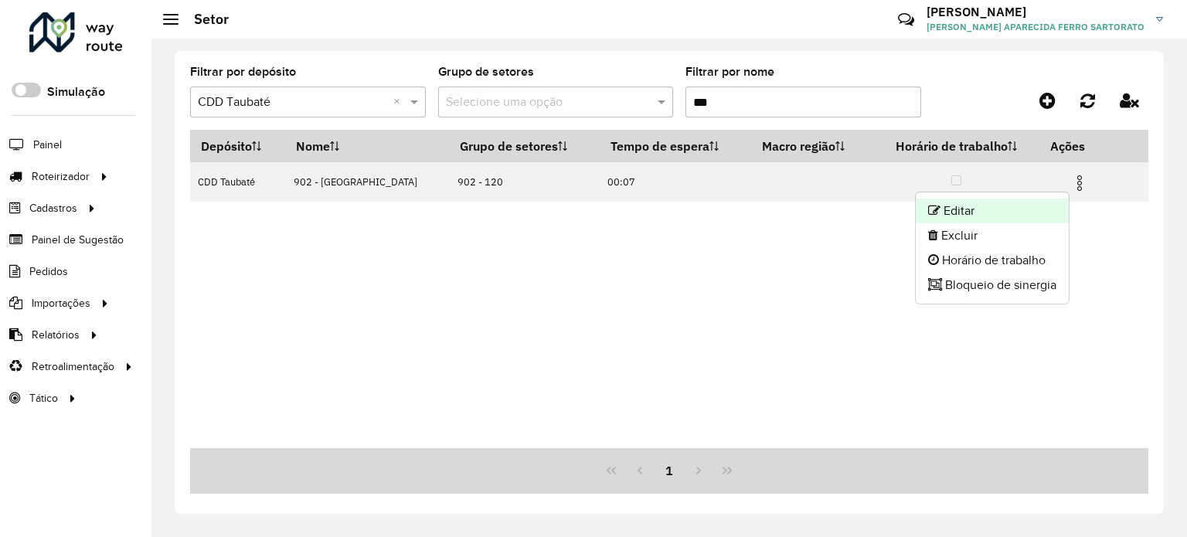
click at [1021, 206] on li "Editar" at bounding box center [992, 211] width 153 height 25
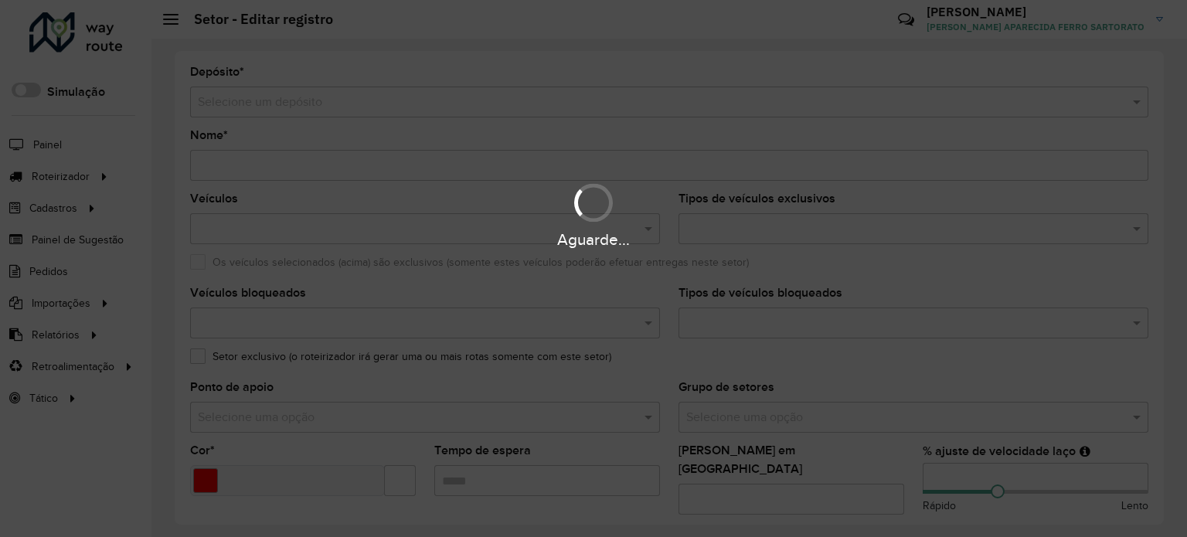
type input "**********"
type input "*******"
type input "*****"
type input "**"
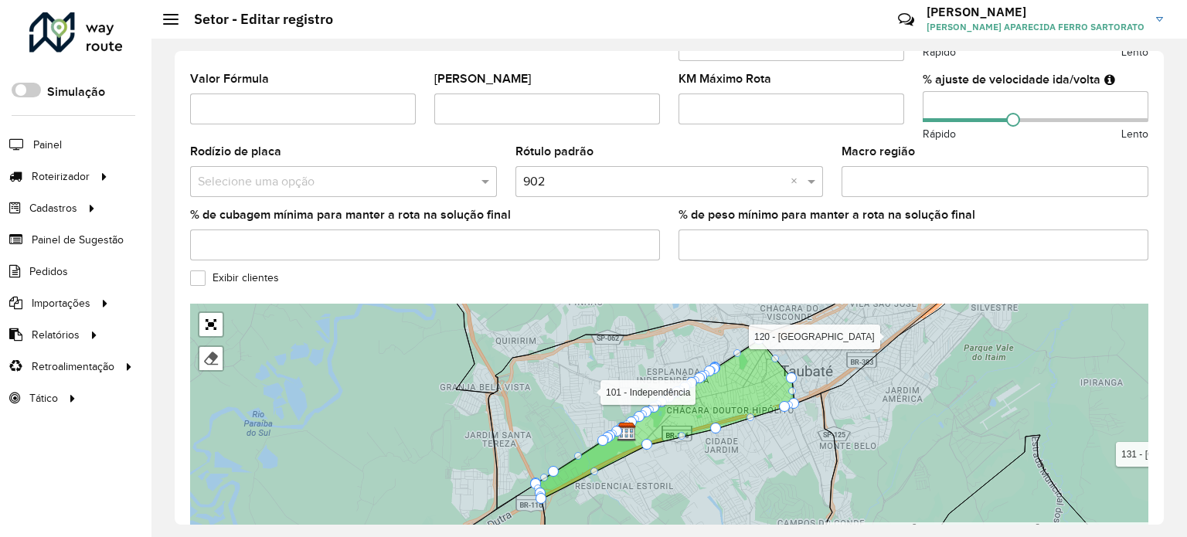
scroll to position [448, 0]
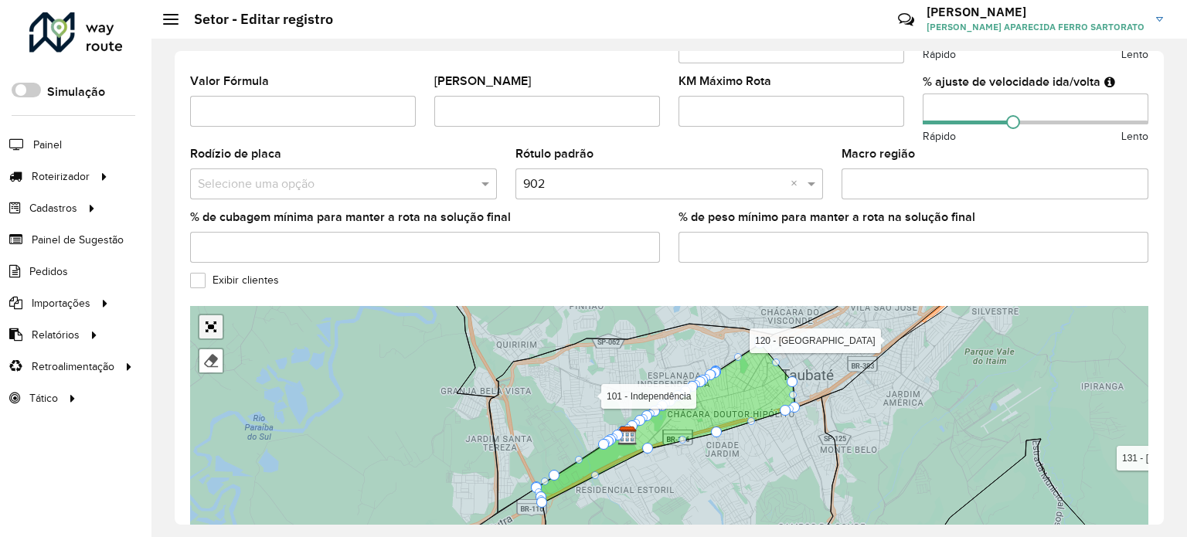
click at [211, 315] on link "Abrir mapa em tela cheia" at bounding box center [210, 326] width 23 height 23
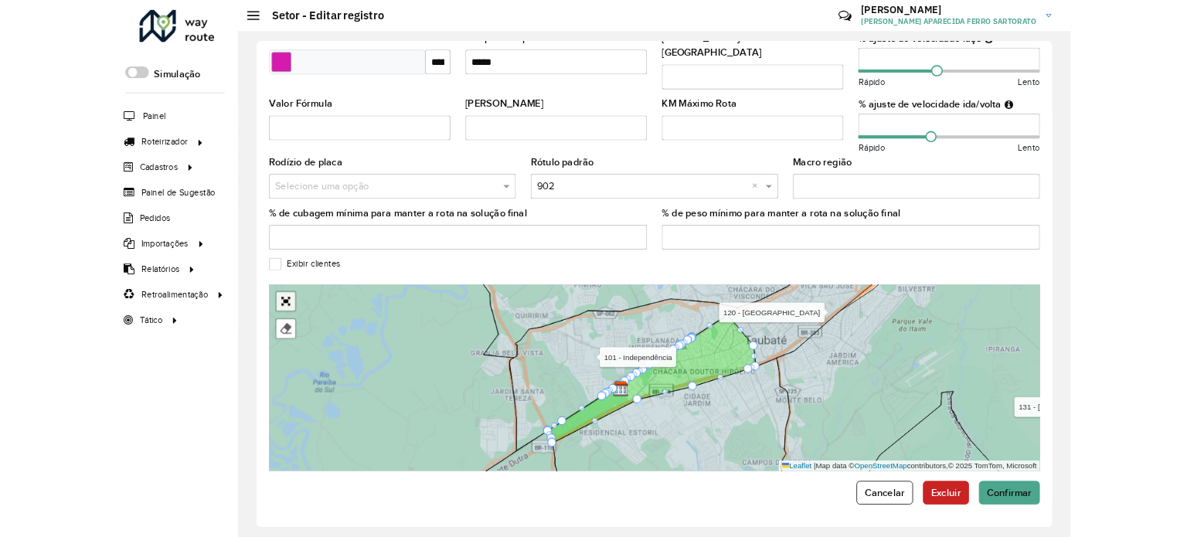
scroll to position [145, 0]
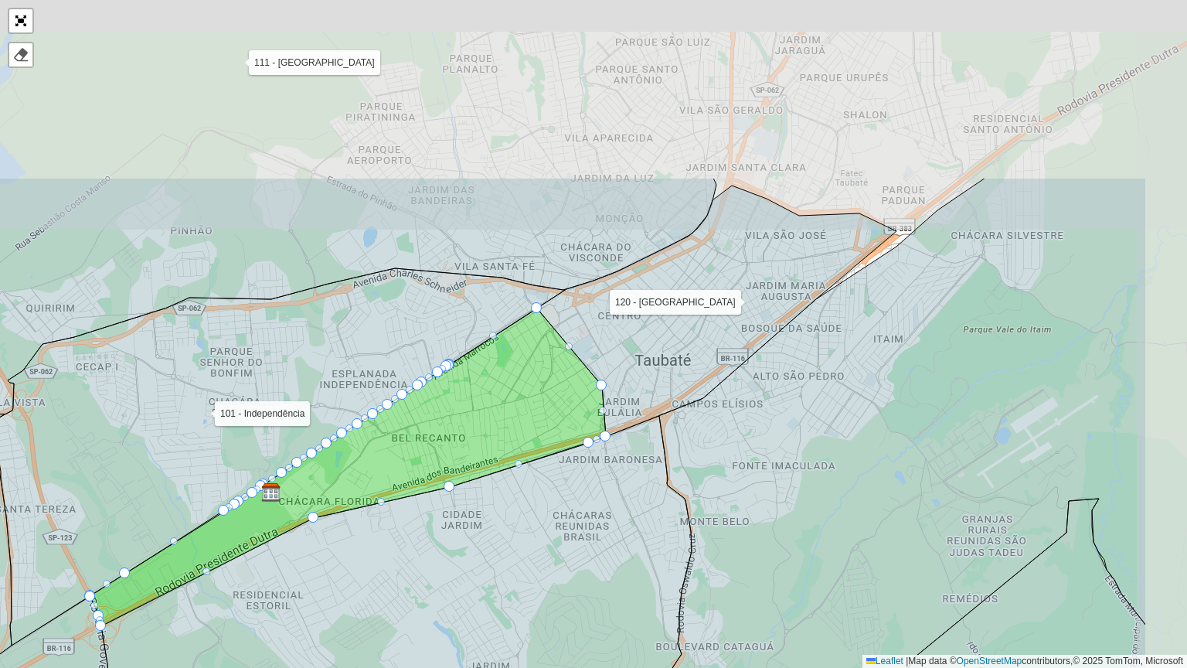
drag, startPoint x: 756, startPoint y: 347, endPoint x: 567, endPoint y: 612, distance: 325.7
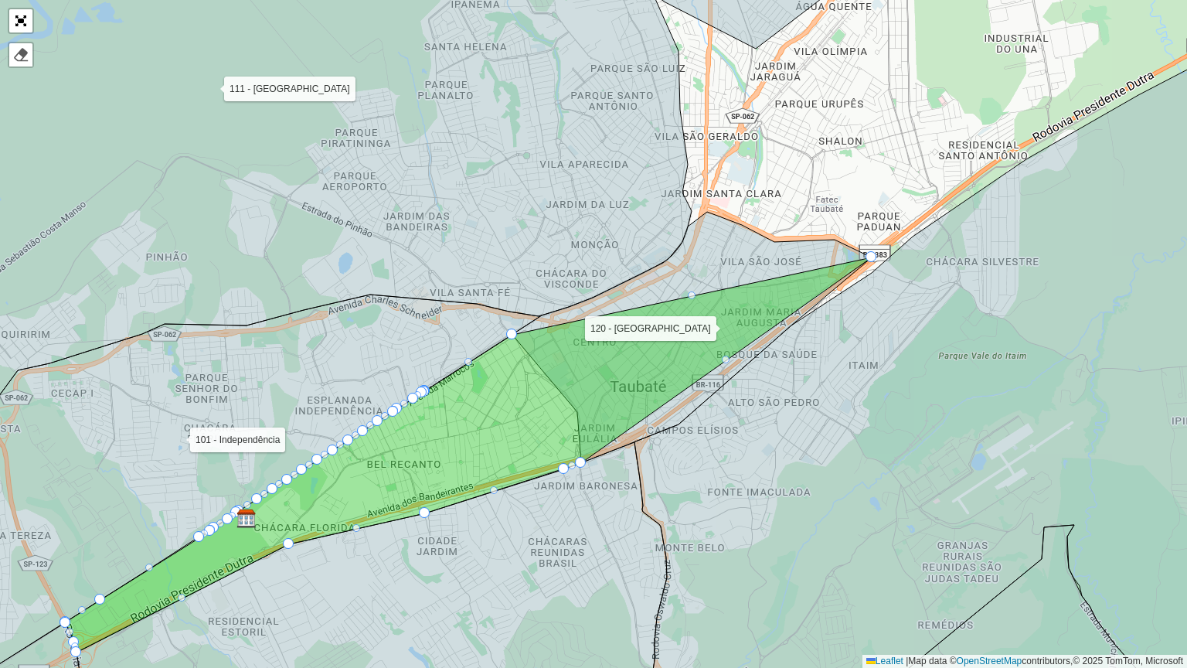
drag, startPoint x: 578, startPoint y: 411, endPoint x: 868, endPoint y: 257, distance: 329.1
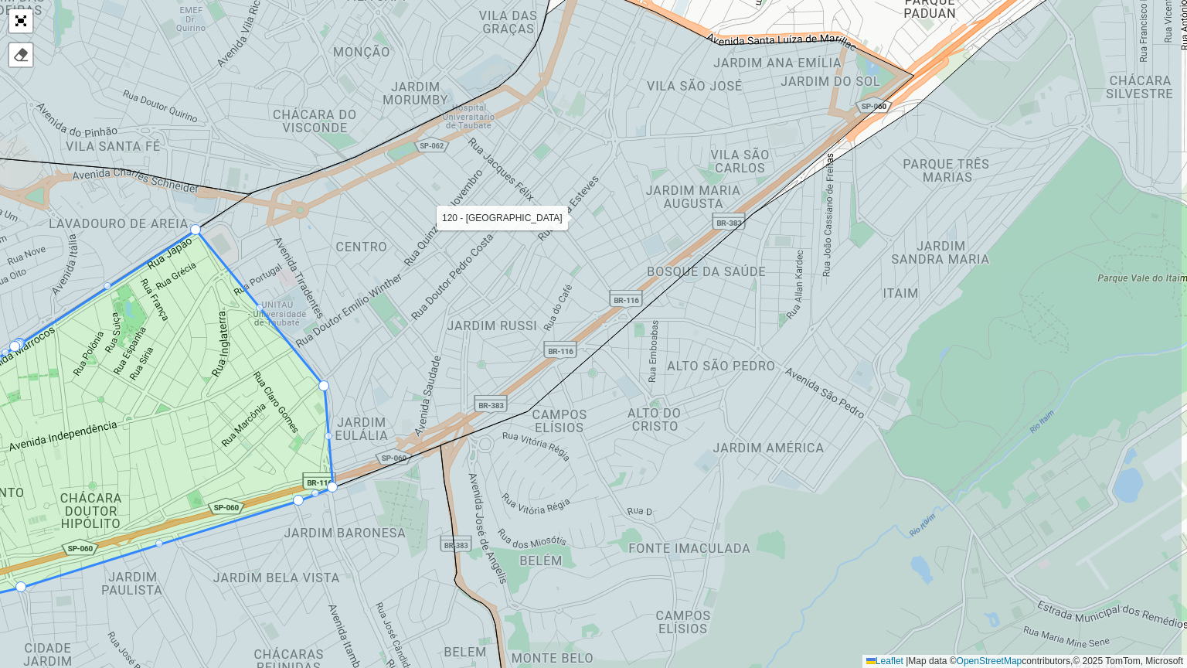
drag, startPoint x: 702, startPoint y: 423, endPoint x: 513, endPoint y: 462, distance: 192.6
click at [573, 481] on icon at bounding box center [811, 388] width 742 height 803
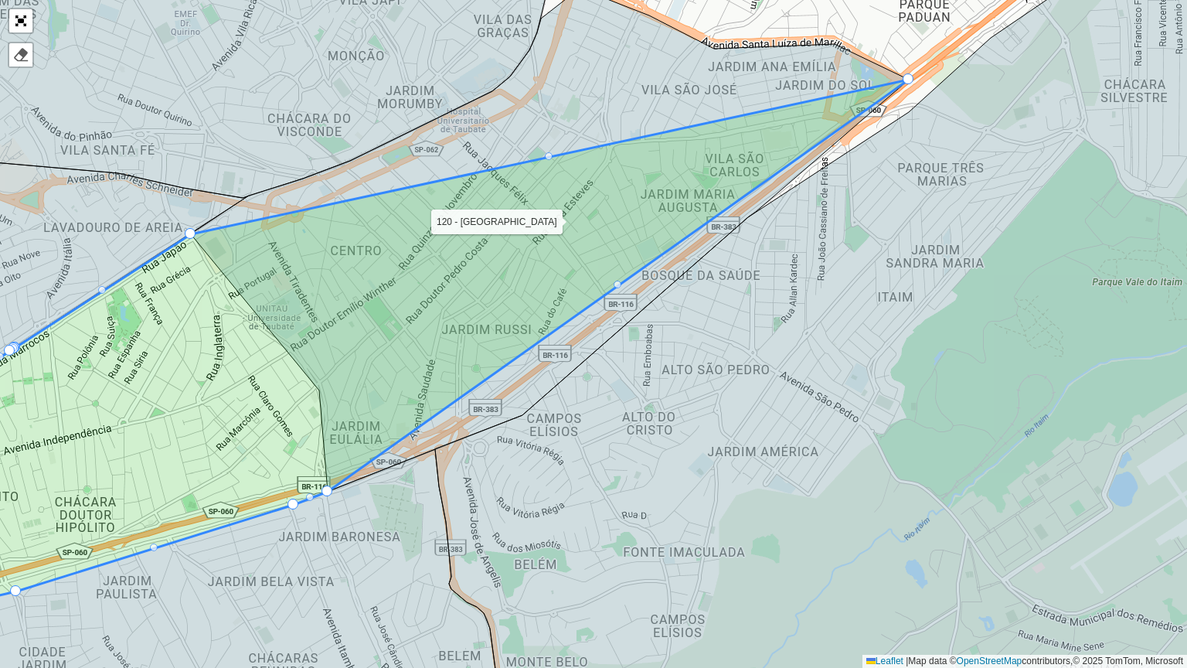
drag, startPoint x: 315, startPoint y: 386, endPoint x: 902, endPoint y: 84, distance: 659.7
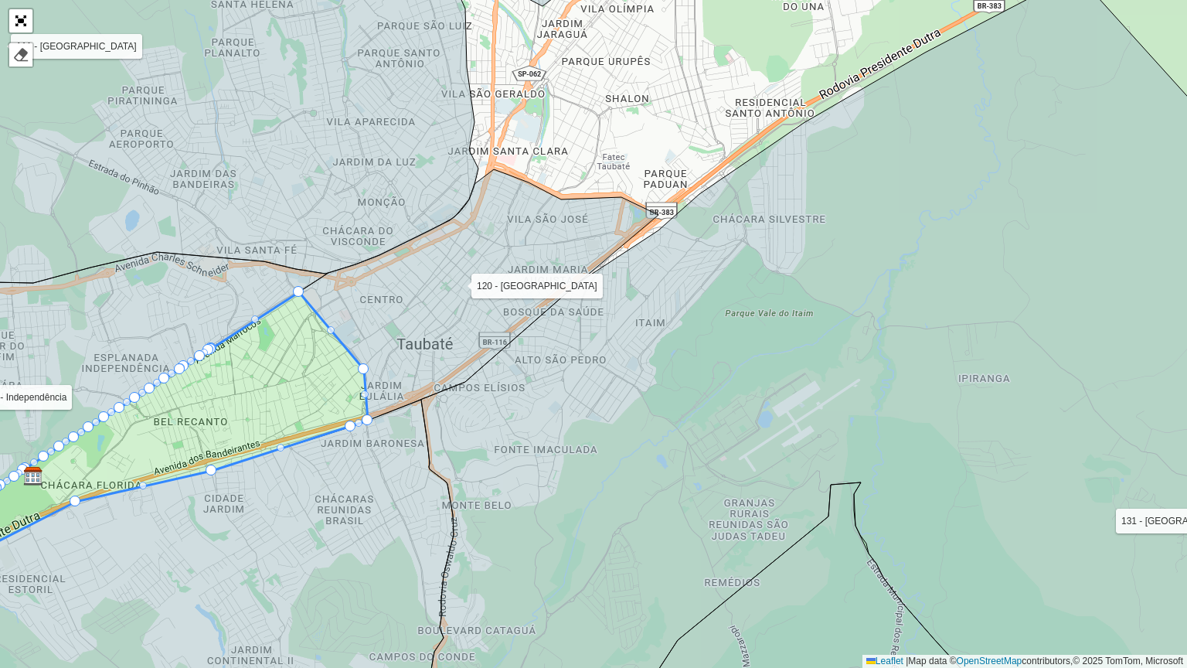
click at [410, 325] on icon at bounding box center [478, 294] width 359 height 251
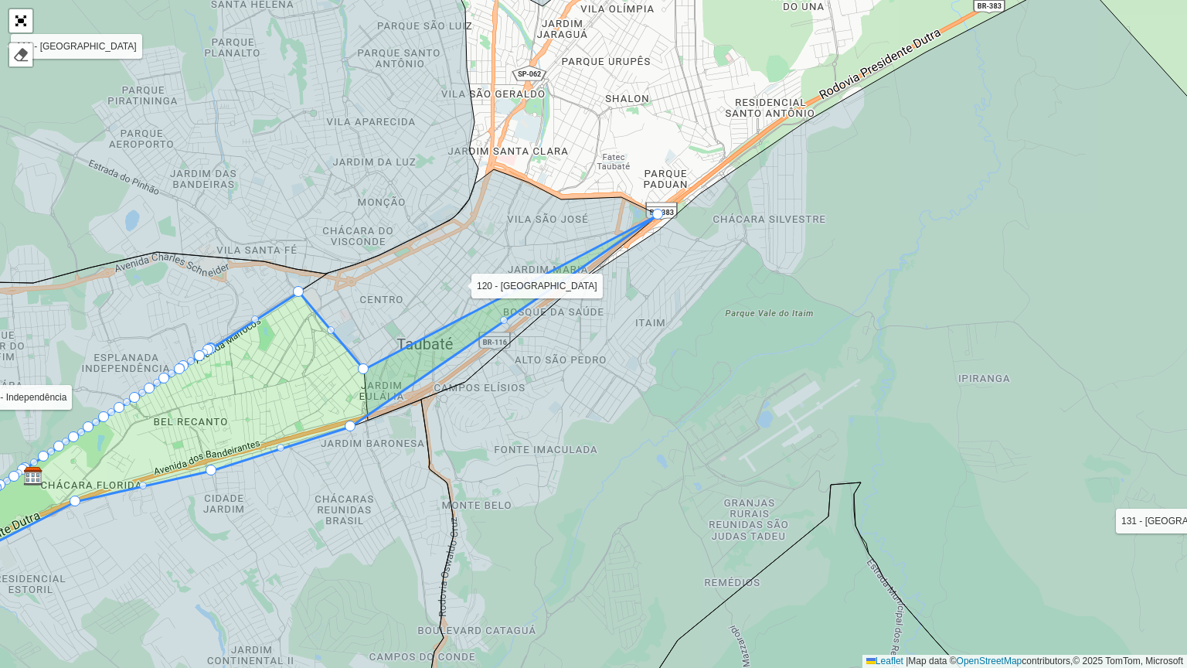
drag, startPoint x: 367, startPoint y: 418, endPoint x: 657, endPoint y: 212, distance: 355.3
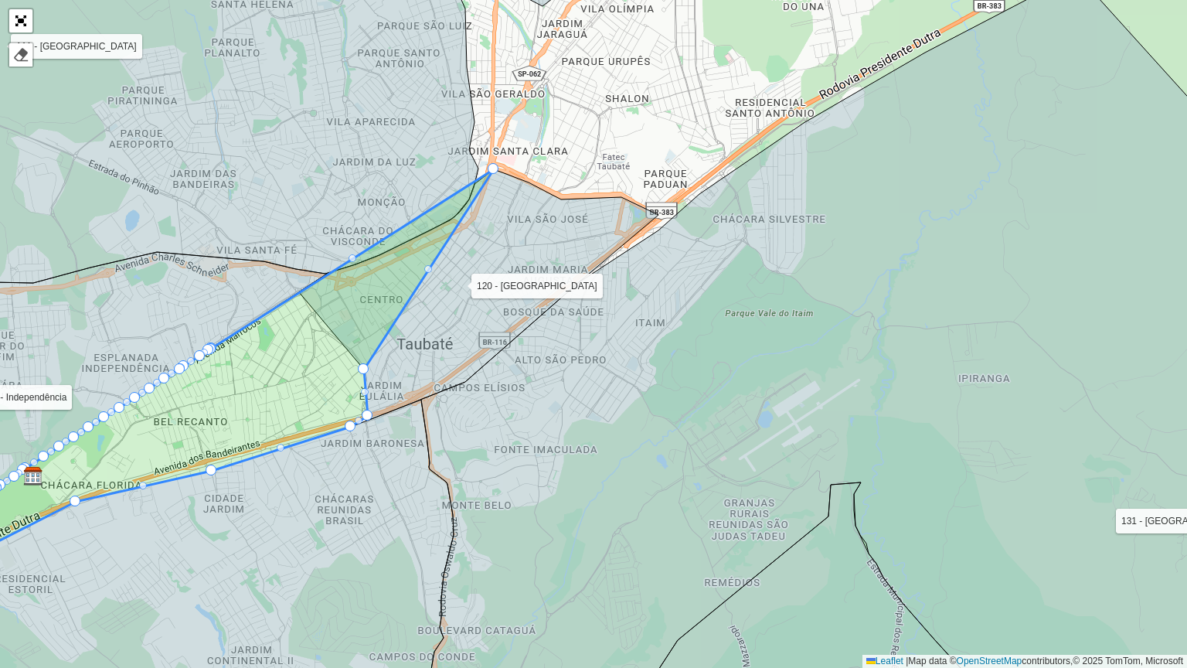
drag, startPoint x: 301, startPoint y: 287, endPoint x: 506, endPoint y: 167, distance: 237.6
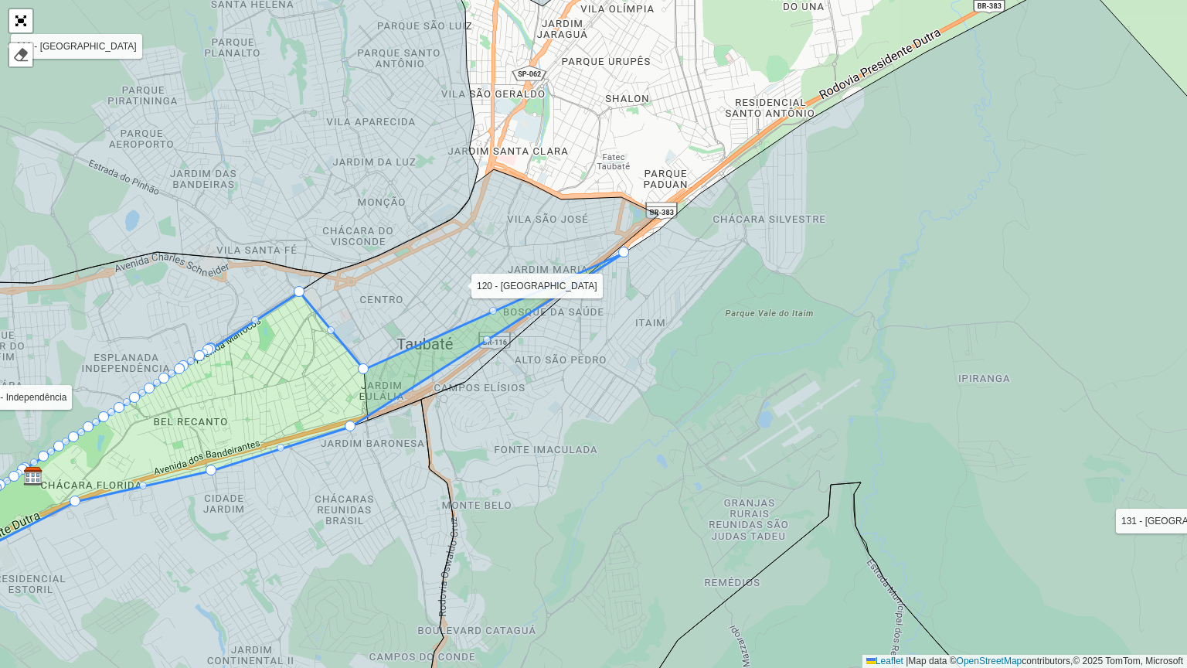
drag, startPoint x: 365, startPoint y: 413, endPoint x: 613, endPoint y: 261, distance: 290.6
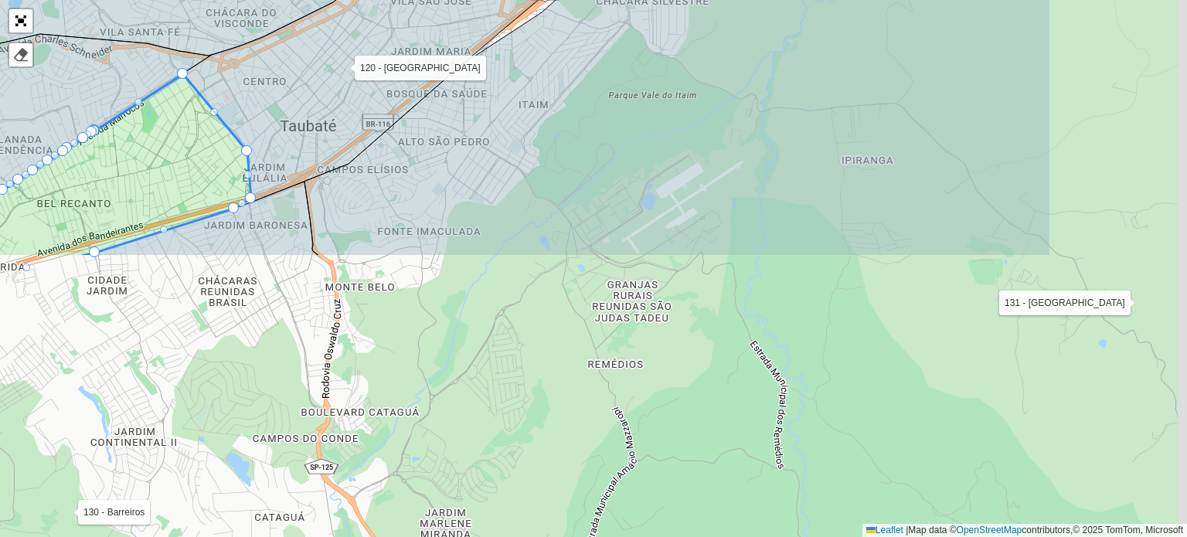
scroll to position [519, 0]
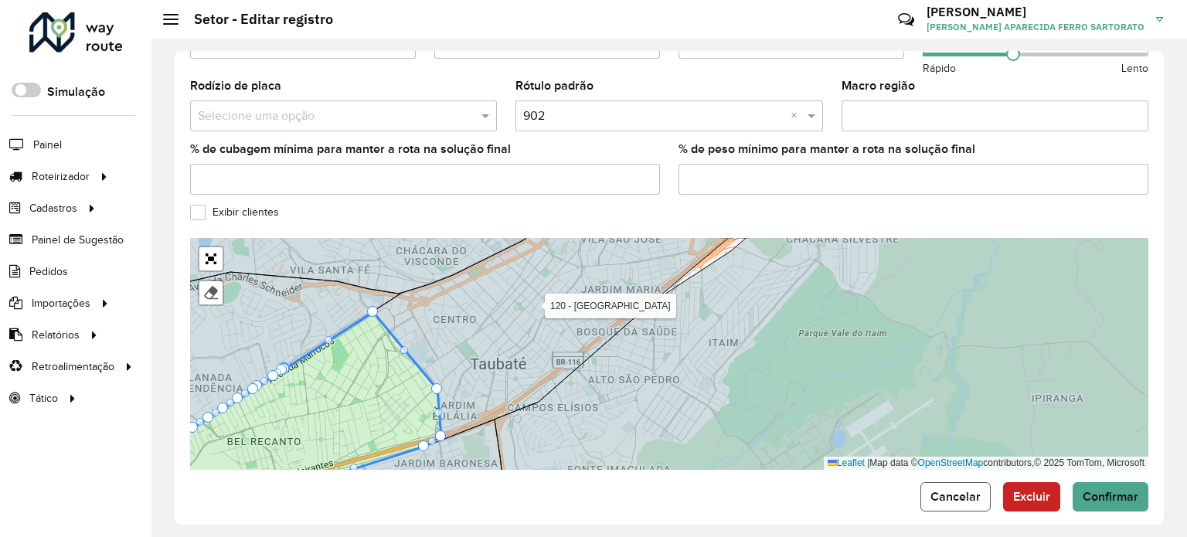
click at [959, 490] on span "Cancelar" at bounding box center [955, 496] width 50 height 13
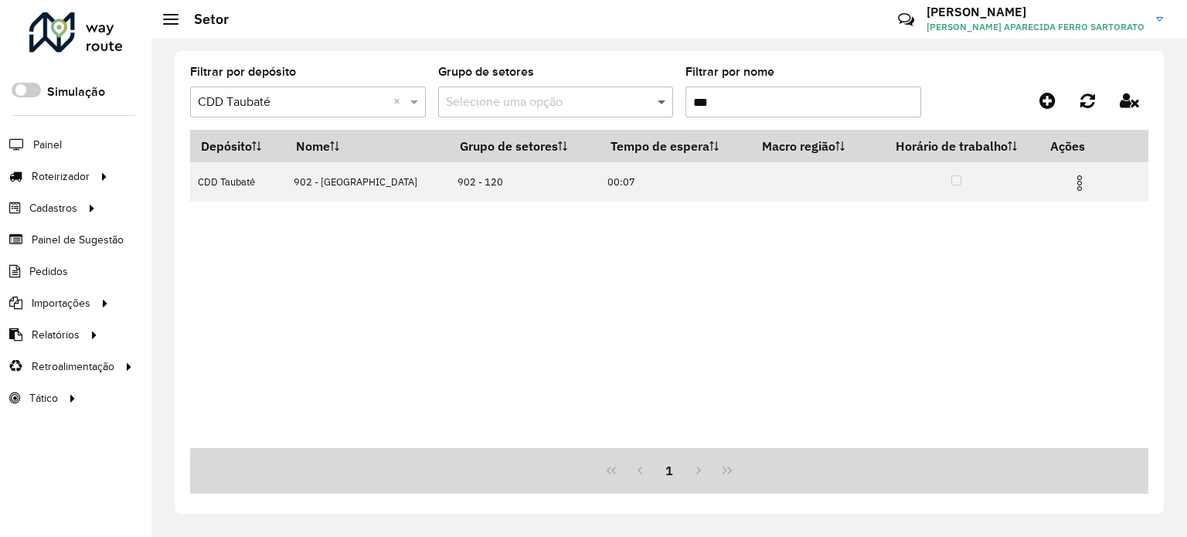
drag, startPoint x: 717, startPoint y: 103, endPoint x: 662, endPoint y: 106, distance: 54.9
click at [659, 109] on formly-group "Filtrar por depósito Selecione um depósito × CDD Taubaté × Grupo de setores Sel…" at bounding box center [543, 97] width 706 height 63
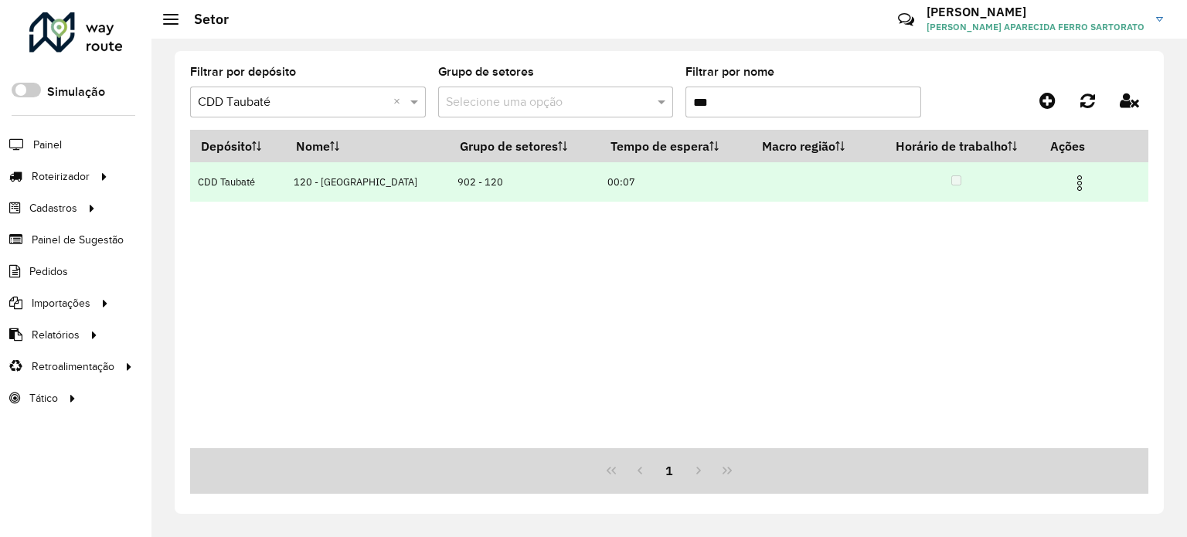
type input "***"
click at [1076, 190] on img at bounding box center [1079, 183] width 19 height 19
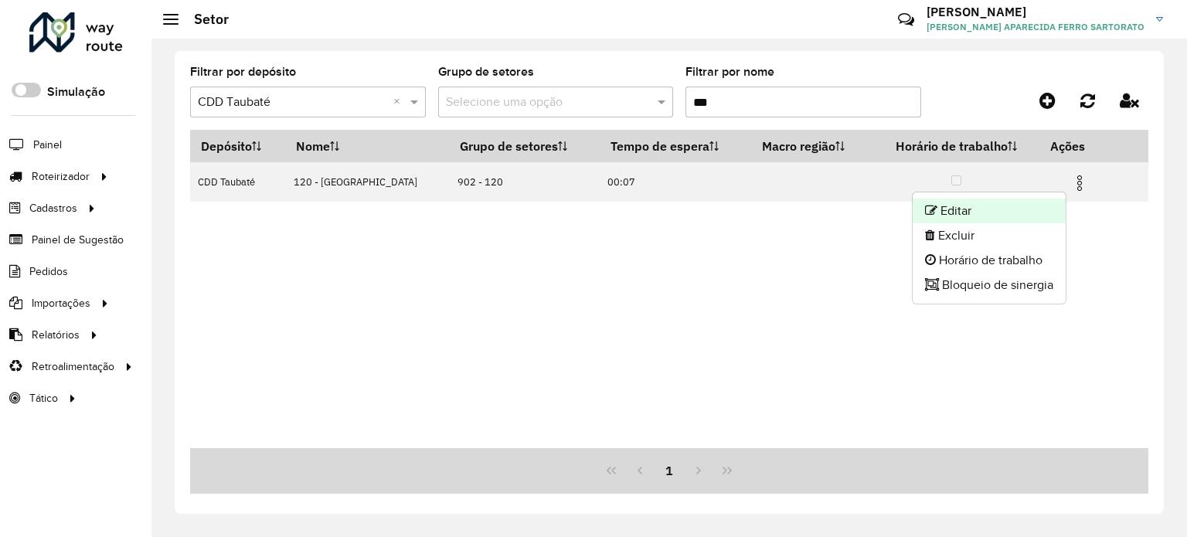
click at [984, 212] on li "Editar" at bounding box center [989, 211] width 153 height 25
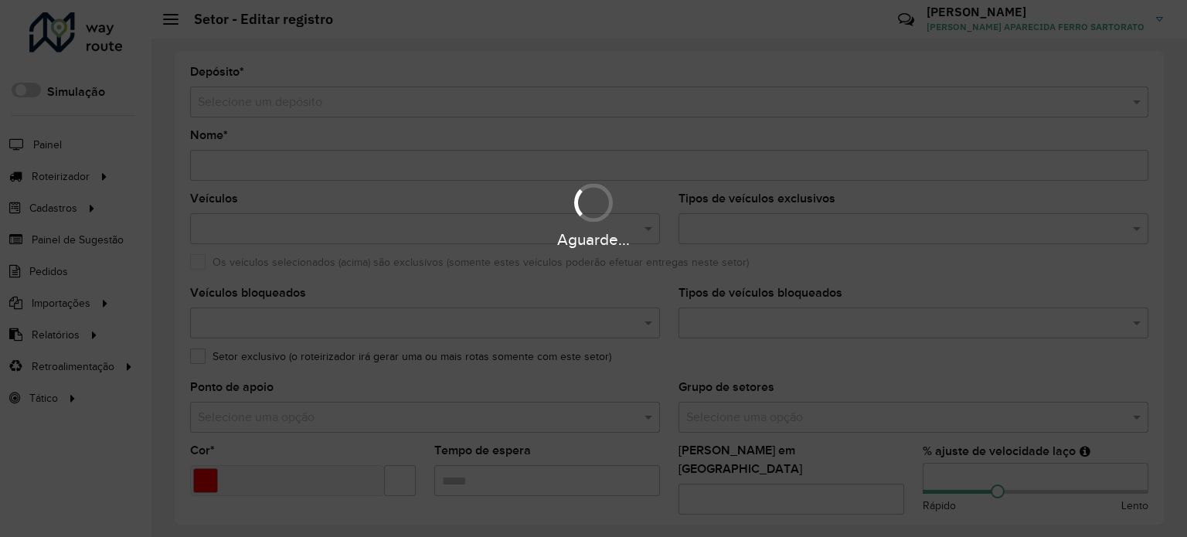
type input "**********"
type input "*******"
type input "*****"
type input "**"
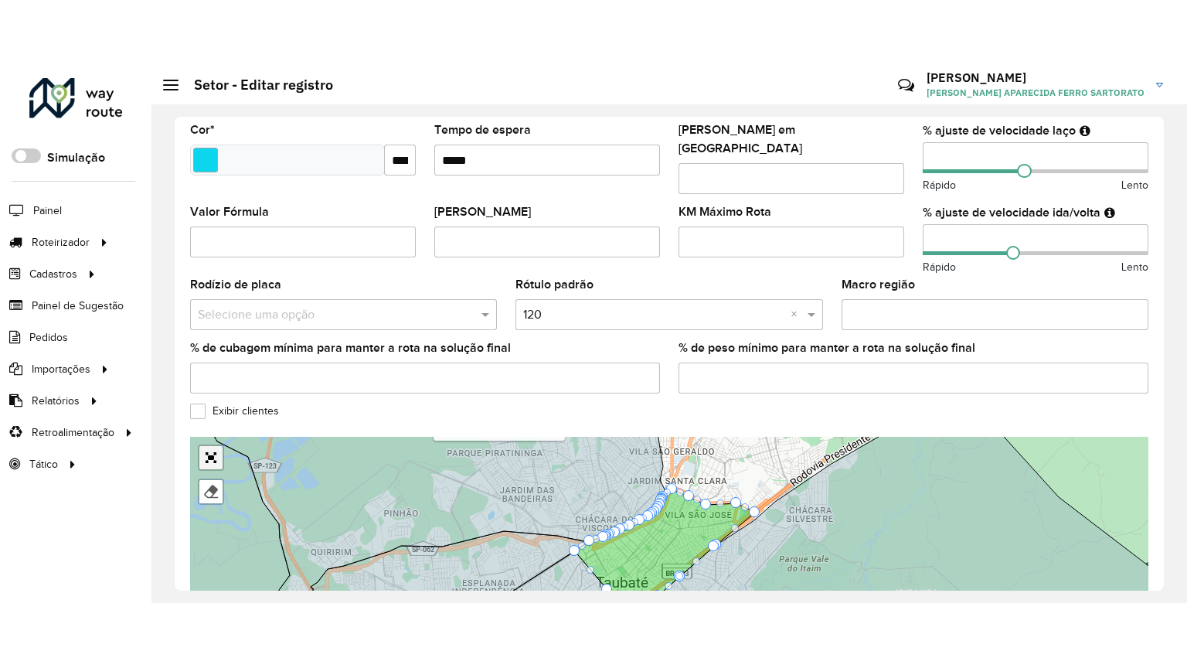
scroll to position [451, 0]
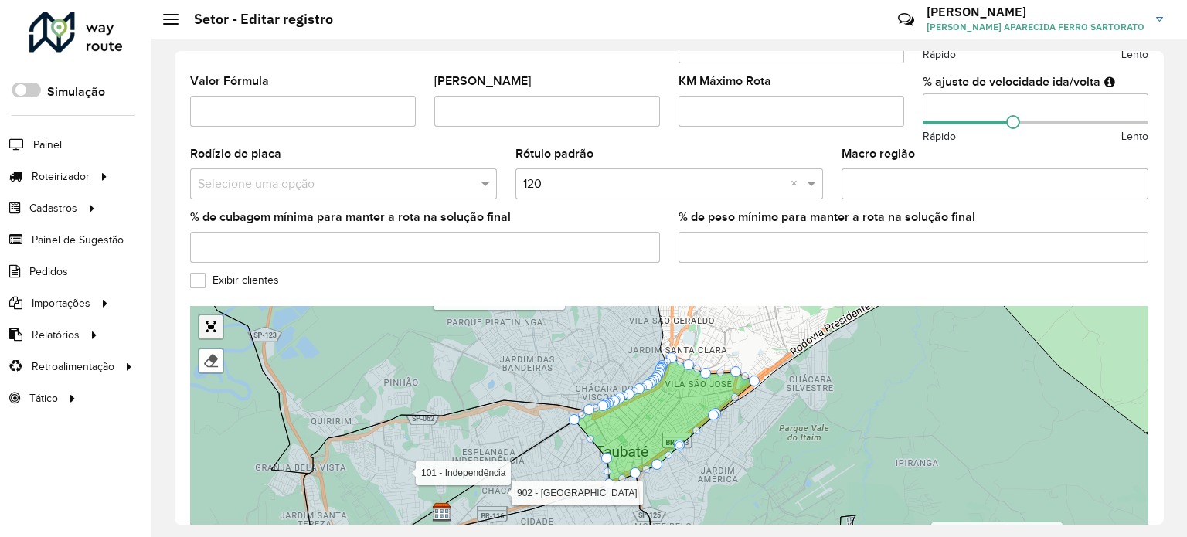
click at [210, 377] on div "100 - São Bento 101 - Independência 110 - Tremembé 111 - Parque Aeroporto- Quir…" at bounding box center [669, 422] width 958 height 232
click at [208, 315] on link "Abrir mapa em tela cheia" at bounding box center [210, 326] width 23 height 23
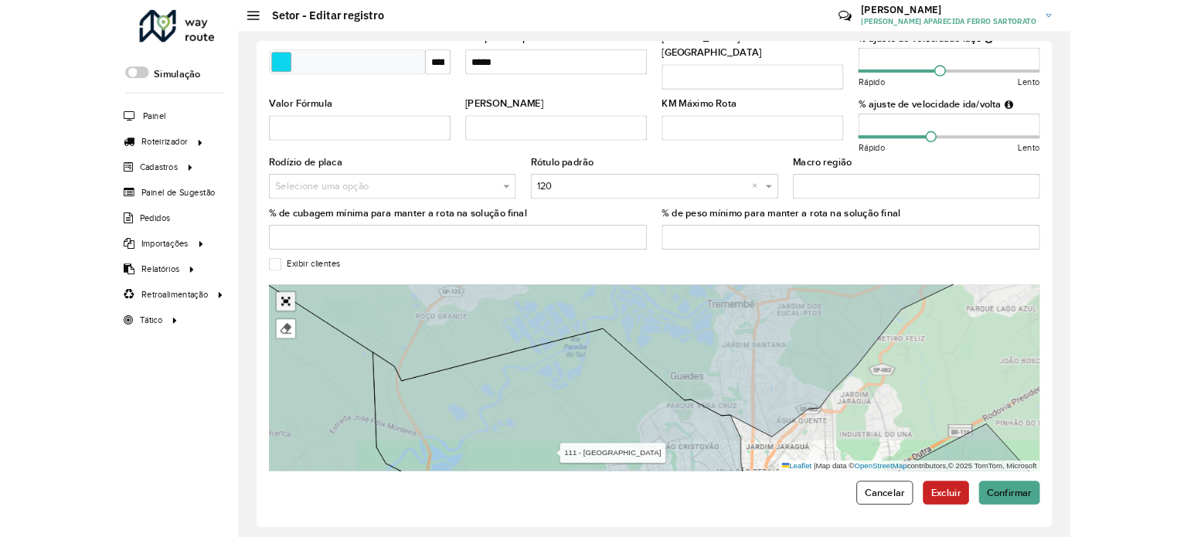
scroll to position [145, 0]
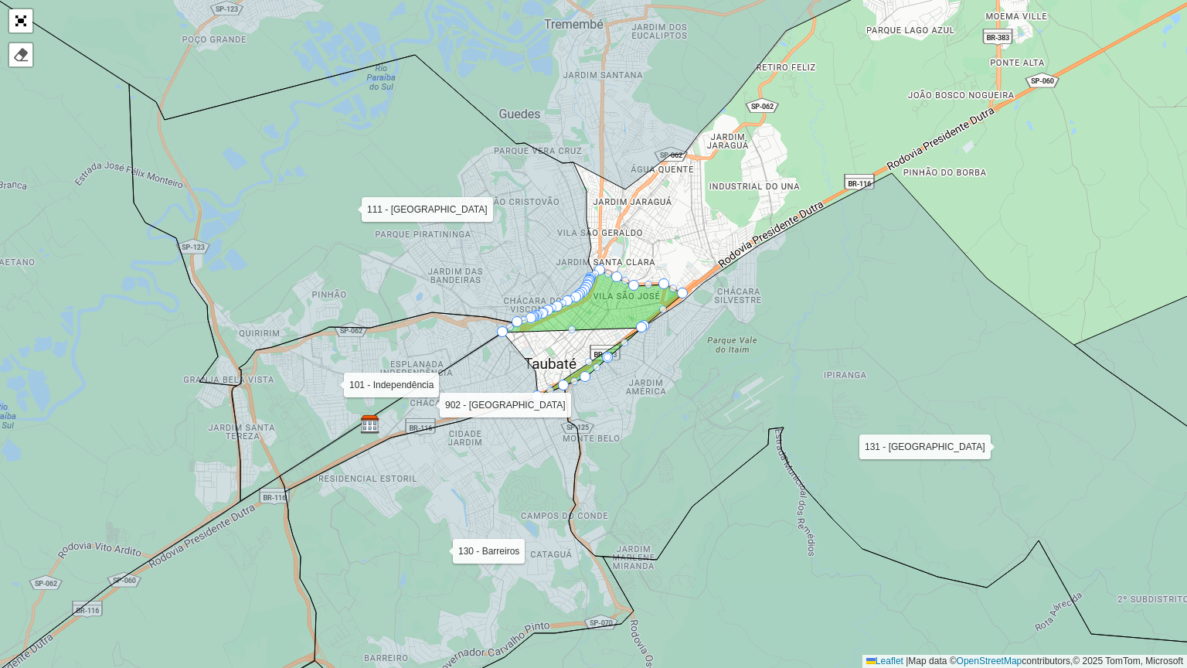
drag, startPoint x: 535, startPoint y: 368, endPoint x: 646, endPoint y: 326, distance: 118.8
drag, startPoint x: 569, startPoint y: 325, endPoint x: 596, endPoint y: 291, distance: 42.4
drag, startPoint x: 573, startPoint y: 326, endPoint x: 592, endPoint y: 297, distance: 34.7
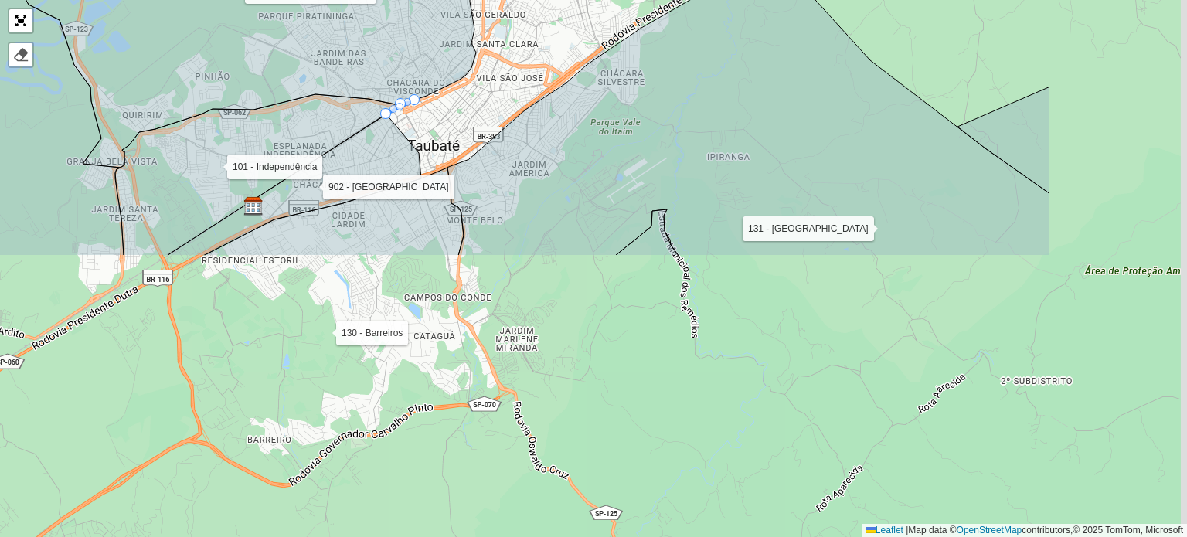
drag, startPoint x: 1163, startPoint y: 293, endPoint x: 1185, endPoint y: 383, distance: 93.0
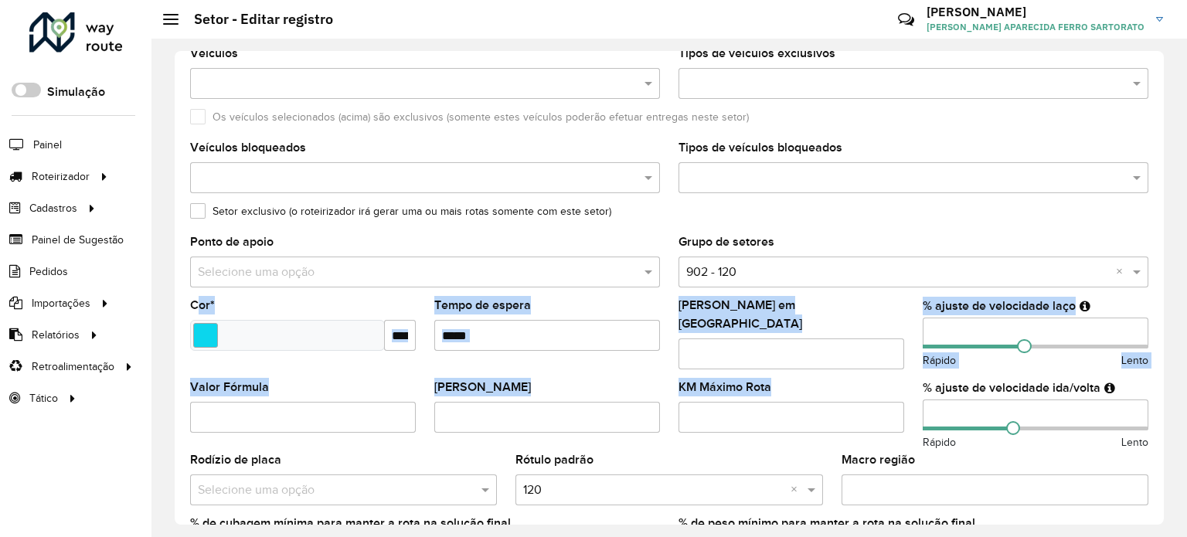
click at [1185, 383] on div "**********" at bounding box center [668, 288] width 1035 height 498
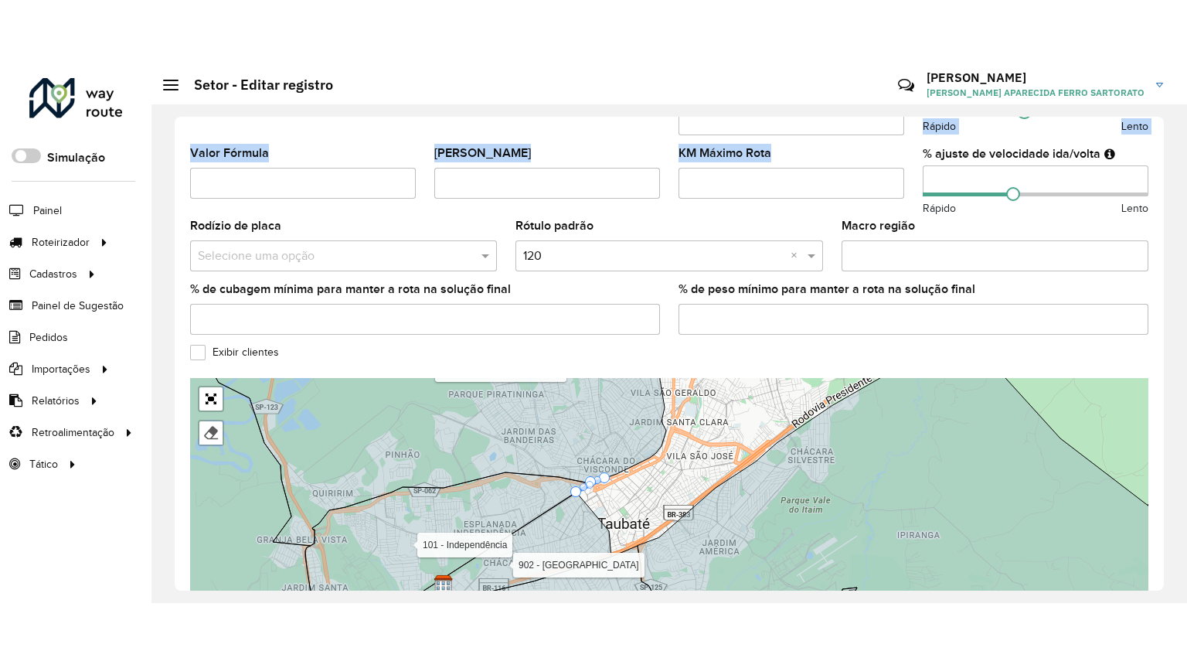
scroll to position [519, 0]
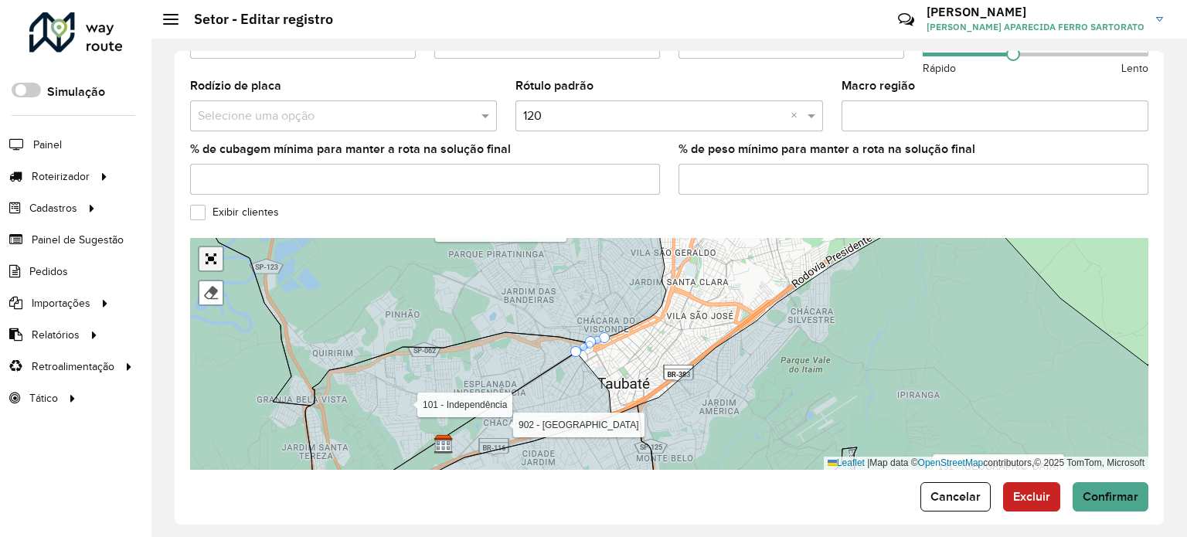
click at [208, 247] on link "Abrir mapa em tela cheia" at bounding box center [210, 258] width 23 height 23
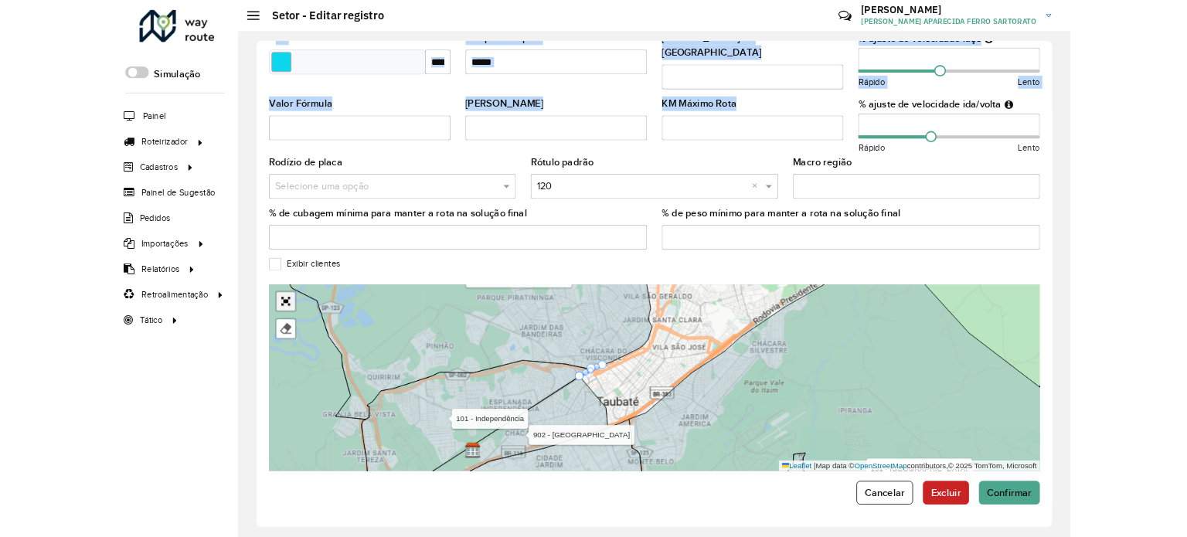
scroll to position [145, 0]
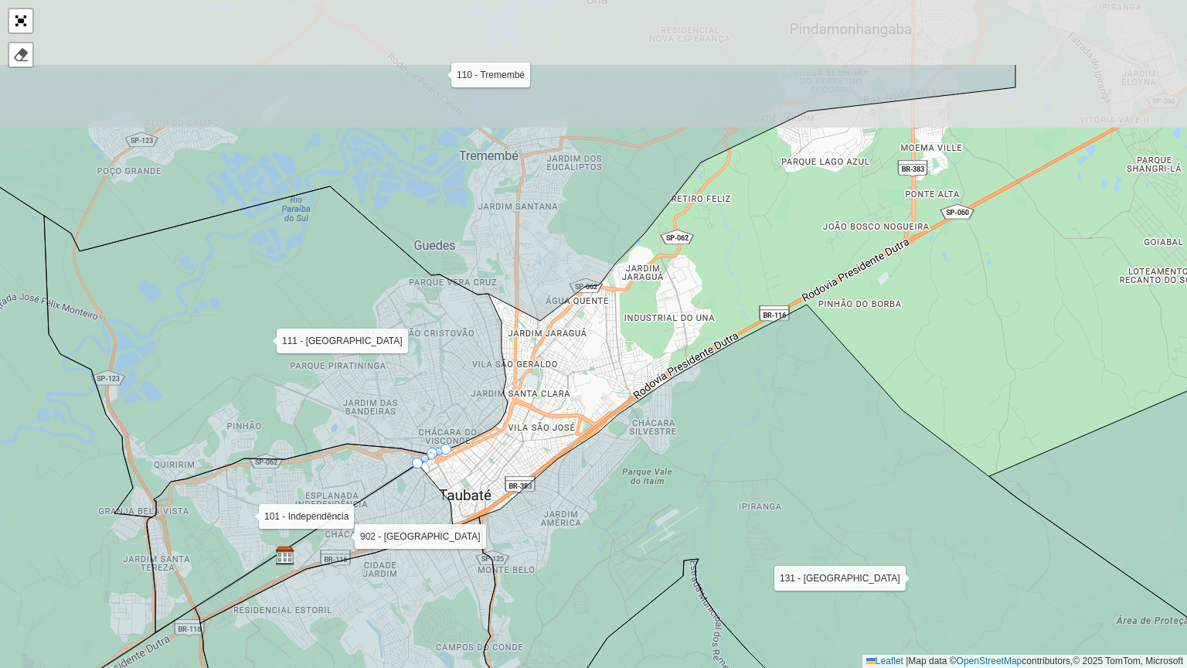
drag, startPoint x: 754, startPoint y: 374, endPoint x: 668, endPoint y: 509, distance: 160.1
click at [669, 509] on icon at bounding box center [850, 543] width 742 height 478
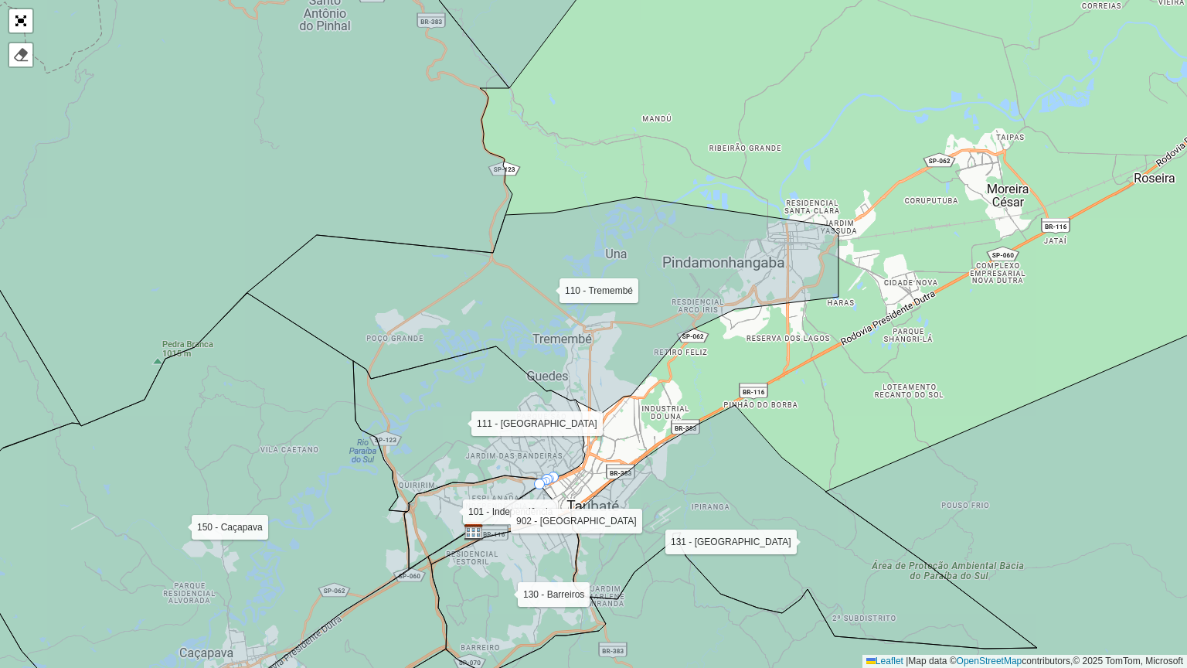
click at [550, 462] on icon at bounding box center [469, 428] width 232 height 165
drag, startPoint x: 549, startPoint y: 473, endPoint x: 643, endPoint y: 449, distance: 96.5
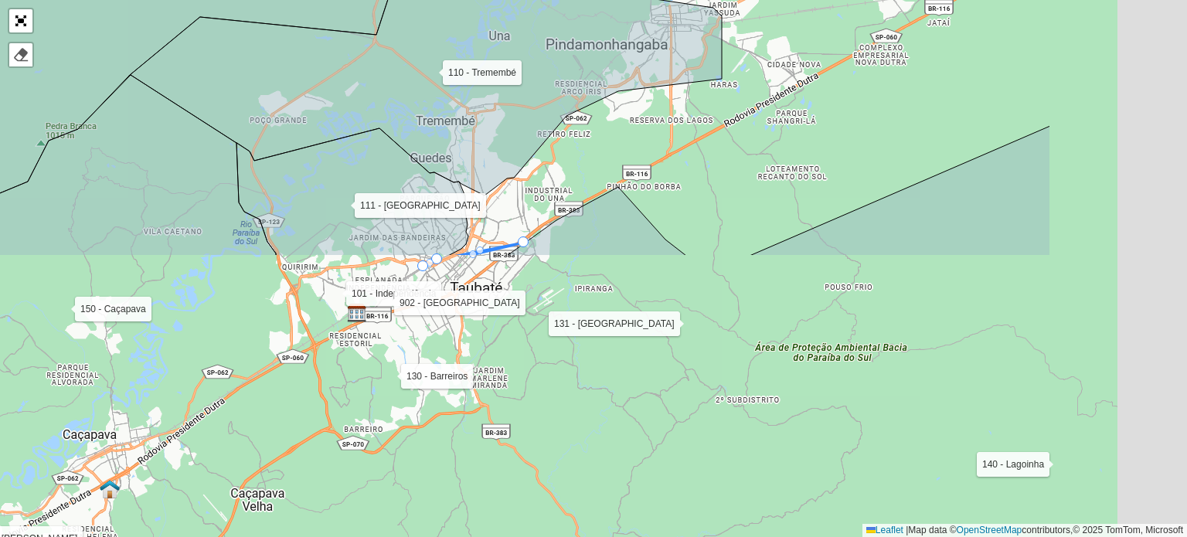
scroll to position [519, 0]
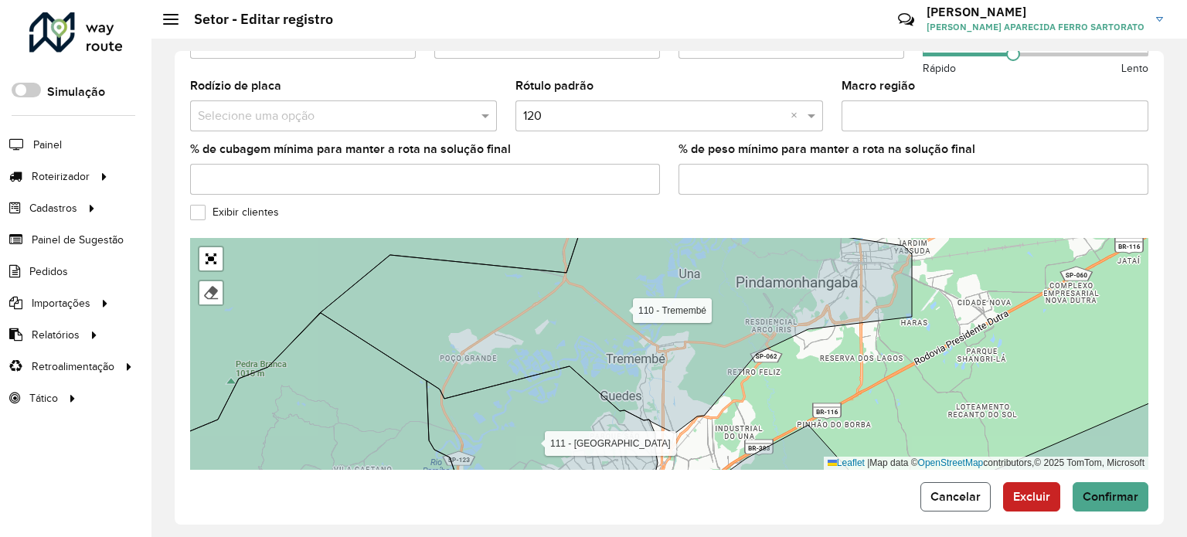
click at [964, 490] on span "Cancelar" at bounding box center [955, 496] width 50 height 13
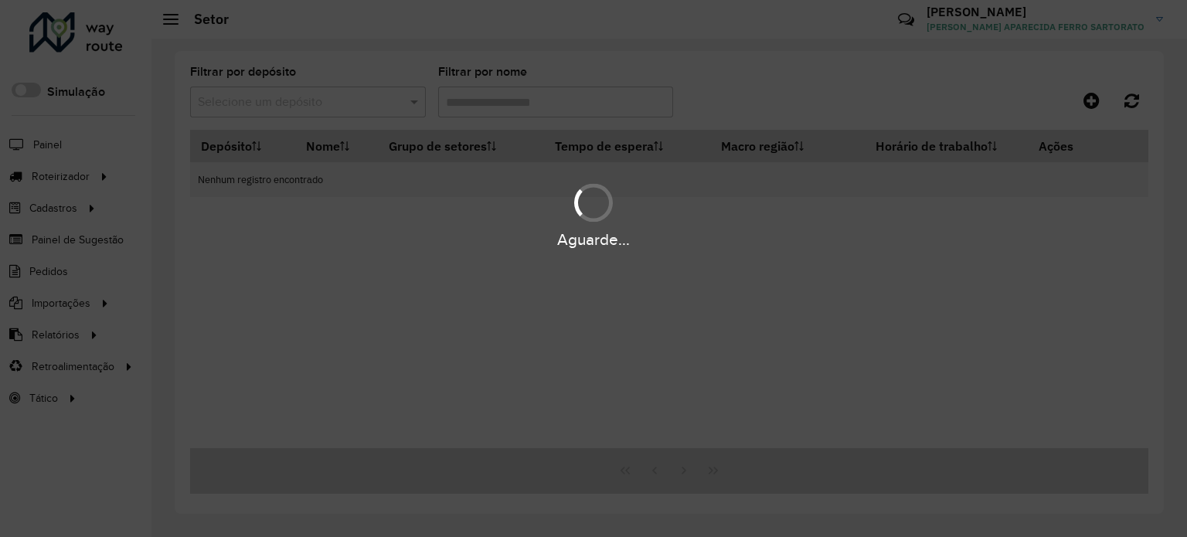
type input "***"
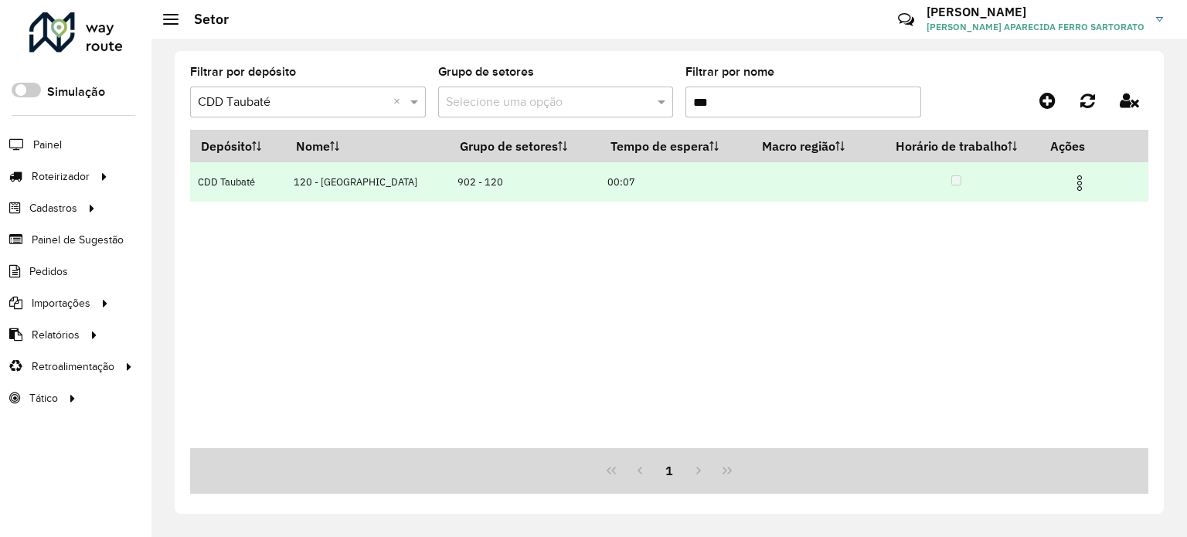
click at [1076, 182] on img at bounding box center [1079, 183] width 19 height 19
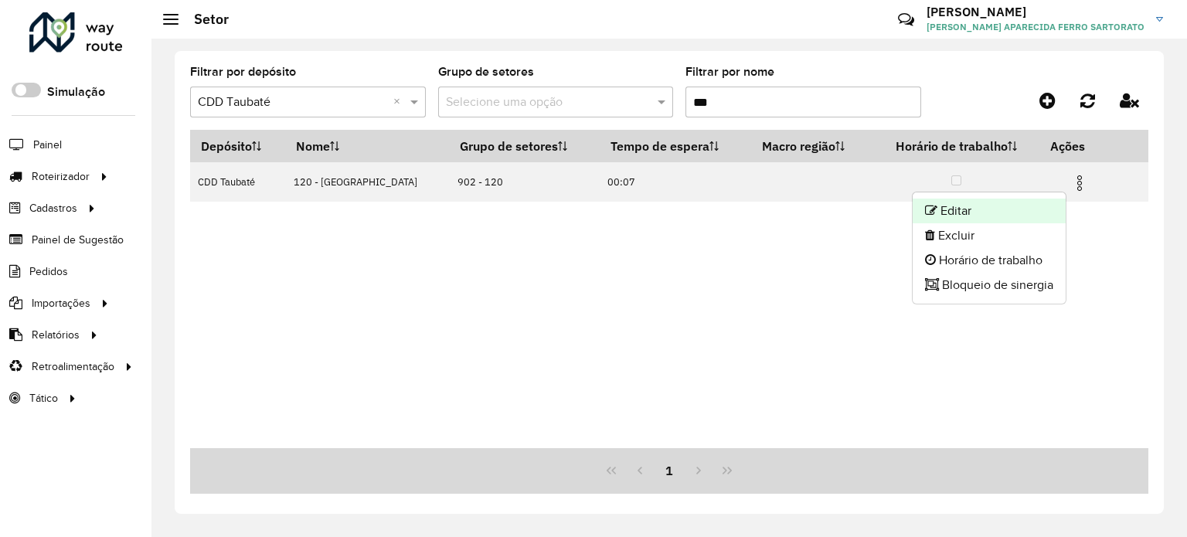
click at [986, 208] on li "Editar" at bounding box center [989, 211] width 153 height 25
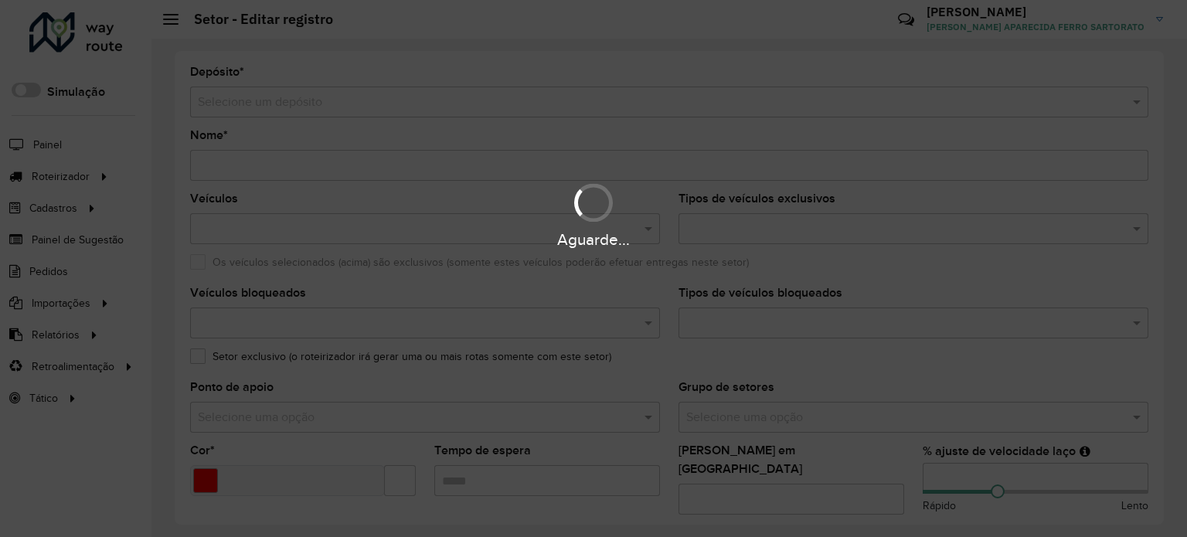
type input "**********"
type input "*******"
type input "*****"
type input "**"
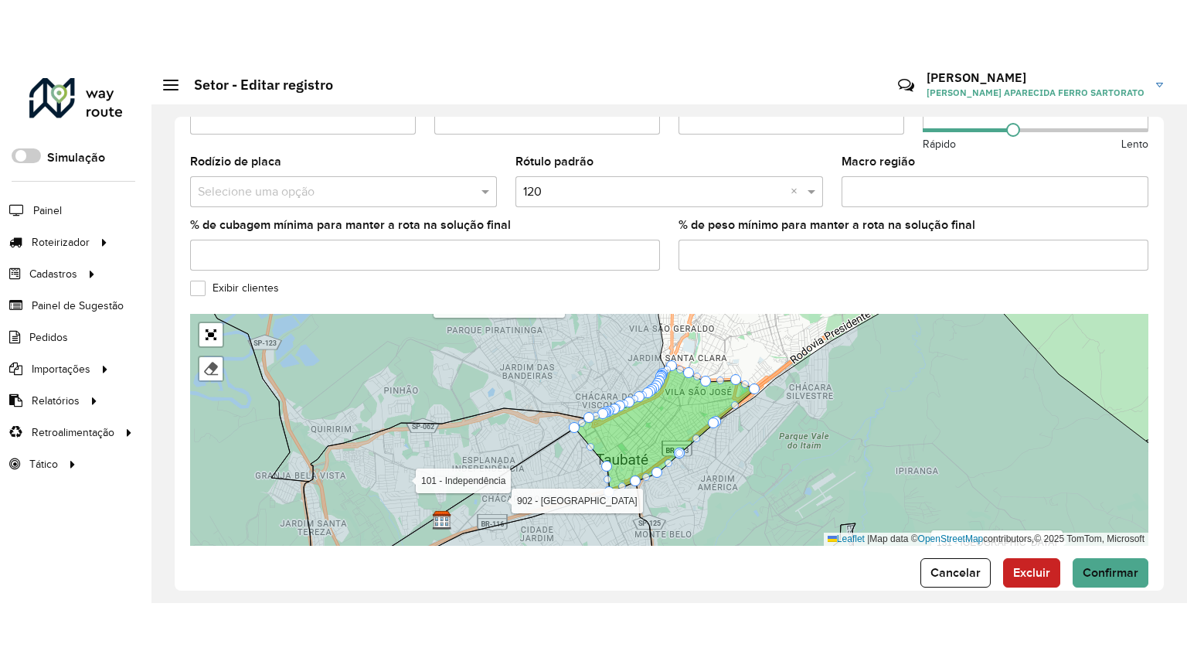
scroll to position [519, 0]
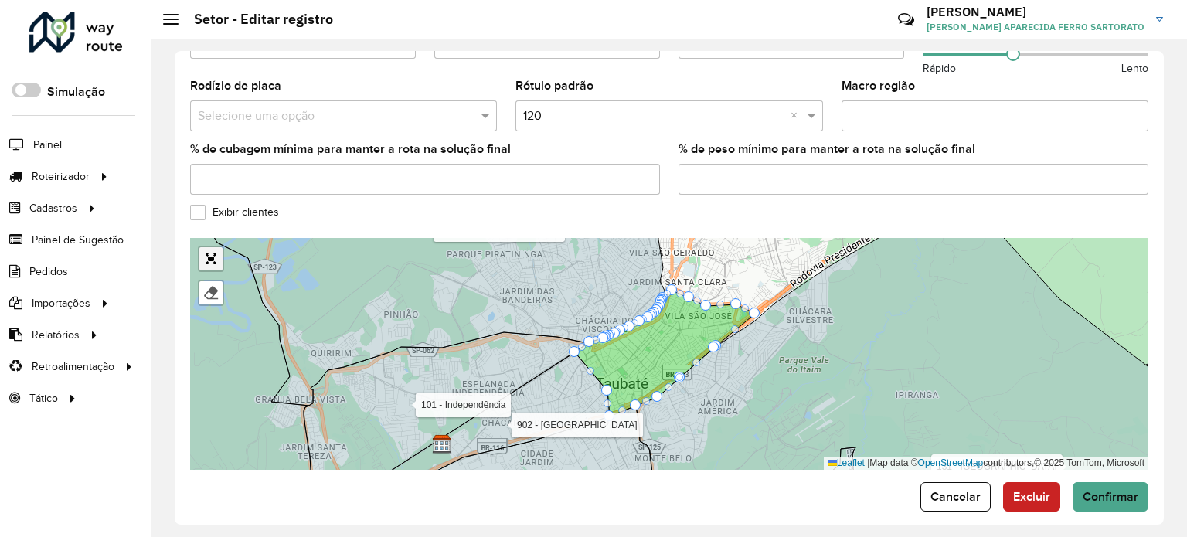
click at [207, 247] on link "Abrir mapa em tela cheia" at bounding box center [210, 258] width 23 height 23
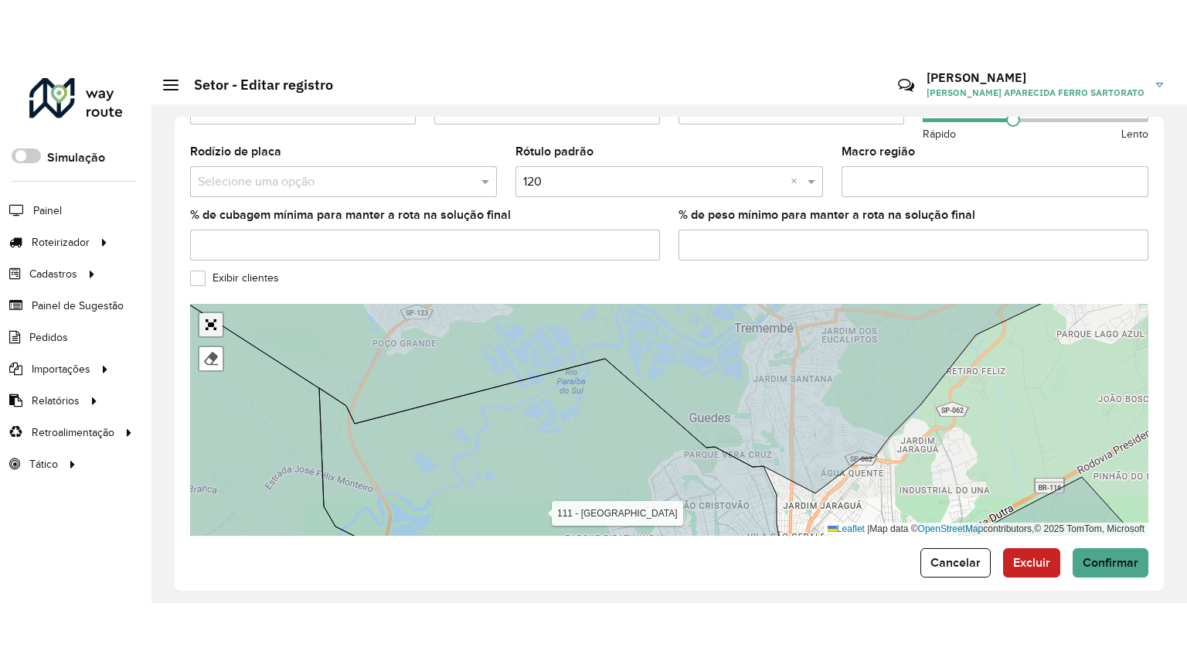
scroll to position [145, 0]
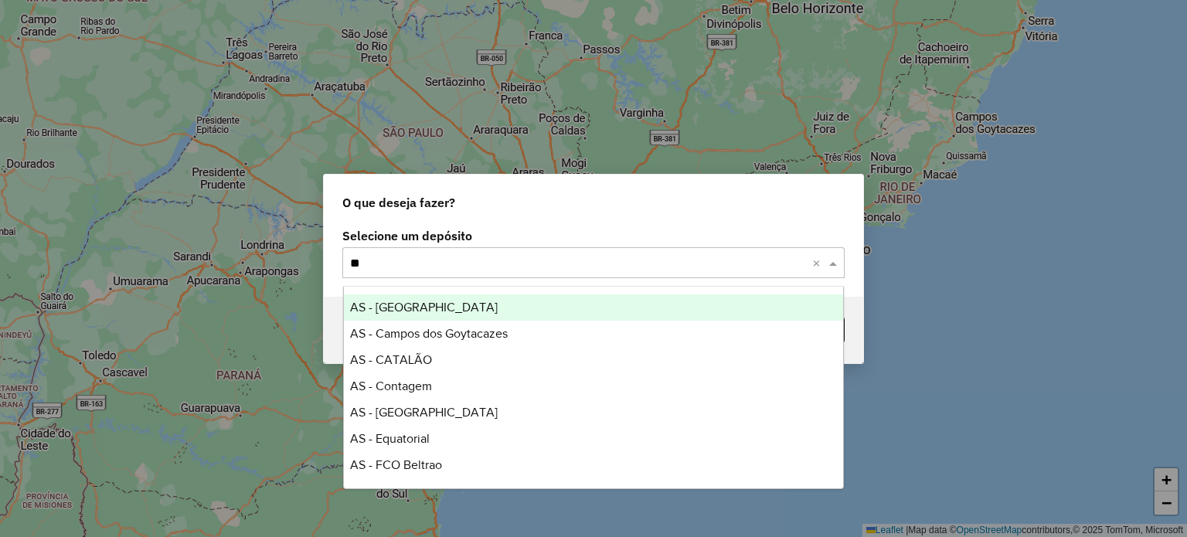
type input "***"
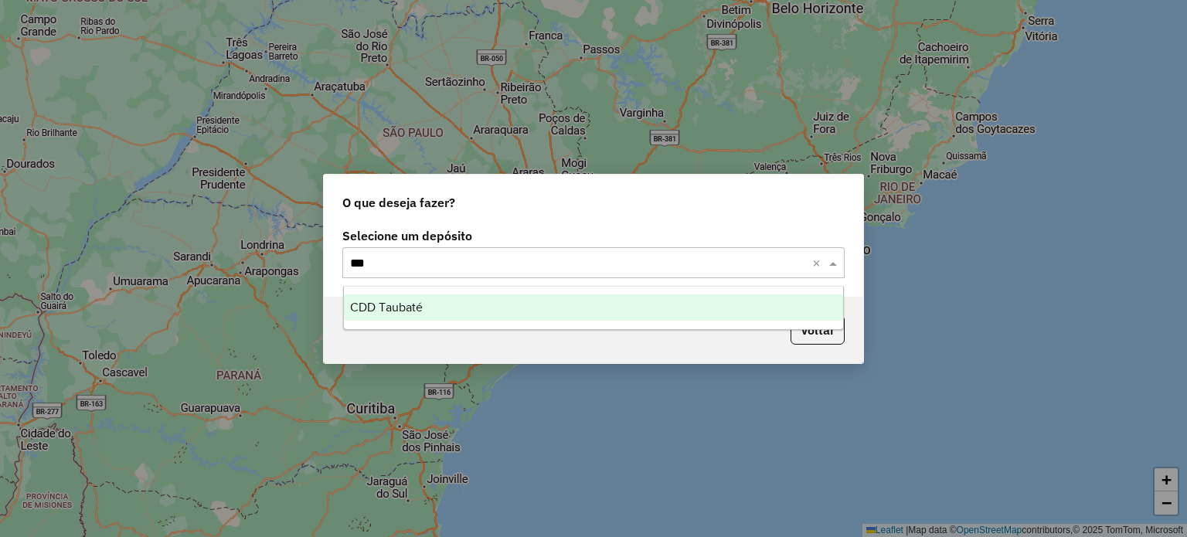
click at [387, 304] on span "CDD Taubaté" at bounding box center [386, 307] width 73 height 13
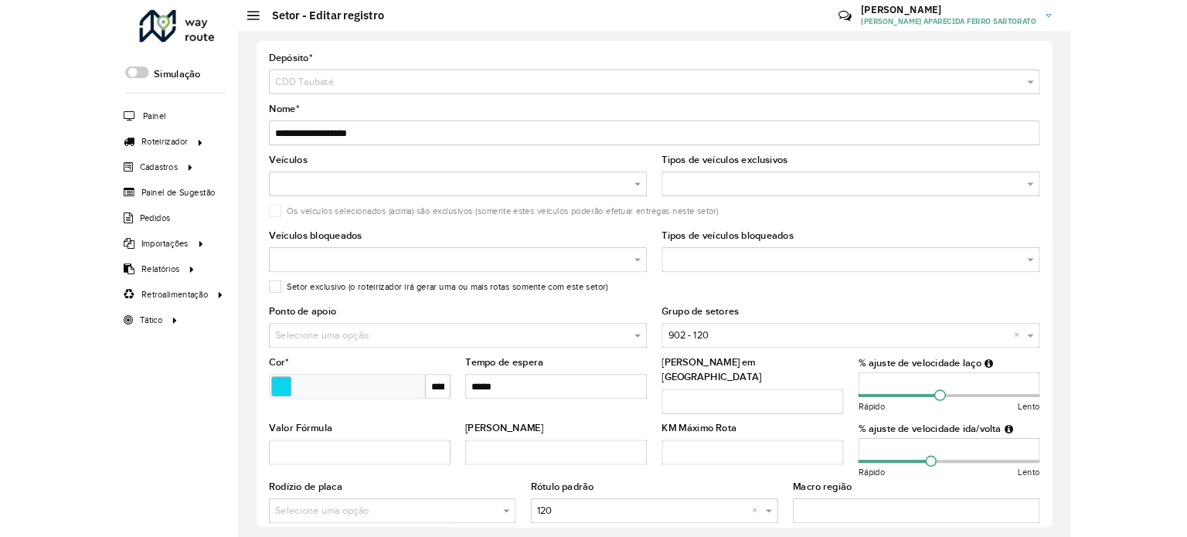
scroll to position [145, 0]
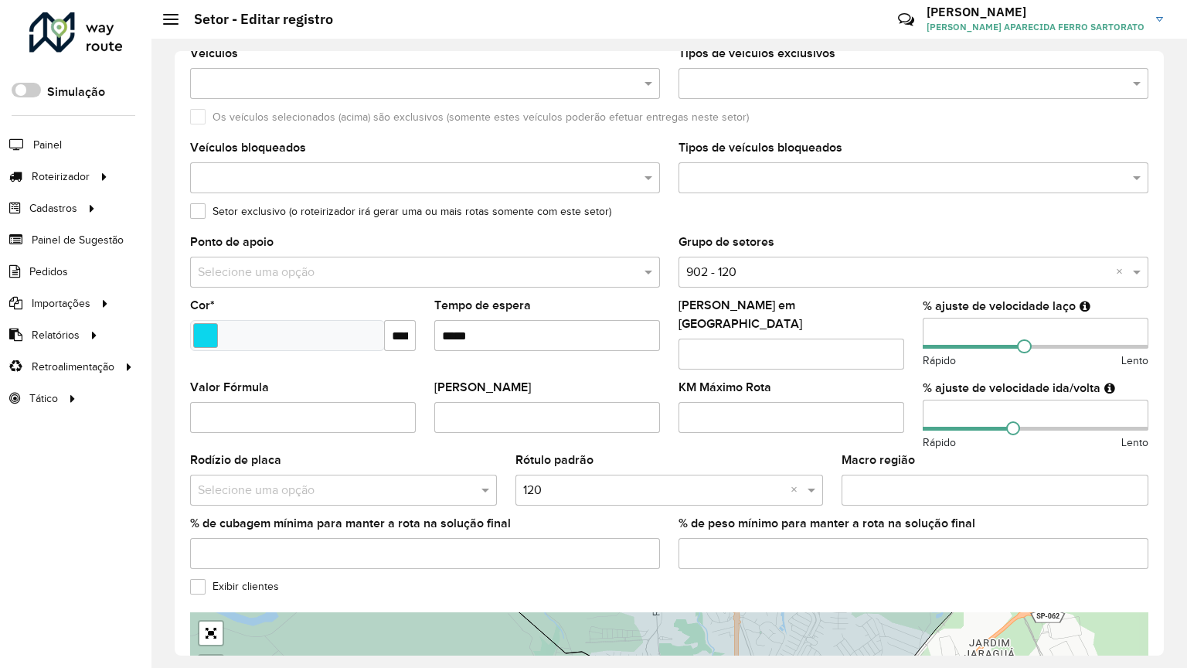
drag, startPoint x: 708, startPoint y: 342, endPoint x: 719, endPoint y: 349, distance: 13.3
drag, startPoint x: 708, startPoint y: 353, endPoint x: 720, endPoint y: 342, distance: 16.4
drag, startPoint x: 413, startPoint y: 491, endPoint x: 65, endPoint y: 603, distance: 366.3
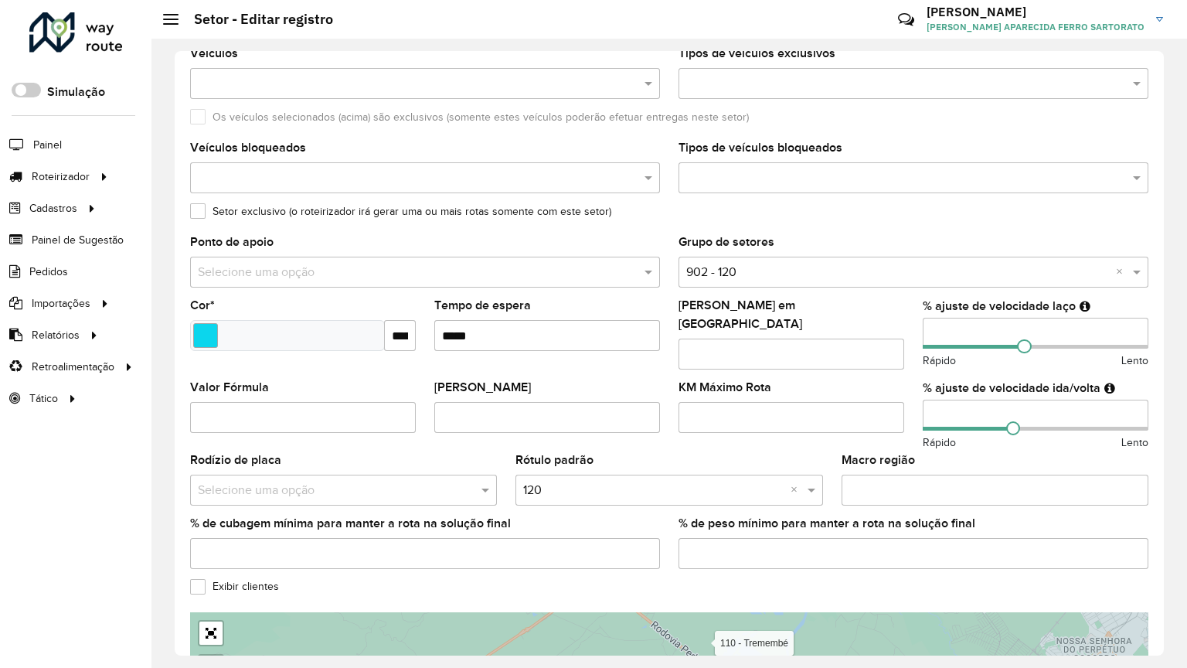
drag, startPoint x: 569, startPoint y: 542, endPoint x: 720, endPoint y: 380, distance: 221.4
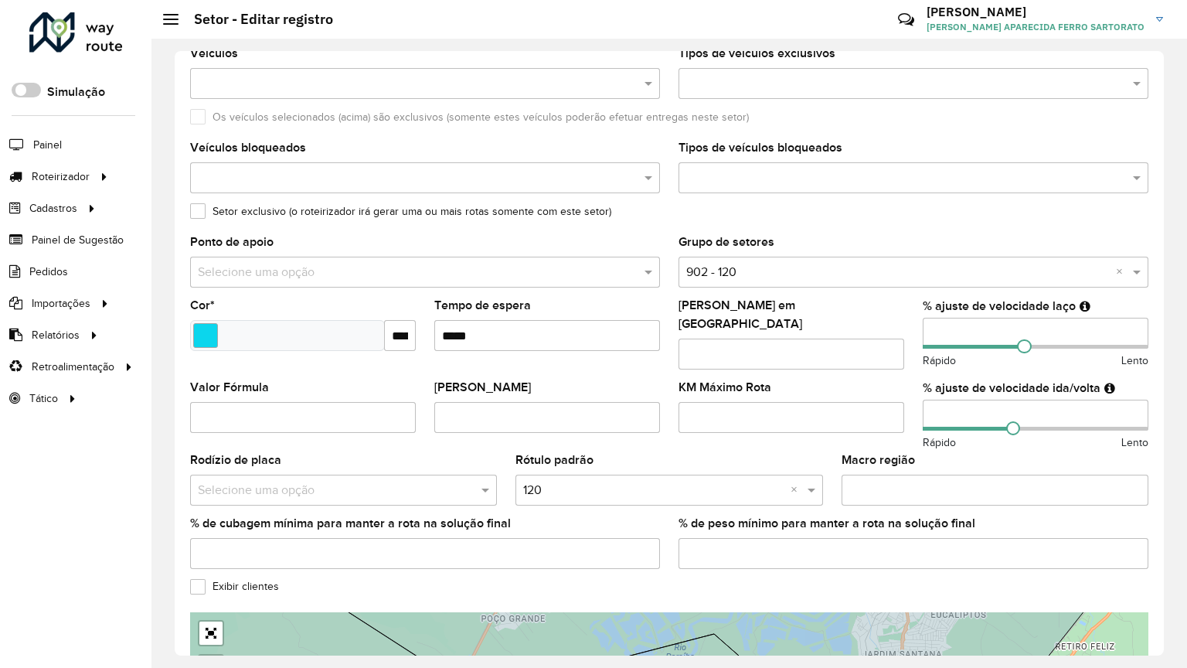
drag, startPoint x: 631, startPoint y: 338, endPoint x: 389, endPoint y: 455, distance: 268.5
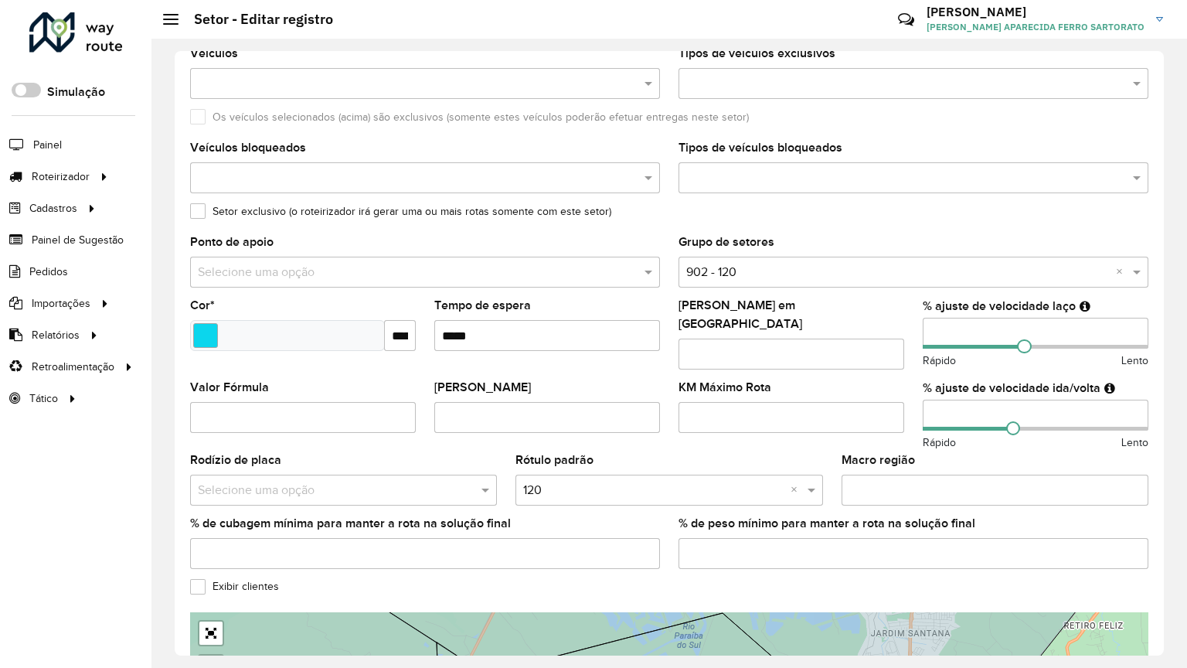
drag, startPoint x: 617, startPoint y: 276, endPoint x: 389, endPoint y: 416, distance: 267.4
drag, startPoint x: 495, startPoint y: 356, endPoint x: 496, endPoint y: 392, distance: 35.6
drag, startPoint x: 434, startPoint y: 393, endPoint x: 408, endPoint y: 418, distance: 36.6
drag, startPoint x: 396, startPoint y: 417, endPoint x: 536, endPoint y: 348, distance: 156.5
drag, startPoint x: 650, startPoint y: 315, endPoint x: 371, endPoint y: 447, distance: 308.3
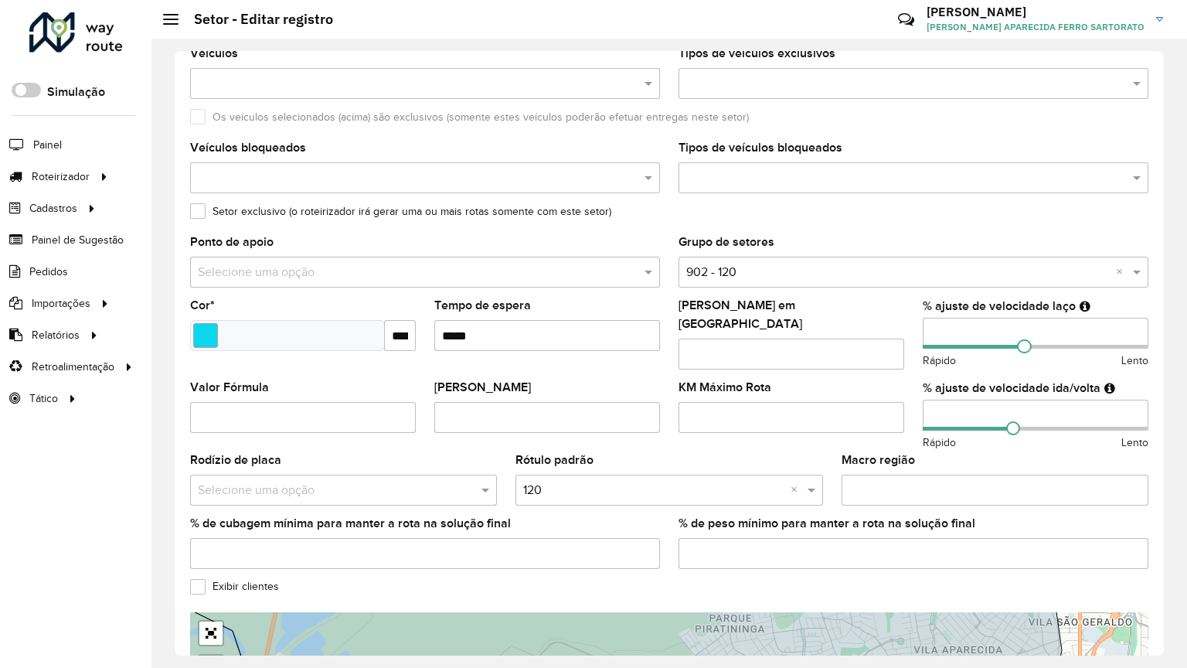
drag, startPoint x: 579, startPoint y: 279, endPoint x: 604, endPoint y: 369, distance: 93.9
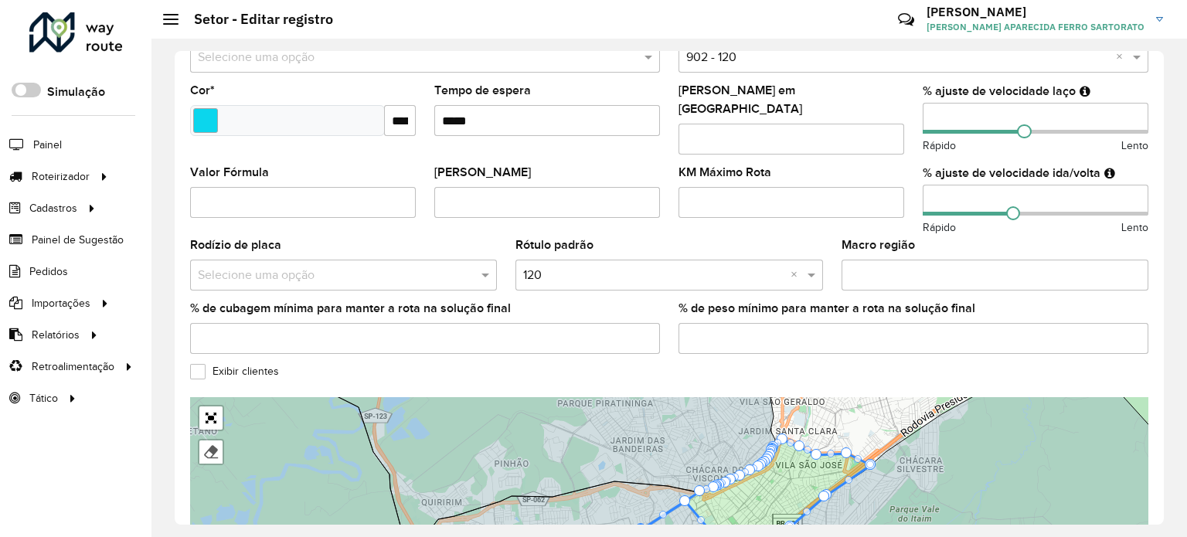
scroll to position [364, 0]
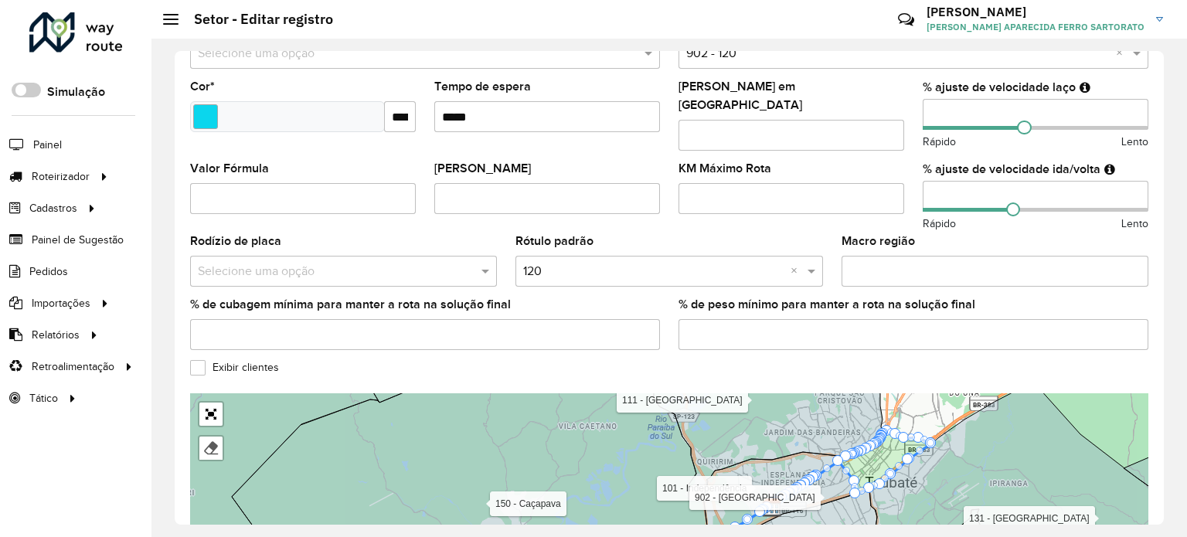
drag, startPoint x: 1157, startPoint y: 409, endPoint x: 1176, endPoint y: 519, distance: 112.0
click at [1186, 537] on html "Aguarde... Pop-up bloqueado! Seu navegador bloqueou automáticamente a abertura …" at bounding box center [593, 268] width 1187 height 537
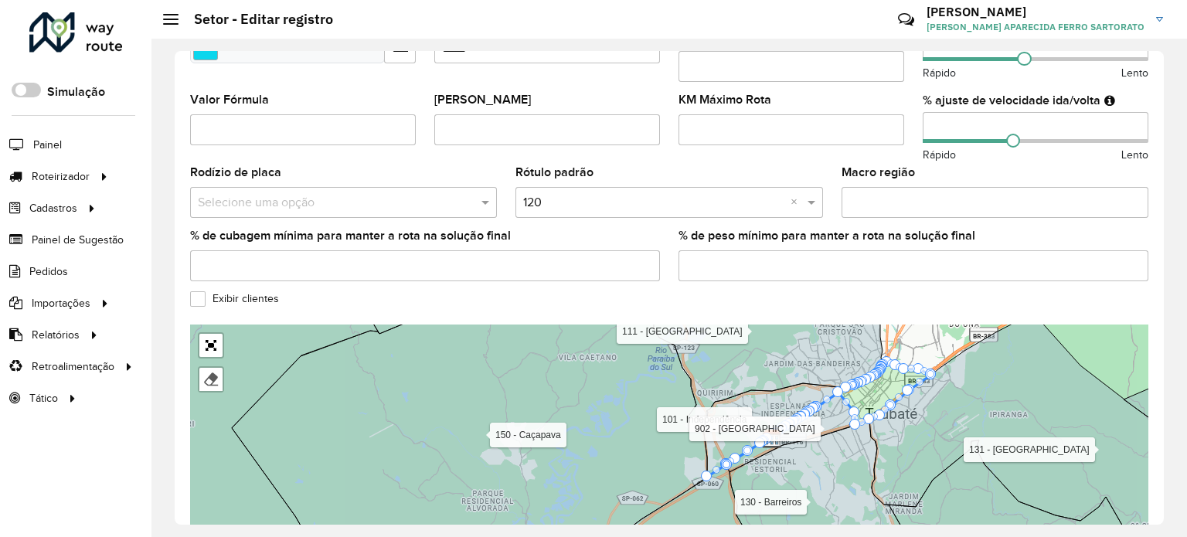
scroll to position [519, 0]
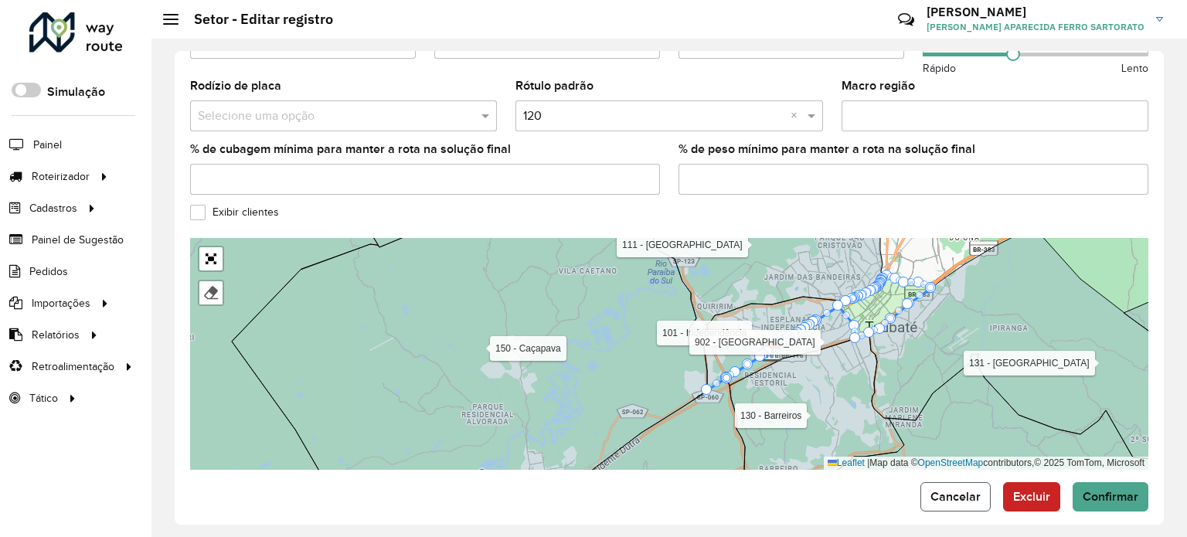
click at [967, 490] on span "Cancelar" at bounding box center [955, 496] width 50 height 13
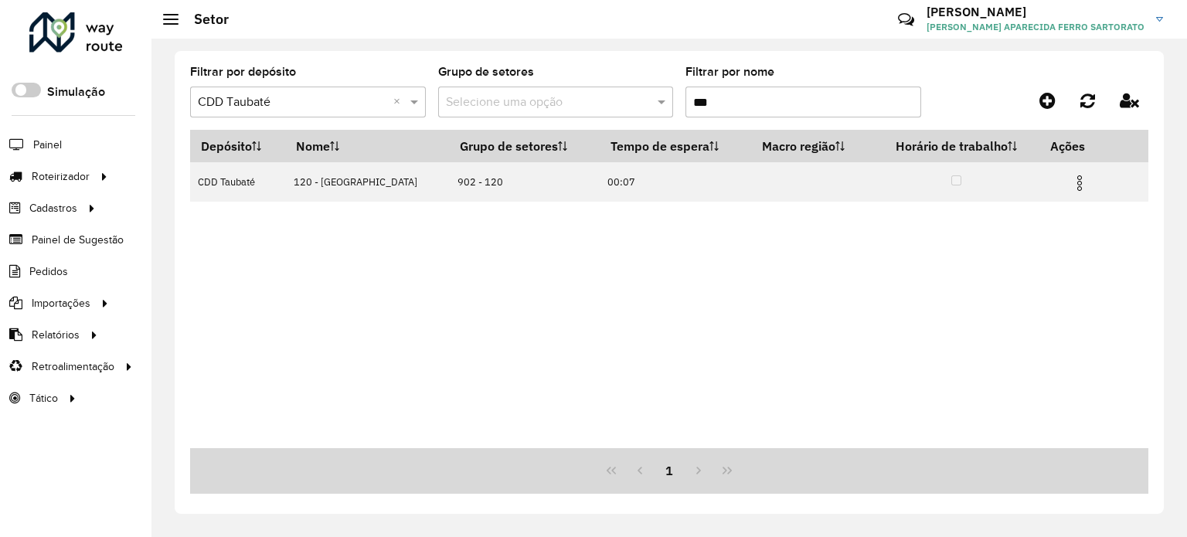
drag, startPoint x: 735, startPoint y: 114, endPoint x: 675, endPoint y: 121, distance: 59.9
click at [675, 121] on formly-group "Filtrar por depósito Selecione um depósito × CDD Taubaté × Grupo de setores Sel…" at bounding box center [543, 97] width 706 height 63
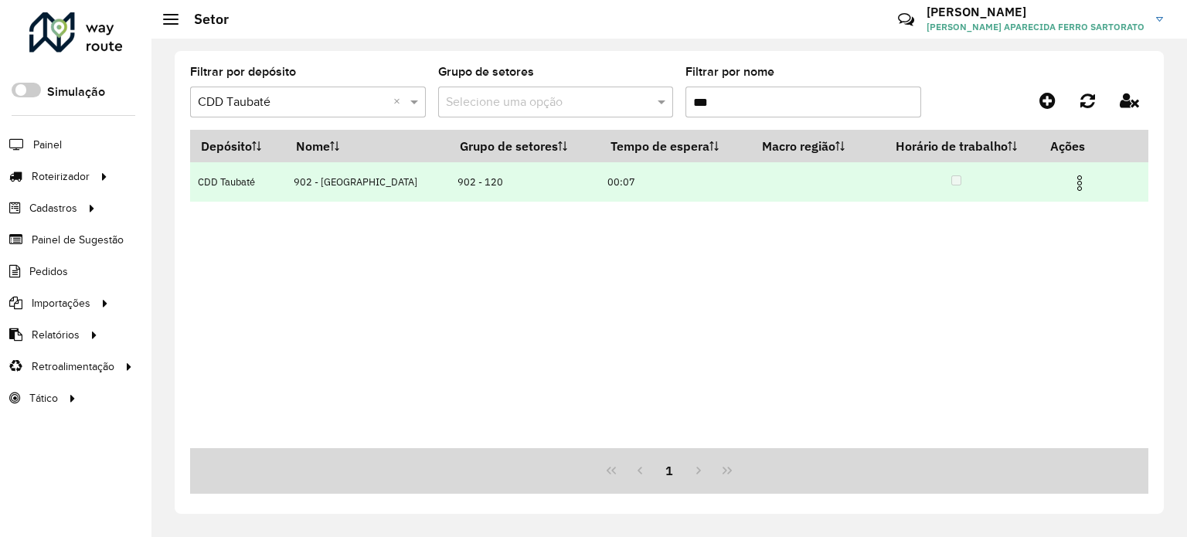
type input "***"
click at [1083, 185] on img at bounding box center [1079, 183] width 19 height 19
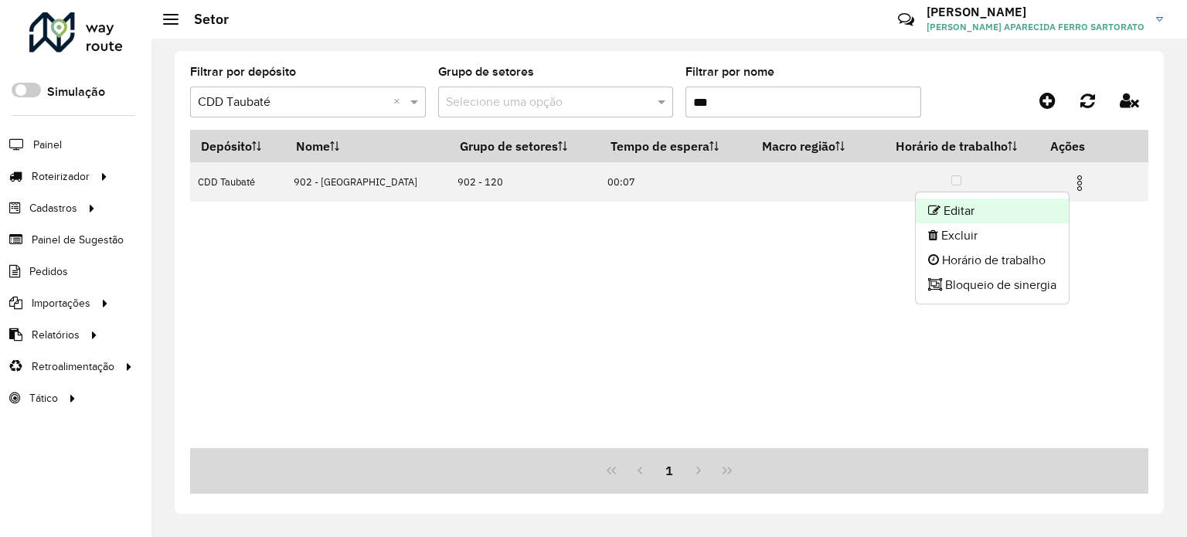
click at [997, 211] on li "Editar" at bounding box center [992, 211] width 153 height 25
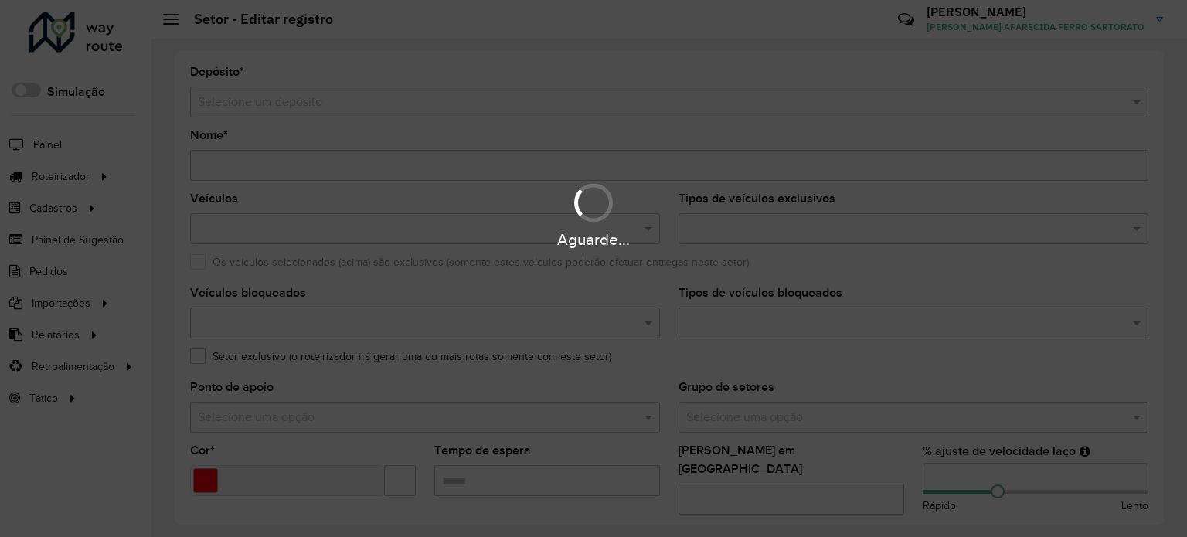
type input "**********"
type input "*******"
type input "*****"
type input "**"
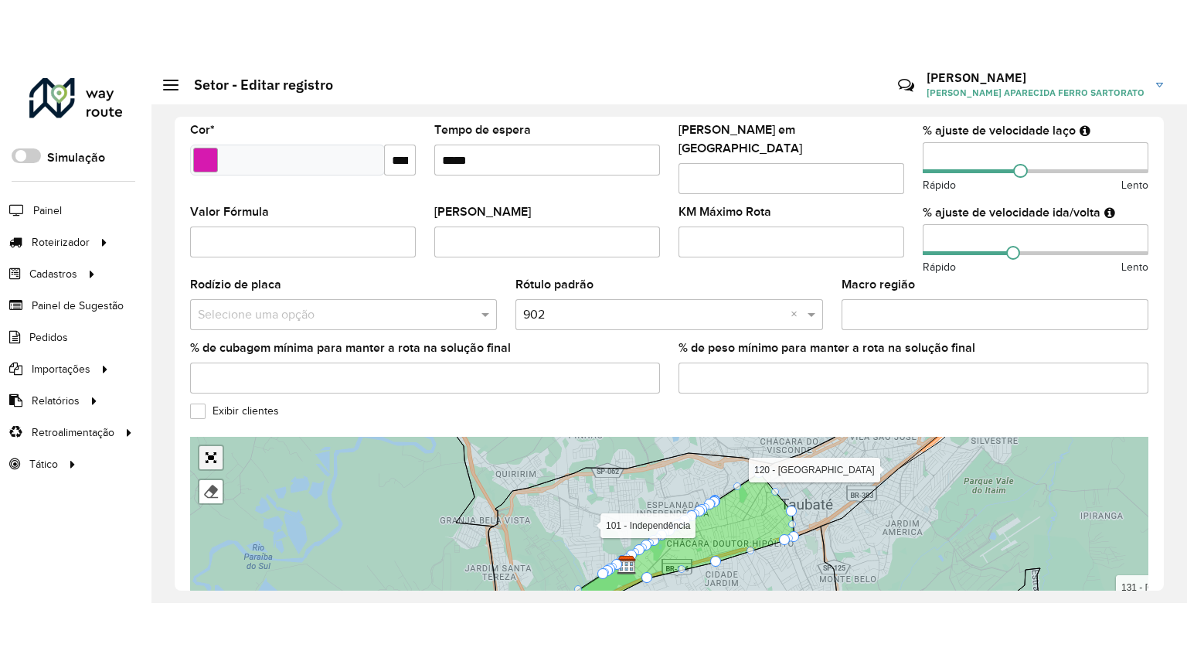
scroll to position [451, 0]
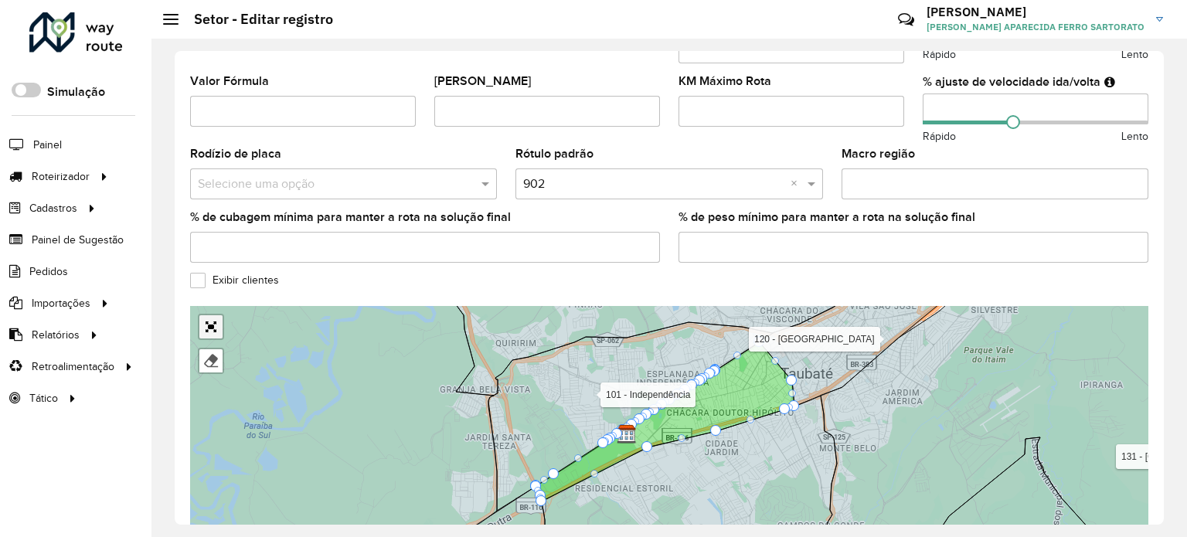
click at [215, 376] on div "100 - [GEOGRAPHIC_DATA] 101 - Independência 110 - Tremembé 111 - [GEOGRAPHIC_DA…" at bounding box center [669, 422] width 958 height 232
click at [212, 315] on link "Abrir mapa em tela cheia" at bounding box center [210, 326] width 23 height 23
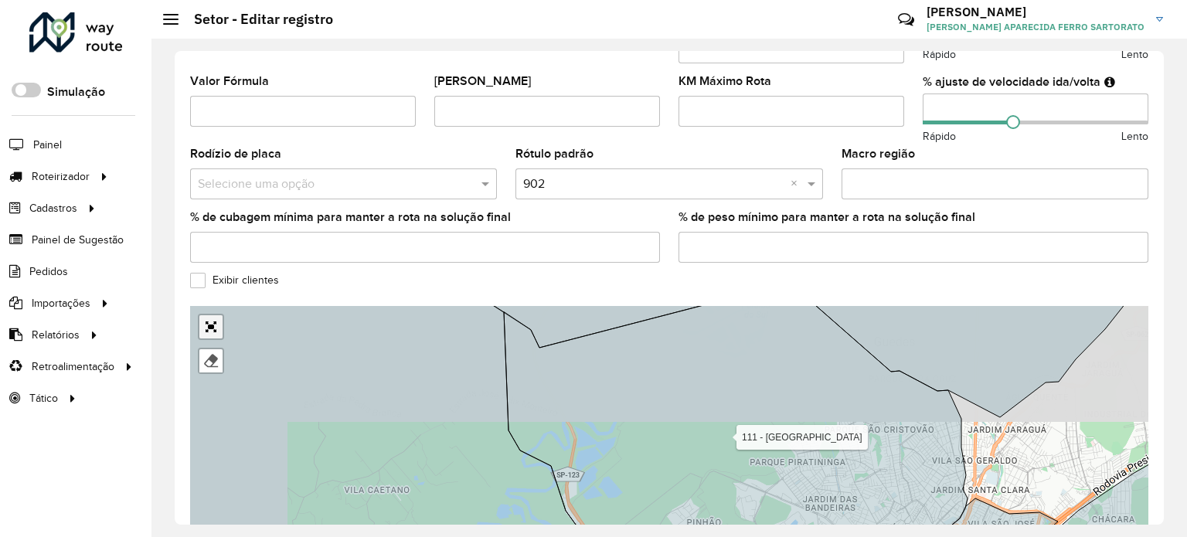
scroll to position [145, 0]
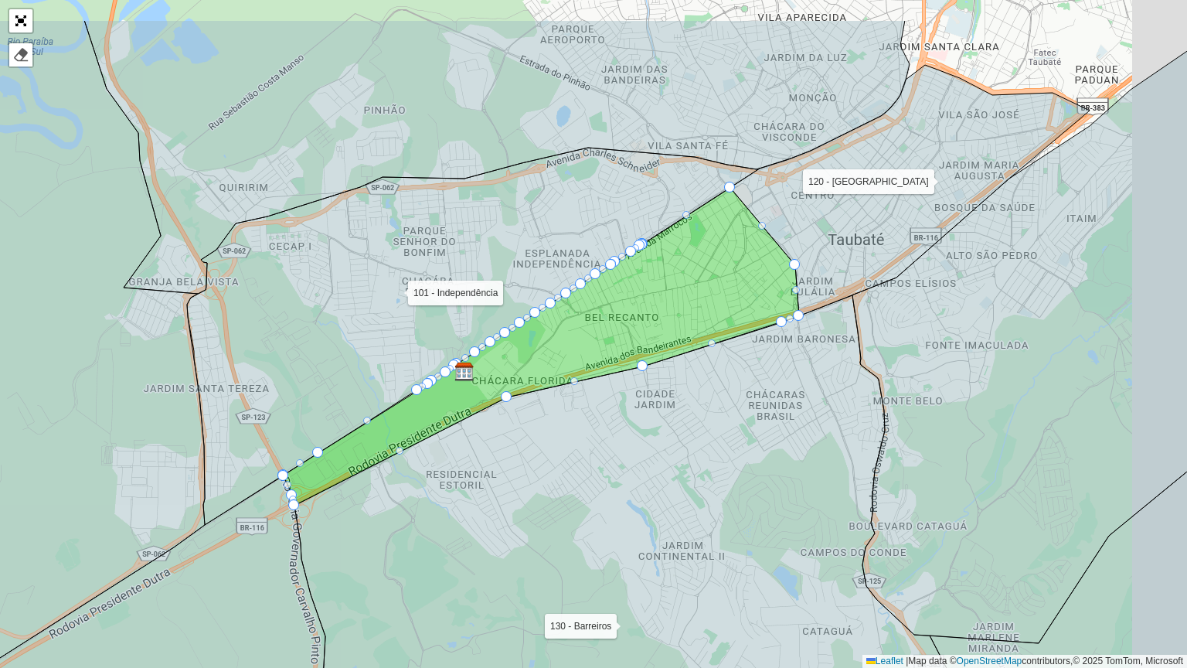
drag, startPoint x: 553, startPoint y: 474, endPoint x: 504, endPoint y: 544, distance: 85.3
click at [504, 544] on icon at bounding box center [643, 559] width 698 height 528
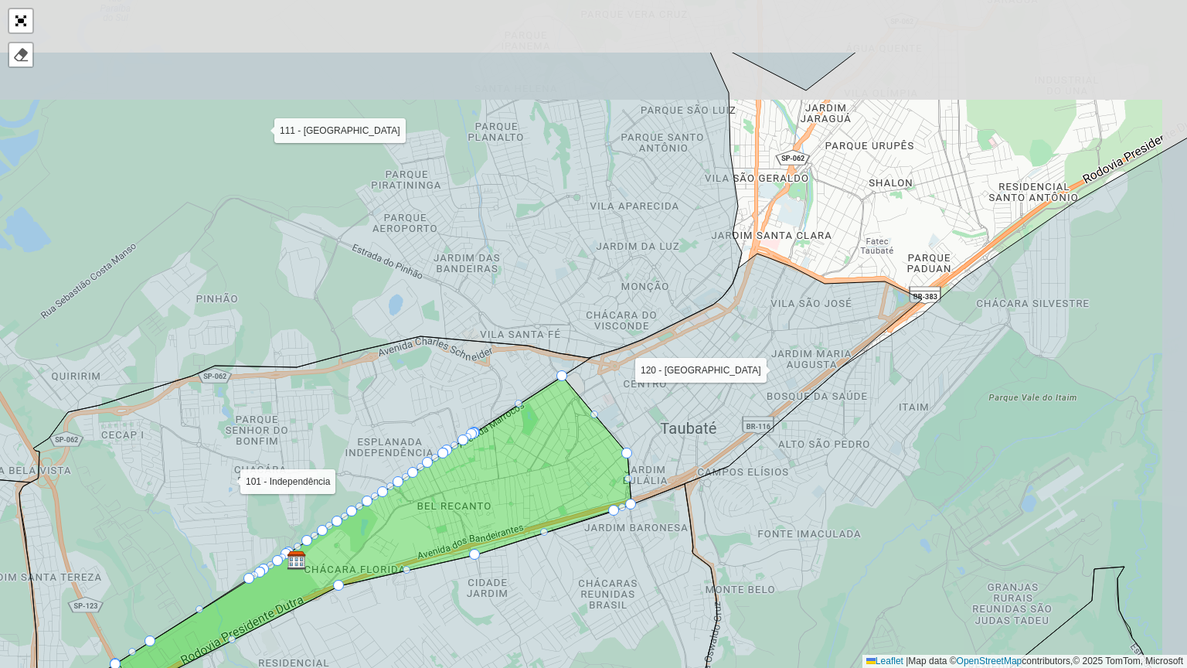
drag, startPoint x: 694, startPoint y: 548, endPoint x: 573, endPoint y: 655, distance: 161.4
click at [574, 667] on icon at bounding box center [452, 669] width 651 height 371
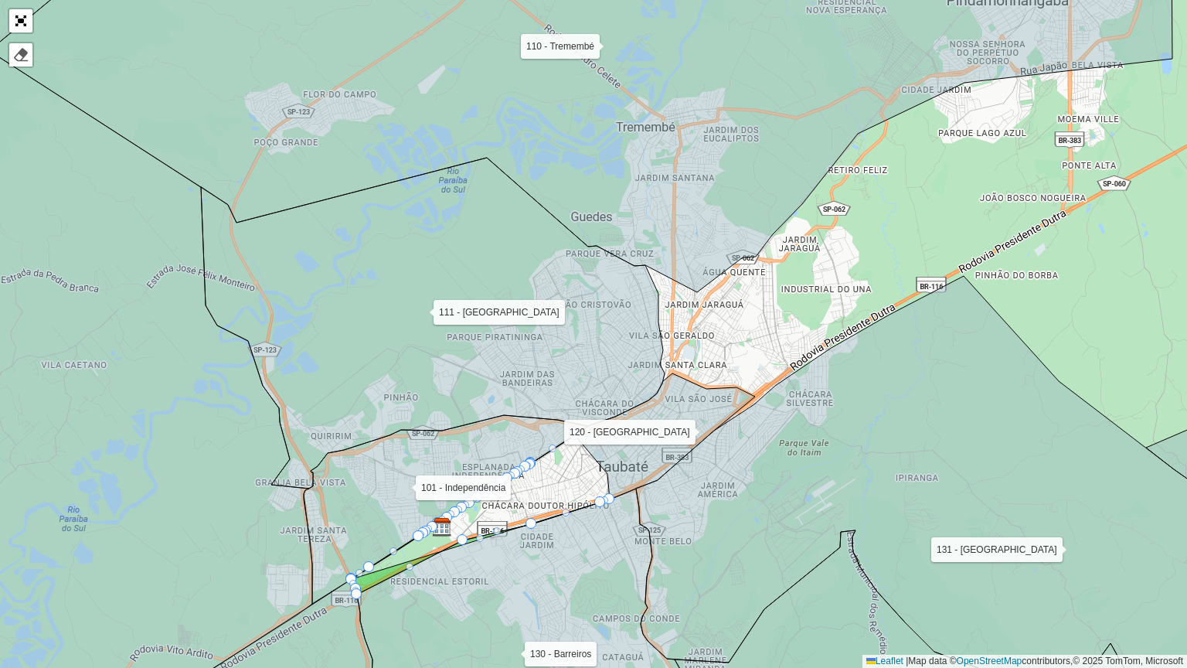
drag, startPoint x: 604, startPoint y: 471, endPoint x: 337, endPoint y: 581, distance: 289.3
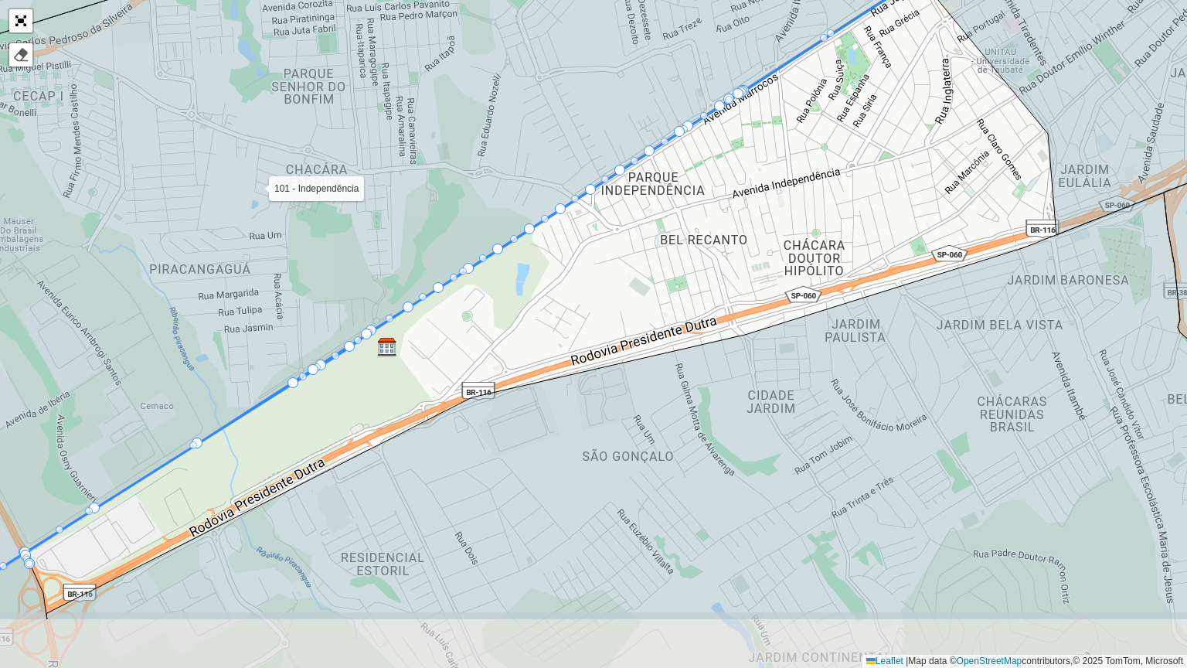
drag, startPoint x: 488, startPoint y: 556, endPoint x: 540, endPoint y: 434, distance: 132.6
click at [540, 434] on icon at bounding box center [636, 405] width 1181 height 427
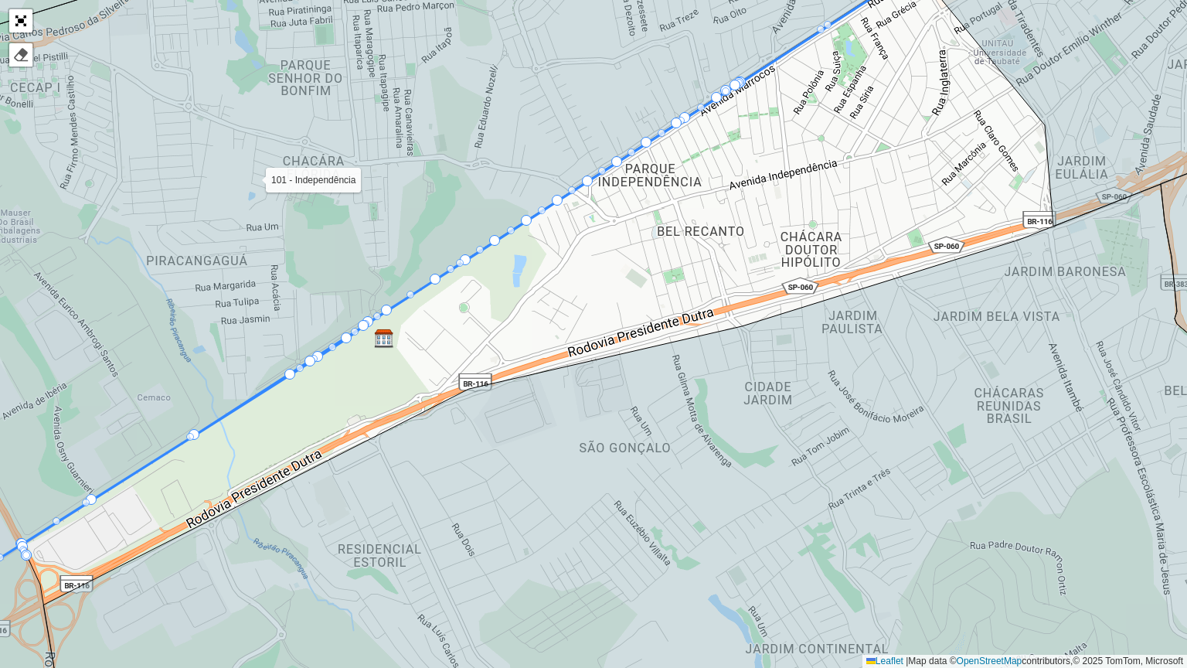
drag, startPoint x: 406, startPoint y: 297, endPoint x: 387, endPoint y: 309, distance: 22.3
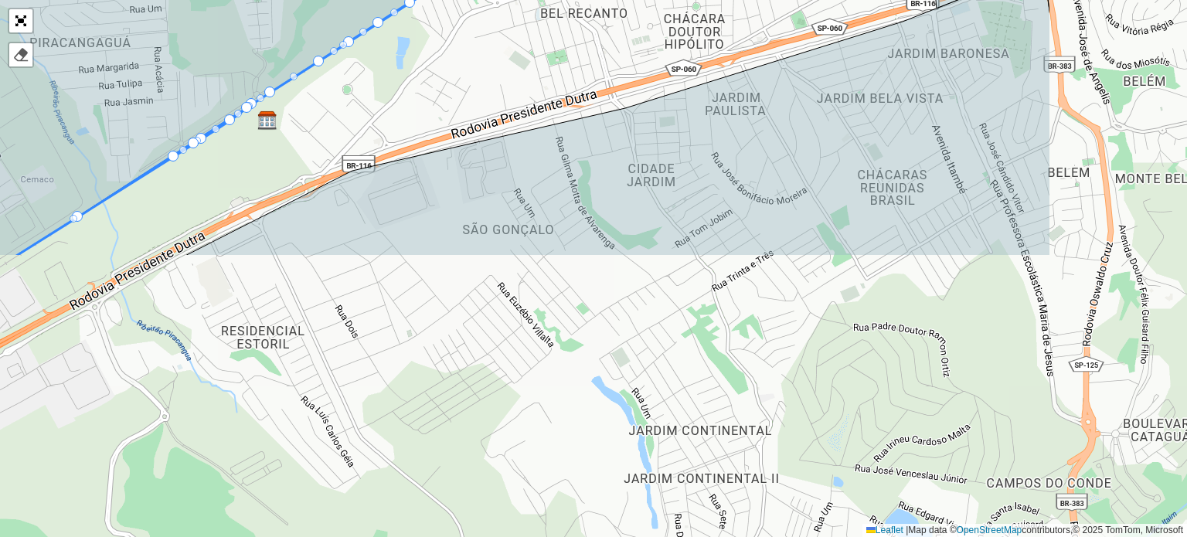
scroll to position [519, 0]
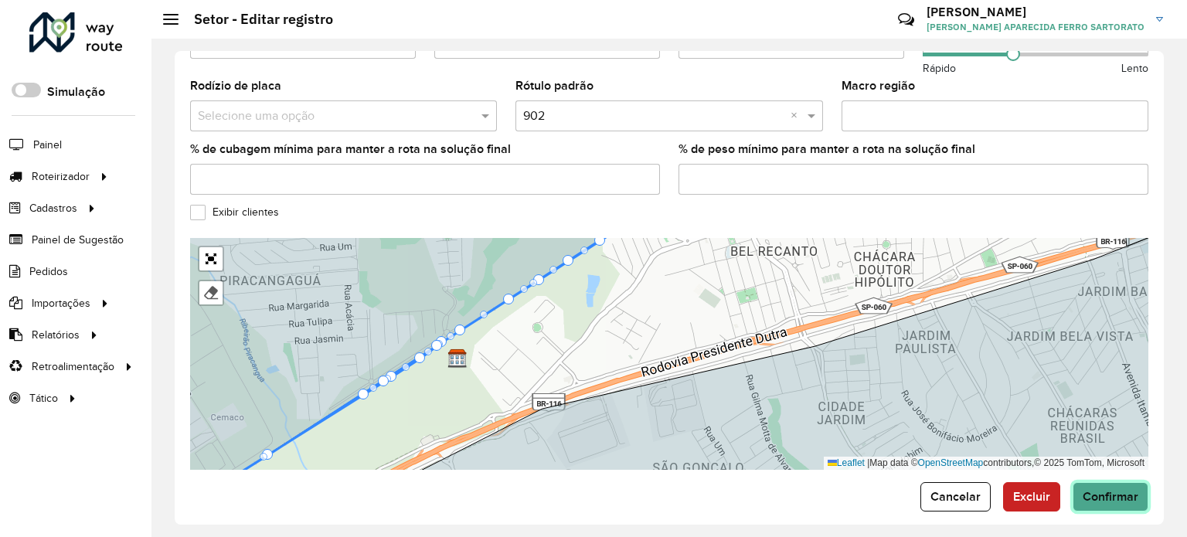
click at [1089, 490] on span "Confirmar" at bounding box center [1111, 496] width 56 height 13
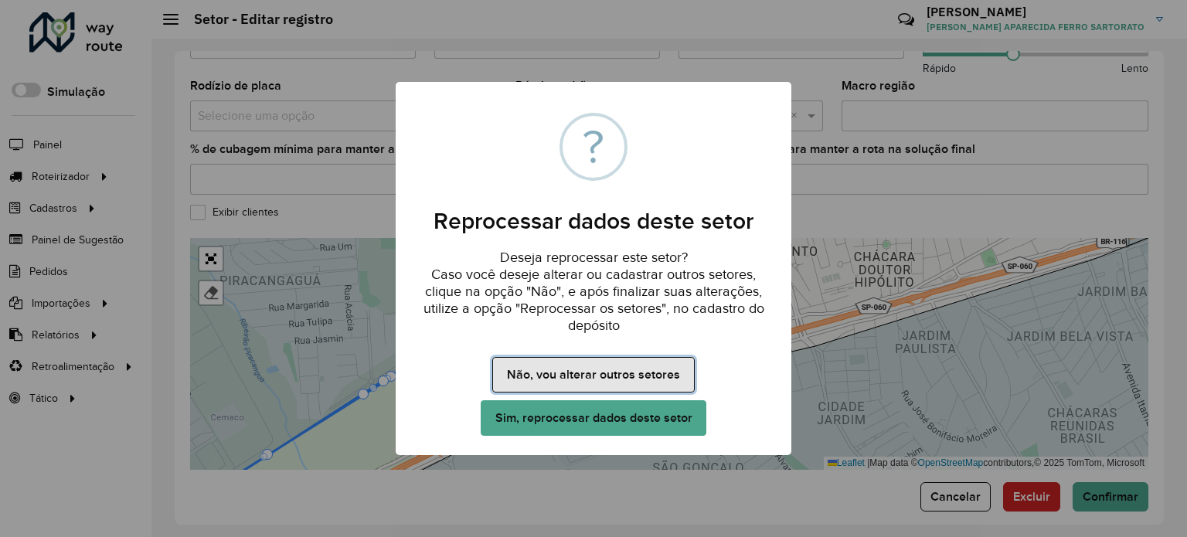
click at [588, 370] on button "Não, vou alterar outros setores" at bounding box center [593, 375] width 202 height 36
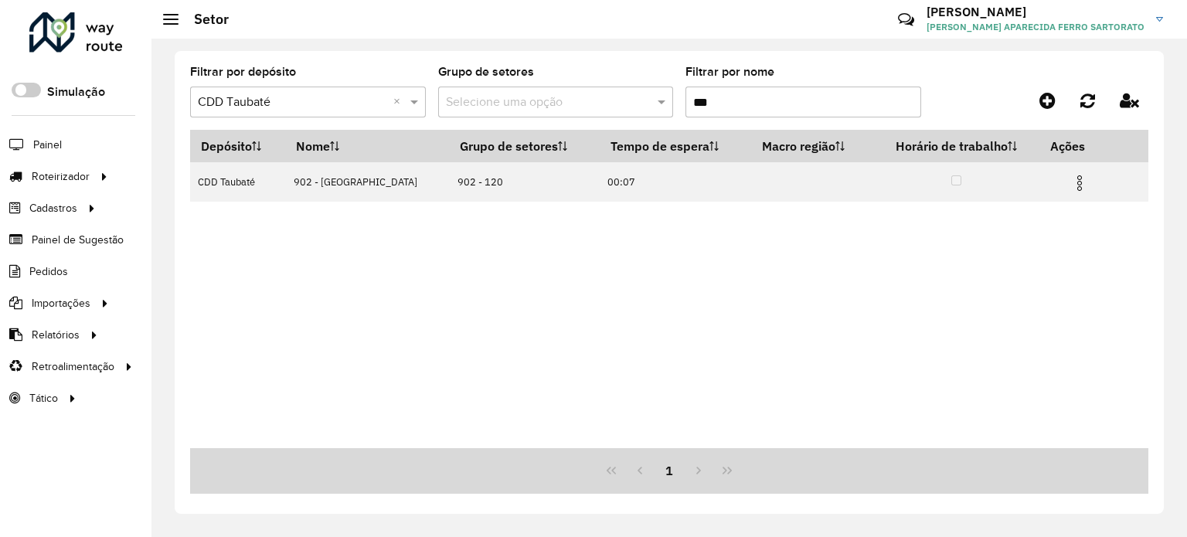
click at [729, 95] on input "***" at bounding box center [803, 102] width 236 height 31
type input "*"
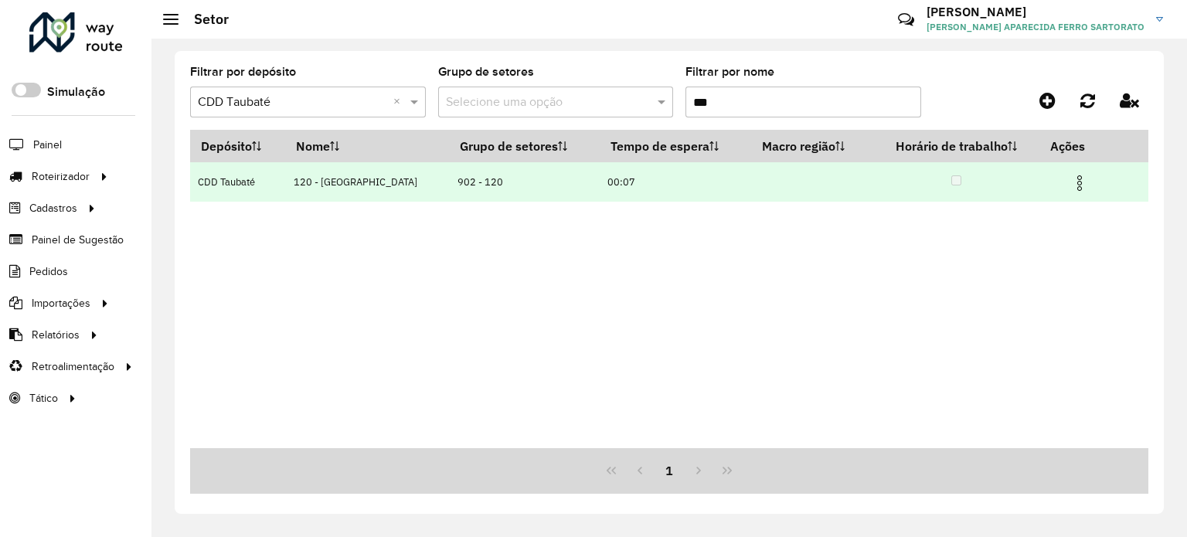
type input "***"
click at [1076, 185] on img at bounding box center [1079, 183] width 19 height 19
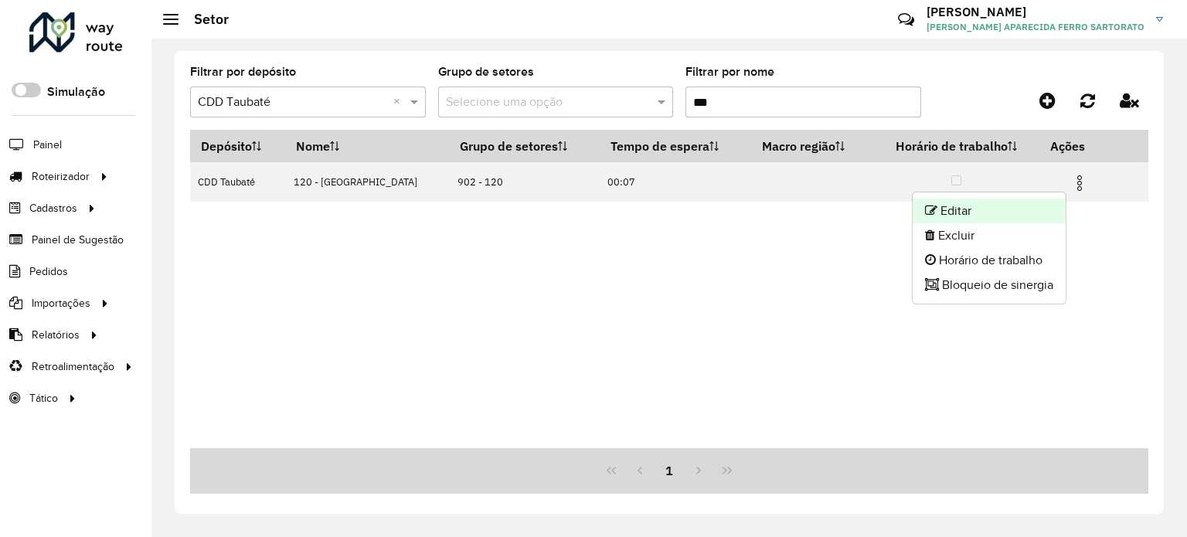
click at [1020, 209] on li "Editar" at bounding box center [989, 211] width 153 height 25
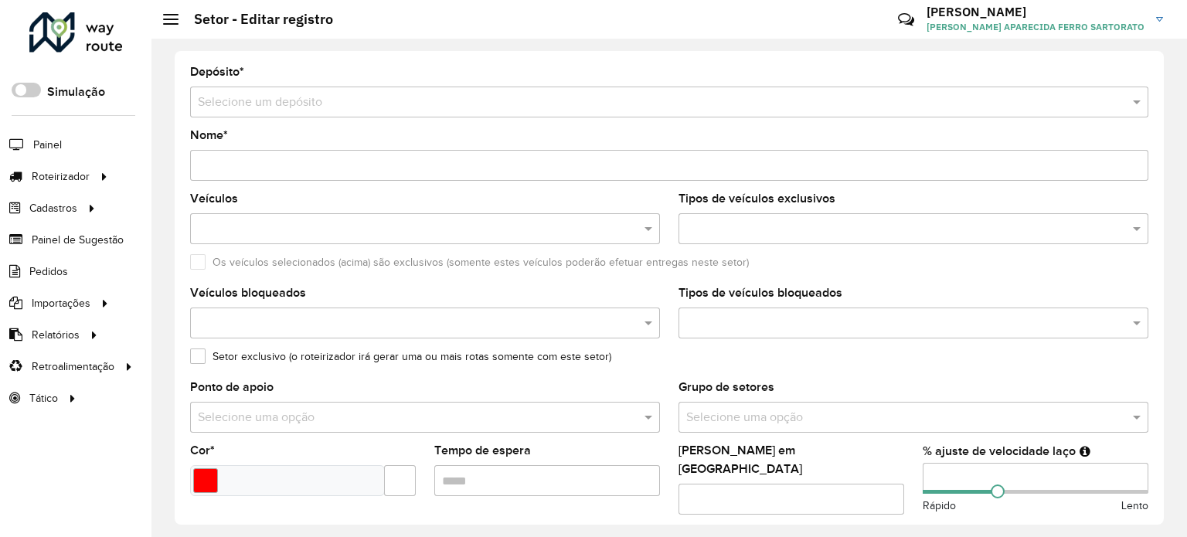
type input "**********"
type input "*******"
type input "*****"
type input "**"
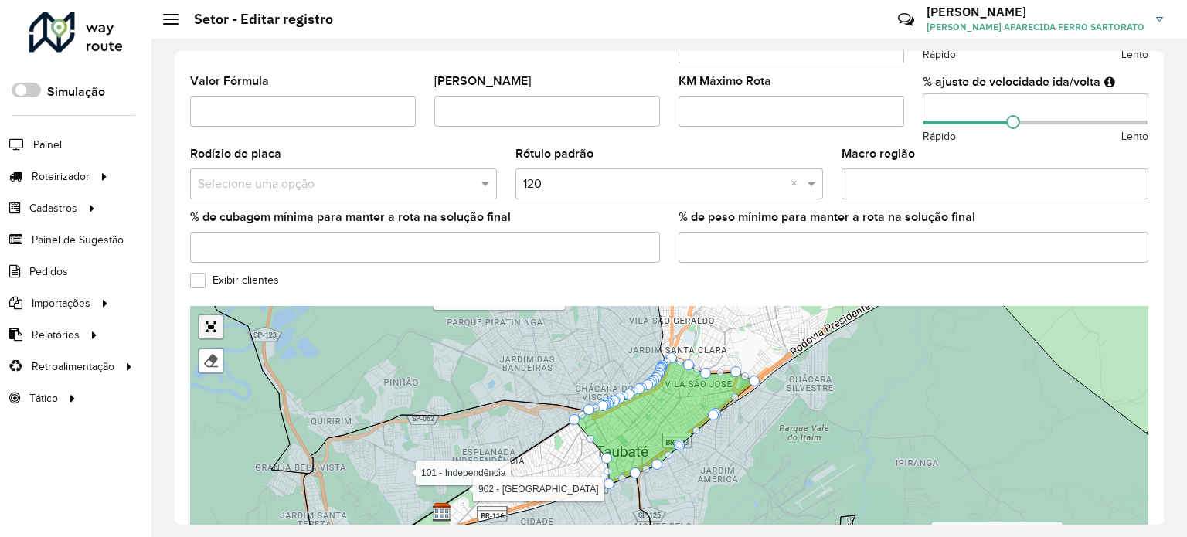
click at [212, 323] on link "Abrir mapa em tela cheia" at bounding box center [210, 326] width 23 height 23
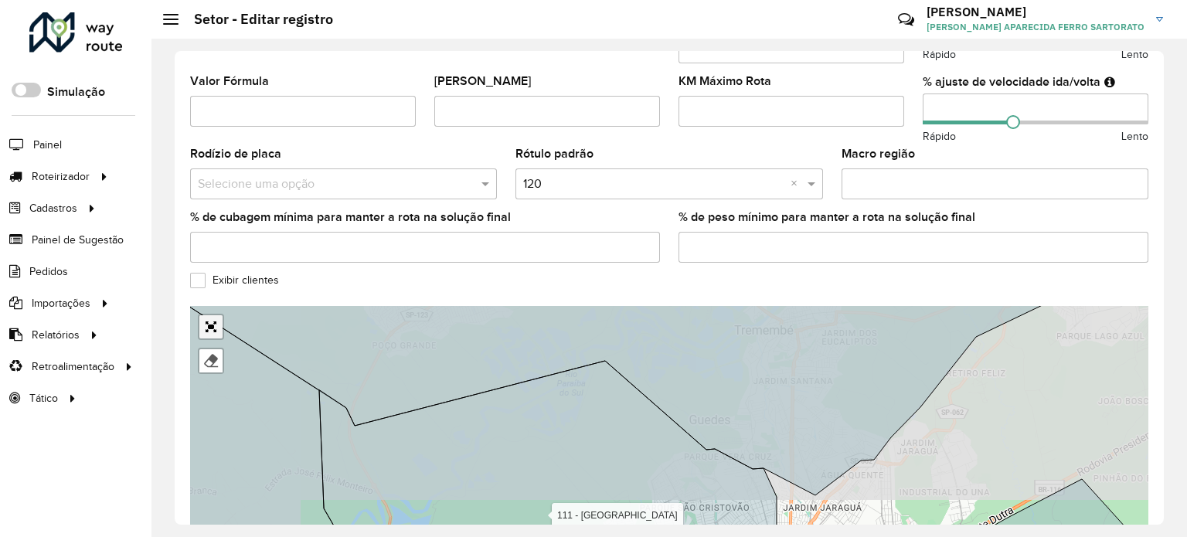
scroll to position [145, 0]
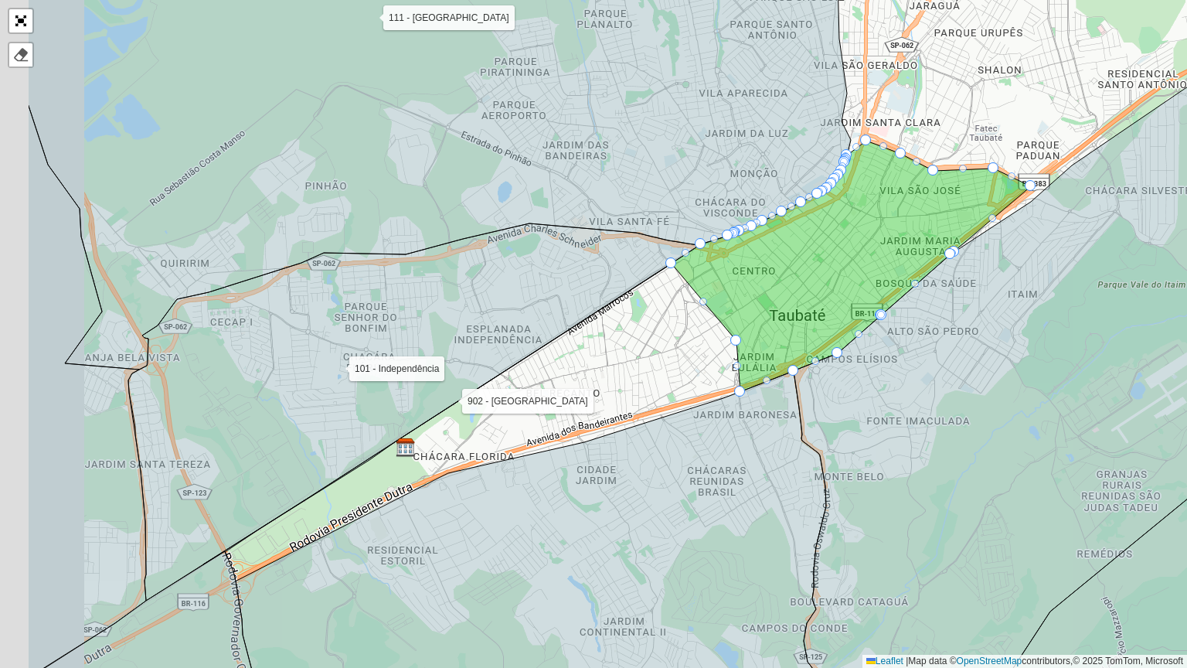
drag, startPoint x: 430, startPoint y: 508, endPoint x: 570, endPoint y: 513, distance: 140.7
click at [570, 513] on icon at bounding box center [562, 557] width 652 height 372
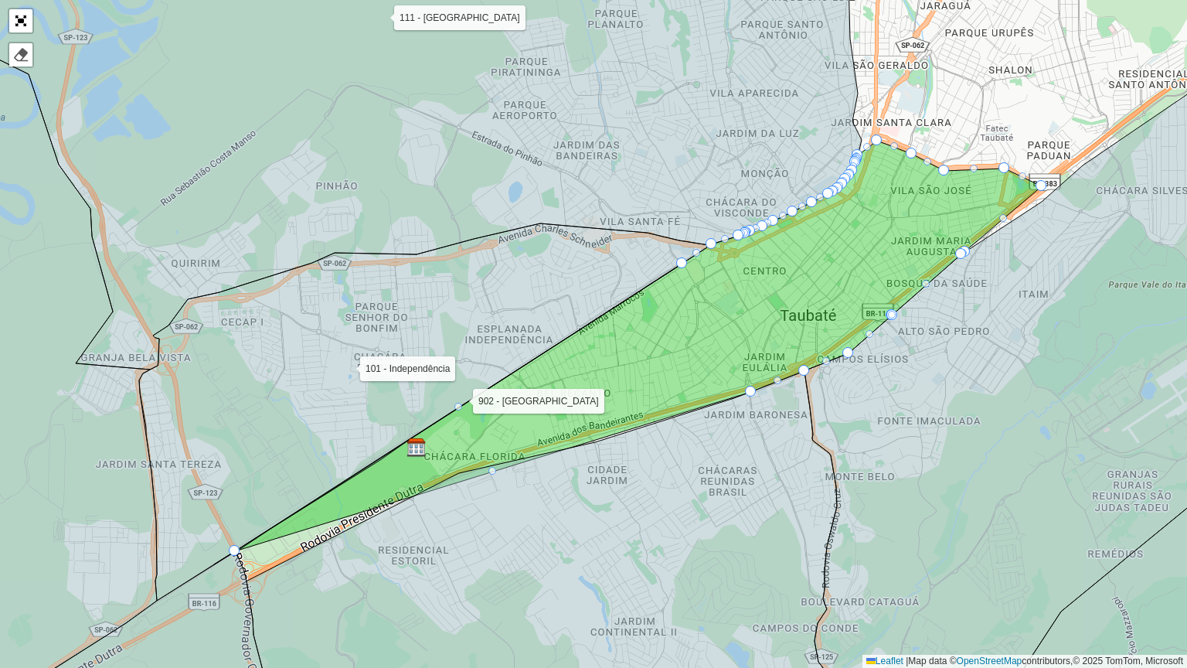
drag, startPoint x: 746, startPoint y: 340, endPoint x: 232, endPoint y: 547, distance: 554.0
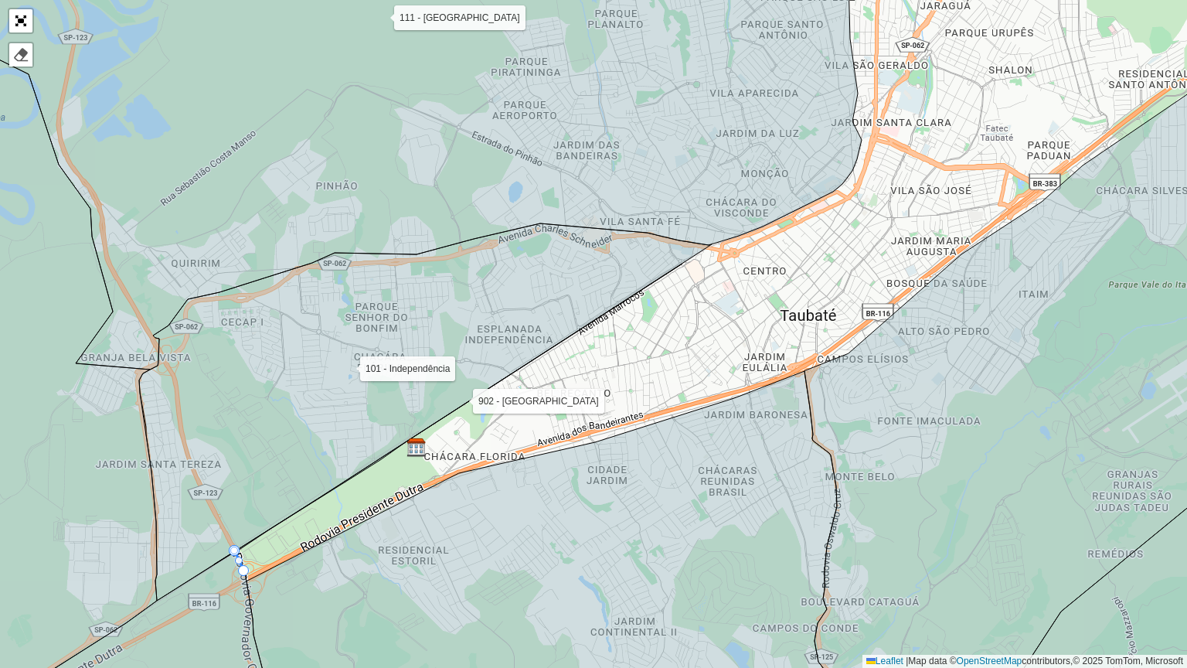
drag, startPoint x: 323, startPoint y: 495, endPoint x: 242, endPoint y: 573, distance: 112.6
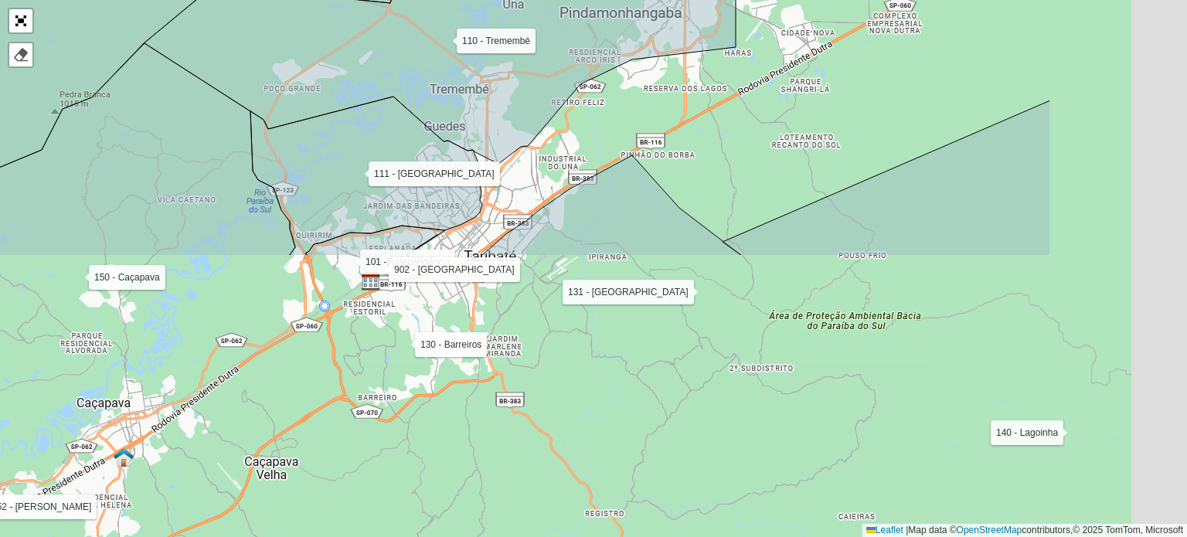
drag, startPoint x: 1163, startPoint y: 302, endPoint x: 1174, endPoint y: 389, distance: 88.1
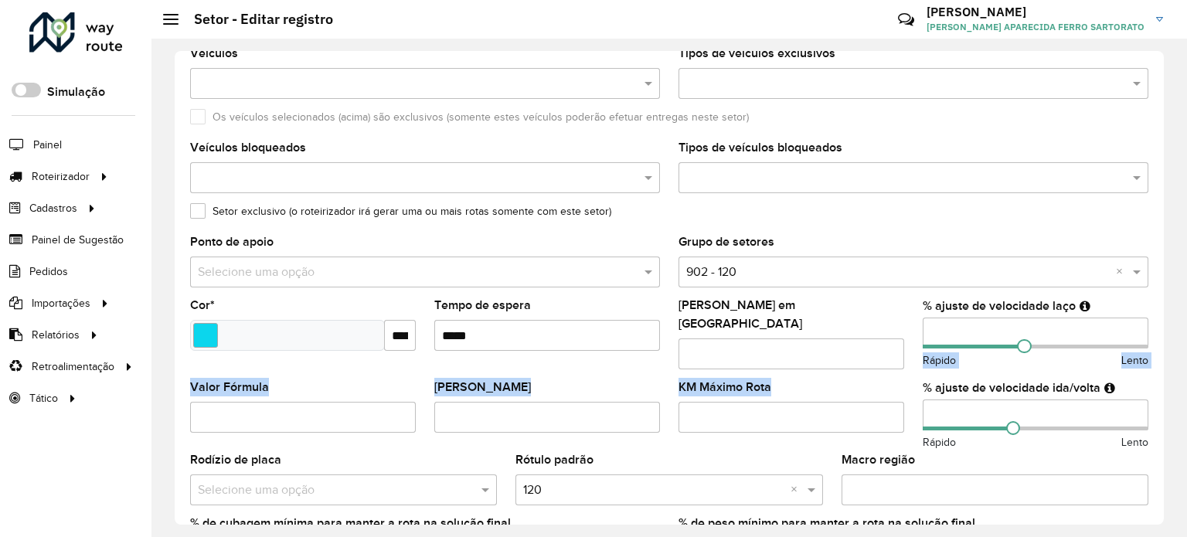
click at [1174, 389] on div "**********" at bounding box center [668, 288] width 1035 height 498
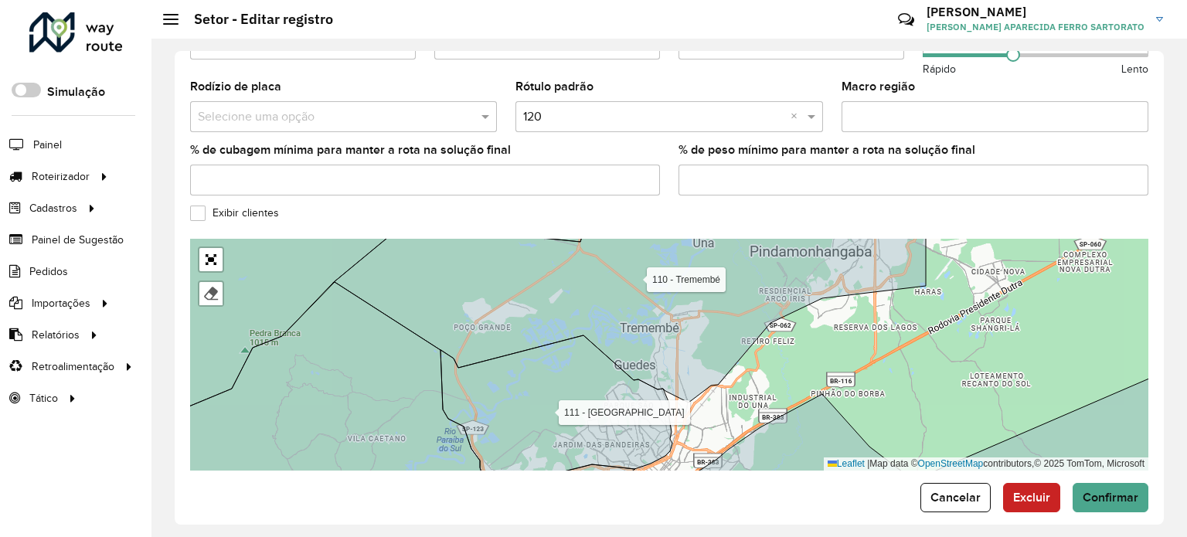
scroll to position [519, 0]
click at [952, 490] on span "Cancelar" at bounding box center [955, 496] width 50 height 13
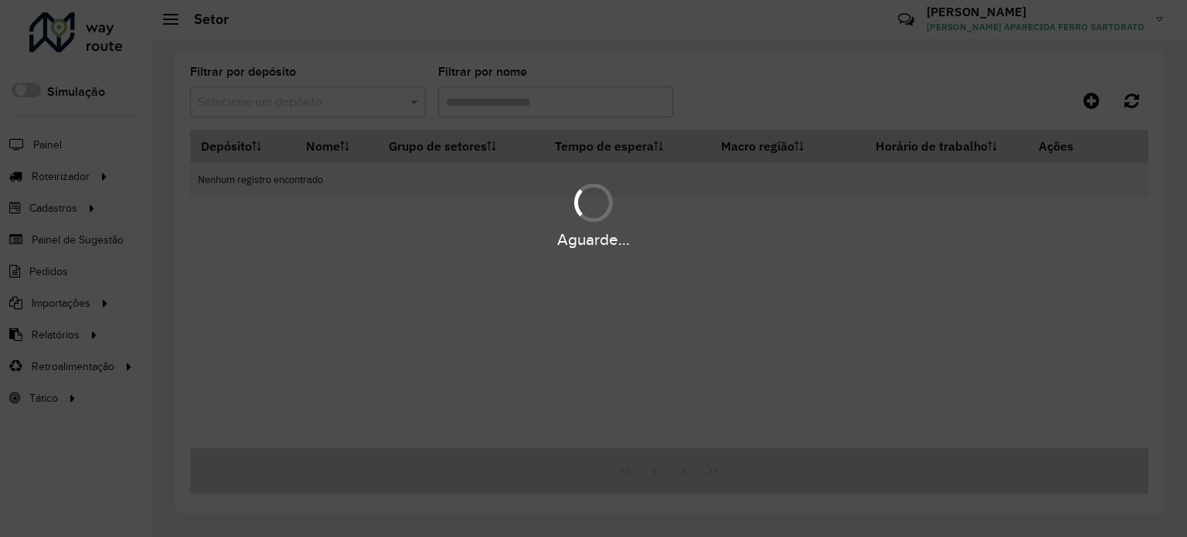
type input "***"
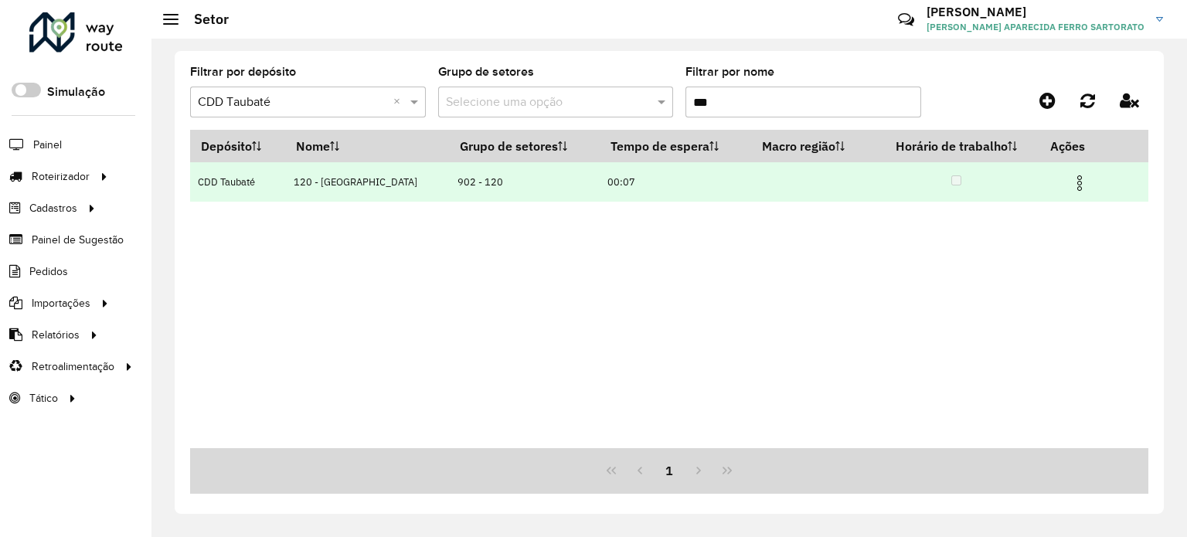
click at [1076, 182] on img at bounding box center [1079, 183] width 19 height 19
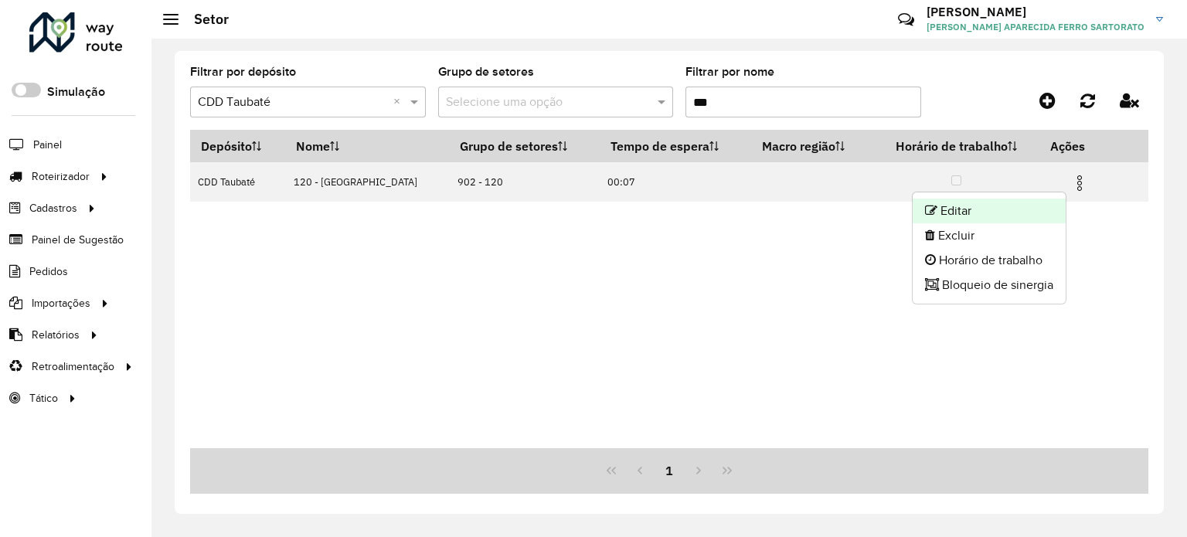
click at [984, 209] on li "Editar" at bounding box center [989, 211] width 153 height 25
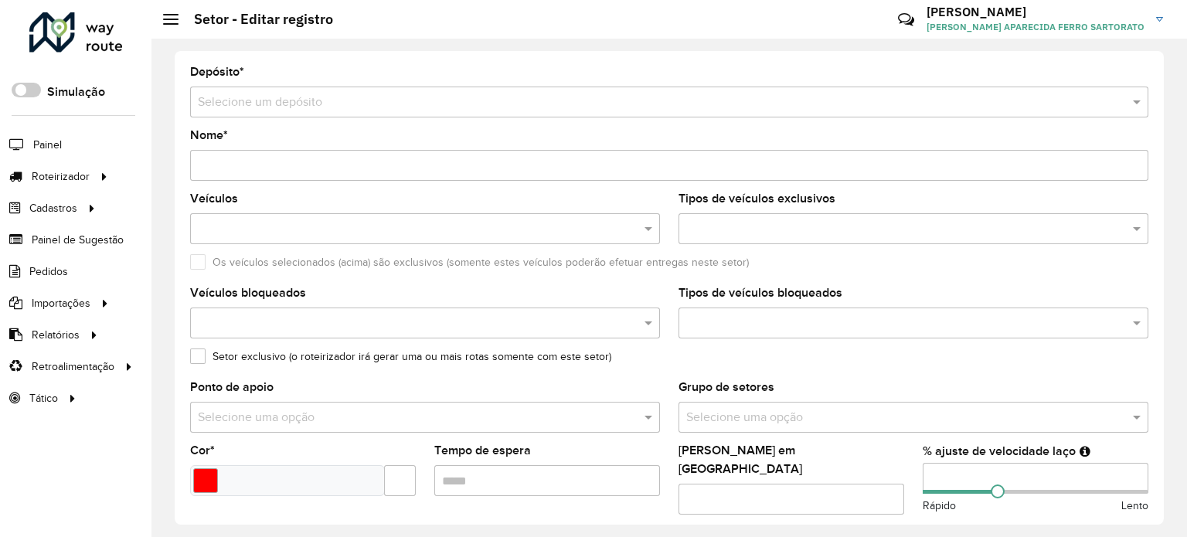
type input "**********"
type input "*******"
type input "*****"
type input "**"
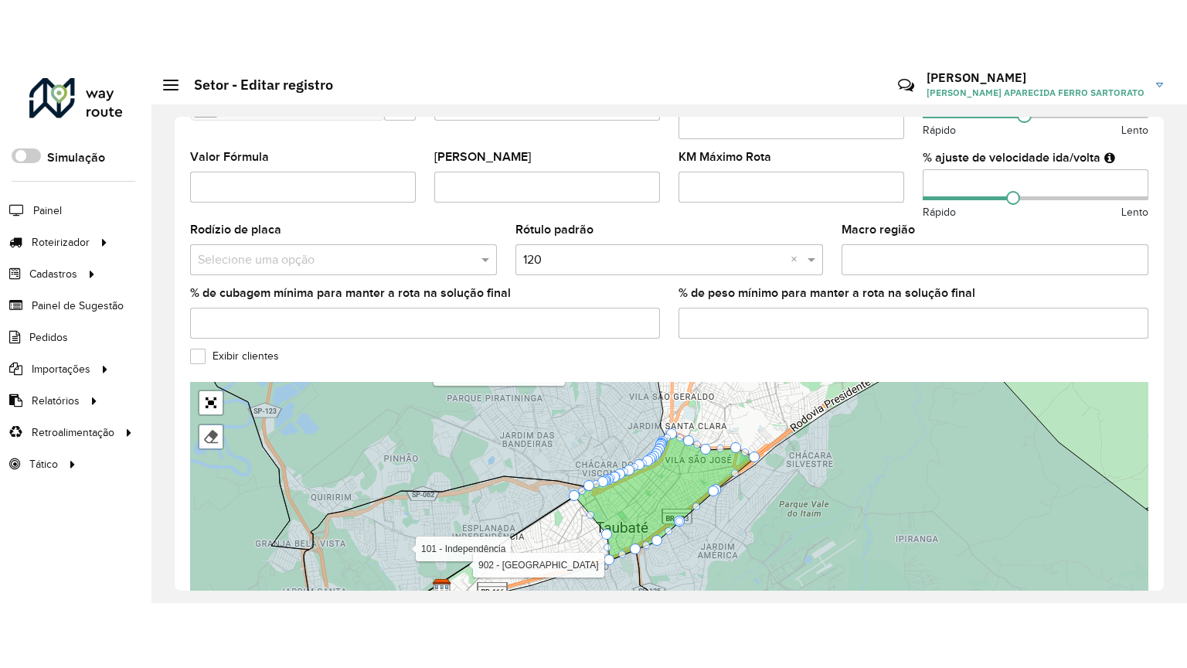
scroll to position [519, 0]
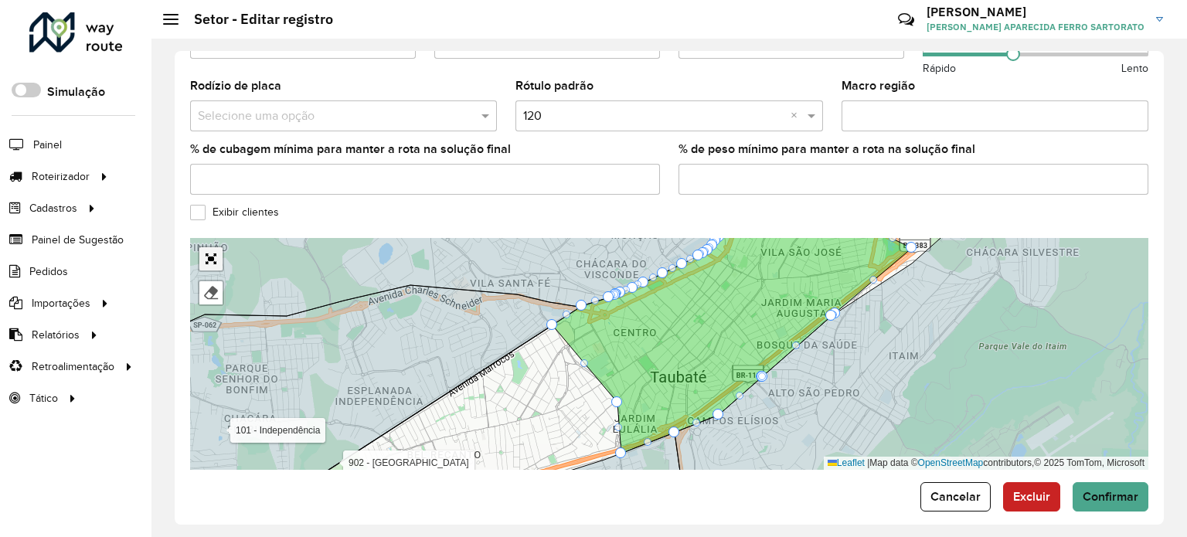
click at [210, 247] on link "Abrir mapa em tela cheia" at bounding box center [210, 258] width 23 height 23
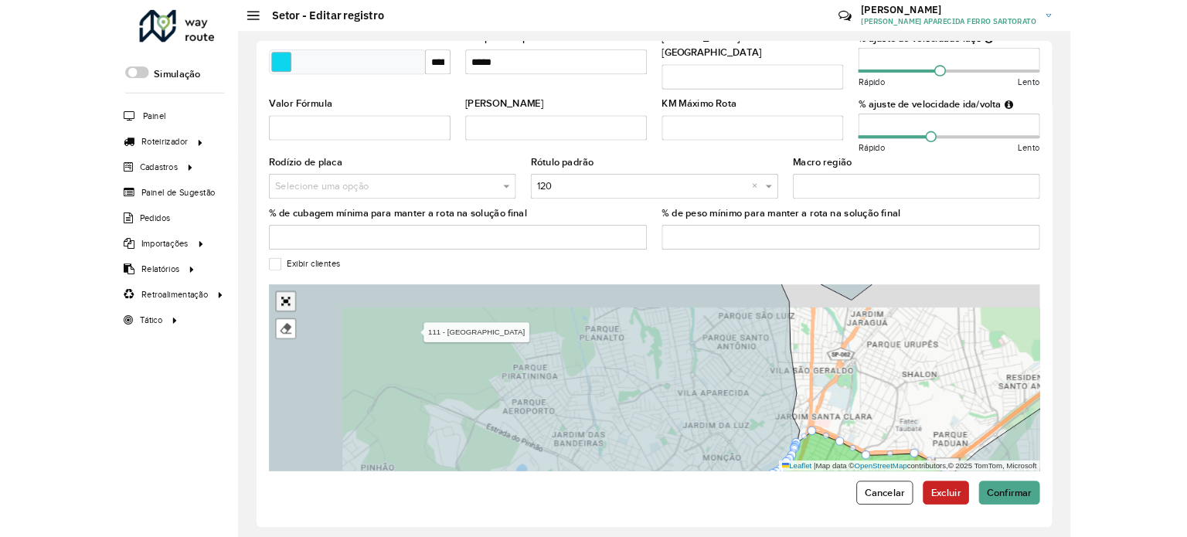
scroll to position [145, 0]
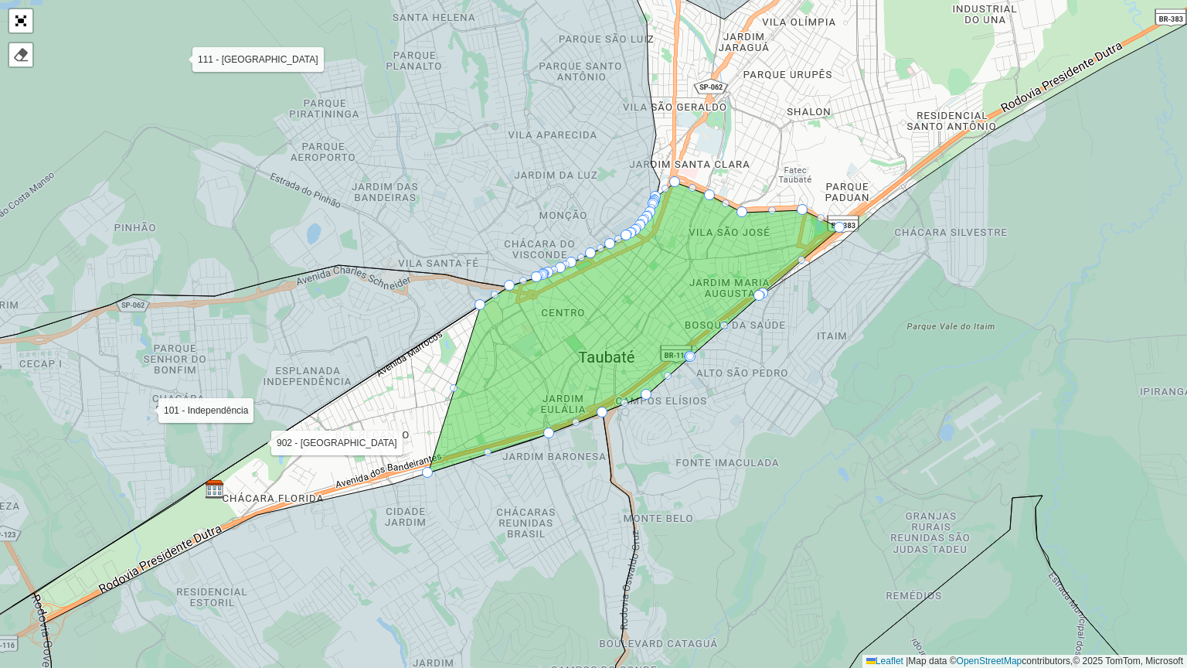
drag, startPoint x: 542, startPoint y: 383, endPoint x: 421, endPoint y: 462, distance: 144.7
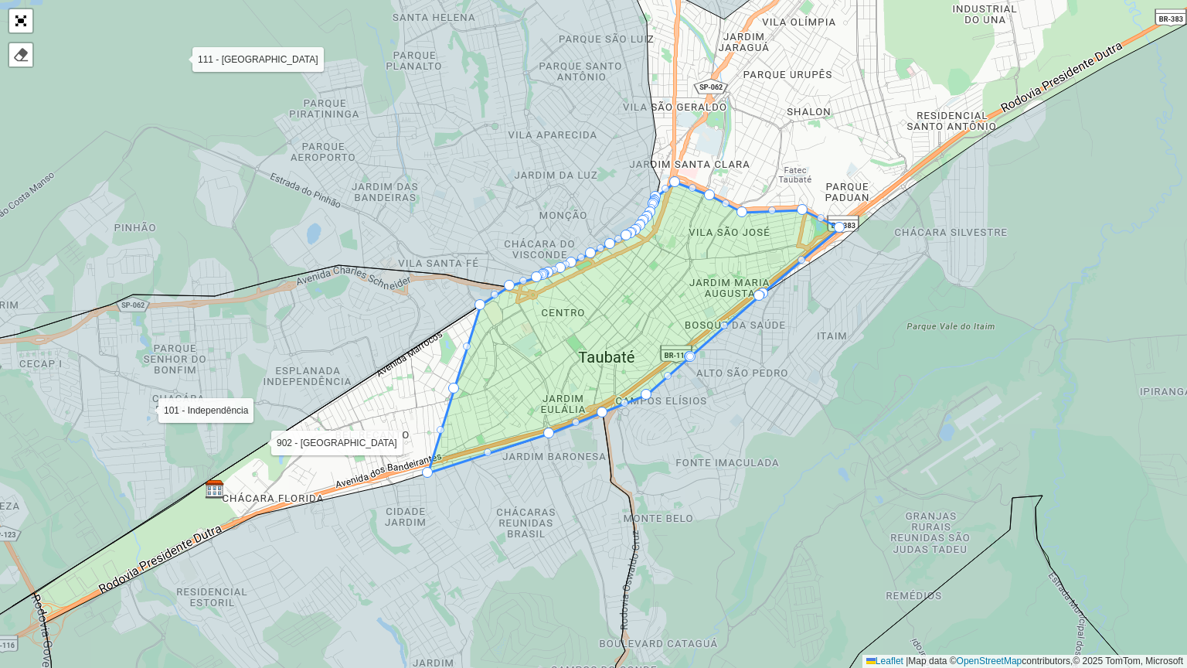
drag, startPoint x: 455, startPoint y: 386, endPoint x: 371, endPoint y: 378, distance: 84.7
drag, startPoint x: 457, startPoint y: 388, endPoint x: 365, endPoint y: 371, distance: 92.7
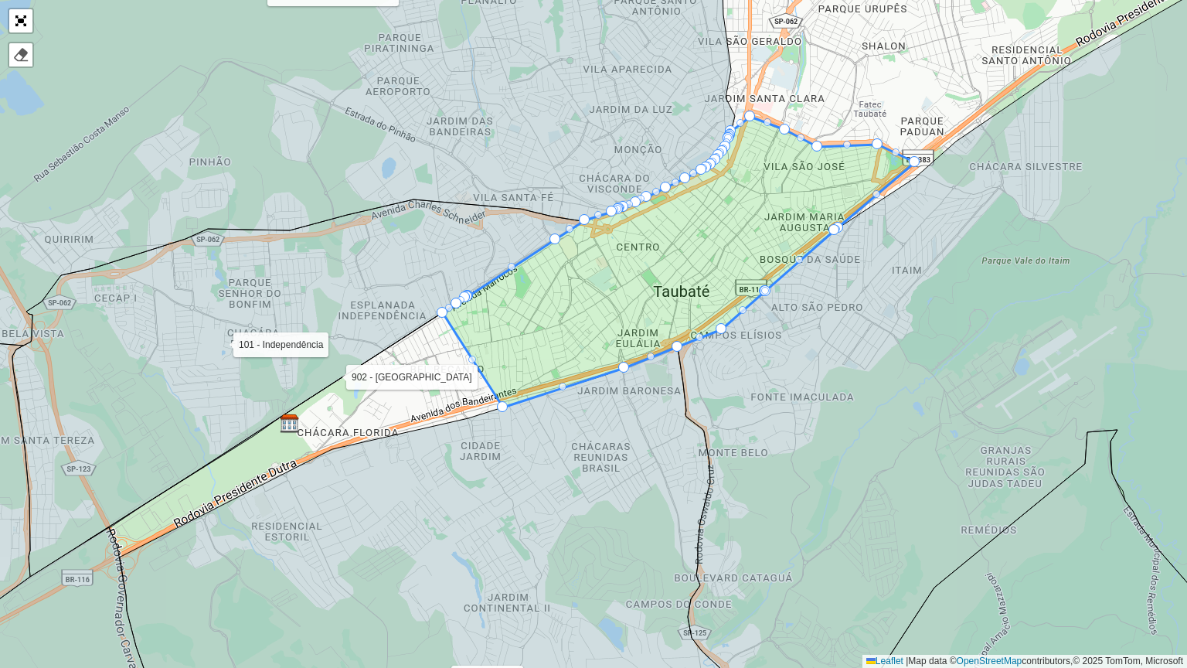
drag, startPoint x: 454, startPoint y: 538, endPoint x: 592, endPoint y: 409, distance: 188.6
click at [592, 409] on icon at bounding box center [421, 508] width 603 height 323
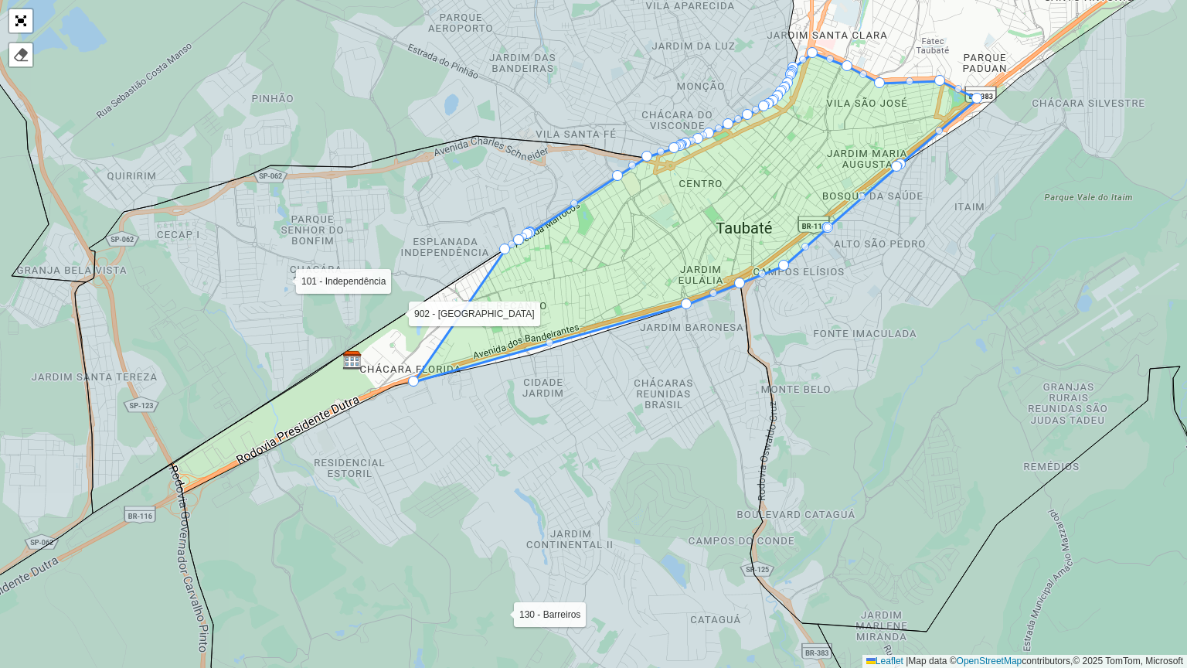
drag, startPoint x: 566, startPoint y: 345, endPoint x: 413, endPoint y: 380, distance: 157.1
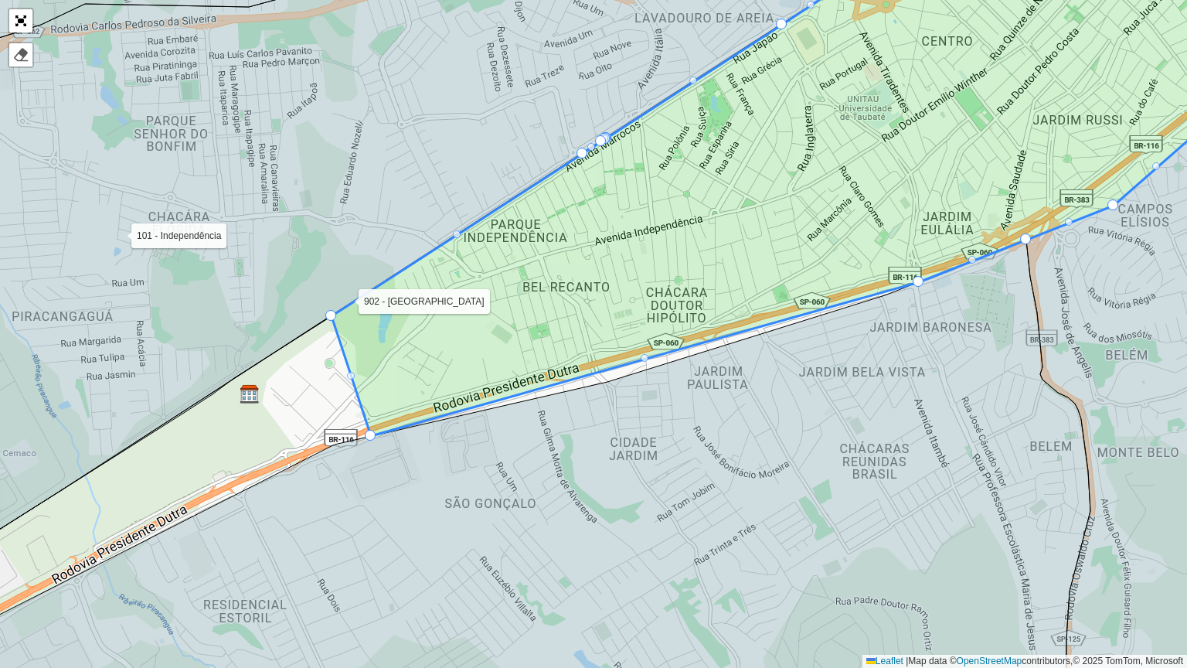
drag, startPoint x: 553, startPoint y: 170, endPoint x: 330, endPoint y: 315, distance: 266.4
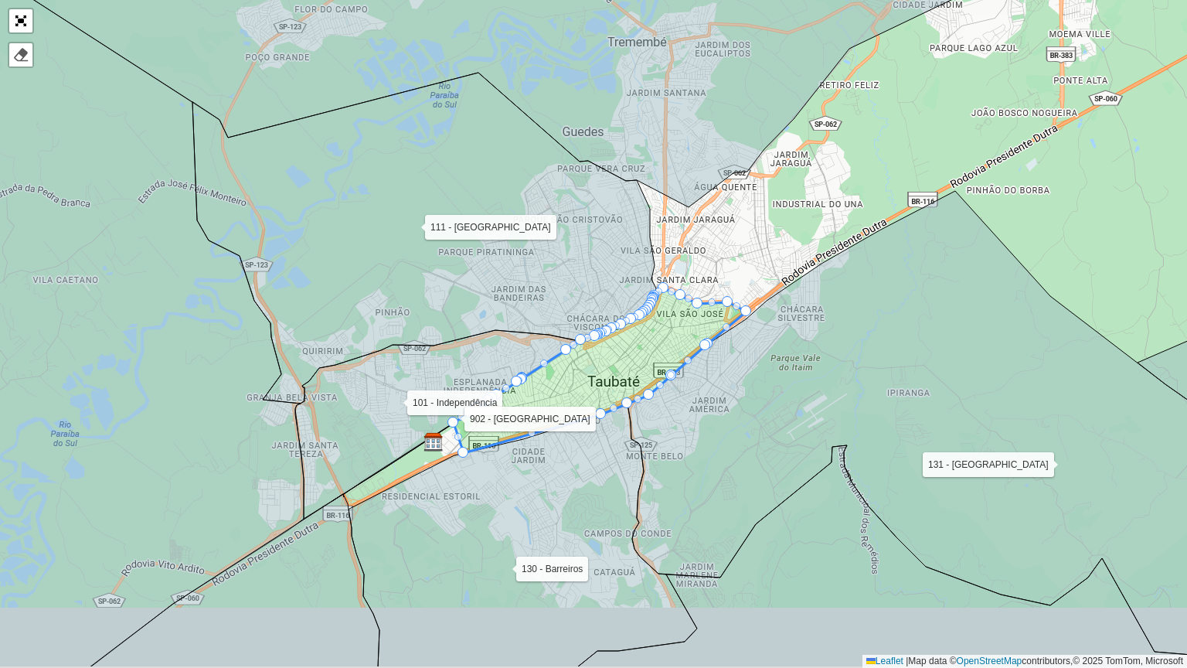
drag, startPoint x: 401, startPoint y: 559, endPoint x: 488, endPoint y: 491, distance: 110.1
click at [488, 491] on icon at bounding box center [522, 534] width 348 height 263
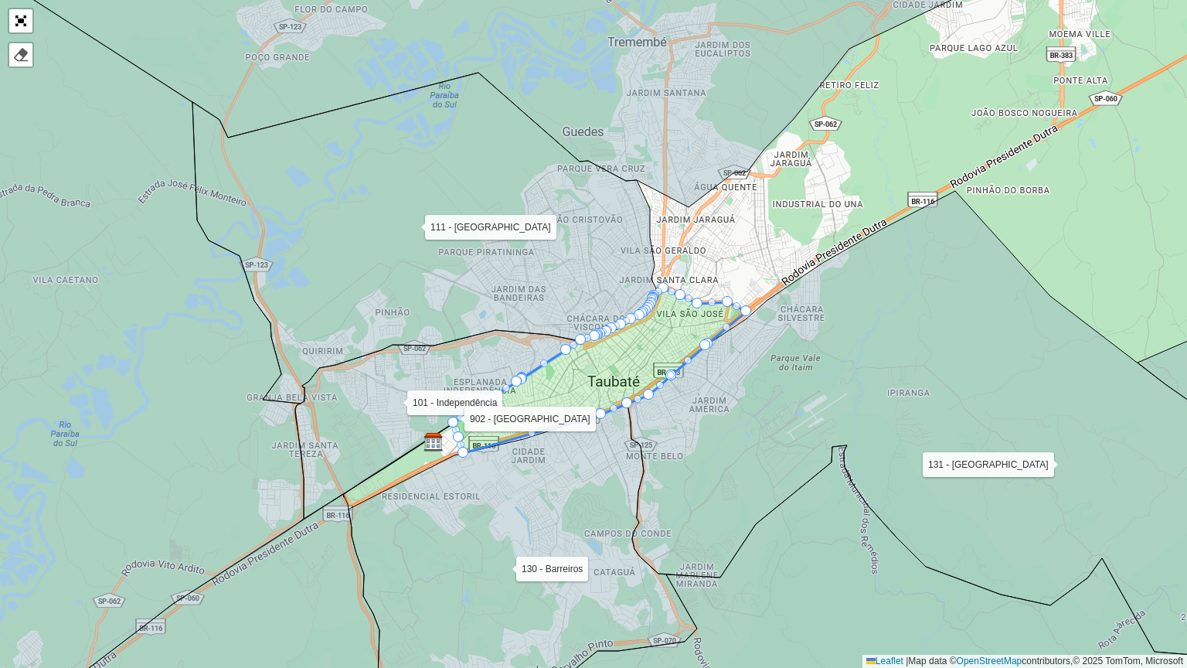
drag, startPoint x: 458, startPoint y: 437, endPoint x: 436, endPoint y: 477, distance: 45.3
drag, startPoint x: 463, startPoint y: 447, endPoint x: 357, endPoint y: 495, distance: 115.9
drag, startPoint x: 451, startPoint y: 420, endPoint x: 336, endPoint y: 495, distance: 137.0
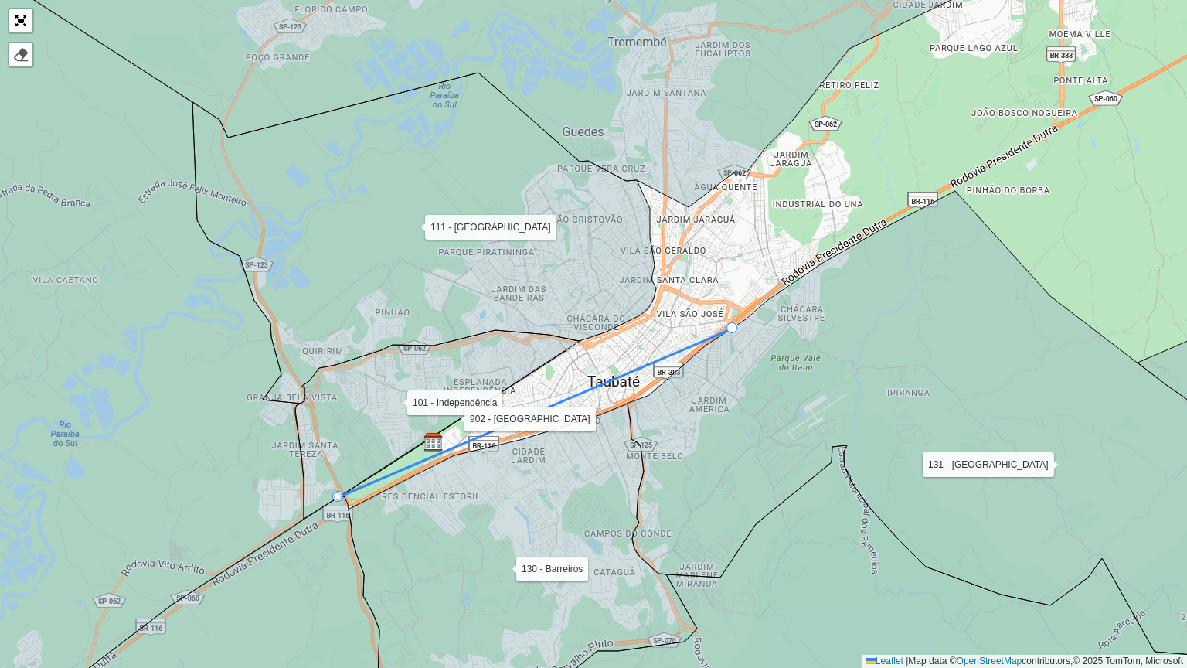
drag, startPoint x: 383, startPoint y: 467, endPoint x: 722, endPoint y: 328, distance: 365.9
drag, startPoint x: 335, startPoint y: 493, endPoint x: 356, endPoint y: 488, distance: 21.4
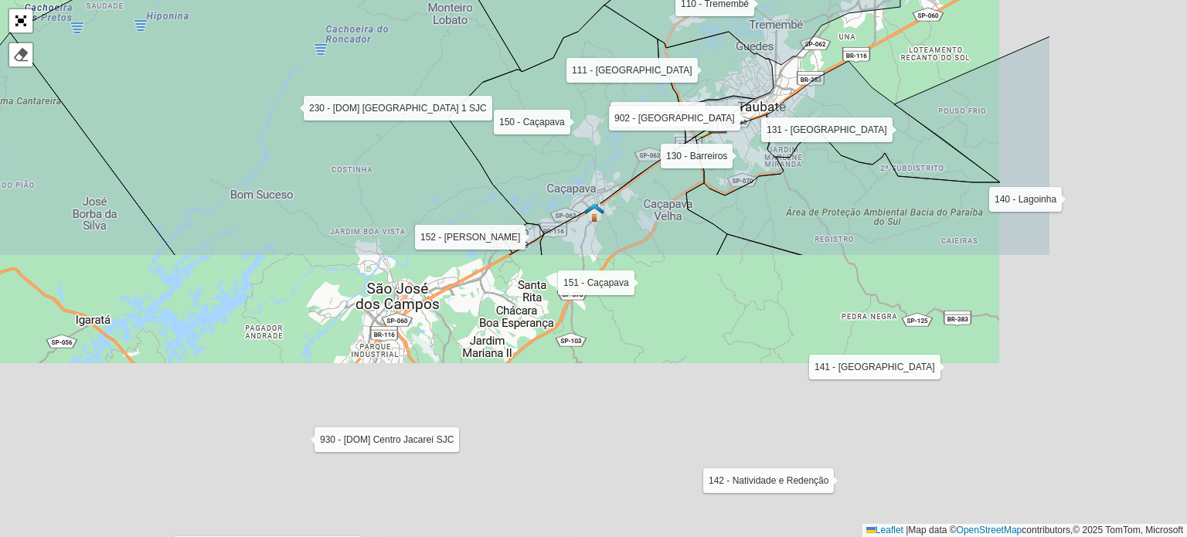
scroll to position [519, 0]
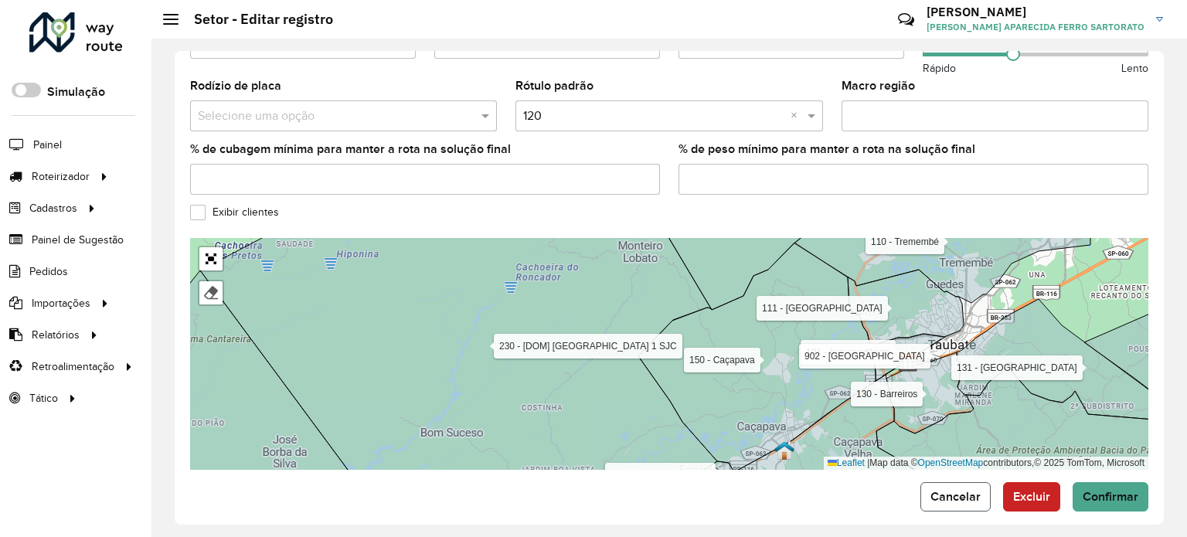
click at [950, 490] on span "Cancelar" at bounding box center [955, 496] width 50 height 13
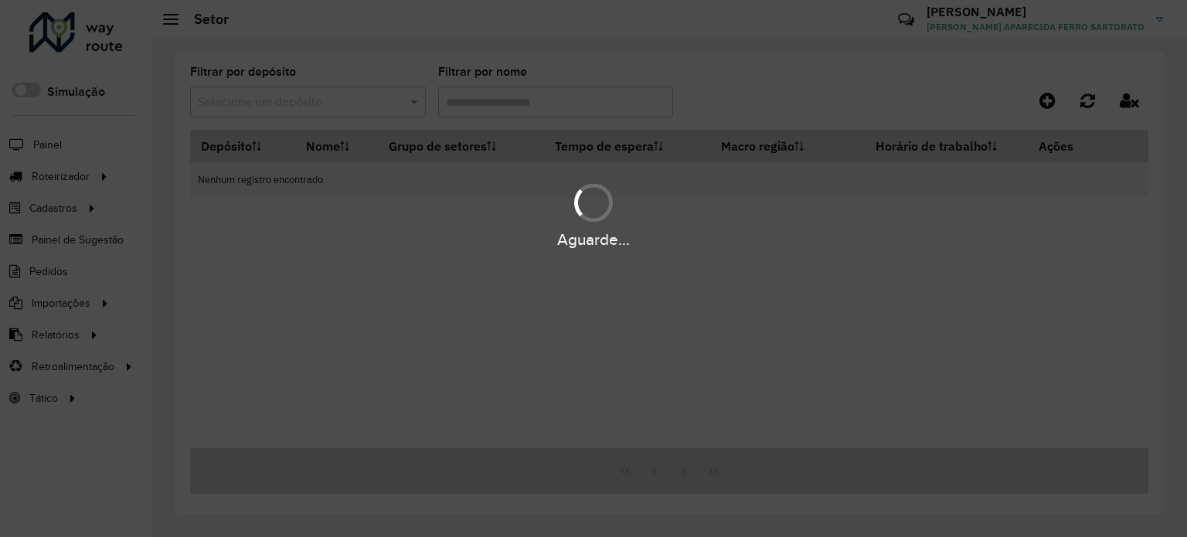
type input "***"
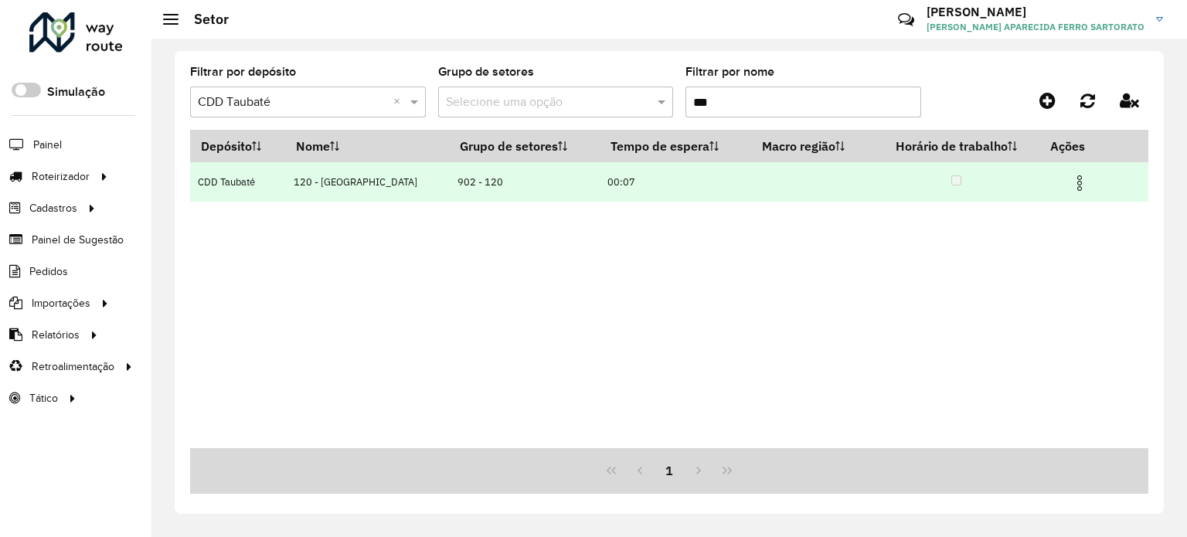
click at [1072, 185] on img at bounding box center [1079, 183] width 19 height 19
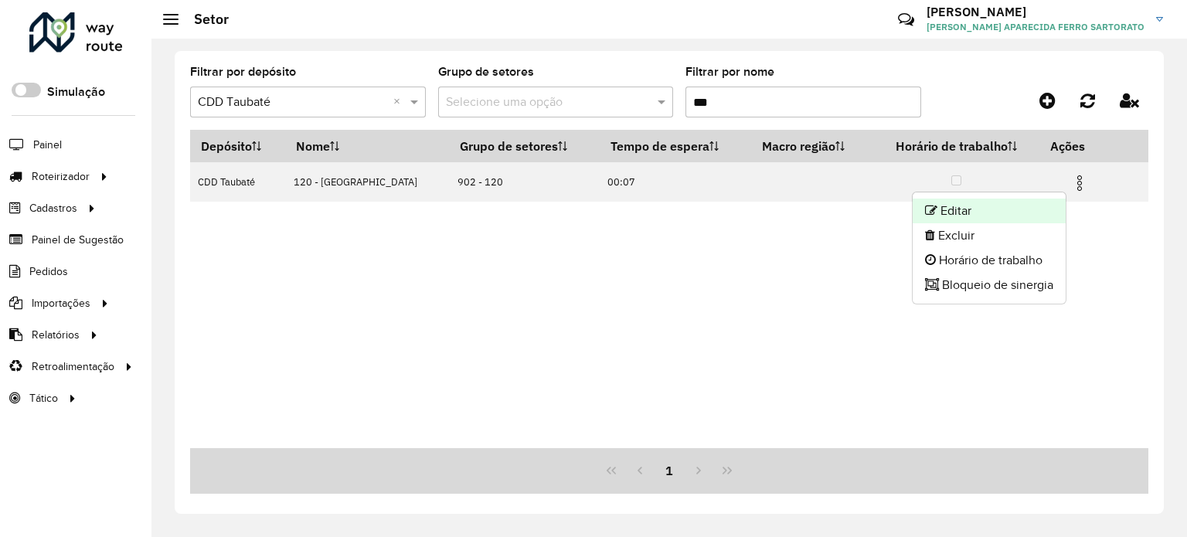
click at [998, 206] on li "Editar" at bounding box center [989, 211] width 153 height 25
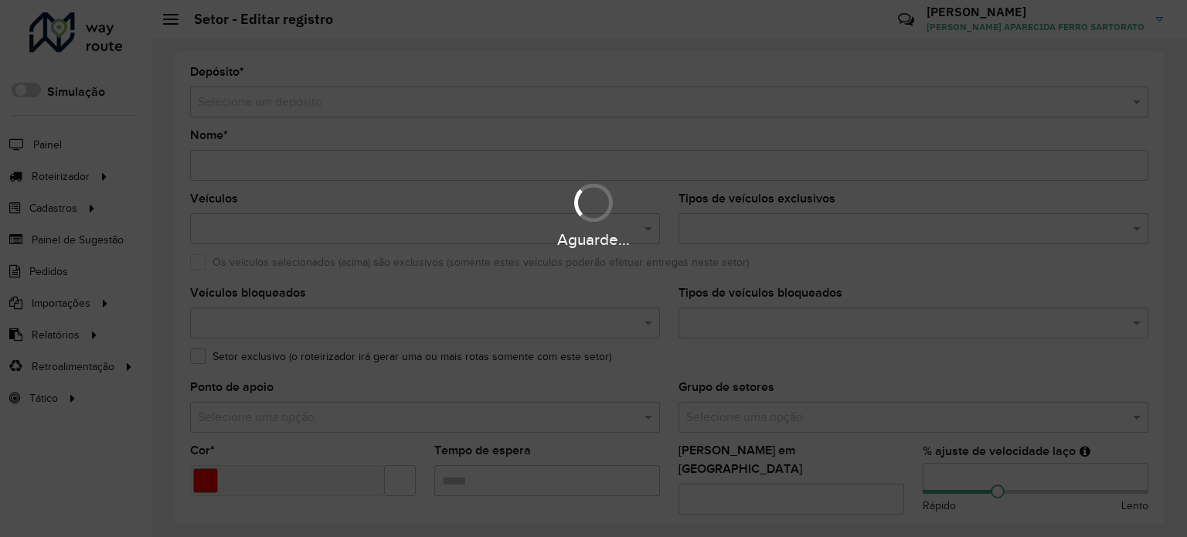
type input "**********"
type input "*******"
type input "*****"
type input "**"
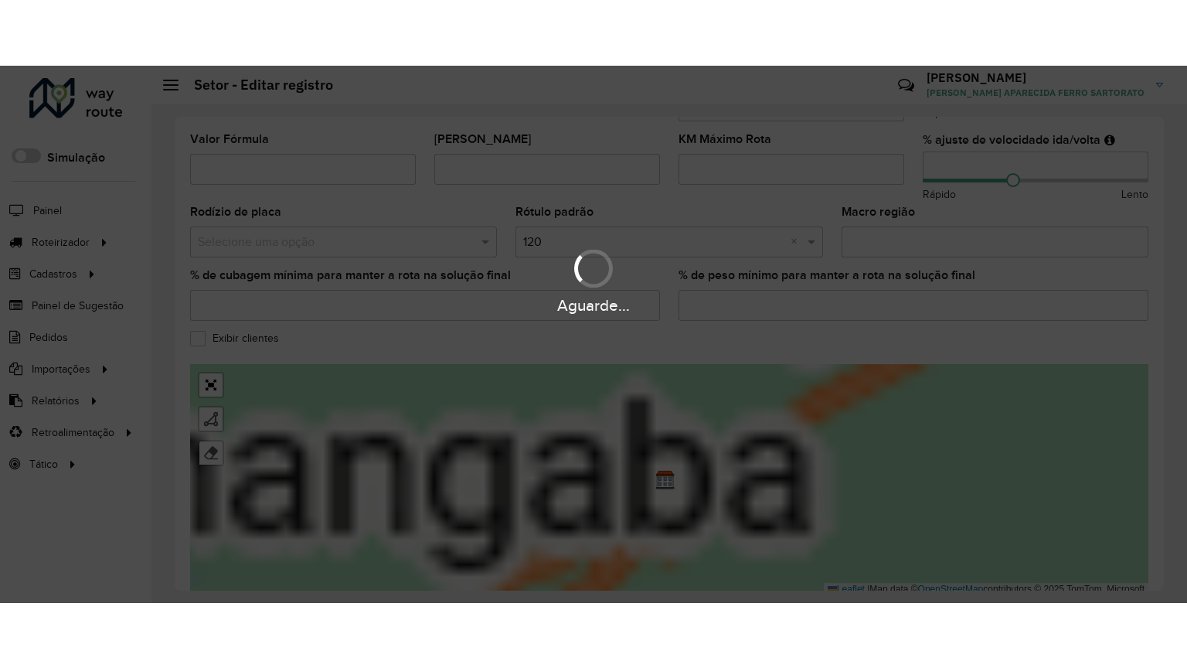
scroll to position [464, 0]
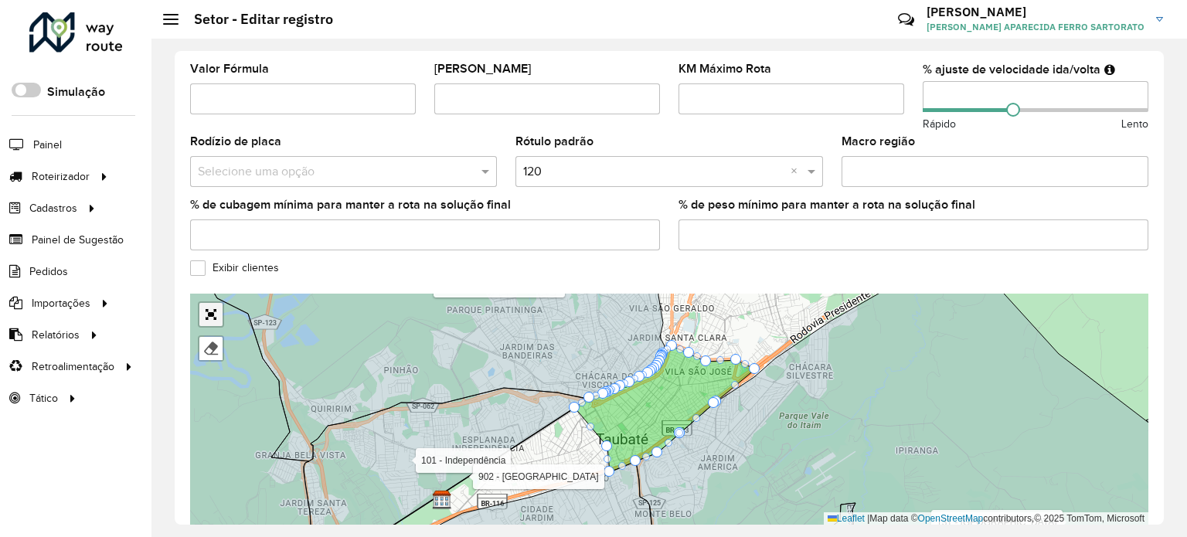
drag, startPoint x: 210, startPoint y: 299, endPoint x: 211, endPoint y: 393, distance: 93.5
click at [211, 303] on link "Abrir mapa em tela cheia" at bounding box center [210, 314] width 23 height 23
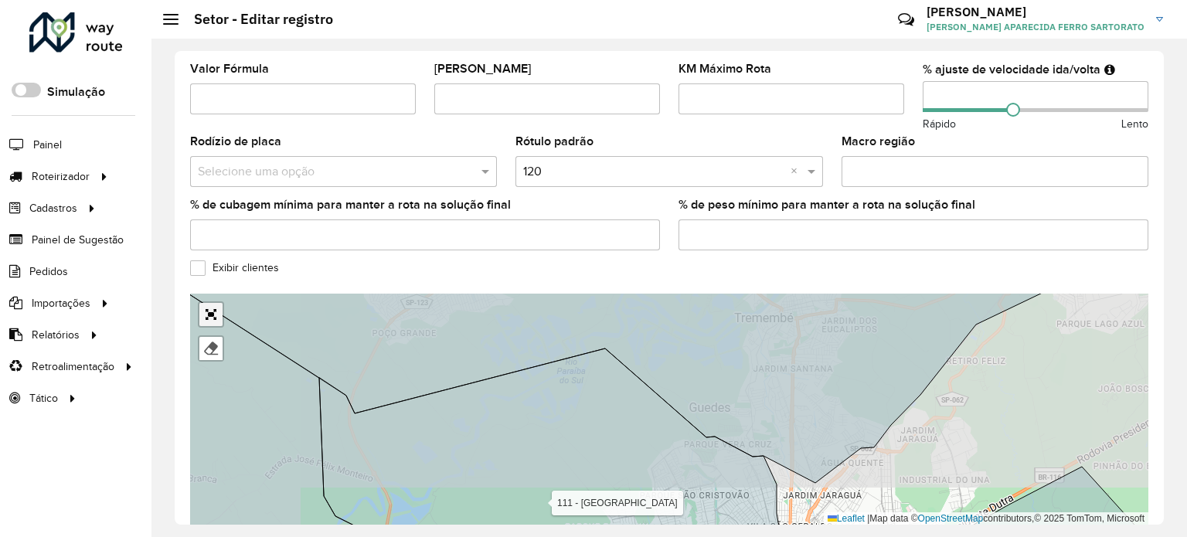
scroll to position [145, 0]
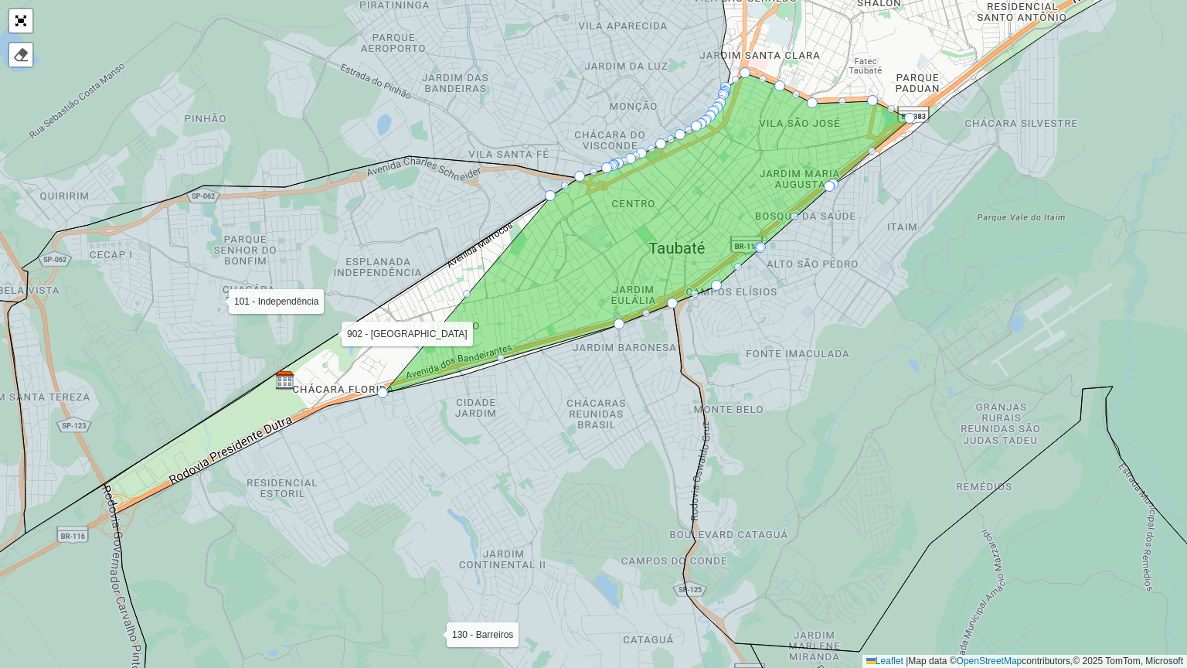
drag, startPoint x: 614, startPoint y: 272, endPoint x: 383, endPoint y: 403, distance: 265.1
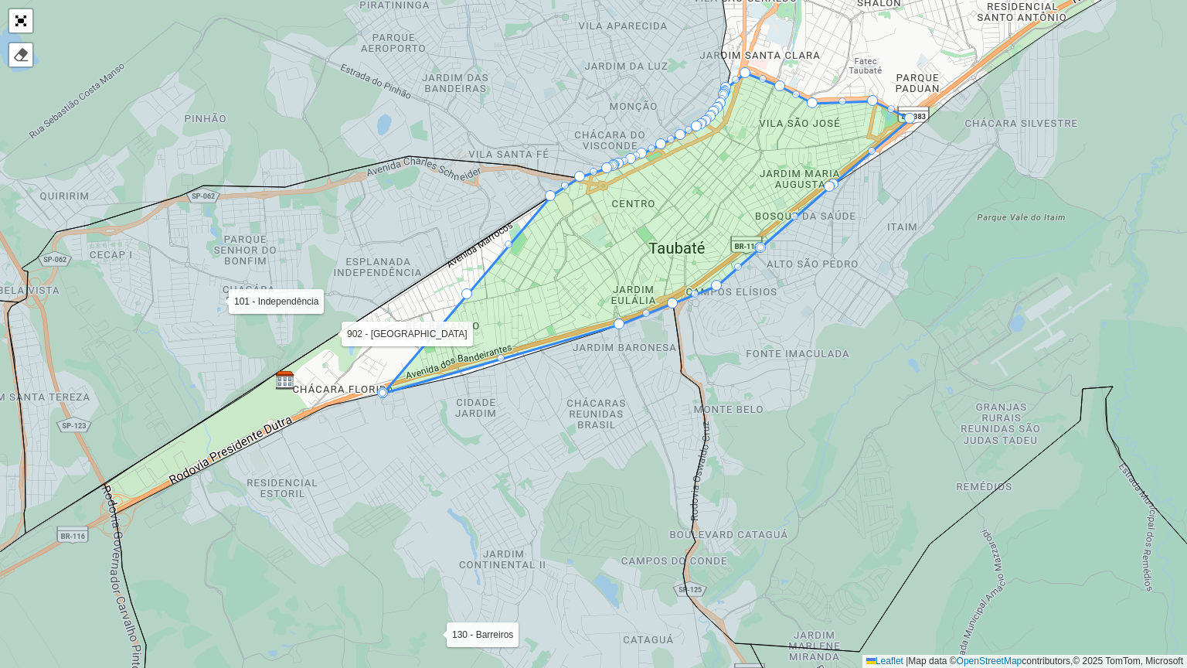
drag, startPoint x: 465, startPoint y: 291, endPoint x: 414, endPoint y: 280, distance: 52.1
drag, startPoint x: 468, startPoint y: 296, endPoint x: 423, endPoint y: 287, distance: 45.6
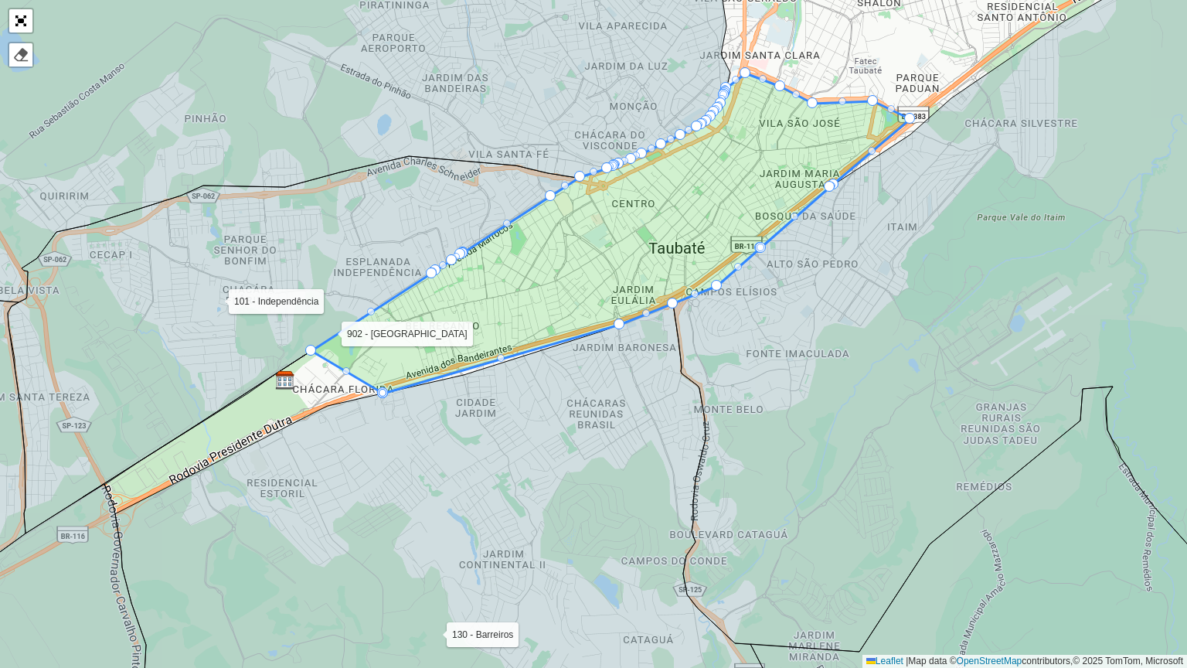
drag, startPoint x: 417, startPoint y: 285, endPoint x: 318, endPoint y: 361, distance: 125.2
click at [347, 369] on div at bounding box center [348, 370] width 8 height 8
drag, startPoint x: 347, startPoint y: 369, endPoint x: 314, endPoint y: 406, distance: 49.2
drag, startPoint x: 346, startPoint y: 369, endPoint x: 238, endPoint y: 434, distance: 126.2
click at [280, 396] on div at bounding box center [280, 397] width 8 height 8
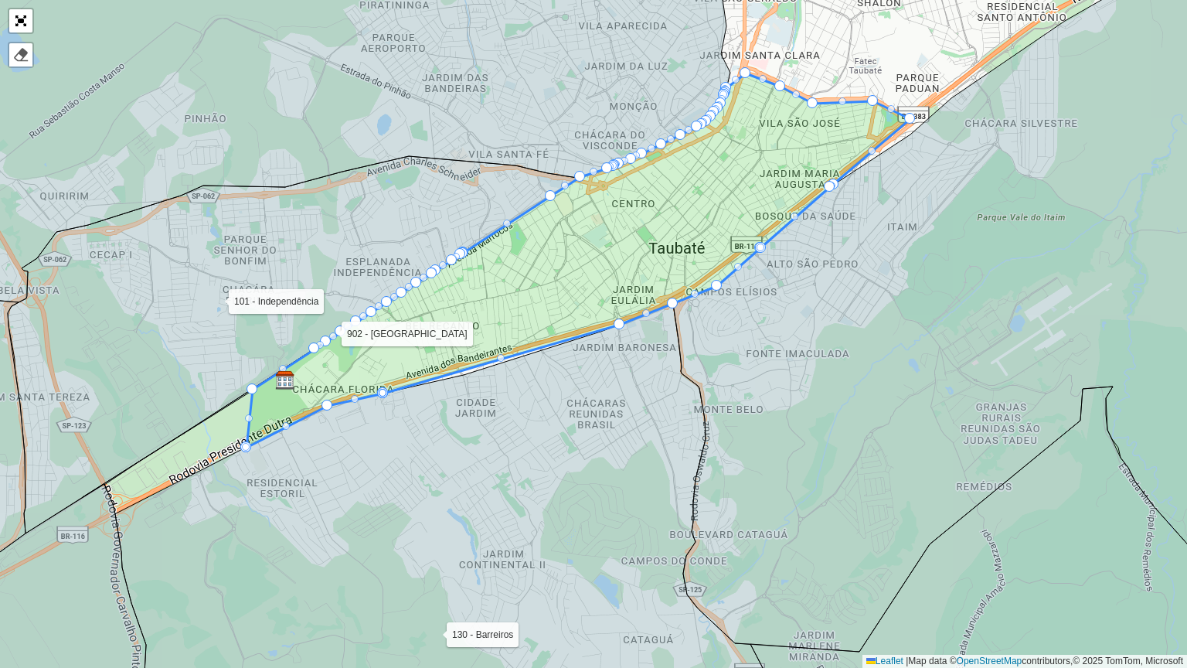
drag, startPoint x: 280, startPoint y: 399, endPoint x: 252, endPoint y: 393, distance: 28.5
click at [248, 416] on div at bounding box center [249, 418] width 8 height 8
drag, startPoint x: 247, startPoint y: 415, endPoint x: 195, endPoint y: 433, distance: 55.5
click at [216, 438] on div at bounding box center [217, 437] width 8 height 8
drag, startPoint x: 219, startPoint y: 440, endPoint x: 207, endPoint y: 462, distance: 24.9
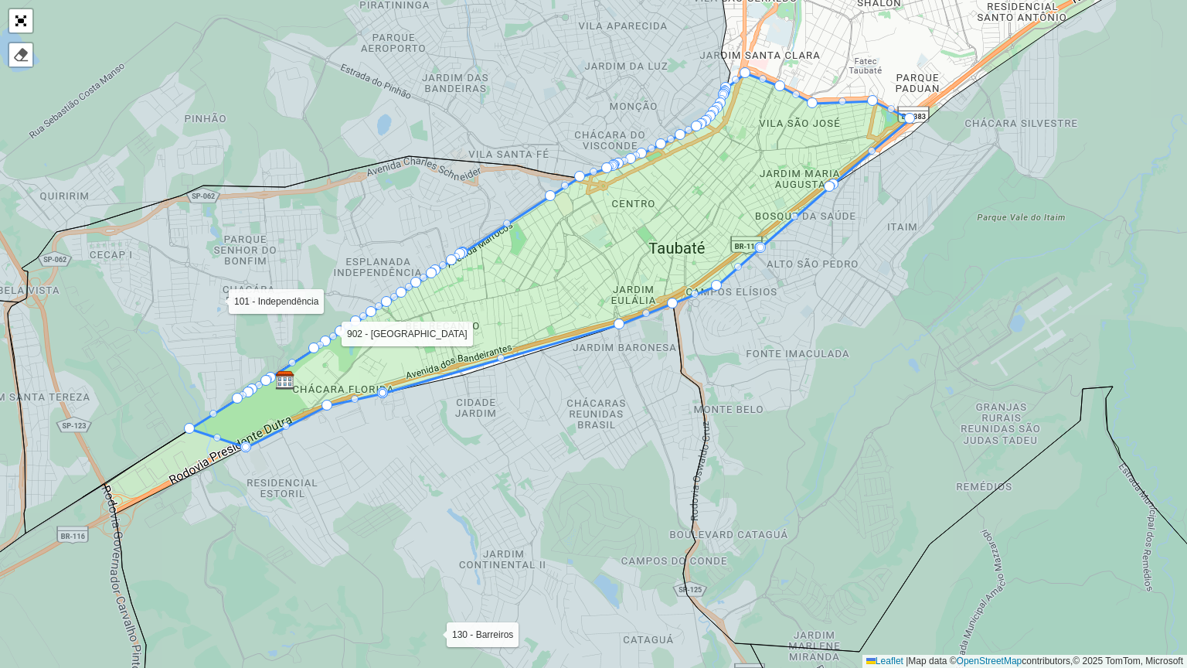
drag, startPoint x: 216, startPoint y: 436, endPoint x: 204, endPoint y: 457, distance: 24.9
click at [216, 437] on div at bounding box center [217, 437] width 8 height 8
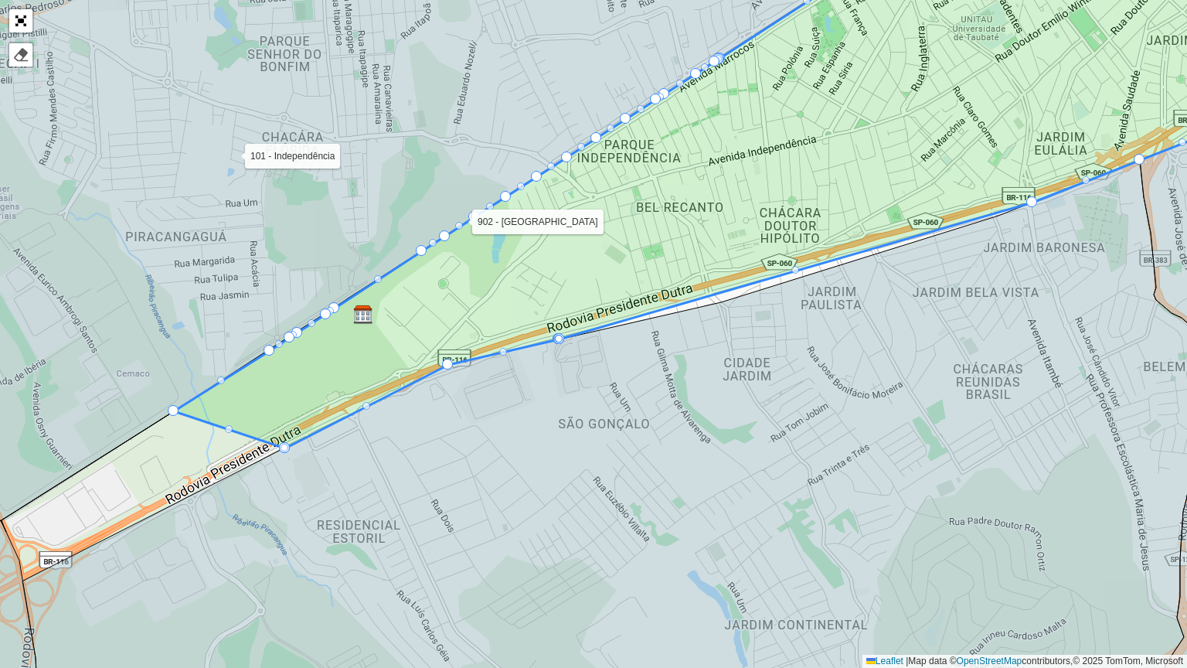
click at [229, 433] on div "100 - São Bento 101 - Independência 110 - Tremembé 111 - Parque Aeroporto- Quir…" at bounding box center [593, 334] width 1187 height 668
drag, startPoint x: 285, startPoint y: 450, endPoint x: 247, endPoint y: 470, distance: 42.9
drag, startPoint x: 285, startPoint y: 448, endPoint x: 274, endPoint y: 458, distance: 15.3
click at [284, 445] on div at bounding box center [284, 448] width 8 height 8
drag, startPoint x: 286, startPoint y: 447, endPoint x: 178, endPoint y: 430, distance: 109.6
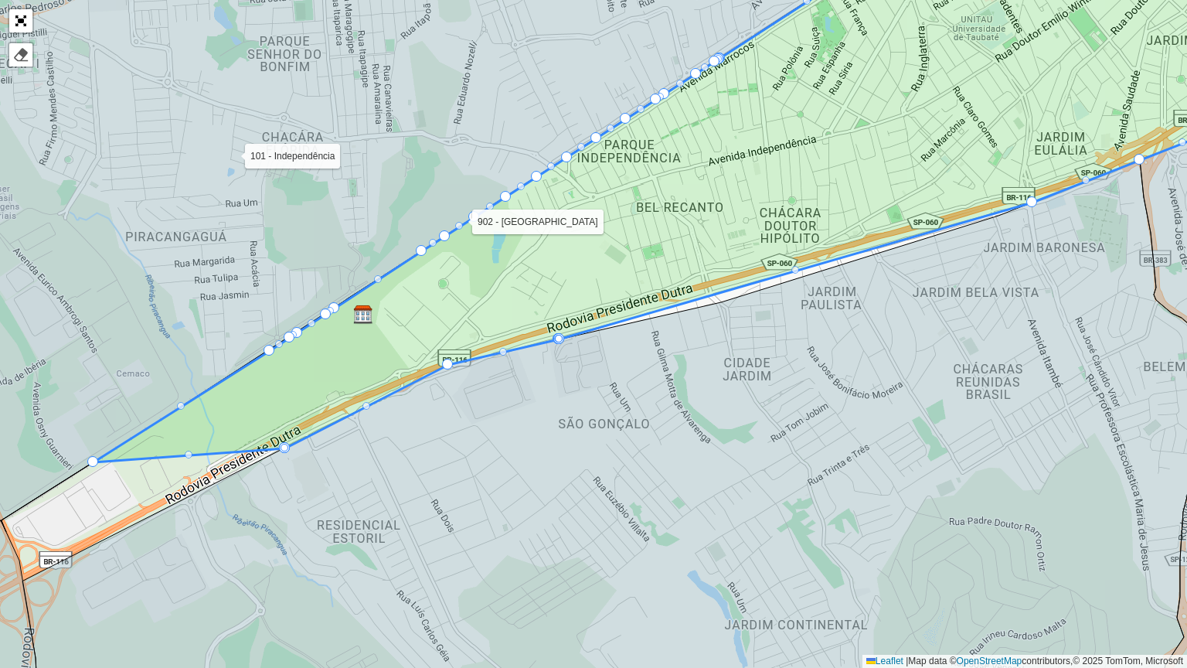
drag, startPoint x: 174, startPoint y: 412, endPoint x: 100, endPoint y: 471, distance: 94.5
click at [280, 447] on div at bounding box center [284, 448] width 8 height 8
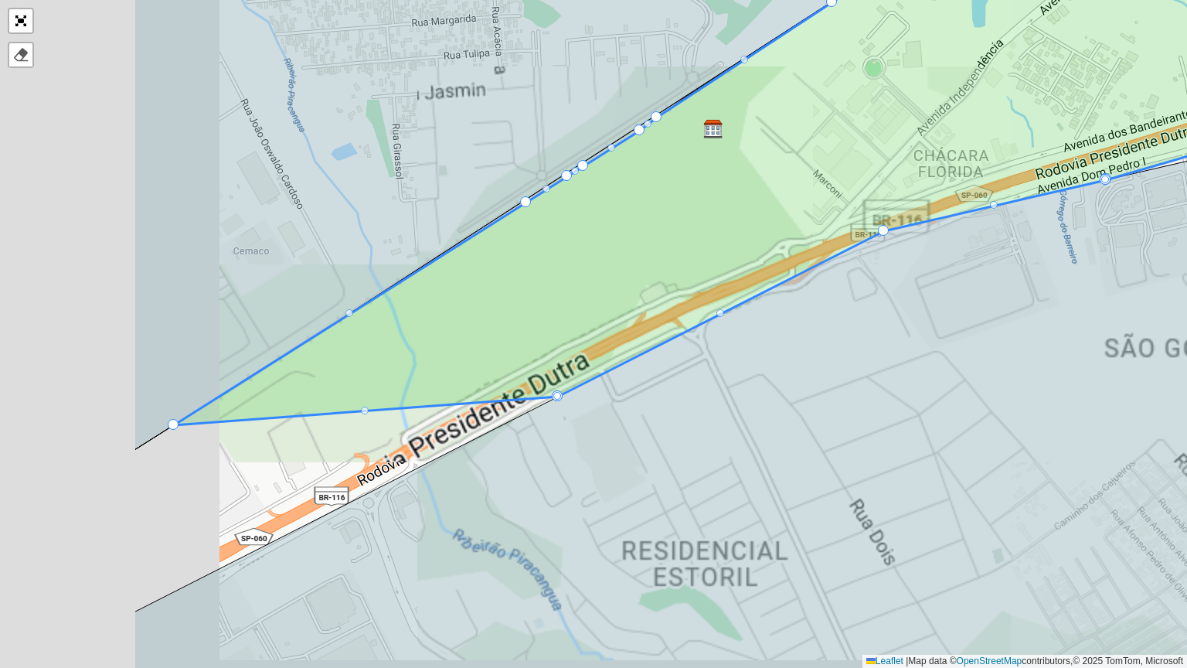
drag, startPoint x: 338, startPoint y: 487, endPoint x: 551, endPoint y: 458, distance: 214.4
click at [551, 458] on icon at bounding box center [847, 381] width 1426 height 635
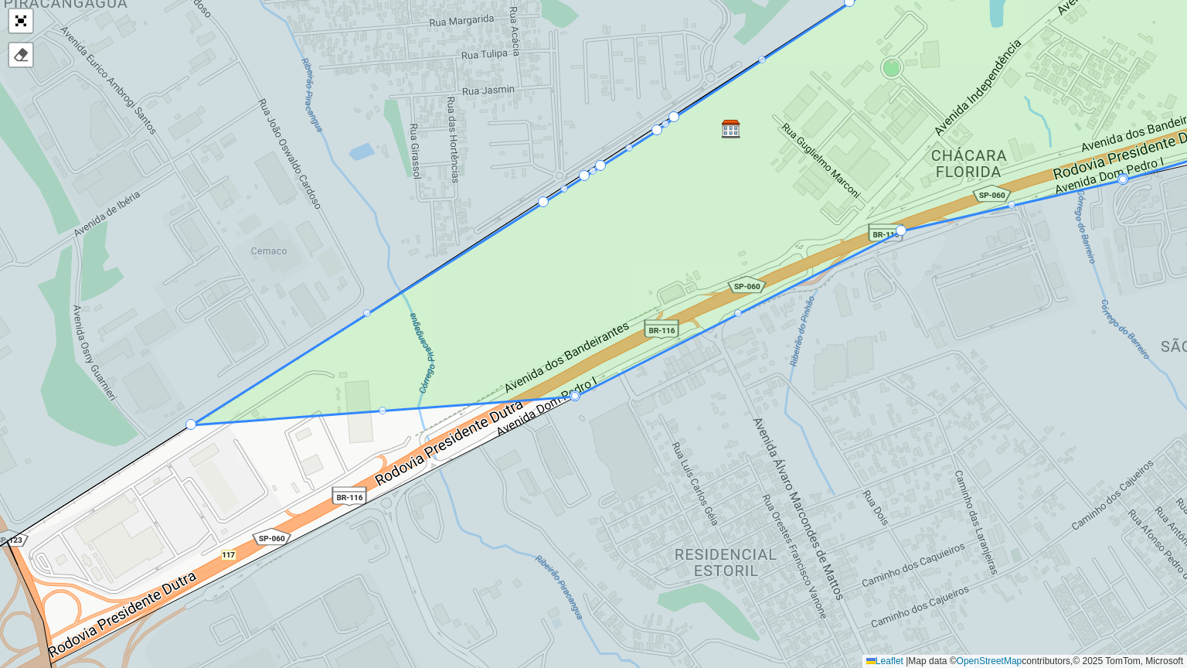
click at [574, 401] on icon at bounding box center [678, 437] width 1255 height 598
click at [379, 411] on div at bounding box center [383, 410] width 8 height 8
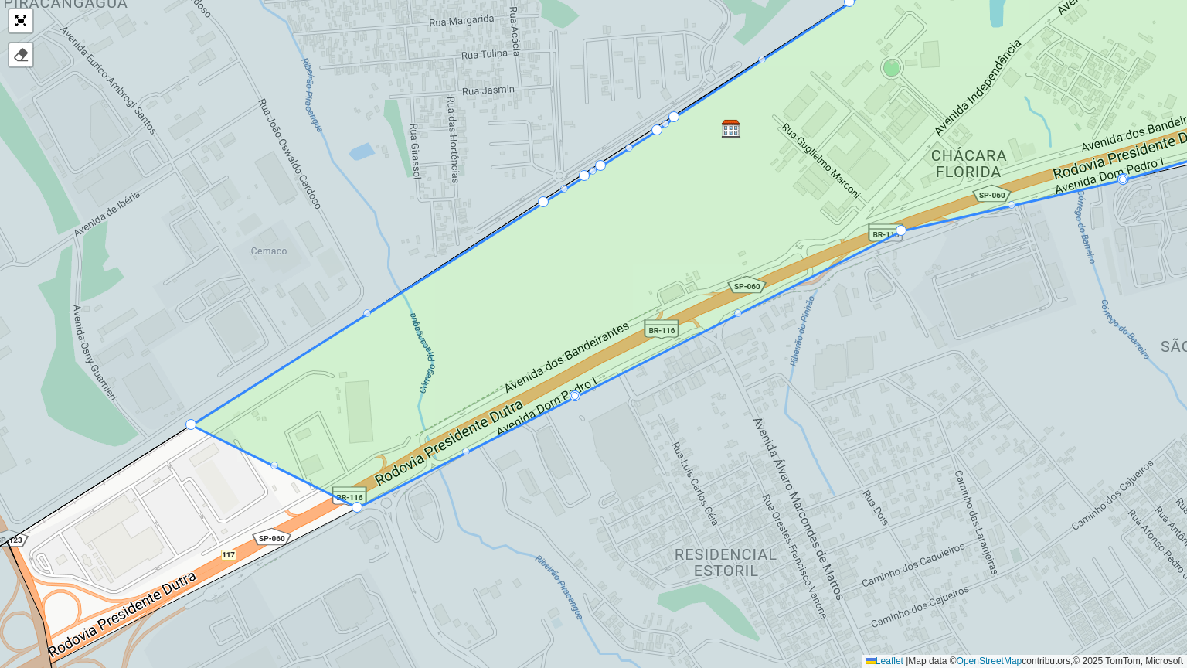
drag, startPoint x: 382, startPoint y: 409, endPoint x: 359, endPoint y: 510, distance: 103.8
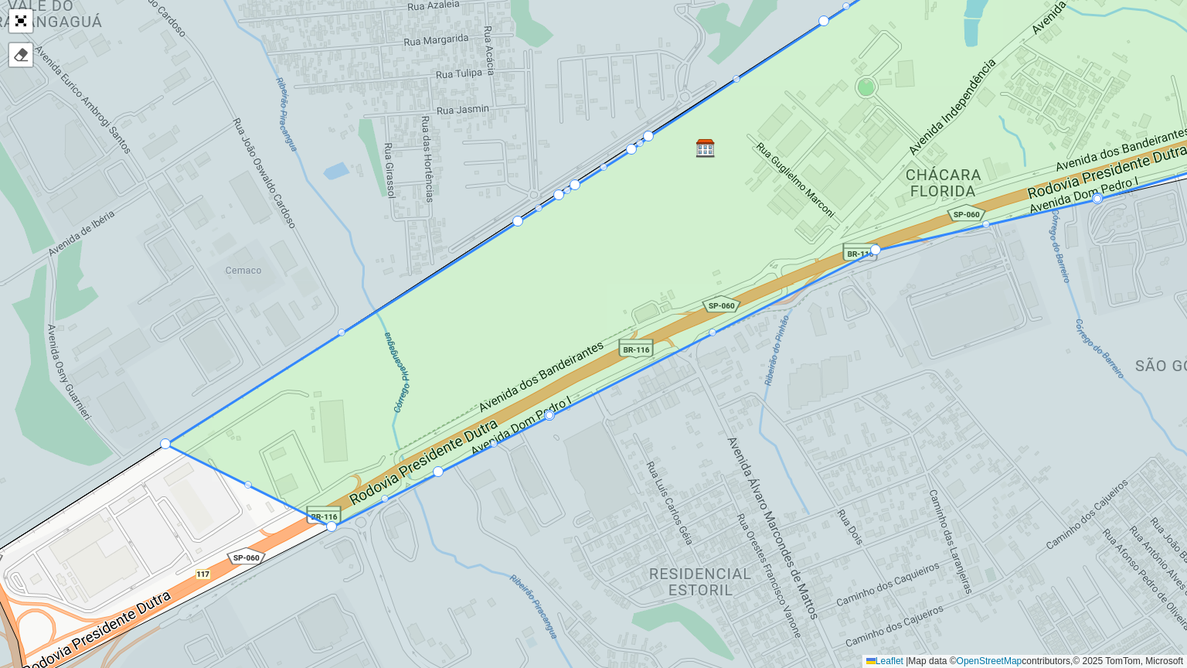
drag, startPoint x: 273, startPoint y: 460, endPoint x: 244, endPoint y: 488, distance: 40.4
click at [244, 488] on icon at bounding box center [724, 239] width 1116 height 576
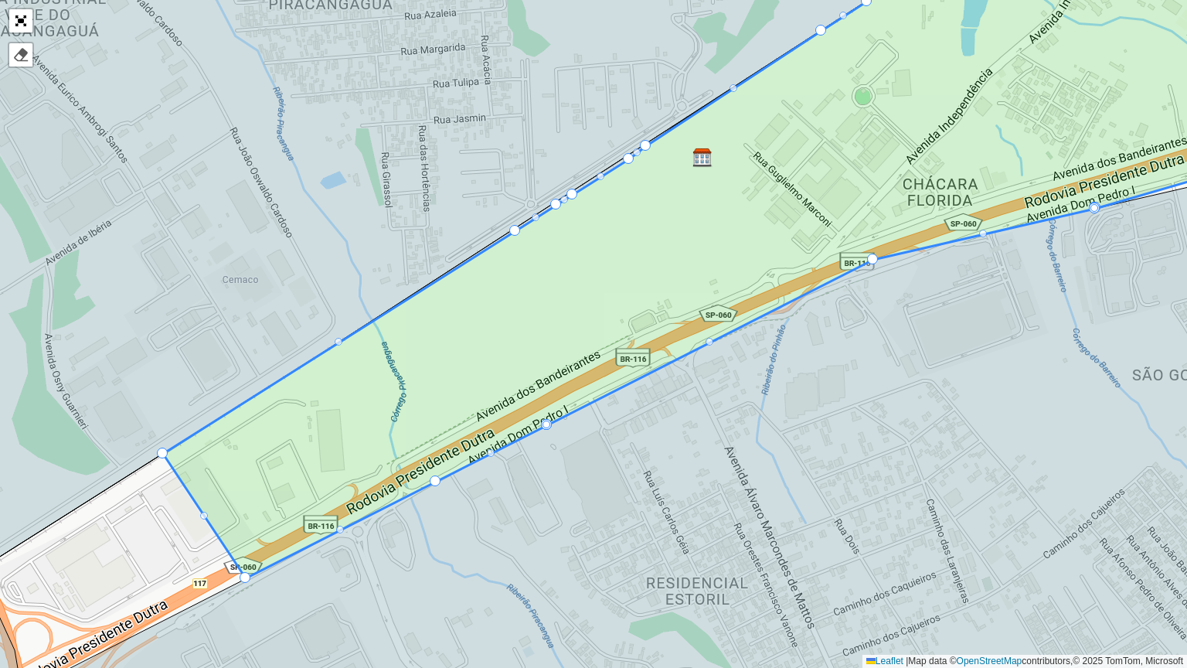
drag, startPoint x: 325, startPoint y: 532, endPoint x: 241, endPoint y: 573, distance: 93.7
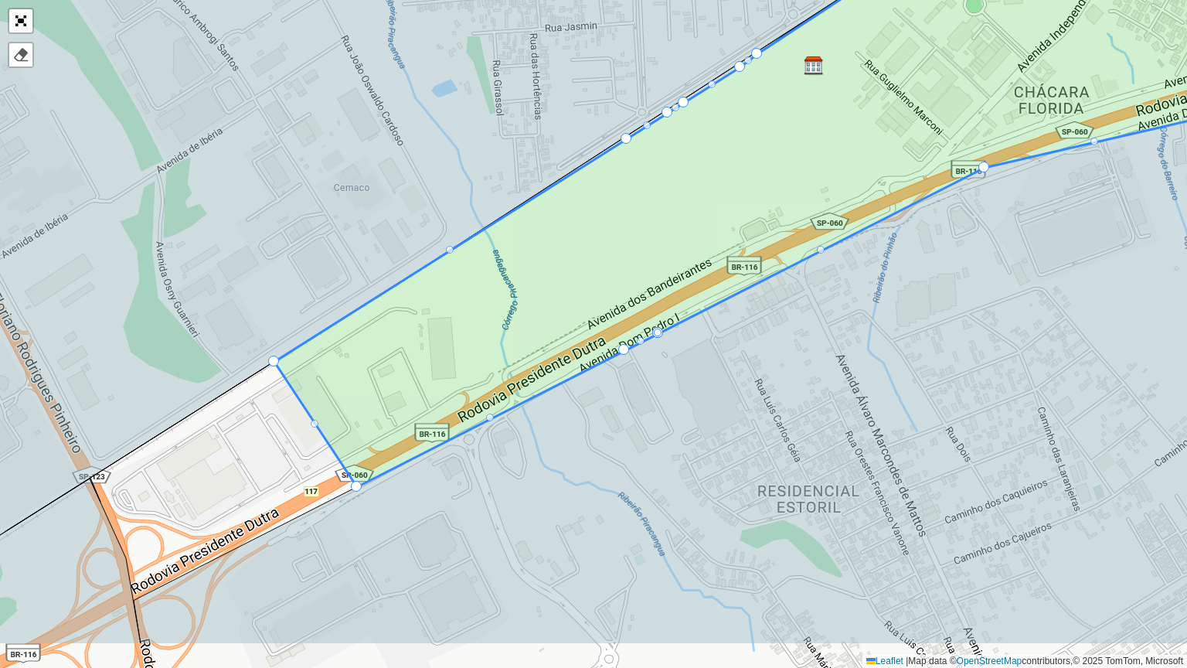
drag, startPoint x: 328, startPoint y: 608, endPoint x: 444, endPoint y: 508, distance: 153.4
click at [444, 508] on icon at bounding box center [775, 356] width 1283 height 576
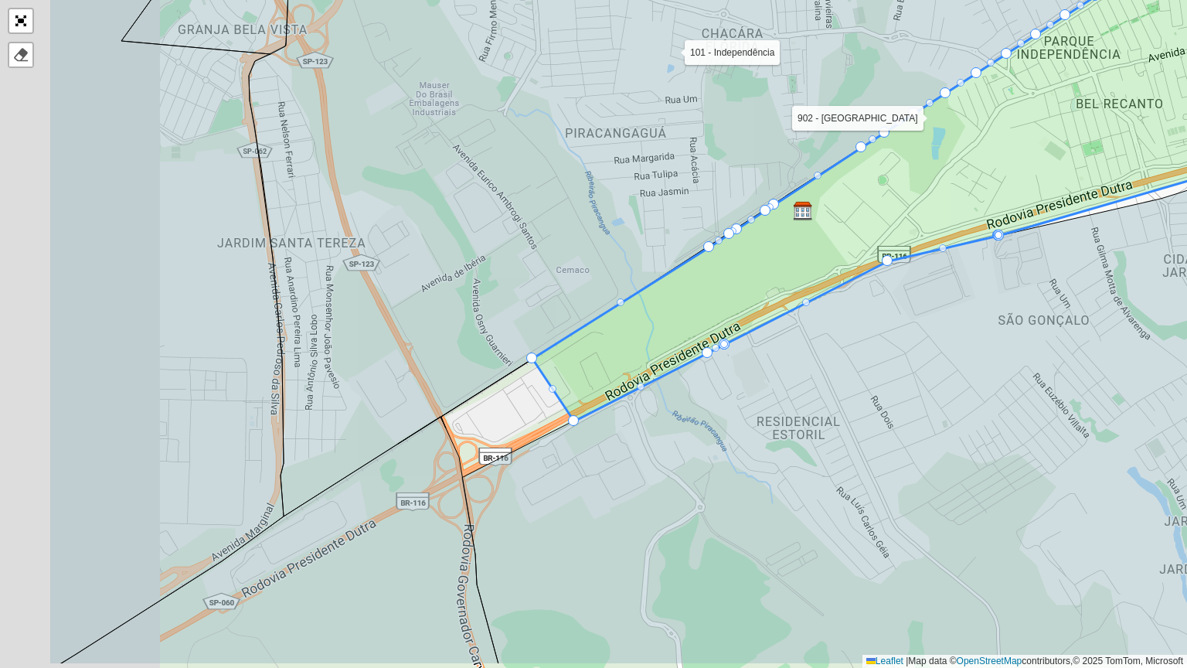
drag, startPoint x: 440, startPoint y: 542, endPoint x: 422, endPoint y: 457, distance: 86.8
click at [608, 470] on icon at bounding box center [968, 380] width 1013 height 566
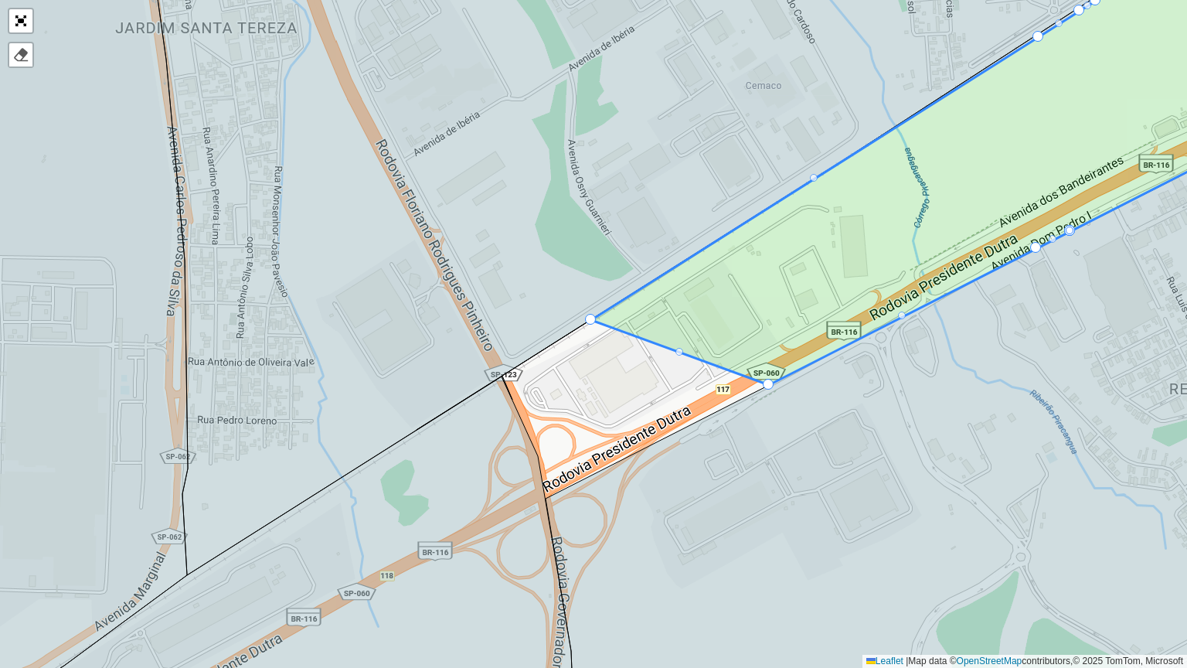
drag, startPoint x: 685, startPoint y: 260, endPoint x: 586, endPoint y: 317, distance: 114.9
drag, startPoint x: 767, startPoint y: 384, endPoint x: 712, endPoint y: 415, distance: 62.3
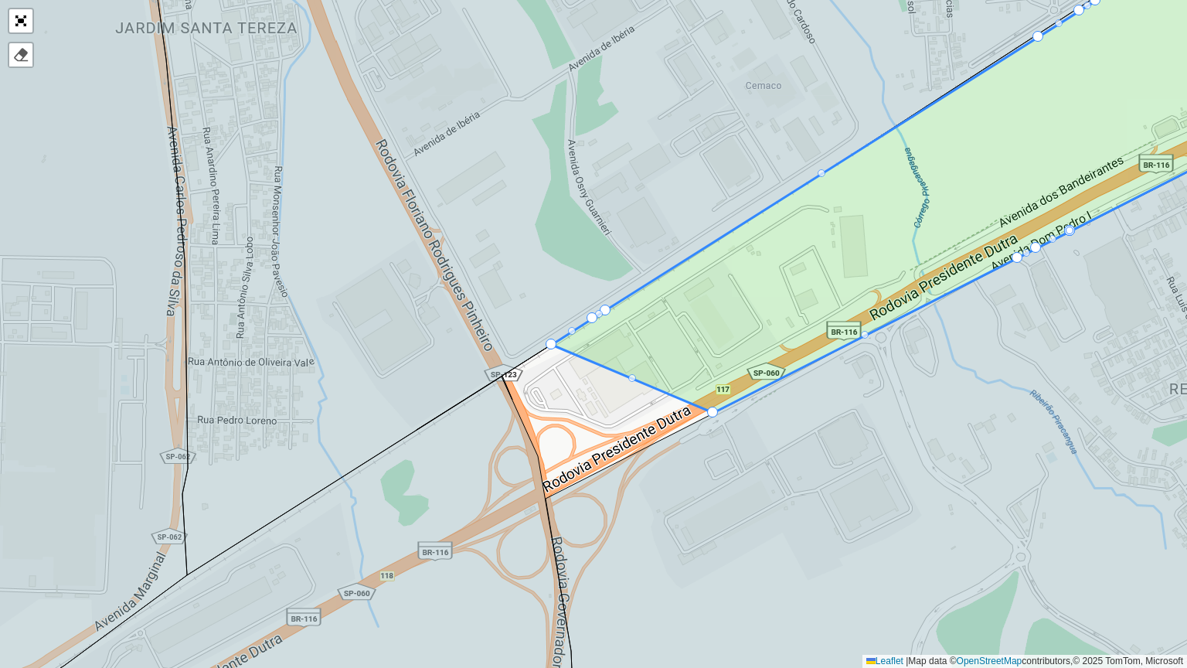
drag, startPoint x: 583, startPoint y: 318, endPoint x: 549, endPoint y: 346, distance: 44.4
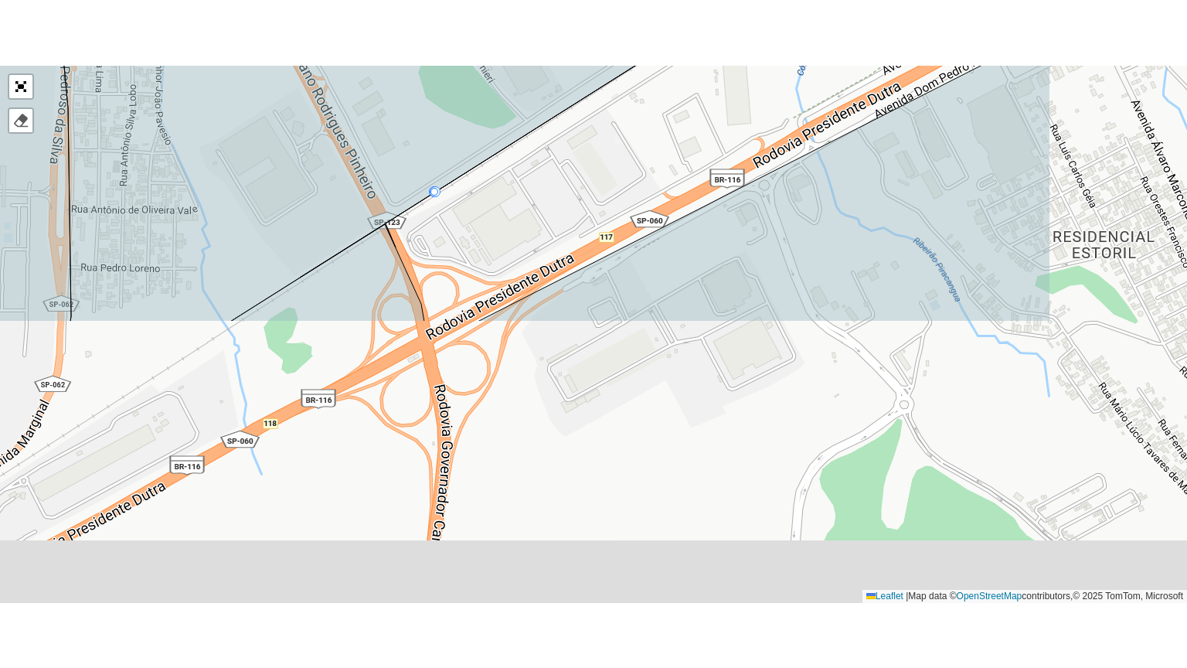
scroll to position [519, 0]
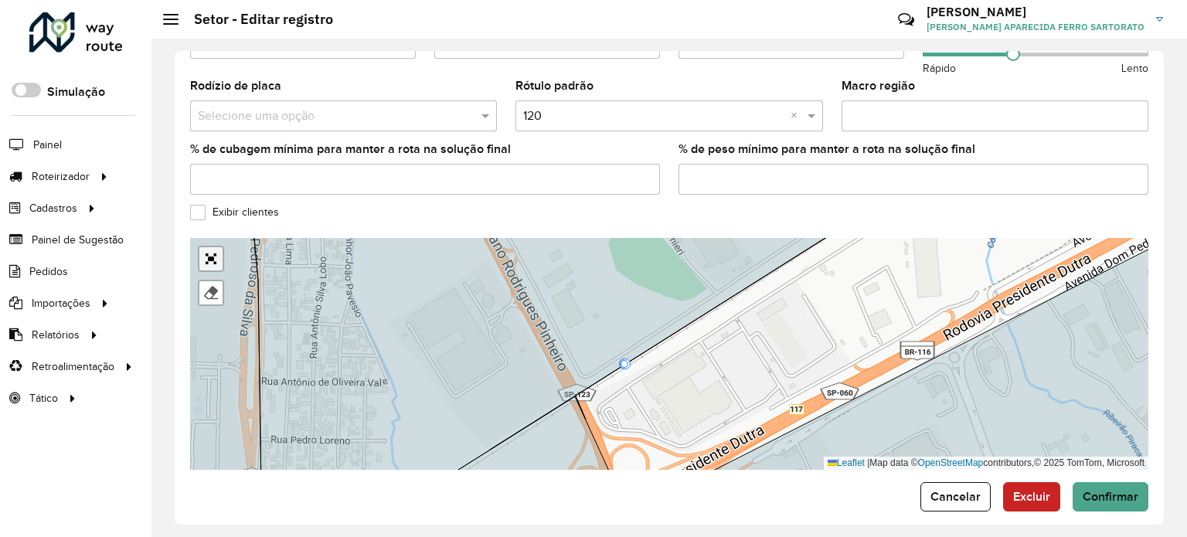
click at [206, 247] on link "Abrir mapa em tela cheia" at bounding box center [210, 258] width 23 height 23
click at [974, 490] on span "Cancelar" at bounding box center [955, 496] width 50 height 13
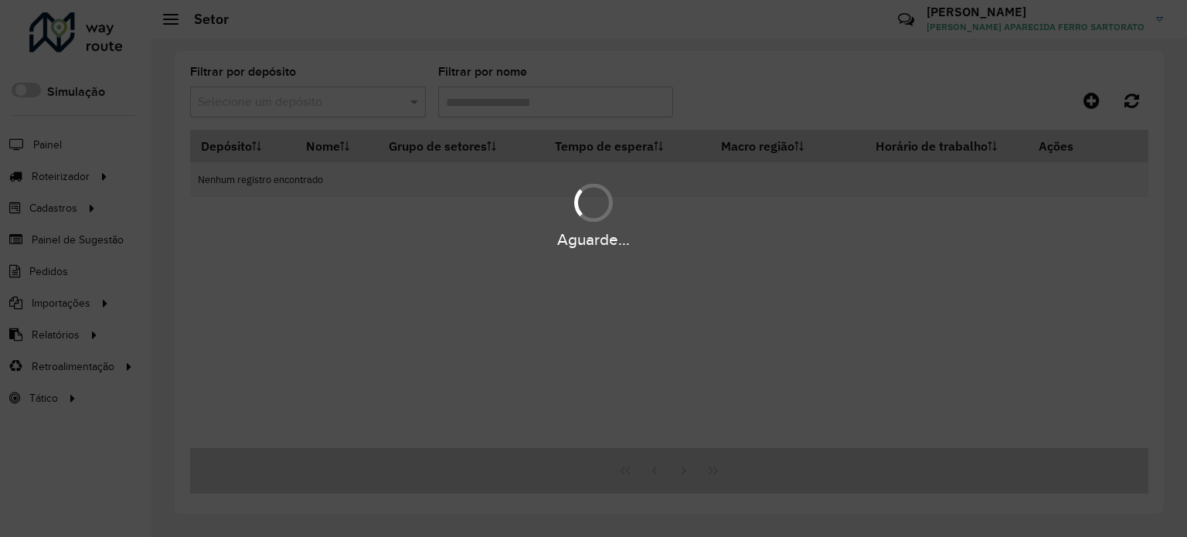
type input "***"
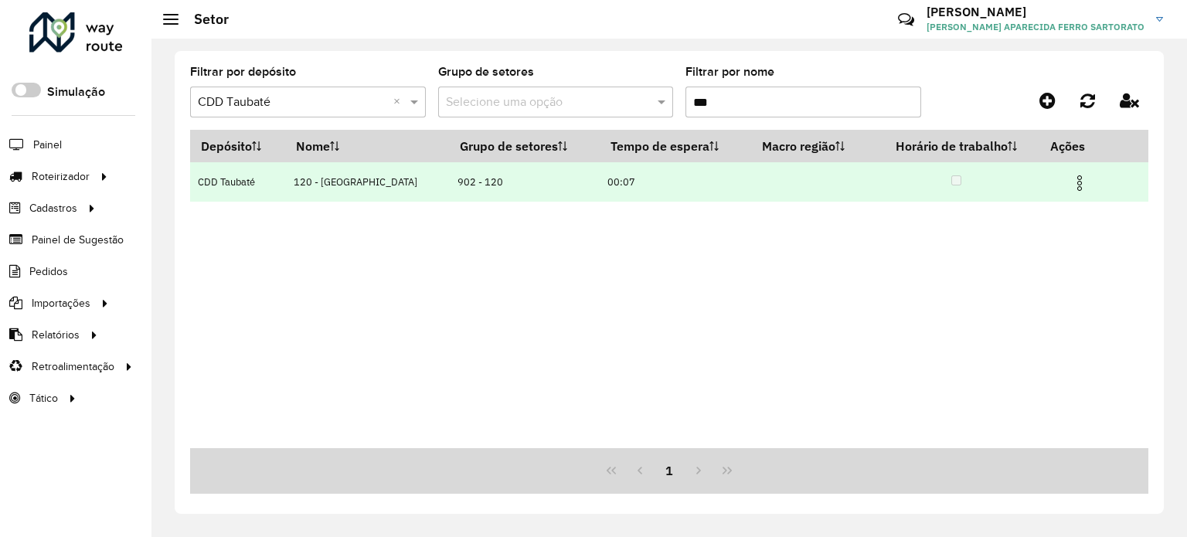
click at [1079, 182] on img at bounding box center [1079, 183] width 19 height 19
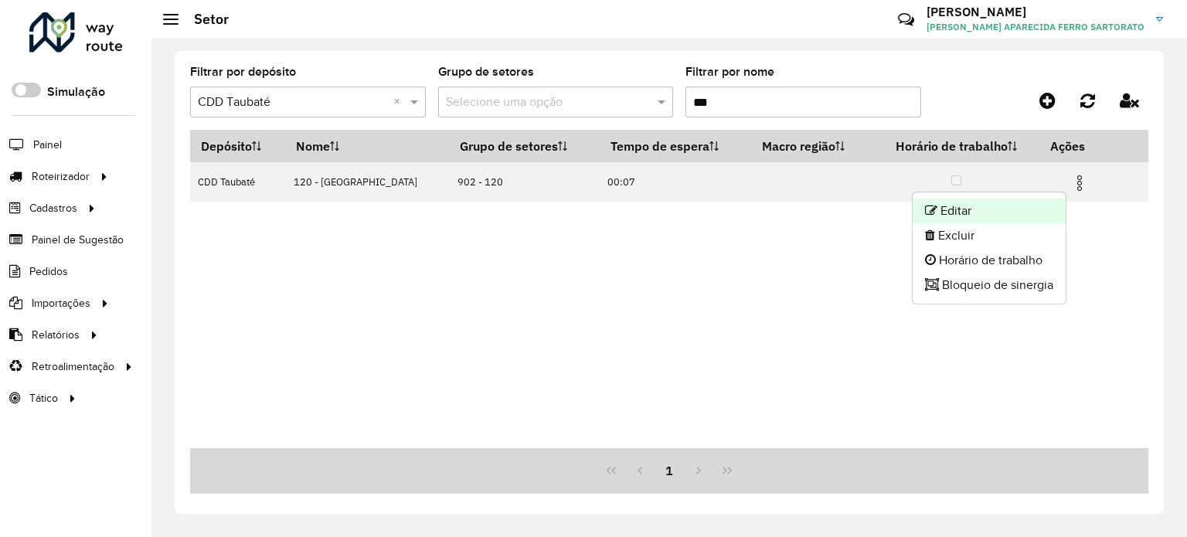
click at [992, 209] on li "Editar" at bounding box center [989, 211] width 153 height 25
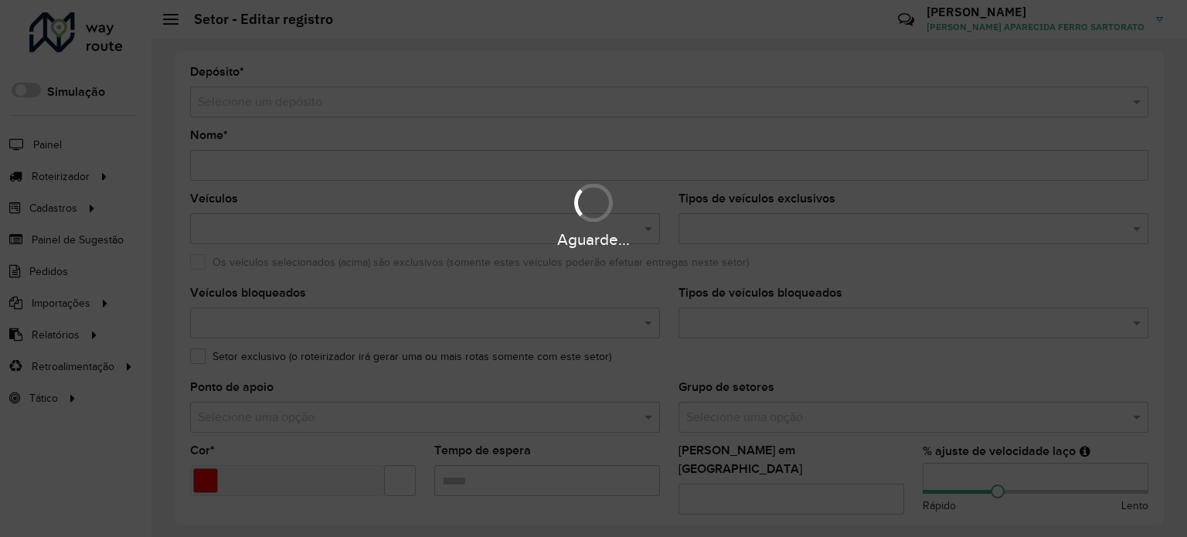
type input "**********"
type input "*******"
type input "*****"
type input "**"
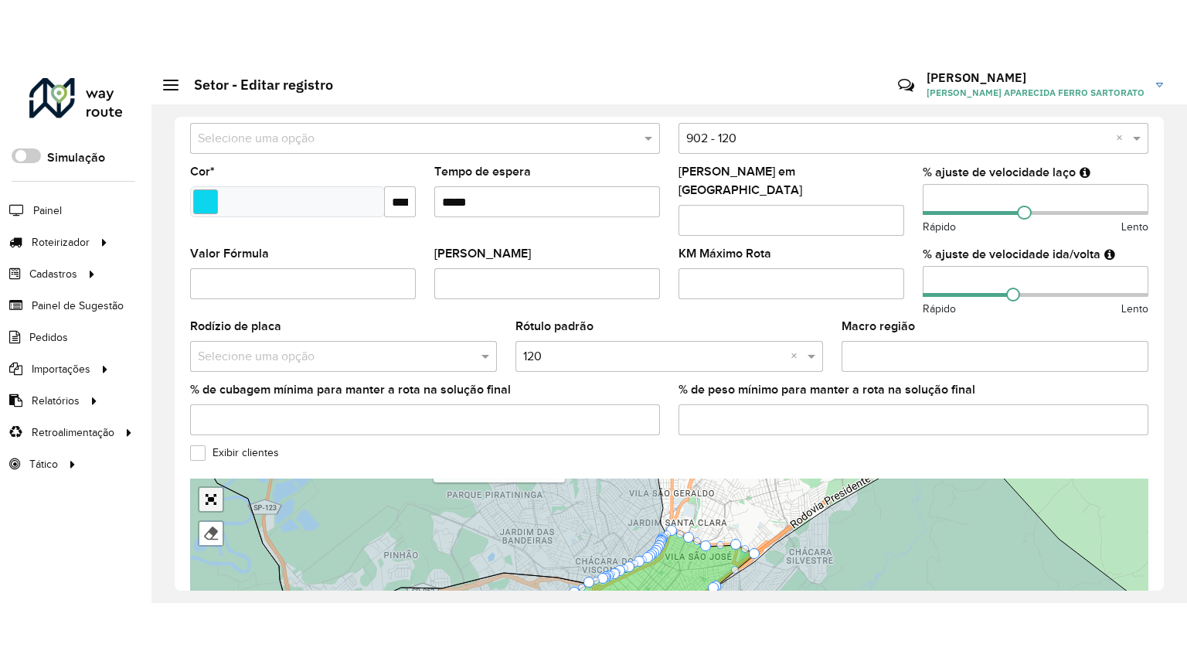
scroll to position [451, 0]
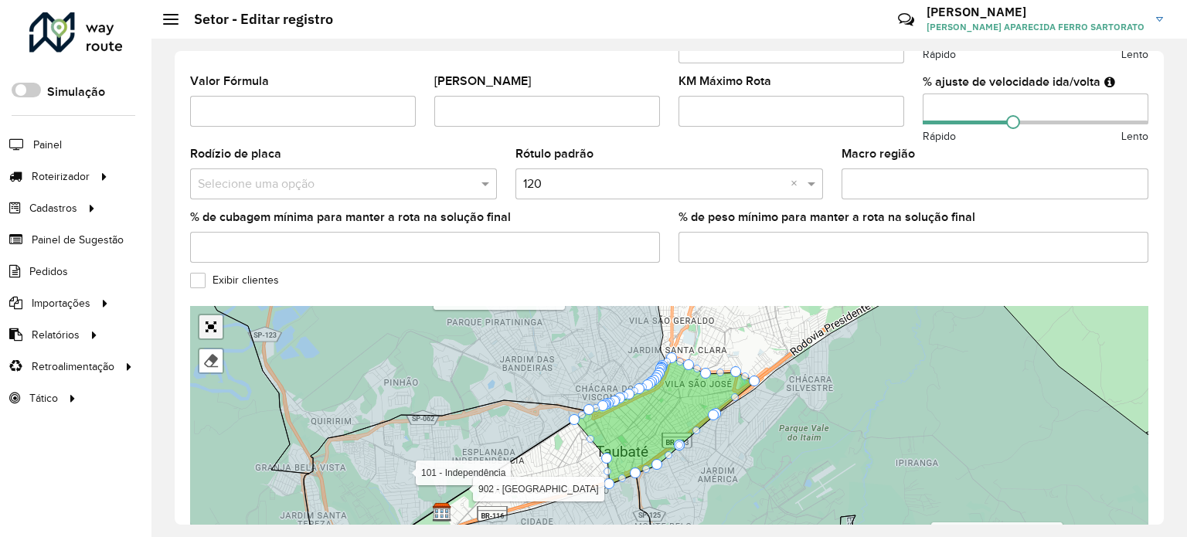
click at [212, 415] on div "100 - São Bento 101 - Independência 110 - Tremembé 111 - Parque Aeroporto- Quir…" at bounding box center [669, 422] width 958 height 232
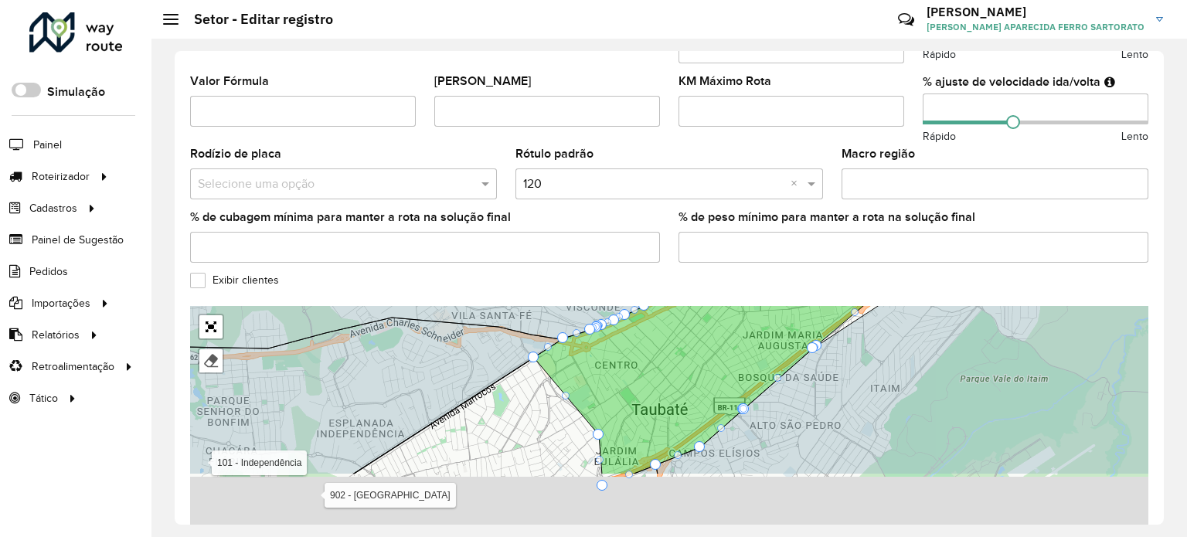
drag, startPoint x: 477, startPoint y: 359, endPoint x: 517, endPoint y: 311, distance: 62.5
click at [519, 259] on formly-group "**********" at bounding box center [669, 76] width 958 height 923
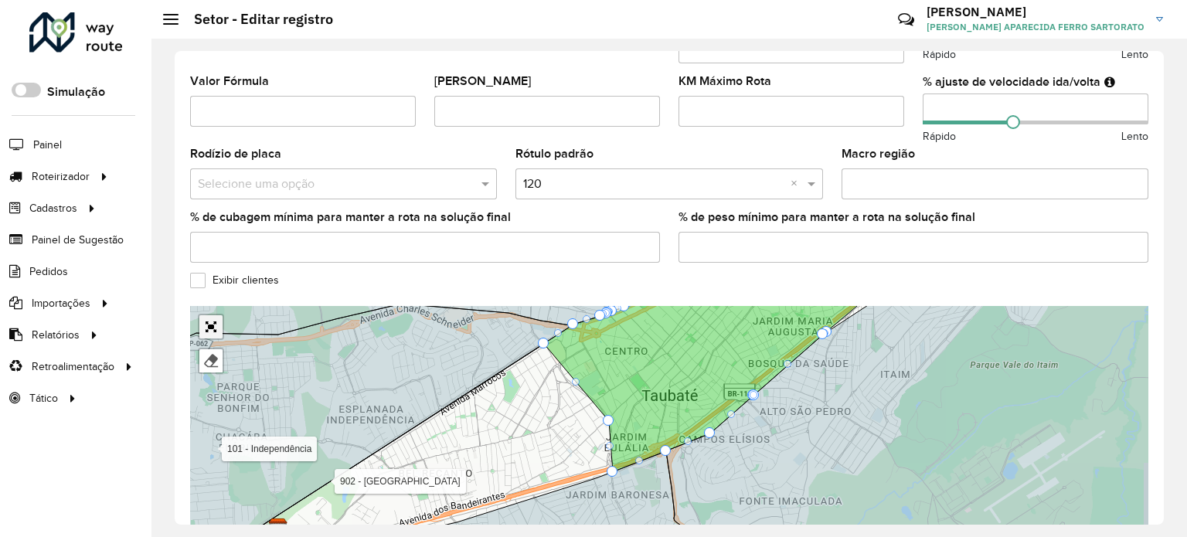
drag, startPoint x: 207, startPoint y: 314, endPoint x: 207, endPoint y: 409, distance: 94.3
click at [207, 315] on link "Abrir mapa em tela cheia" at bounding box center [210, 326] width 23 height 23
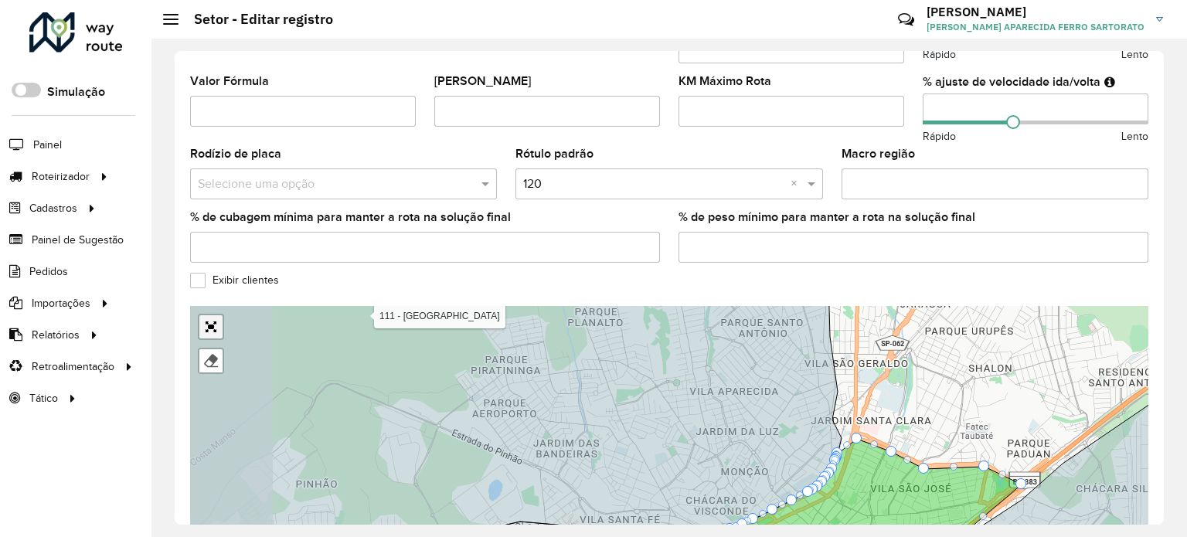
scroll to position [145, 0]
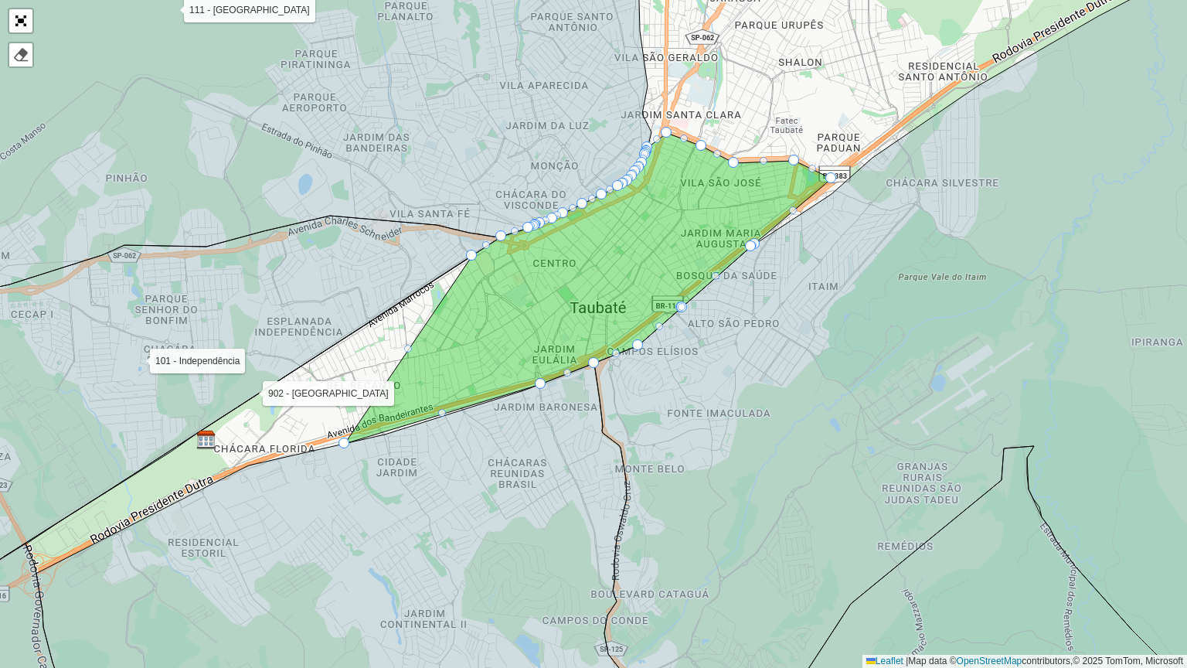
drag, startPoint x: 535, startPoint y: 331, endPoint x: 342, endPoint y: 442, distance: 222.3
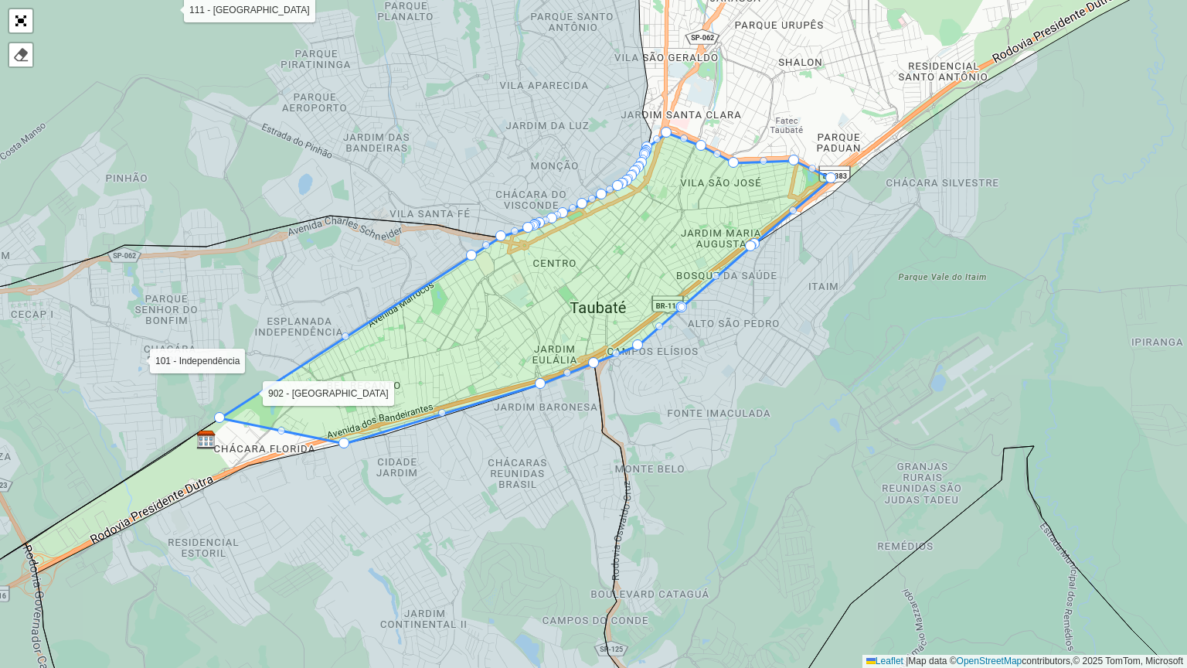
drag, startPoint x: 406, startPoint y: 349, endPoint x: 219, endPoint y: 421, distance: 200.3
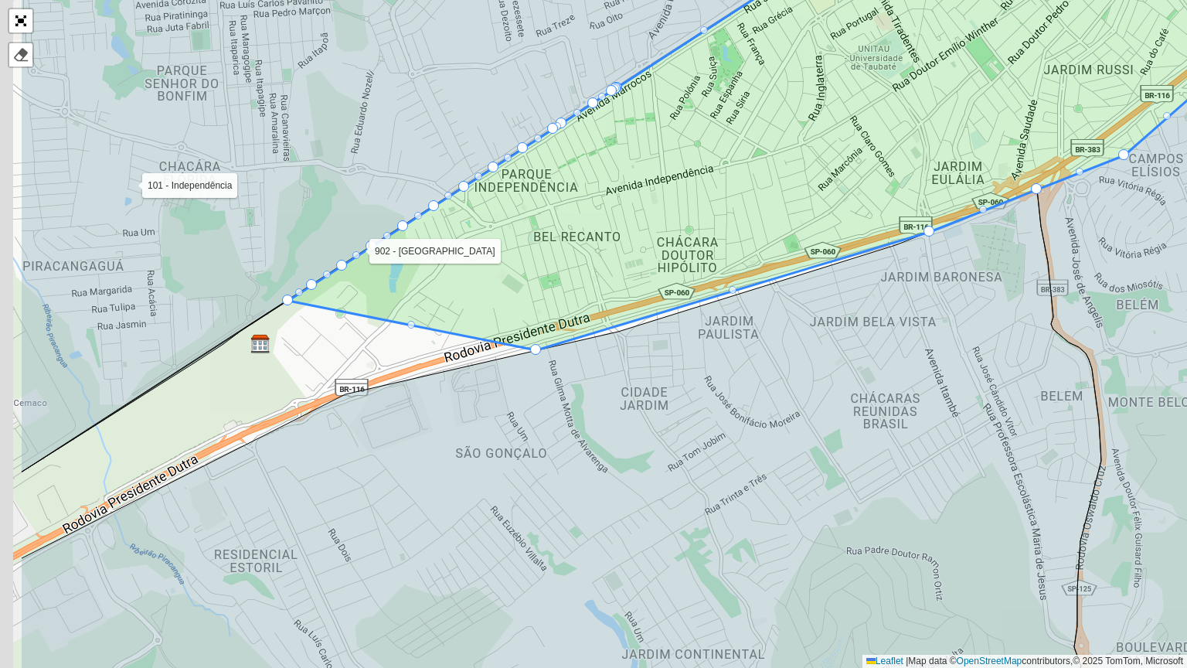
drag, startPoint x: 380, startPoint y: 532, endPoint x: 467, endPoint y: 529, distance: 86.6
click at [467, 529] on icon at bounding box center [561, 465] width 1080 height 552
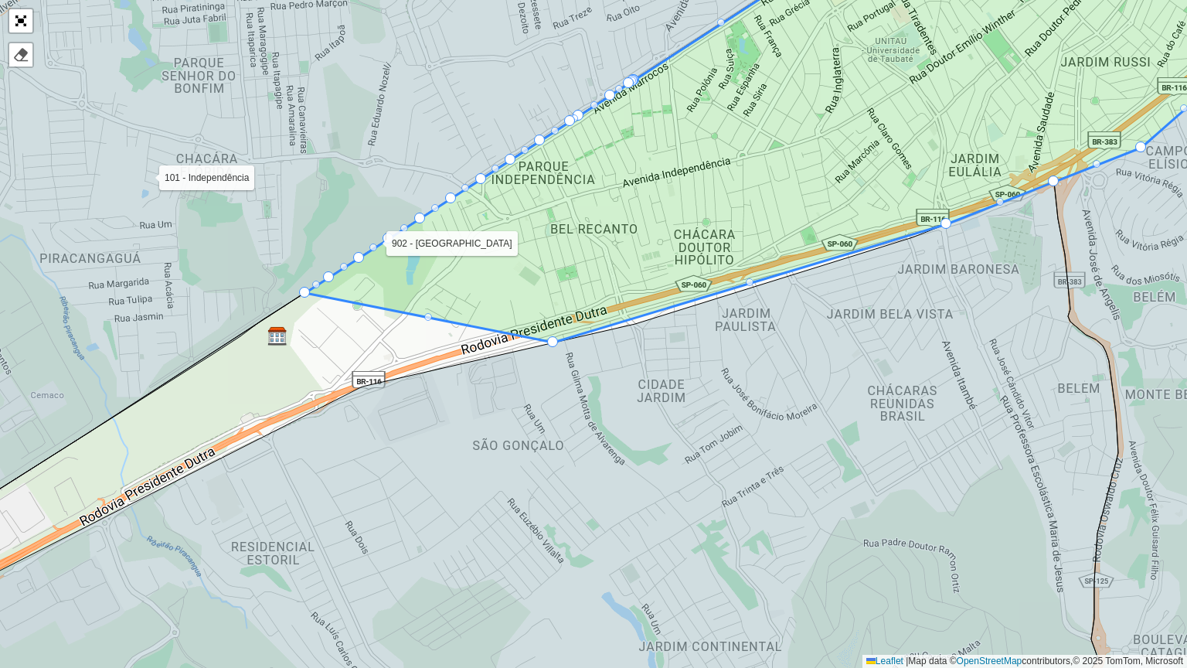
click at [433, 319] on div "100 - São Bento 101 - Independência 110 - Tremembé 111 - Parque Aeroporto- Quir…" at bounding box center [593, 334] width 1187 height 668
click at [430, 321] on div "100 - São Bento 101 - Independência 110 - Tremembé 111 - Parque Aeroporto- Quir…" at bounding box center [593, 334] width 1187 height 668
click at [422, 320] on div "100 - São Bento 101 - Independência 110 - Tremembé 111 - Parque Aeroporto- Quir…" at bounding box center [593, 334] width 1187 height 668
click at [549, 340] on div at bounding box center [552, 341] width 11 height 11
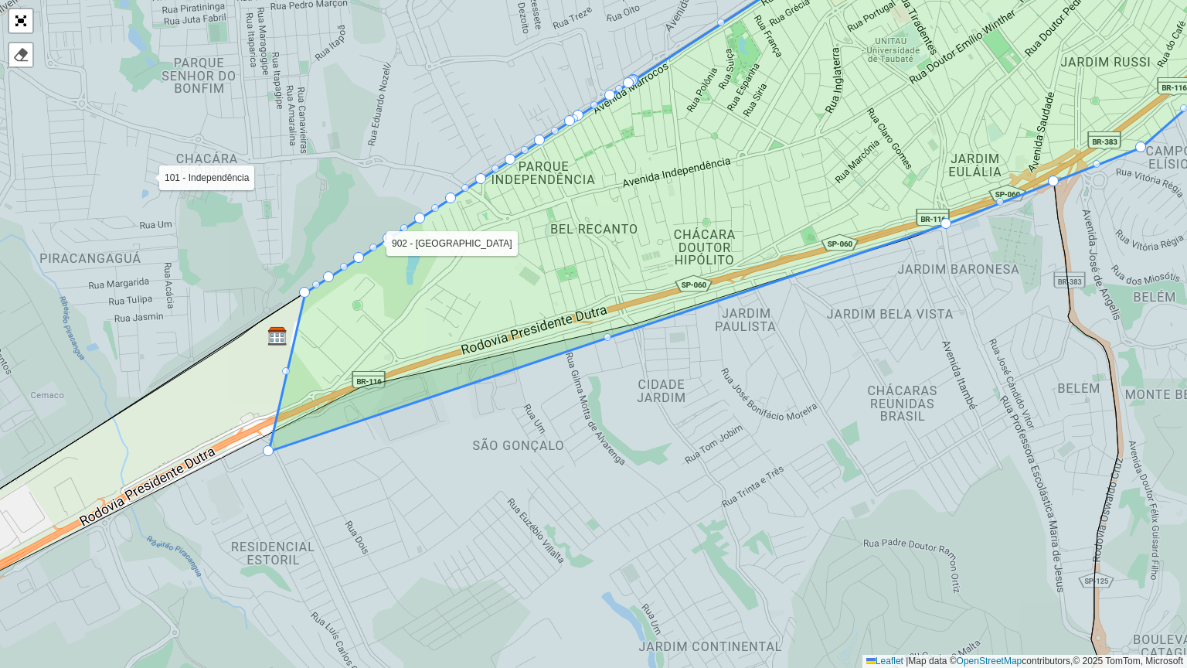
drag, startPoint x: 551, startPoint y: 338, endPoint x: 267, endPoint y: 448, distance: 304.8
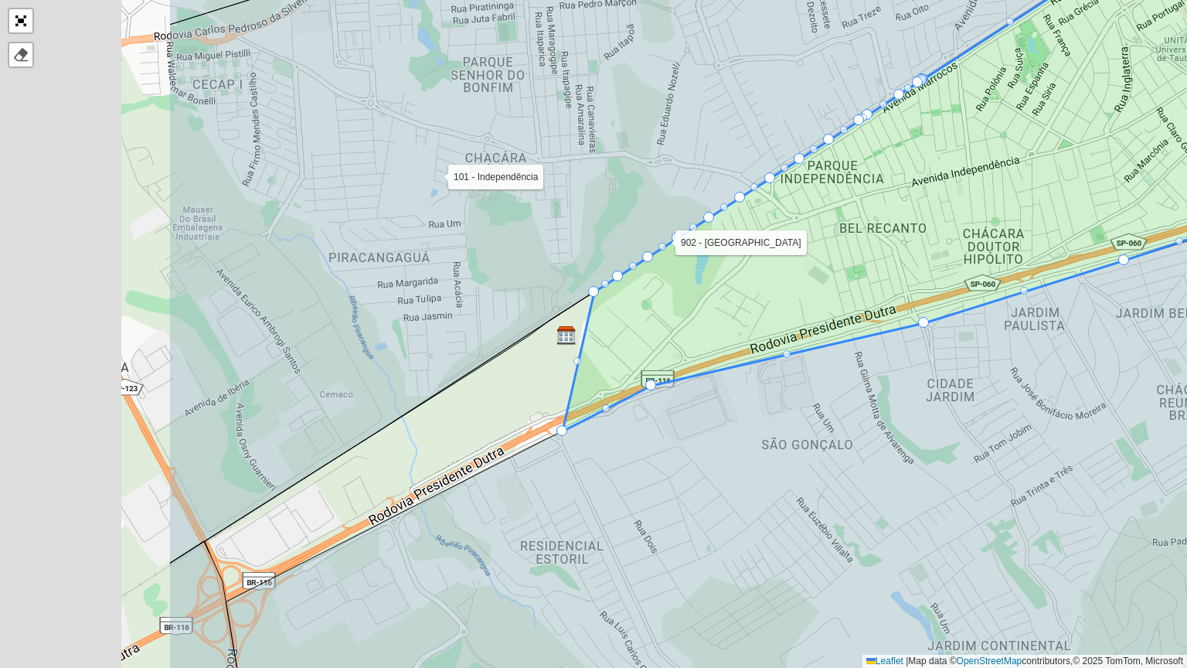
drag, startPoint x: 366, startPoint y: 518, endPoint x: 527, endPoint y: 464, distance: 169.8
click at [578, 510] on icon at bounding box center [816, 458] width 1181 height 554
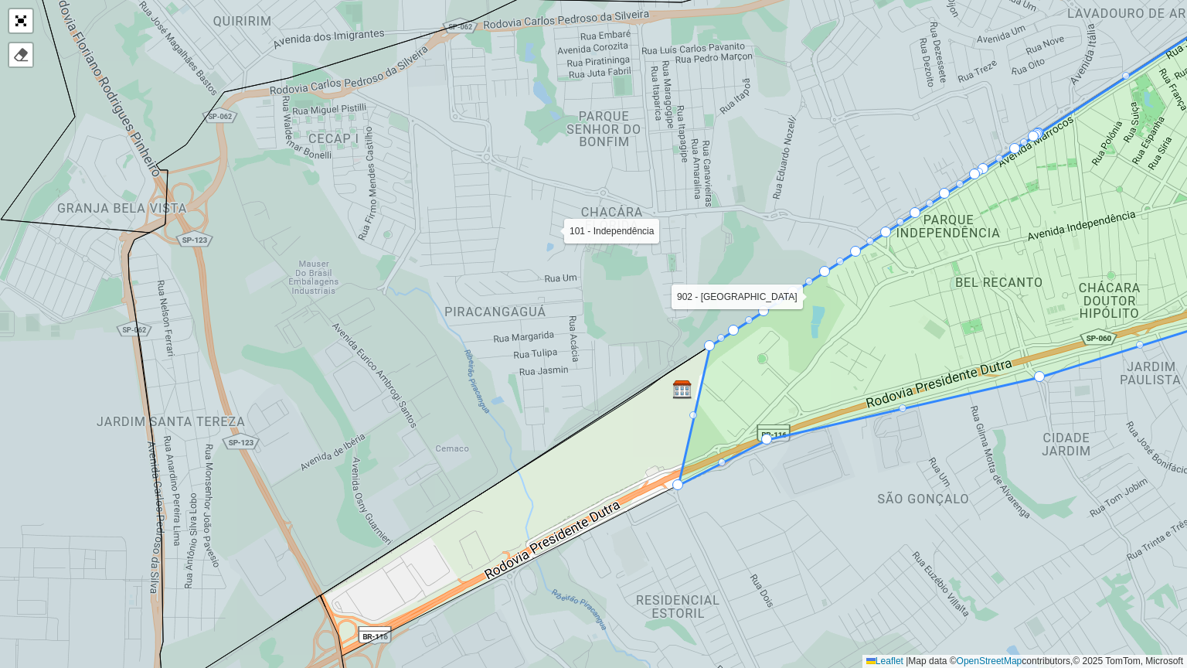
drag, startPoint x: 651, startPoint y: 556, endPoint x: 689, endPoint y: 505, distance: 64.6
click at [689, 505] on icon at bounding box center [824, 514] width 964 height 441
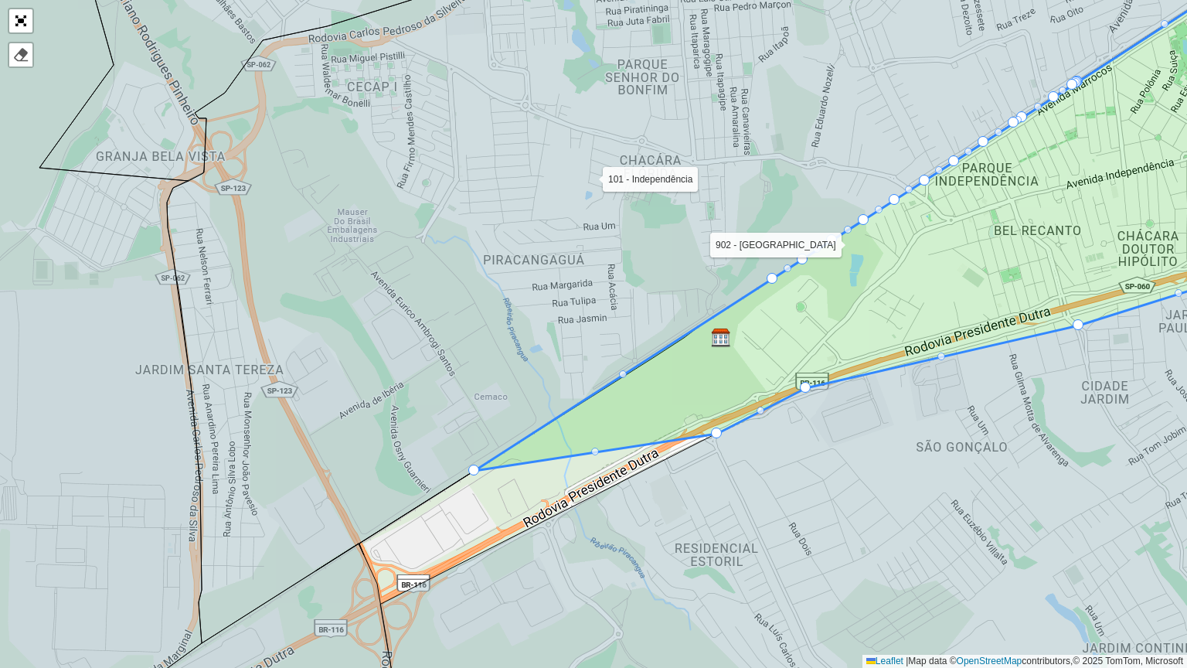
drag, startPoint x: 747, startPoint y: 291, endPoint x: 473, endPoint y: 467, distance: 326.0
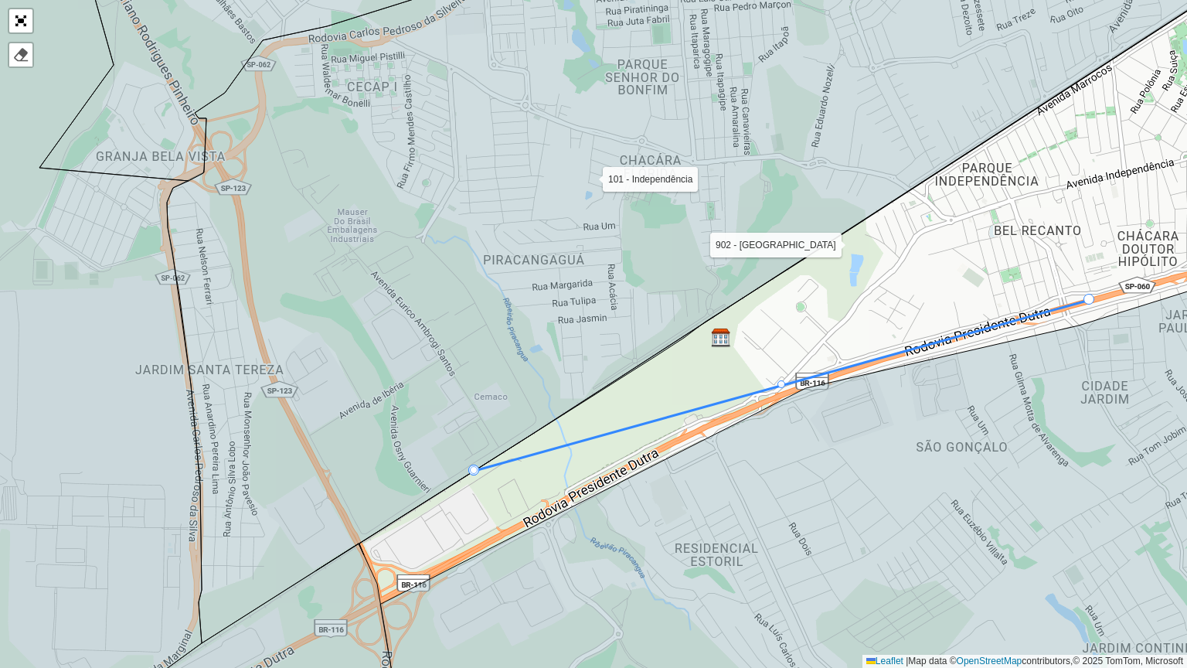
drag, startPoint x: 533, startPoint y: 435, endPoint x: 1091, endPoint y: 301, distance: 573.8
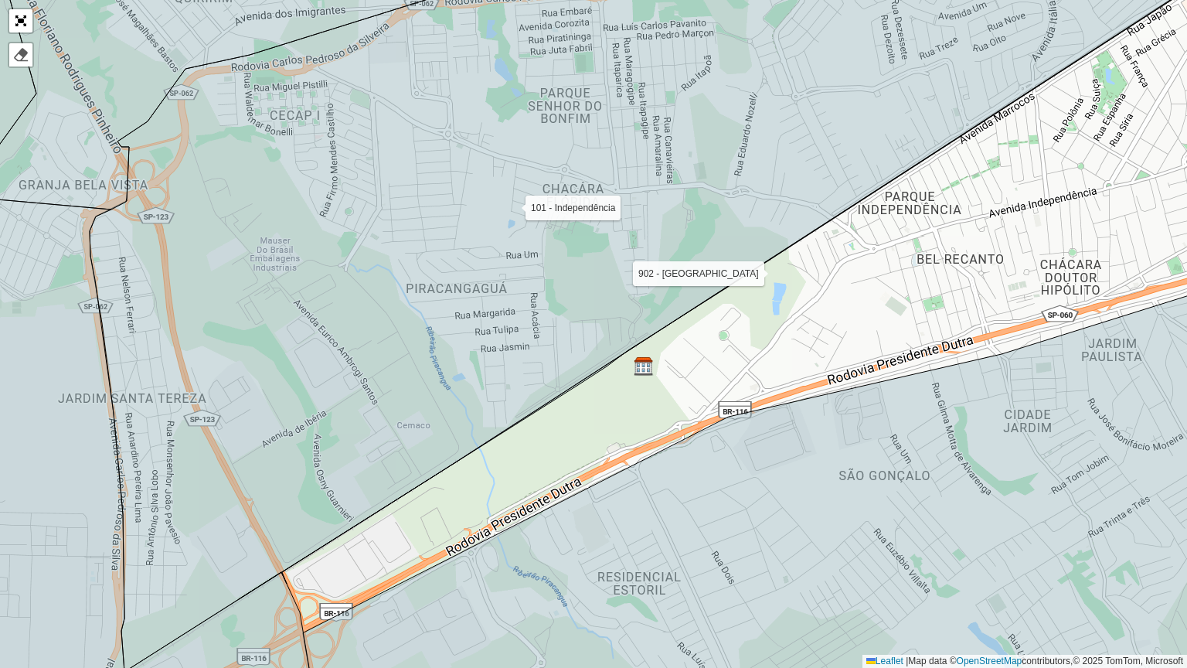
drag, startPoint x: 997, startPoint y: 485, endPoint x: 742, endPoint y: 545, distance: 261.8
click at [766, 576] on icon at bounding box center [766, 523] width 926 height 481
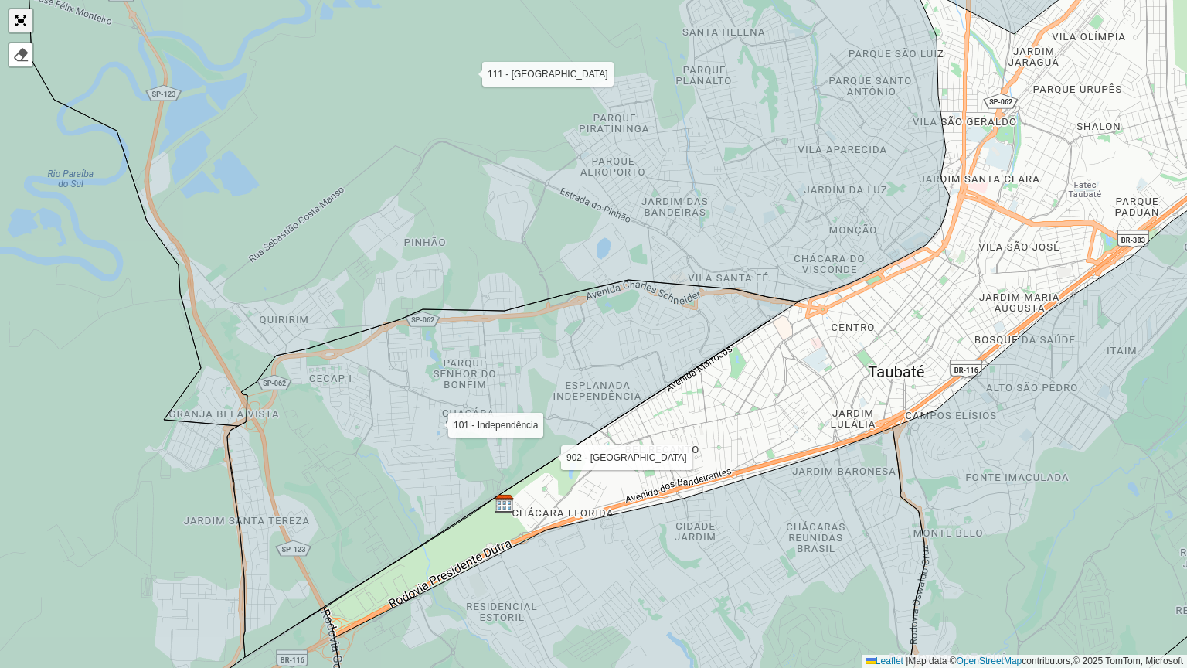
click at [19, 18] on link "Abrir mapa em tela cheia" at bounding box center [20, 20] width 23 height 23
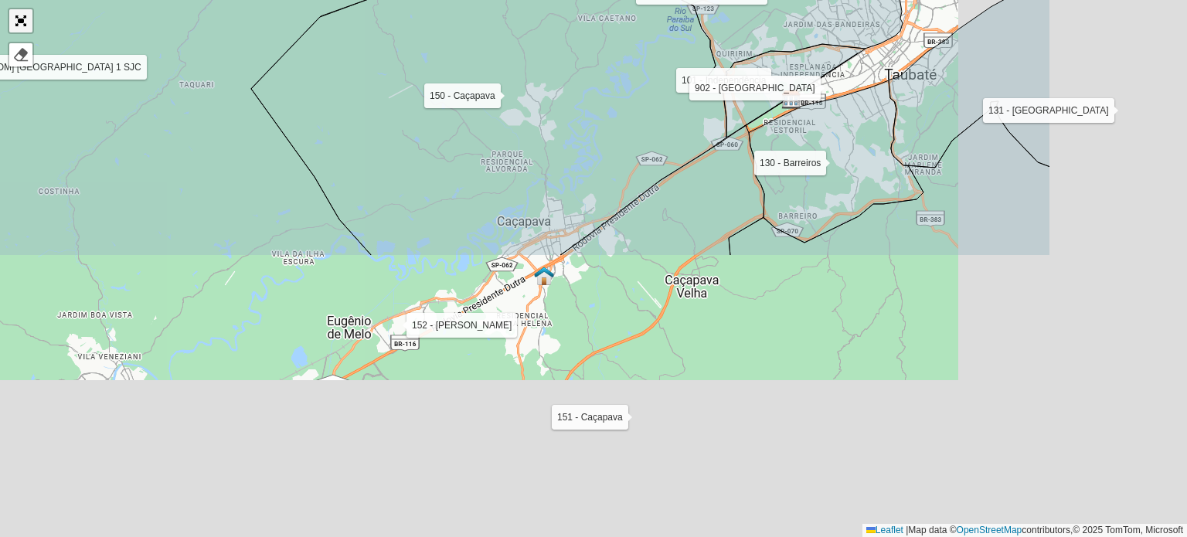
scroll to position [519, 0]
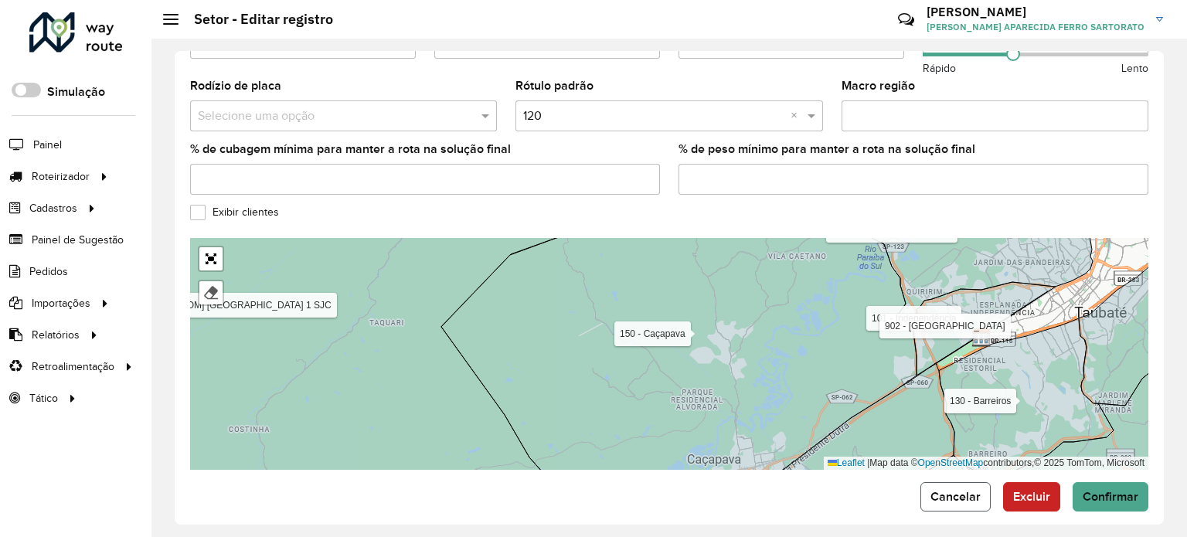
click at [969, 490] on span "Cancelar" at bounding box center [955, 496] width 50 height 13
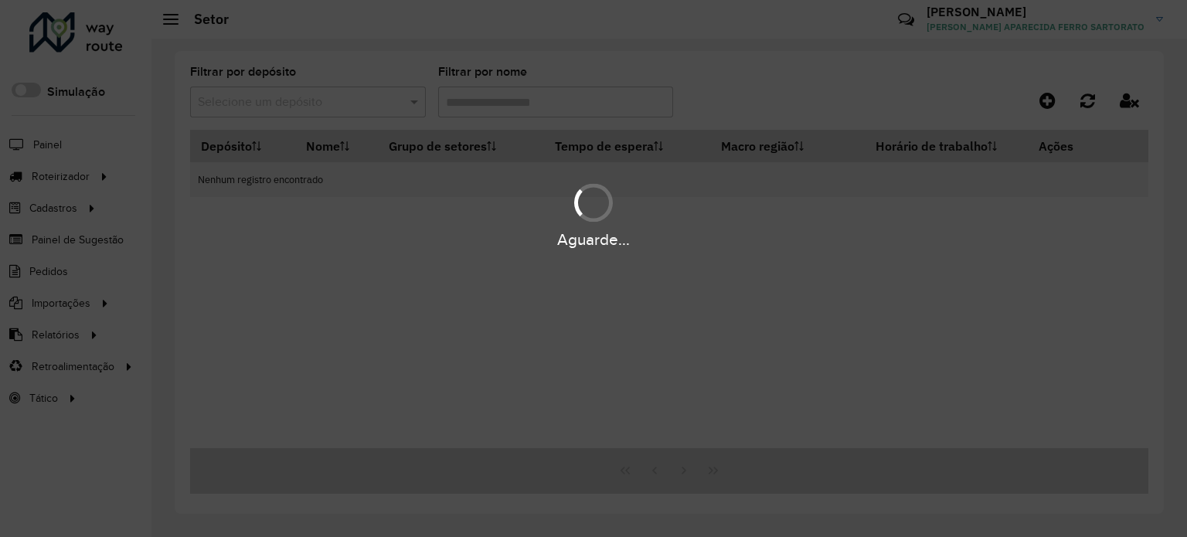
type input "***"
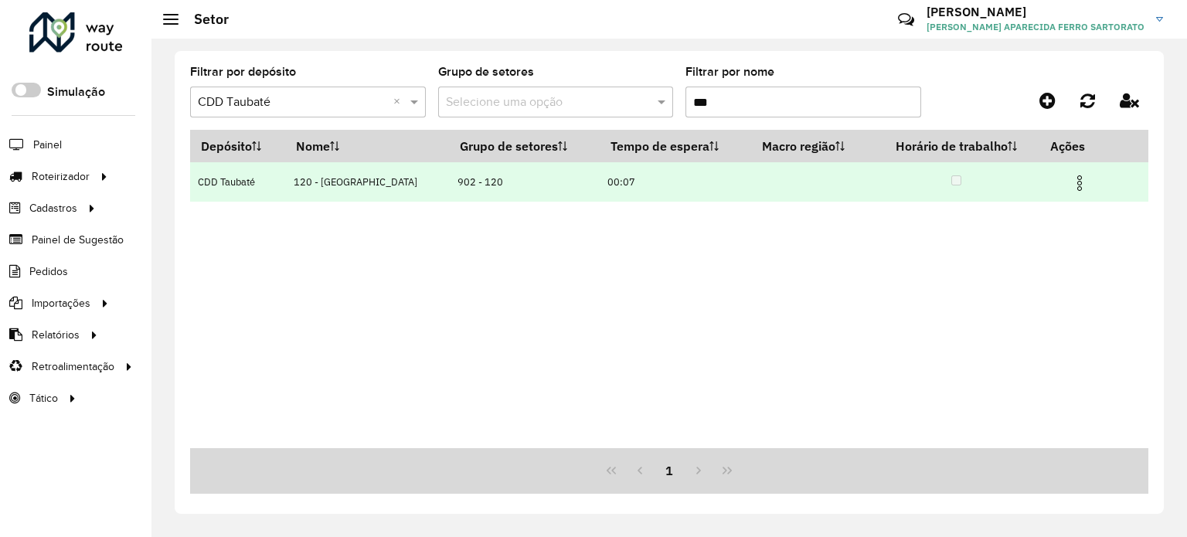
click at [1076, 179] on img at bounding box center [1079, 183] width 19 height 19
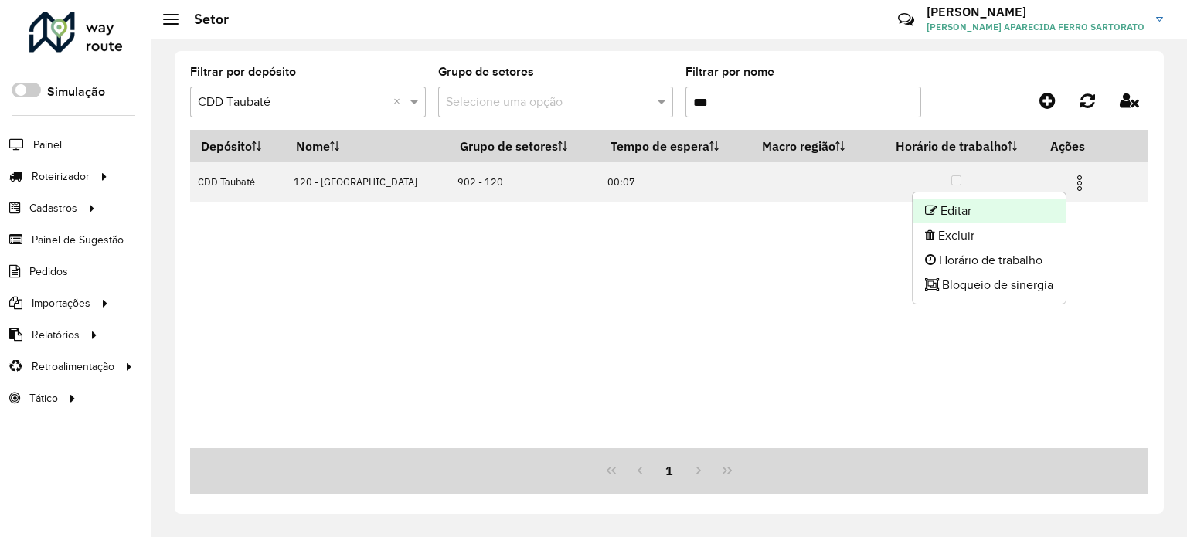
click at [1008, 205] on li "Editar" at bounding box center [989, 211] width 153 height 25
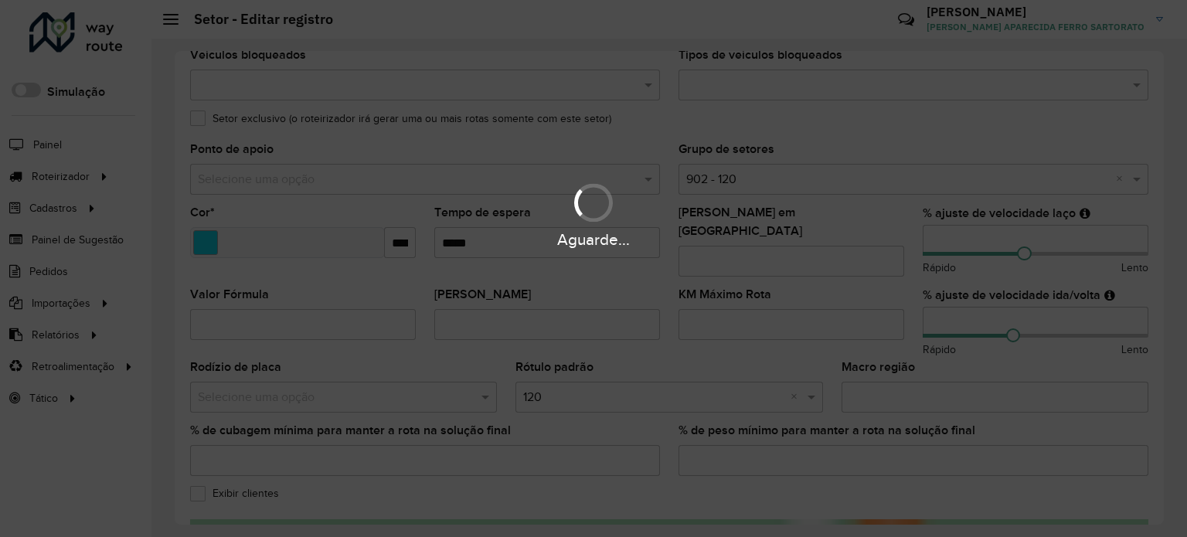
scroll to position [386, 0]
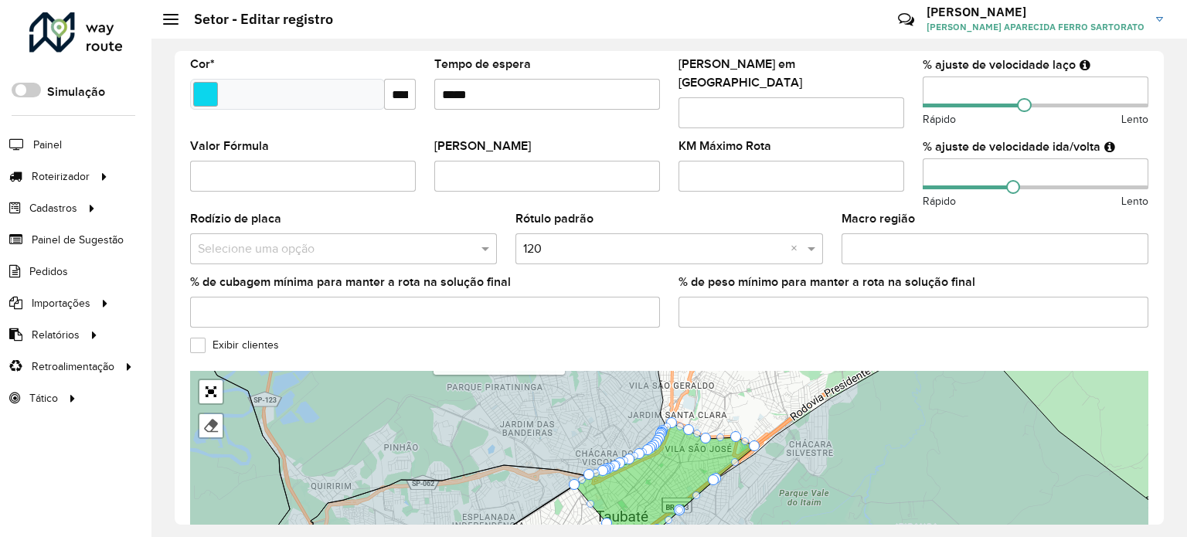
drag, startPoint x: 1157, startPoint y: 314, endPoint x: 1181, endPoint y: 405, distance: 93.3
click at [1181, 405] on div "**********" at bounding box center [668, 288] width 1035 height 498
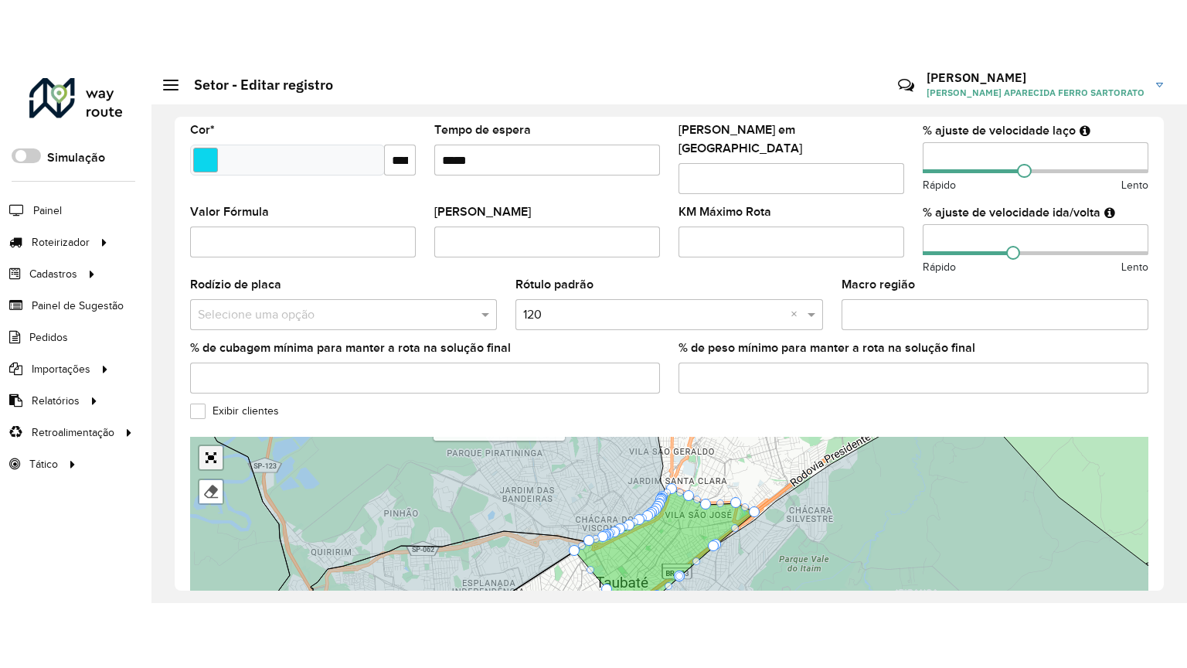
scroll to position [451, 0]
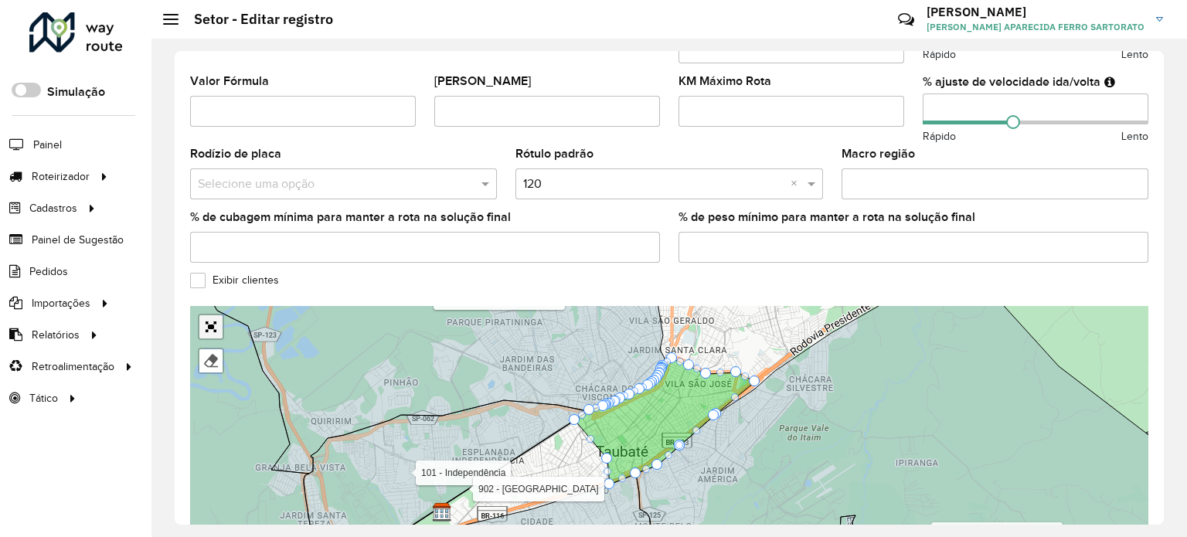
click at [205, 372] on div "100 - São Bento 101 - Independência 110 - Tremembé 111 - Parque Aeroporto- Quir…" at bounding box center [669, 422] width 958 height 232
drag, startPoint x: 209, startPoint y: 301, endPoint x: 210, endPoint y: 403, distance: 101.2
click at [209, 315] on link "Abrir mapa em tela cheia" at bounding box center [210, 326] width 23 height 23
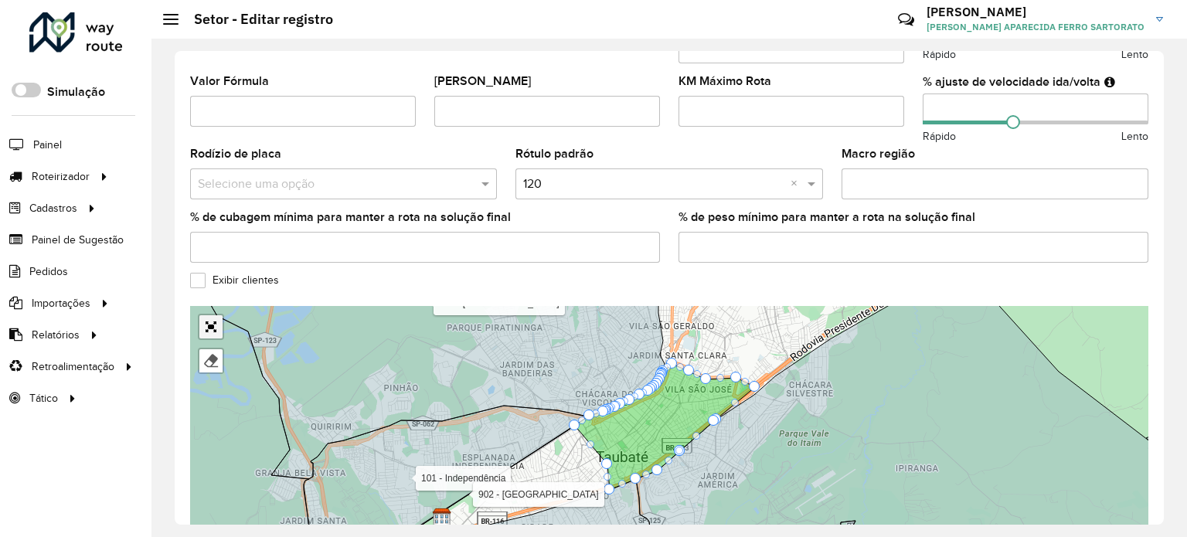
scroll to position [145, 0]
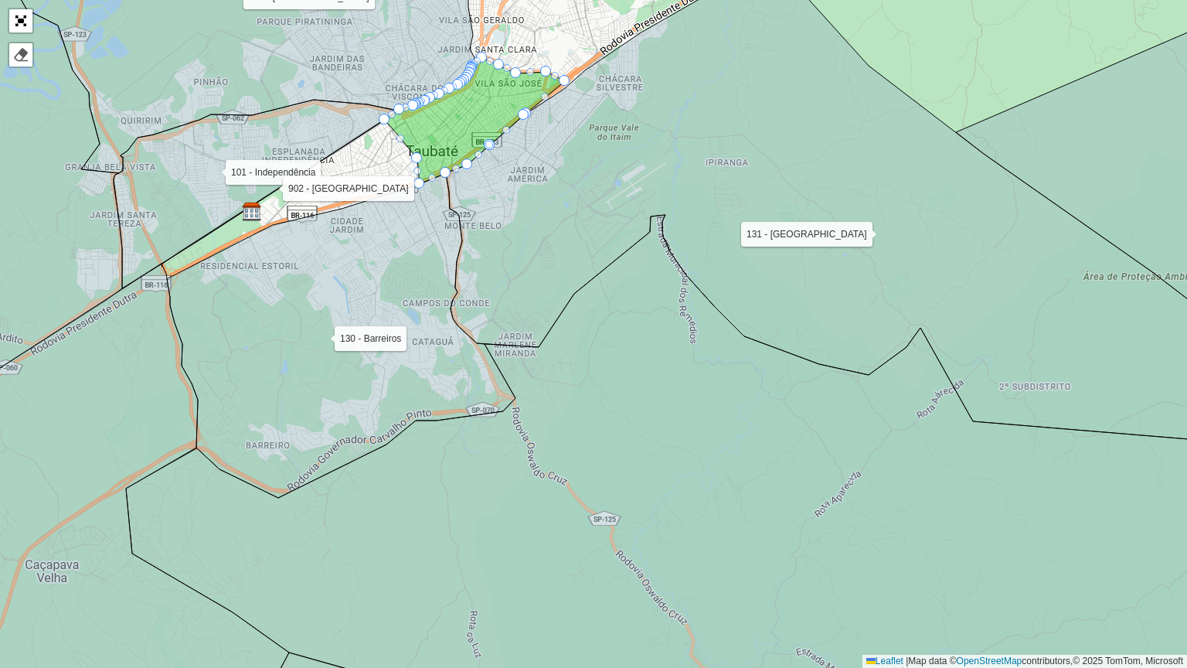
click at [210, 403] on icon at bounding box center [341, 335] width 348 height 325
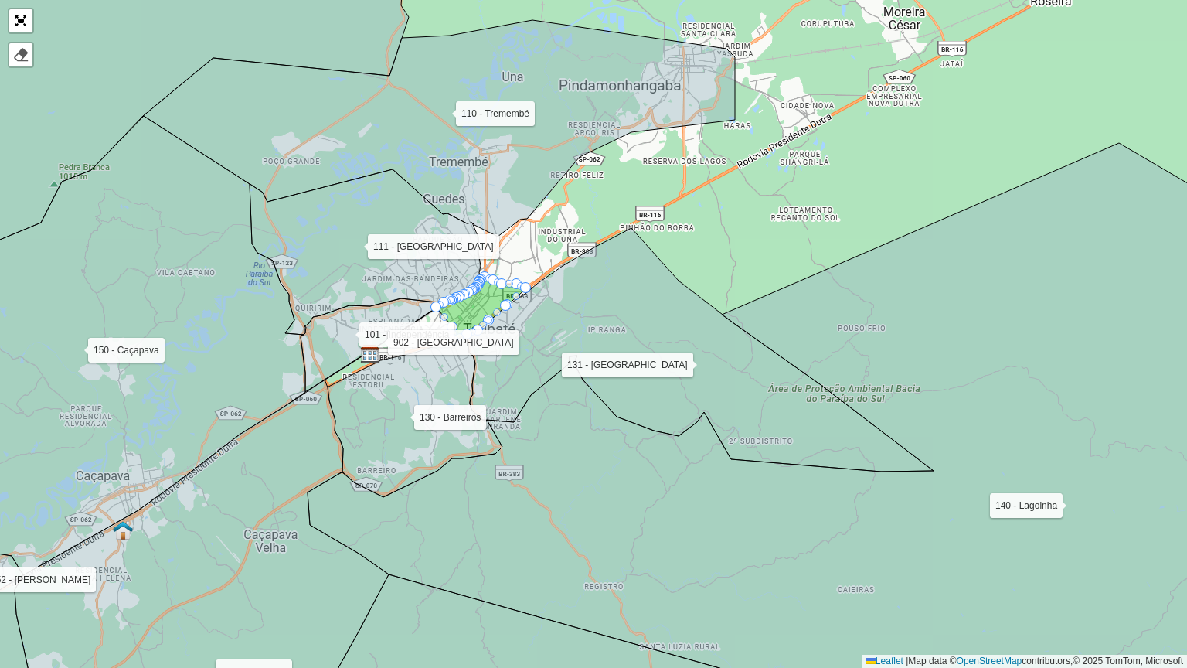
drag, startPoint x: 495, startPoint y: 359, endPoint x: 449, endPoint y: 432, distance: 86.8
click at [569, 471] on icon at bounding box center [700, 349] width 466 height 243
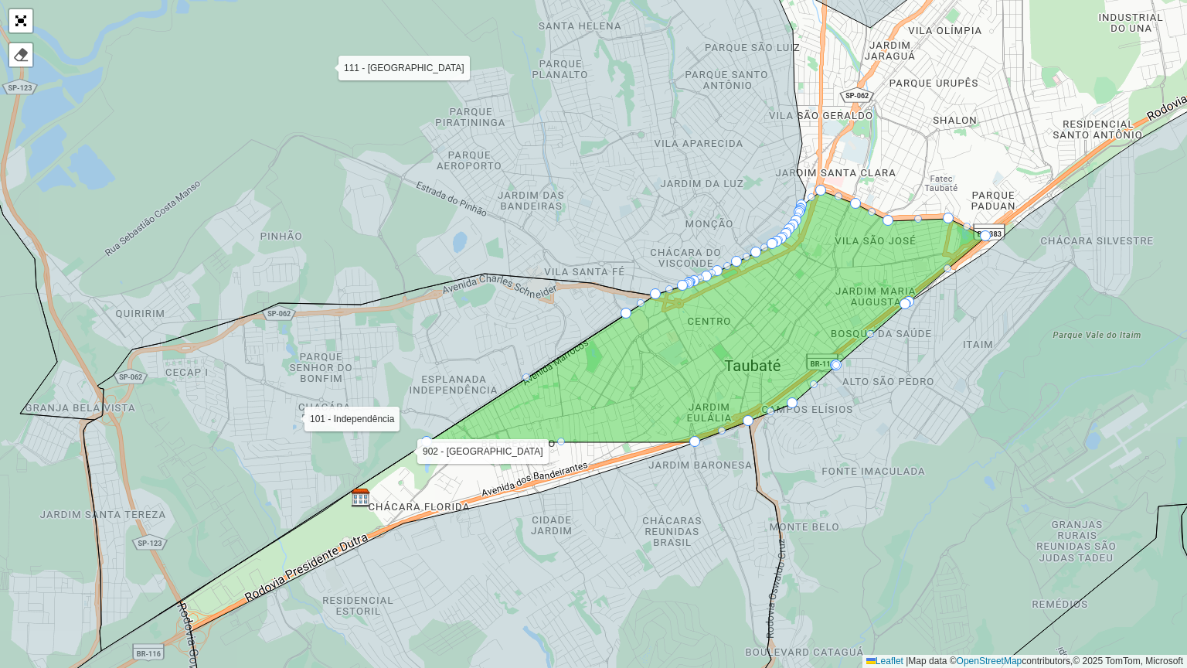
drag, startPoint x: 689, startPoint y: 385, endPoint x: 429, endPoint y: 443, distance: 266.8
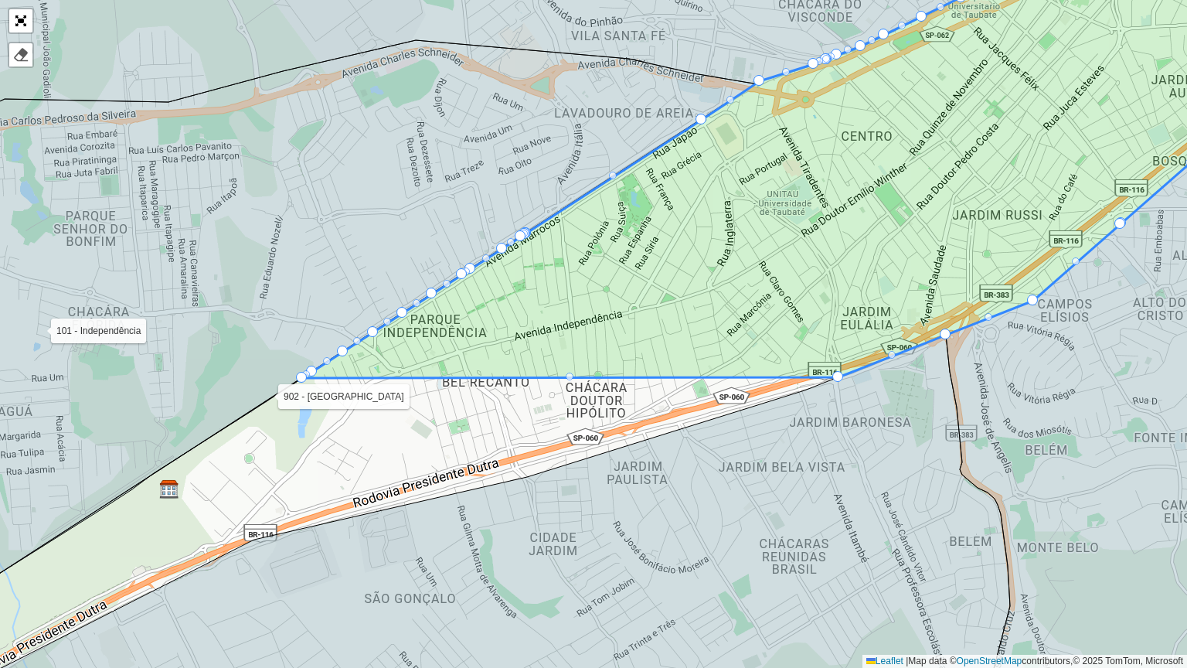
click at [570, 379] on div at bounding box center [570, 376] width 8 height 8
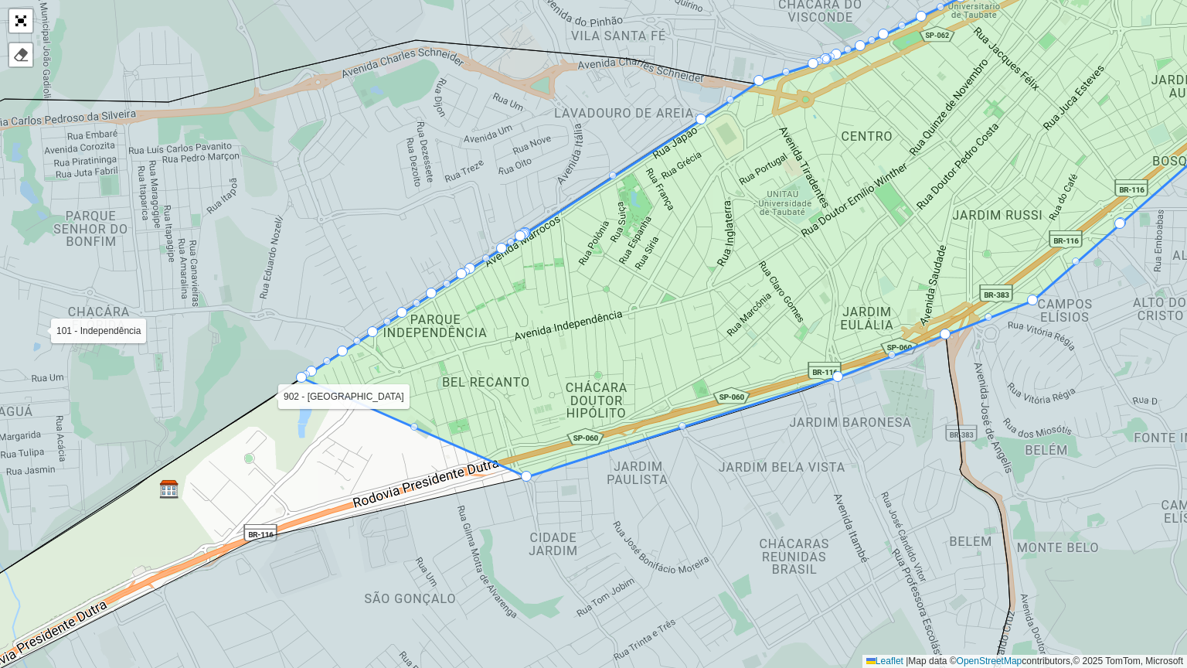
drag, startPoint x: 569, startPoint y: 377, endPoint x: 518, endPoint y: 475, distance: 110.2
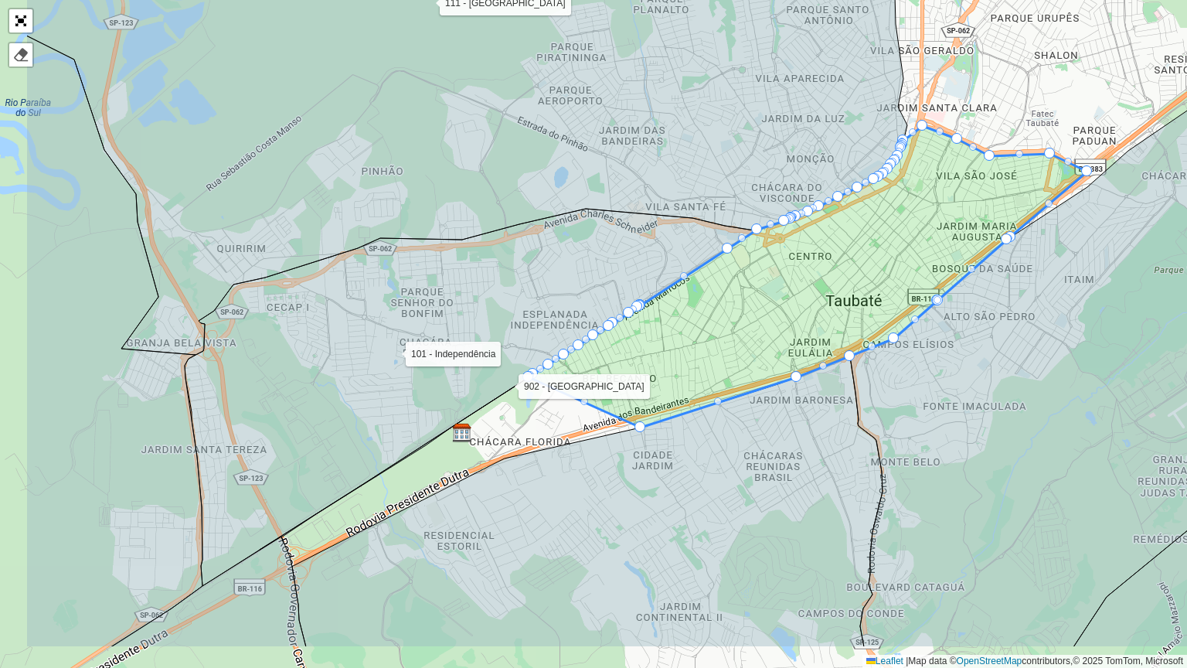
drag, startPoint x: 423, startPoint y: 578, endPoint x: 569, endPoint y: 489, distance: 170.9
click at [569, 489] on icon at bounding box center [587, 501] width 590 height 291
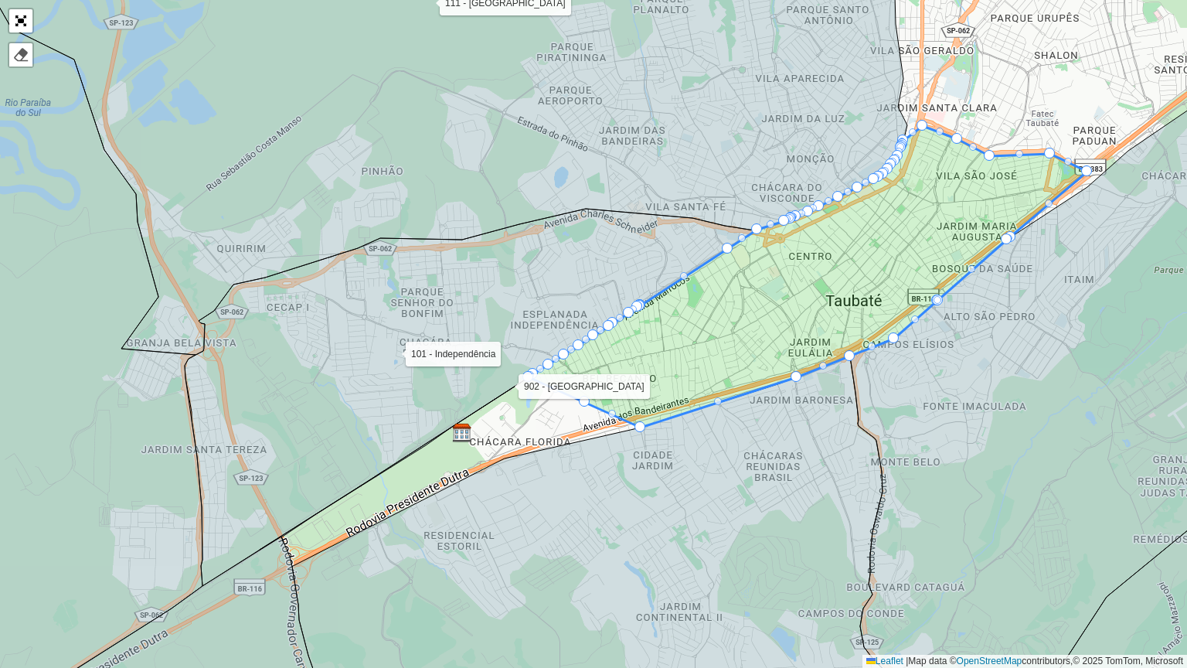
drag, startPoint x: 584, startPoint y: 403, endPoint x: 529, endPoint y: 434, distance: 64.0
drag, startPoint x: 582, startPoint y: 399, endPoint x: 508, endPoint y: 458, distance: 94.0
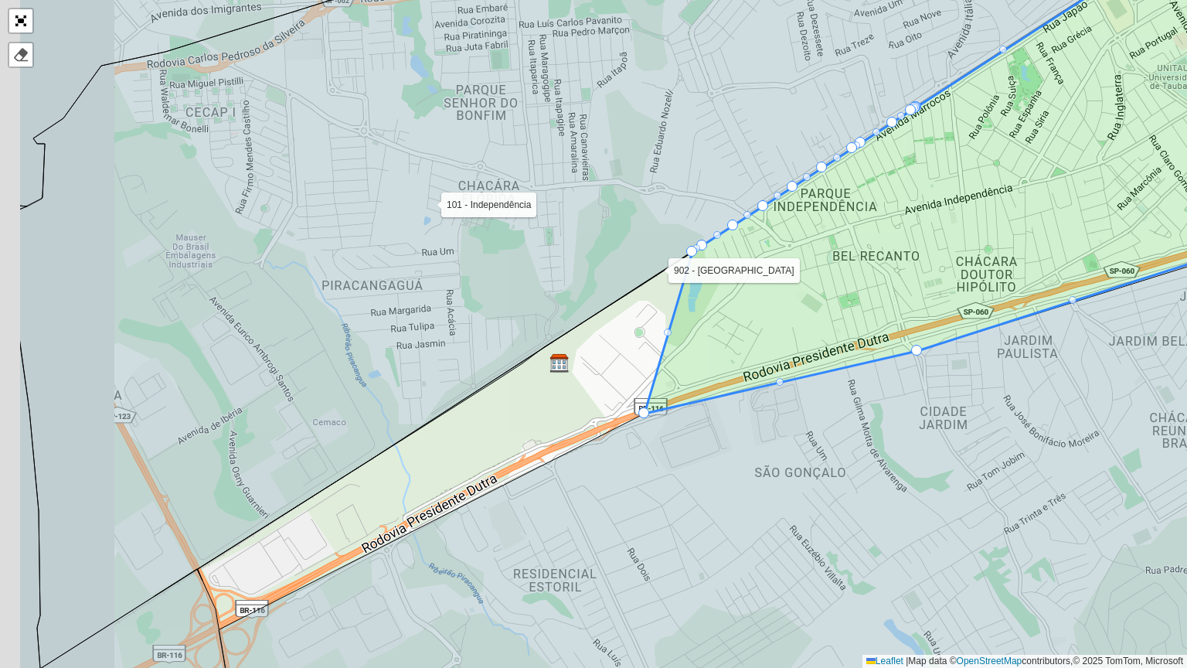
drag, startPoint x: 535, startPoint y: 536, endPoint x: 674, endPoint y: 536, distance: 139.1
click at [674, 536] on icon at bounding box center [809, 472] width 1181 height 527
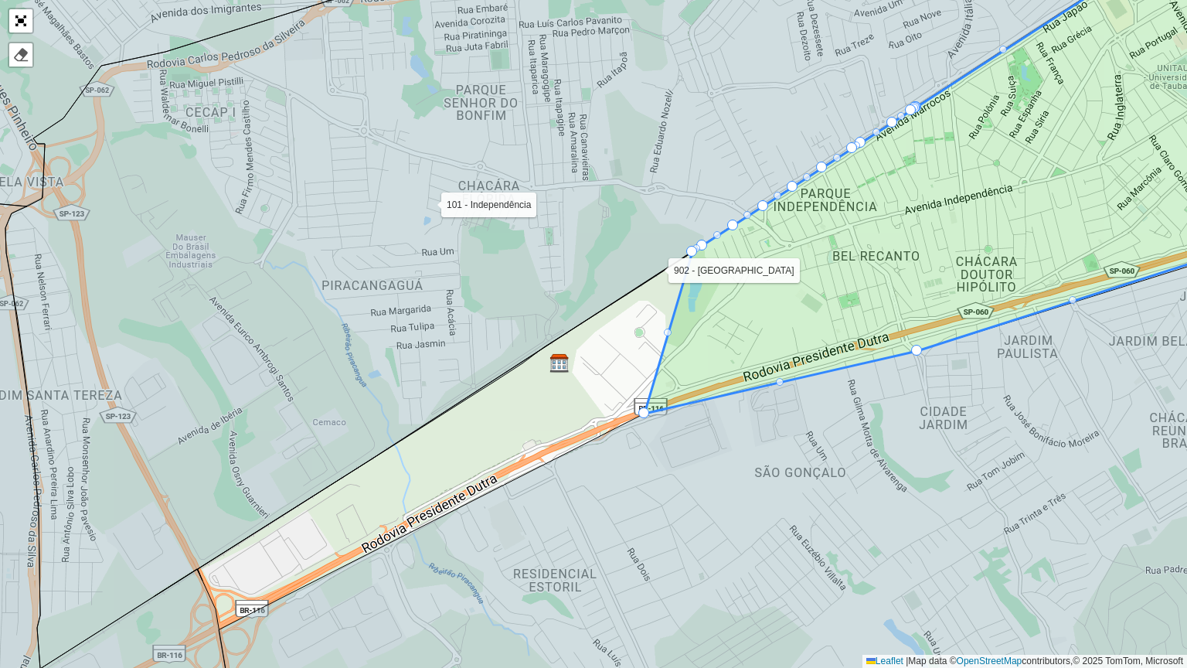
click at [668, 328] on div at bounding box center [668, 332] width 8 height 8
drag, startPoint x: 666, startPoint y: 331, endPoint x: 569, endPoint y: 335, distance: 97.4
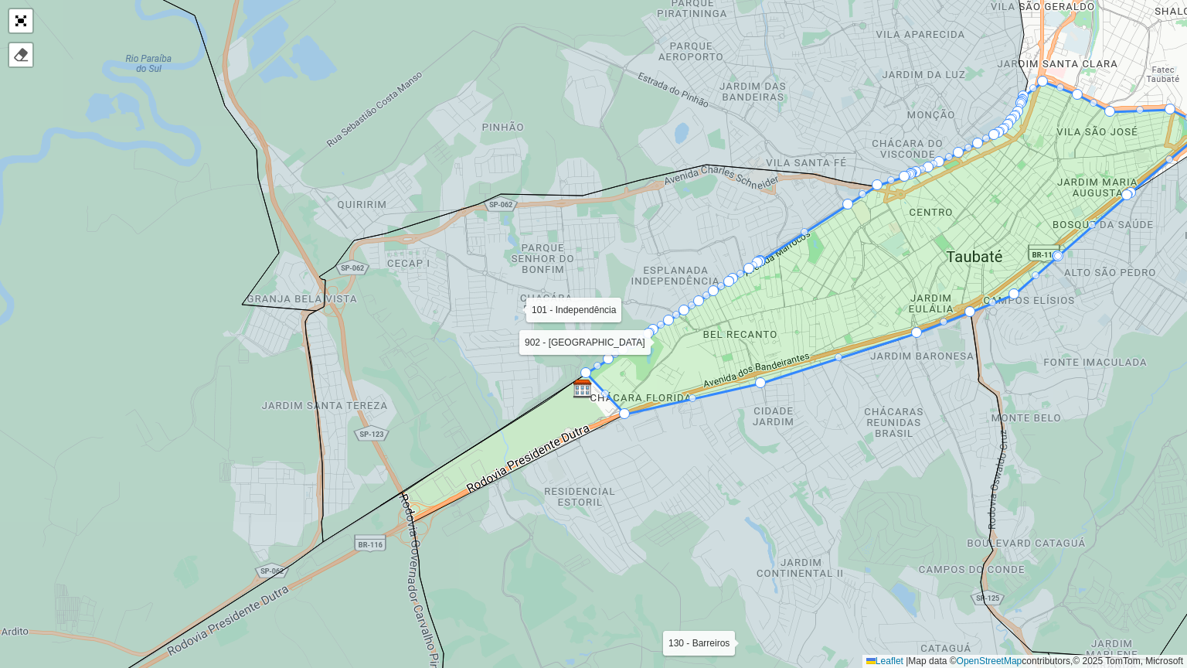
drag, startPoint x: 535, startPoint y: 544, endPoint x: 594, endPoint y: 476, distance: 90.4
click at [594, 477] on icon at bounding box center [740, 501] width 655 height 379
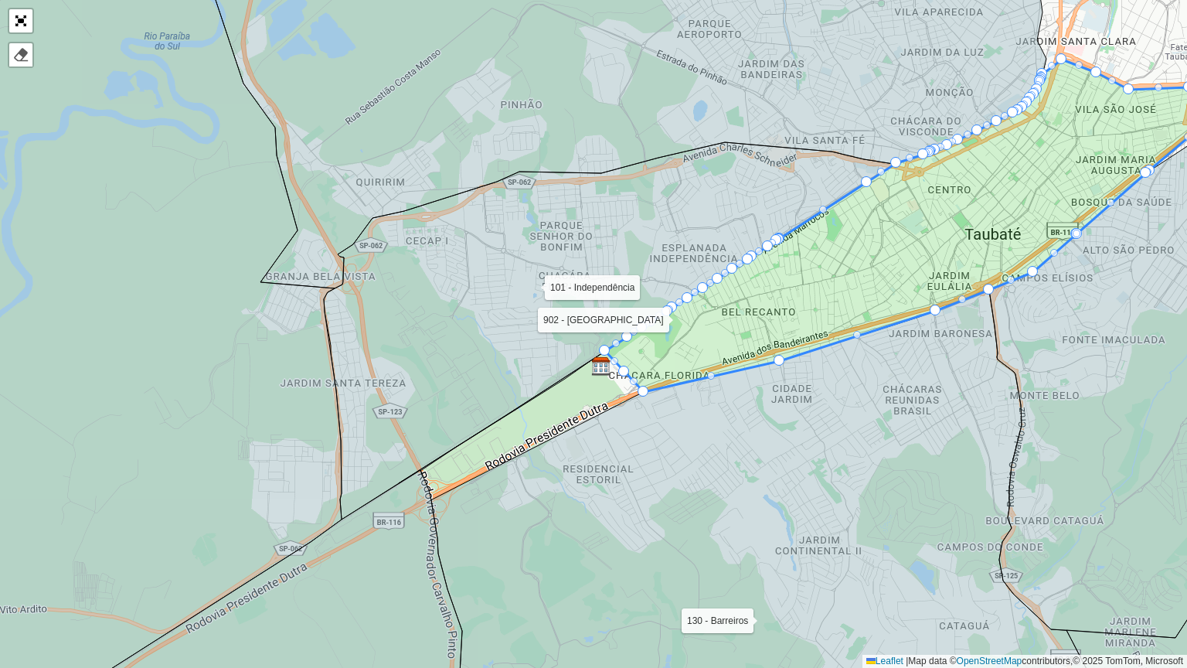
drag, startPoint x: 624, startPoint y: 368, endPoint x: 614, endPoint y: 379, distance: 14.8
drag, startPoint x: 626, startPoint y: 369, endPoint x: 500, endPoint y: 430, distance: 140.0
drag, startPoint x: 569, startPoint y: 408, endPoint x: 563, endPoint y: 420, distance: 13.8
drag, startPoint x: 566, startPoint y: 404, endPoint x: 538, endPoint y: 446, distance: 50.6
drag, startPoint x: 491, startPoint y: 421, endPoint x: 430, endPoint y: 461, distance: 72.7
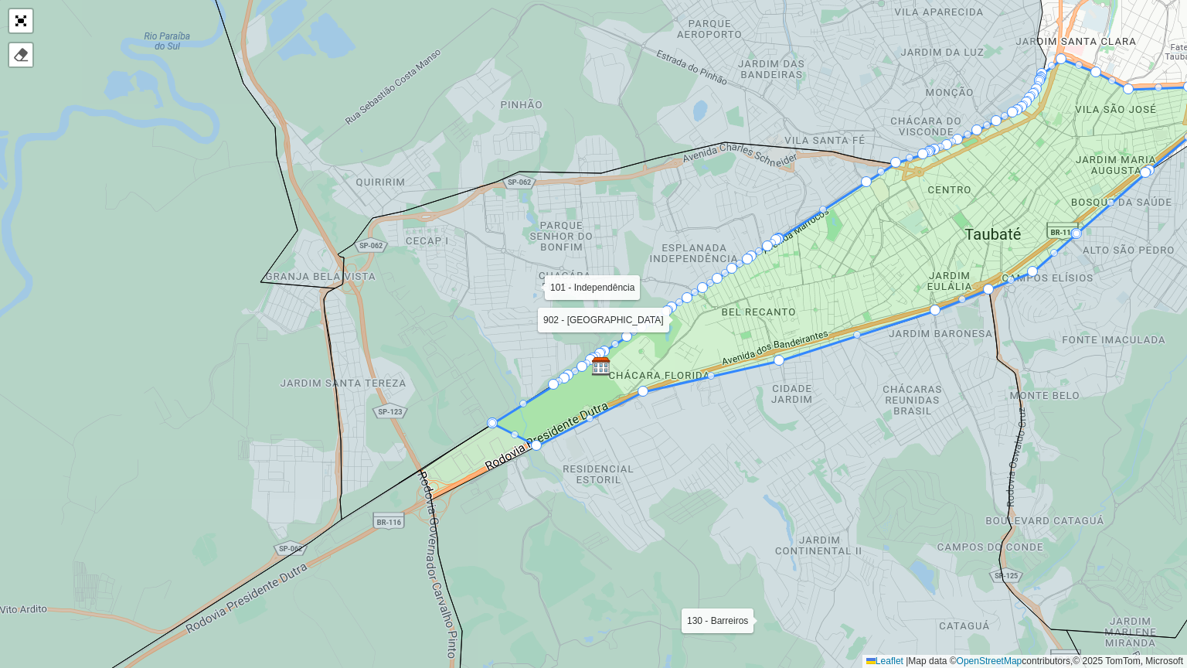
click at [492, 420] on div at bounding box center [492, 423] width 8 height 8
drag, startPoint x: 492, startPoint y: 420, endPoint x: 421, endPoint y: 449, distance: 76.6
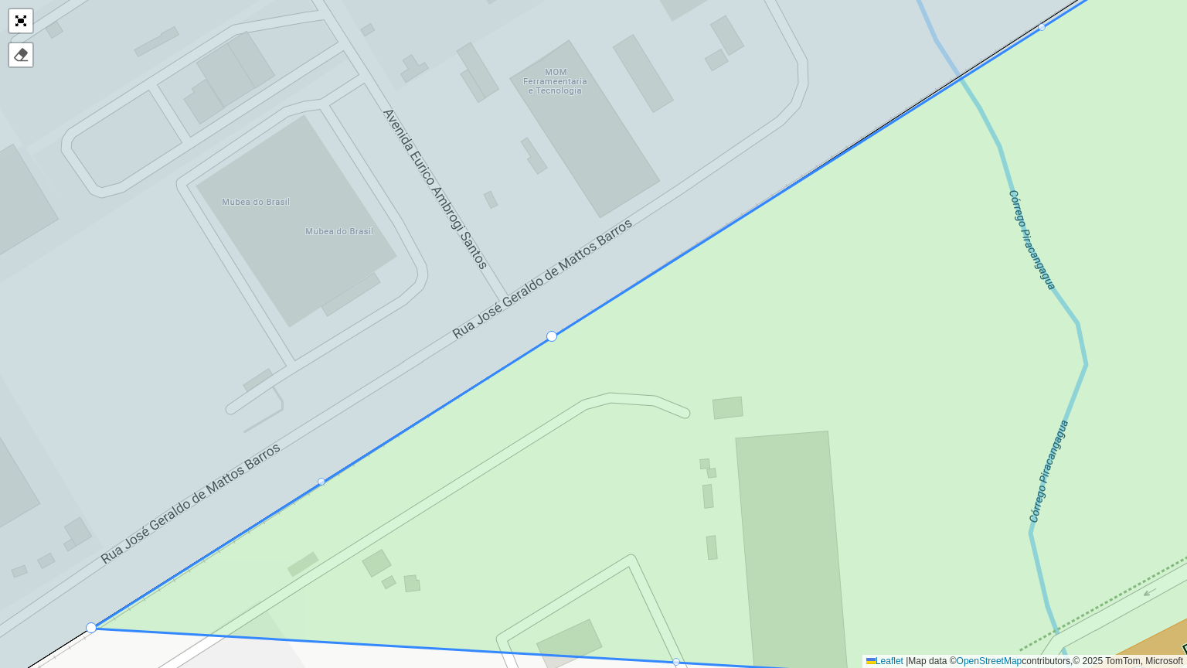
drag, startPoint x: 548, startPoint y: 337, endPoint x: 90, endPoint y: 620, distance: 538.9
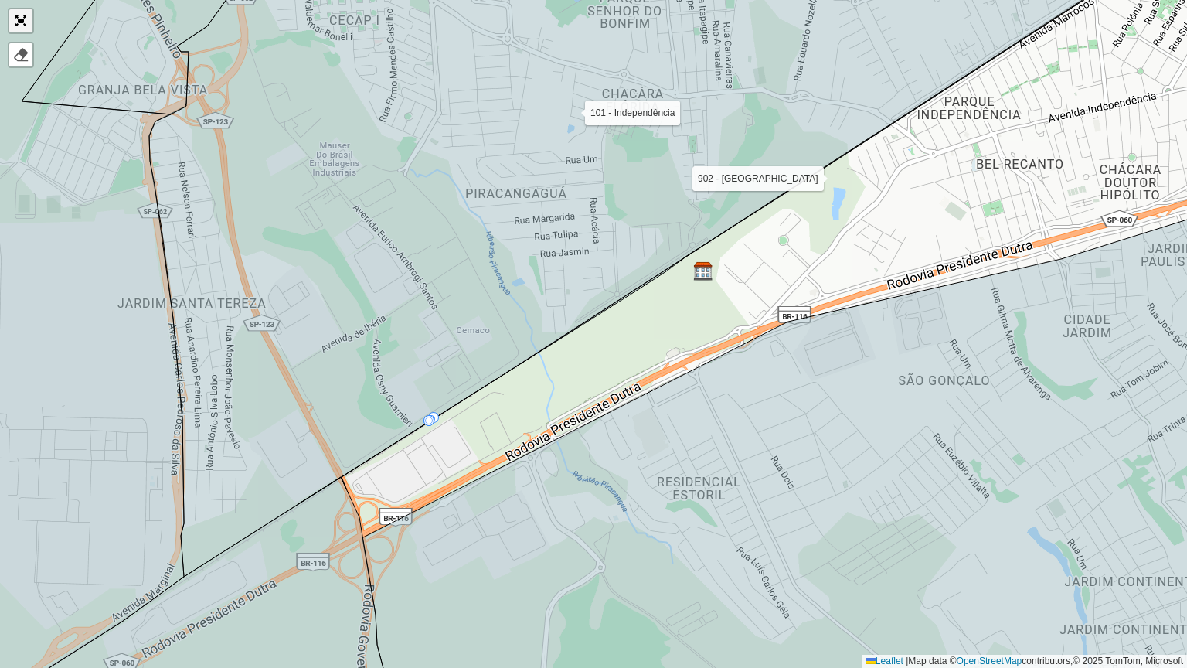
click at [21, 14] on link "Abrir mapa em tela cheia" at bounding box center [20, 20] width 23 height 23
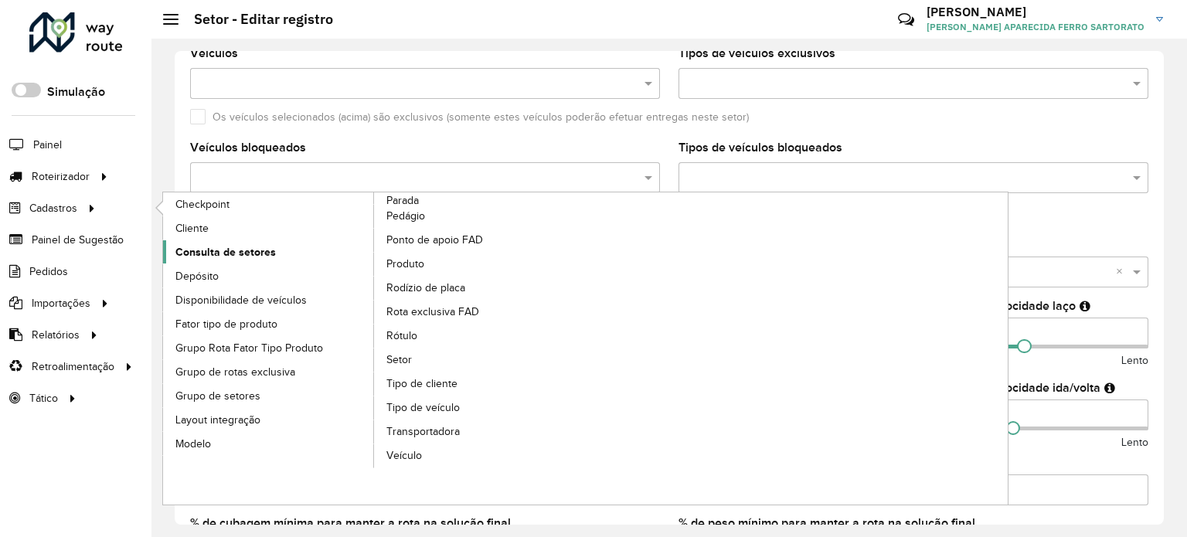
click at [238, 252] on span "Consulta de setores" at bounding box center [225, 252] width 100 height 16
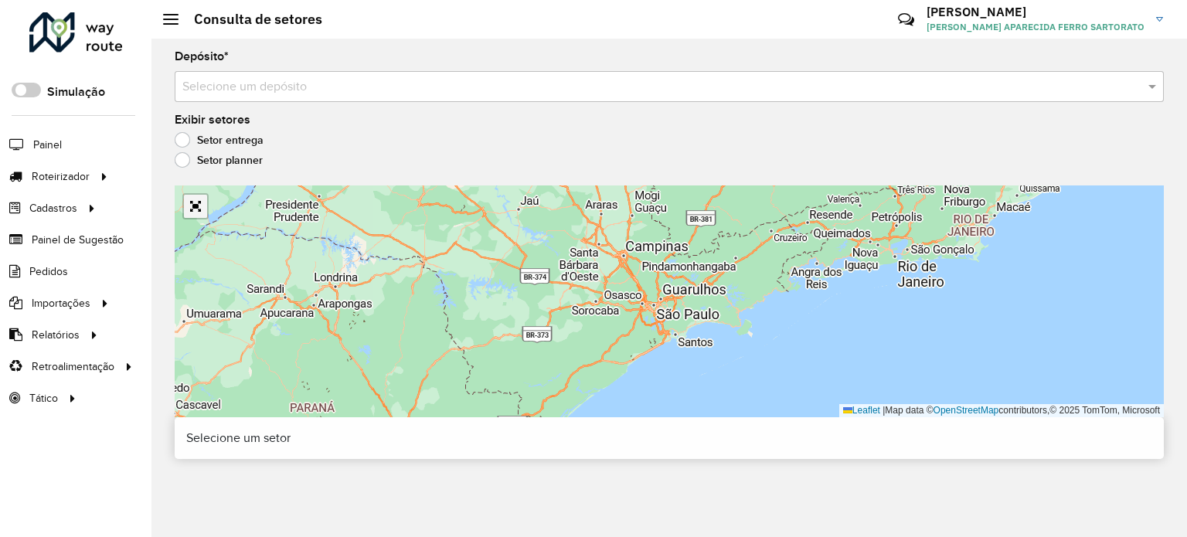
click at [195, 203] on link "Abrir mapa em tela cheia" at bounding box center [195, 206] width 23 height 23
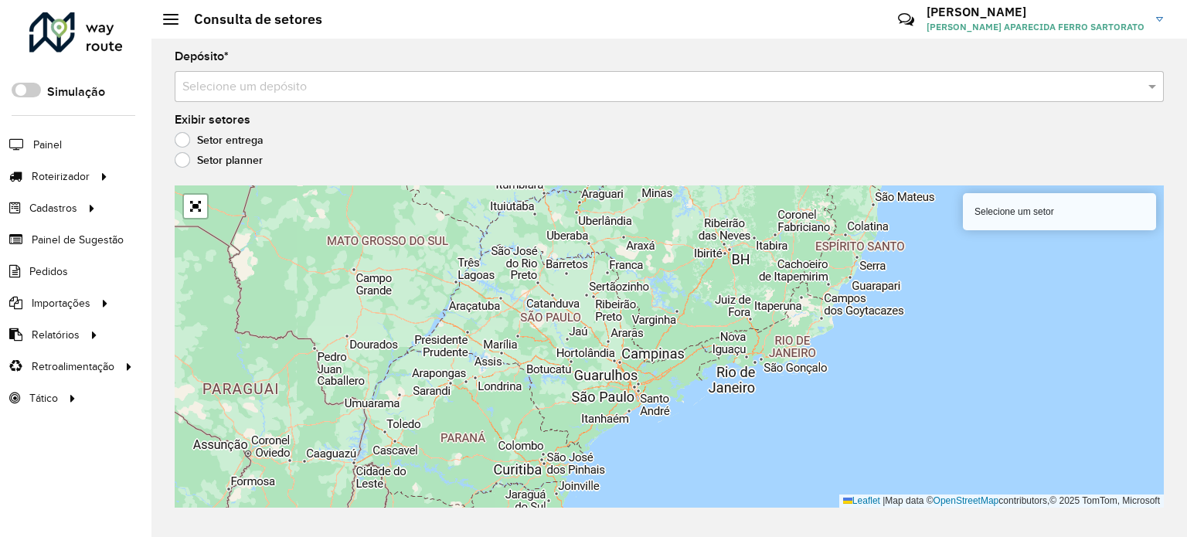
click at [217, 83] on input "text" at bounding box center [653, 87] width 943 height 19
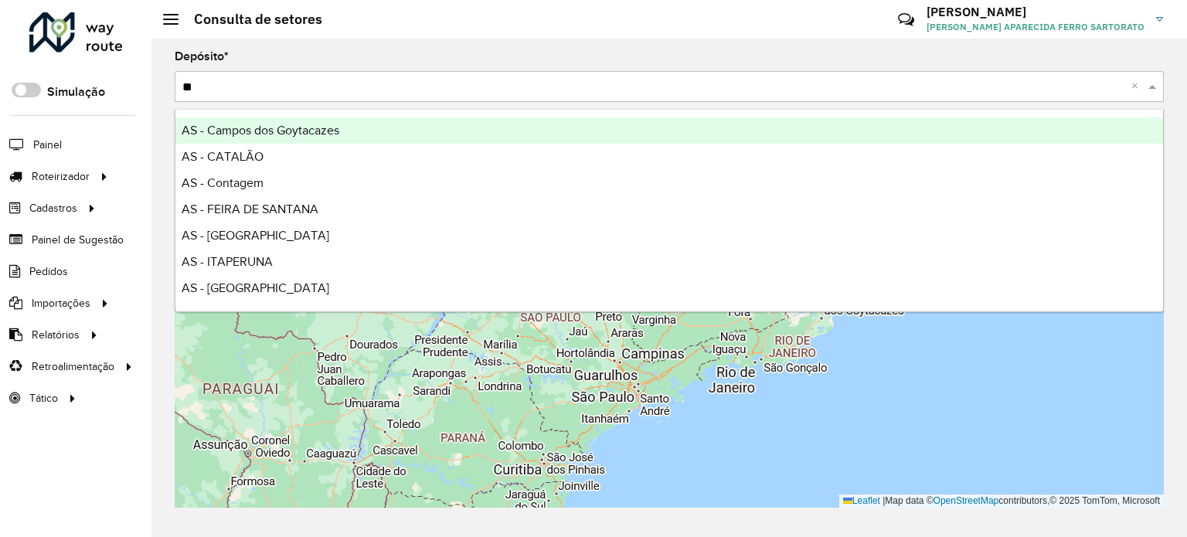
type input "***"
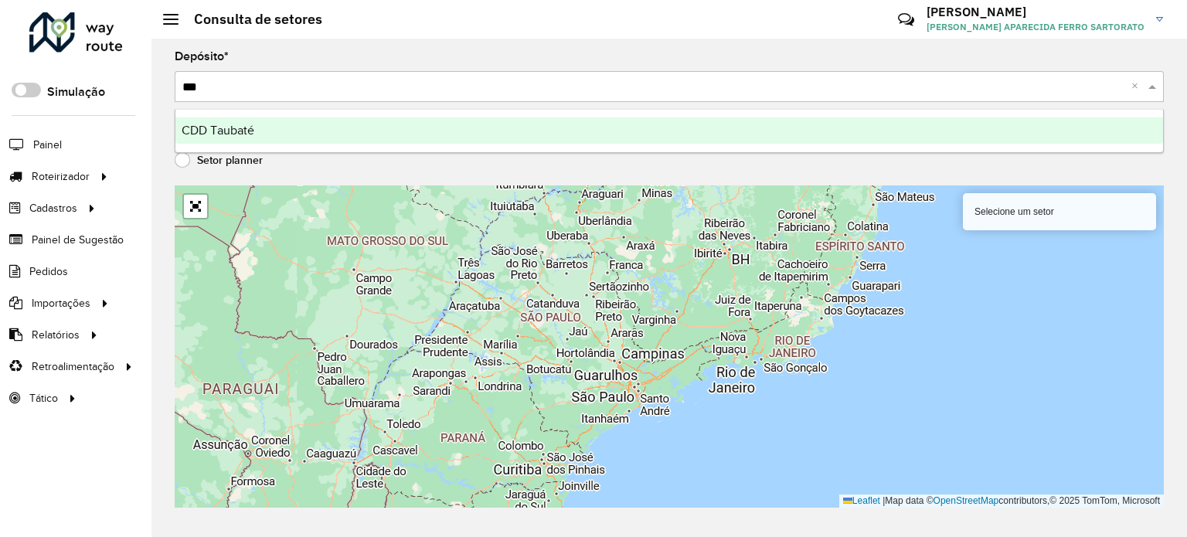
click at [224, 131] on span "CDD Taubaté" at bounding box center [218, 130] width 73 height 13
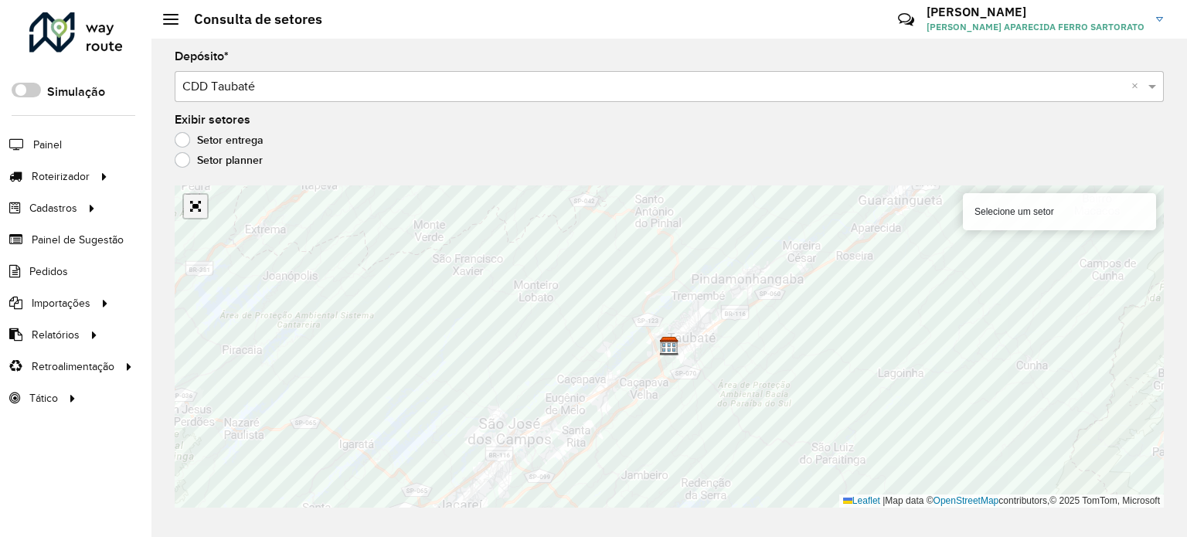
click at [192, 206] on link "Abrir mapa em tela cheia" at bounding box center [195, 206] width 23 height 23
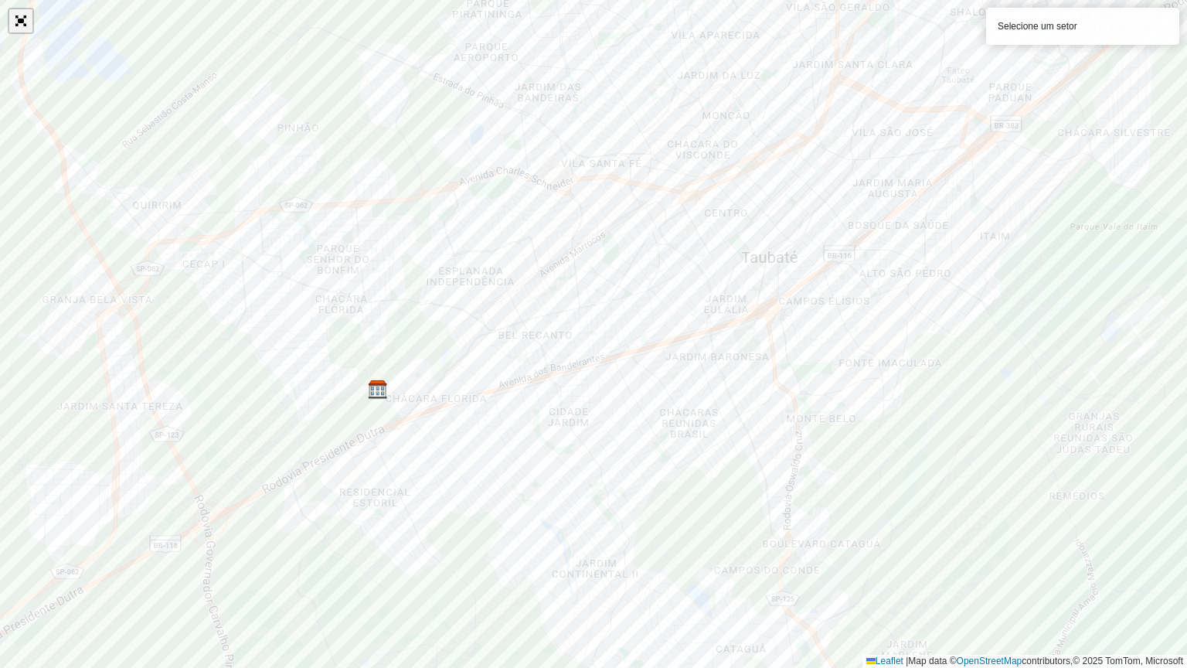
click at [25, 22] on link "Abrir mapa em tela cheia" at bounding box center [20, 20] width 23 height 23
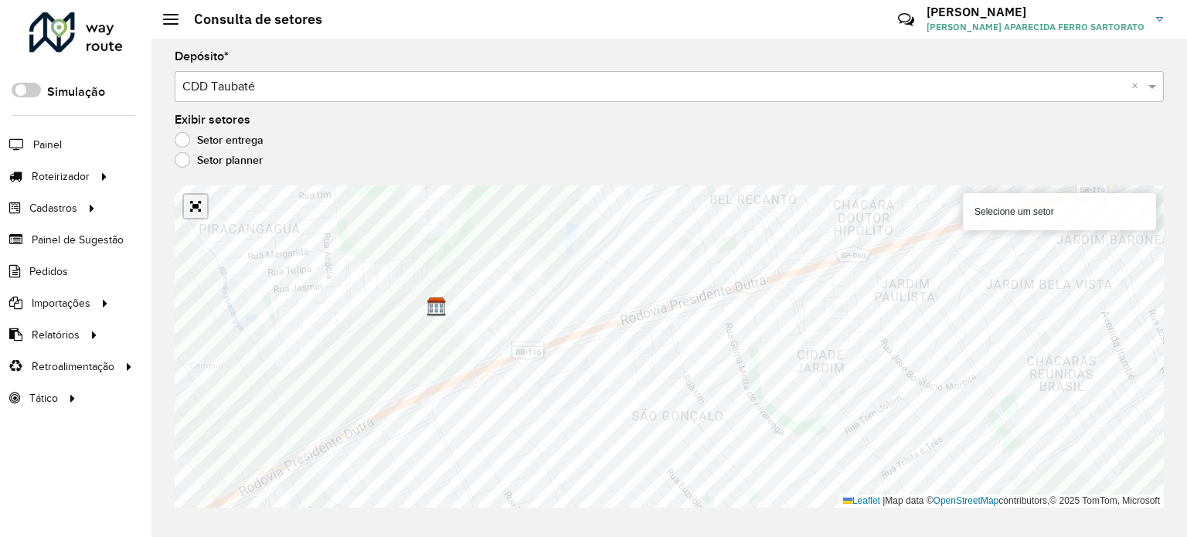
click at [192, 205] on link "Abrir mapa em tela cheia" at bounding box center [195, 206] width 23 height 23
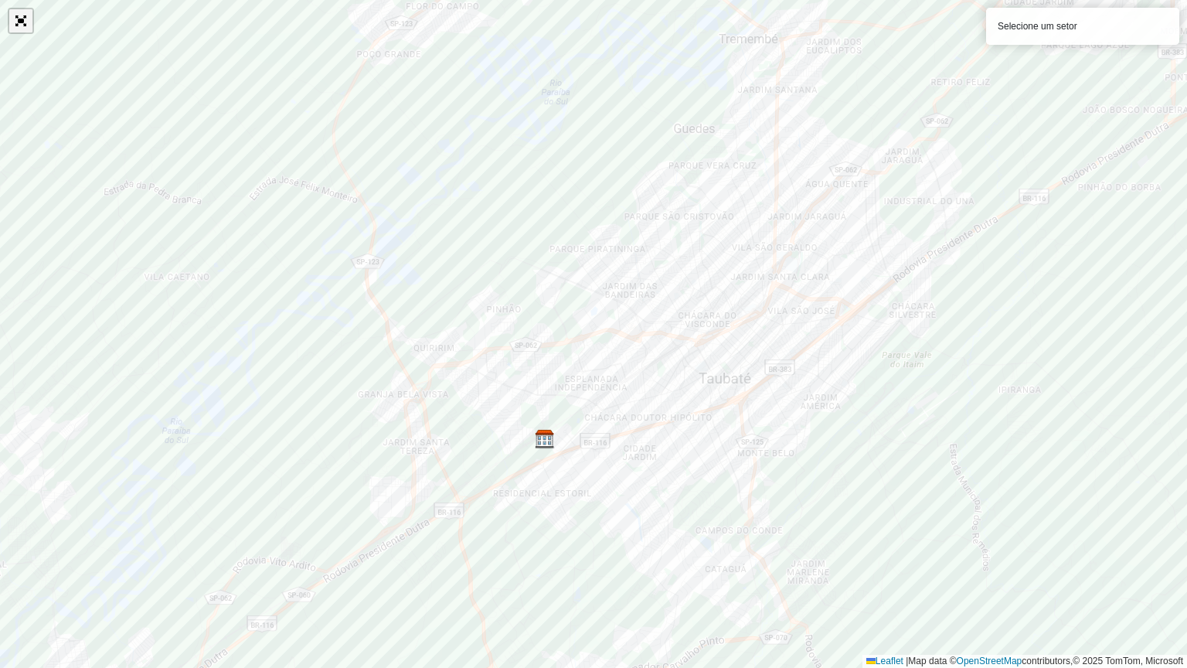
click at [24, 19] on link "Abrir mapa em tela cheia" at bounding box center [20, 20] width 23 height 23
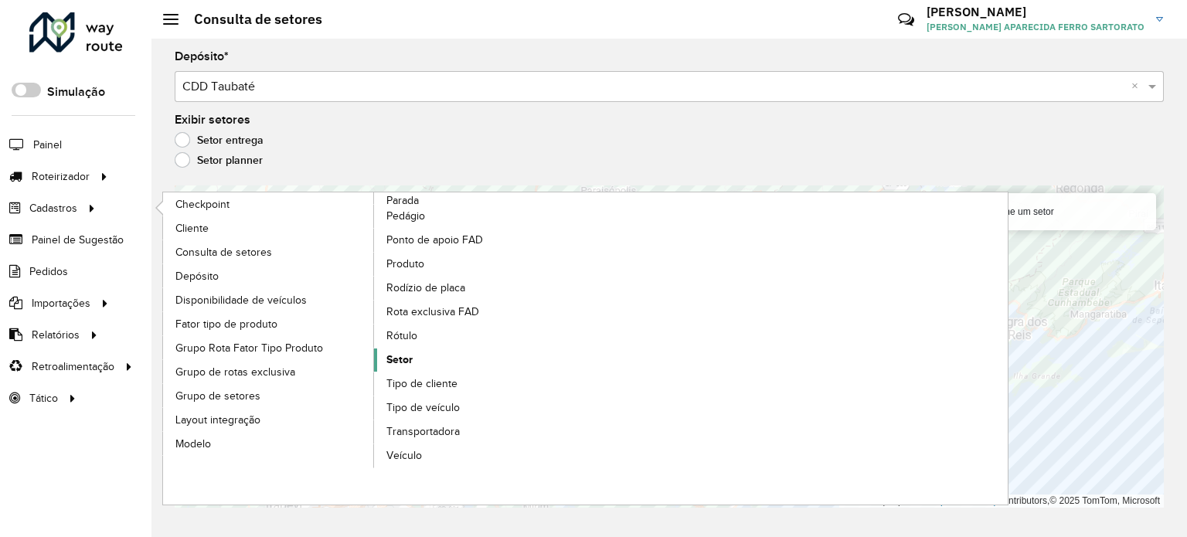
click at [410, 357] on span "Setor" at bounding box center [399, 360] width 26 height 16
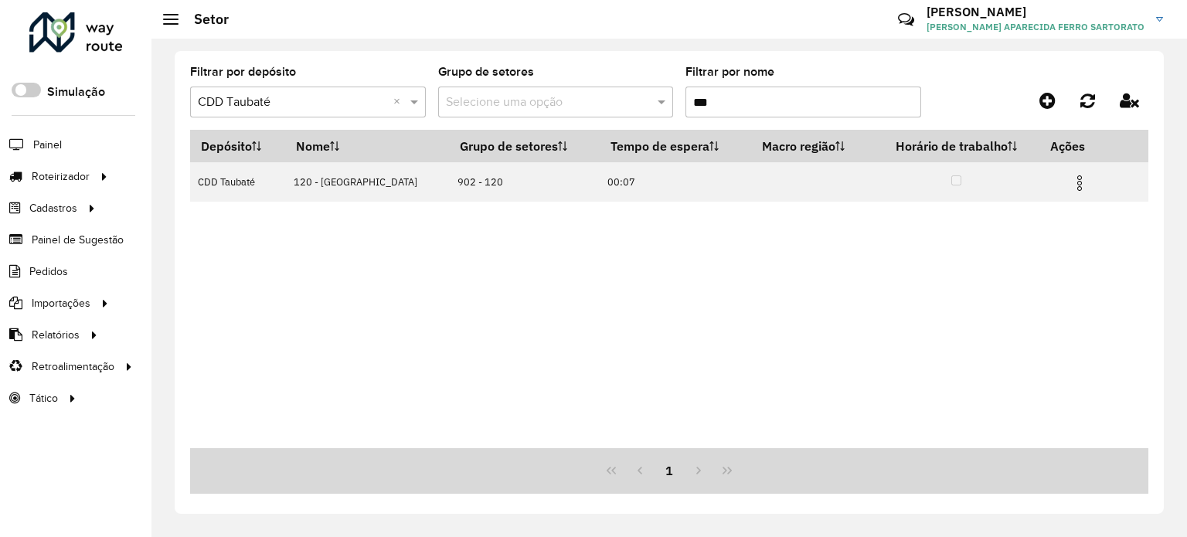
click at [725, 104] on input "***" at bounding box center [803, 102] width 236 height 31
type input "*"
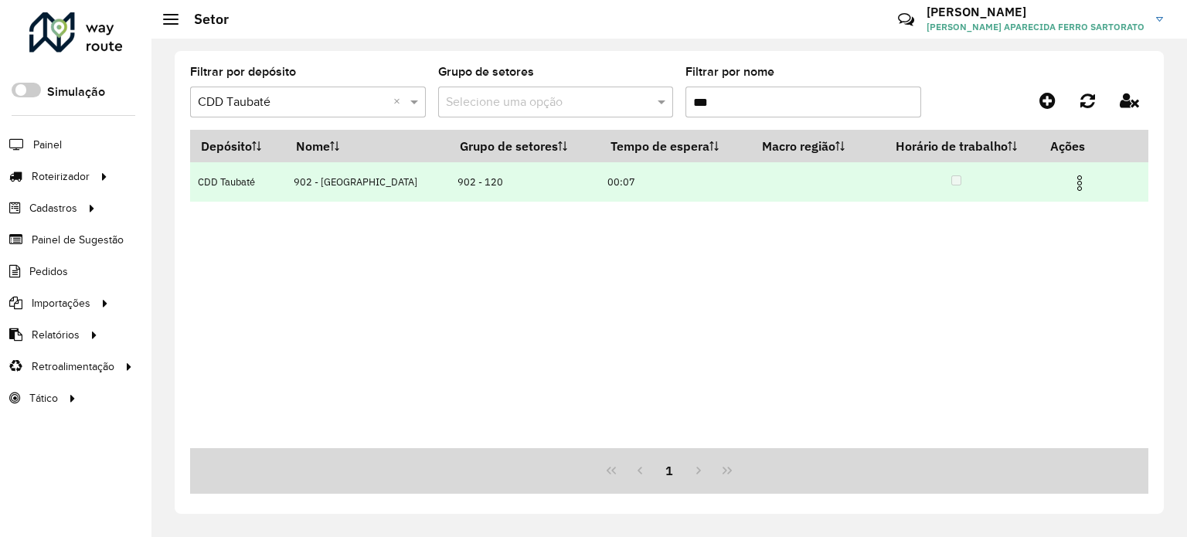
type input "***"
click at [1076, 182] on img at bounding box center [1079, 183] width 19 height 19
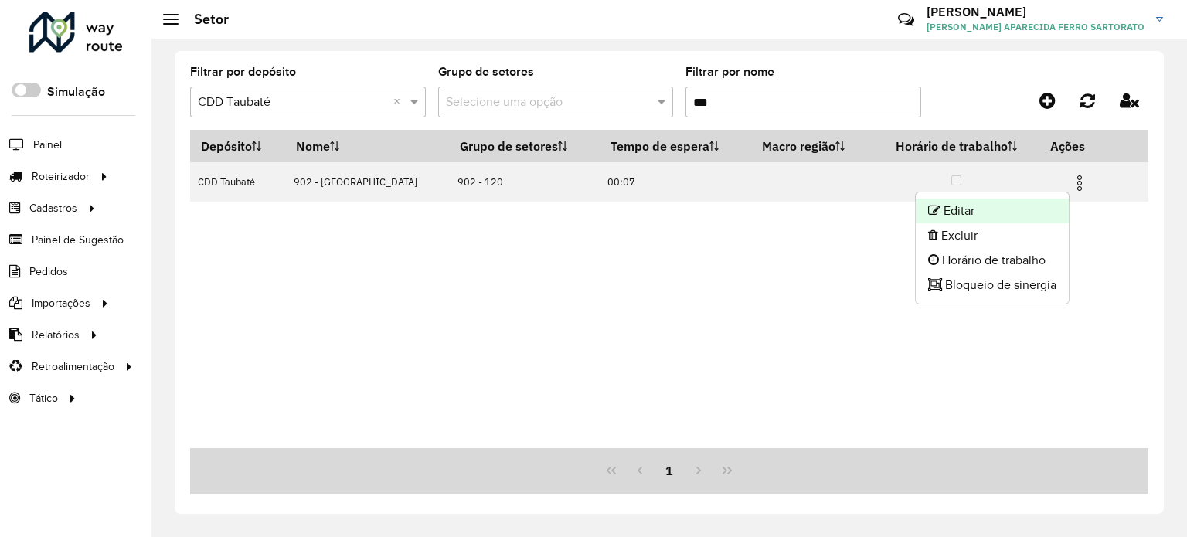
click at [988, 212] on li "Editar" at bounding box center [992, 211] width 153 height 25
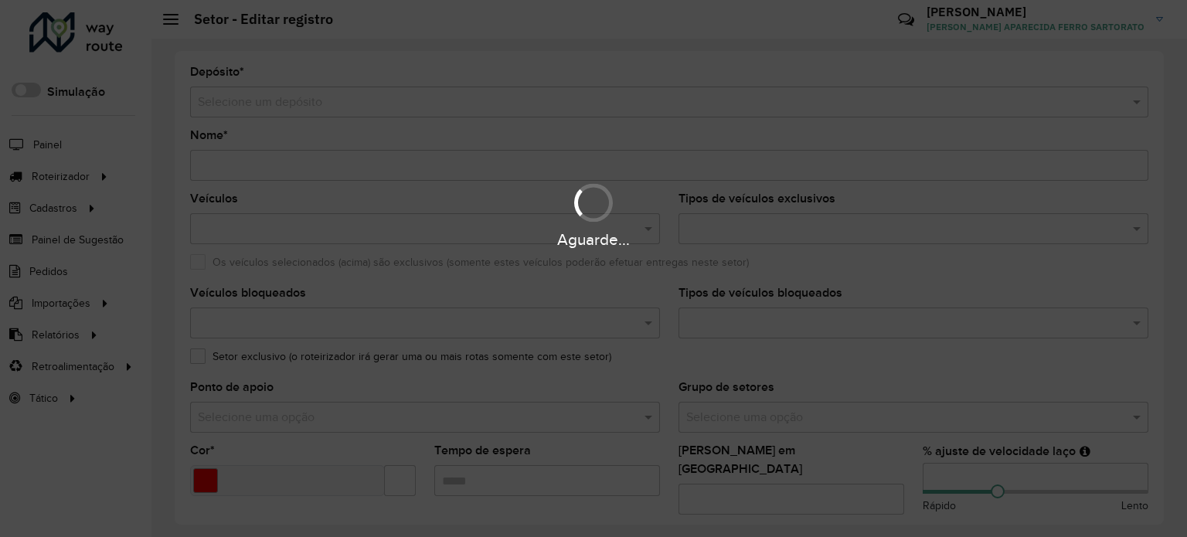
type input "**********"
type input "*******"
type input "*****"
type input "**"
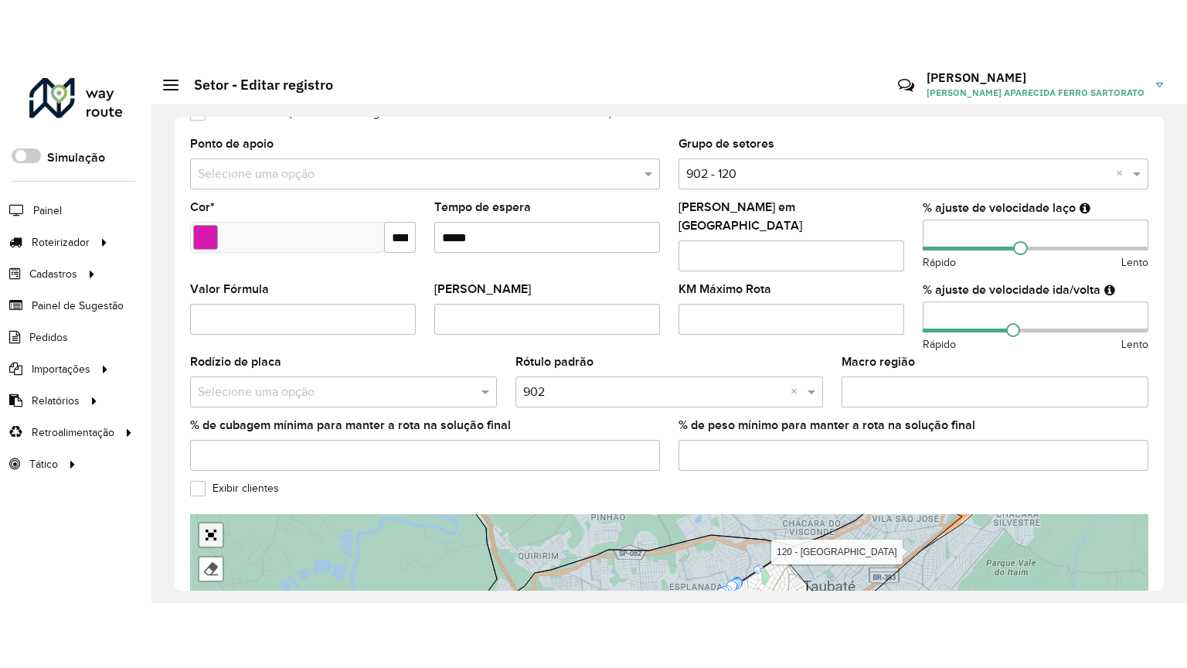
scroll to position [451, 0]
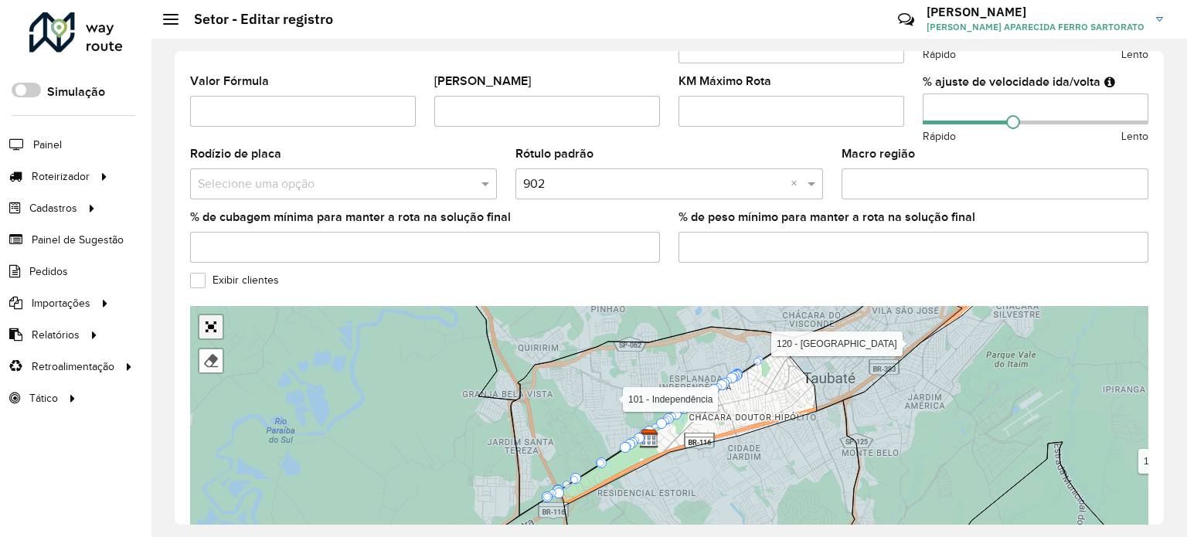
click at [209, 454] on div "100 - [GEOGRAPHIC_DATA] 101 - Independência 110 - Tremembé 111 - [GEOGRAPHIC_DA…" at bounding box center [669, 422] width 958 height 232
click at [205, 315] on link "Abrir mapa em tela cheia" at bounding box center [210, 326] width 23 height 23
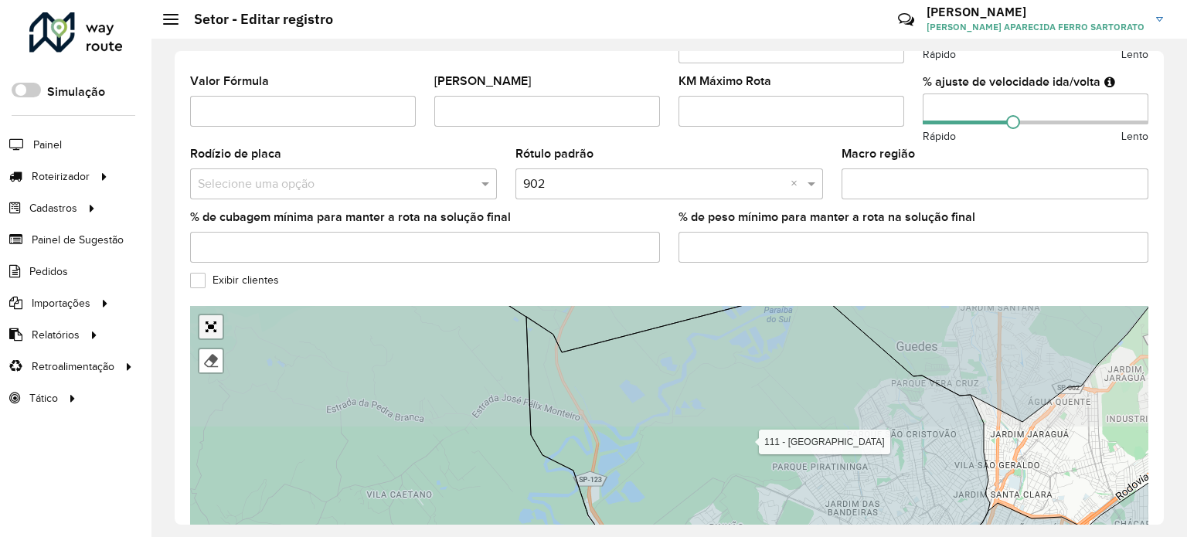
scroll to position [145, 0]
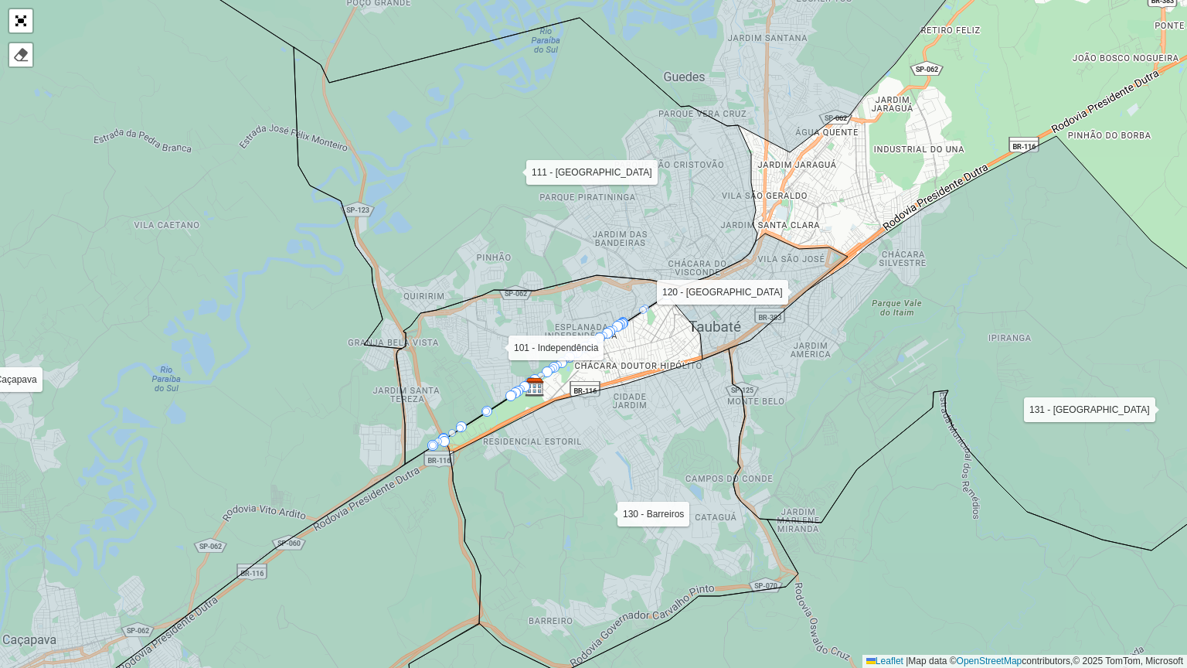
drag, startPoint x: 442, startPoint y: 472, endPoint x: 520, endPoint y: 397, distance: 108.2
click at [454, 448] on icon at bounding box center [624, 510] width 348 height 325
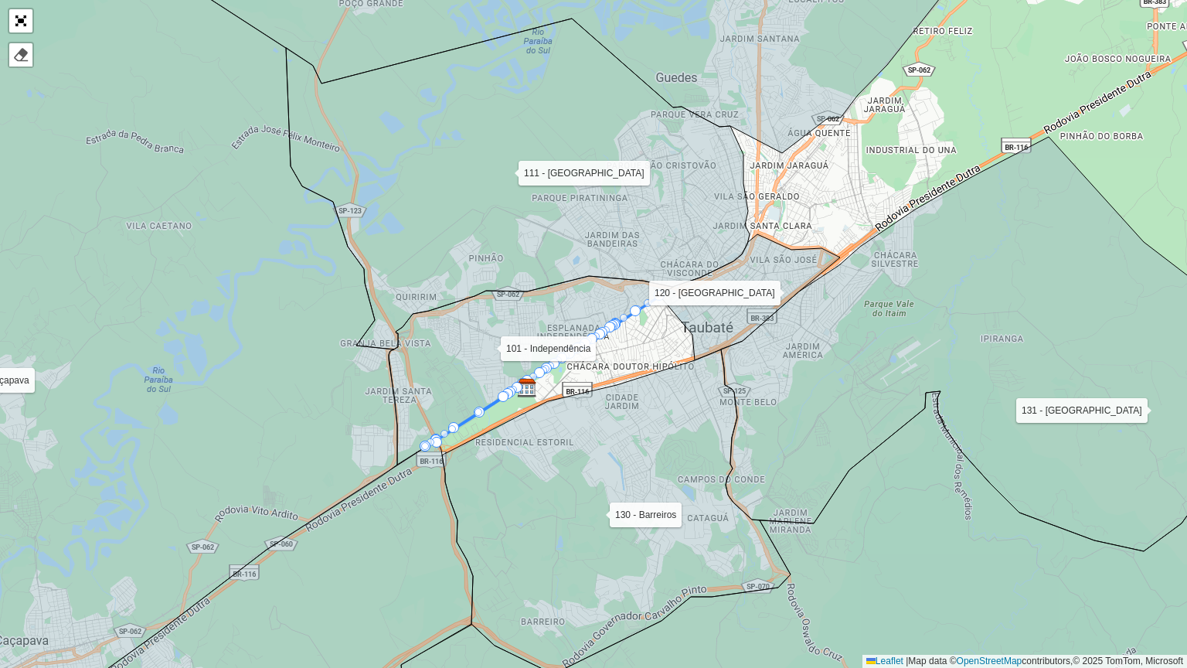
drag, startPoint x: 634, startPoint y: 309, endPoint x: 692, endPoint y: 359, distance: 76.2
drag, startPoint x: 612, startPoint y: 328, endPoint x: 682, endPoint y: 378, distance: 86.0
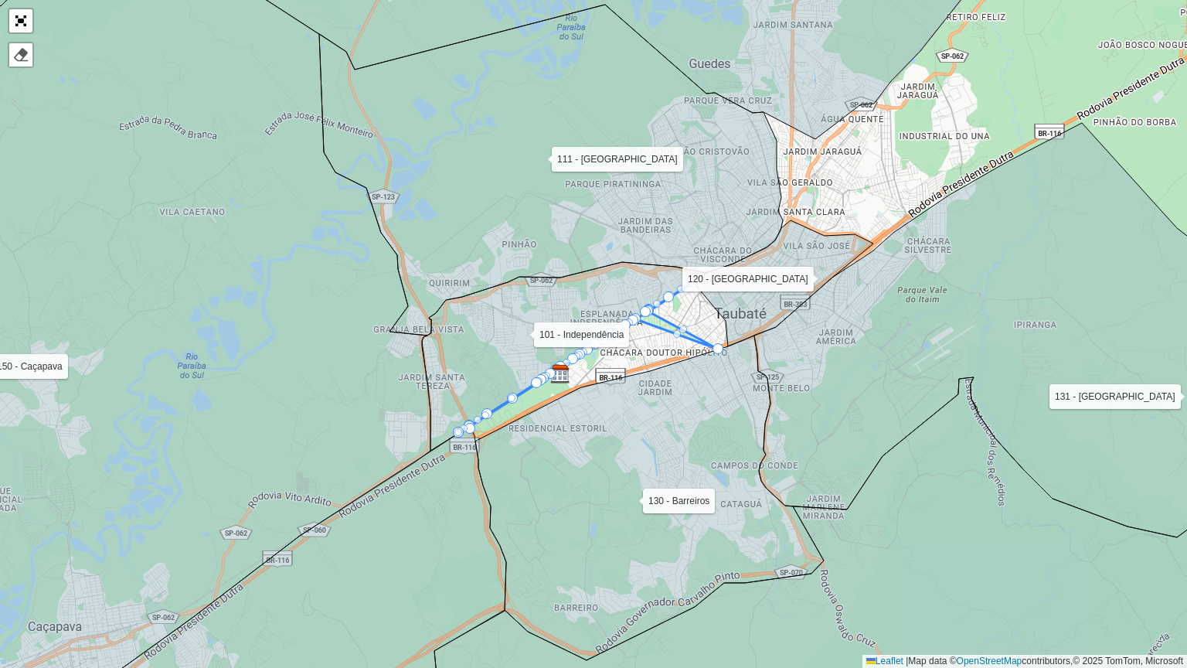
drag, startPoint x: 651, startPoint y: 338, endPoint x: 689, endPoint y: 321, distance: 41.9
click at [689, 321] on div "100 - [GEOGRAPHIC_DATA] 101 - Independência 110 - Tremembé 111 - [GEOGRAPHIC_DA…" at bounding box center [593, 334] width 1187 height 668
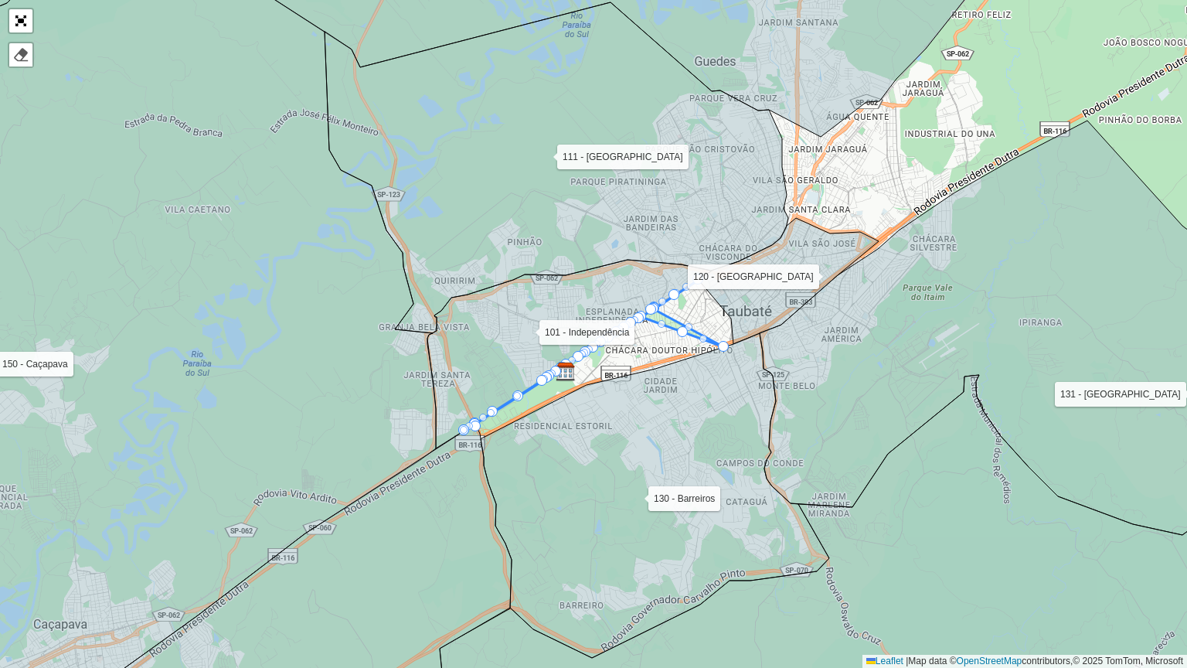
drag, startPoint x: 682, startPoint y: 328, endPoint x: 682, endPoint y: 351, distance: 23.2
drag, startPoint x: 681, startPoint y: 331, endPoint x: 671, endPoint y: 358, distance: 27.9
drag, startPoint x: 689, startPoint y: 323, endPoint x: 719, endPoint y: 297, distance: 39.4
drag, startPoint x: 688, startPoint y: 328, endPoint x: 722, endPoint y: 309, distance: 39.8
click at [694, 312] on div at bounding box center [692, 313] width 8 height 8
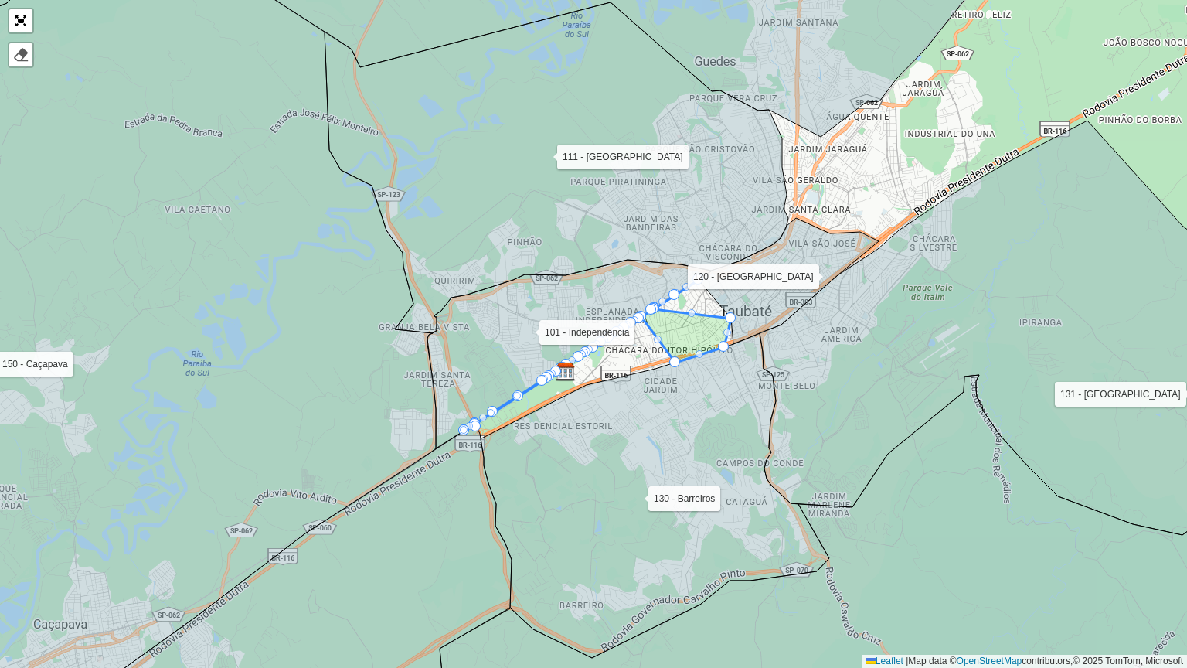
drag, startPoint x: 692, startPoint y: 312, endPoint x: 692, endPoint y: 302, distance: 10.0
click at [691, 311] on div at bounding box center [692, 313] width 8 height 8
drag, startPoint x: 692, startPoint y: 313, endPoint x: 639, endPoint y: 318, distance: 52.7
drag, startPoint x: 640, startPoint y: 317, endPoint x: 647, endPoint y: 374, distance: 57.6
drag, startPoint x: 642, startPoint y: 312, endPoint x: 670, endPoint y: 358, distance: 53.4
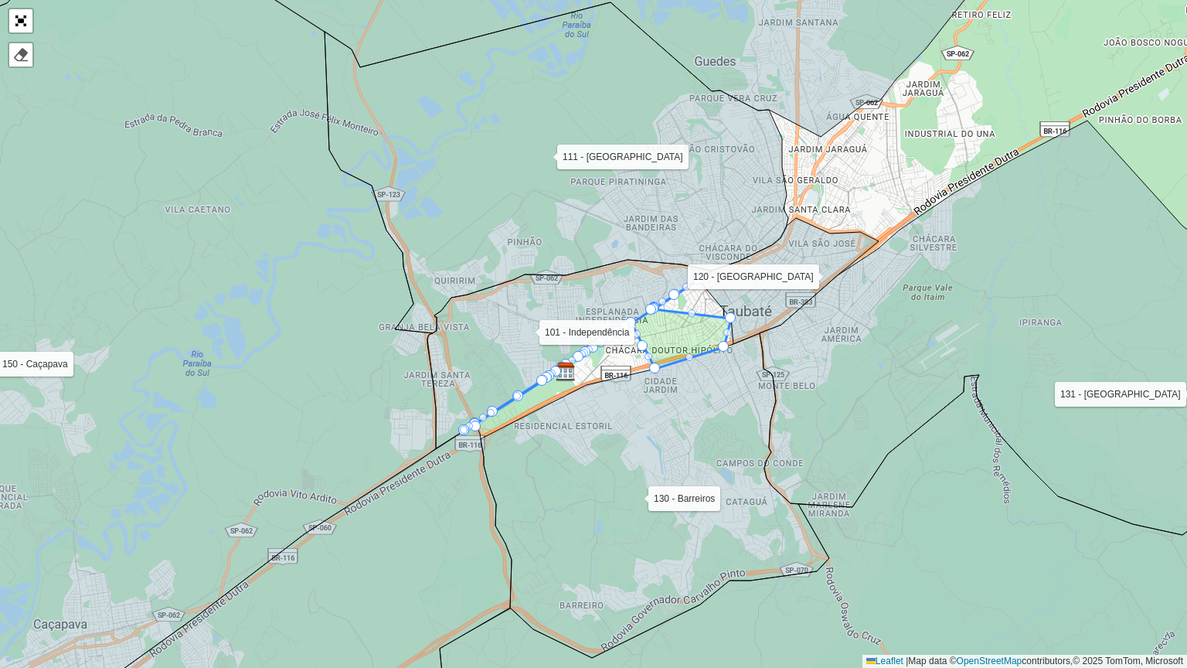
drag, startPoint x: 642, startPoint y: 341, endPoint x: 580, endPoint y: 387, distance: 77.9
drag, startPoint x: 580, startPoint y: 355, endPoint x: 594, endPoint y: 366, distance: 18.2
drag, startPoint x: 540, startPoint y: 376, endPoint x: 545, endPoint y: 393, distance: 17.6
drag, startPoint x: 587, startPoint y: 351, endPoint x: 612, endPoint y: 379, distance: 37.8
drag, startPoint x: 541, startPoint y: 376, endPoint x: 724, endPoint y: 333, distance: 188.0
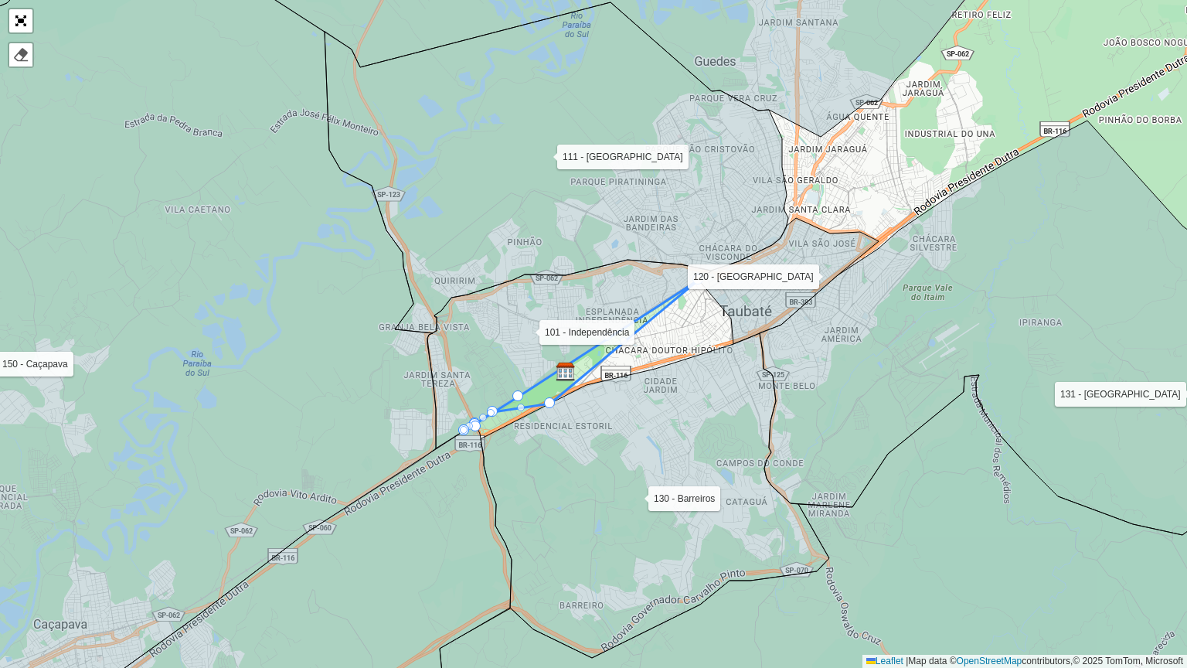
drag, startPoint x: 549, startPoint y: 386, endPoint x: 711, endPoint y: 281, distance: 193.3
drag, startPoint x: 550, startPoint y: 399, endPoint x: 739, endPoint y: 346, distance: 195.7
drag, startPoint x: 716, startPoint y: 306, endPoint x: 743, endPoint y: 308, distance: 27.9
drag, startPoint x: 717, startPoint y: 311, endPoint x: 732, endPoint y: 312, distance: 14.7
drag, startPoint x: 538, startPoint y: 399, endPoint x: 538, endPoint y: 408, distance: 9.3
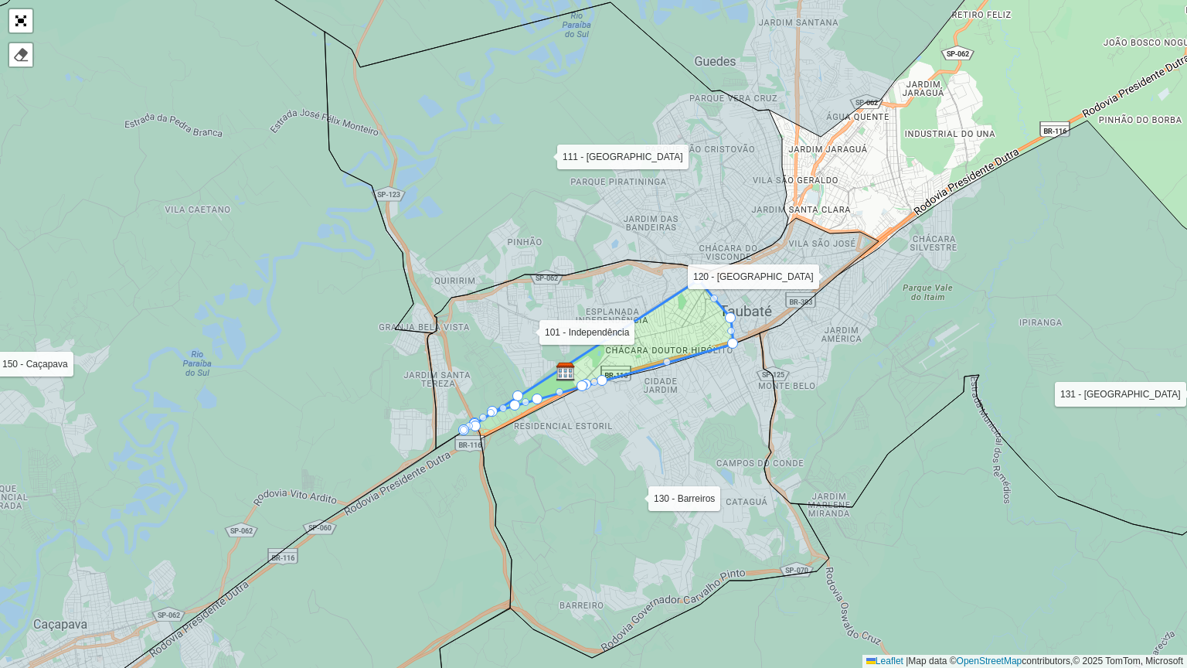
drag, startPoint x: 514, startPoint y: 402, endPoint x: 510, endPoint y: 420, distance: 18.2
drag, startPoint x: 518, startPoint y: 406, endPoint x: 518, endPoint y: 427, distance: 20.9
drag, startPoint x: 537, startPoint y: 403, endPoint x: 542, endPoint y: 410, distance: 8.4
drag, startPoint x: 501, startPoint y: 414, endPoint x: 492, endPoint y: 428, distance: 16.3
drag, startPoint x: 494, startPoint y: 411, endPoint x: 485, endPoint y: 417, distance: 10.5
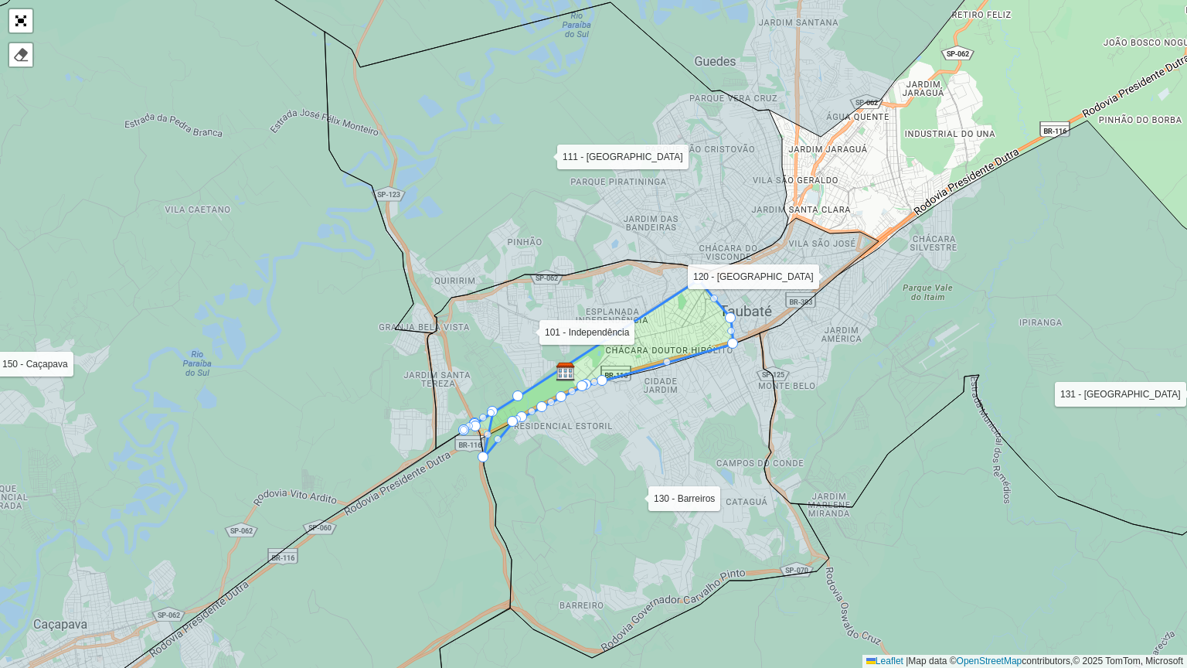
drag, startPoint x: 499, startPoint y: 411, endPoint x: 495, endPoint y: 445, distance: 34.2
drag, startPoint x: 486, startPoint y: 421, endPoint x: 470, endPoint y: 427, distance: 17.1
drag, startPoint x: 486, startPoint y: 423, endPoint x: 459, endPoint y: 430, distance: 27.9
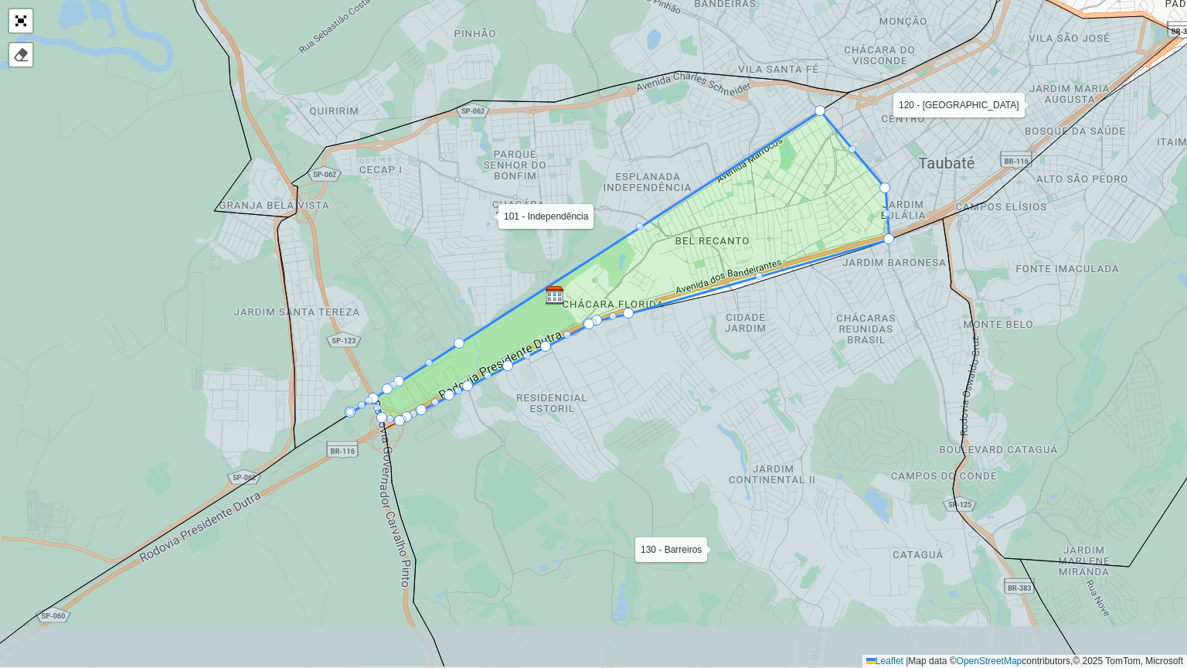
drag, startPoint x: 510, startPoint y: 362, endPoint x: 420, endPoint y: 294, distance: 112.5
click at [420, 294] on icon at bounding box center [563, 259] width 573 height 377
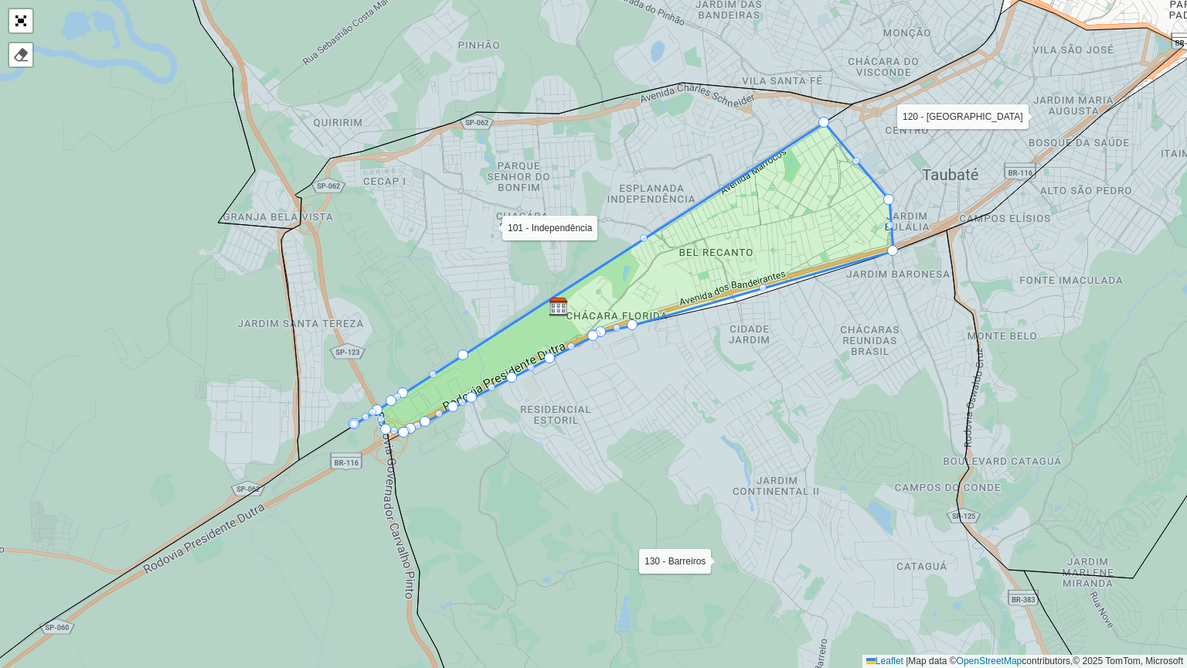
drag, startPoint x: 758, startPoint y: 270, endPoint x: 763, endPoint y: 281, distance: 12.5
click at [763, 281] on icon at bounding box center [624, 278] width 539 height 310
drag, startPoint x: 763, startPoint y: 287, endPoint x: 766, endPoint y: 297, distance: 10.5
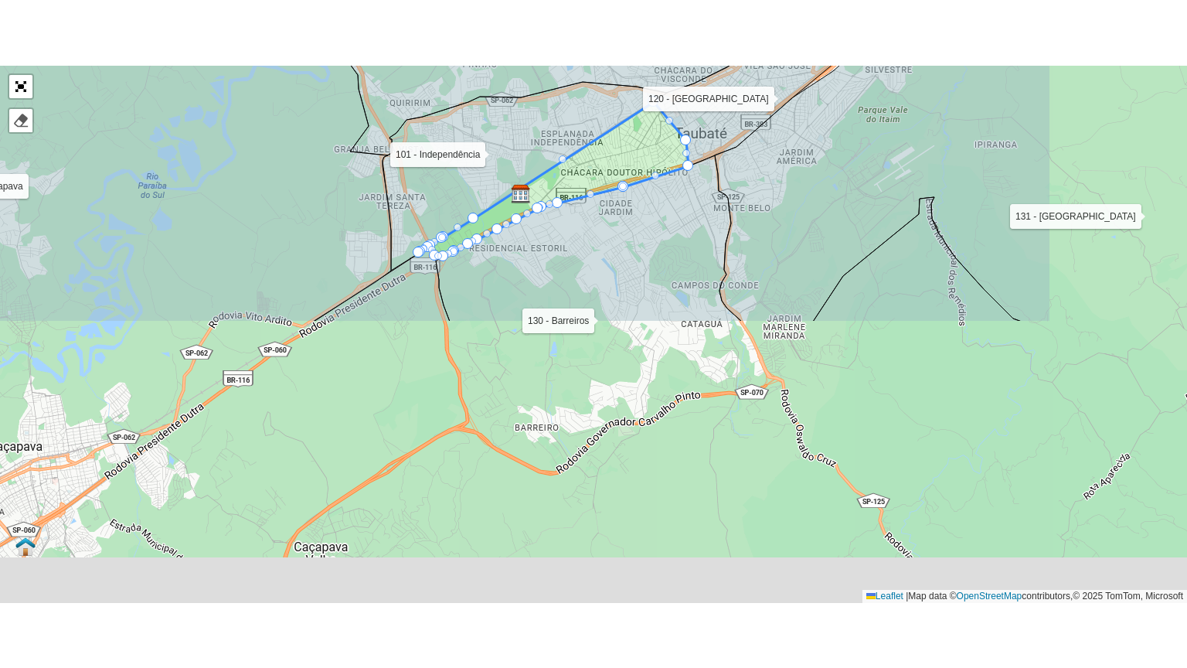
scroll to position [488, 0]
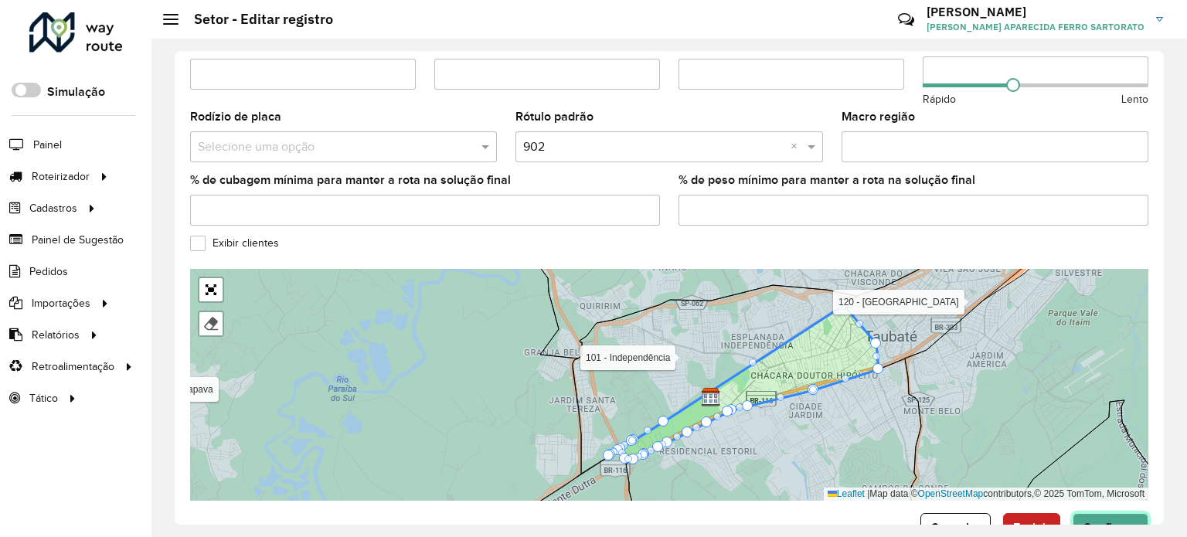
click at [1125, 521] on span "Confirmar" at bounding box center [1111, 527] width 56 height 13
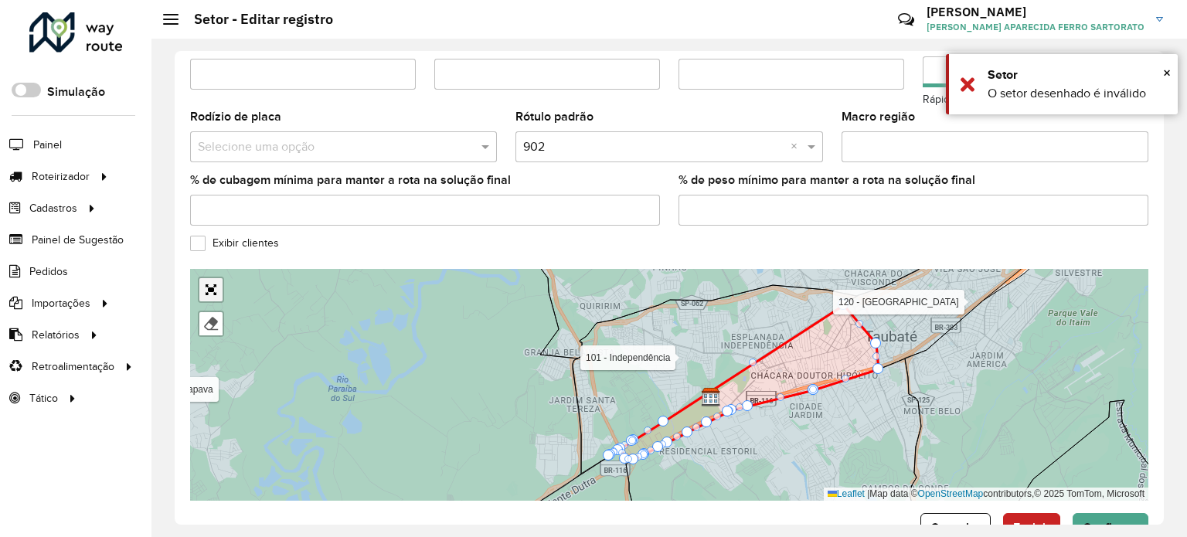
click at [209, 278] on link "Abrir mapa em tela cheia" at bounding box center [210, 289] width 23 height 23
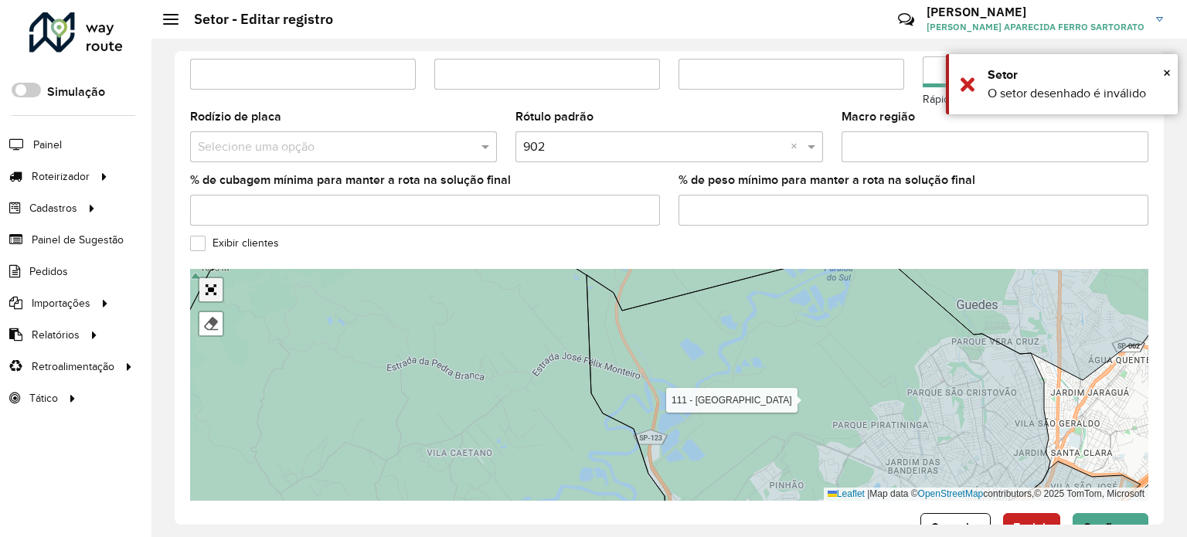
scroll to position [145, 0]
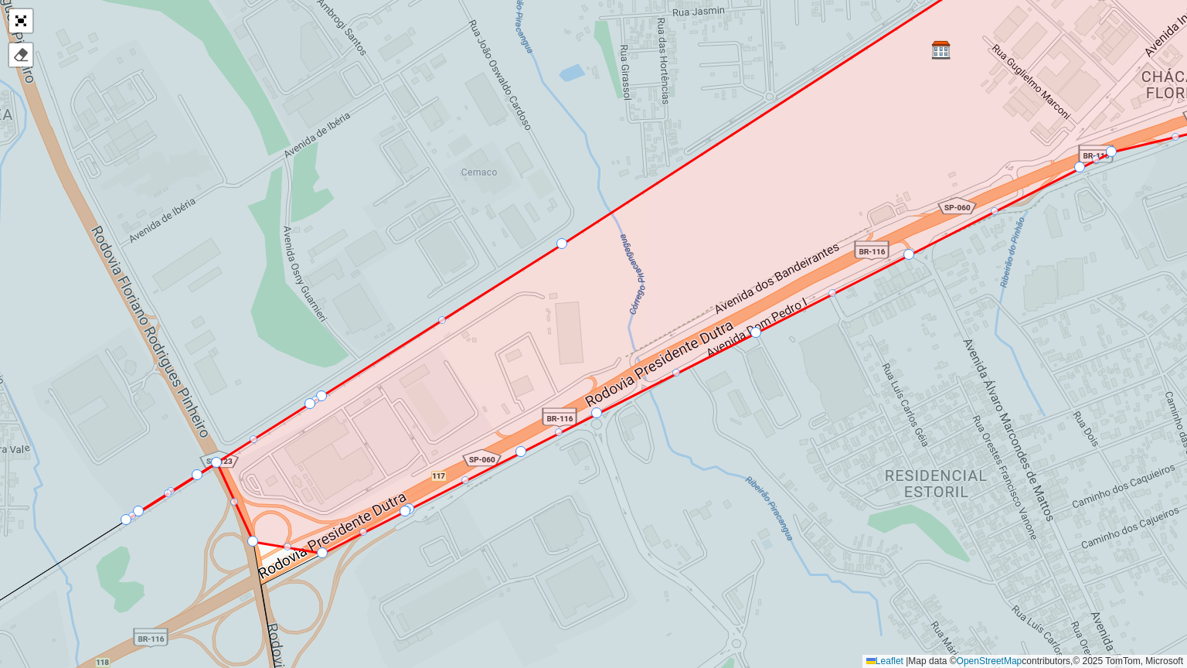
drag, startPoint x: 294, startPoint y: 624, endPoint x: 345, endPoint y: 530, distance: 106.1
click at [345, 532] on icon at bounding box center [786, 414] width 1050 height 617
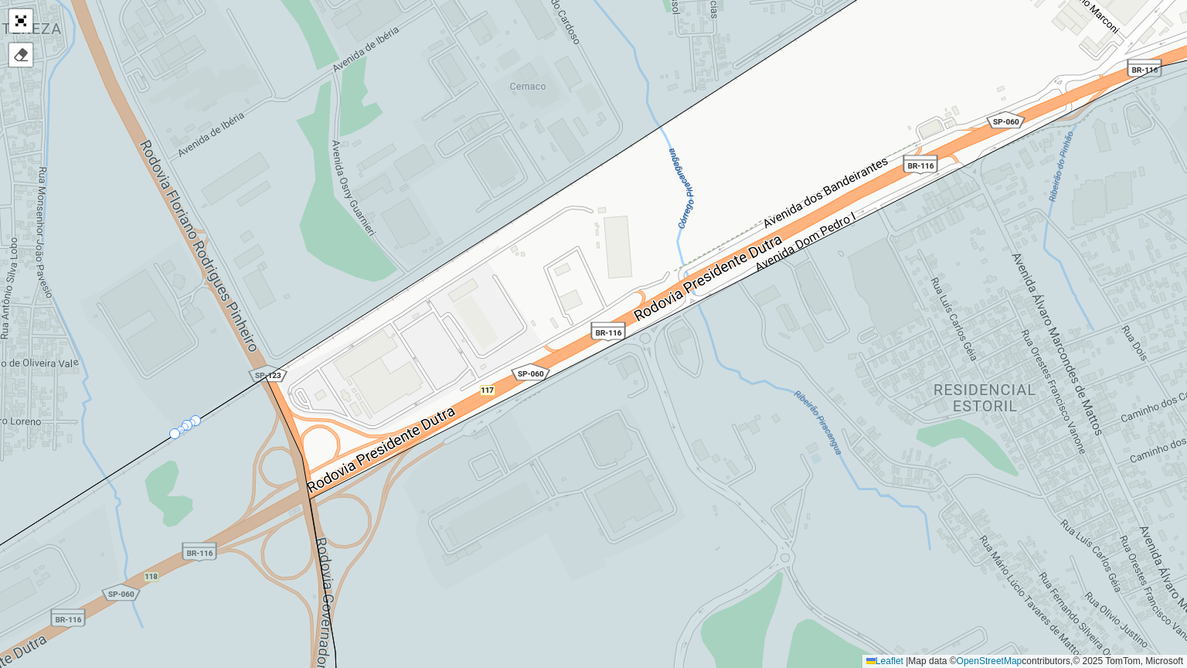
drag, startPoint x: 334, startPoint y: 461, endPoint x: 318, endPoint y: 493, distance: 35.6
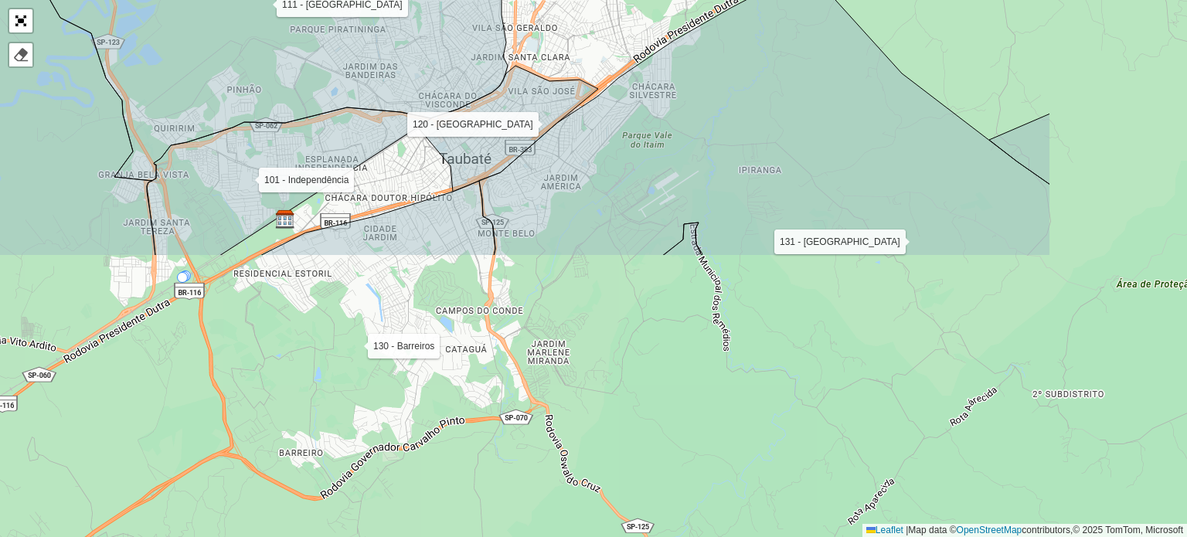
scroll to position [519, 0]
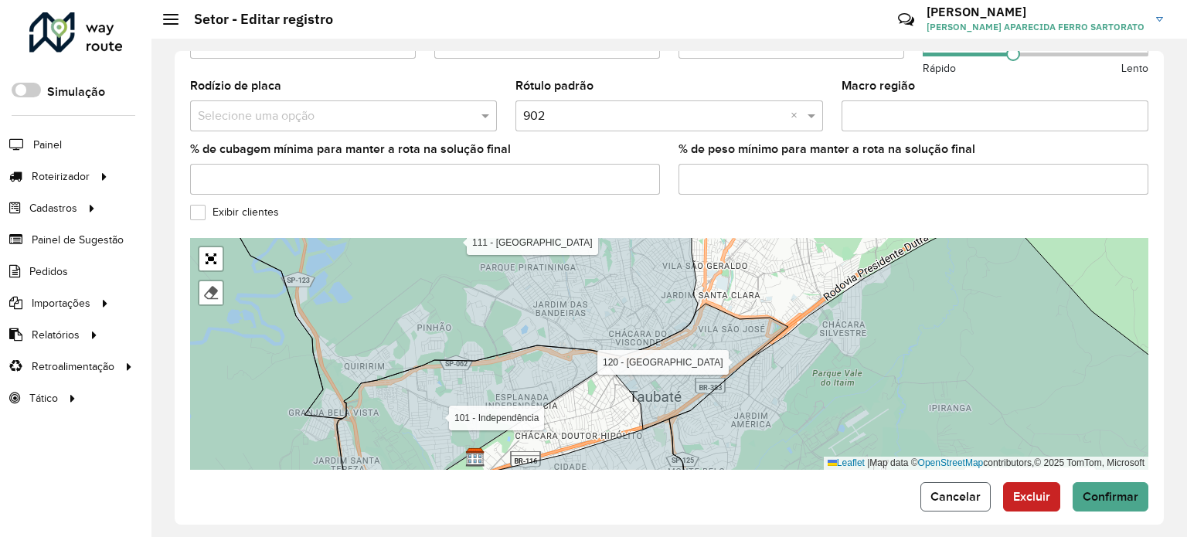
click at [955, 490] on span "Cancelar" at bounding box center [955, 496] width 50 height 13
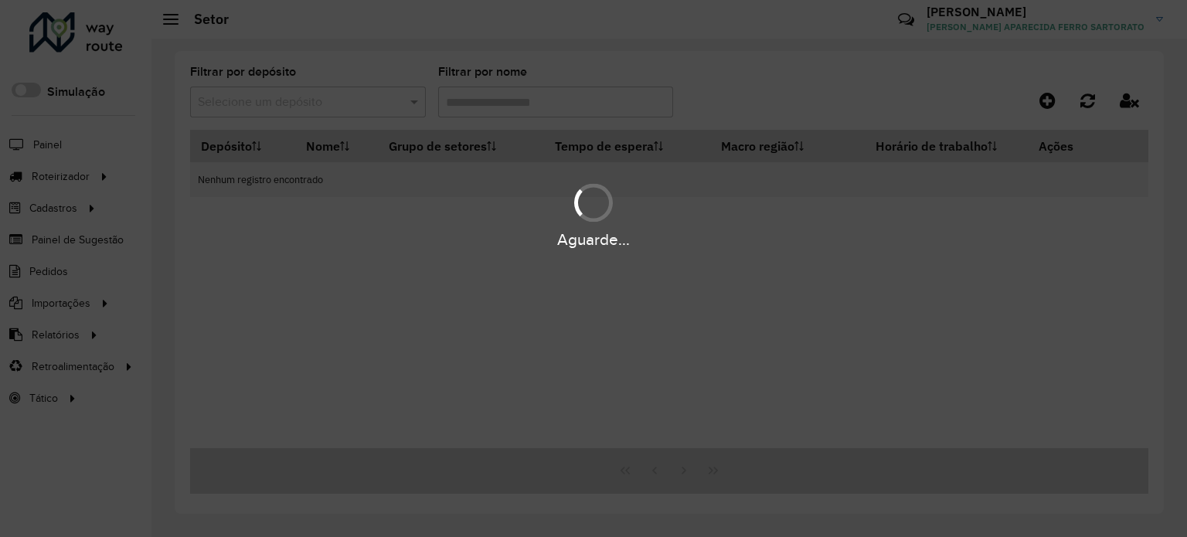
type input "***"
